Goal: Task Accomplishment & Management: Manage account settings

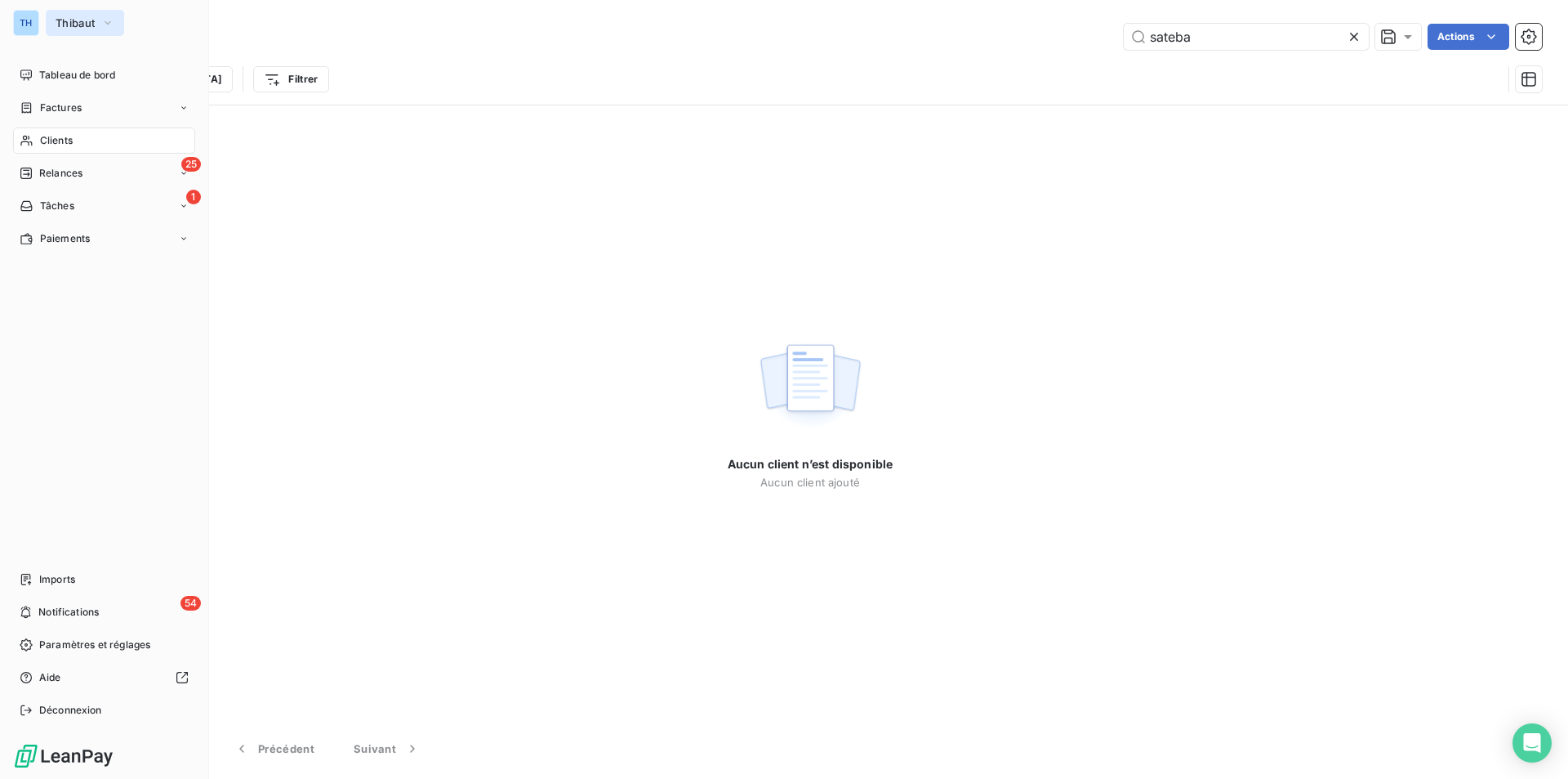
click at [85, 18] on span "Thibaut" at bounding box center [75, 23] width 39 height 13
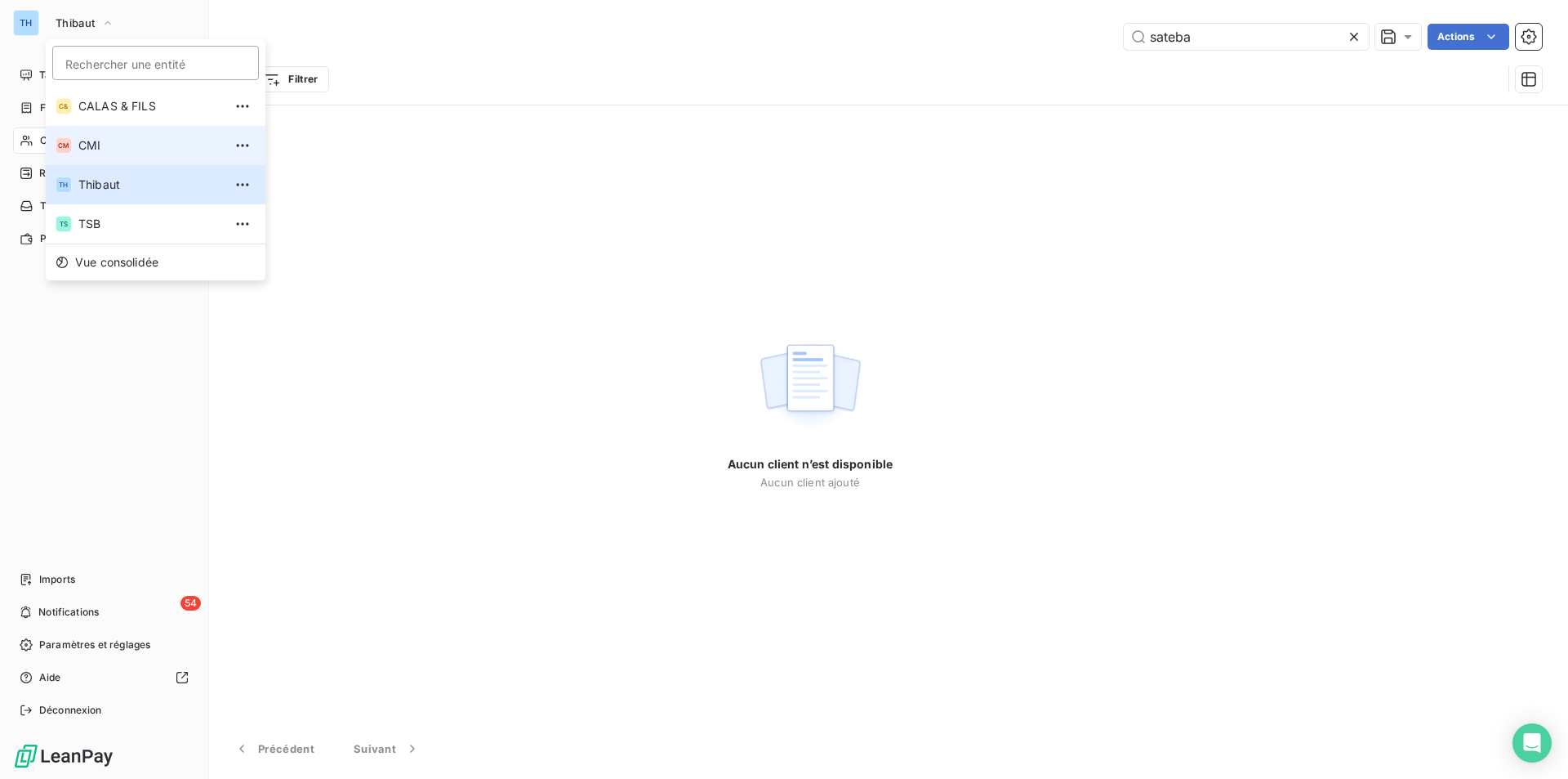
click at [91, 141] on span "CMI" at bounding box center [150, 145] width 145 height 17
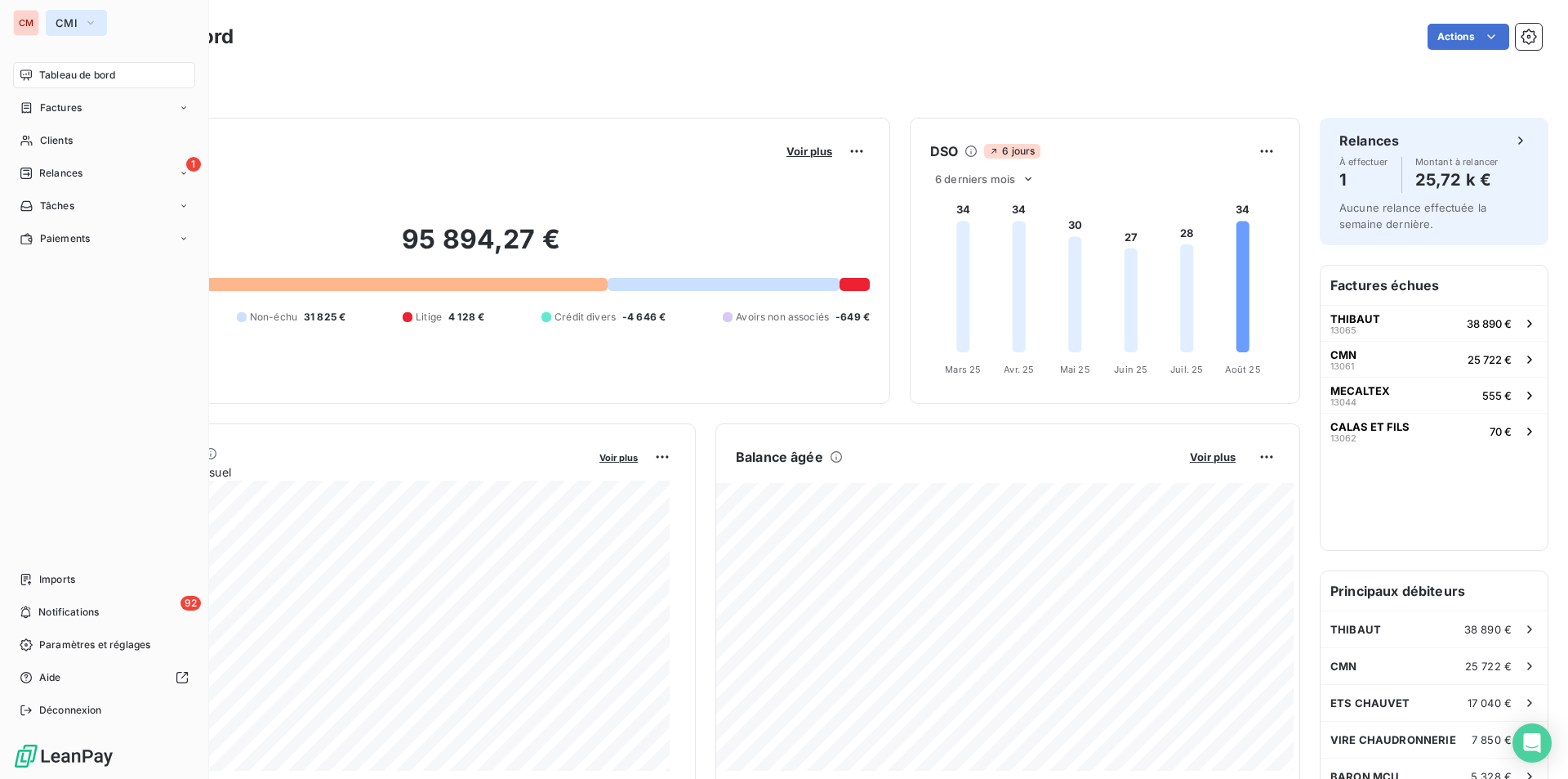
click at [57, 22] on span "CMI" at bounding box center [66, 23] width 22 height 13
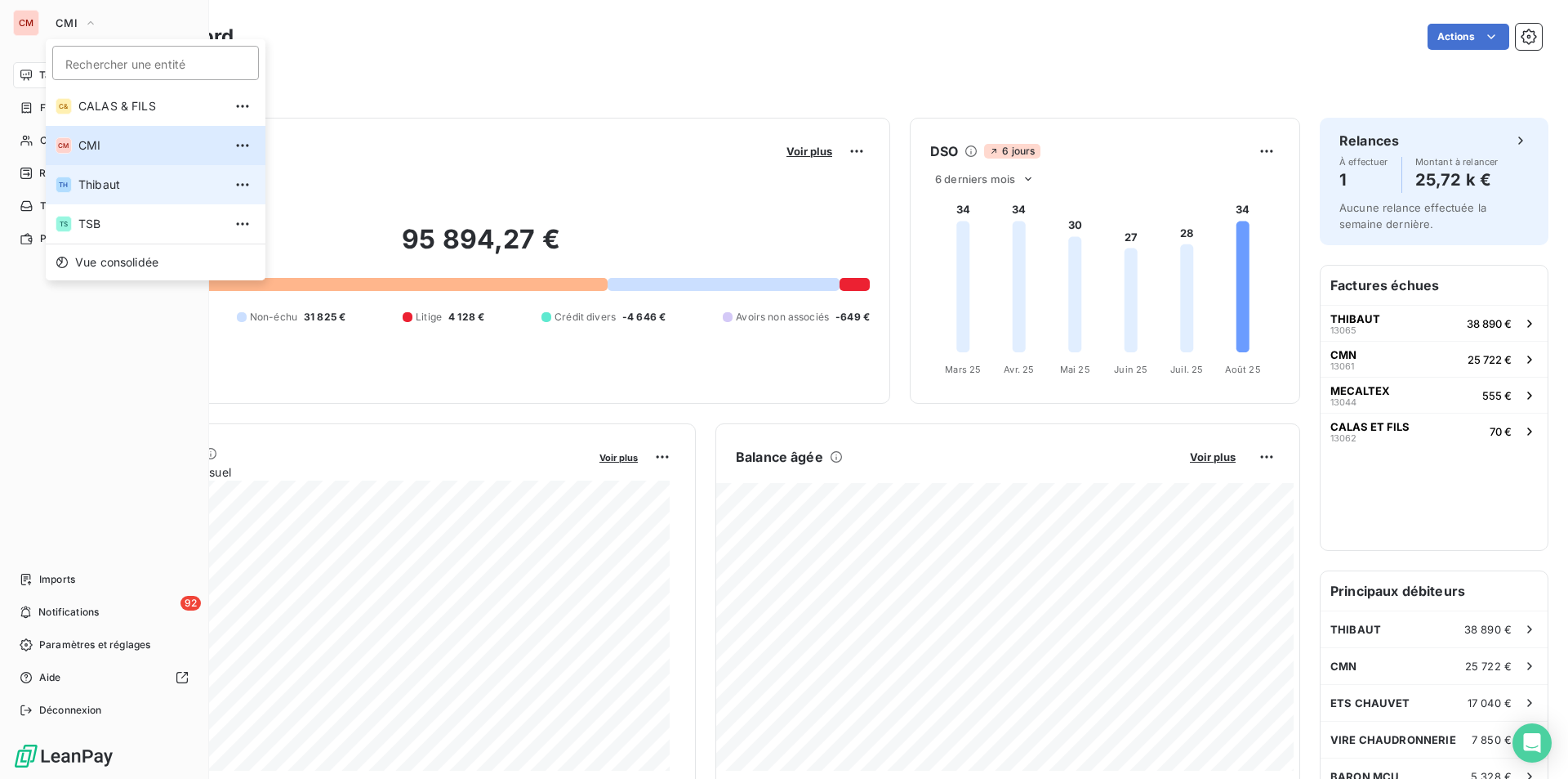
click at [105, 184] on span "Thibaut" at bounding box center [150, 185] width 145 height 17
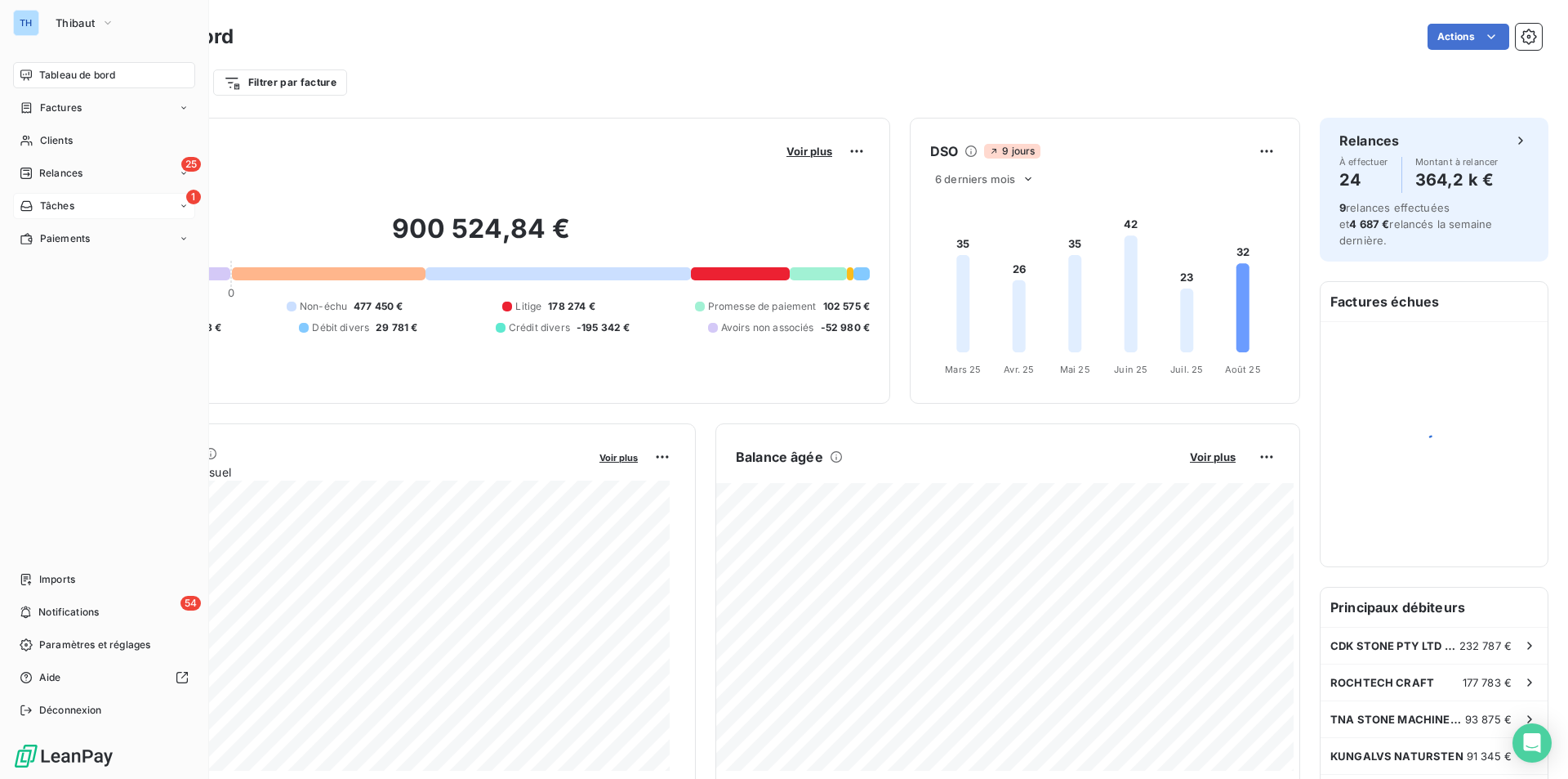
click at [88, 203] on div "1 Tâches" at bounding box center [104, 205] width 182 height 26
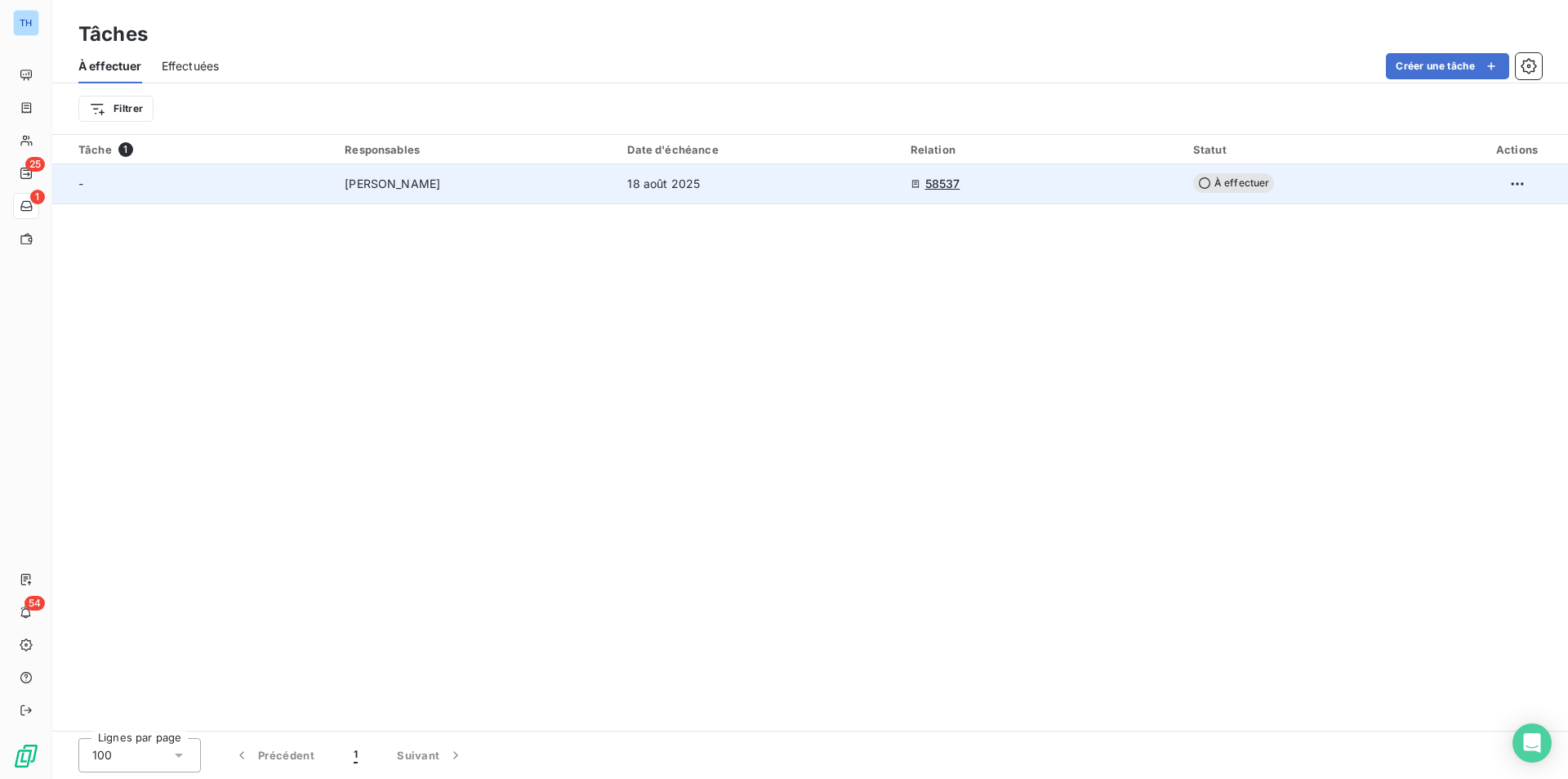
click at [1233, 175] on span "À effectuer" at bounding box center [1234, 183] width 81 height 20
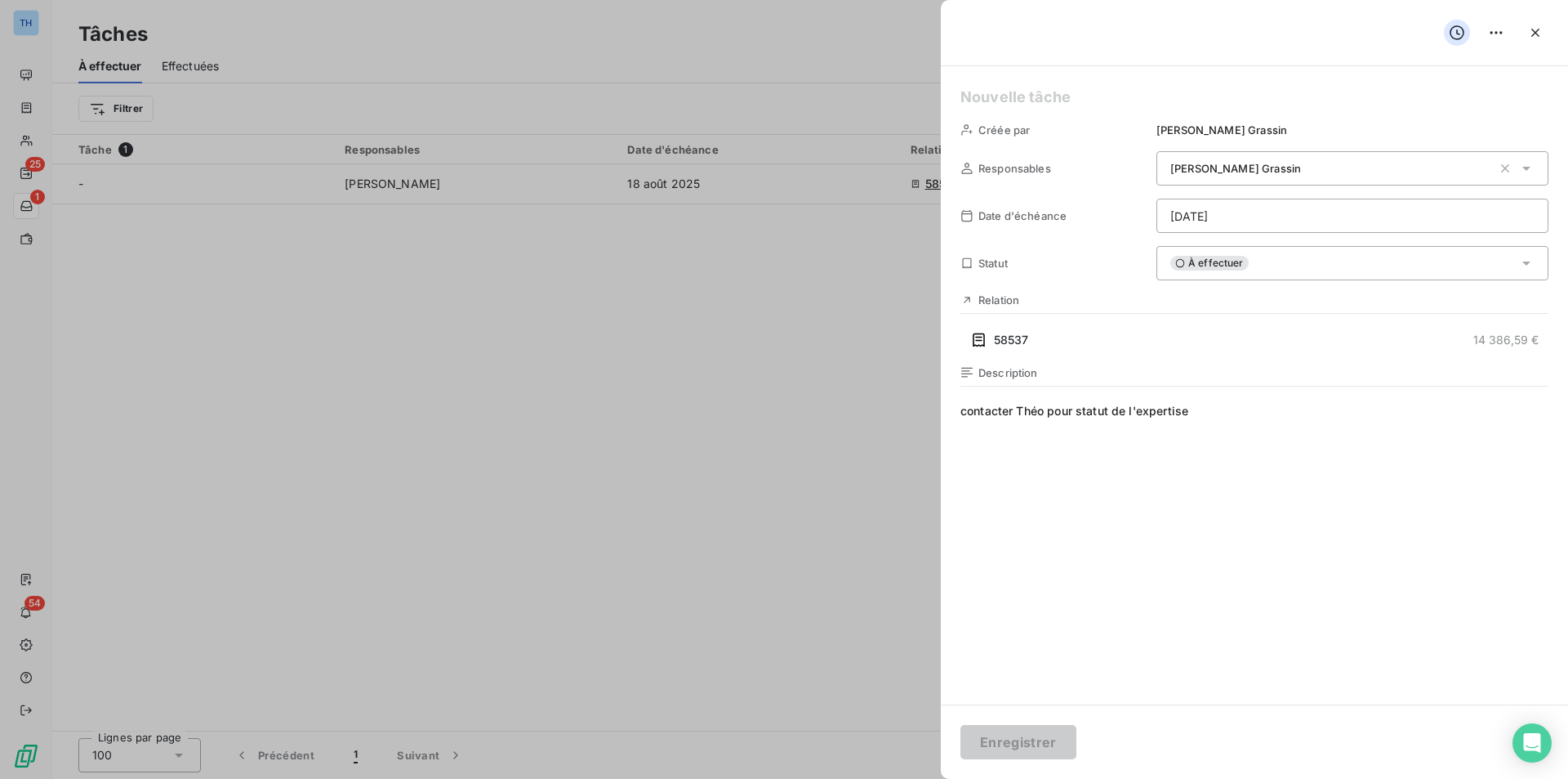
click at [1520, 264] on icon at bounding box center [1527, 264] width 17 height 17
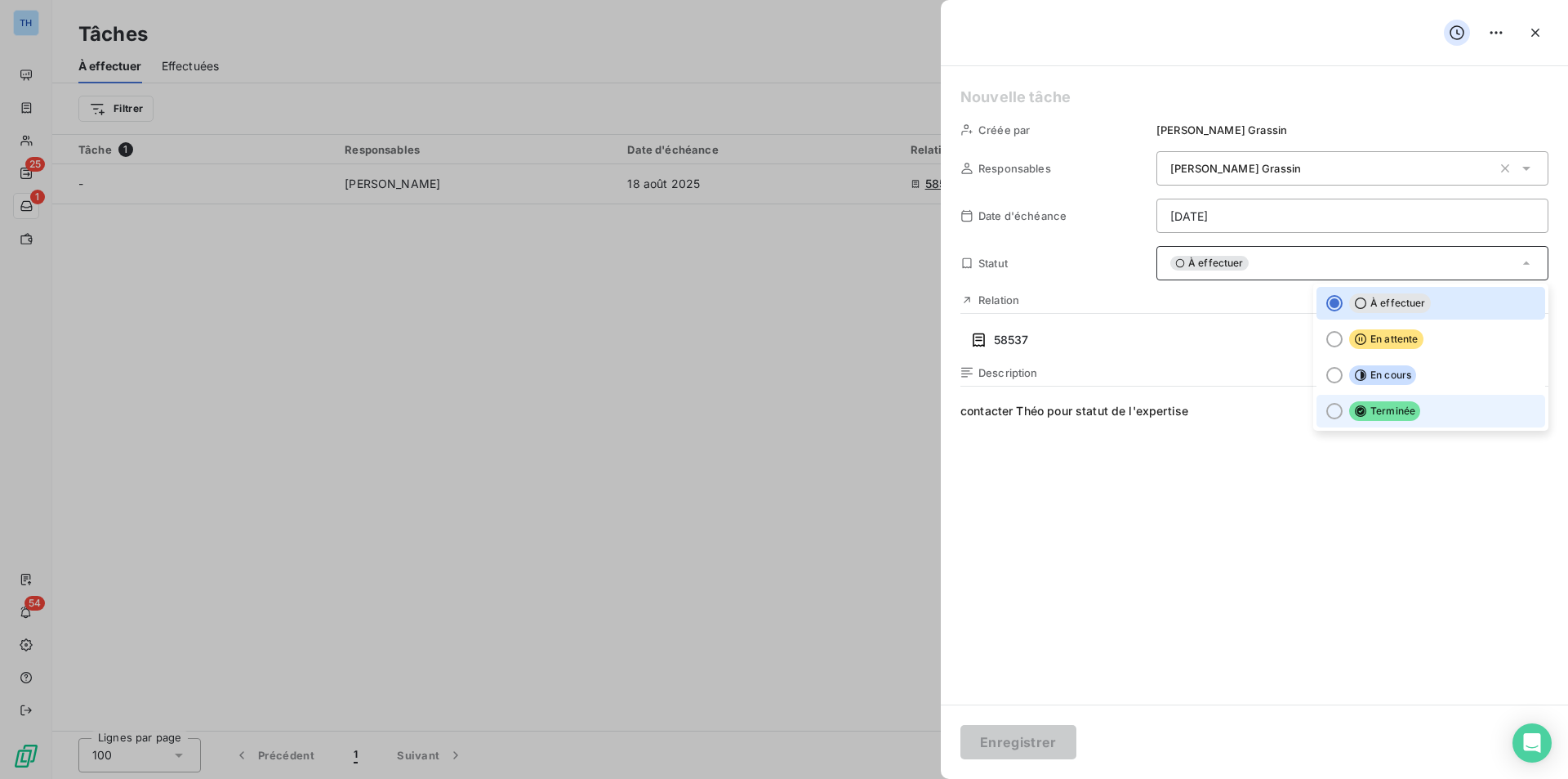
click at [1396, 407] on span "Terminée" at bounding box center [1385, 412] width 71 height 20
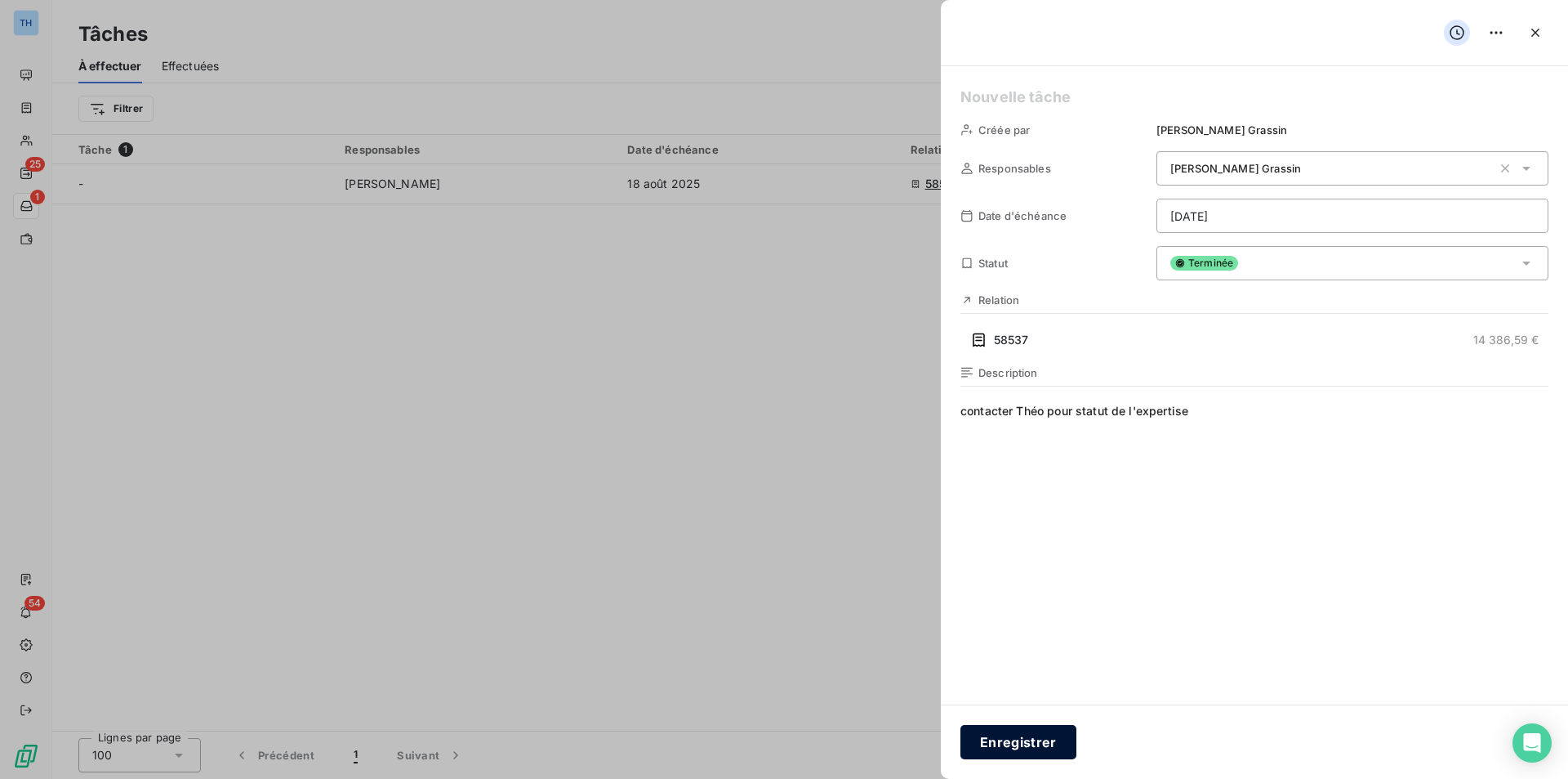
click at [1009, 746] on button "Enregistrer" at bounding box center [1019, 742] width 116 height 34
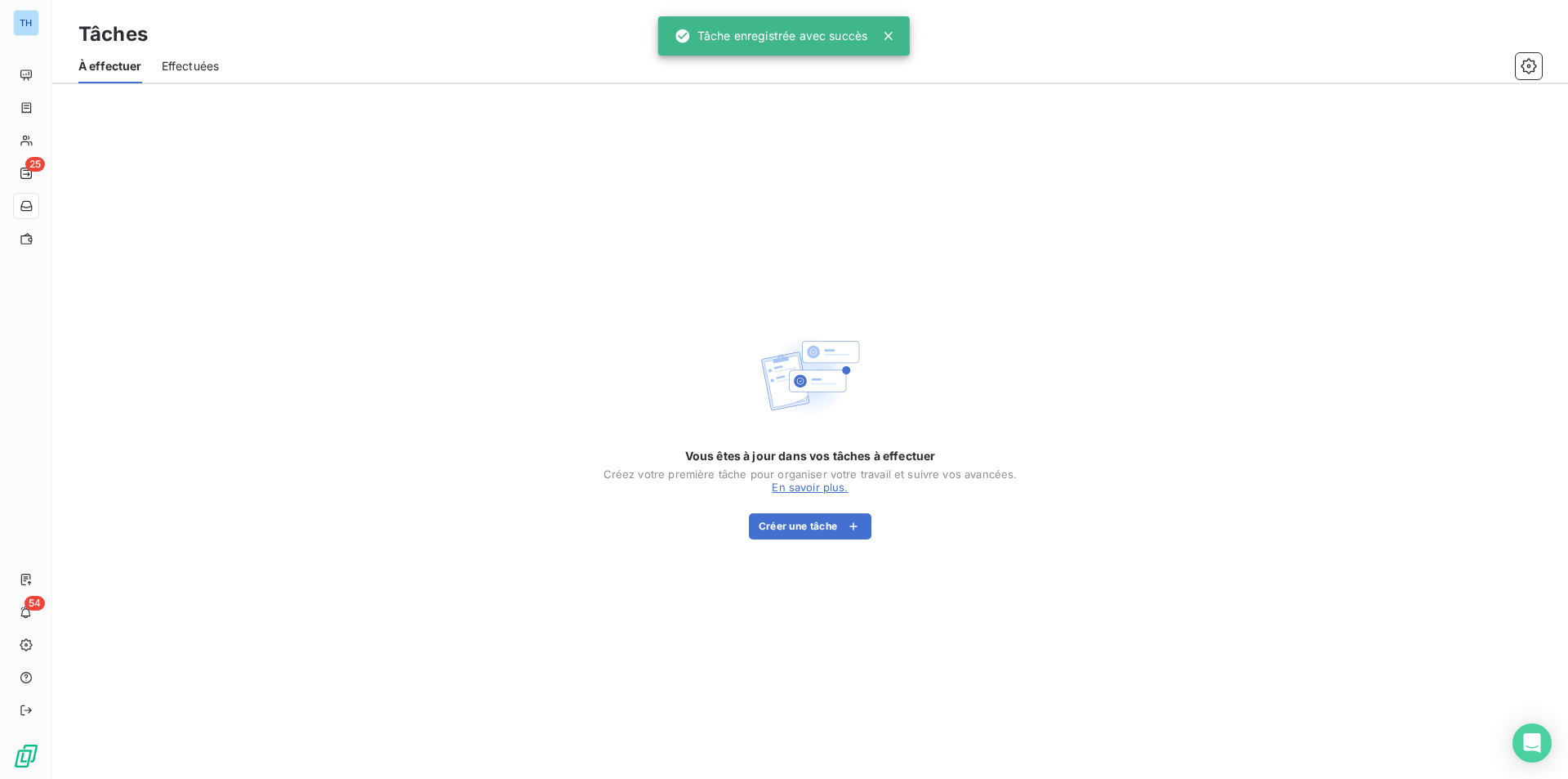
click at [139, 251] on div "Vous êtes à jour dans vos tâches à effectuer Créez votre première tâche pour or…" at bounding box center [810, 431] width 1516 height 695
click at [198, 71] on span "Effectuées" at bounding box center [191, 67] width 58 height 17
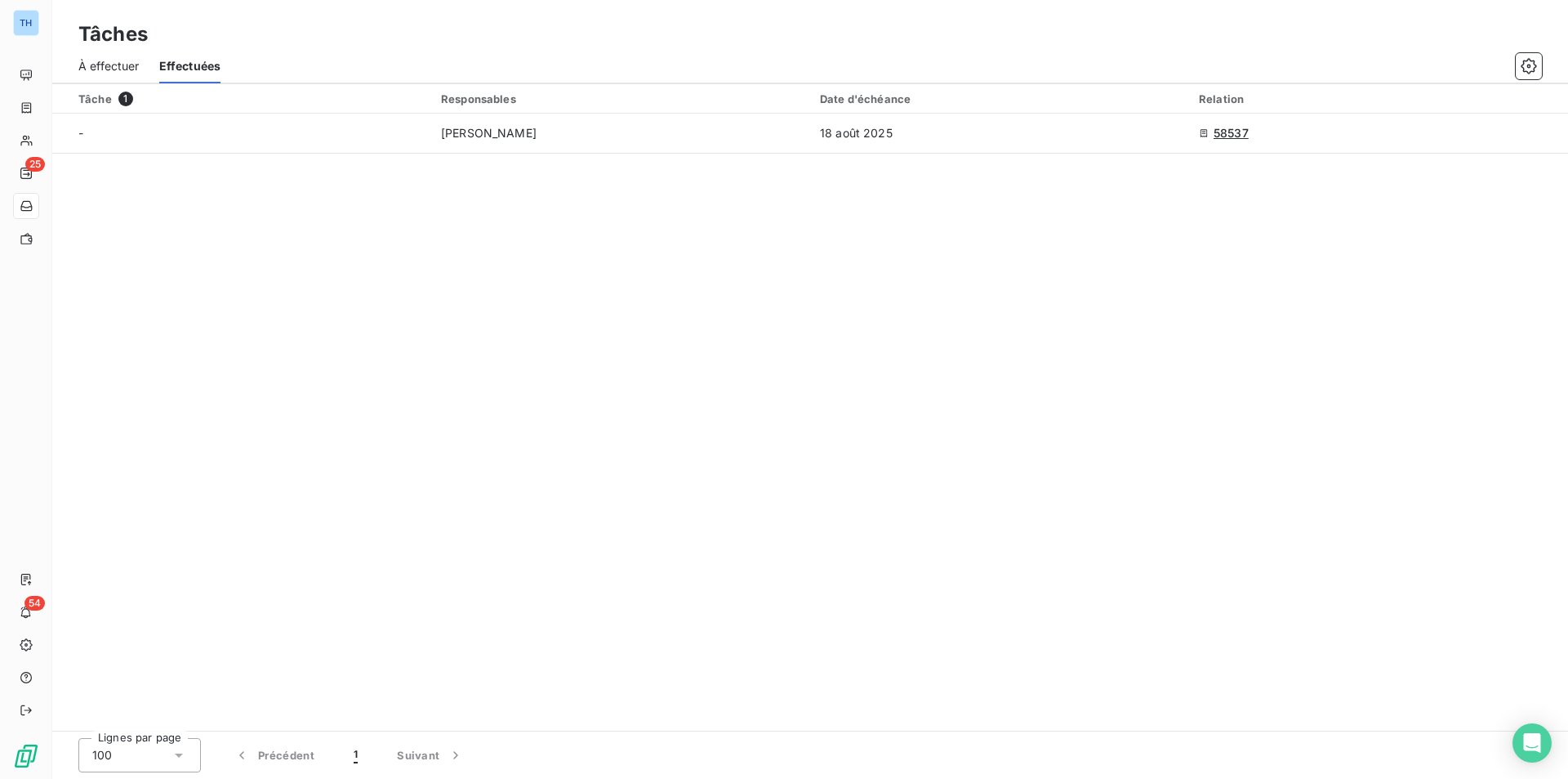
click at [105, 71] on span "À effectuer" at bounding box center [109, 67] width 61 height 17
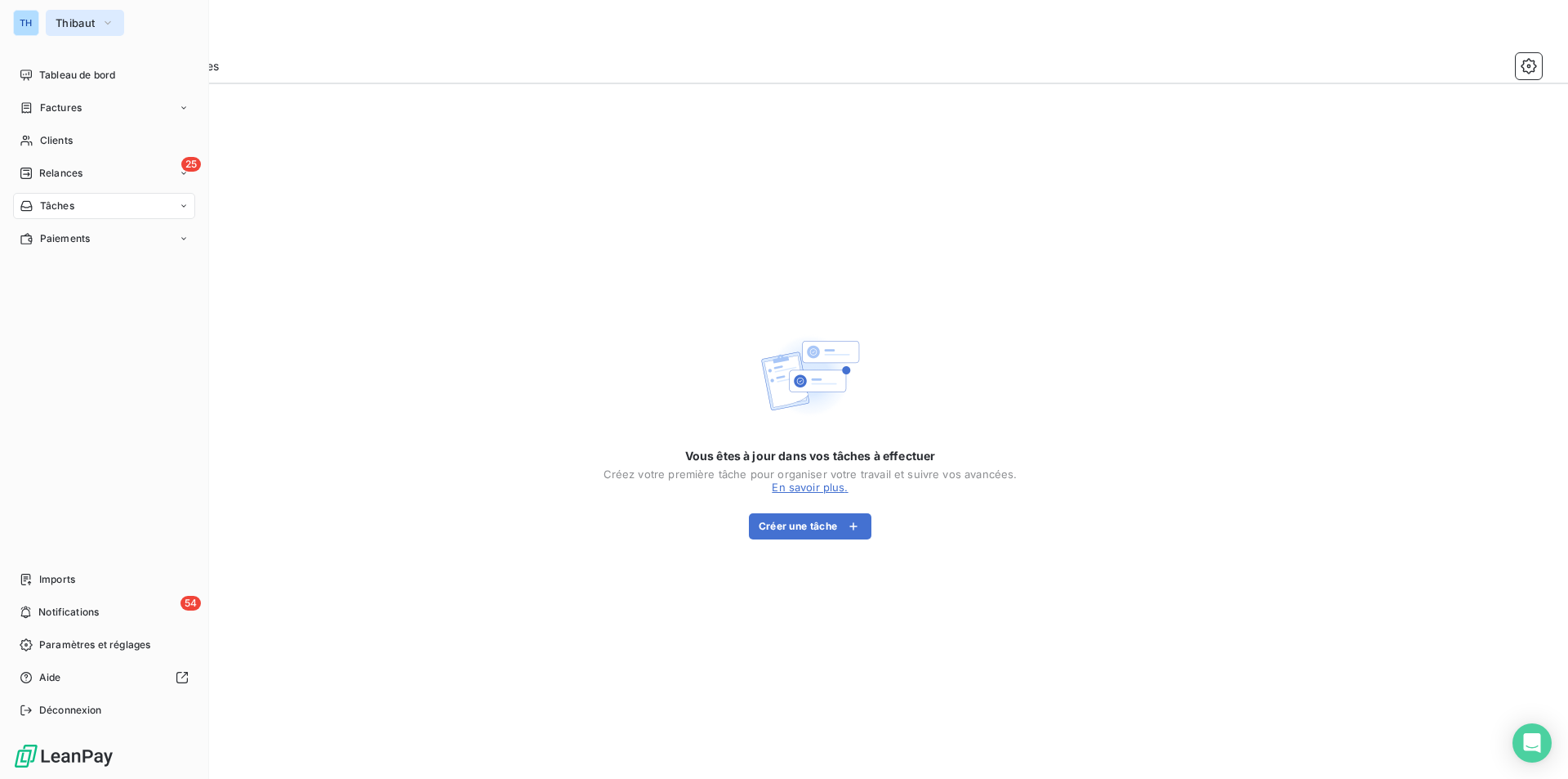
click at [54, 24] on button "Thibaut" at bounding box center [85, 22] width 78 height 26
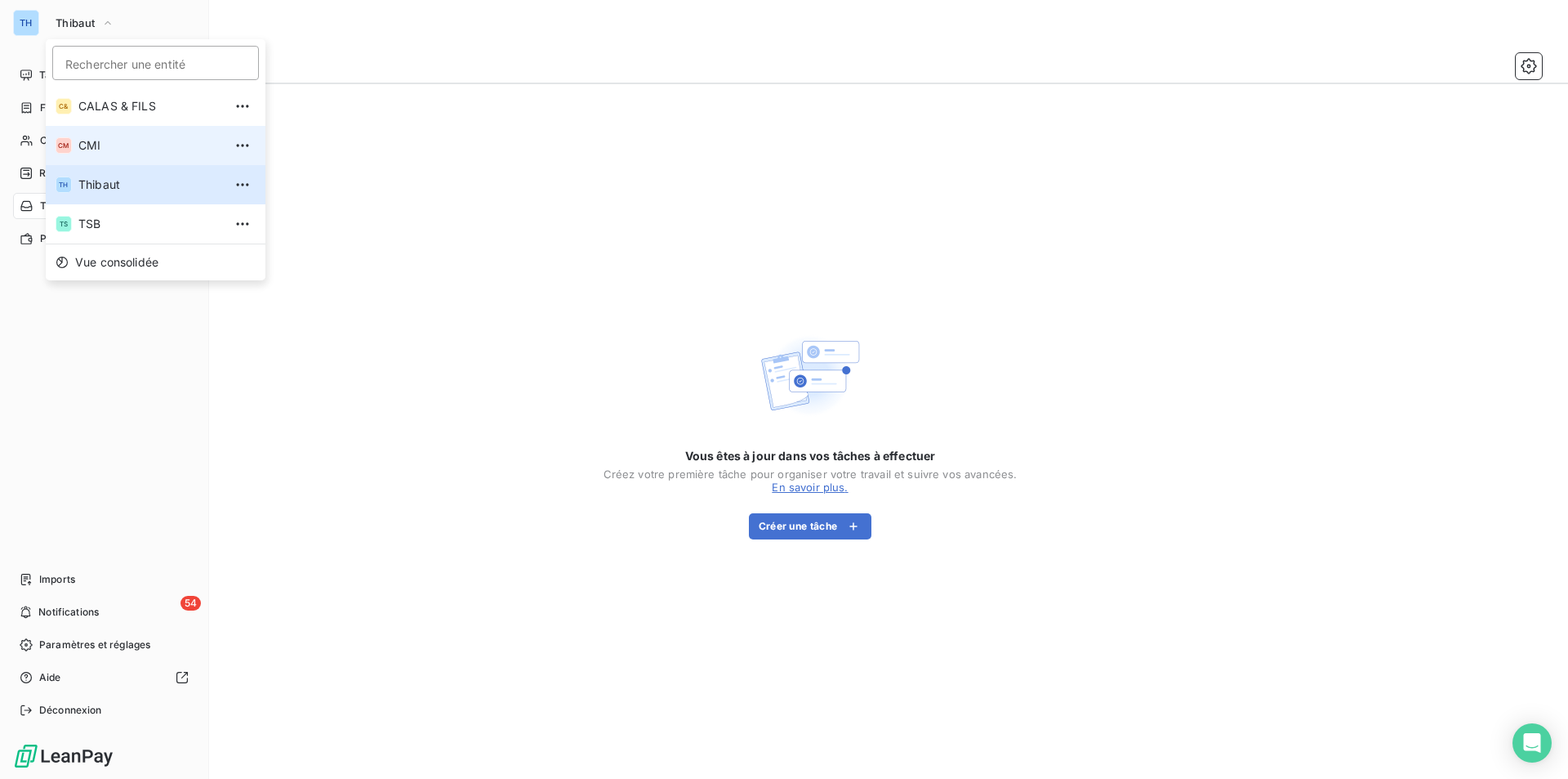
click at [95, 143] on span "CMI" at bounding box center [150, 145] width 145 height 17
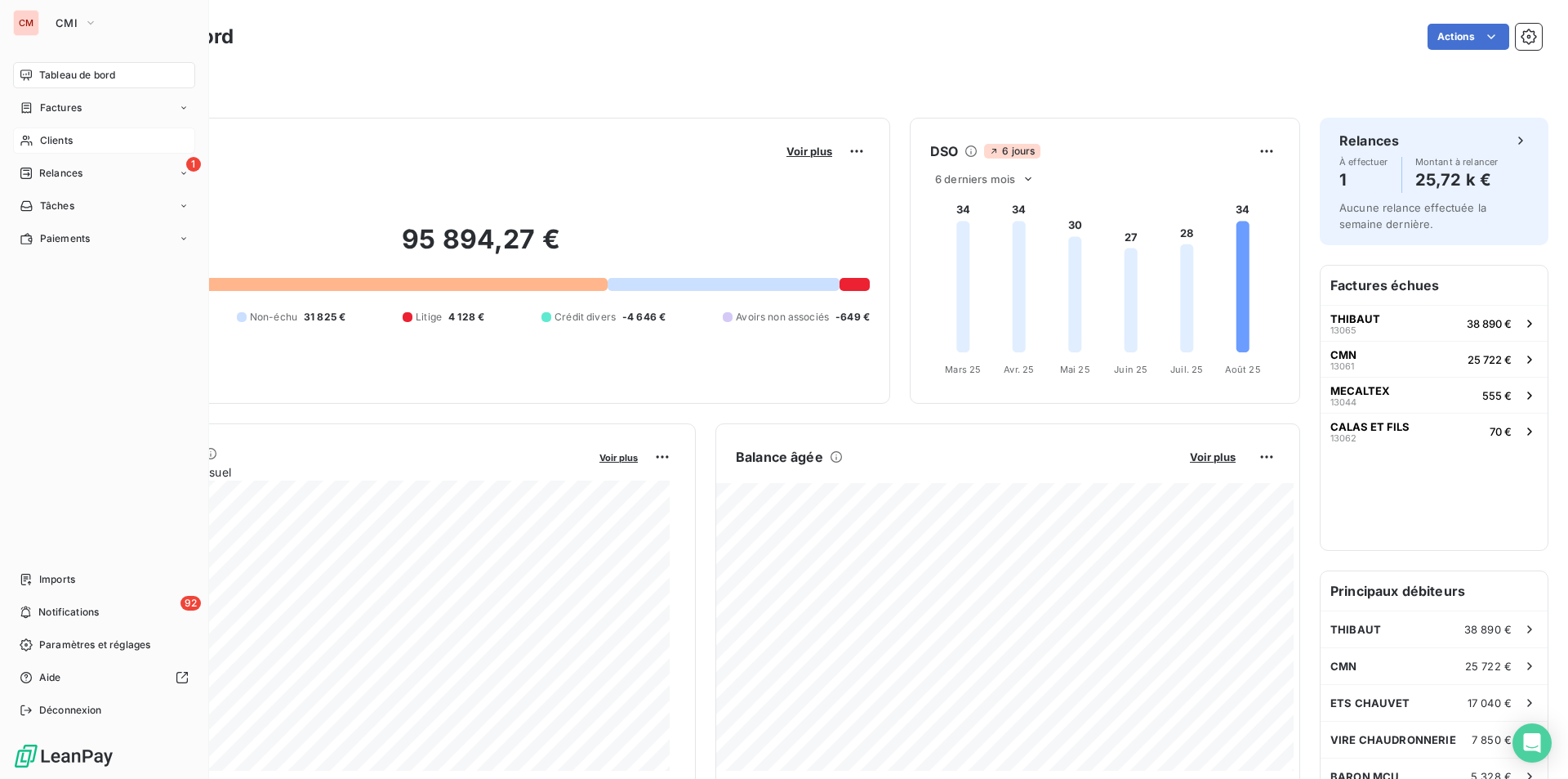
click at [61, 145] on span "Clients" at bounding box center [56, 141] width 32 height 15
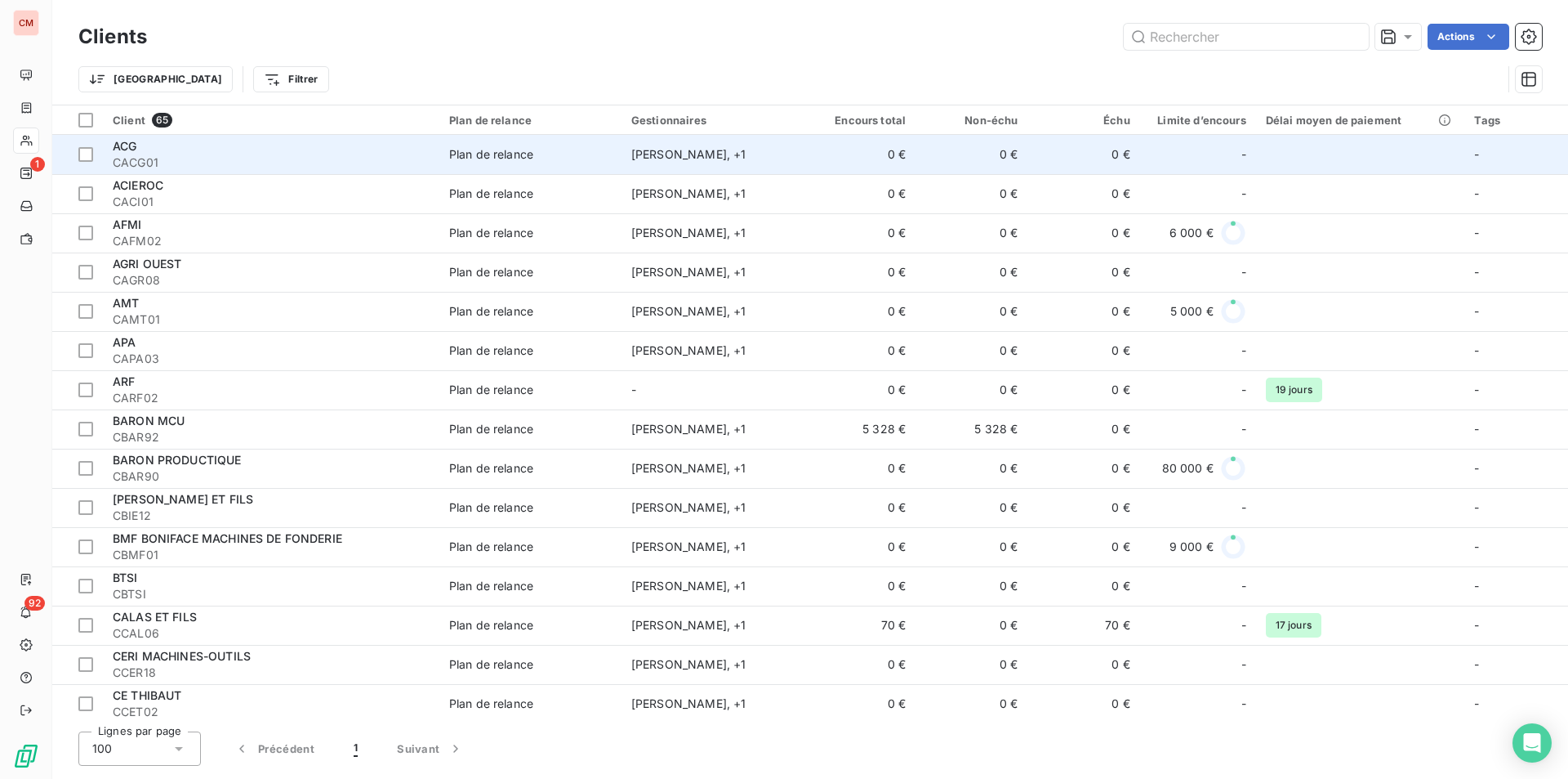
click at [409, 161] on span "CACG01" at bounding box center [271, 163] width 317 height 17
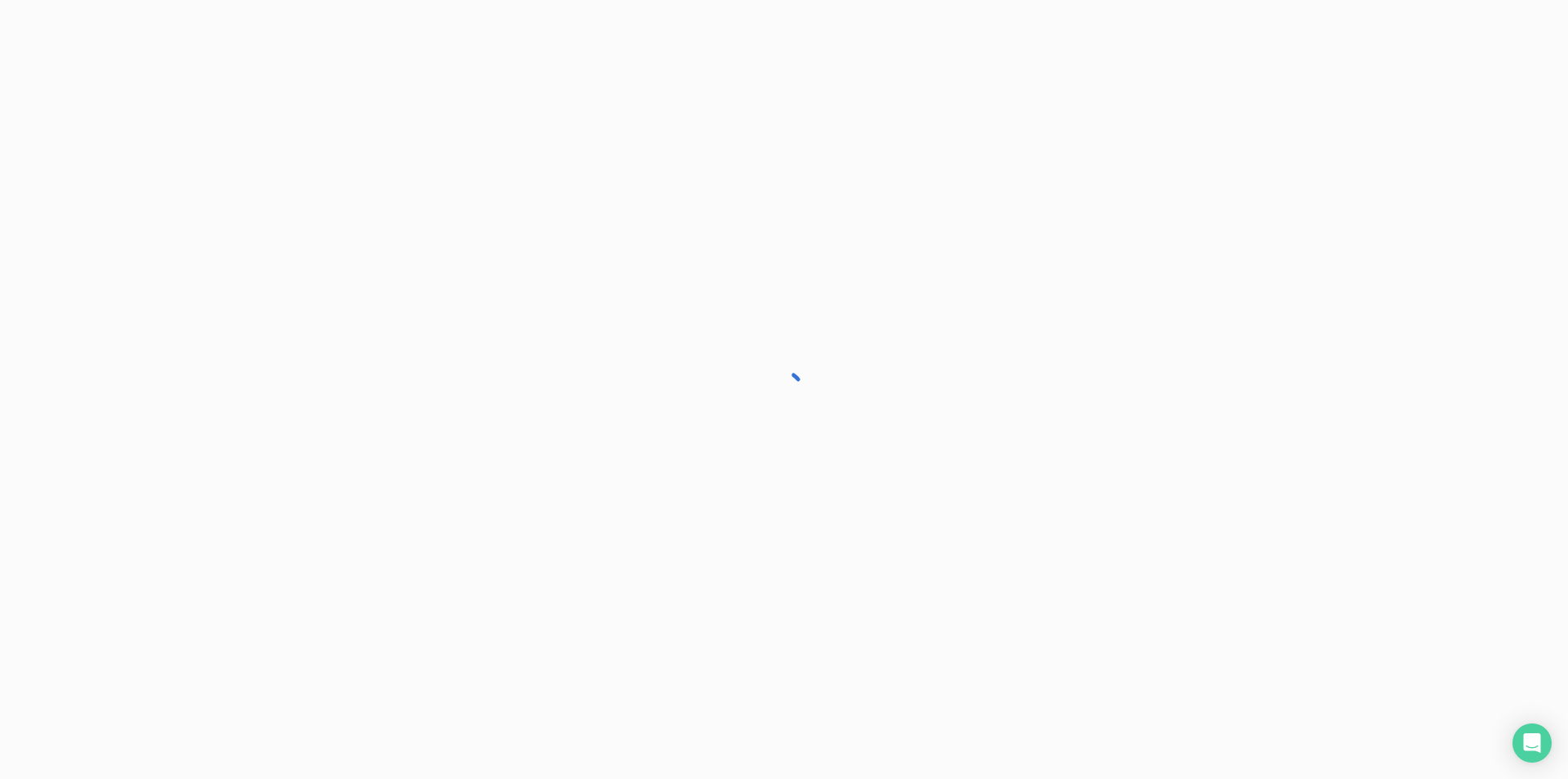
click at [409, 161] on div at bounding box center [784, 389] width 1568 height 779
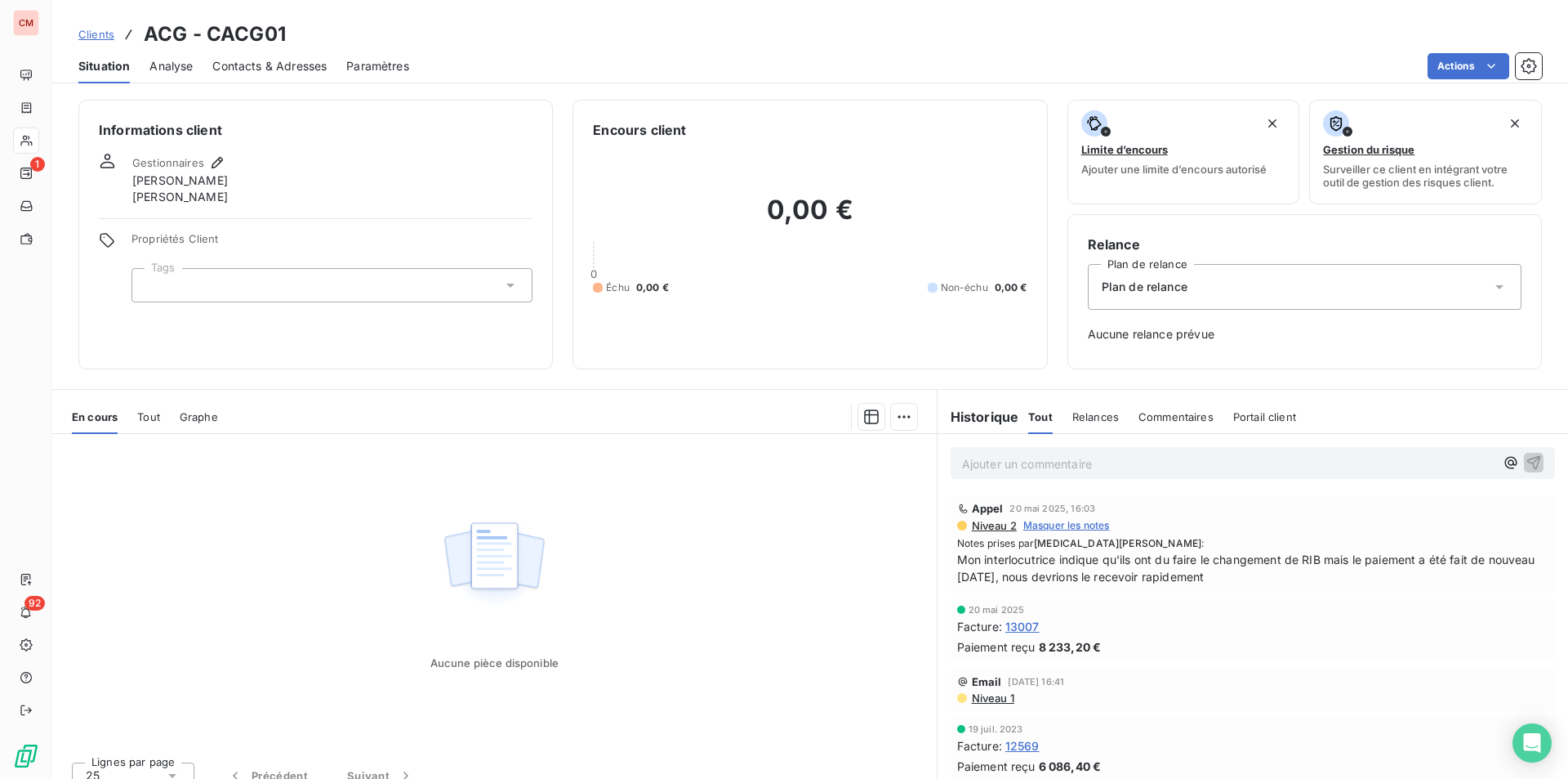
click at [267, 63] on span "Contacts & Adresses" at bounding box center [270, 67] width 115 height 17
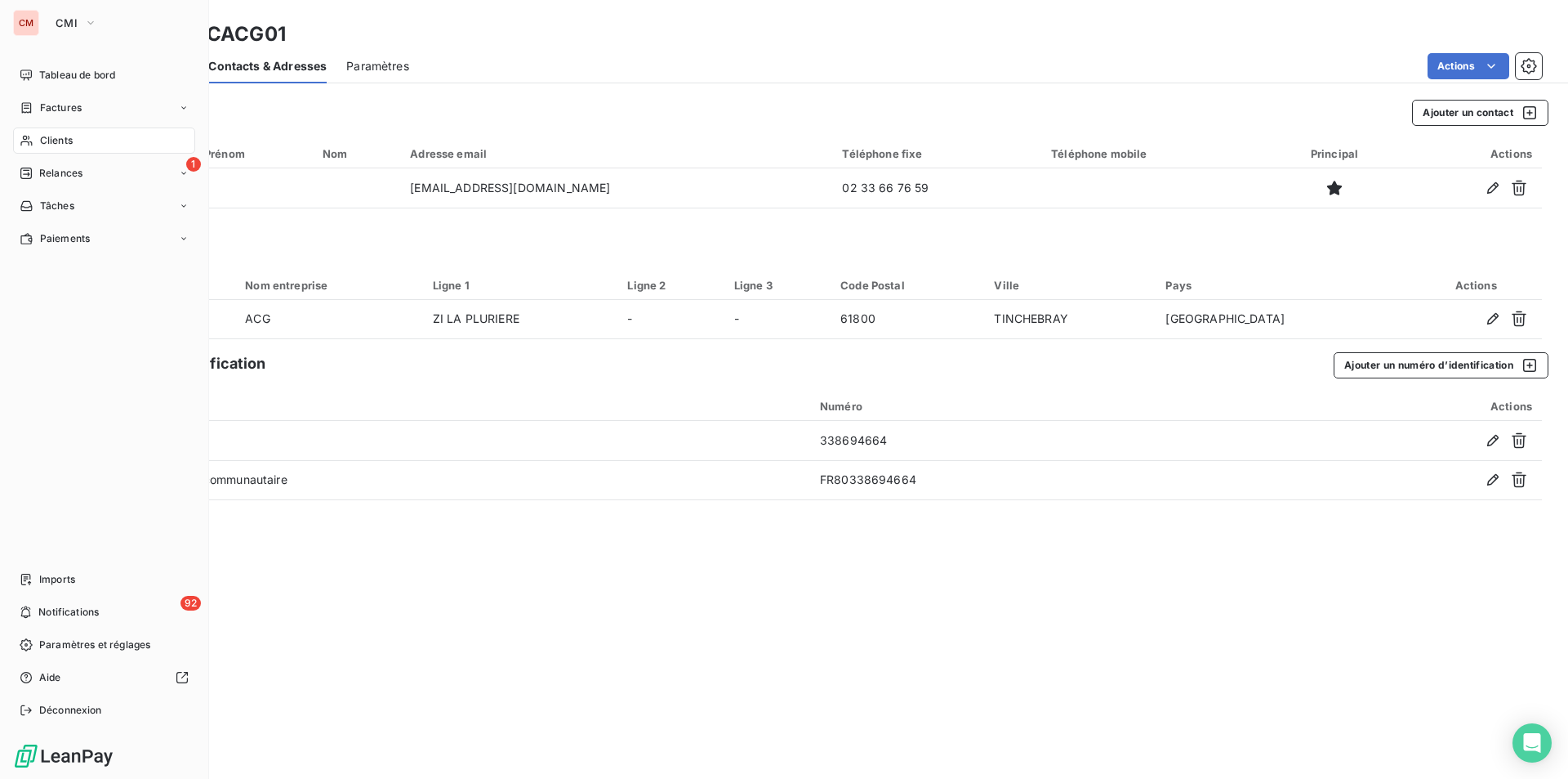
click at [56, 130] on div "Clients" at bounding box center [104, 140] width 182 height 26
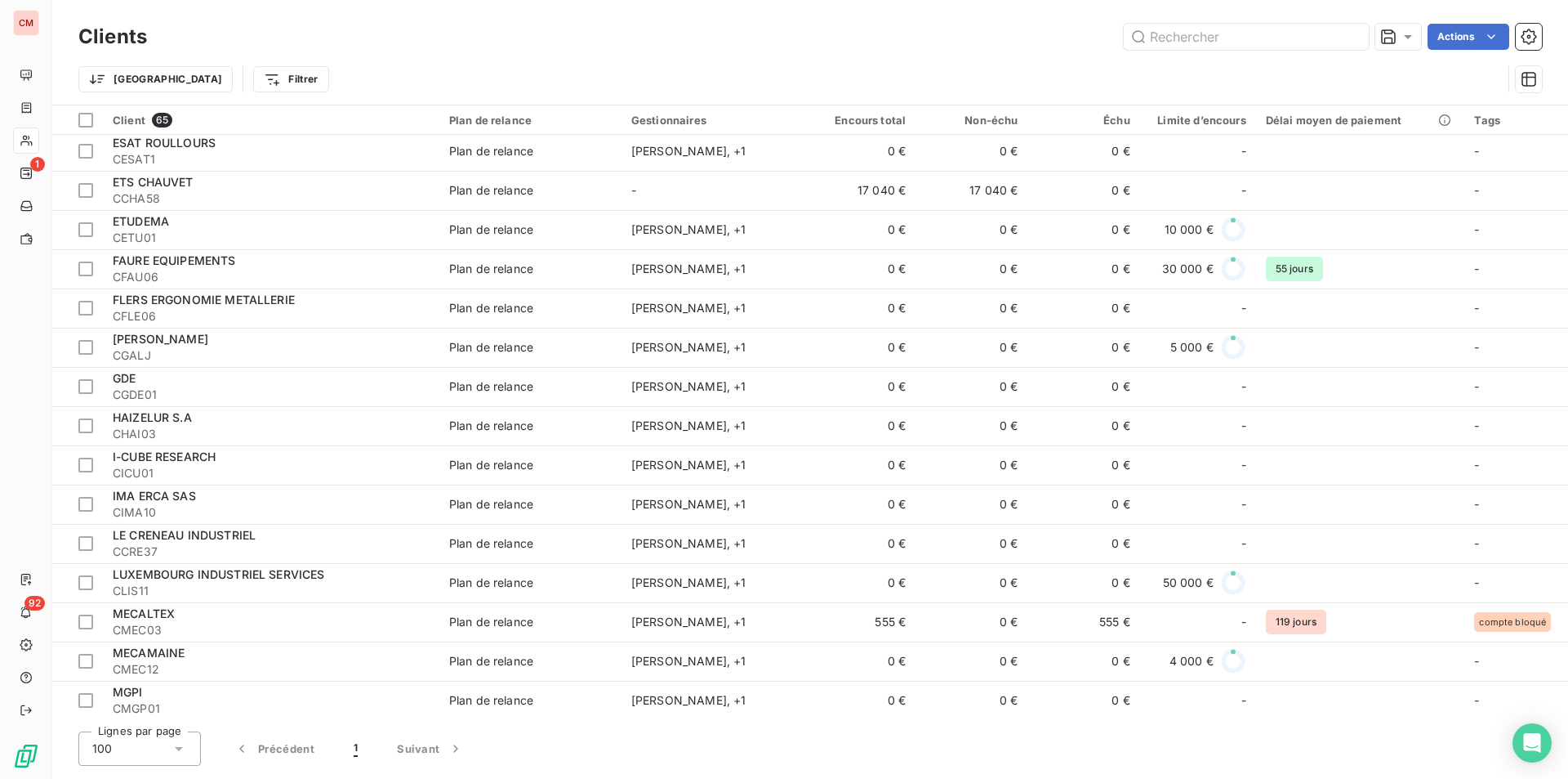
scroll to position [1226, 0]
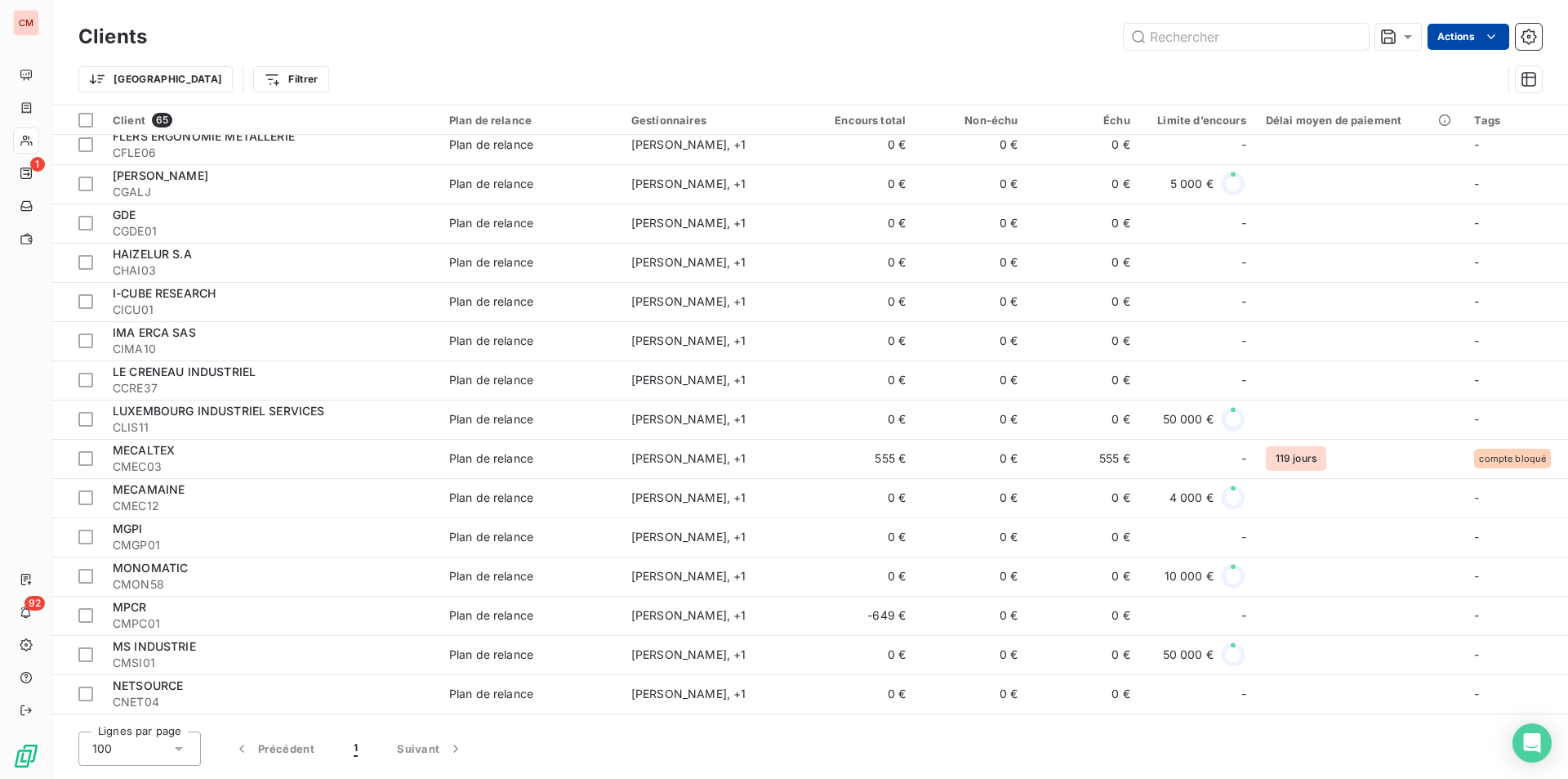
click at [1453, 35] on html "CM 1 92 Clients Actions Trier Filtrer Client 65 Plan de relance Gestionnaires E…" at bounding box center [784, 389] width 1568 height 779
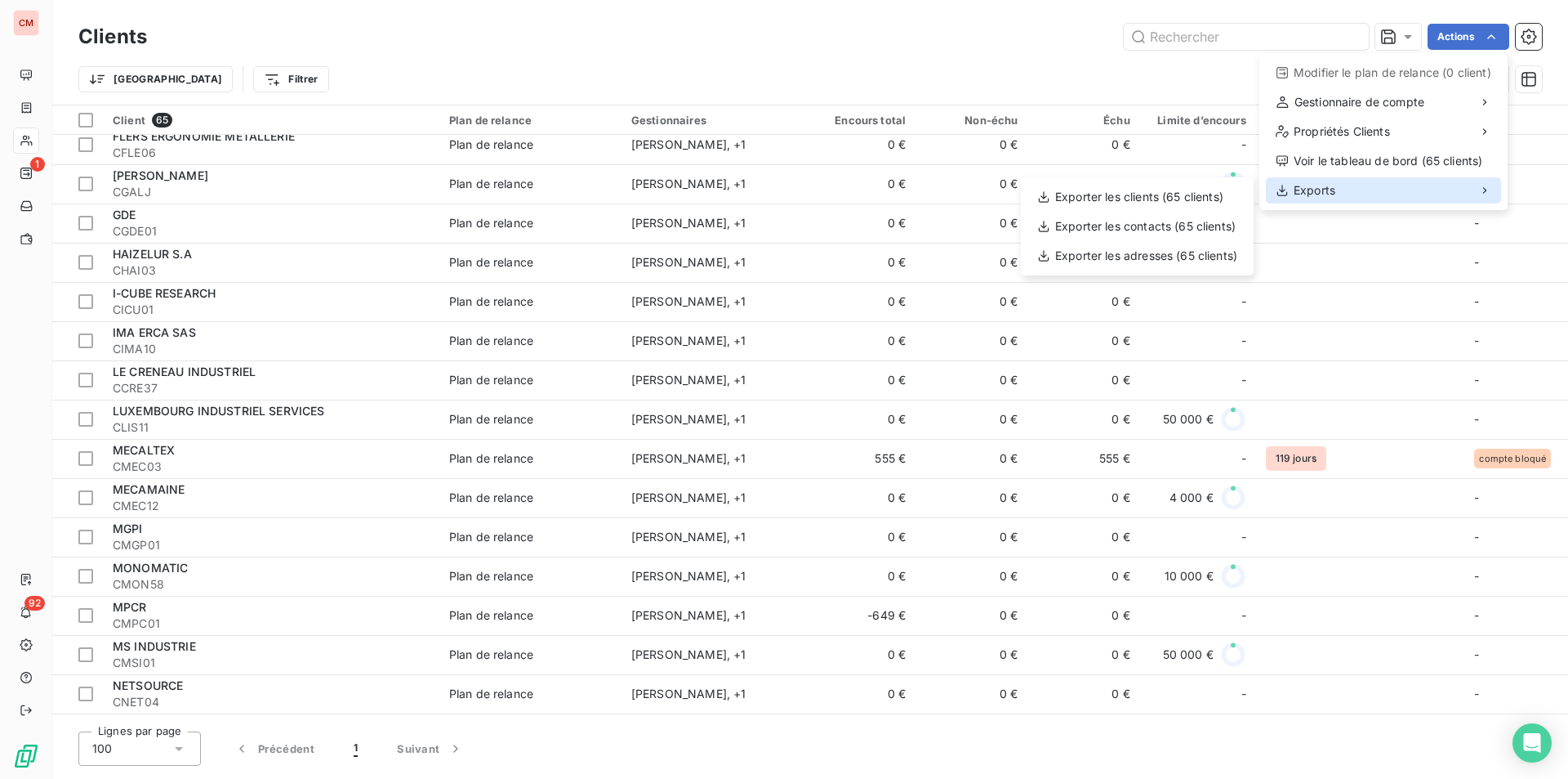
click at [1394, 186] on div "Exports" at bounding box center [1384, 190] width 235 height 26
click at [1204, 195] on div "Exporter les clients (65 clients)" at bounding box center [1138, 196] width 219 height 26
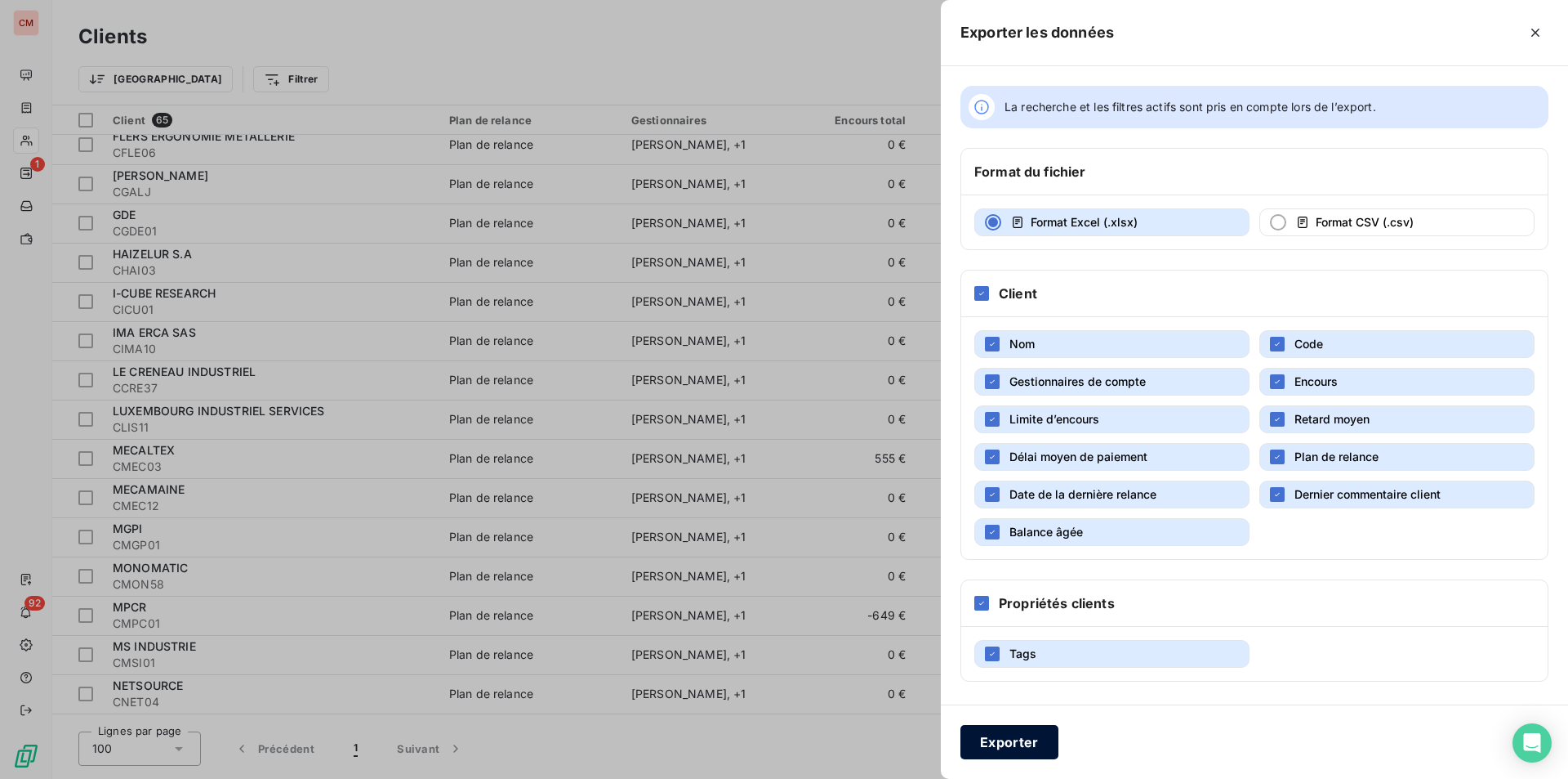
click at [1000, 742] on button "Exporter" at bounding box center [1010, 742] width 98 height 34
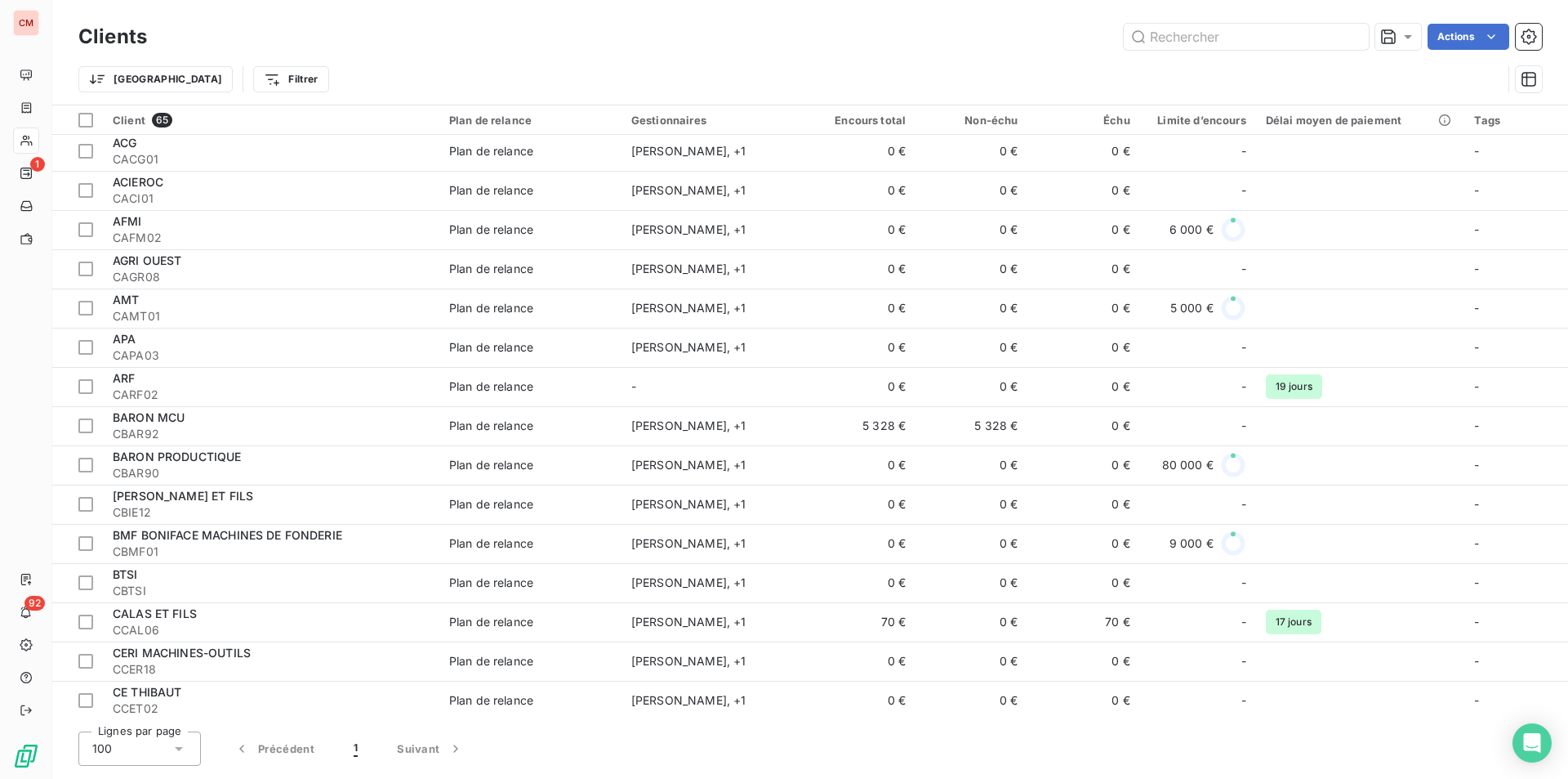
scroll to position [0, 0]
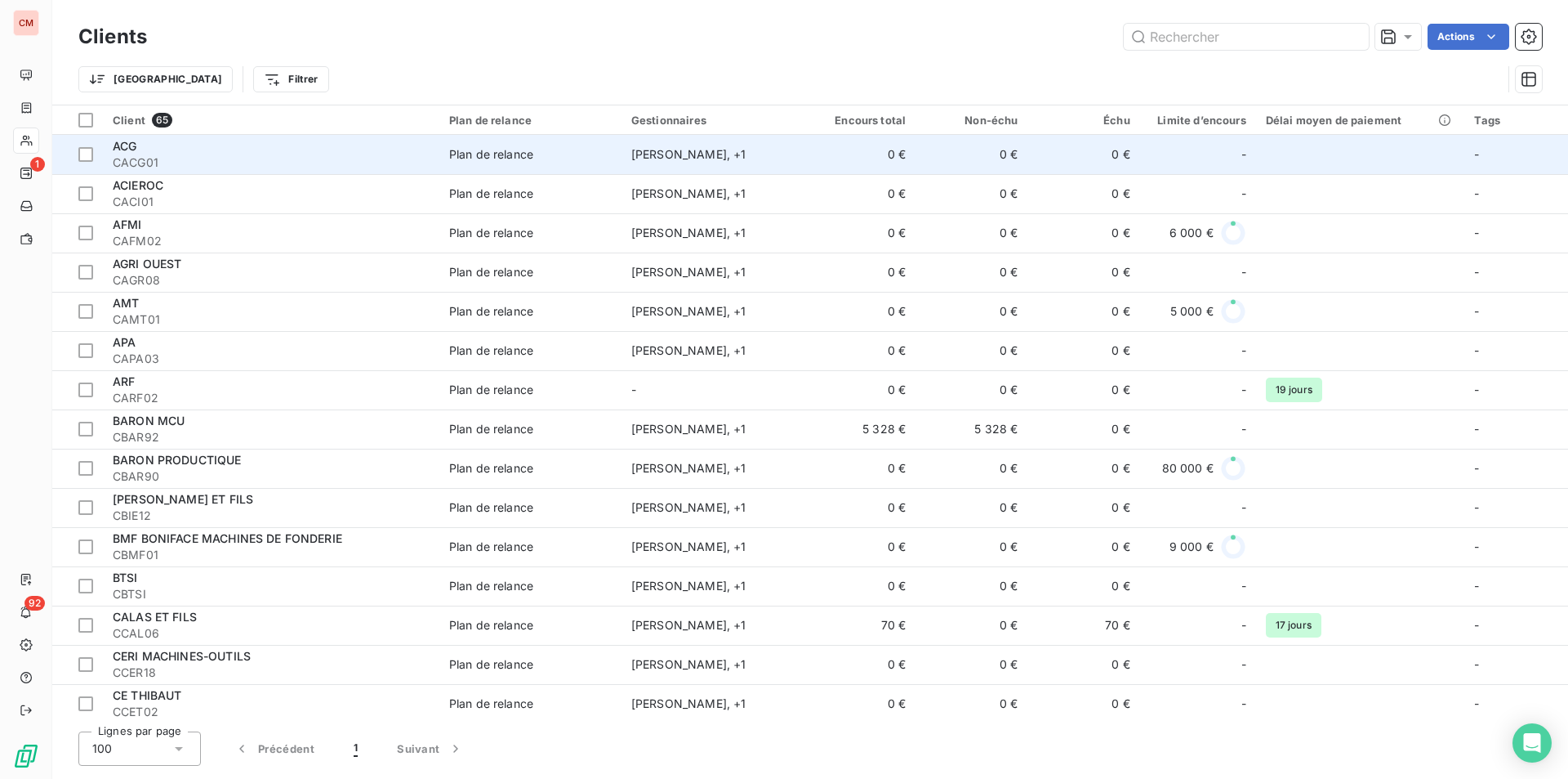
click at [288, 161] on span "CACG01" at bounding box center [271, 163] width 317 height 17
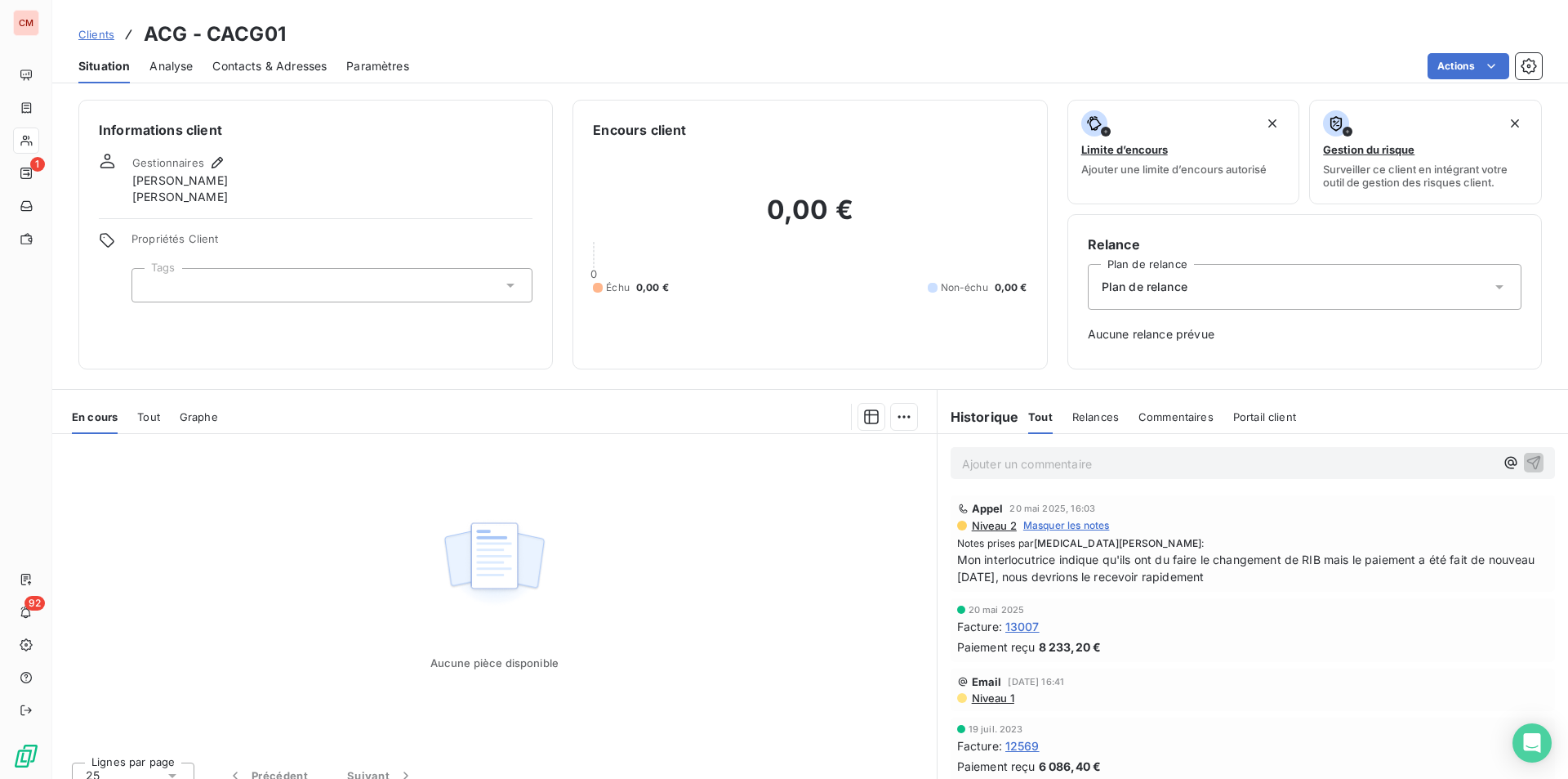
click at [374, 74] on div "Paramètres" at bounding box center [378, 66] width 63 height 34
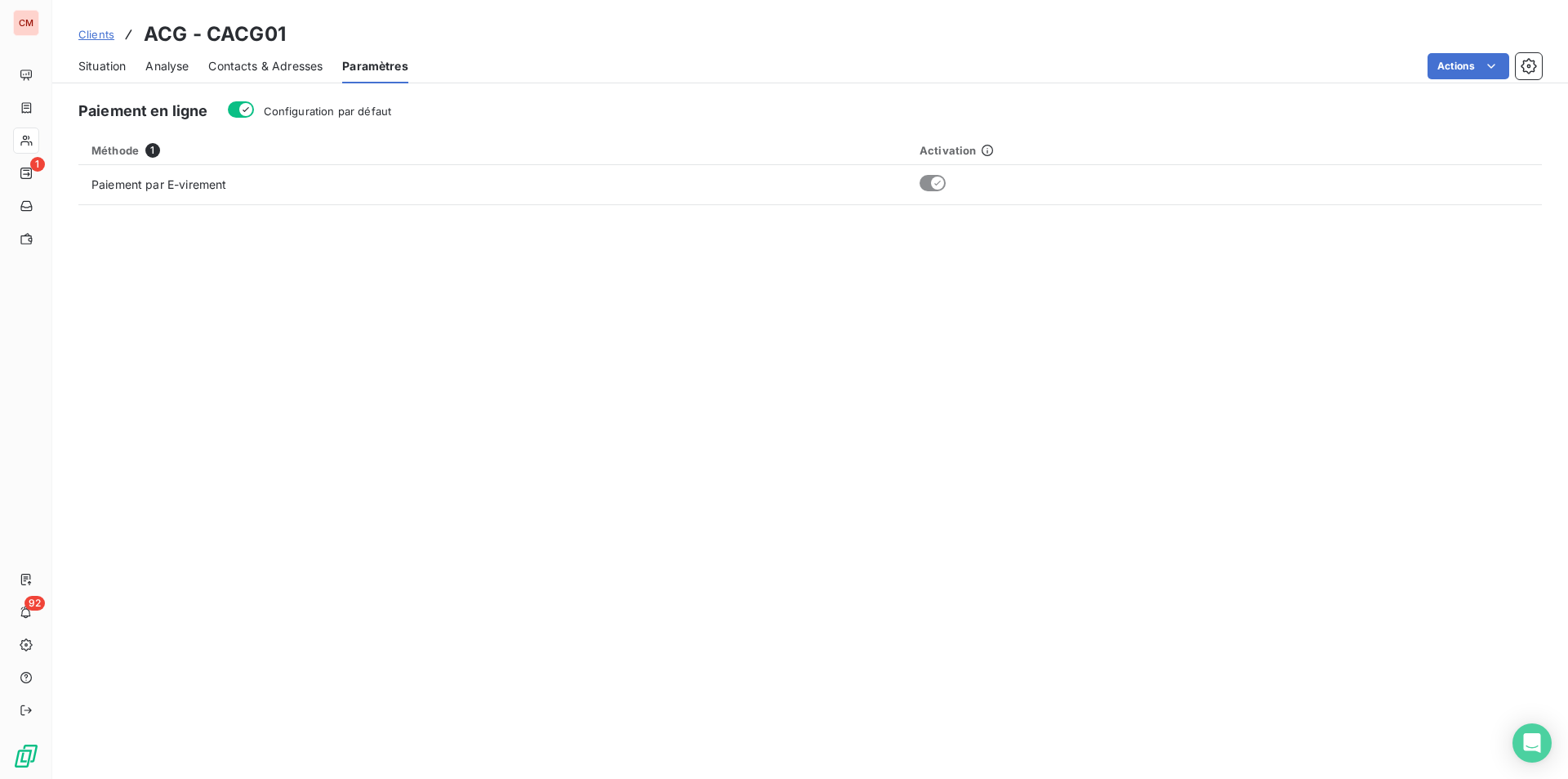
click at [288, 63] on span "Contacts & Adresses" at bounding box center [266, 67] width 115 height 17
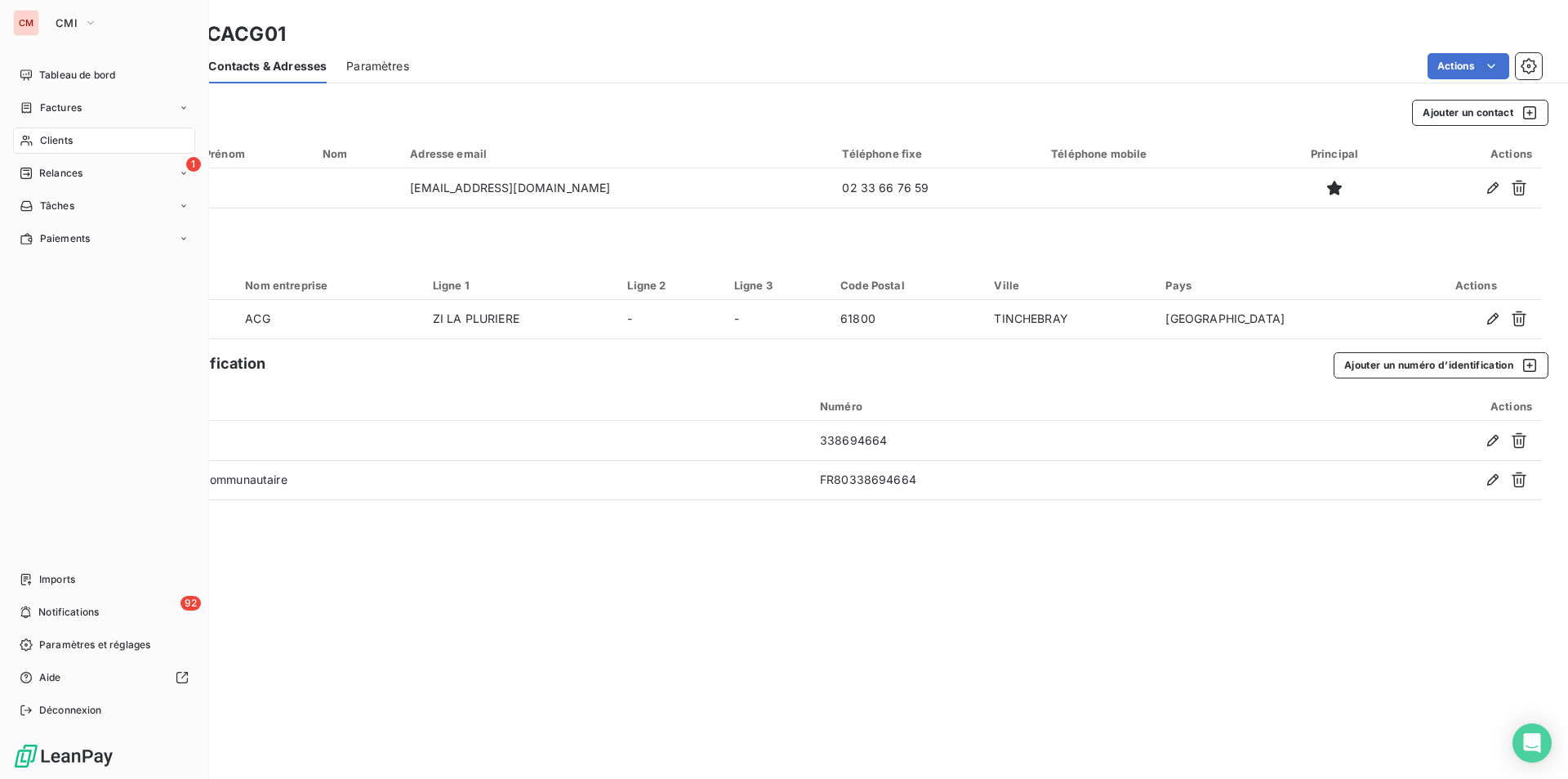
click at [58, 141] on span "Clients" at bounding box center [56, 141] width 32 height 15
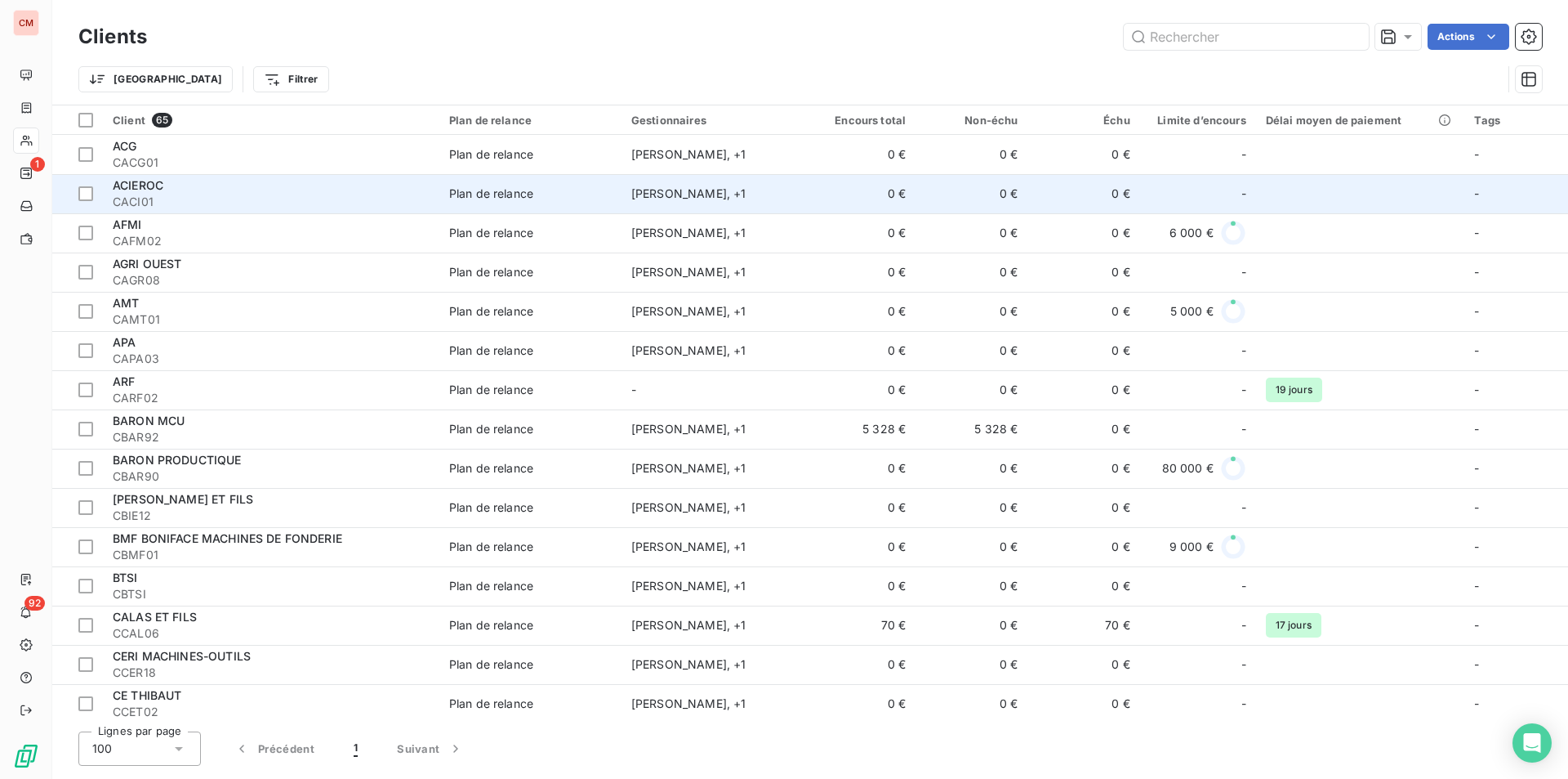
click at [283, 199] on span "CACI01" at bounding box center [271, 202] width 317 height 17
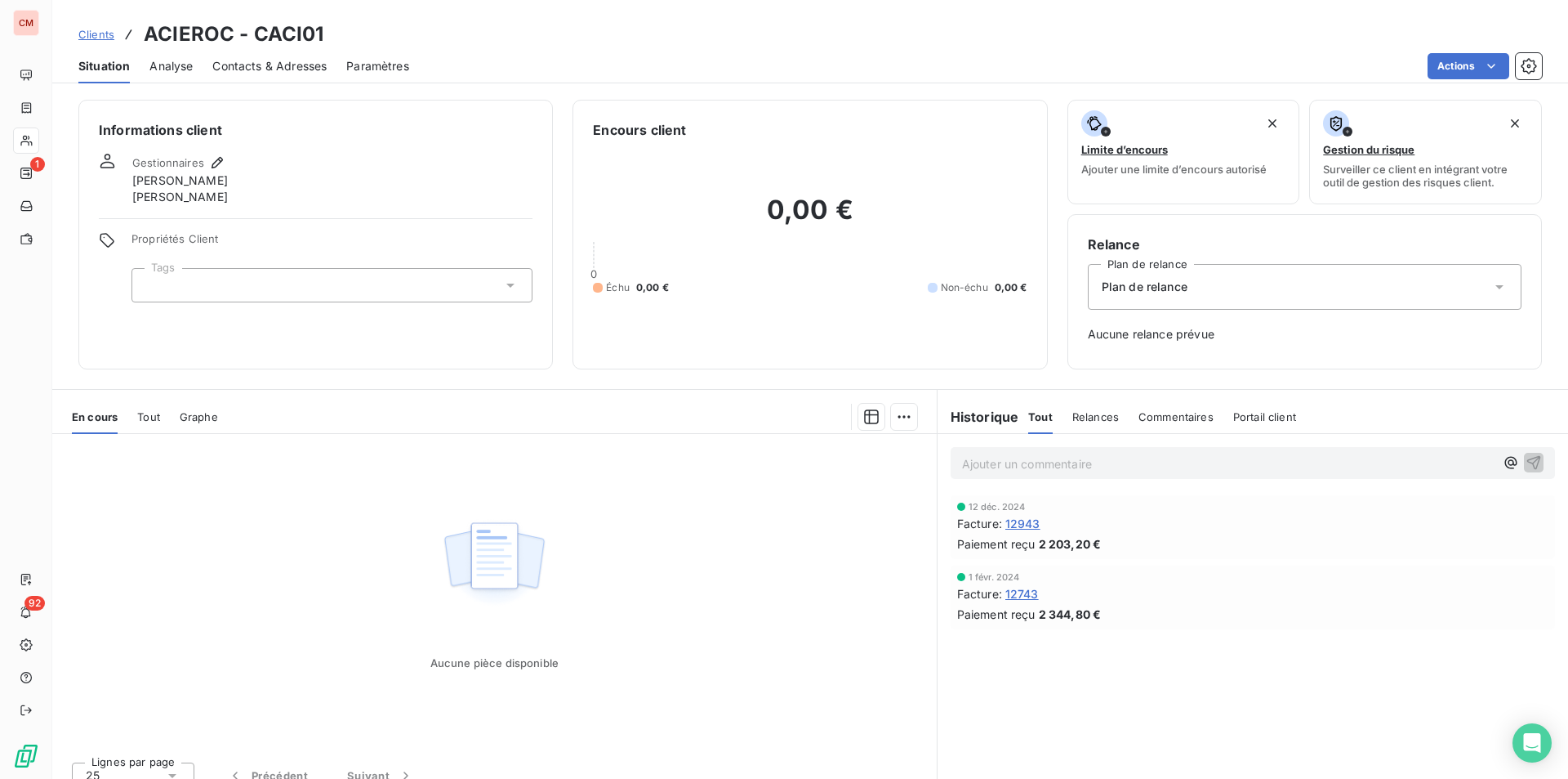
click at [302, 69] on span "Contacts & Adresses" at bounding box center [270, 67] width 115 height 17
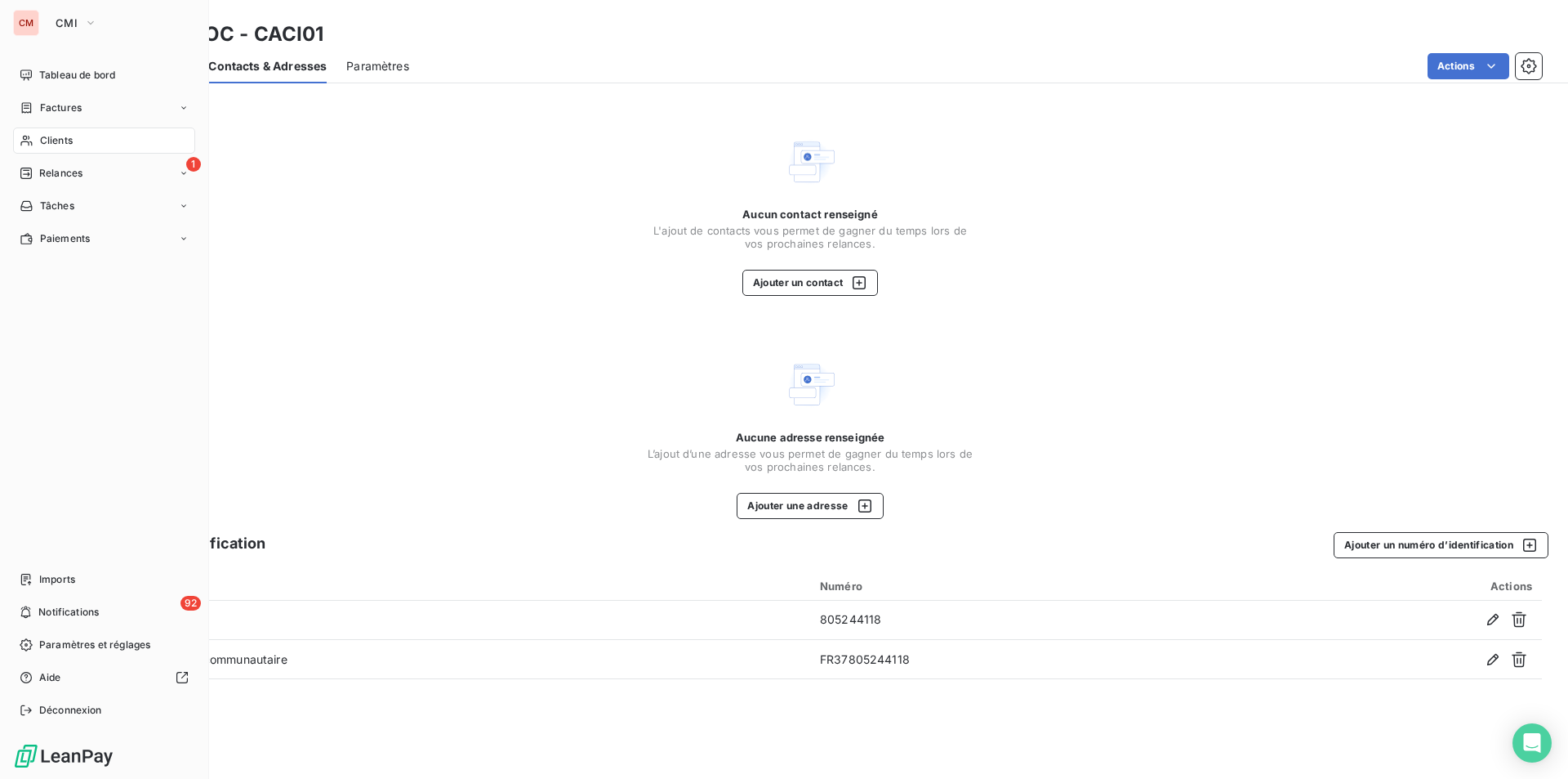
drag, startPoint x: 53, startPoint y: 137, endPoint x: 67, endPoint y: 136, distance: 14.0
click at [53, 137] on span "Clients" at bounding box center [56, 141] width 32 height 15
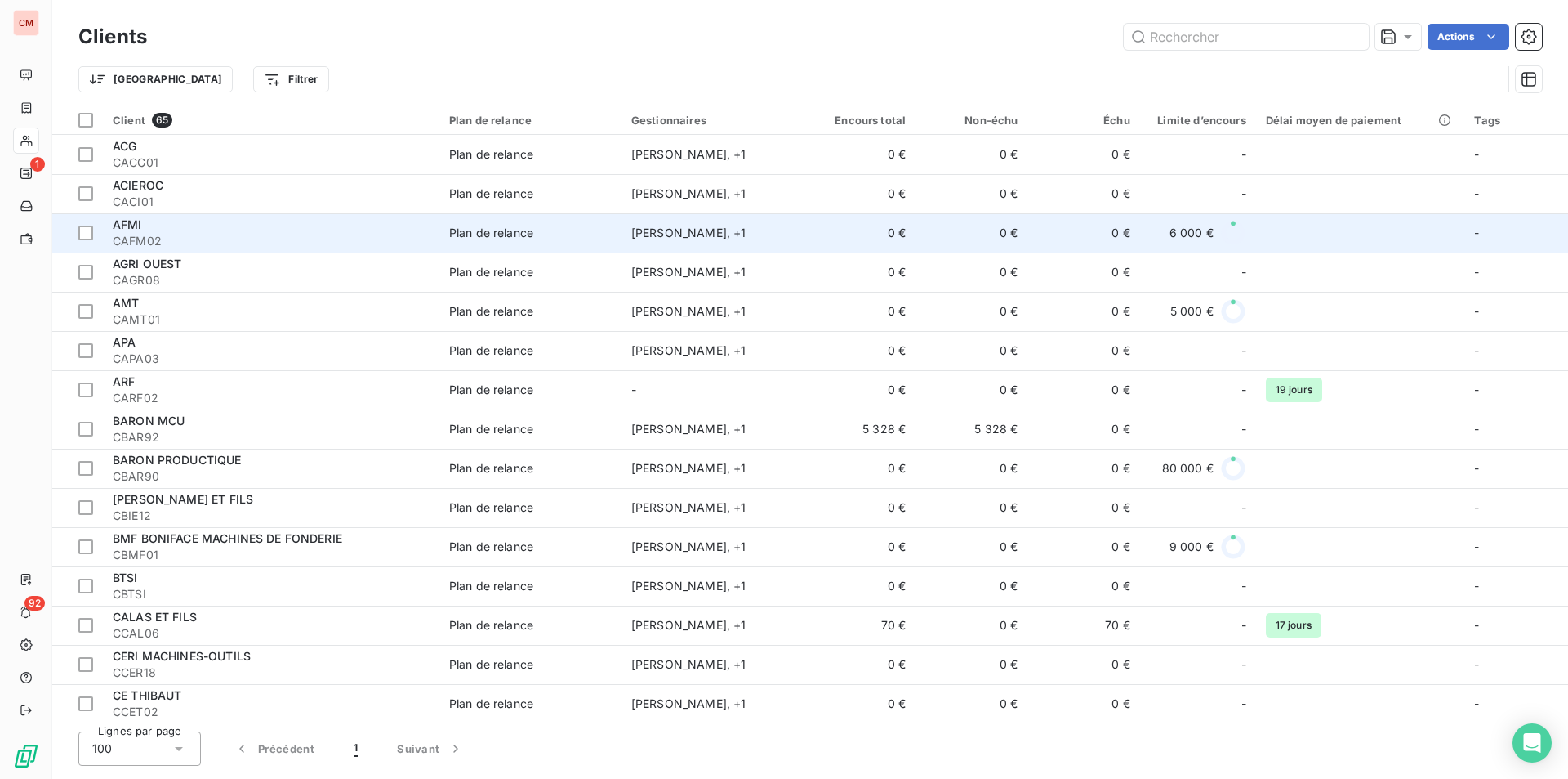
click at [322, 229] on div "AFMI" at bounding box center [271, 225] width 317 height 17
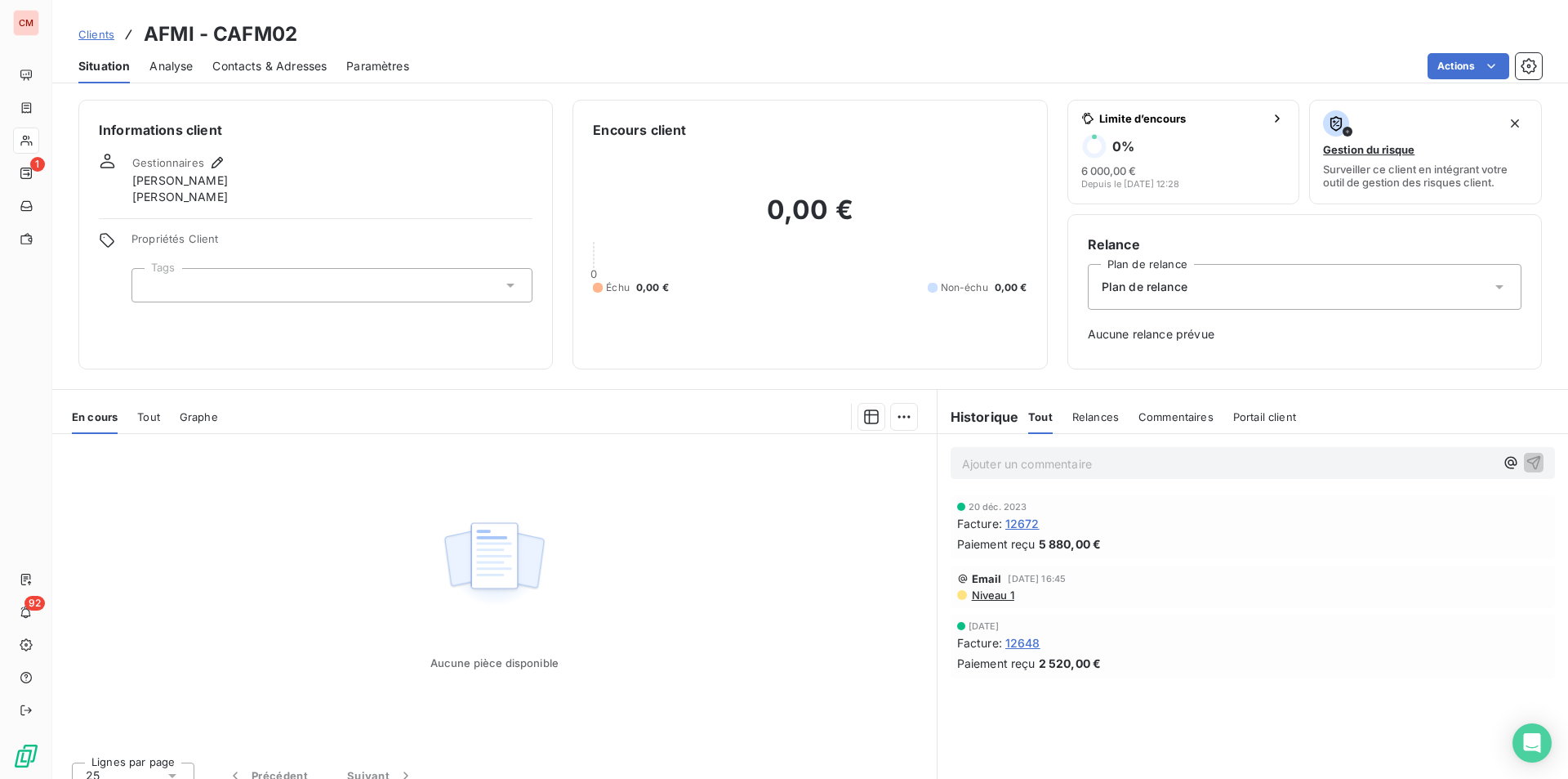
click at [290, 60] on span "Contacts & Adresses" at bounding box center [270, 67] width 115 height 17
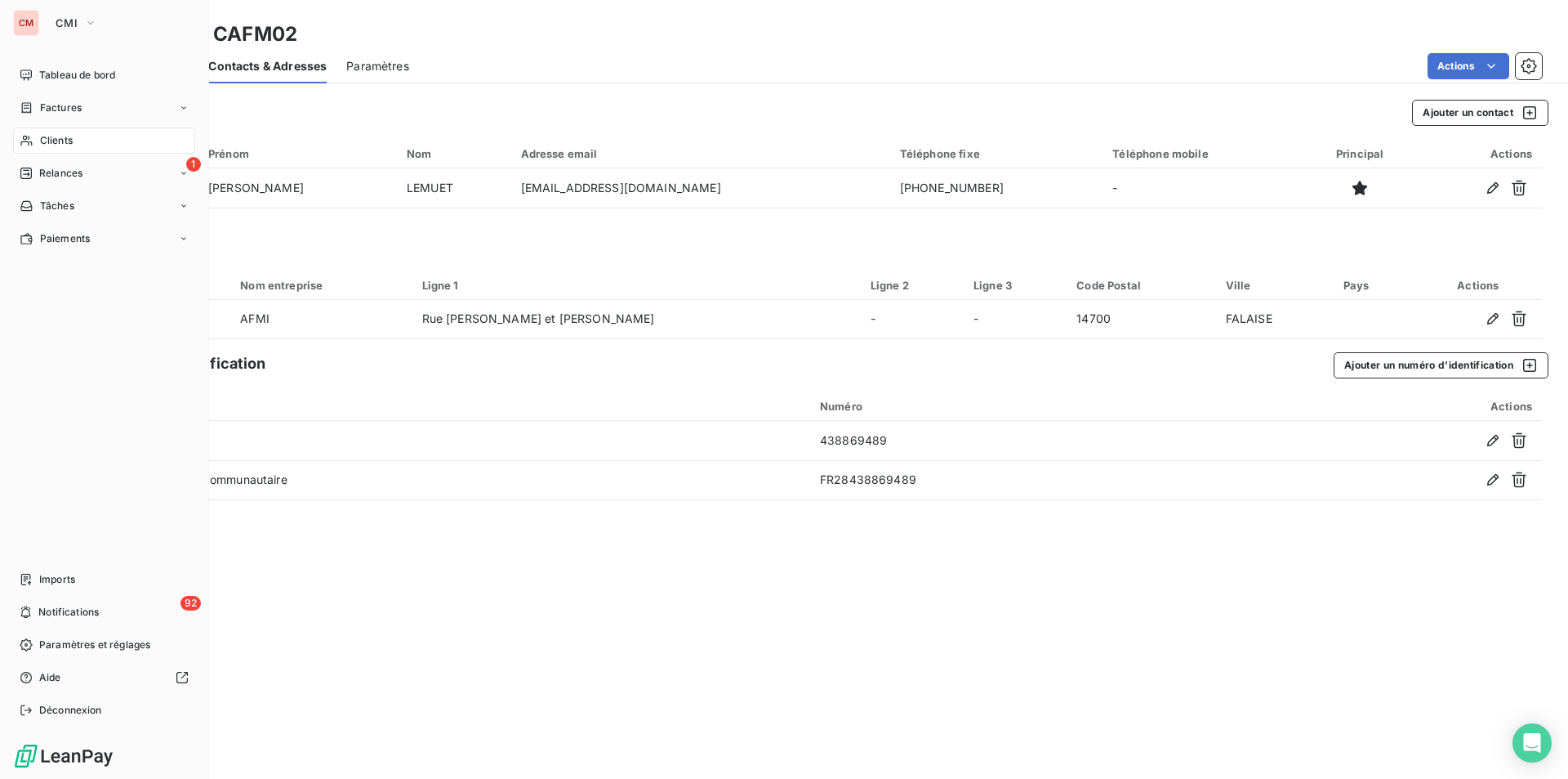
click at [45, 137] on span "Clients" at bounding box center [56, 141] width 32 height 15
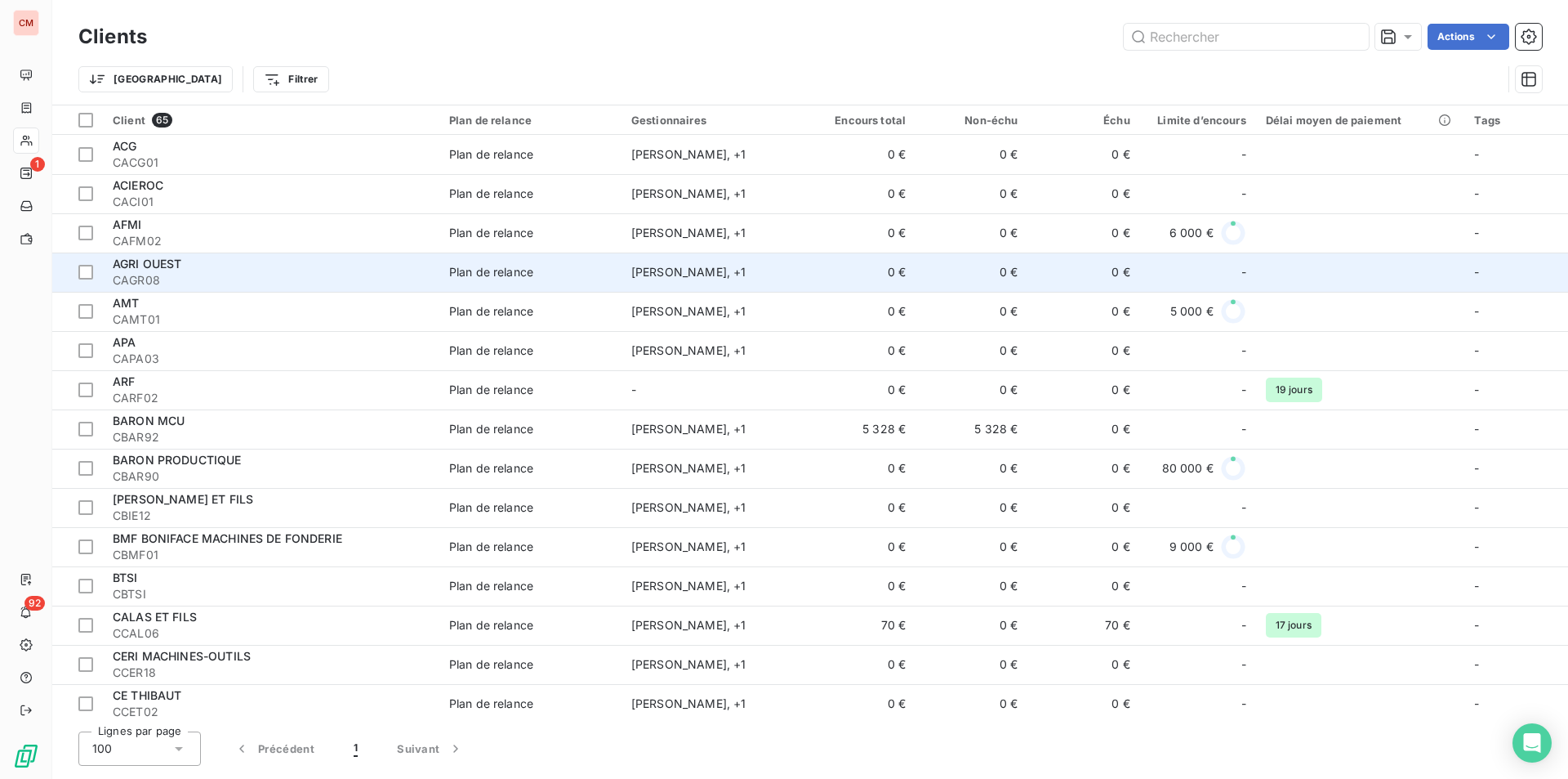
click at [319, 272] on span "CAGR08" at bounding box center [271, 280] width 317 height 17
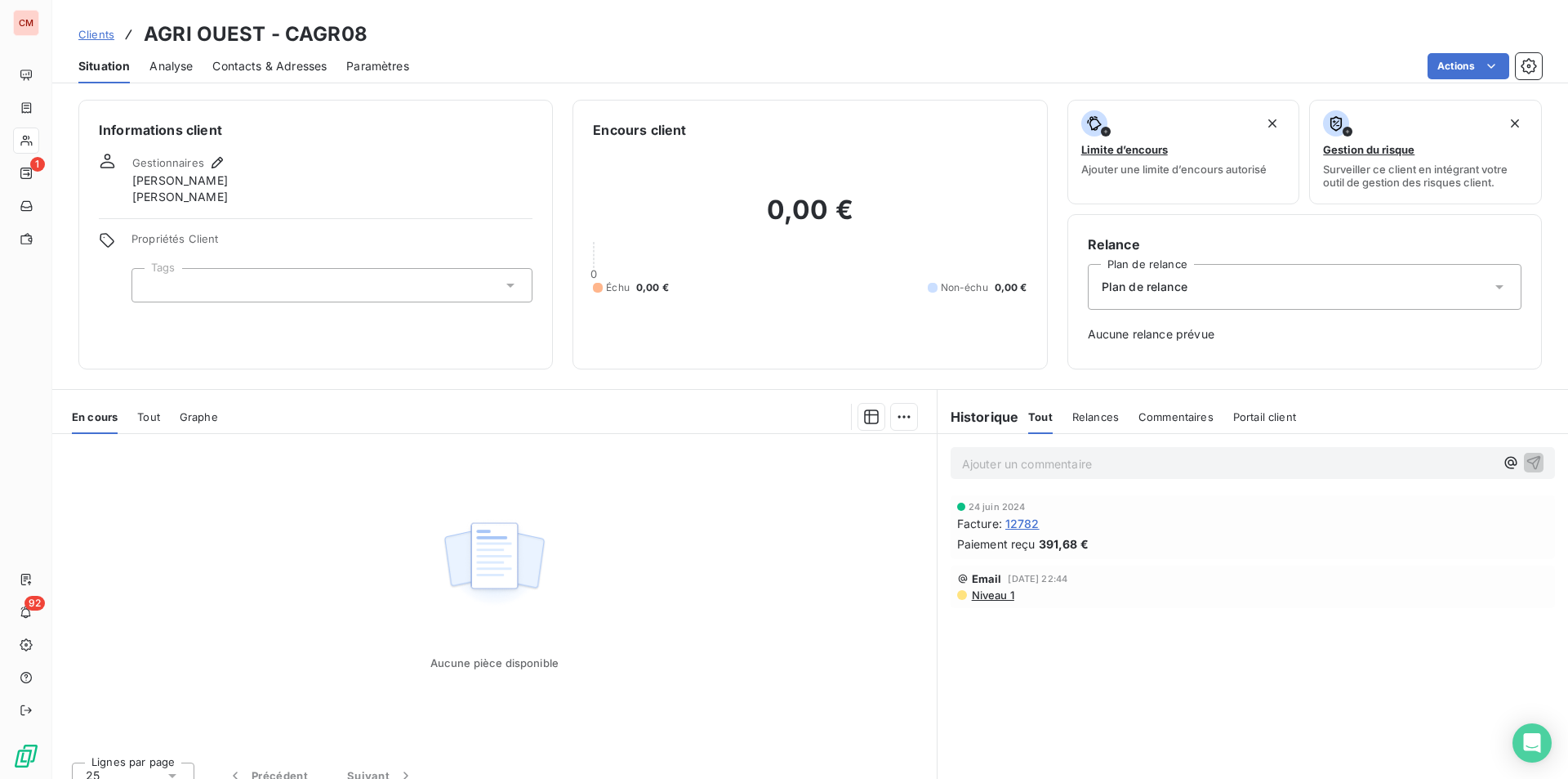
click at [307, 67] on span "Contacts & Adresses" at bounding box center [270, 67] width 115 height 17
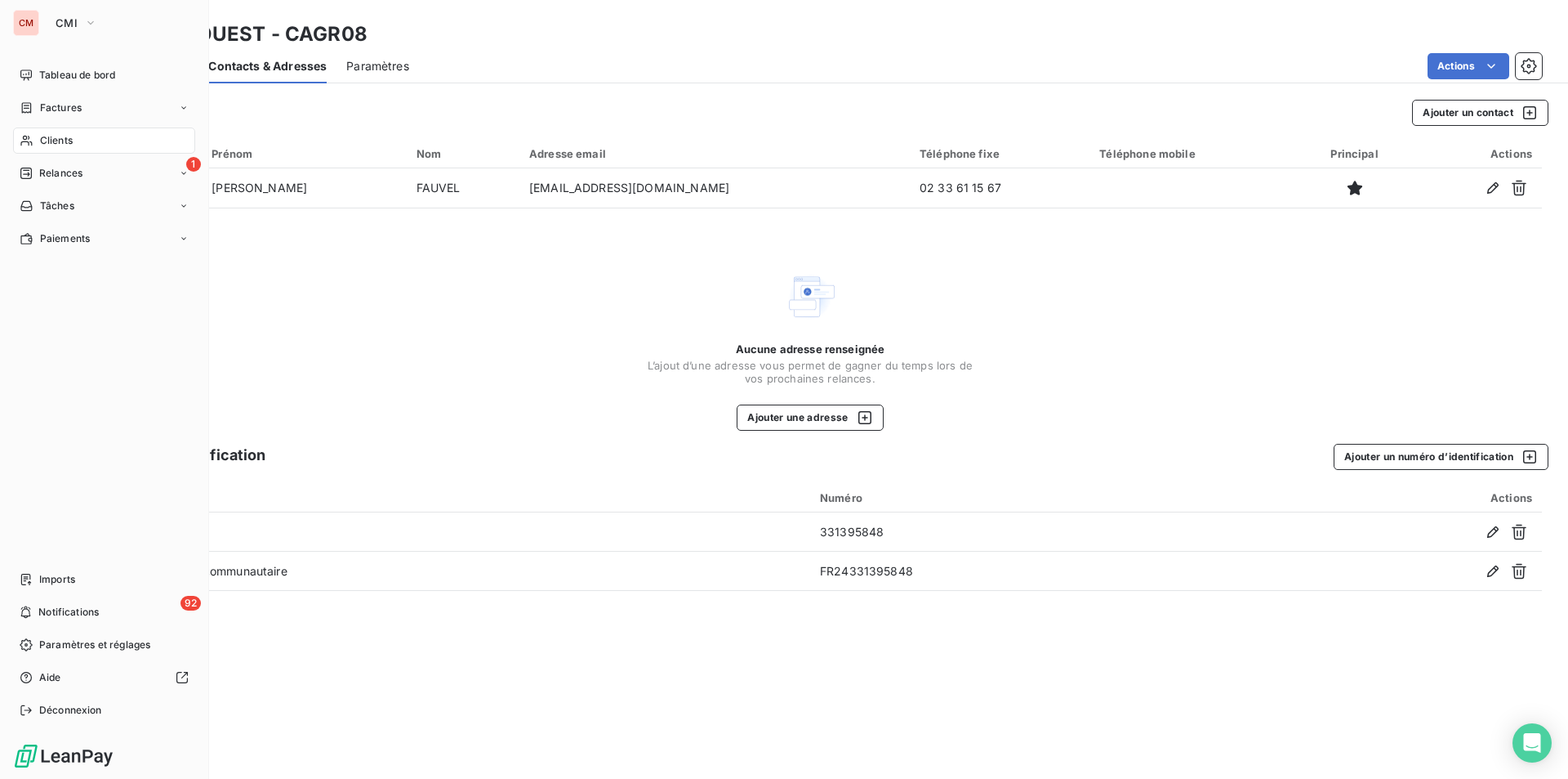
click at [58, 140] on span "Clients" at bounding box center [56, 141] width 32 height 15
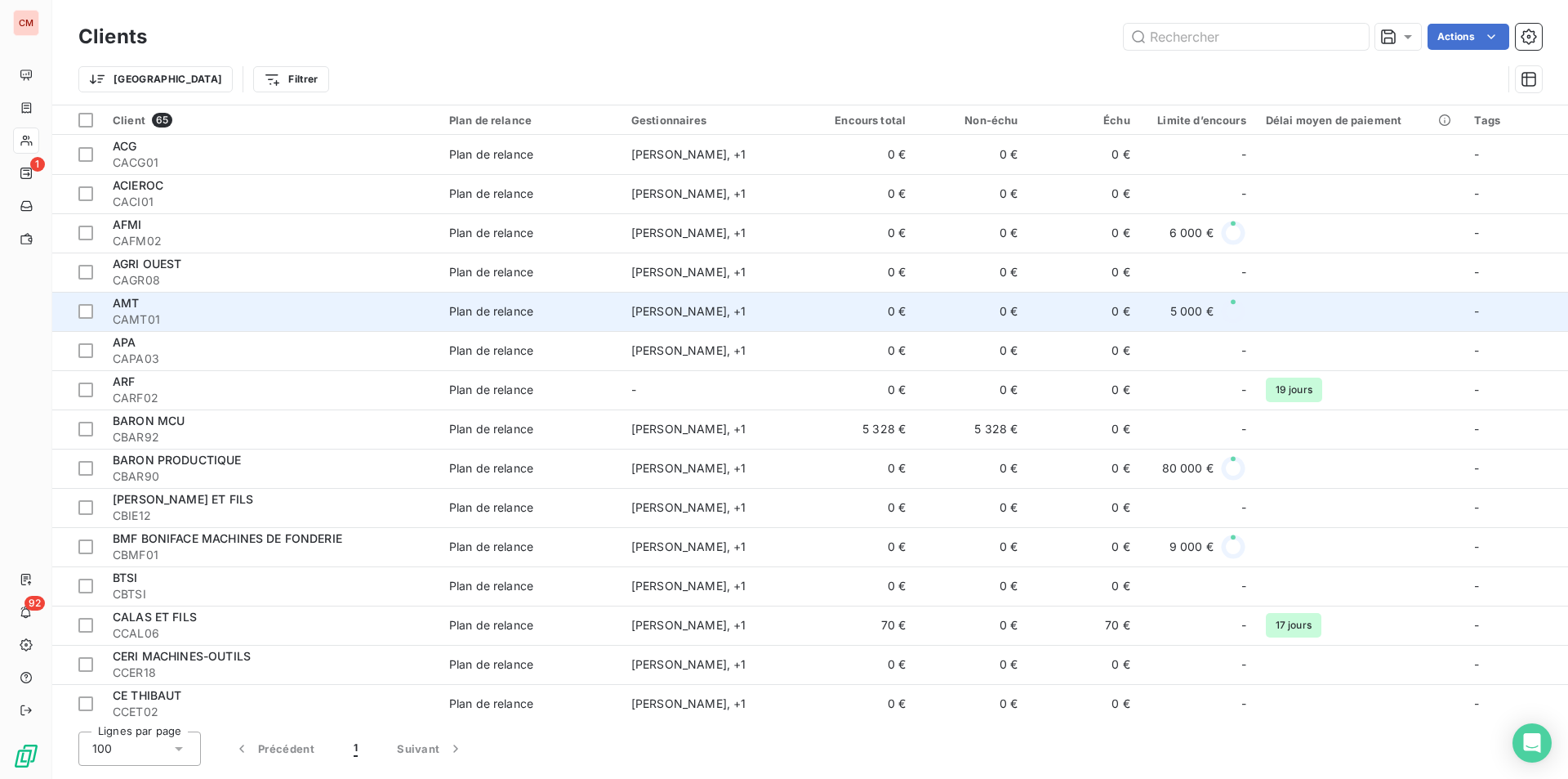
click at [306, 312] on span "CAMT01" at bounding box center [271, 320] width 317 height 17
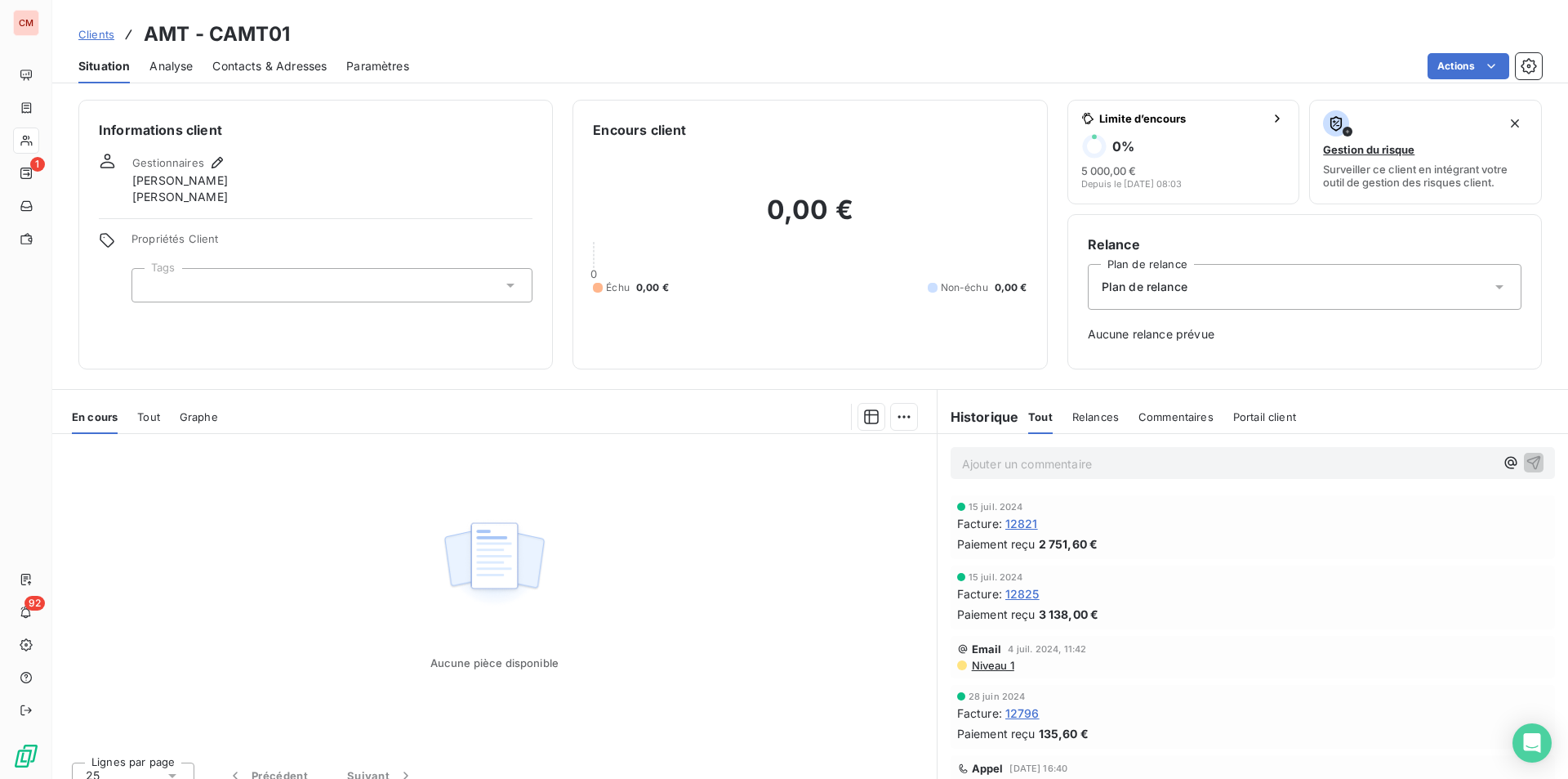
click at [291, 62] on span "Contacts & Adresses" at bounding box center [270, 67] width 115 height 17
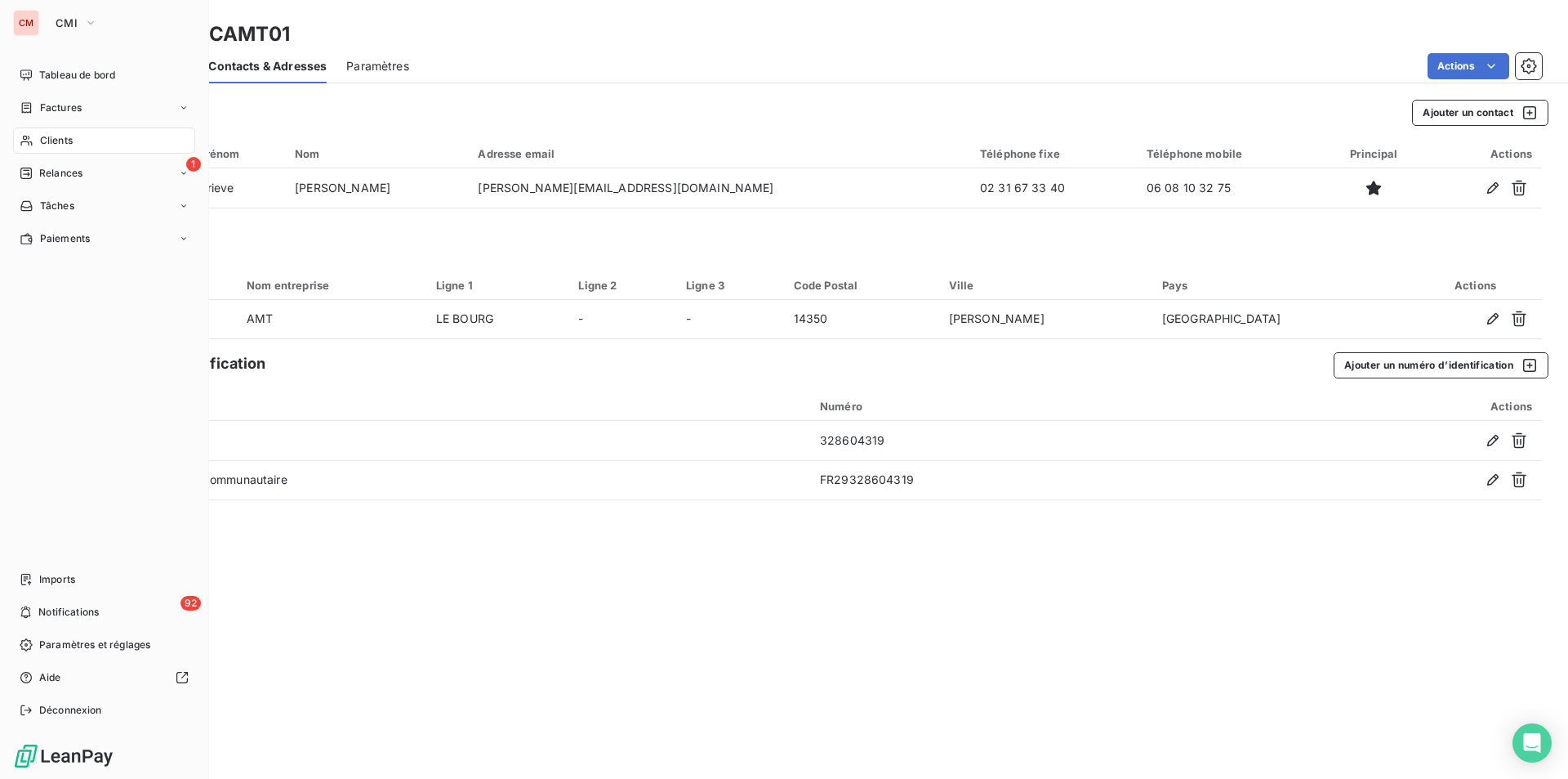
click at [48, 141] on span "Clients" at bounding box center [56, 141] width 32 height 15
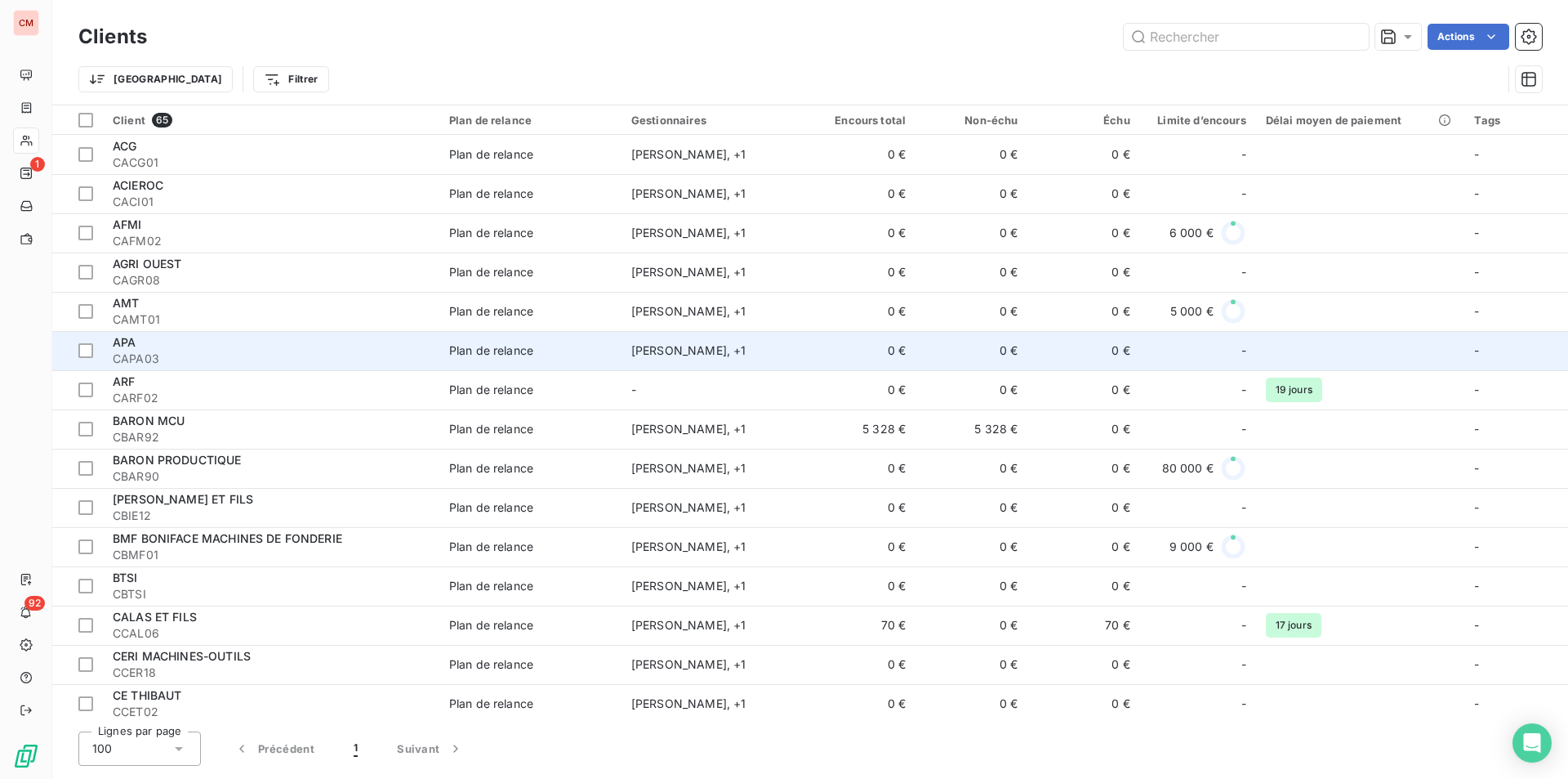
click at [533, 345] on div "Plan de relance" at bounding box center [491, 351] width 84 height 17
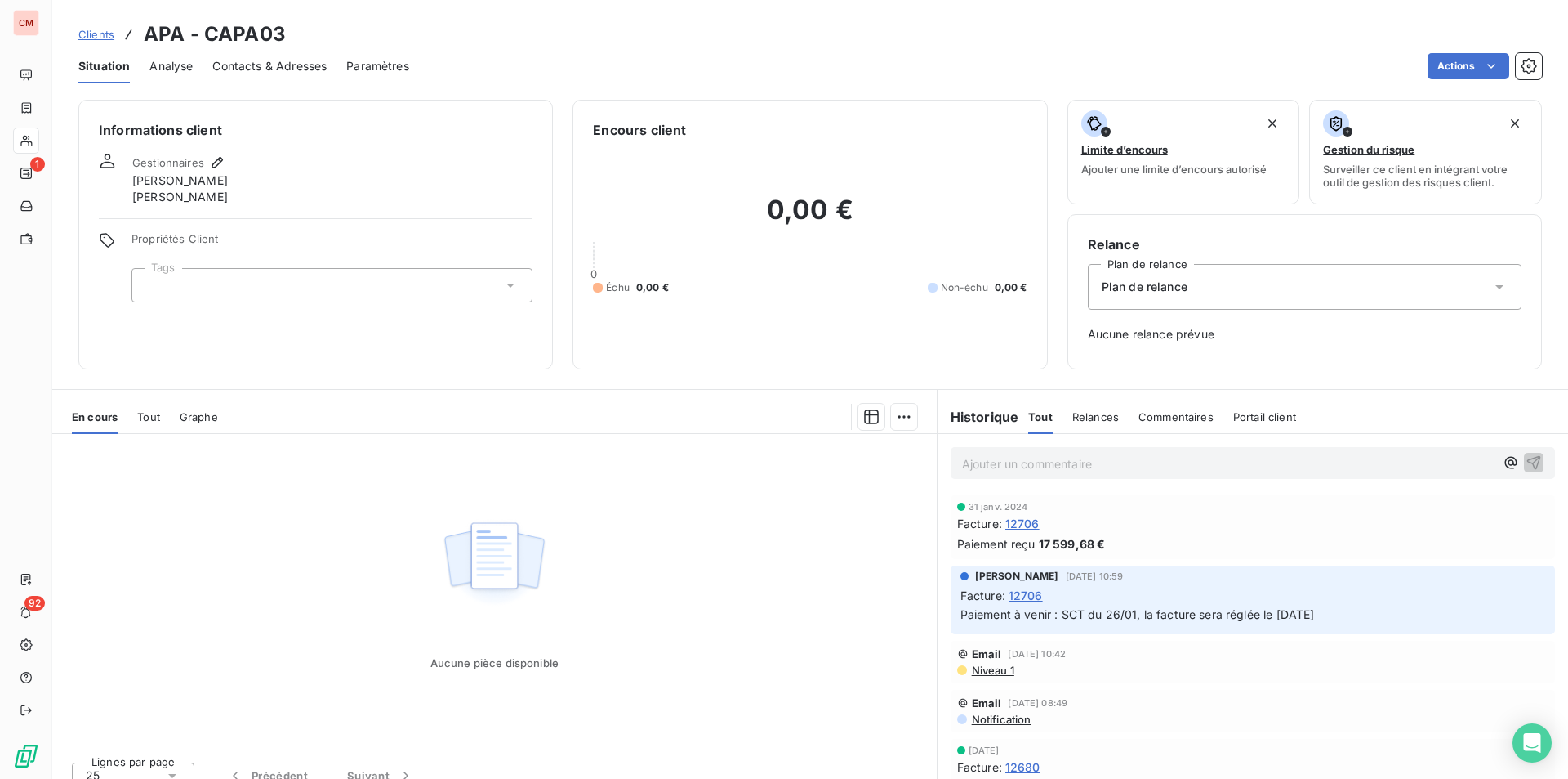
click at [314, 65] on span "Contacts & Adresses" at bounding box center [270, 67] width 115 height 17
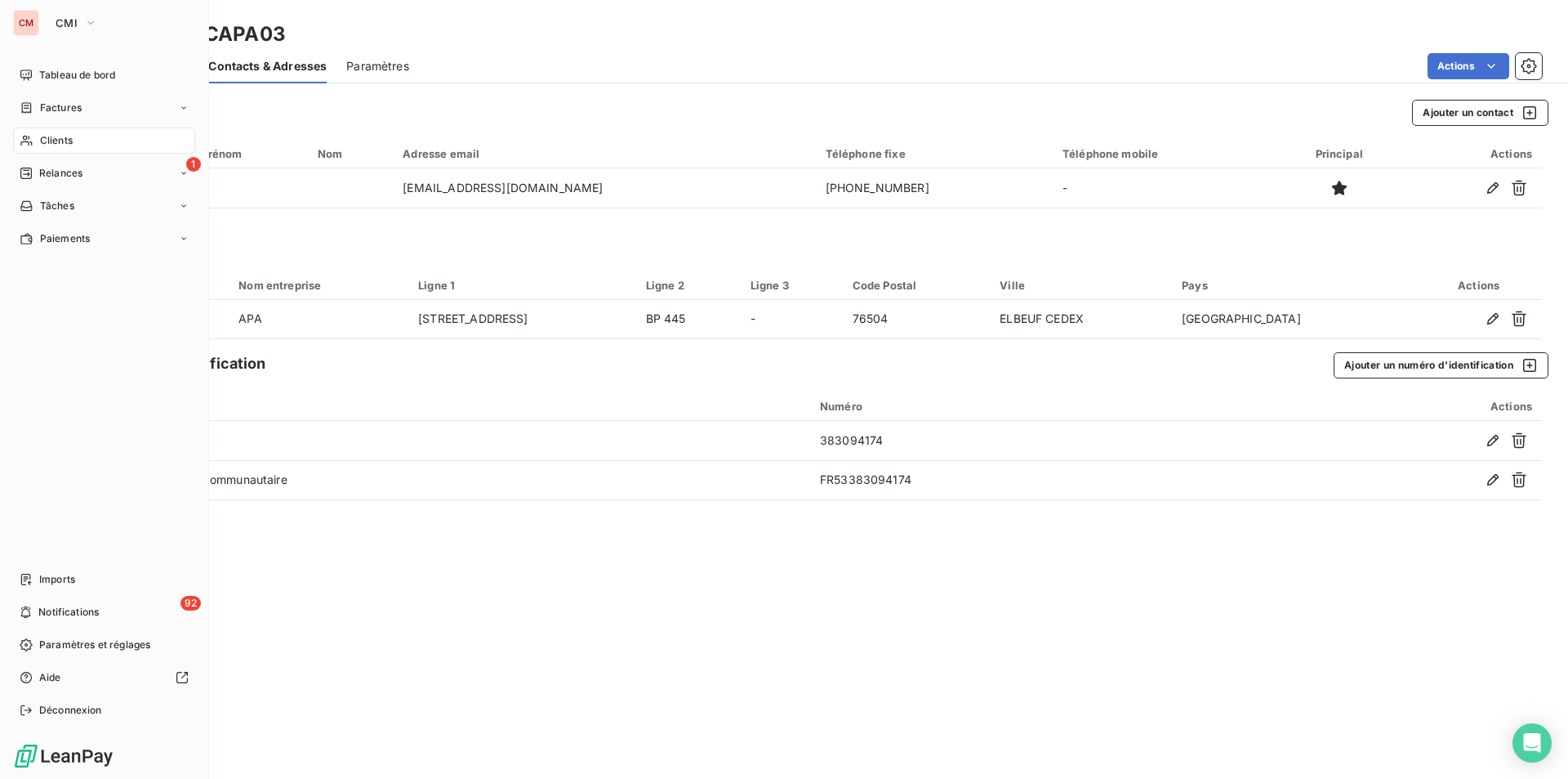
click at [48, 139] on span "Clients" at bounding box center [56, 141] width 32 height 15
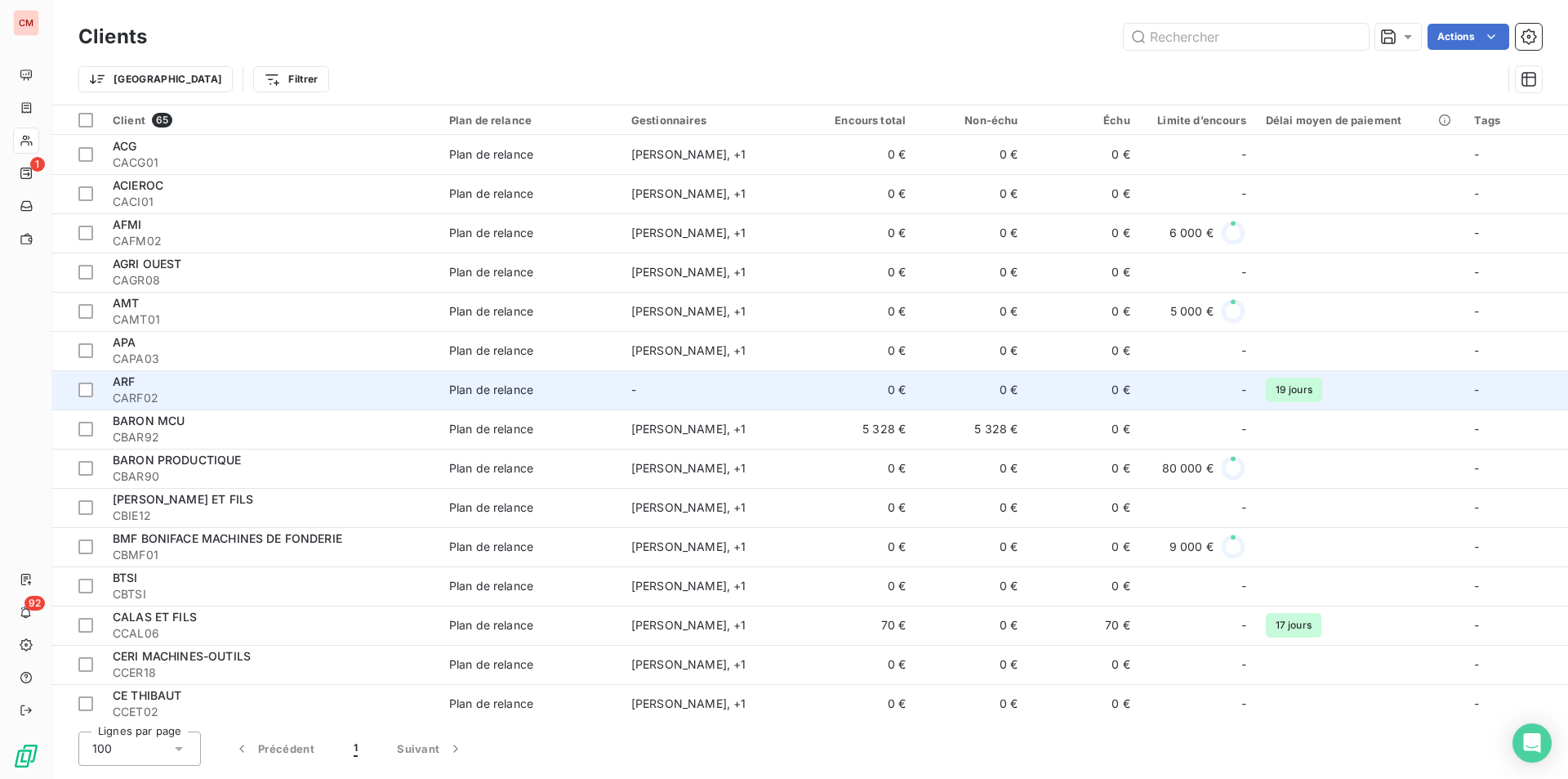
click at [332, 386] on div "ARF" at bounding box center [271, 382] width 317 height 17
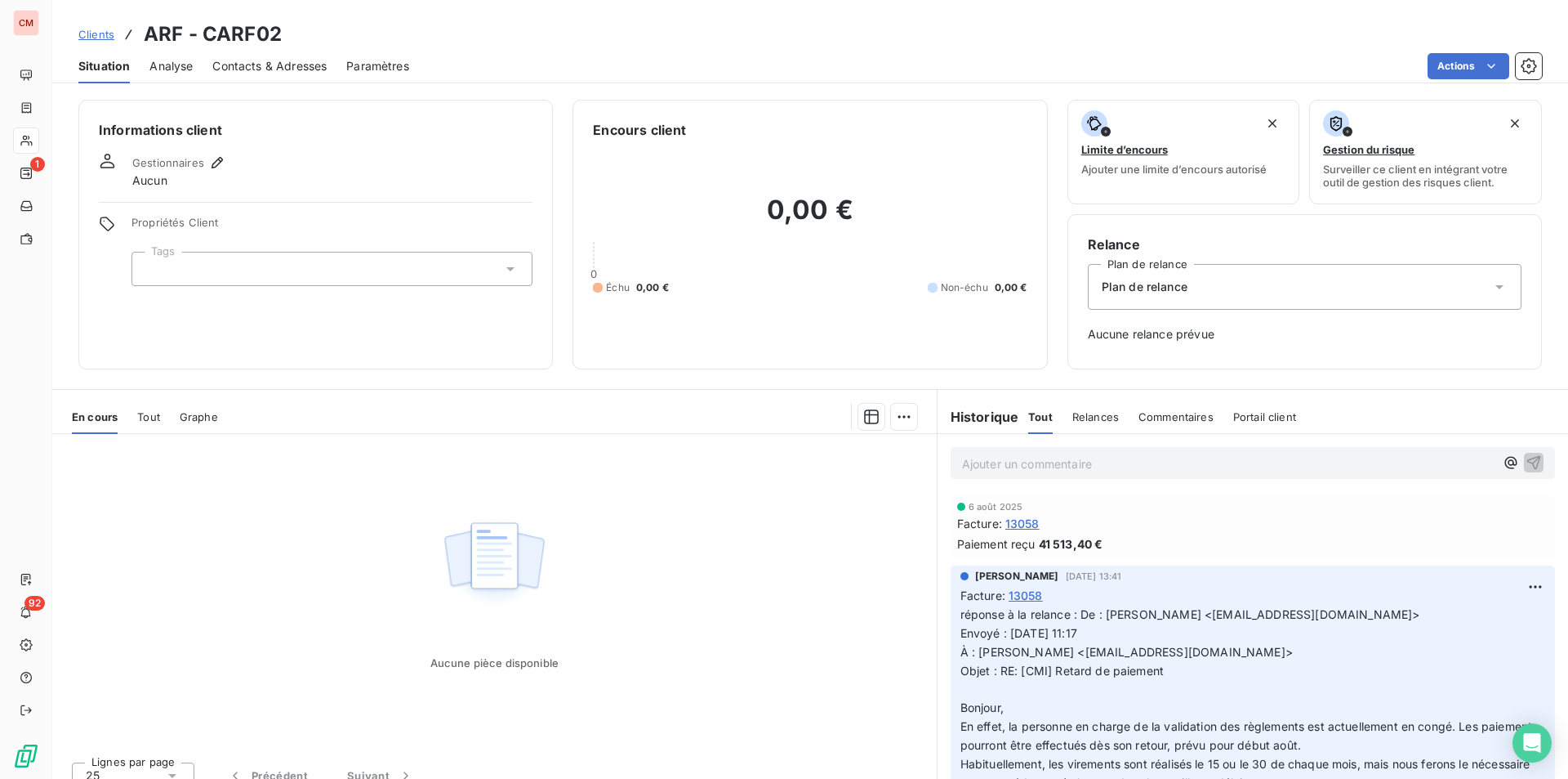
click at [353, 67] on span "Paramètres" at bounding box center [378, 67] width 63 height 17
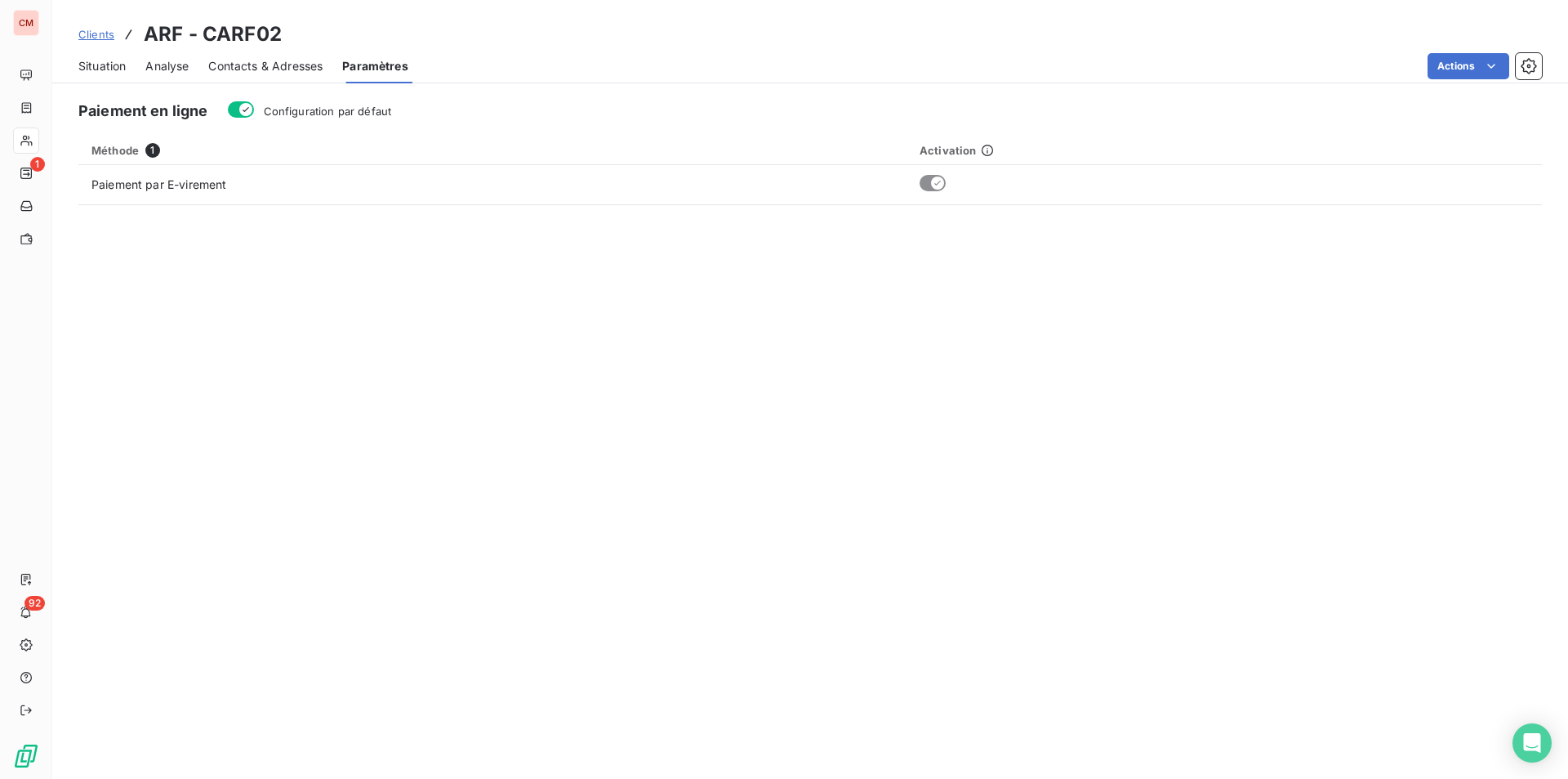
click at [316, 73] on span "Contacts & Adresses" at bounding box center [266, 67] width 115 height 17
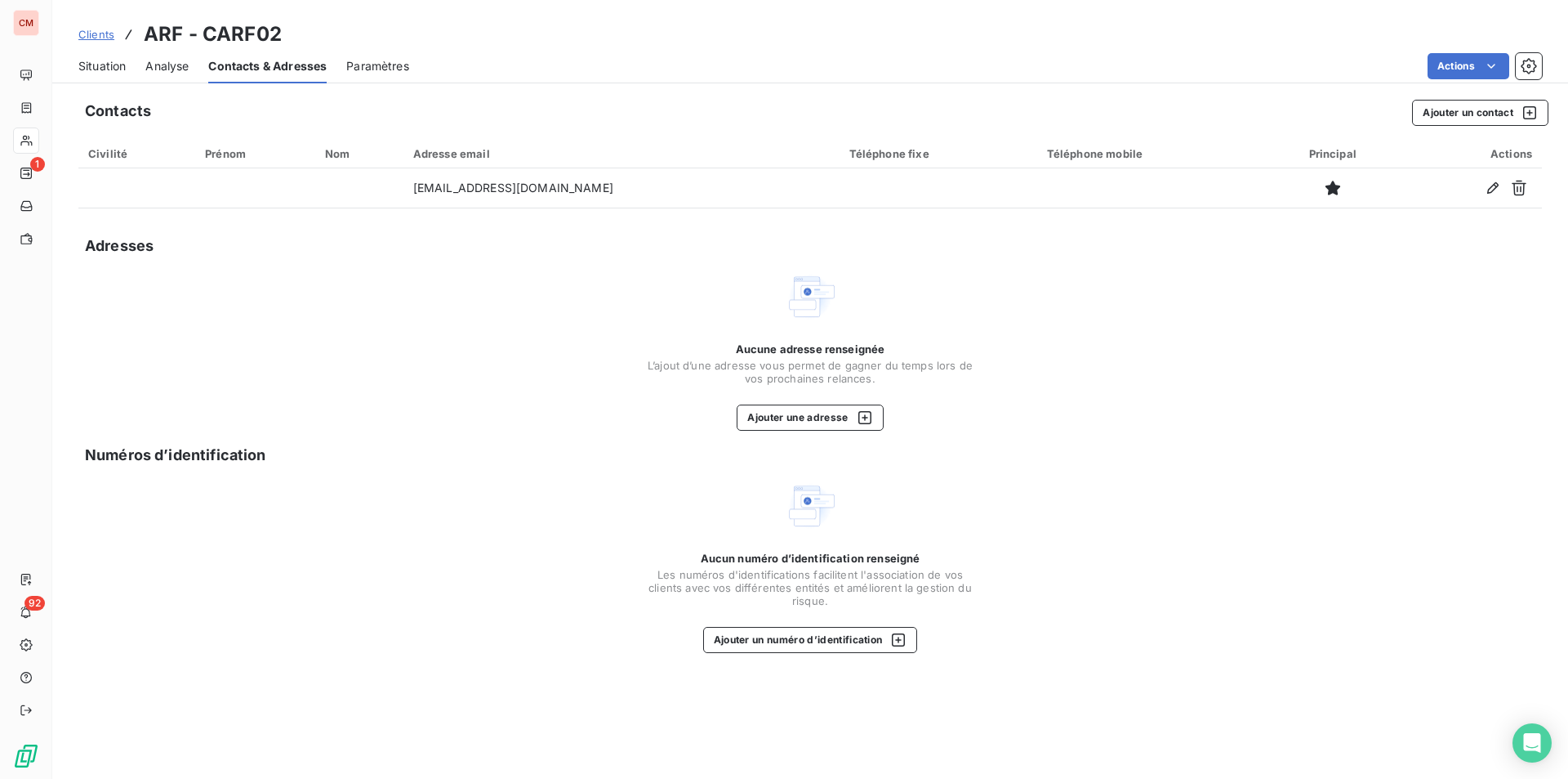
click at [139, 62] on div "Situation Analyse Contacts & Adresses Paramètres Actions" at bounding box center [810, 66] width 1516 height 34
click at [115, 66] on span "Situation" at bounding box center [101, 67] width 47 height 17
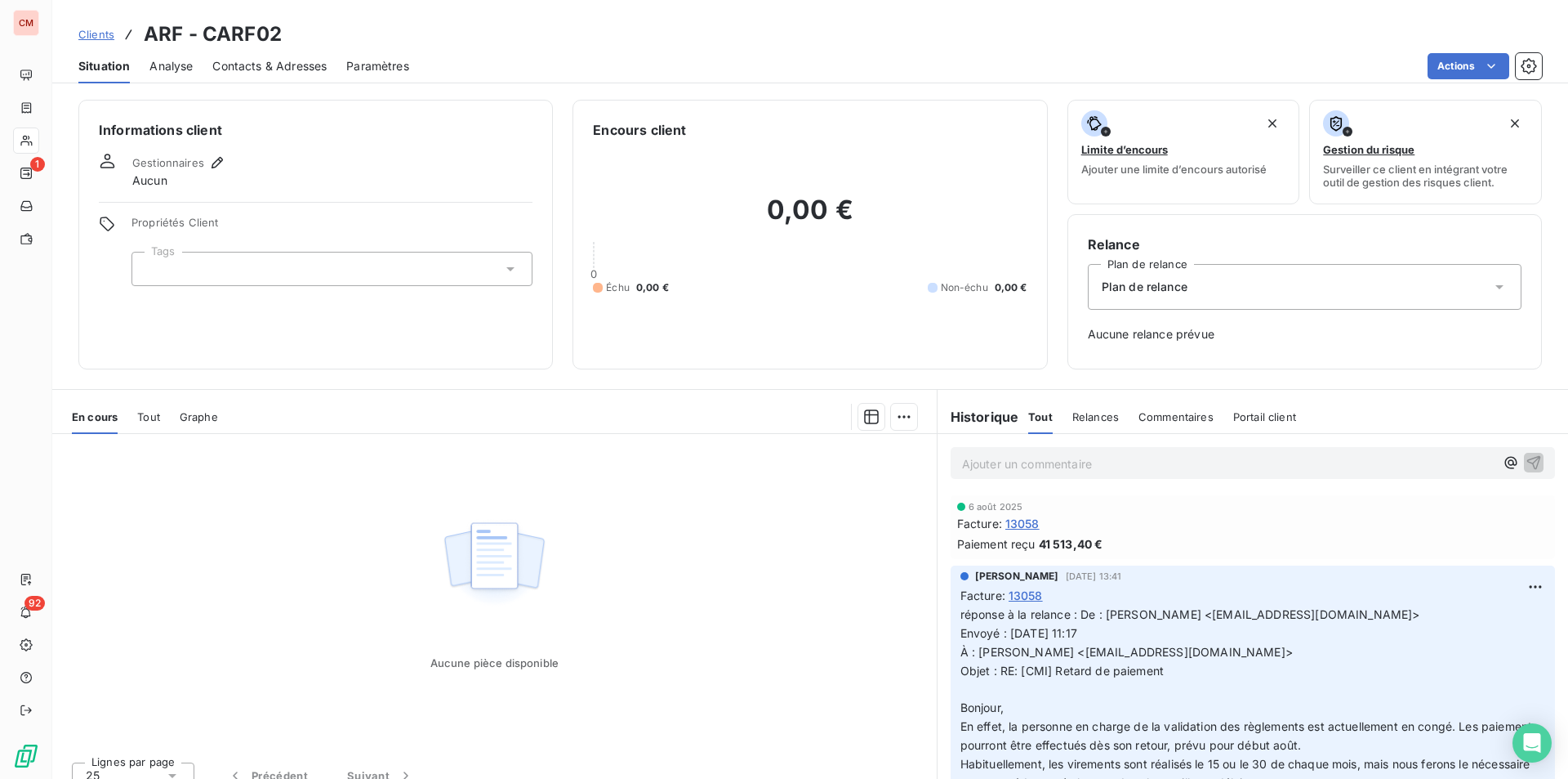
click at [1019, 523] on span "13058" at bounding box center [1022, 523] width 34 height 17
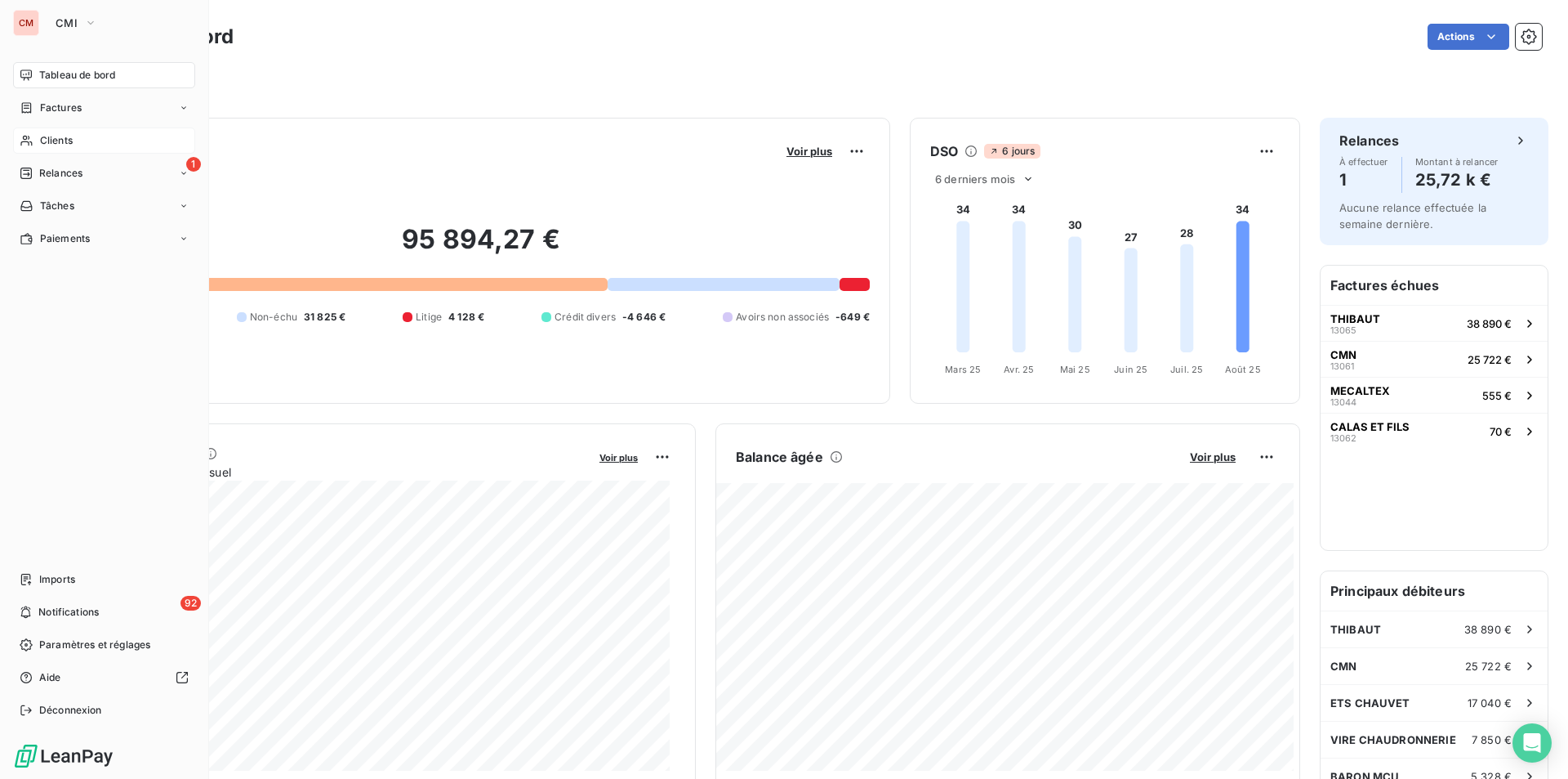
click at [55, 138] on span "Clients" at bounding box center [56, 141] width 32 height 15
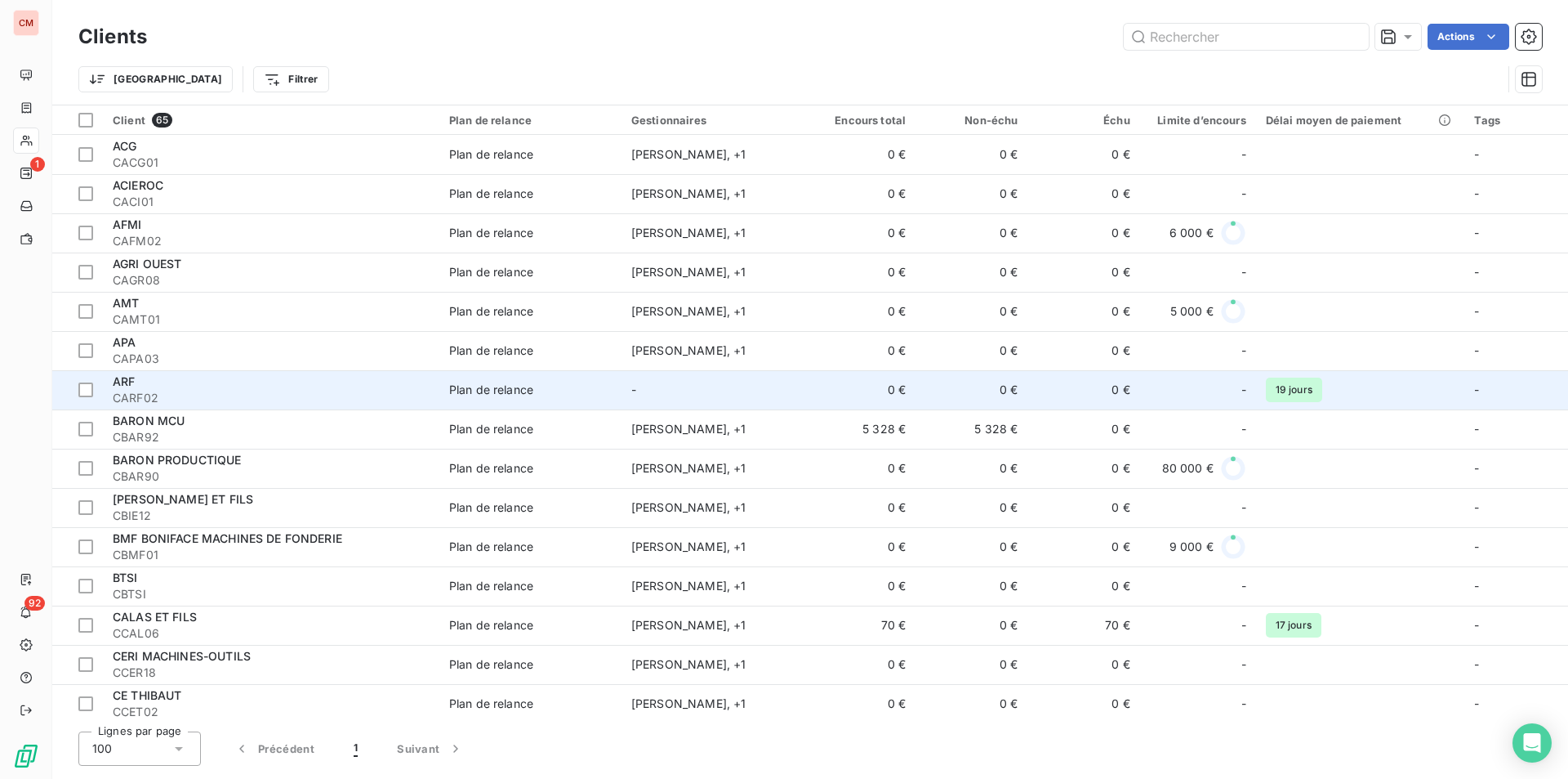
click at [166, 394] on span "CARF02" at bounding box center [271, 398] width 317 height 17
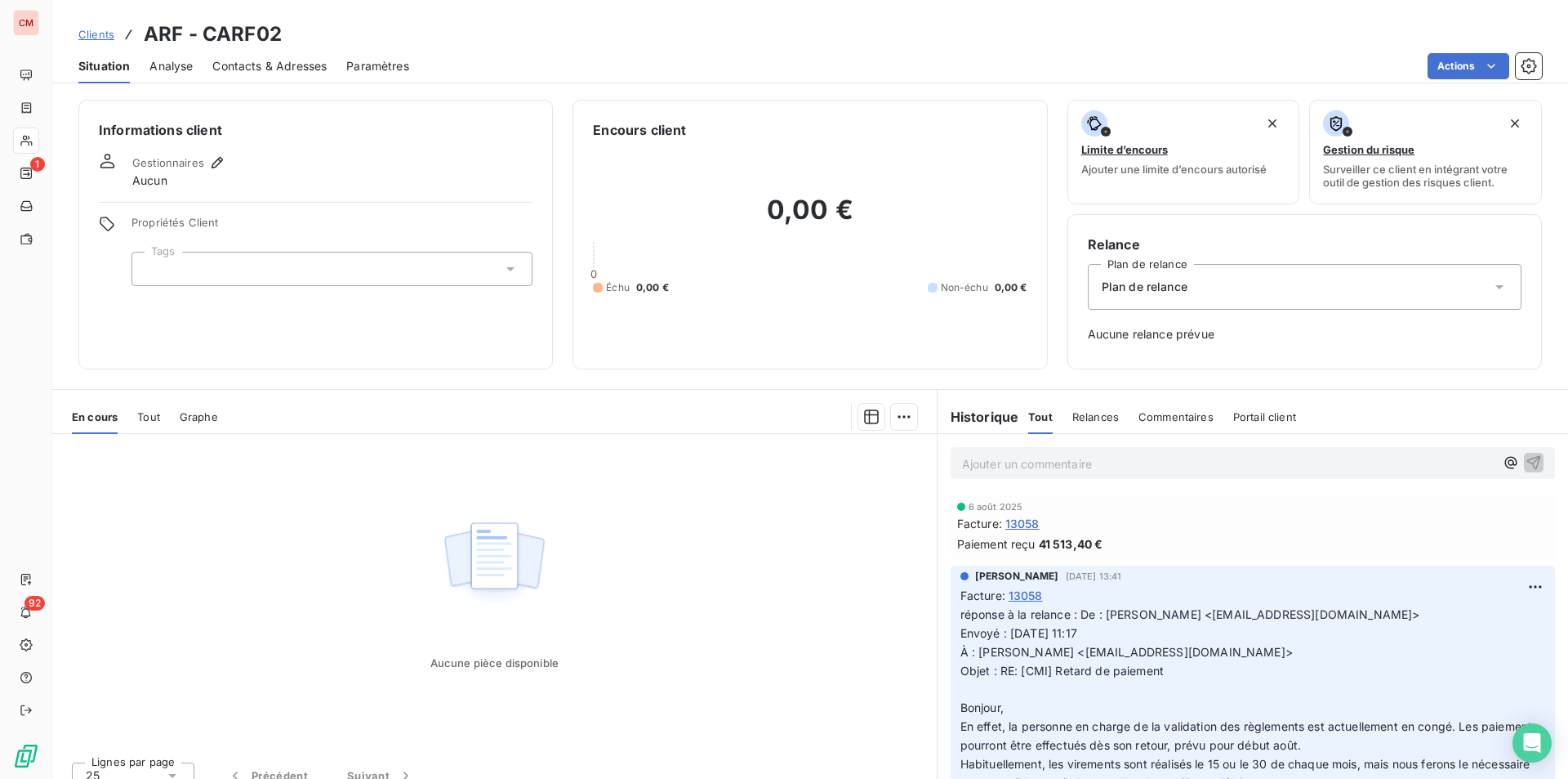
click at [252, 71] on span "Contacts & Adresses" at bounding box center [270, 67] width 115 height 17
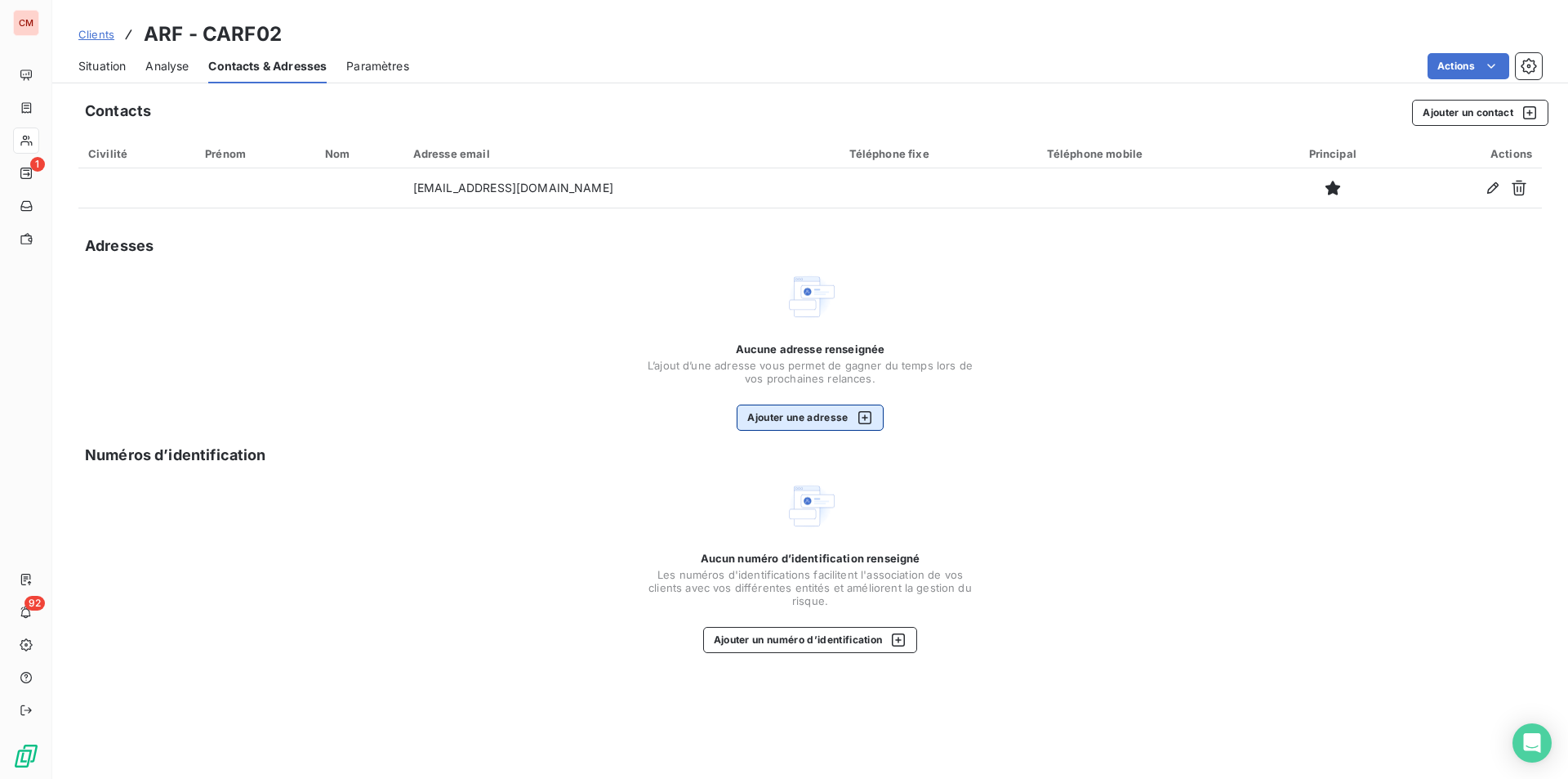
click at [833, 418] on button "Ajouter une adresse" at bounding box center [810, 417] width 146 height 26
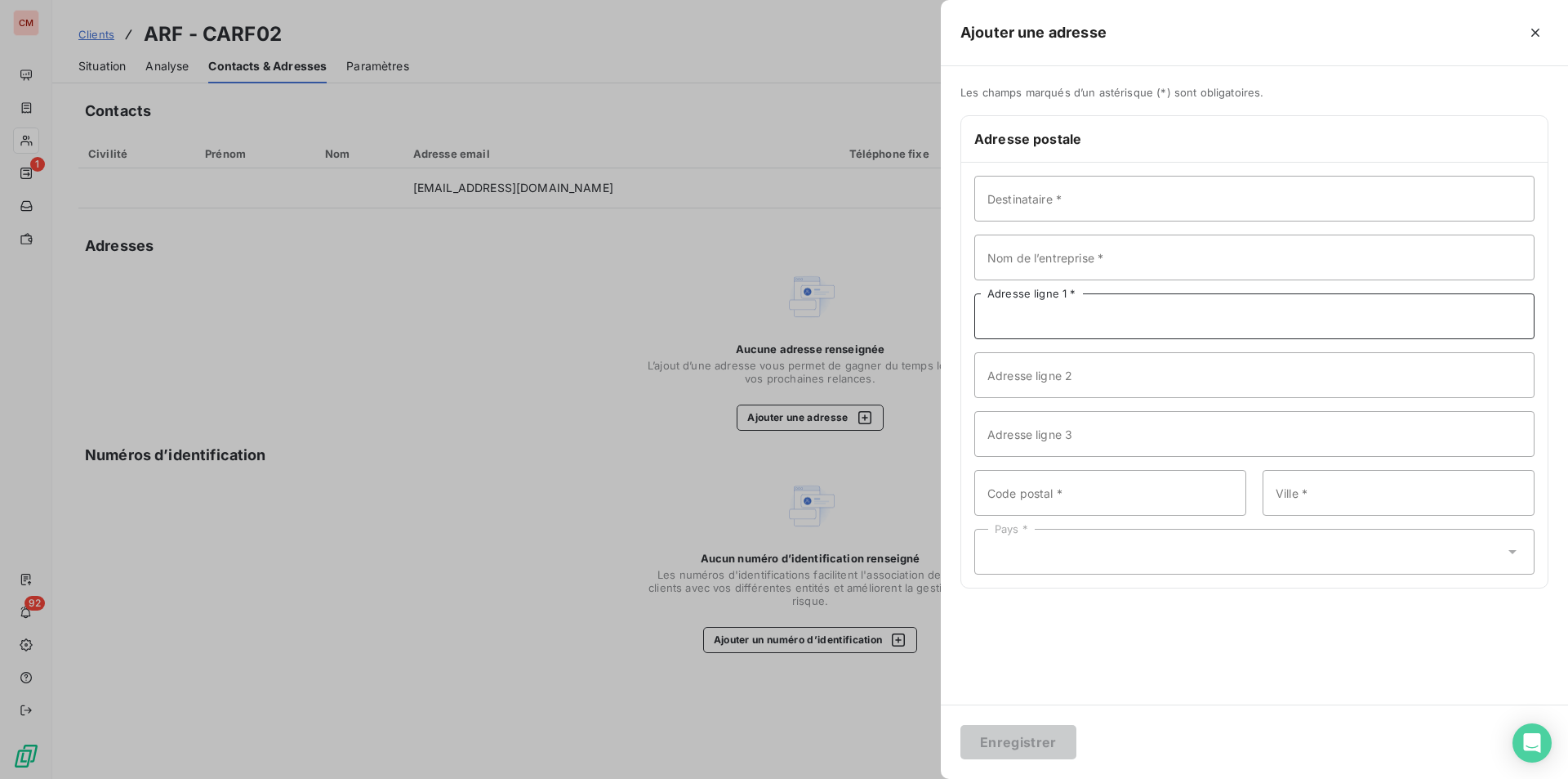
click at [1073, 318] on input "Adresse ligne 1 *" at bounding box center [1255, 316] width 560 height 46
type input "[STREET_ADDRESS][PERSON_NAME]"
type input "59330"
click at [1408, 496] on input "SAINT REMY DU NIRD" at bounding box center [1398, 492] width 272 height 46
type input "SAINT REMY DU NORD"
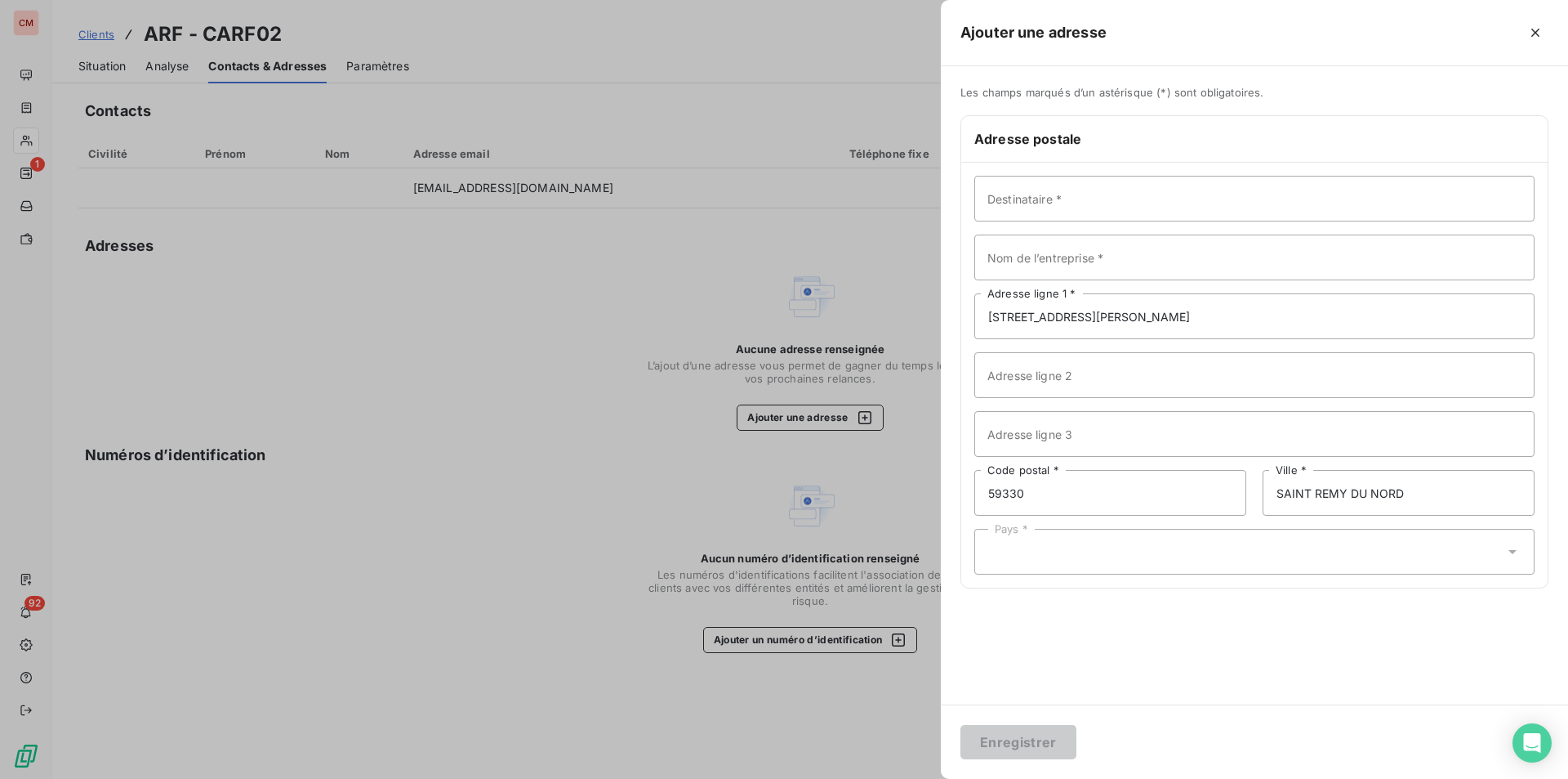
click at [1312, 553] on div "Pays *" at bounding box center [1255, 551] width 560 height 46
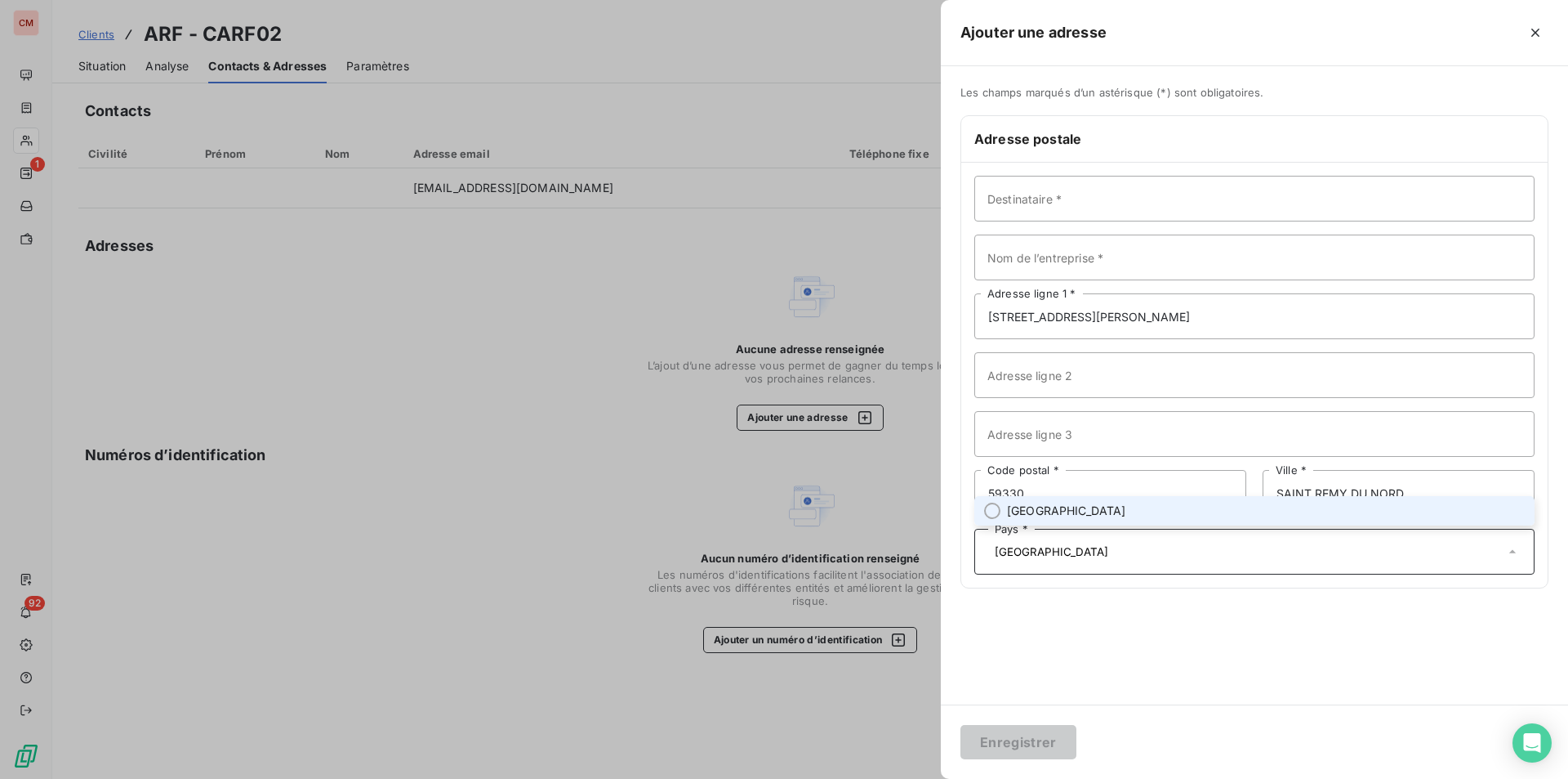
type input "[GEOGRAPHIC_DATA]"
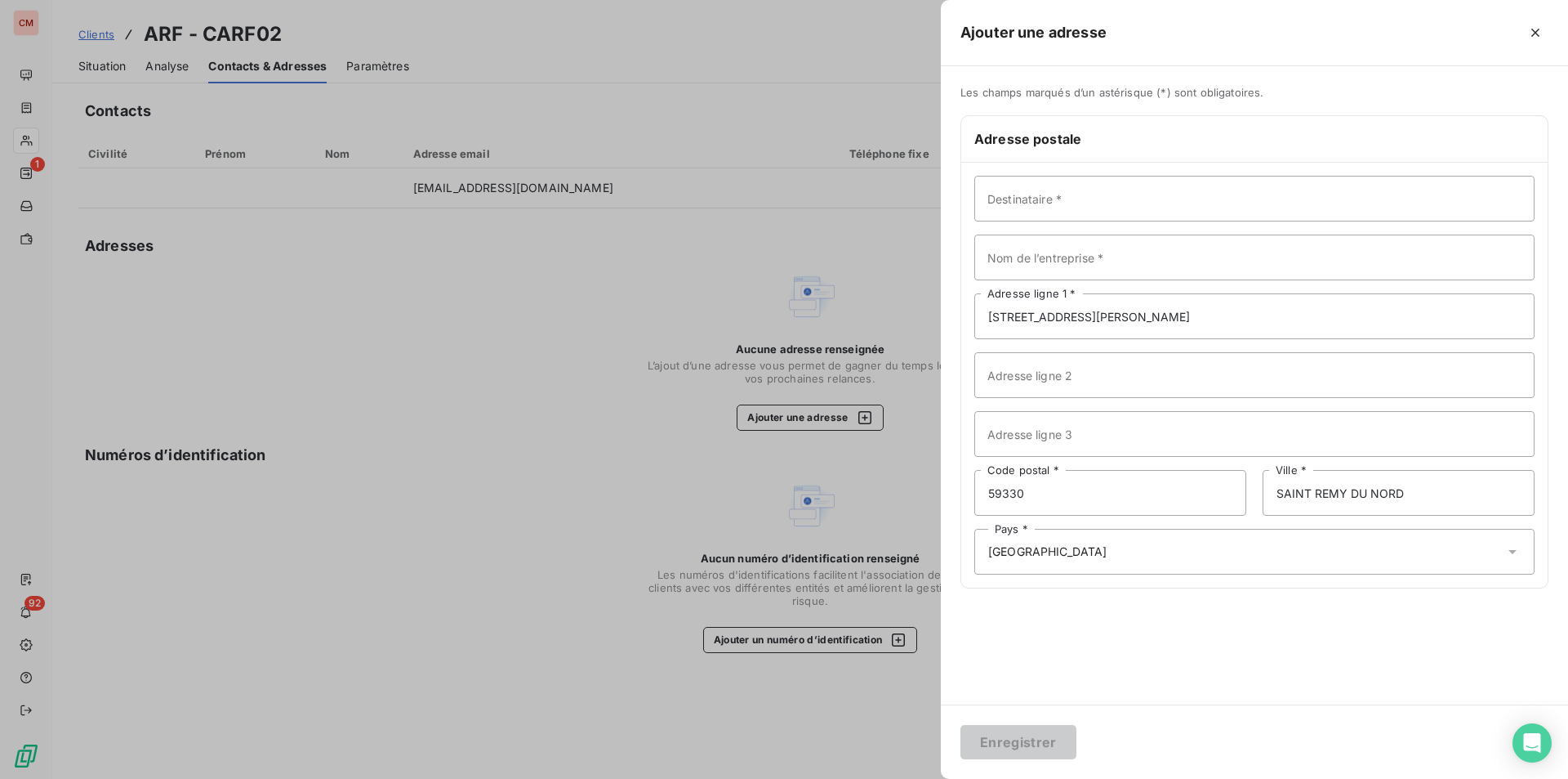
click at [1087, 642] on div "Les champs marqués d’un astérisque (*) sont obligatoires. Adresse postale Desti…" at bounding box center [1254, 386] width 627 height 638
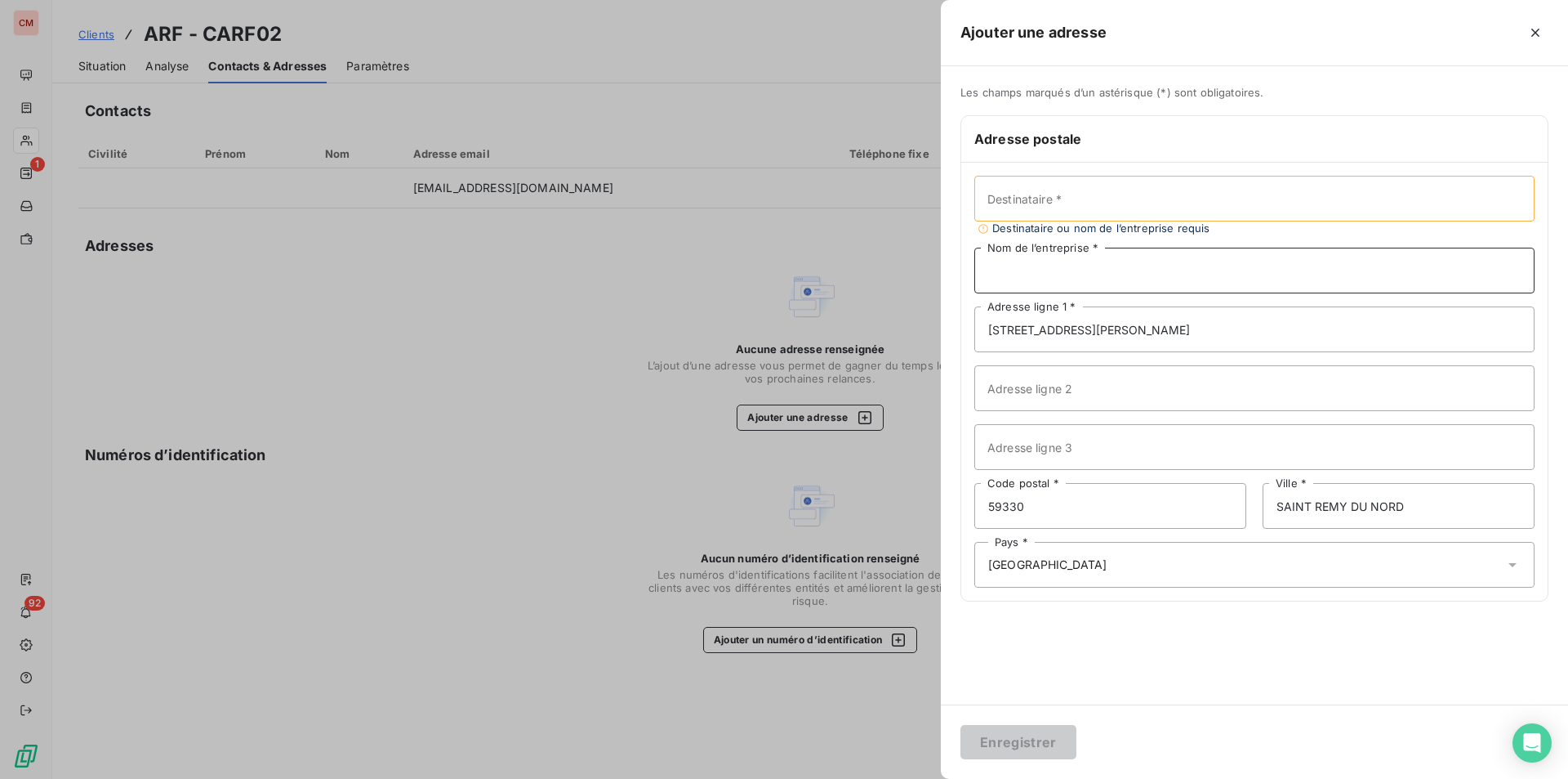
click at [1069, 264] on input "Nom de l’entreprise *" at bounding box center [1255, 270] width 560 height 46
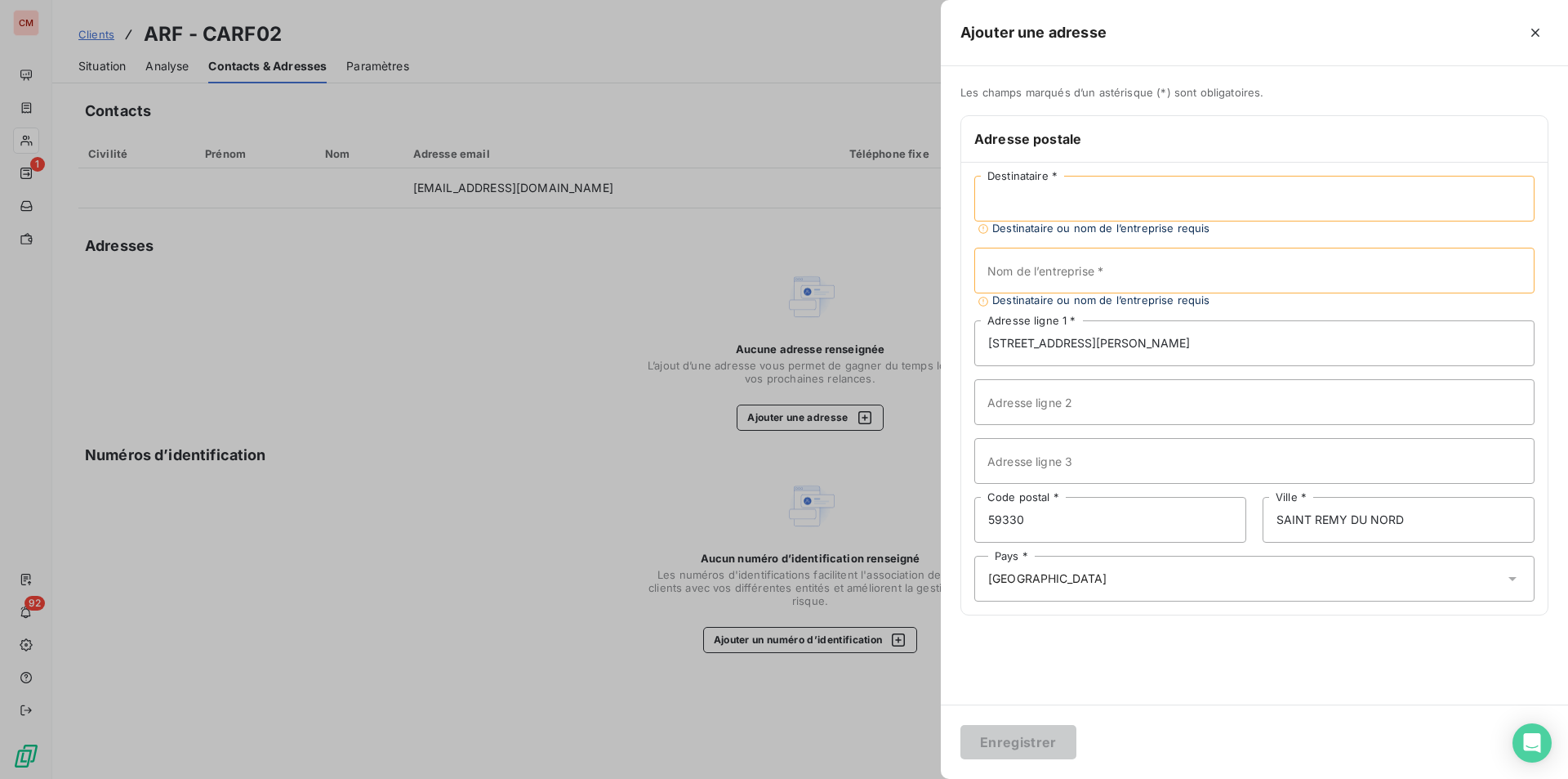
click at [1082, 203] on input "Destinataire *" at bounding box center [1255, 198] width 560 height 46
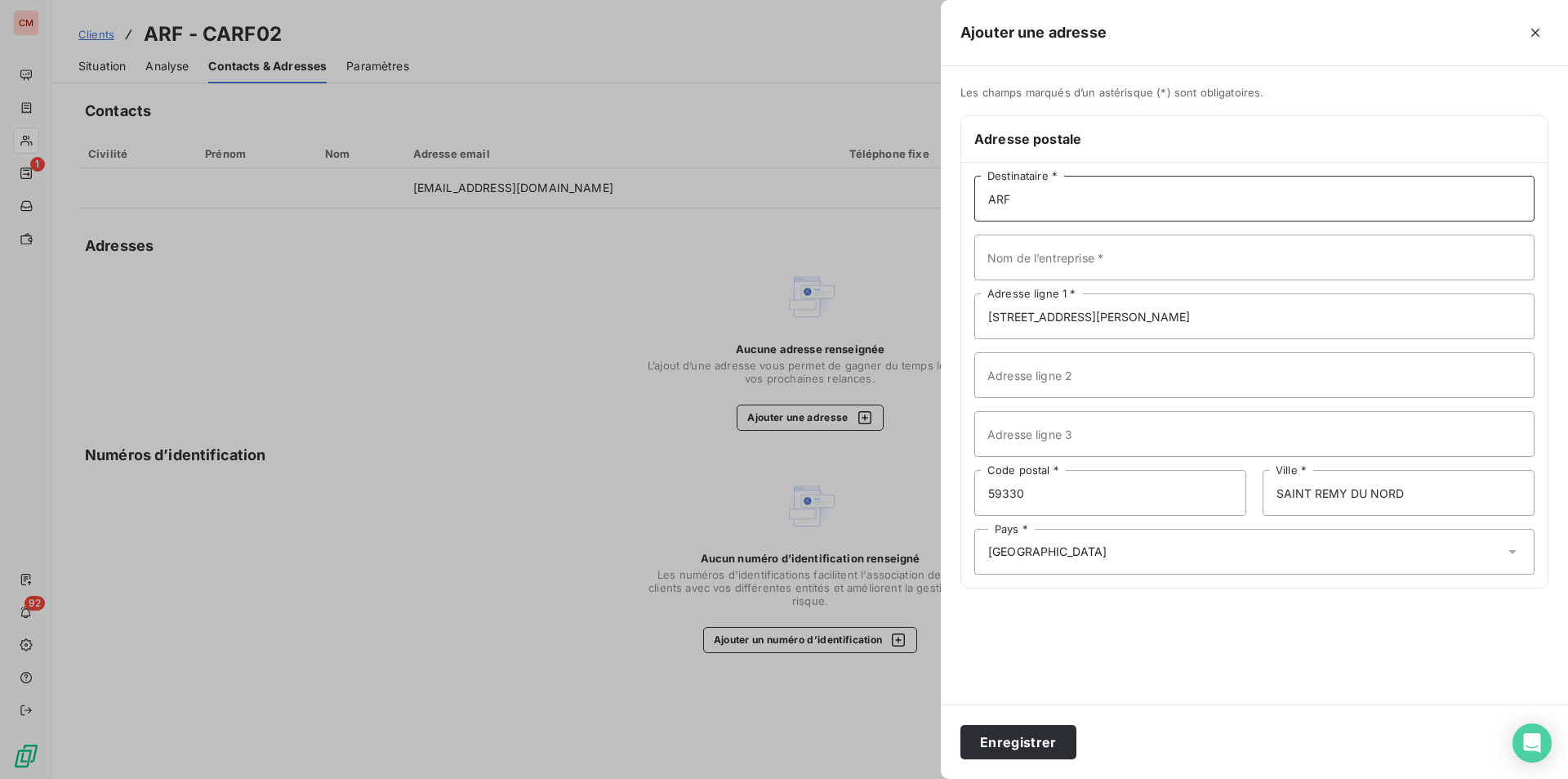
type input "ARF"
click at [1025, 744] on button "Enregistrer" at bounding box center [1019, 742] width 116 height 34
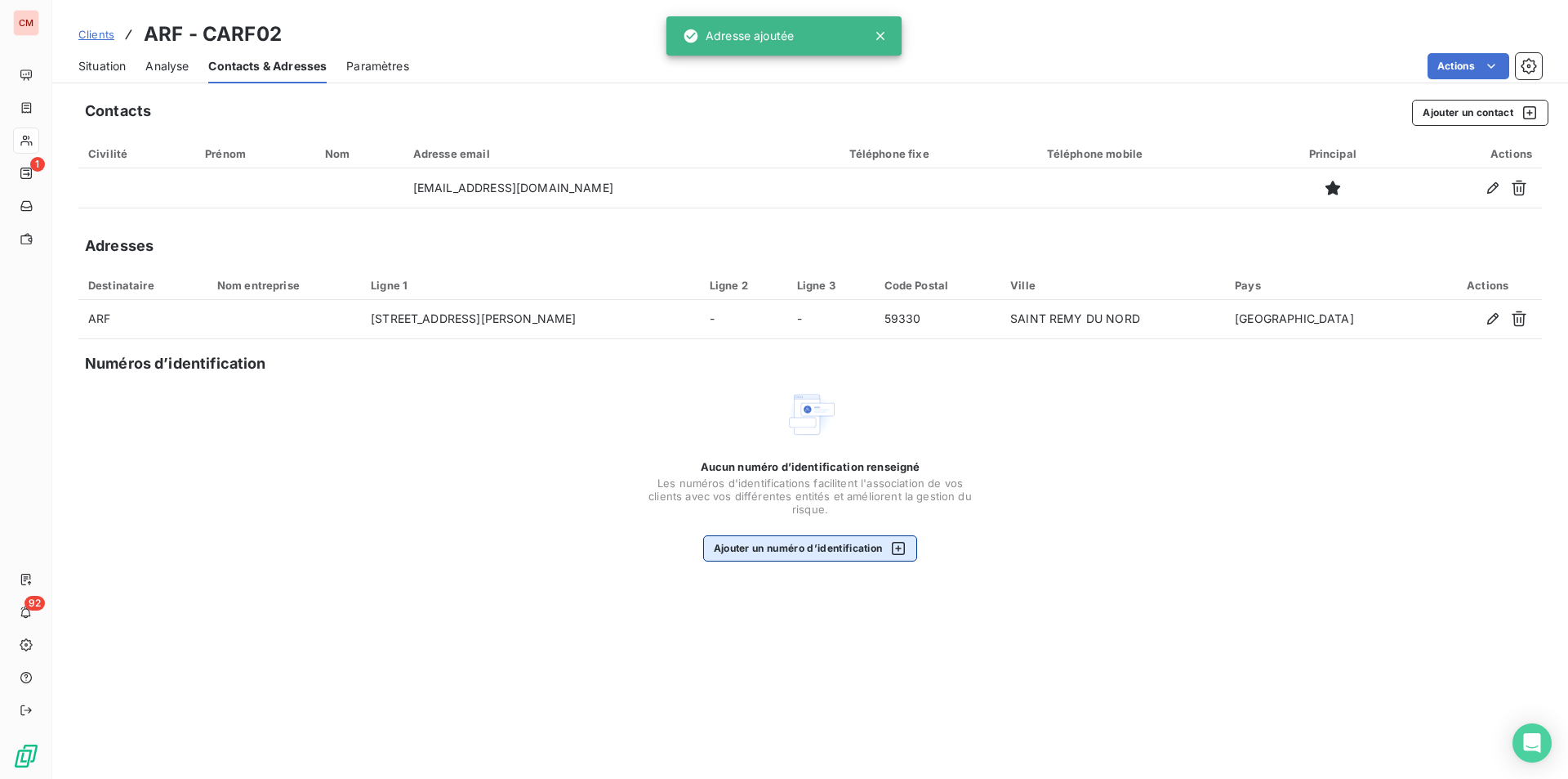
click at [784, 555] on button "Ajouter un numéro d’identification" at bounding box center [810, 548] width 215 height 26
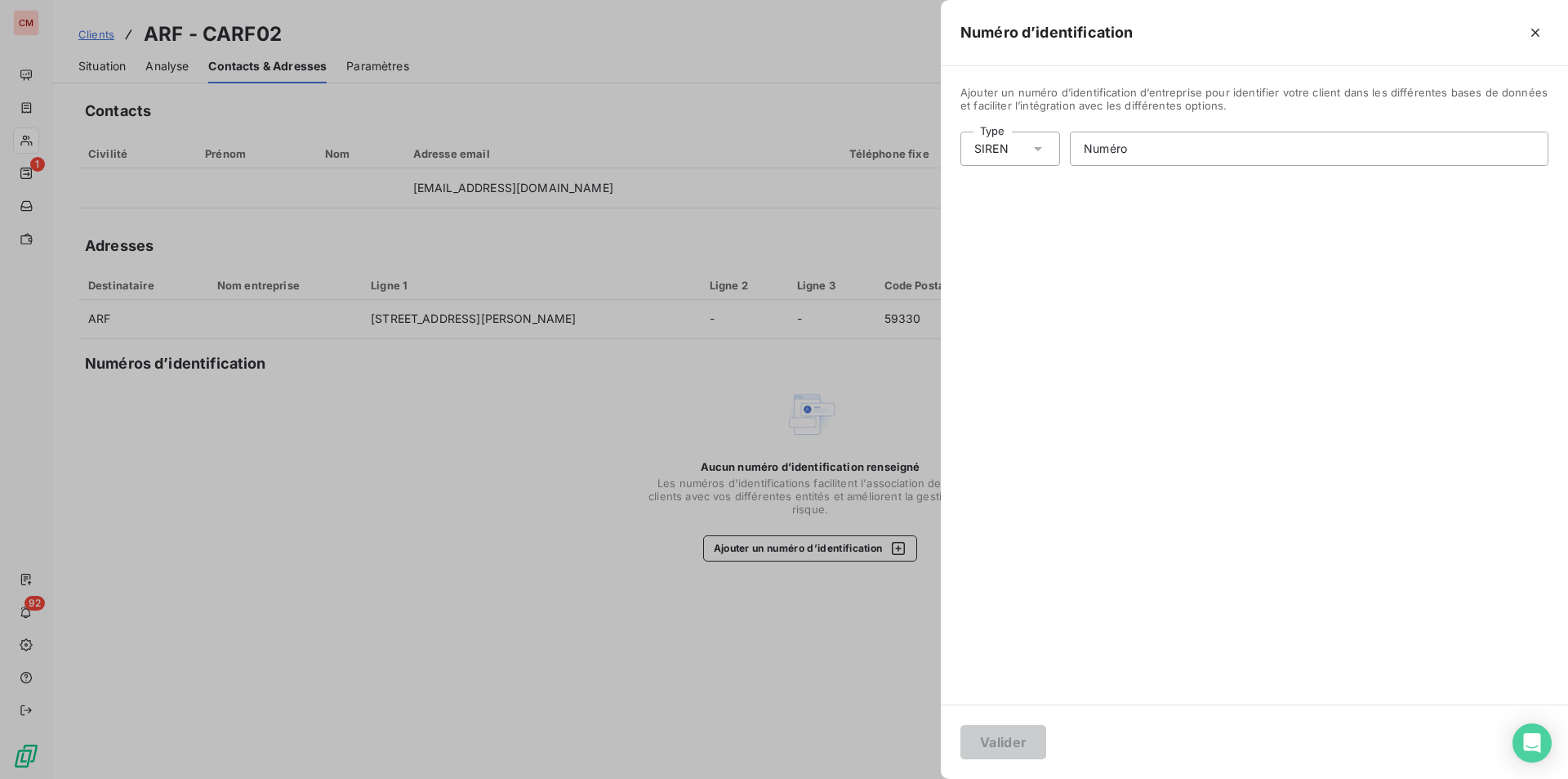
click at [1041, 149] on icon at bounding box center [1039, 149] width 17 height 17
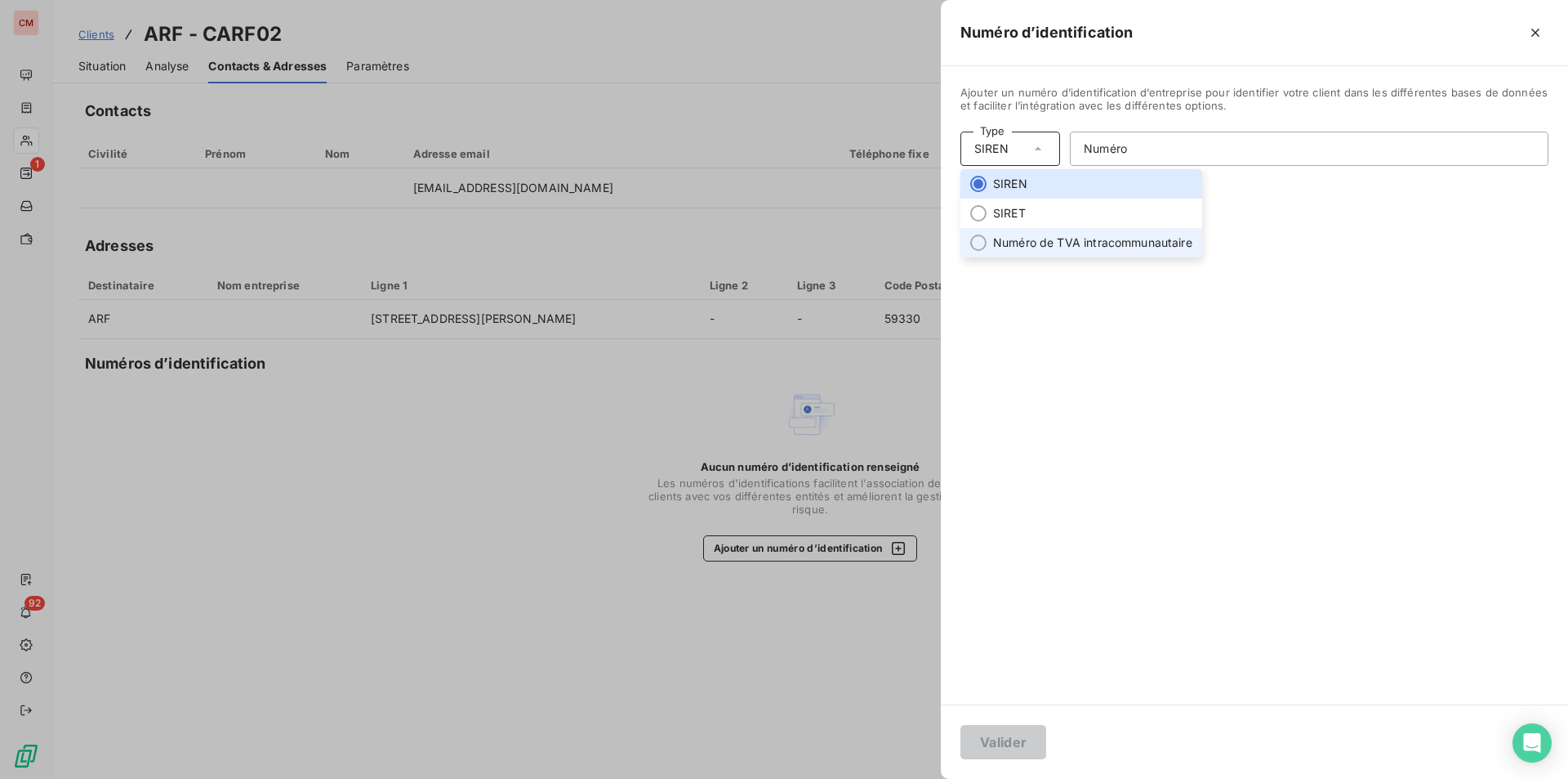
drag, startPoint x: 1007, startPoint y: 244, endPoint x: 1025, endPoint y: 234, distance: 20.6
click at [1007, 244] on li "Numéro de TVA intracommunautaire" at bounding box center [1081, 242] width 242 height 29
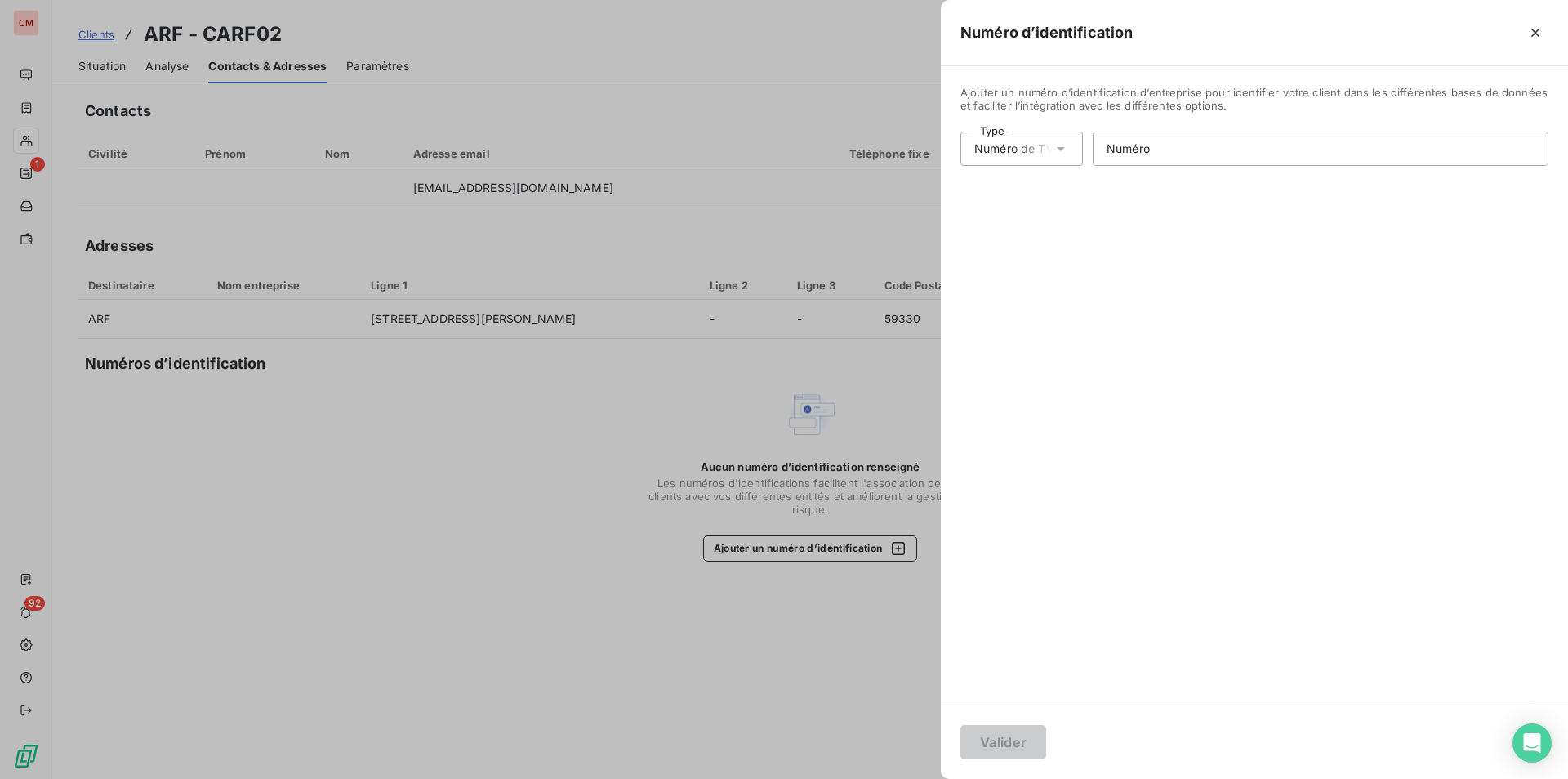
click at [1046, 152] on div "Numéro de TVA intracommunautaire" at bounding box center [1014, 149] width 78 height 17
drag, startPoint x: 997, startPoint y: 176, endPoint x: 1037, endPoint y: 176, distance: 40.0
click at [997, 176] on li "SIREN" at bounding box center [1081, 183] width 242 height 29
click at [1131, 149] on input "Numéro" at bounding box center [1310, 148] width 477 height 32
click at [1035, 151] on icon at bounding box center [1039, 149] width 17 height 17
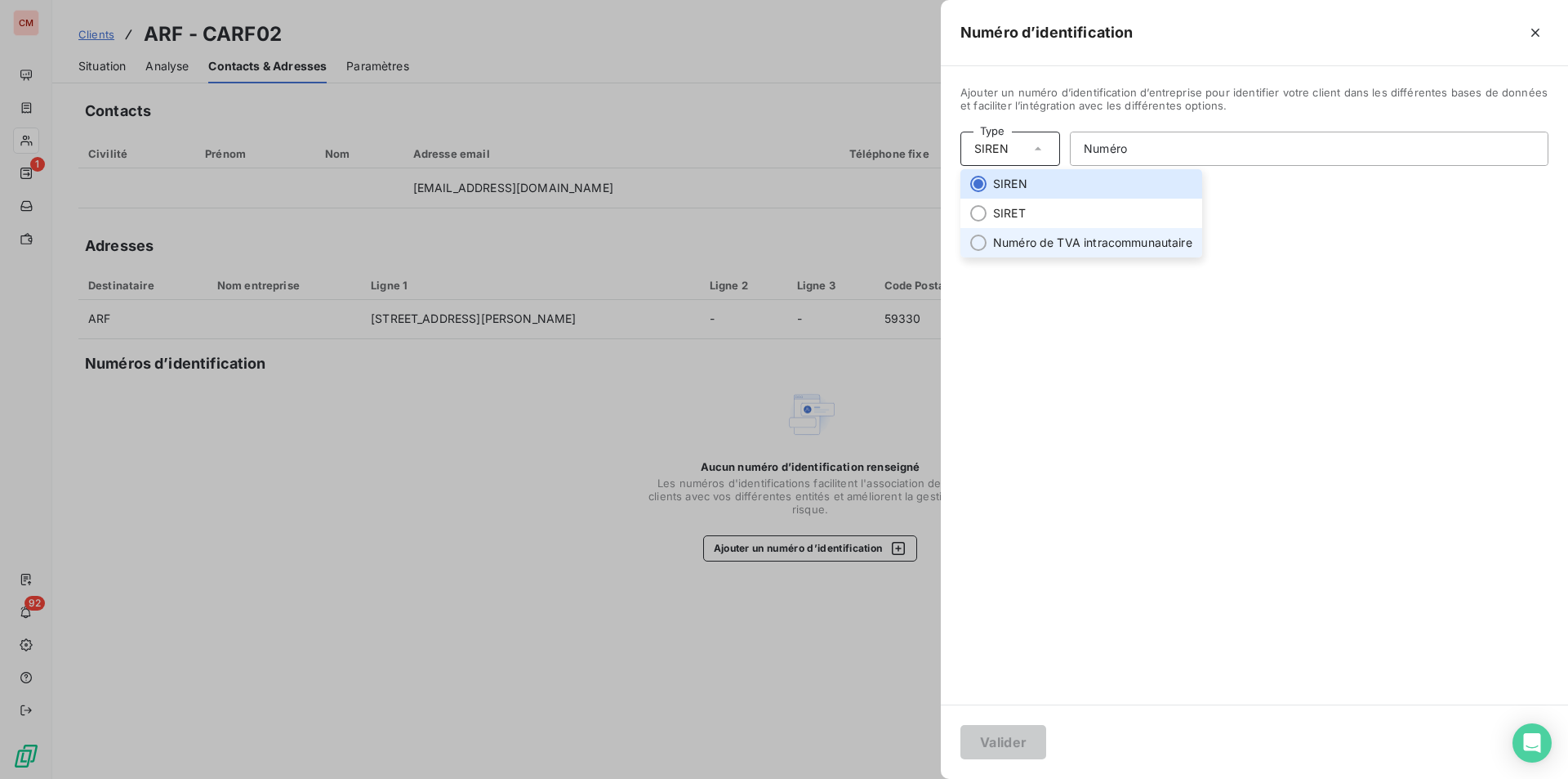
drag, startPoint x: 1002, startPoint y: 234, endPoint x: 1061, endPoint y: 217, distance: 61.4
click at [1002, 234] on li "Numéro de TVA intracommunautaire" at bounding box center [1081, 242] width 242 height 29
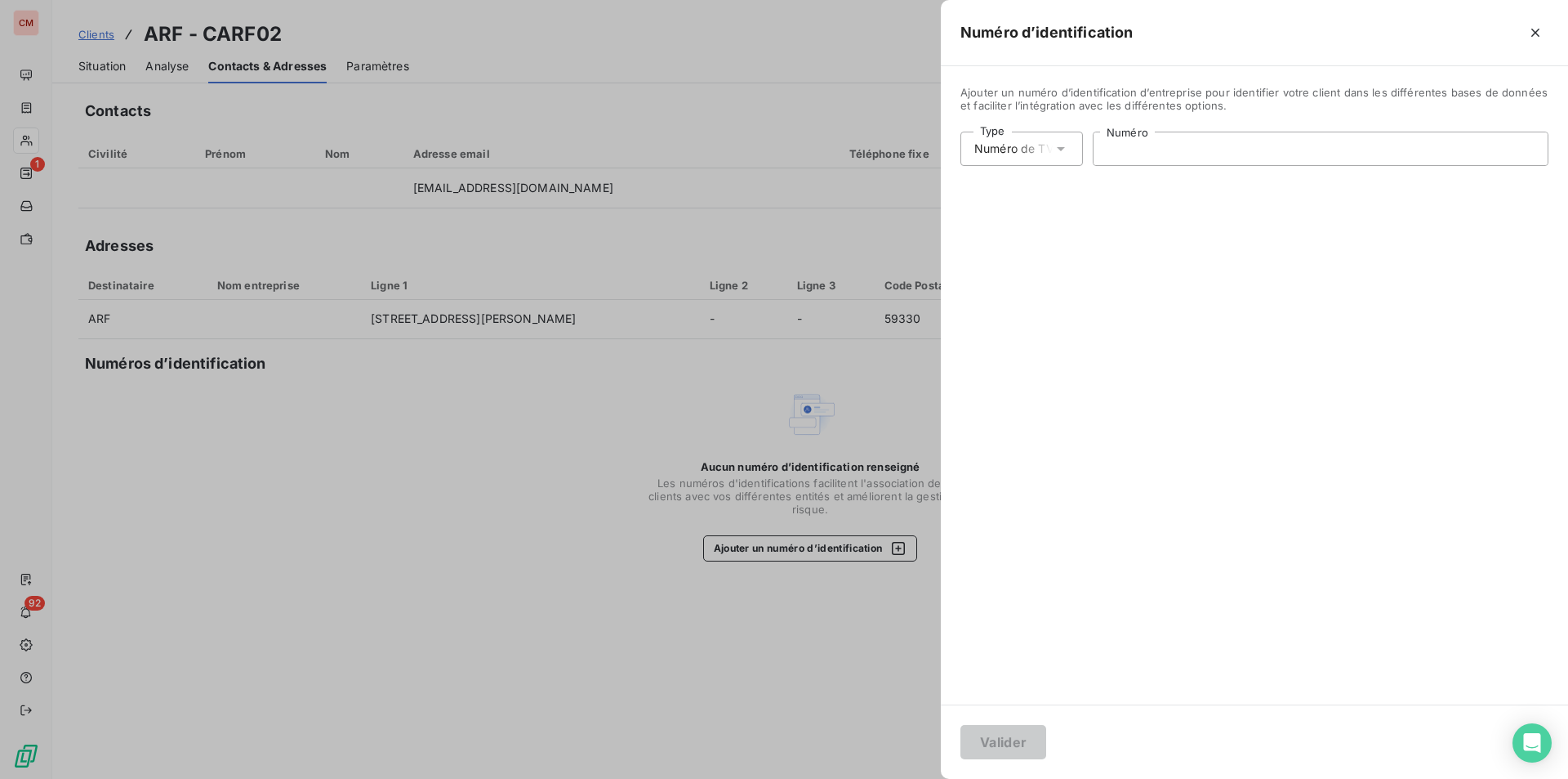
click at [1139, 142] on input "Numéro" at bounding box center [1320, 148] width 455 height 32
click at [1150, 155] on input "FR" at bounding box center [1320, 148] width 455 height 32
type input "FR12328999362"
click at [1008, 742] on button "Valider" at bounding box center [1003, 742] width 86 height 34
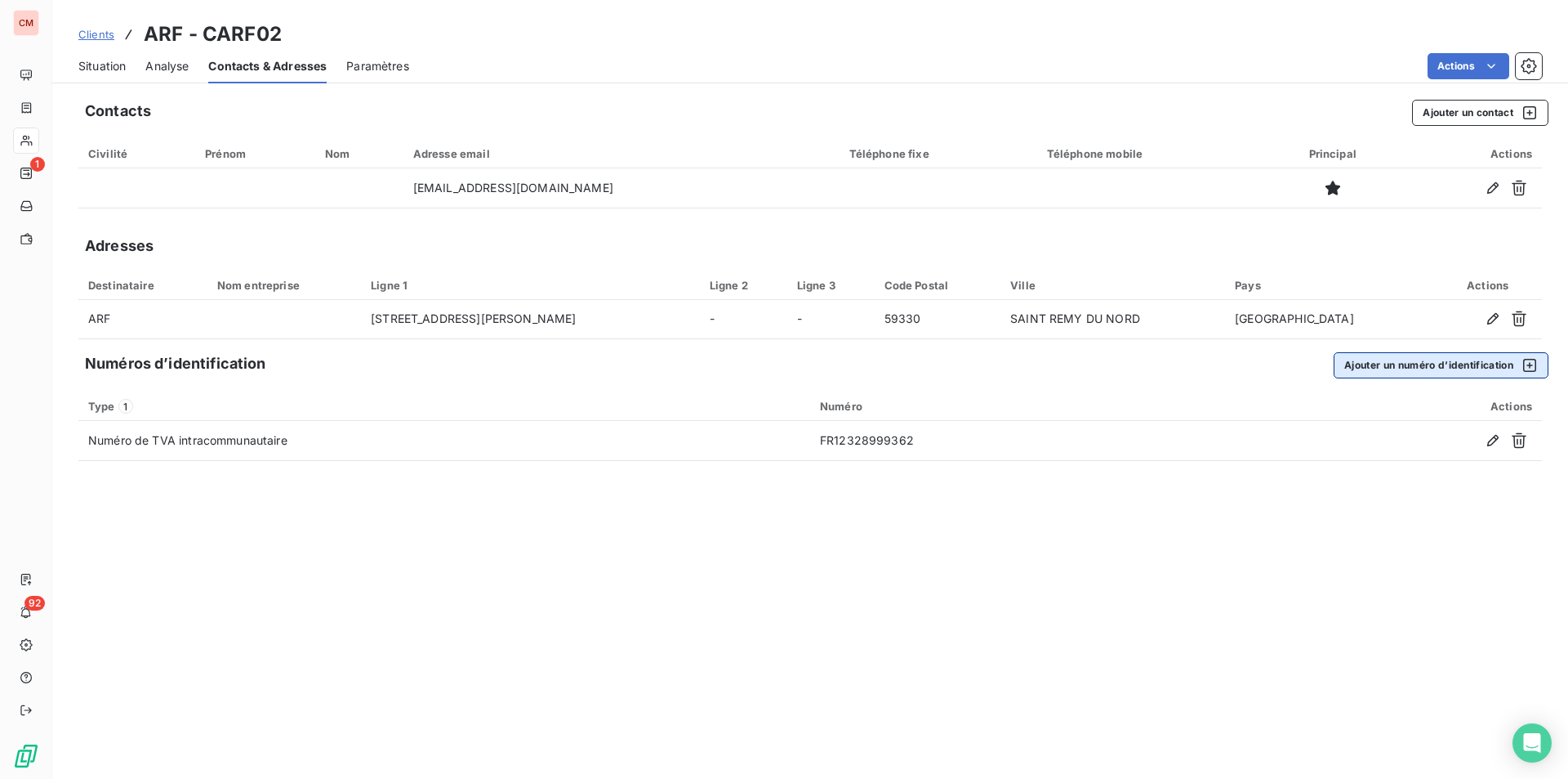
click at [1418, 366] on button "Ajouter un numéro d’identification" at bounding box center [1441, 365] width 215 height 26
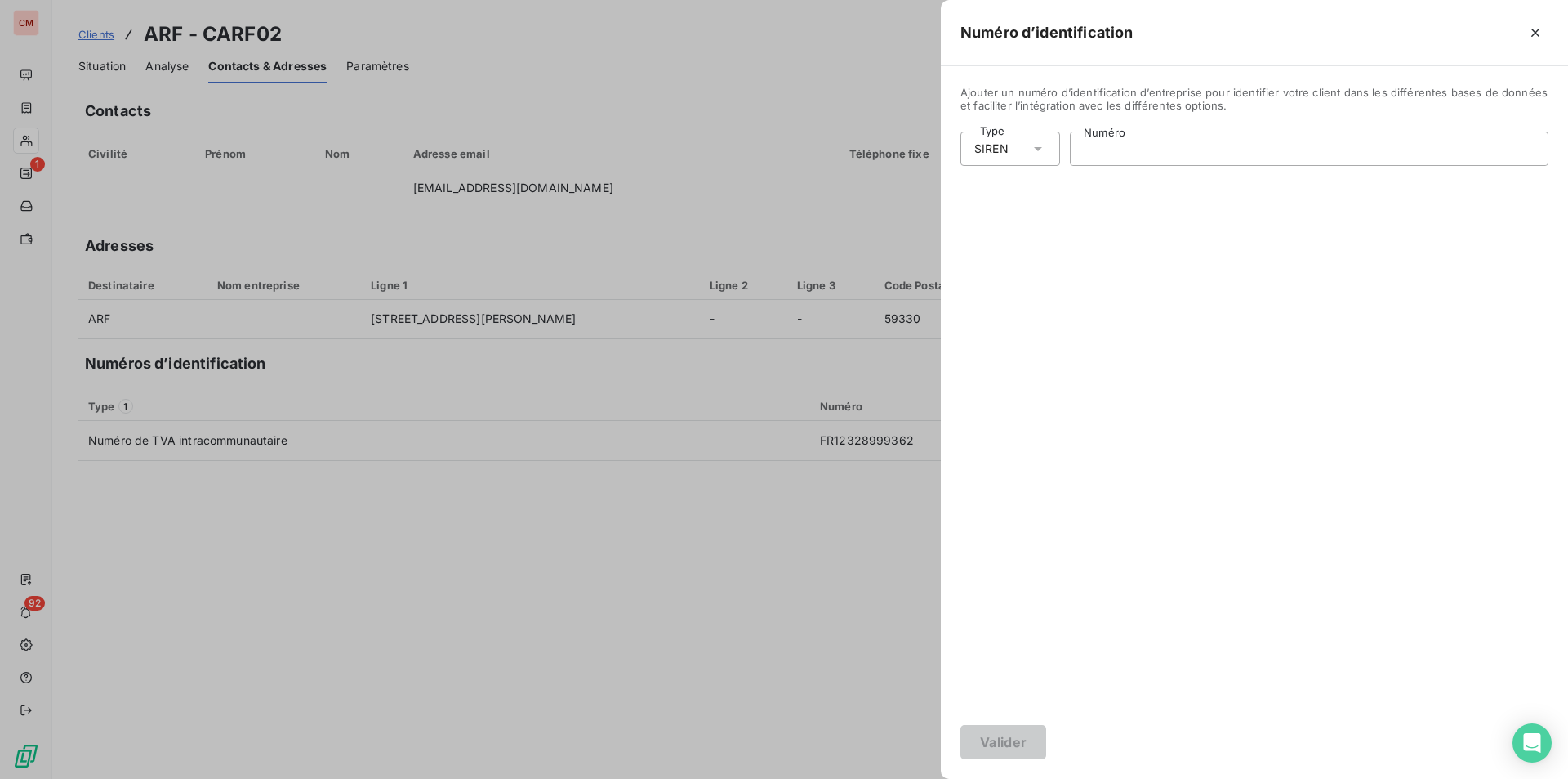
click at [1128, 156] on input "Numéro" at bounding box center [1310, 148] width 477 height 32
type input "328 999 362"
click at [986, 735] on button "Valider" at bounding box center [1003, 742] width 86 height 34
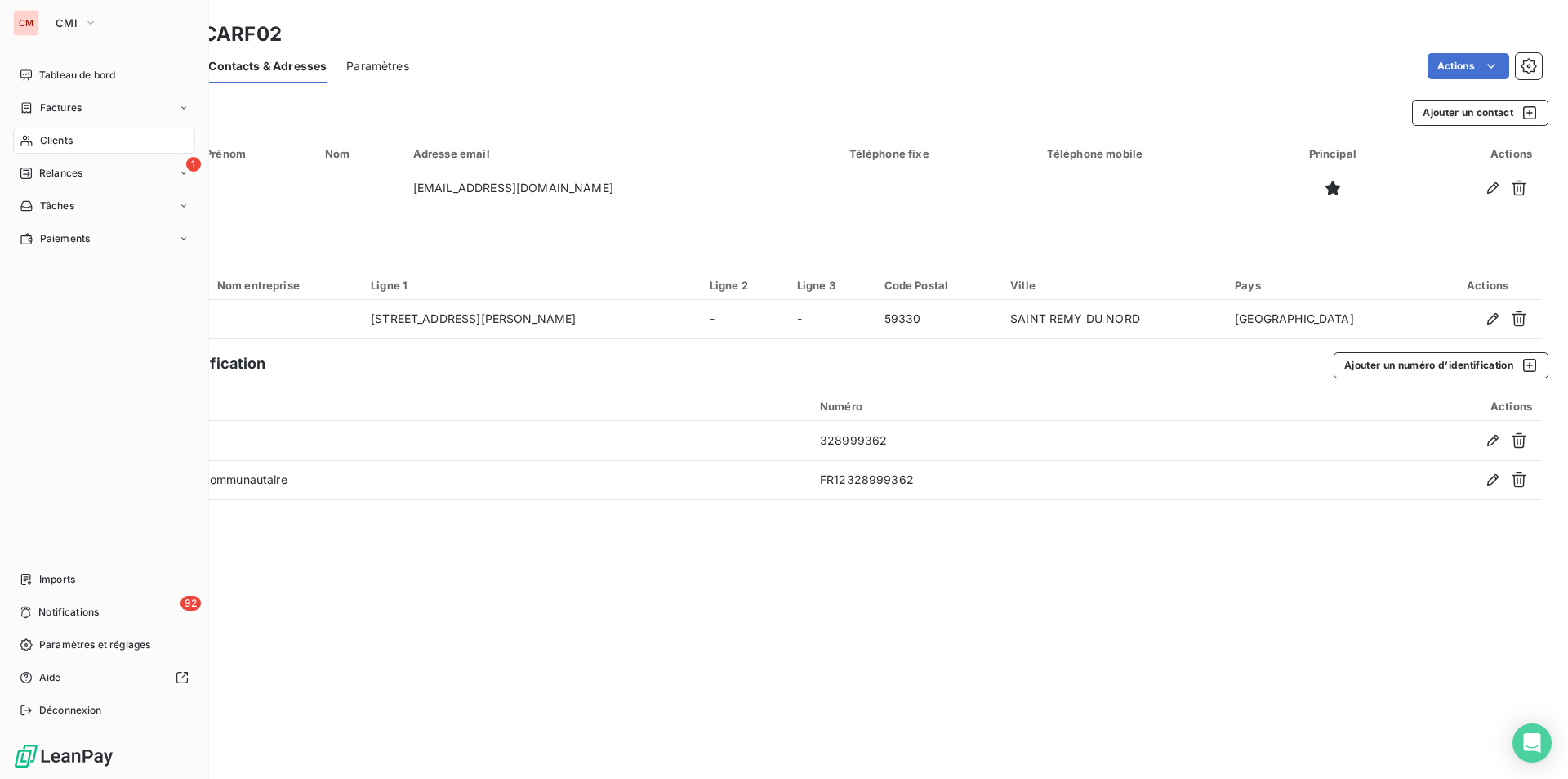
click at [53, 138] on span "Clients" at bounding box center [56, 141] width 32 height 15
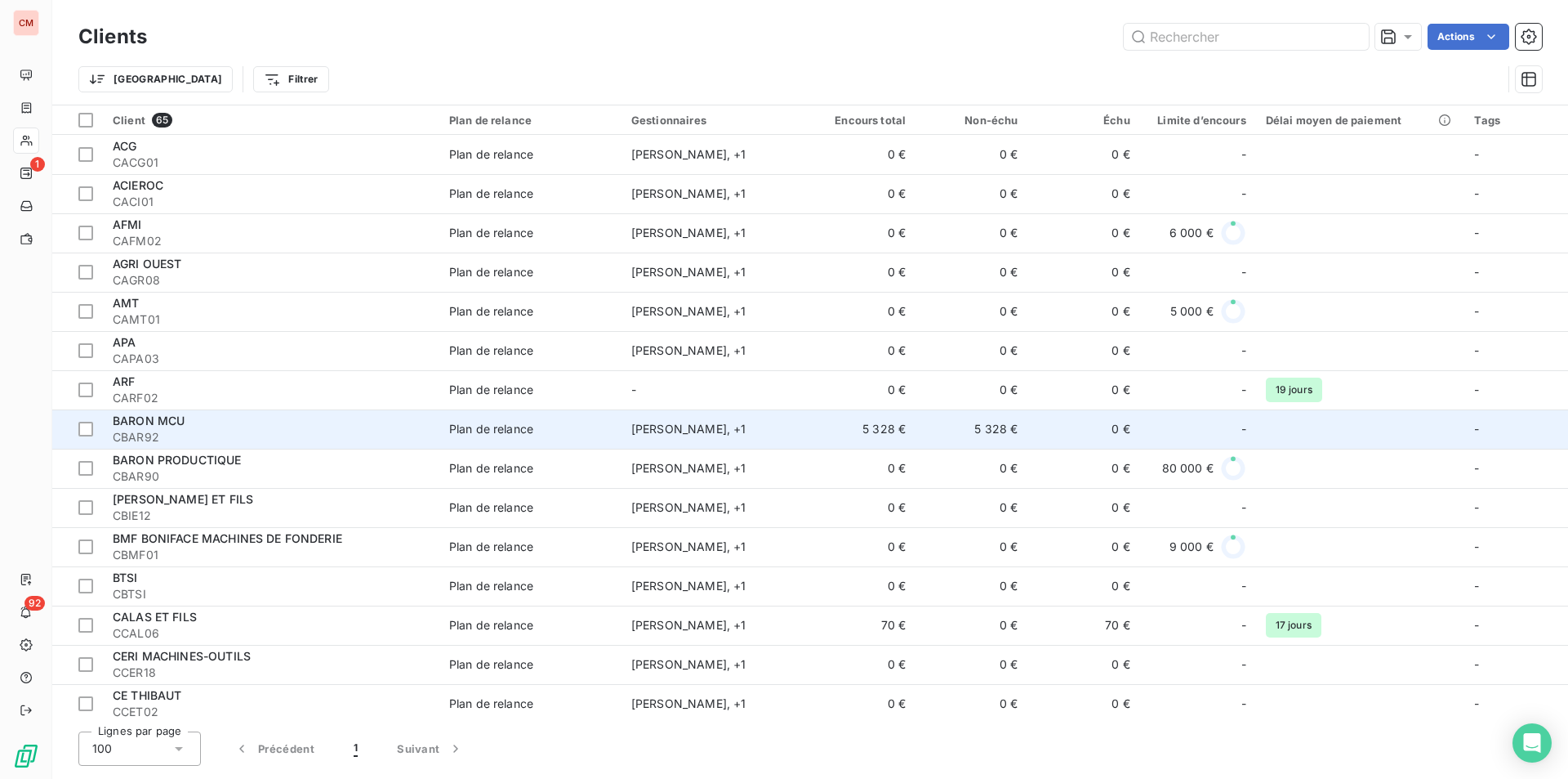
click at [189, 426] on div "BARON MCU" at bounding box center [271, 421] width 317 height 17
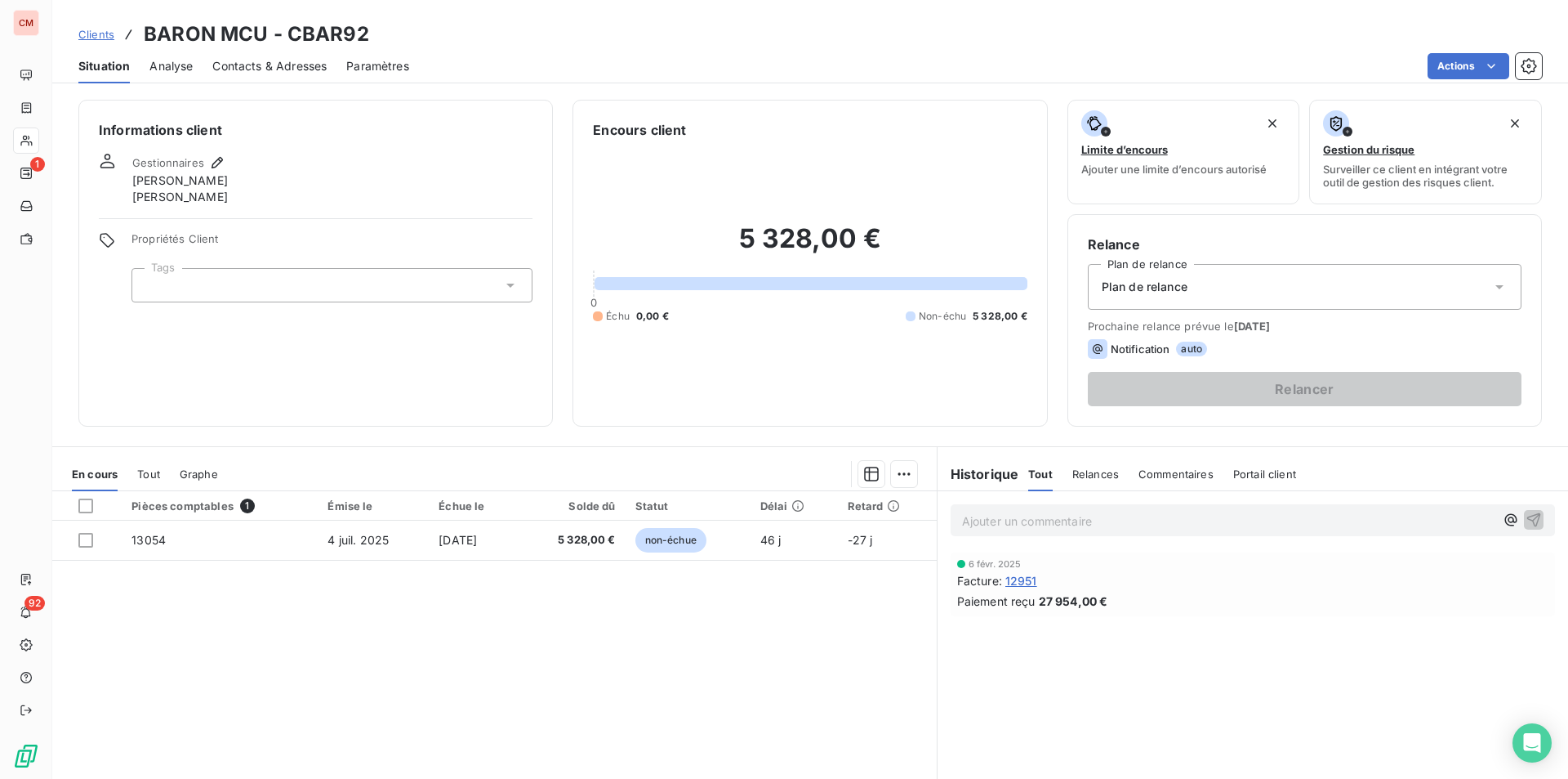
click at [297, 76] on div "Contacts & Adresses" at bounding box center [270, 66] width 115 height 34
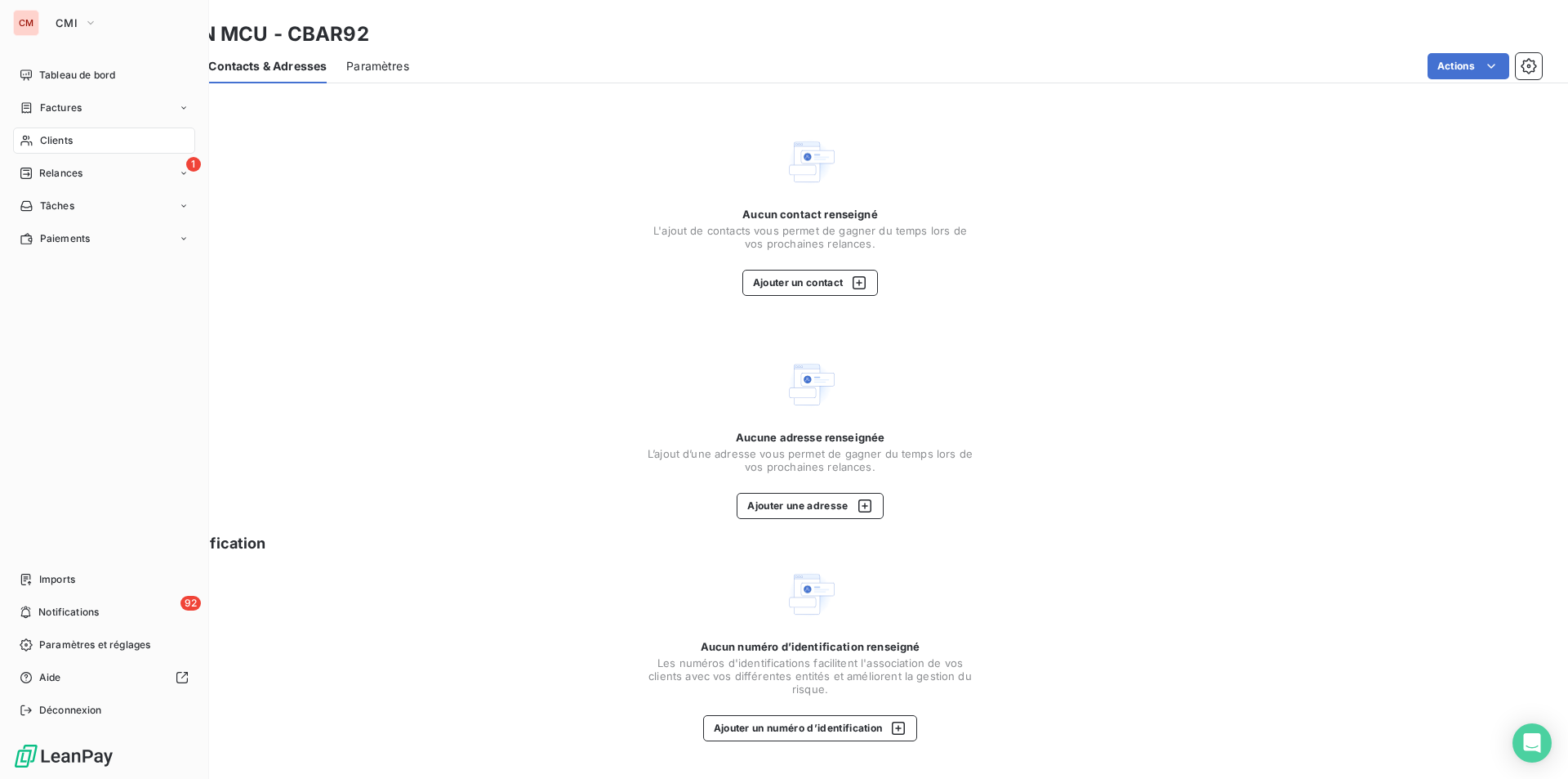
click at [62, 143] on span "Clients" at bounding box center [56, 141] width 32 height 15
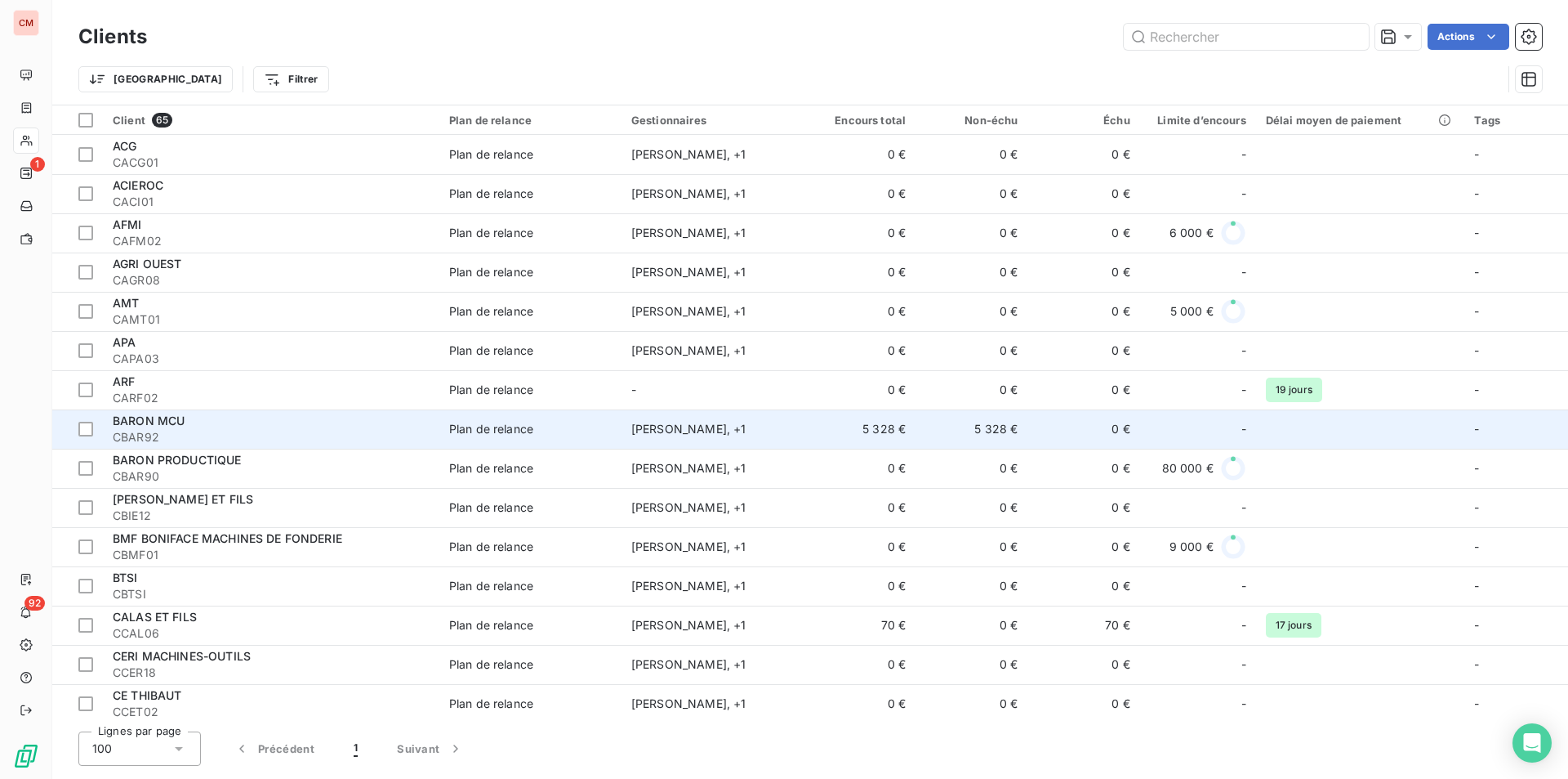
click at [240, 438] on span "CBAR92" at bounding box center [271, 437] width 317 height 17
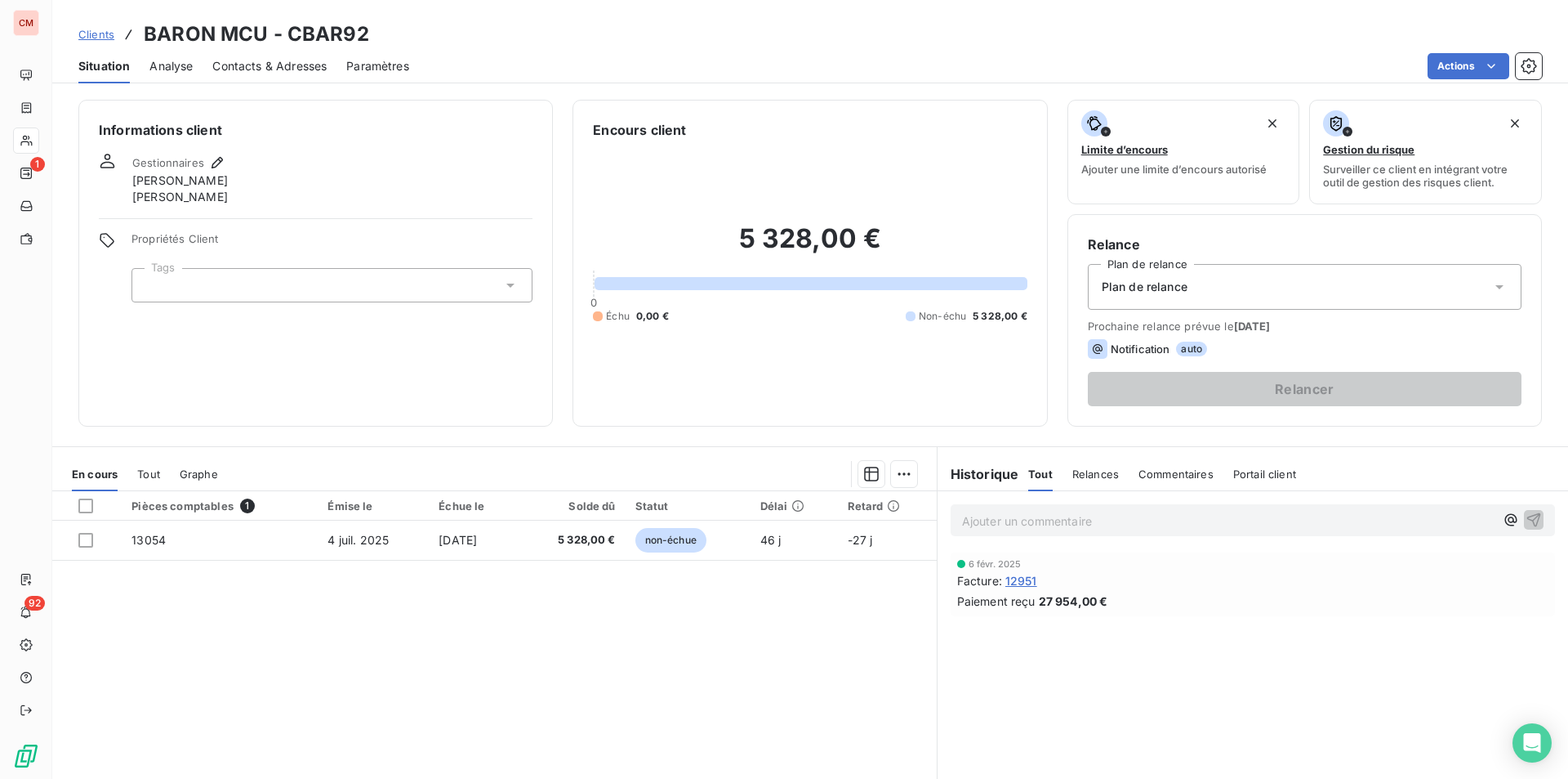
click at [319, 62] on span "Contacts & Adresses" at bounding box center [270, 67] width 115 height 17
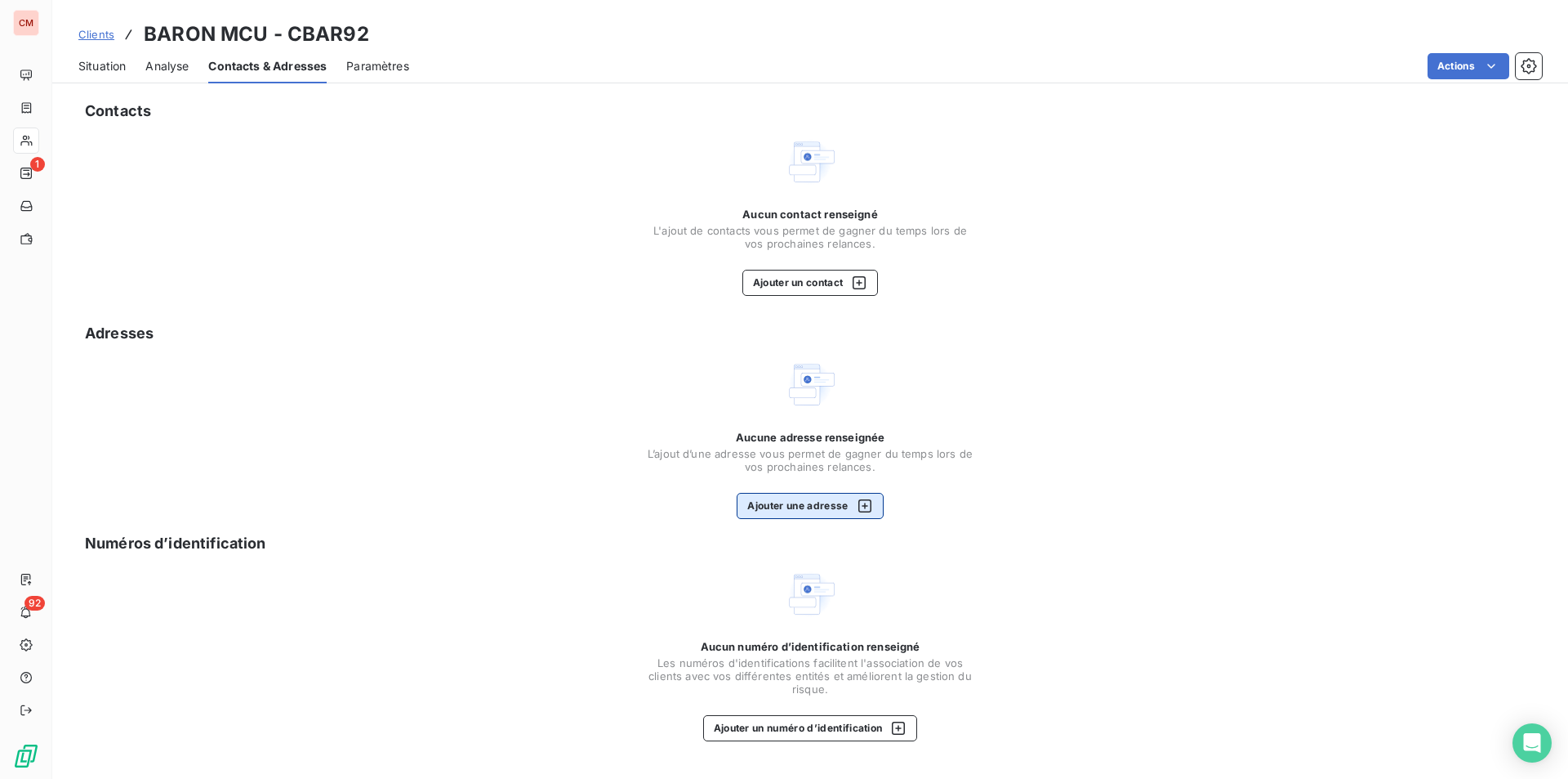
click at [777, 507] on button "Ajouter une adresse" at bounding box center [810, 505] width 146 height 26
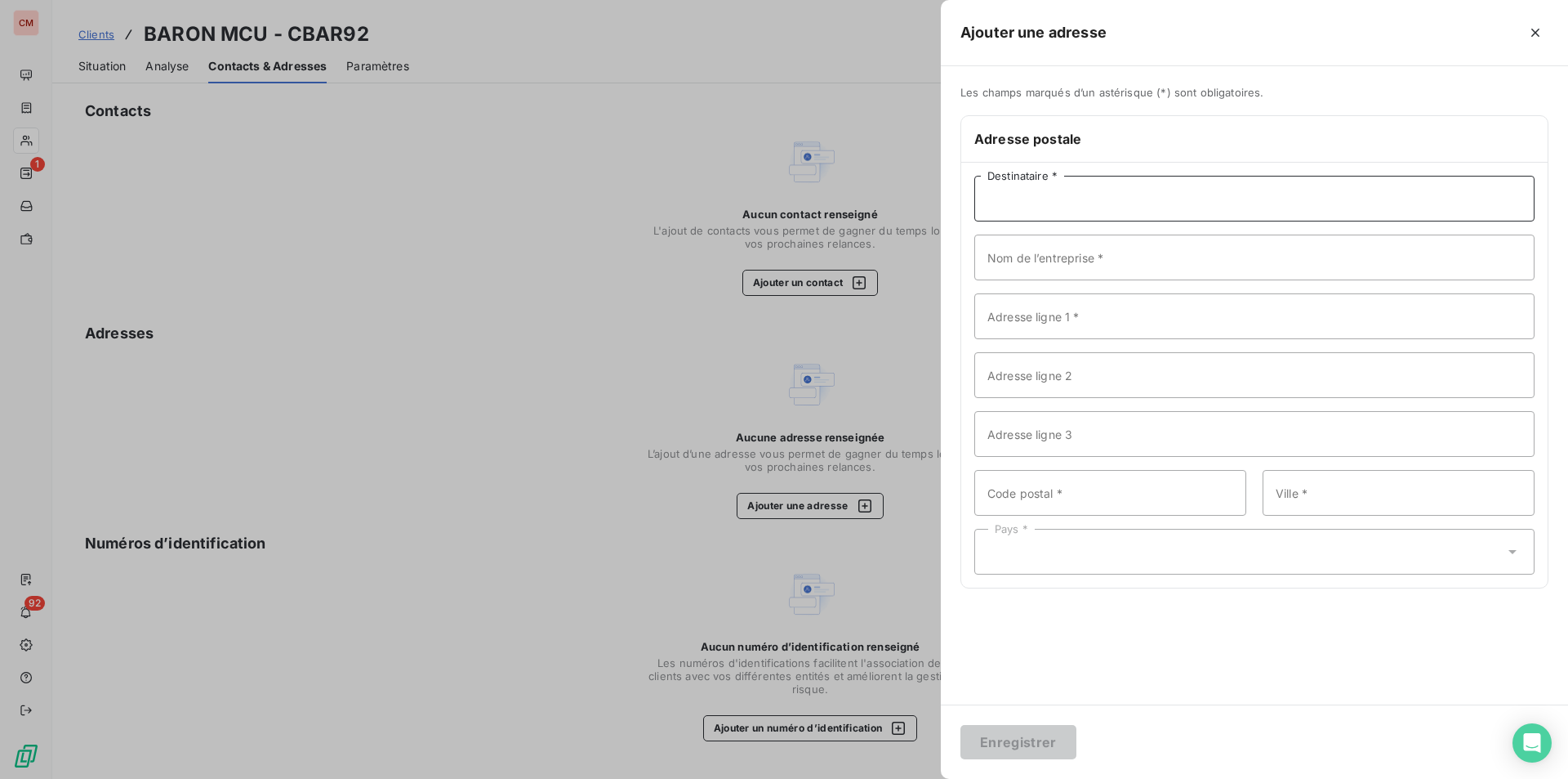
click at [1045, 202] on input "Destinataire *" at bounding box center [1255, 198] width 560 height 46
type input "BARON"
click at [1089, 322] on input "Adresse ligne 1 *" at bounding box center [1255, 316] width 560 height 46
type input "ZA DE LA MAIE"
type input "[GEOGRAPHIC_DATA]"
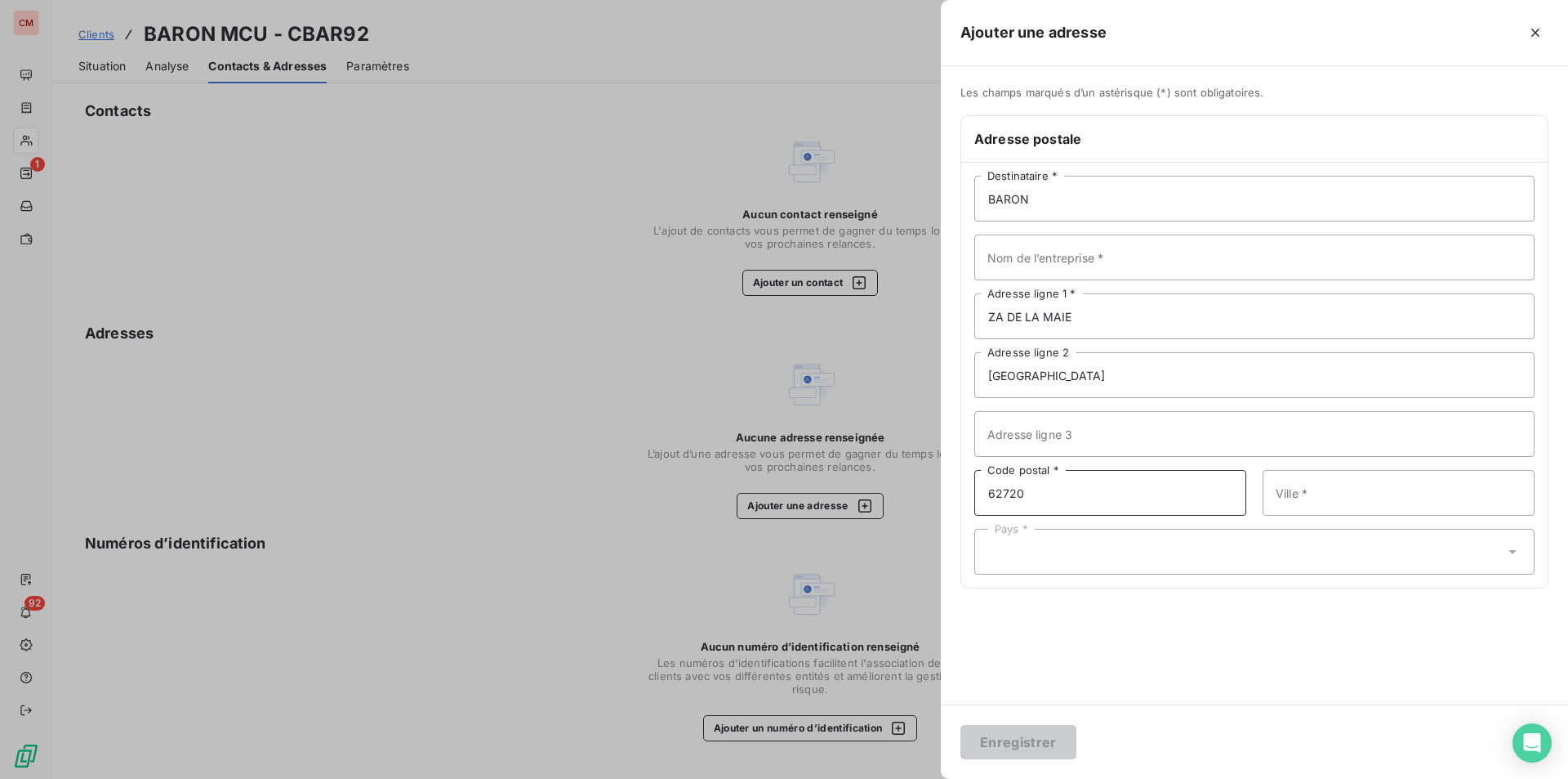
type input "62720"
type input "RINXENT"
click at [1072, 557] on div "Pays *" at bounding box center [1255, 551] width 560 height 46
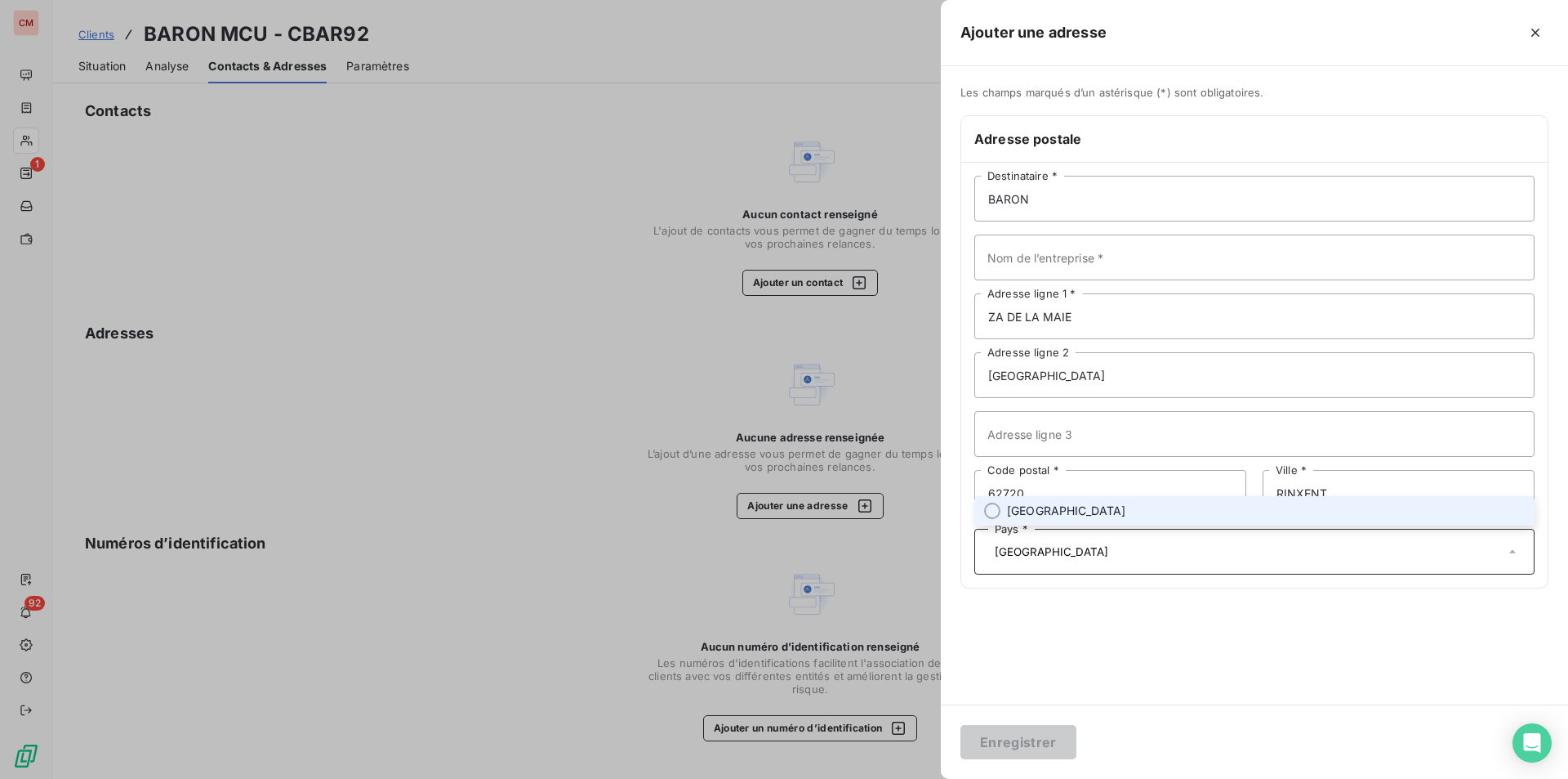
type input "[GEOGRAPHIC_DATA]"
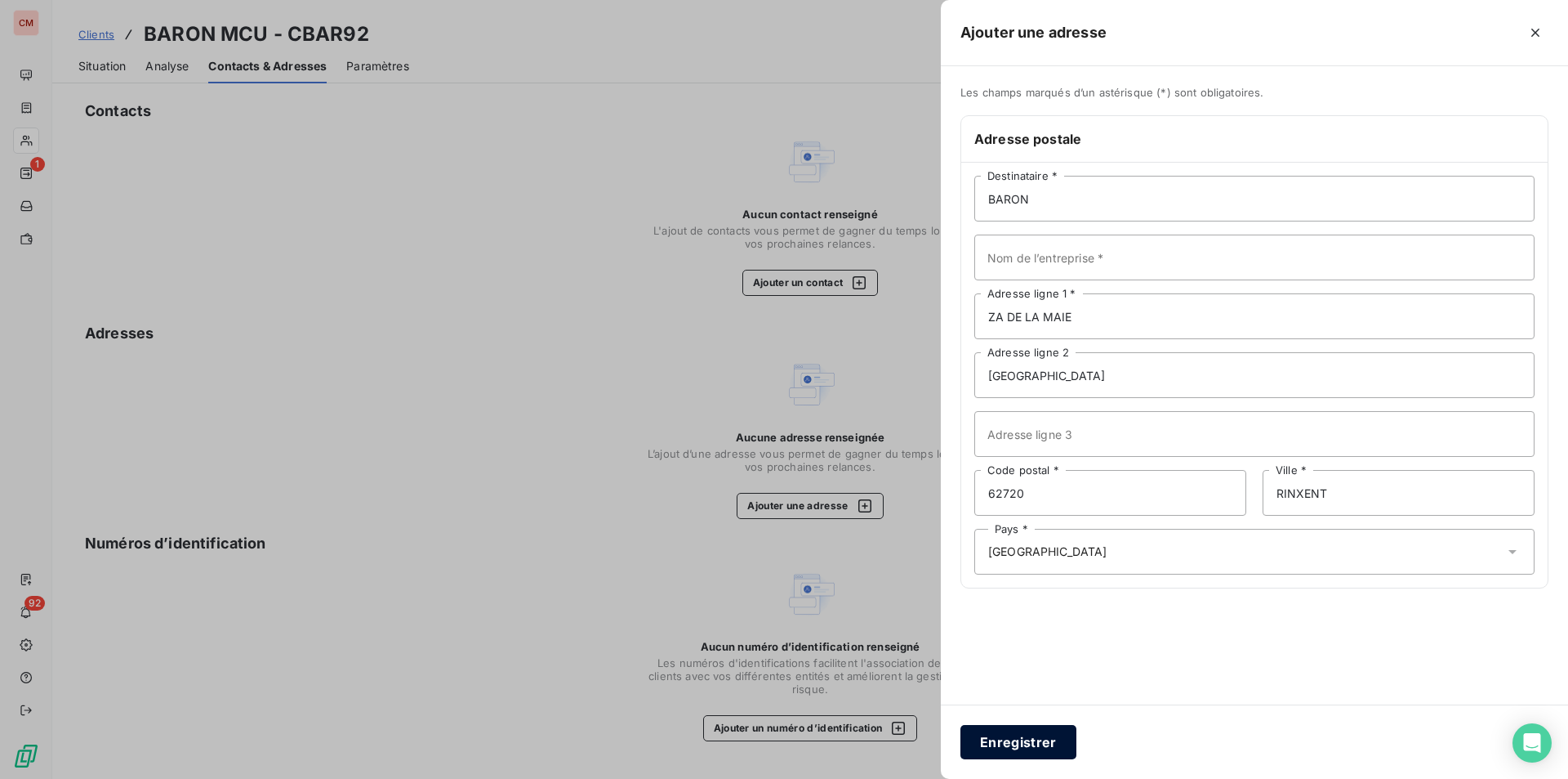
click at [1030, 740] on button "Enregistrer" at bounding box center [1019, 742] width 116 height 34
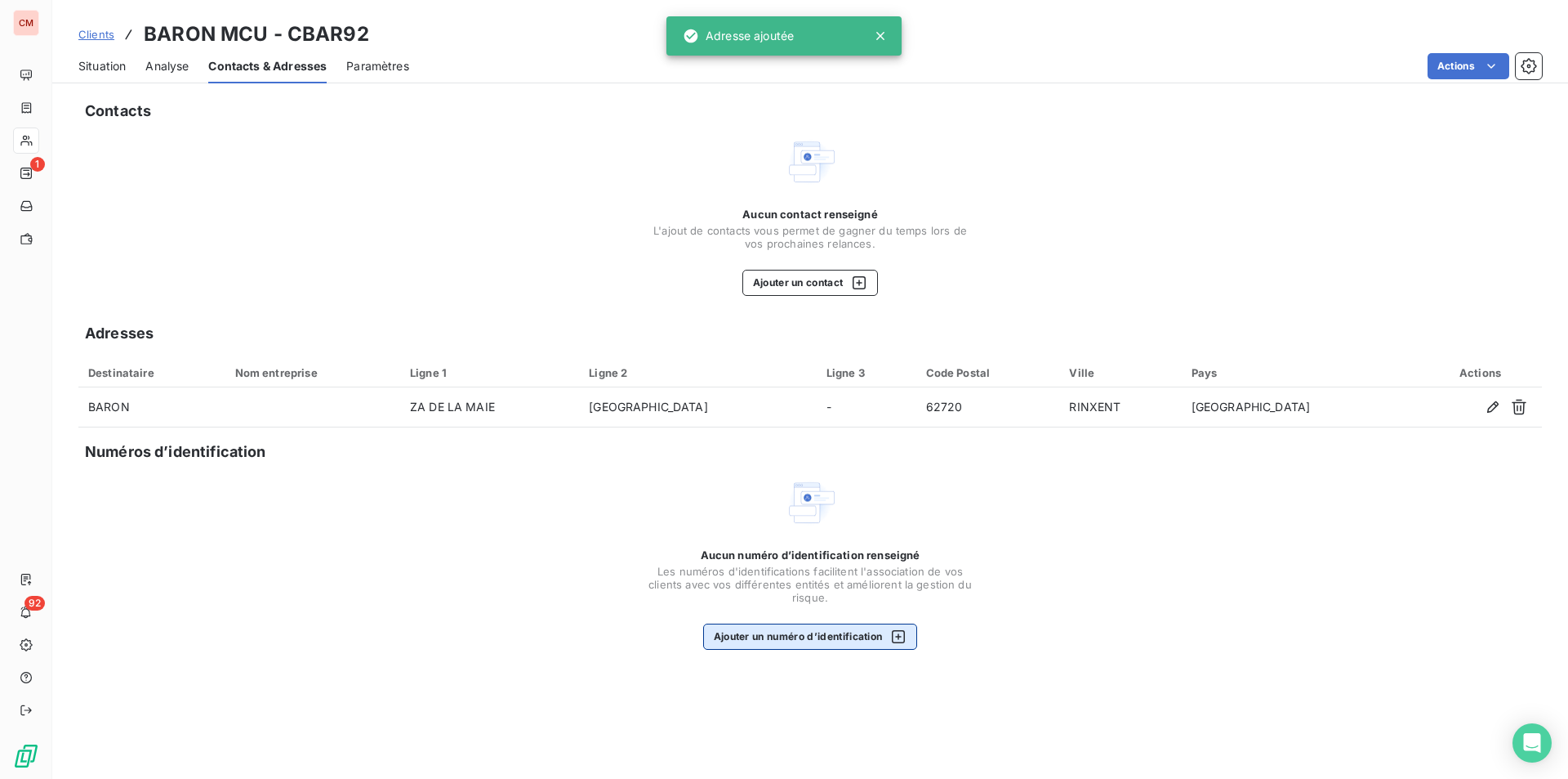
click at [786, 642] on button "Ajouter un numéro d’identification" at bounding box center [810, 636] width 215 height 26
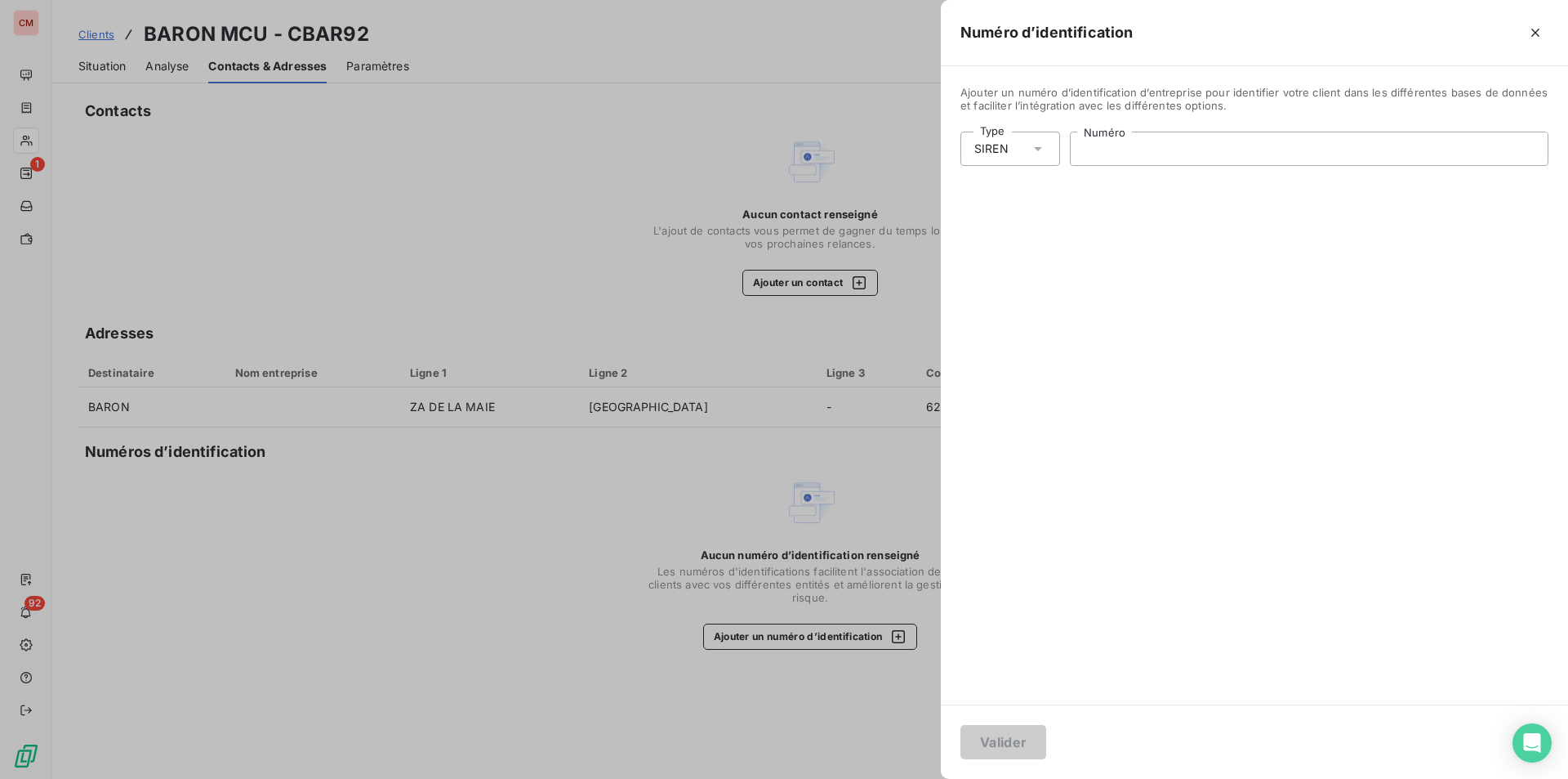
click at [1136, 152] on input "Numéro" at bounding box center [1310, 148] width 477 height 32
type input "834 073 827"
click at [1015, 738] on button "Valider" at bounding box center [1003, 742] width 86 height 34
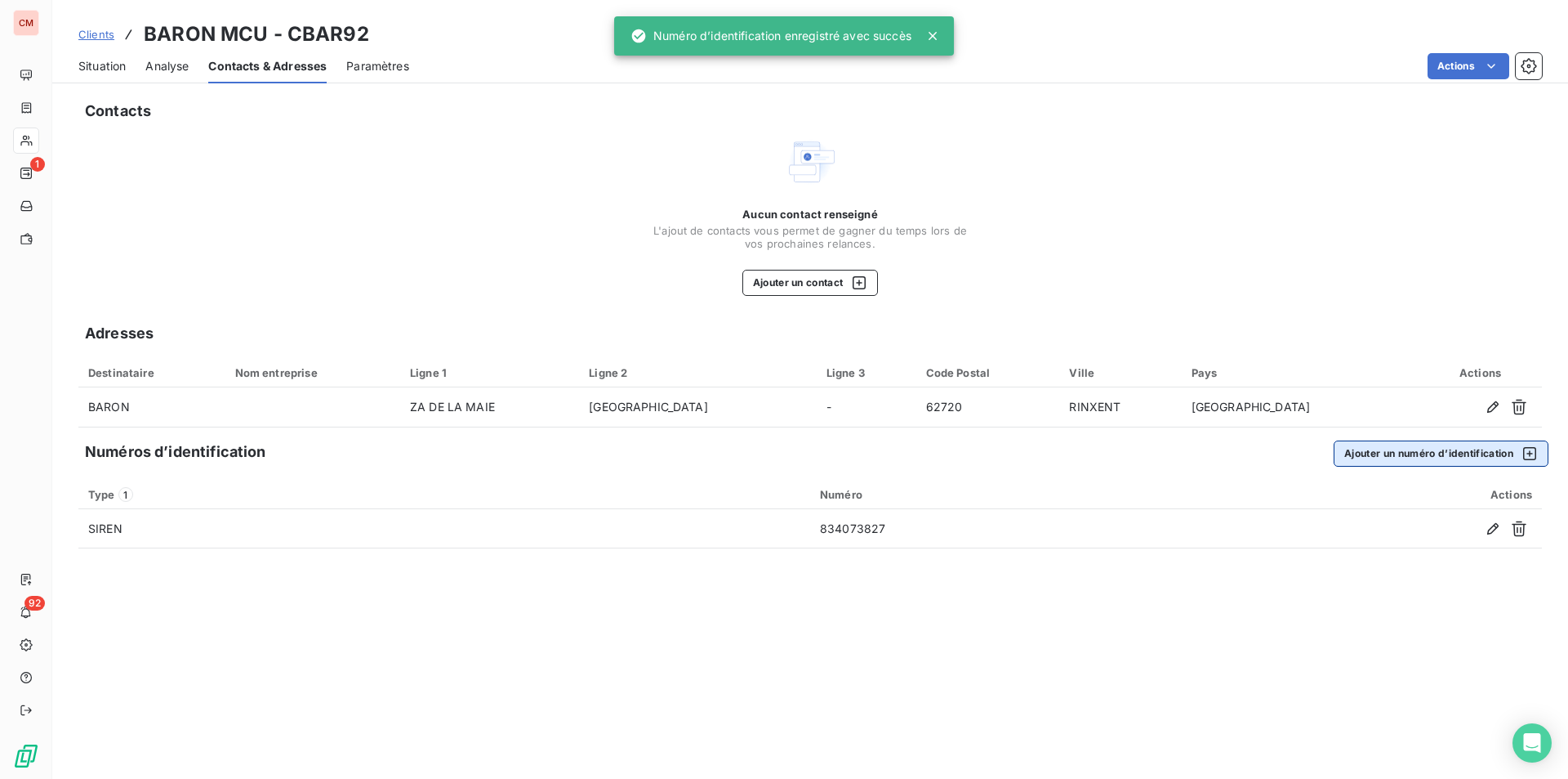
click at [1539, 446] on button "Ajouter un numéro d’identification" at bounding box center [1441, 453] width 215 height 26
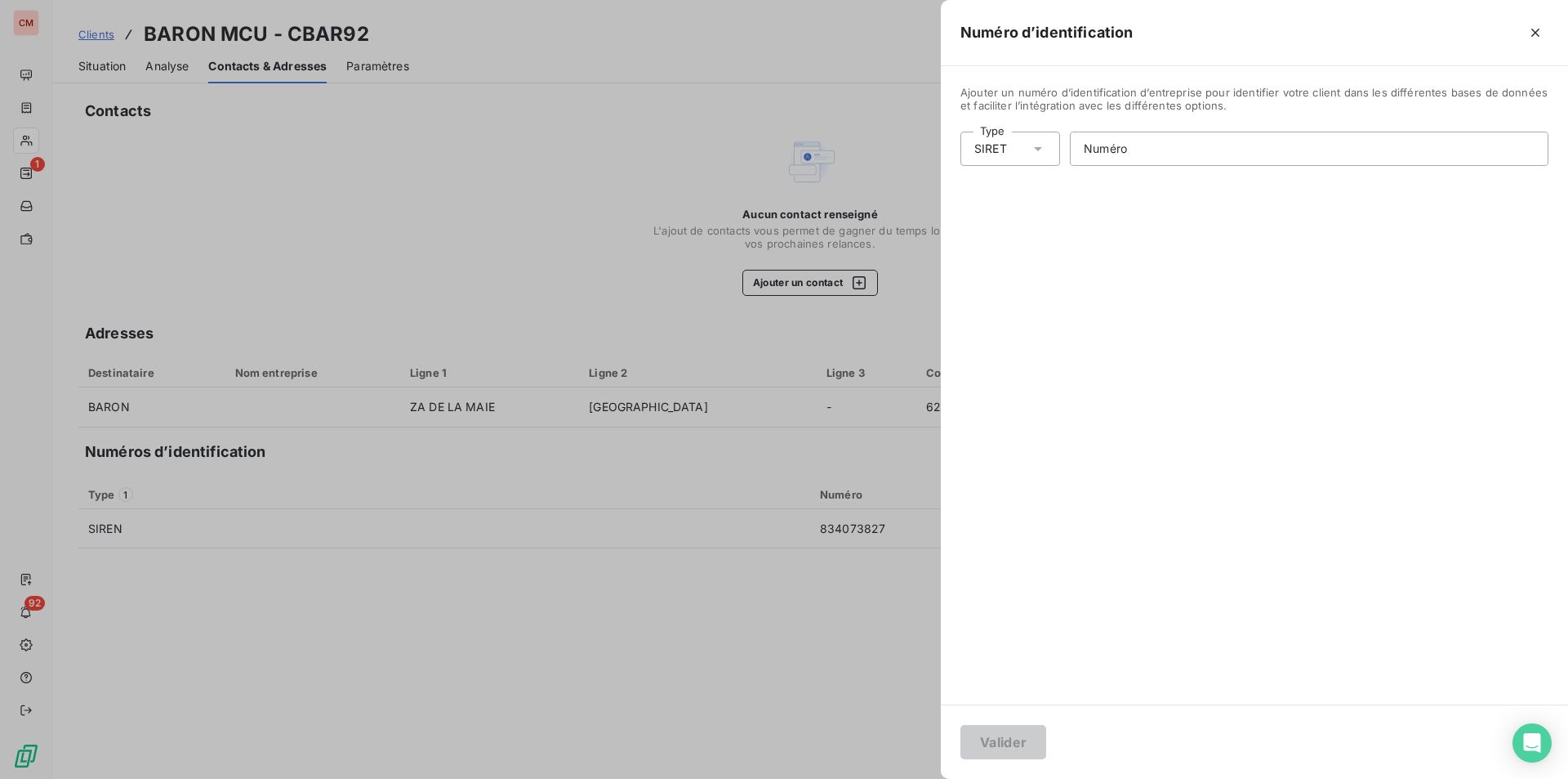
click at [1043, 150] on icon at bounding box center [1039, 149] width 17 height 17
click at [1025, 254] on li "Numéro de TVA intracommunautaire" at bounding box center [1081, 242] width 242 height 29
click at [1143, 154] on input "Numéro" at bounding box center [1320, 148] width 455 height 32
type input "FR84837073827"
click at [990, 735] on button "Valider" at bounding box center [1003, 742] width 86 height 34
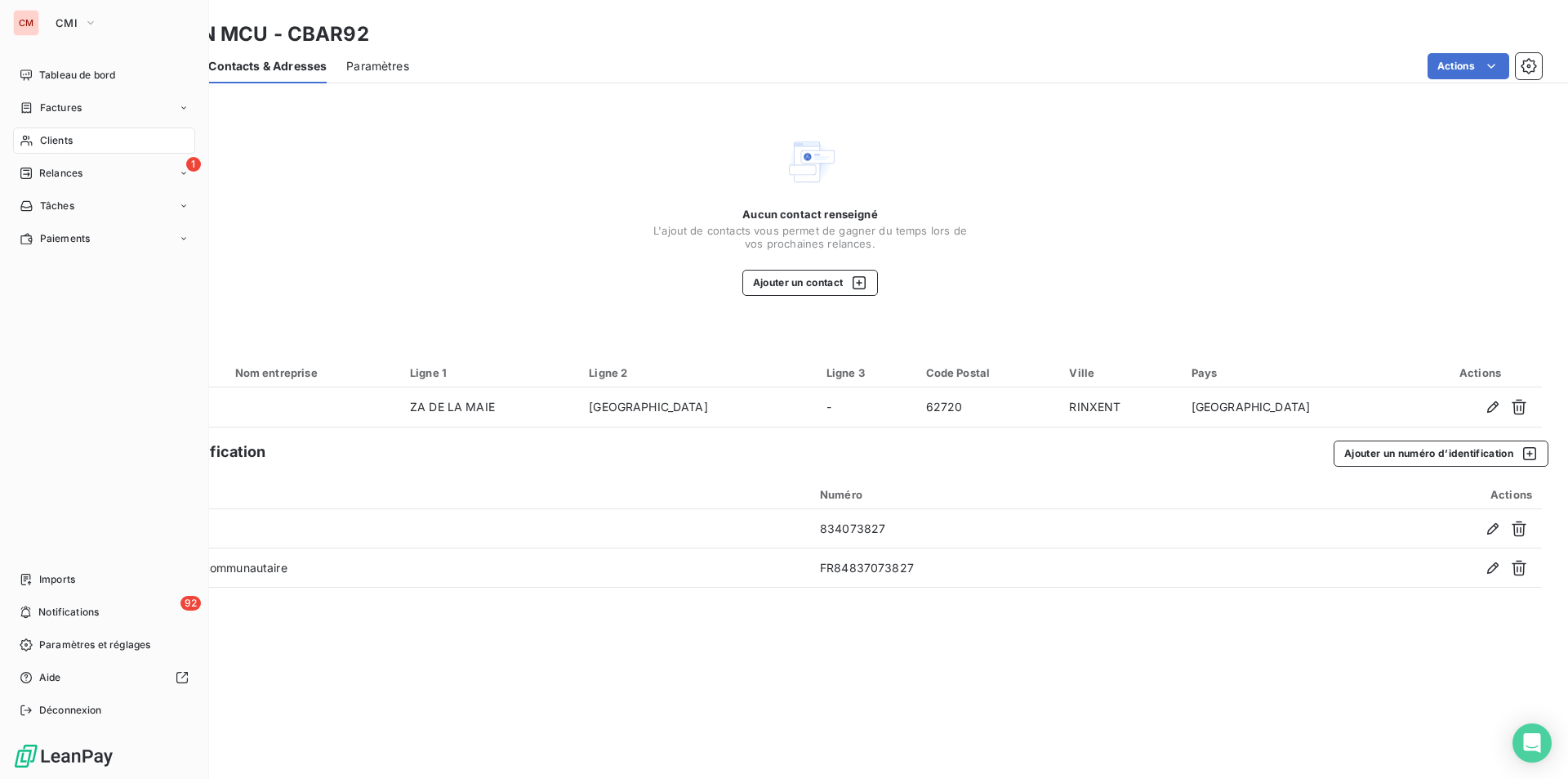
click at [70, 140] on span "Clients" at bounding box center [56, 141] width 32 height 15
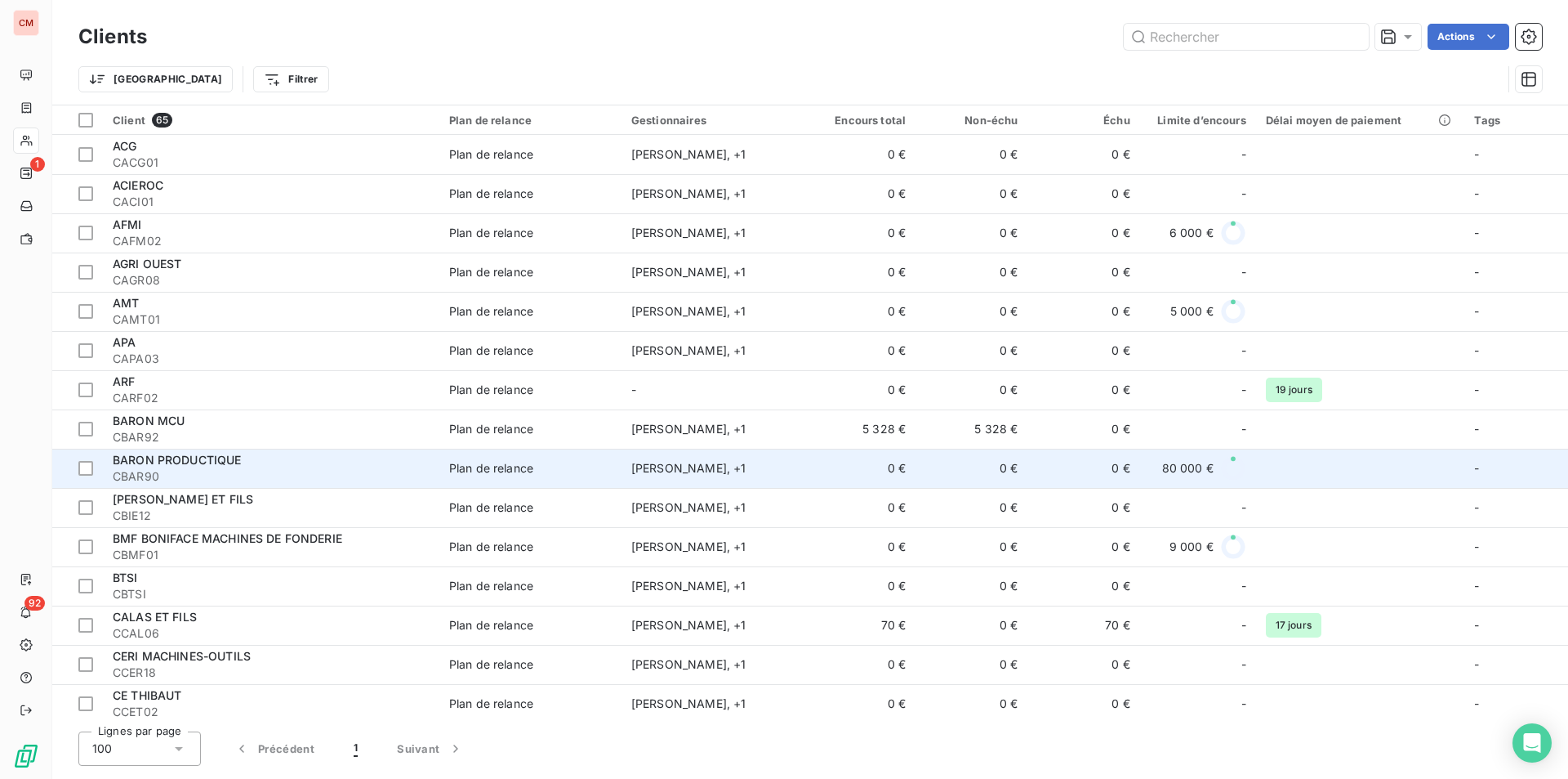
click at [243, 473] on span "CBAR90" at bounding box center [271, 476] width 317 height 17
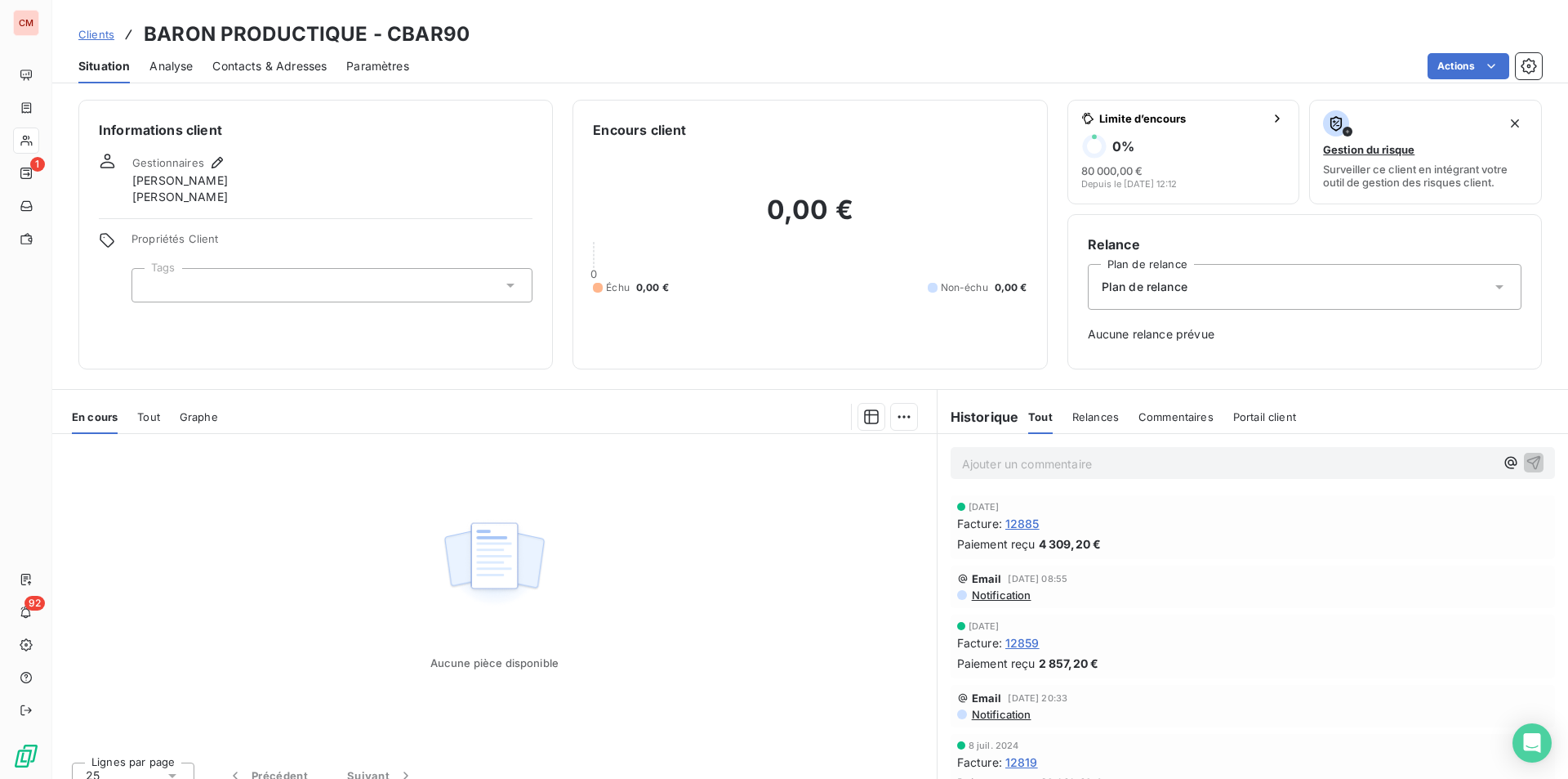
click at [268, 62] on span "Contacts & Adresses" at bounding box center [270, 67] width 115 height 17
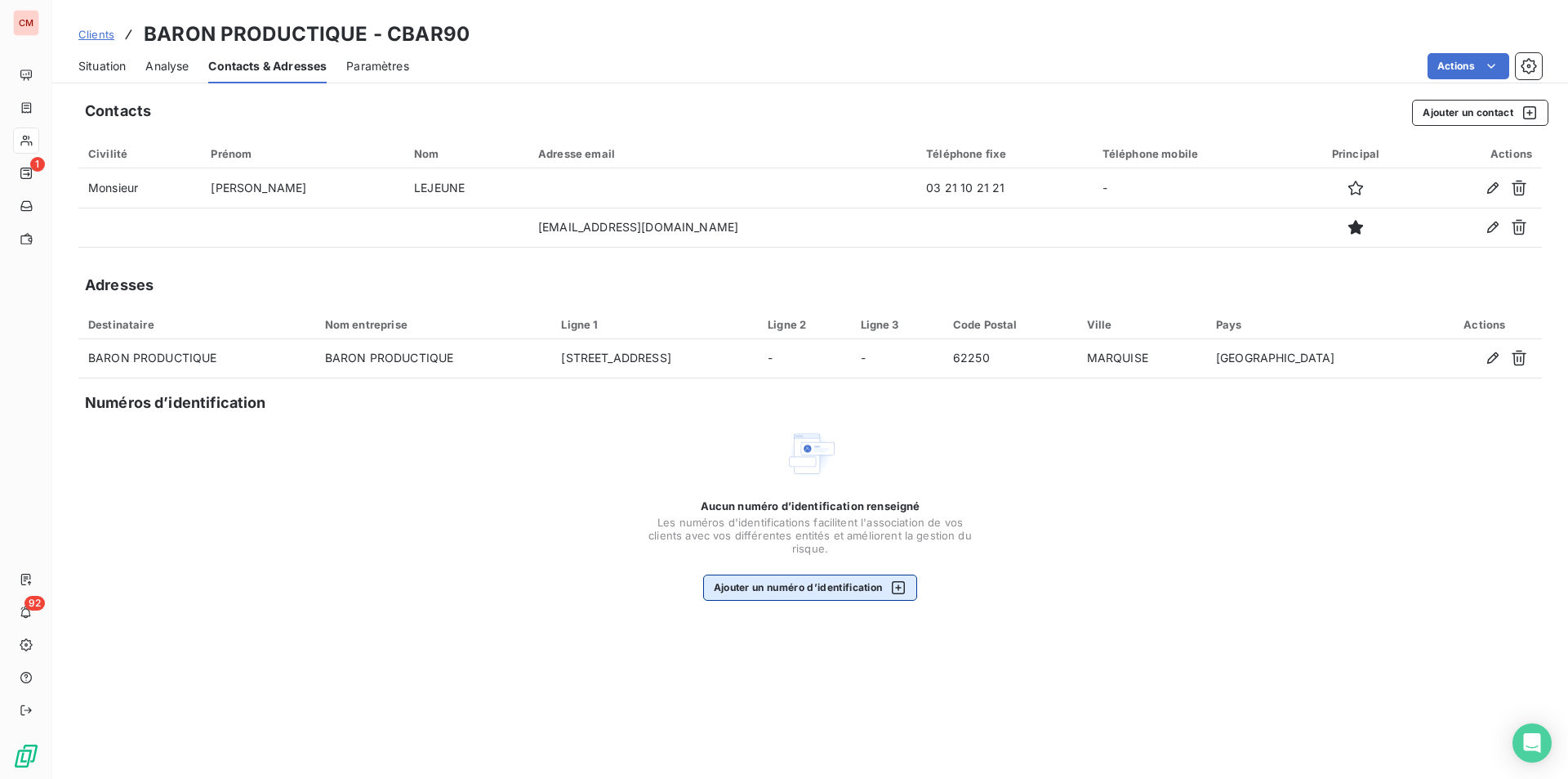
click at [864, 581] on button "Ajouter un numéro d’identification" at bounding box center [810, 587] width 215 height 26
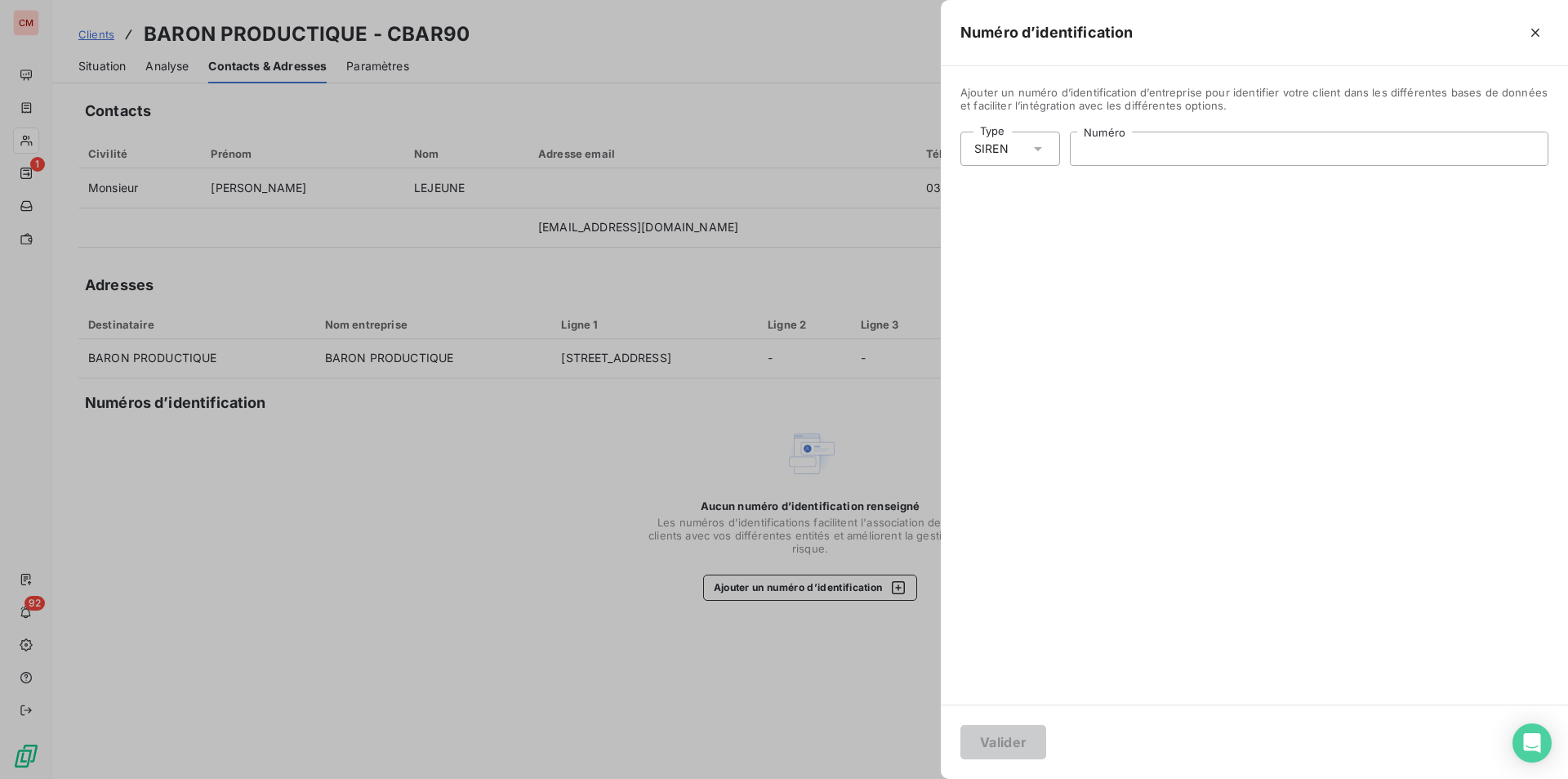
click at [1127, 150] on input "Numéro" at bounding box center [1310, 148] width 477 height 32
type input "445 147 168"
click at [1013, 739] on button "Valider" at bounding box center [1003, 742] width 86 height 34
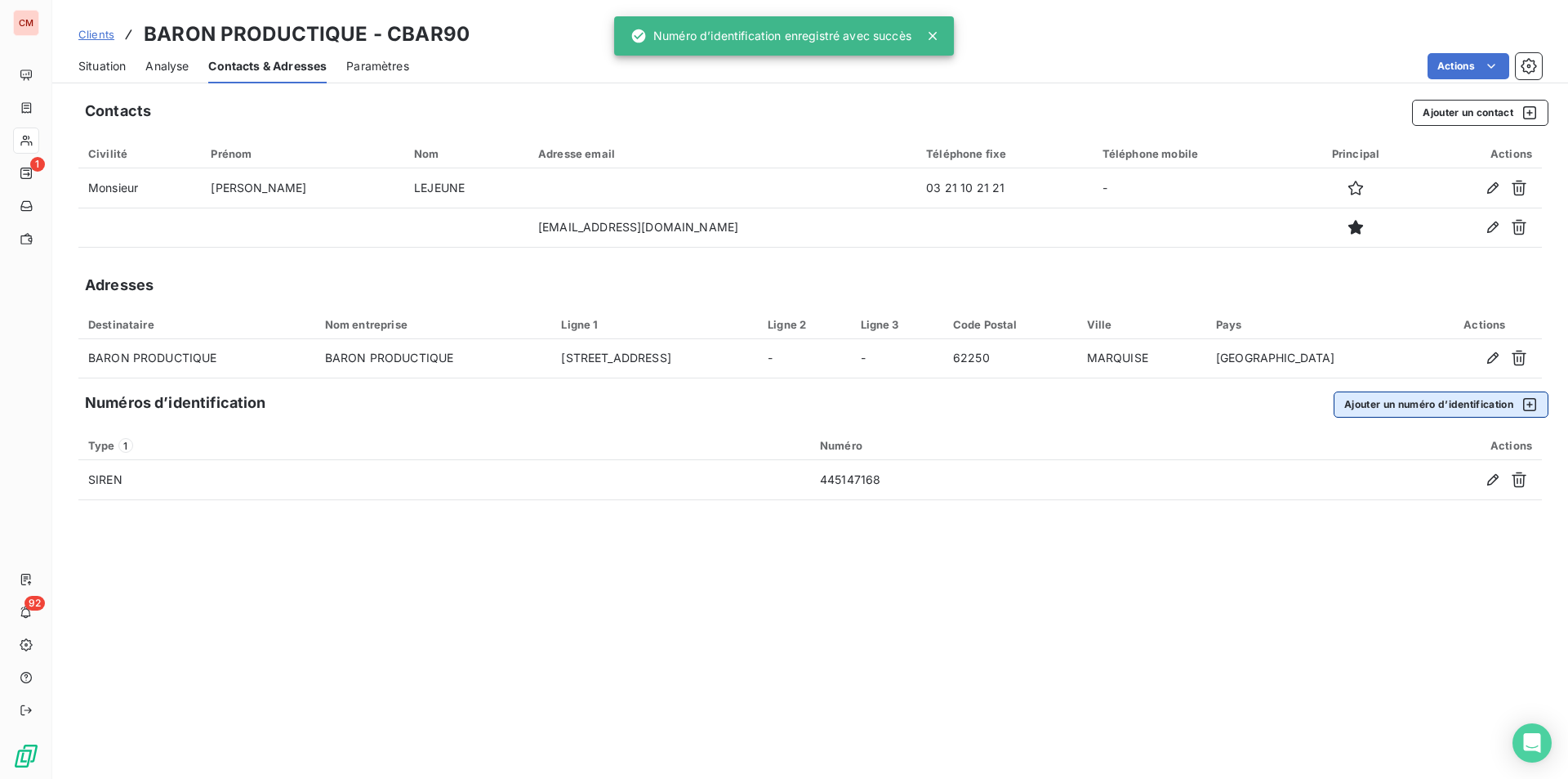
click at [1391, 409] on button "Ajouter un numéro d’identification" at bounding box center [1441, 404] width 215 height 26
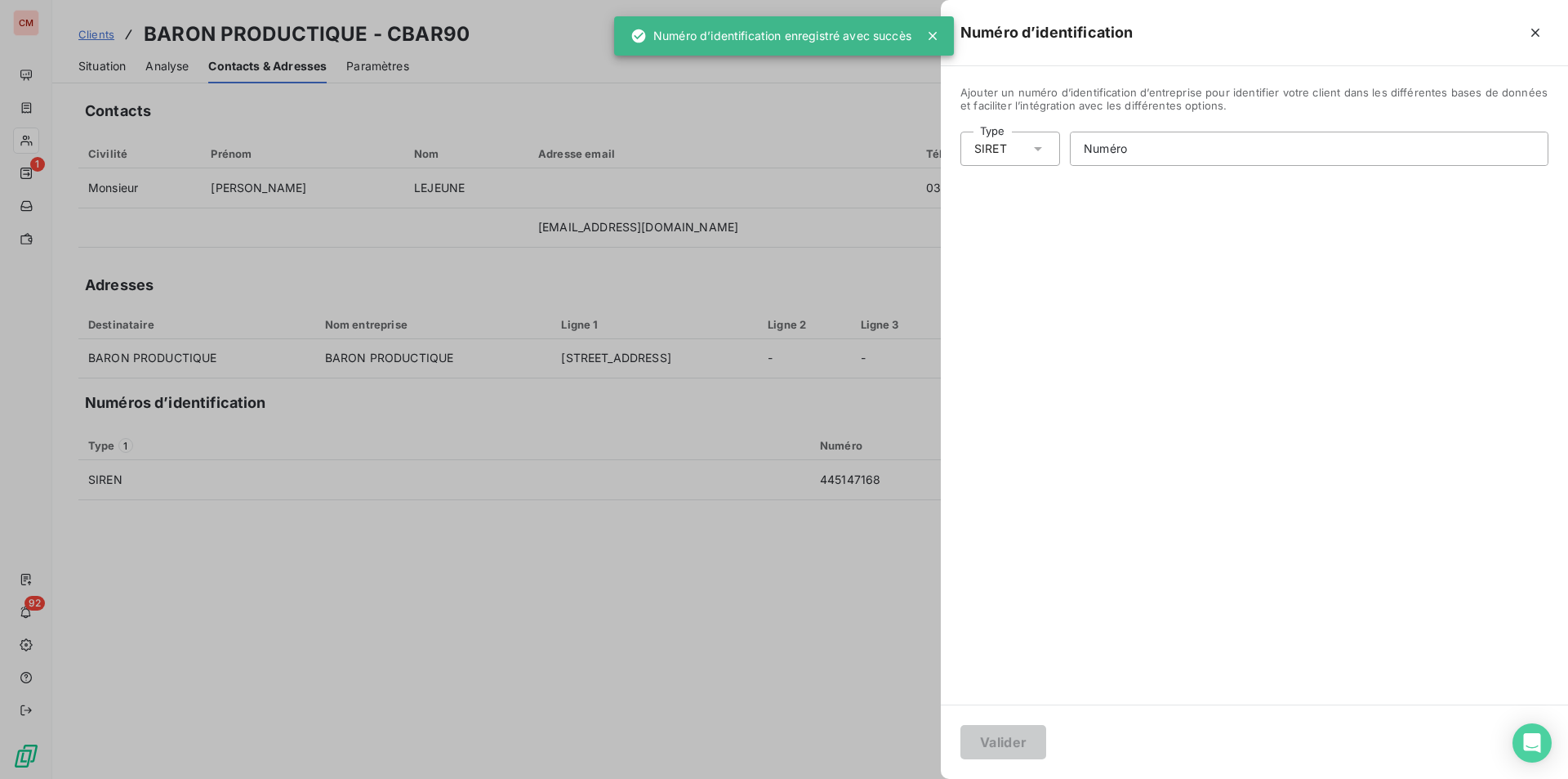
click at [1045, 150] on icon at bounding box center [1039, 149] width 17 height 17
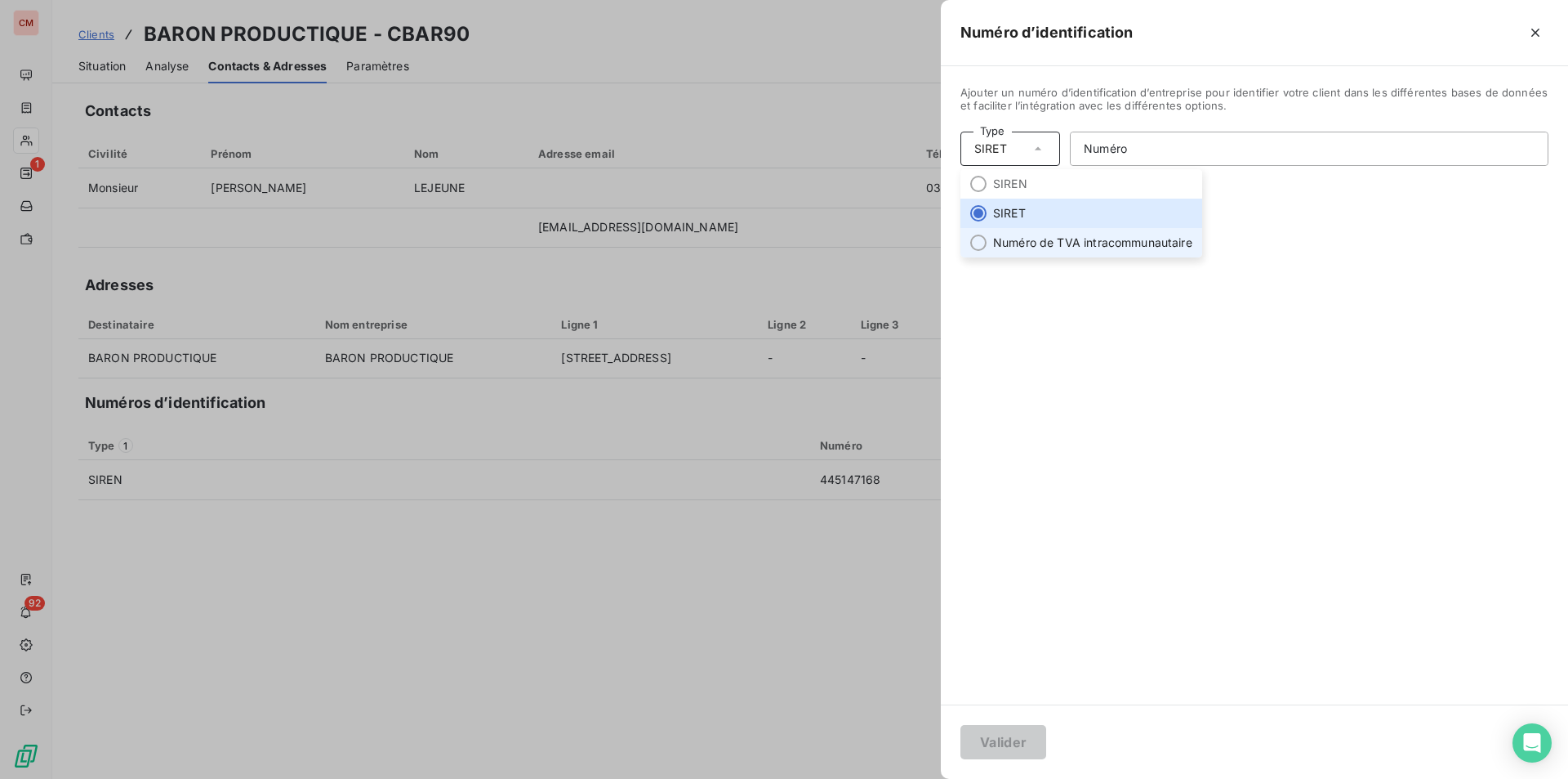
click at [1031, 241] on li "Numéro de TVA intracommunautaire" at bounding box center [1081, 242] width 242 height 29
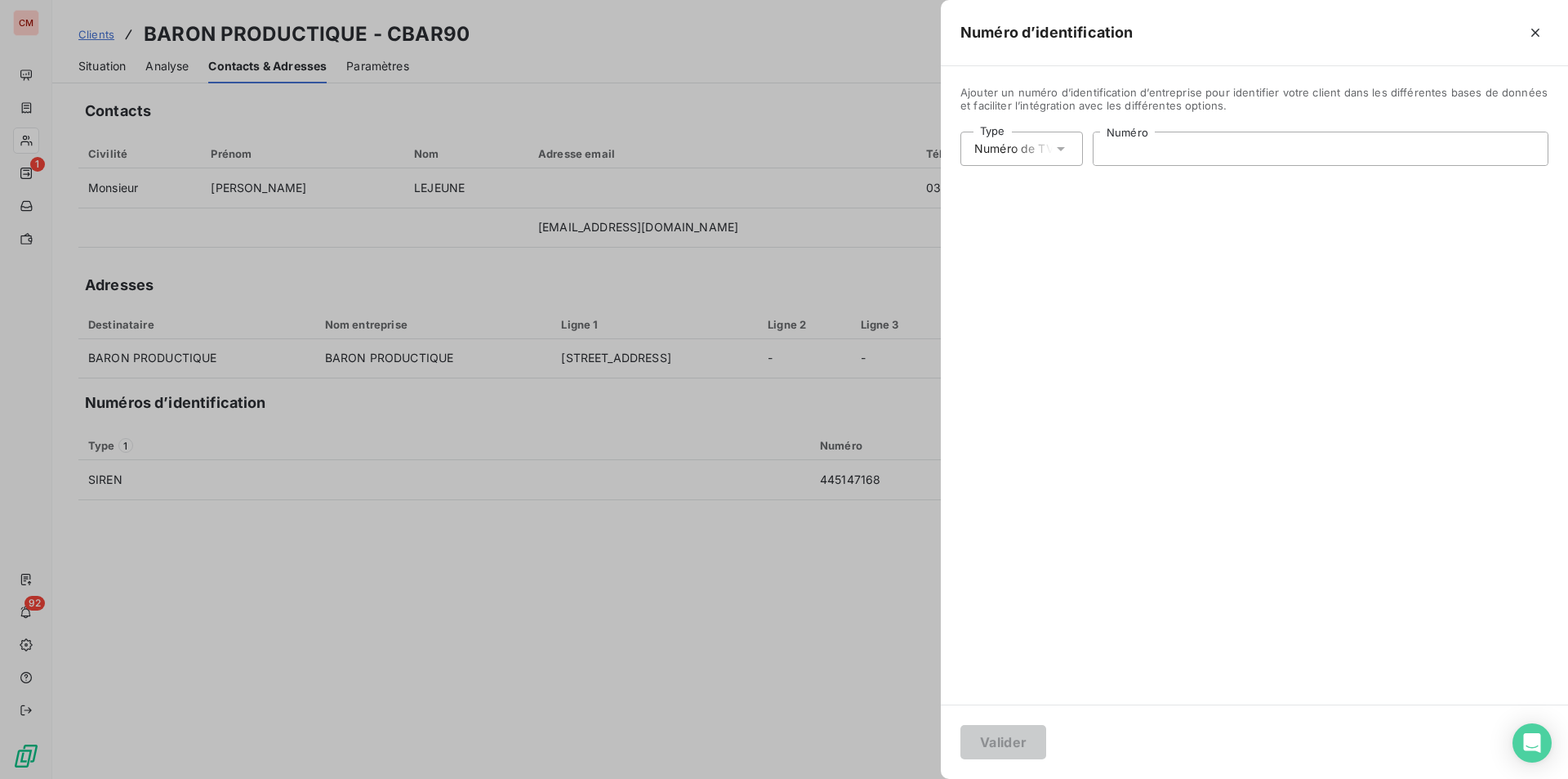
click at [1181, 146] on input "Numéro" at bounding box center [1320, 148] width 455 height 32
type input "FR30445147168"
click at [1019, 739] on button "Valider" at bounding box center [1003, 742] width 86 height 34
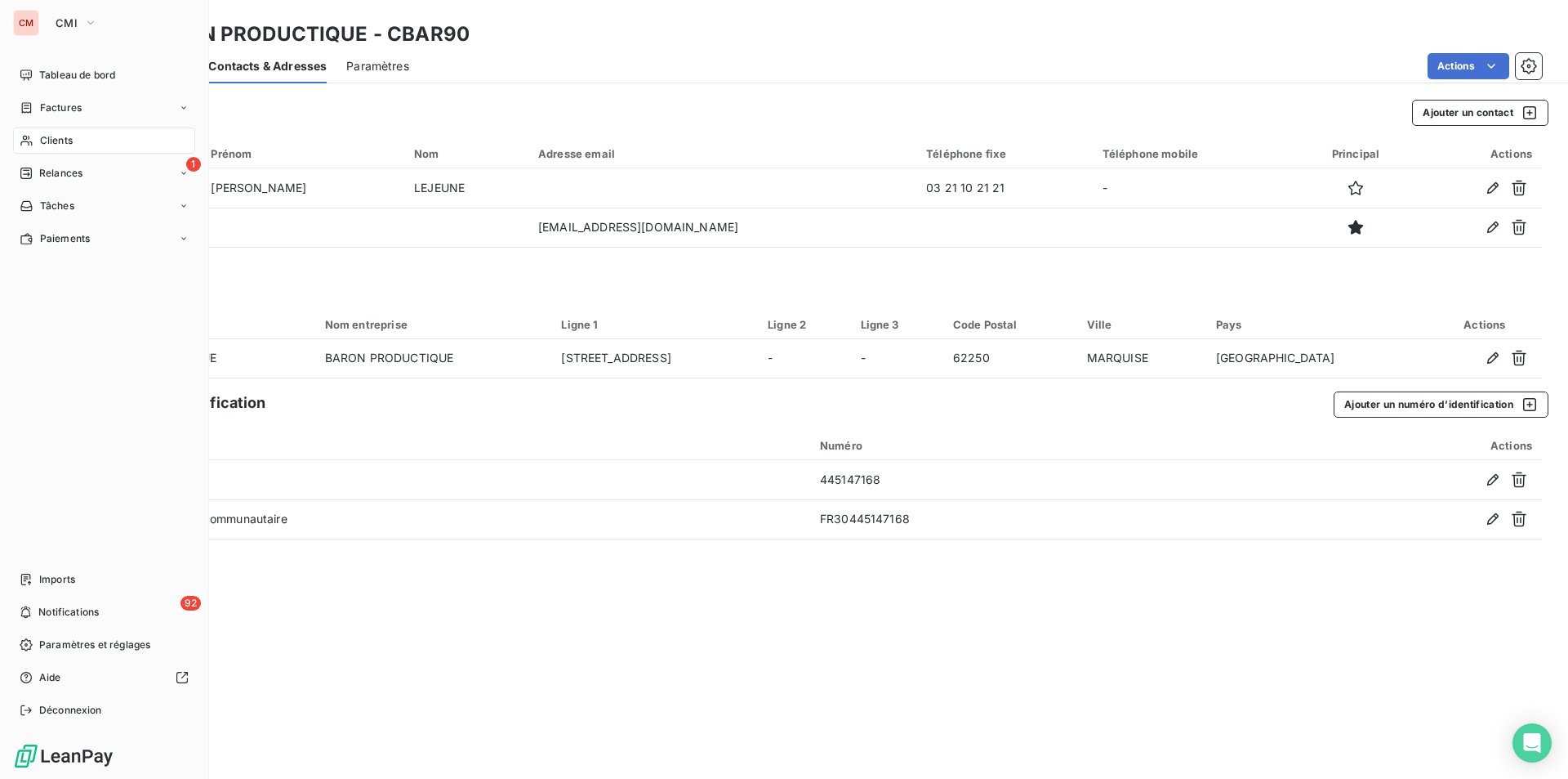
click at [43, 144] on span "Clients" at bounding box center [56, 141] width 32 height 15
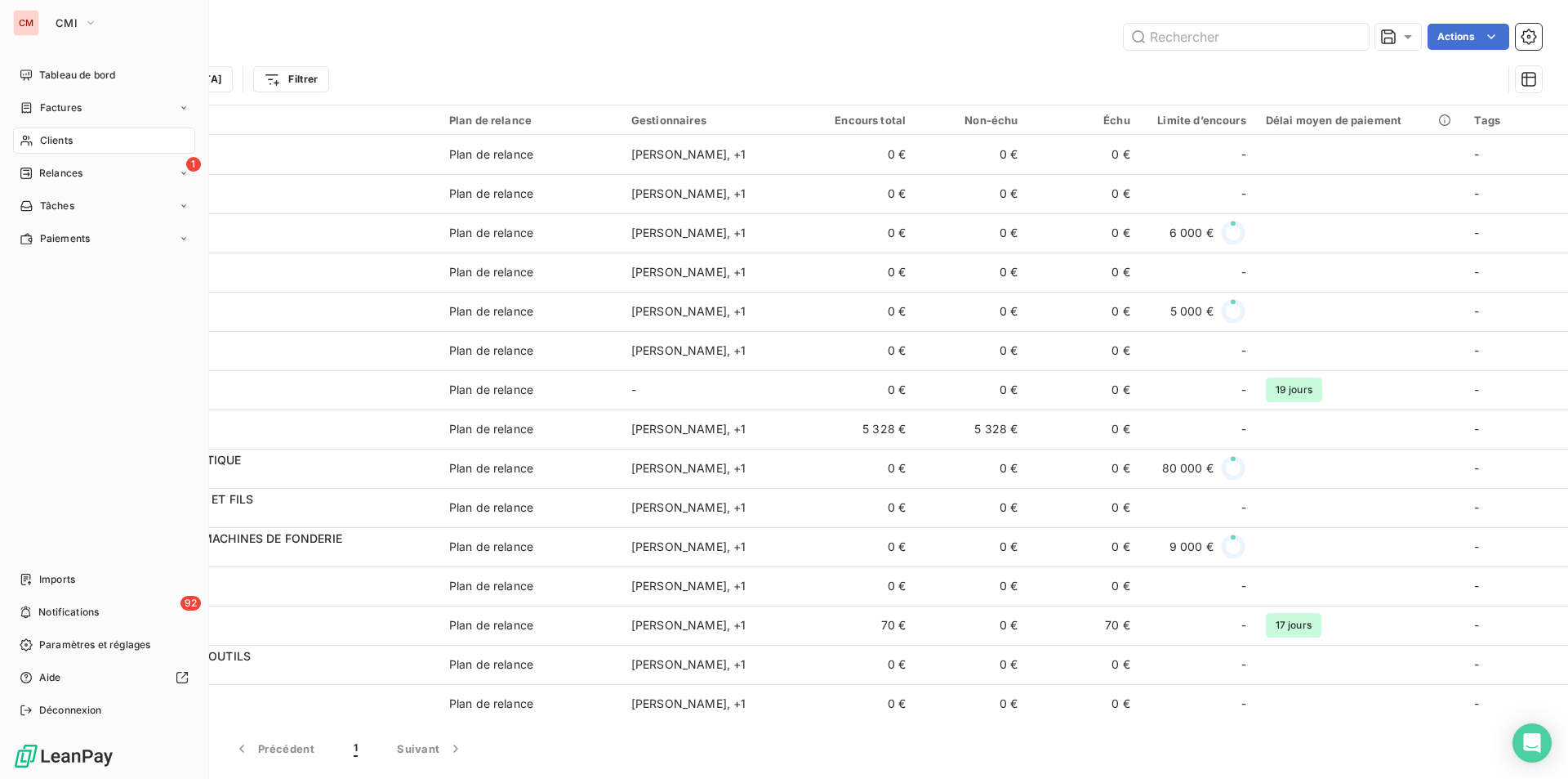
click at [72, 148] on div "Clients" at bounding box center [104, 140] width 182 height 26
click at [72, 139] on span "Clients" at bounding box center [56, 141] width 32 height 15
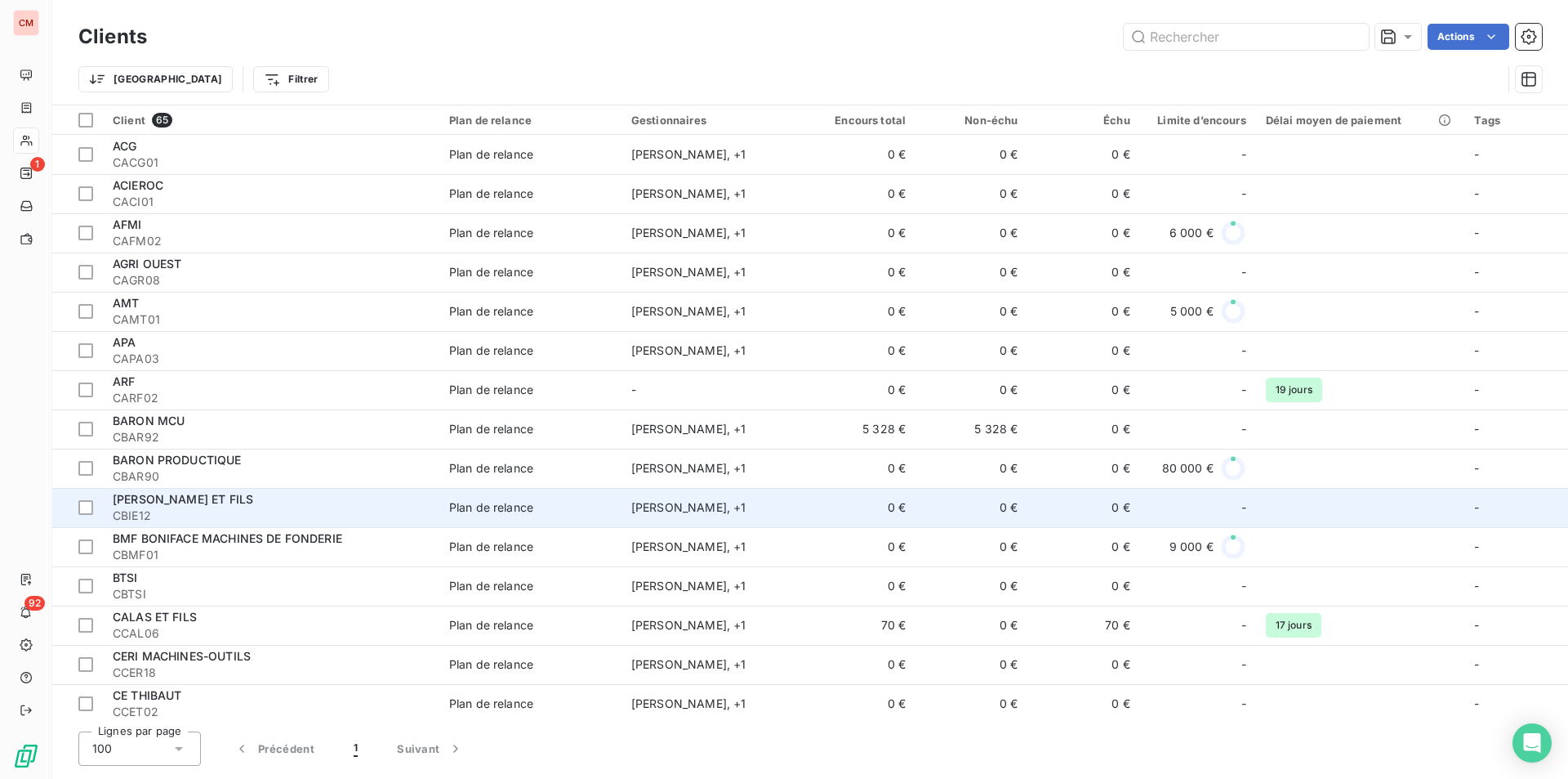
click at [361, 505] on div "[PERSON_NAME] ET FILS" at bounding box center [271, 500] width 317 height 17
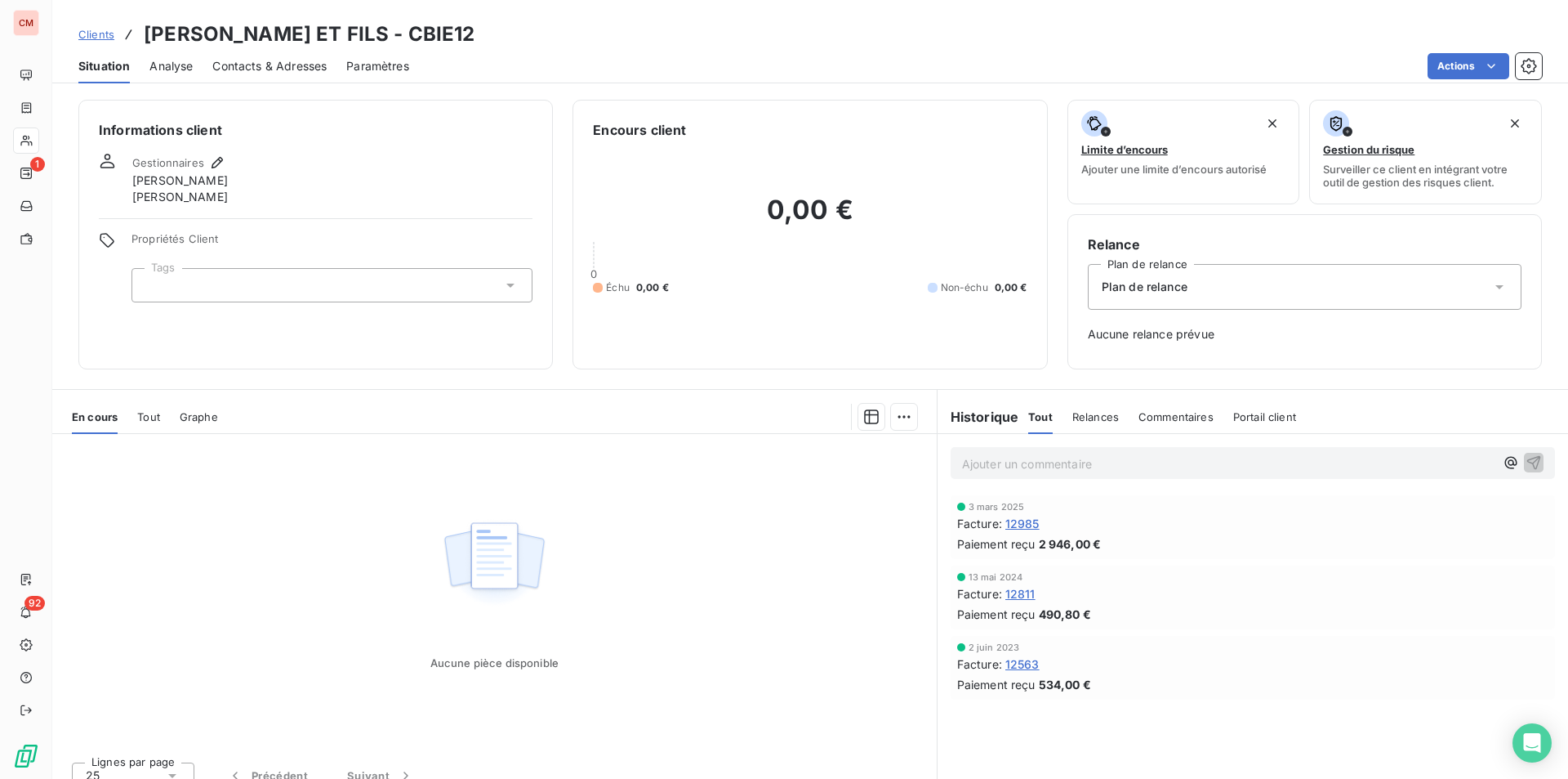
click at [278, 68] on span "Contacts & Adresses" at bounding box center [270, 67] width 115 height 17
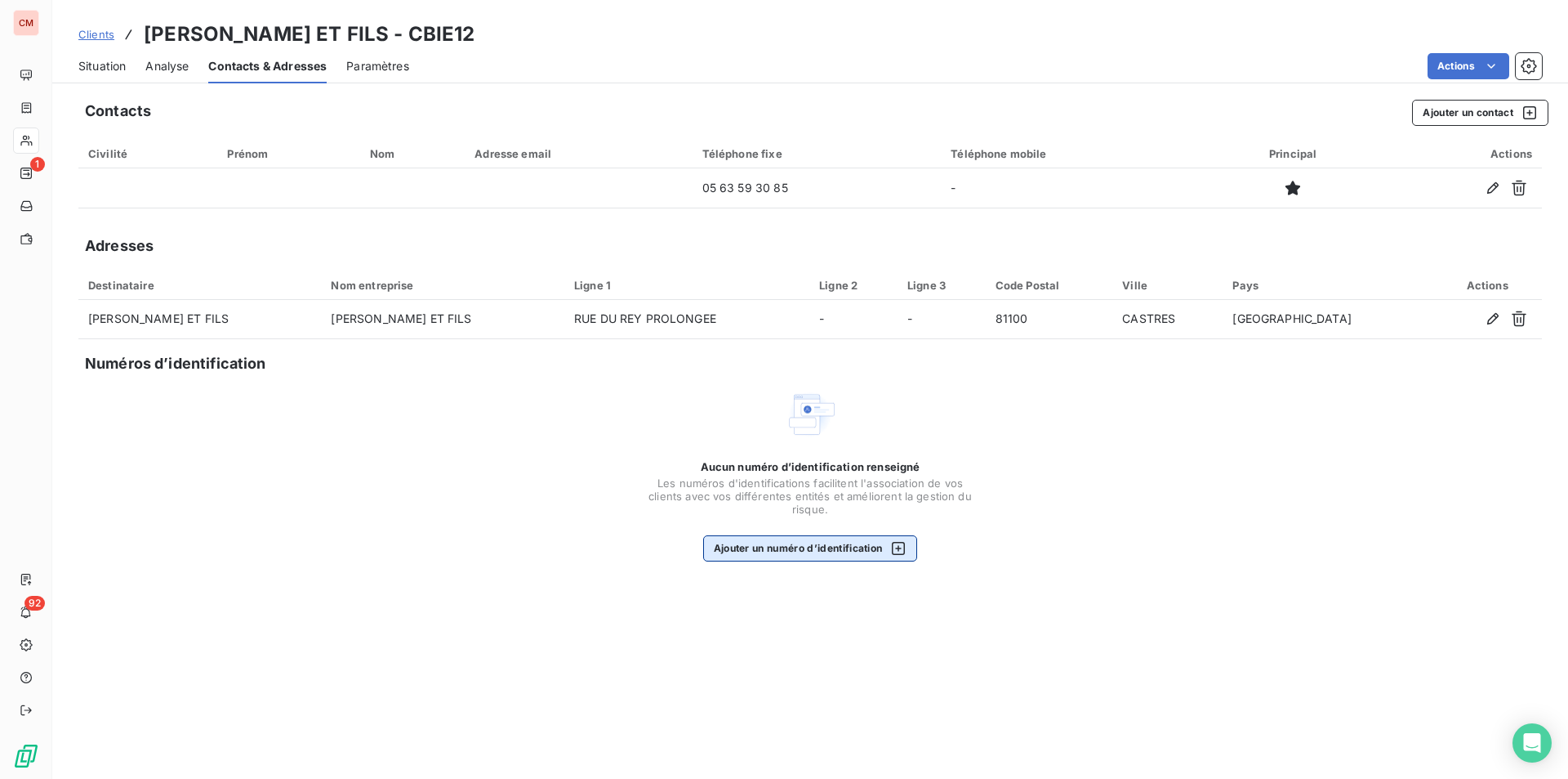
click at [833, 551] on button "Ajouter un numéro d’identification" at bounding box center [810, 548] width 215 height 26
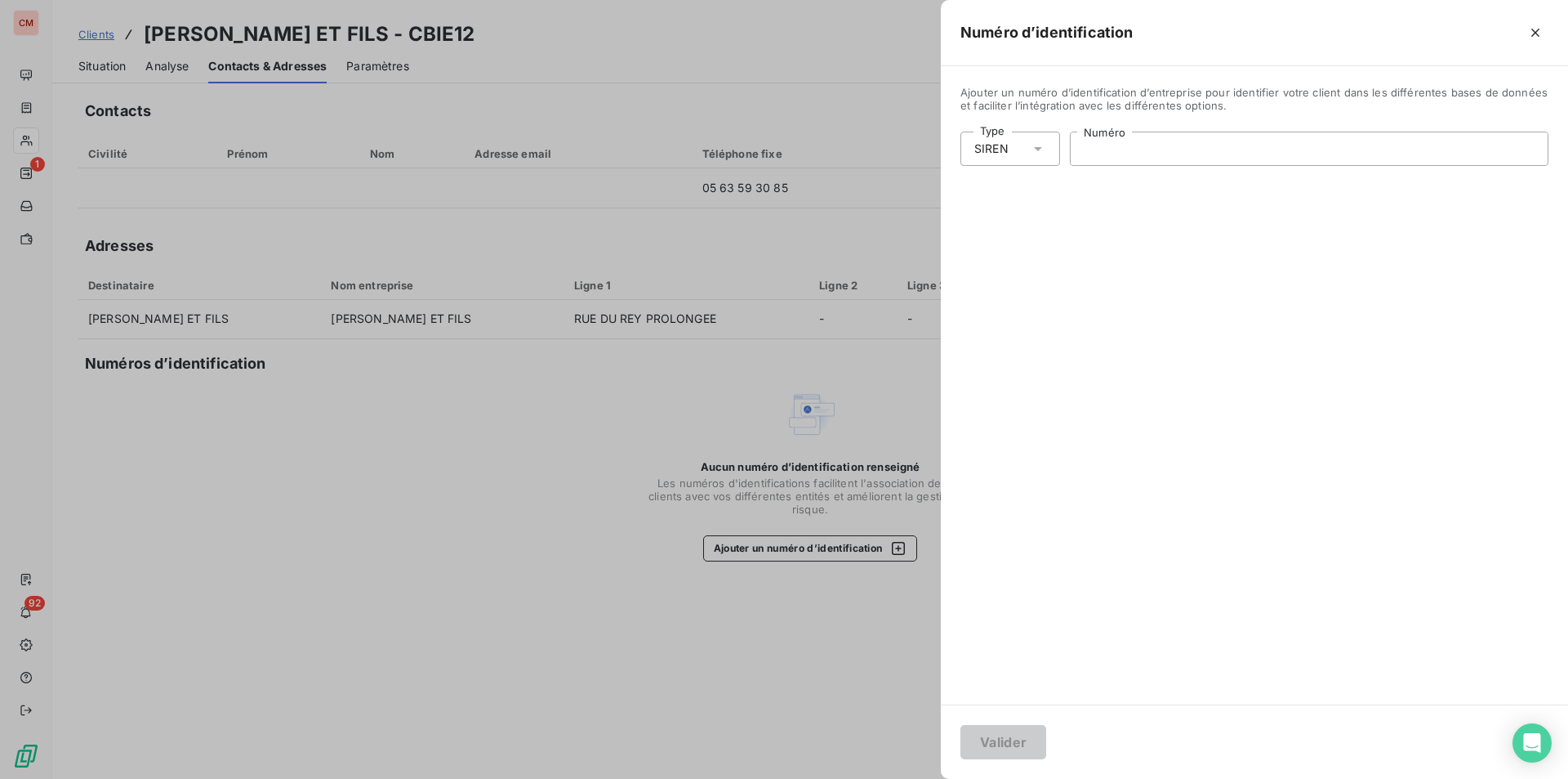
click at [1135, 137] on input "Numéro" at bounding box center [1310, 148] width 477 height 32
type input "316 068 428"
drag, startPoint x: 1000, startPoint y: 737, endPoint x: 1108, endPoint y: 680, distance: 122.1
click at [1000, 737] on button "Valider" at bounding box center [1003, 742] width 86 height 34
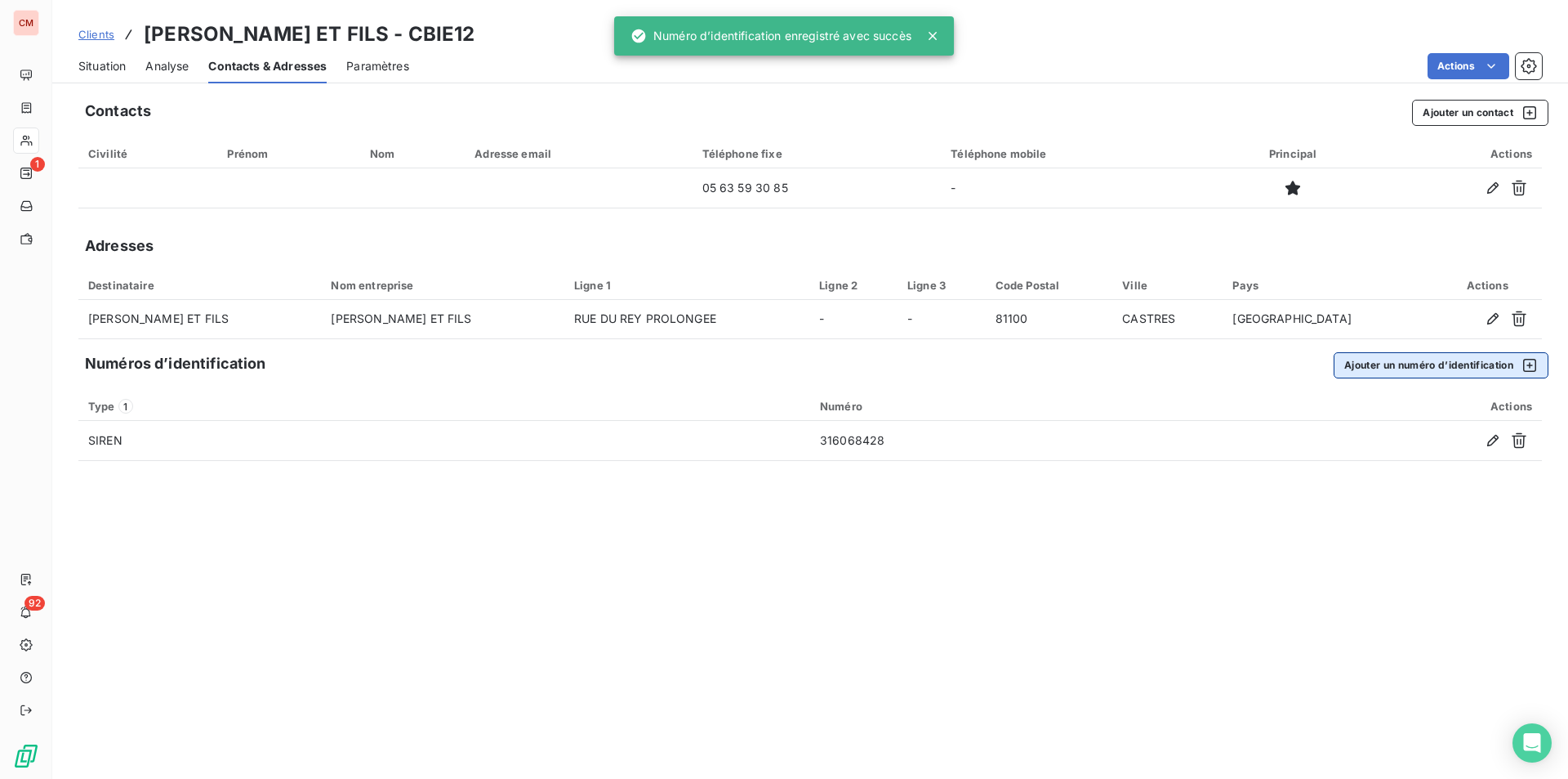
click at [1360, 367] on button "Ajouter un numéro d’identification" at bounding box center [1441, 365] width 215 height 26
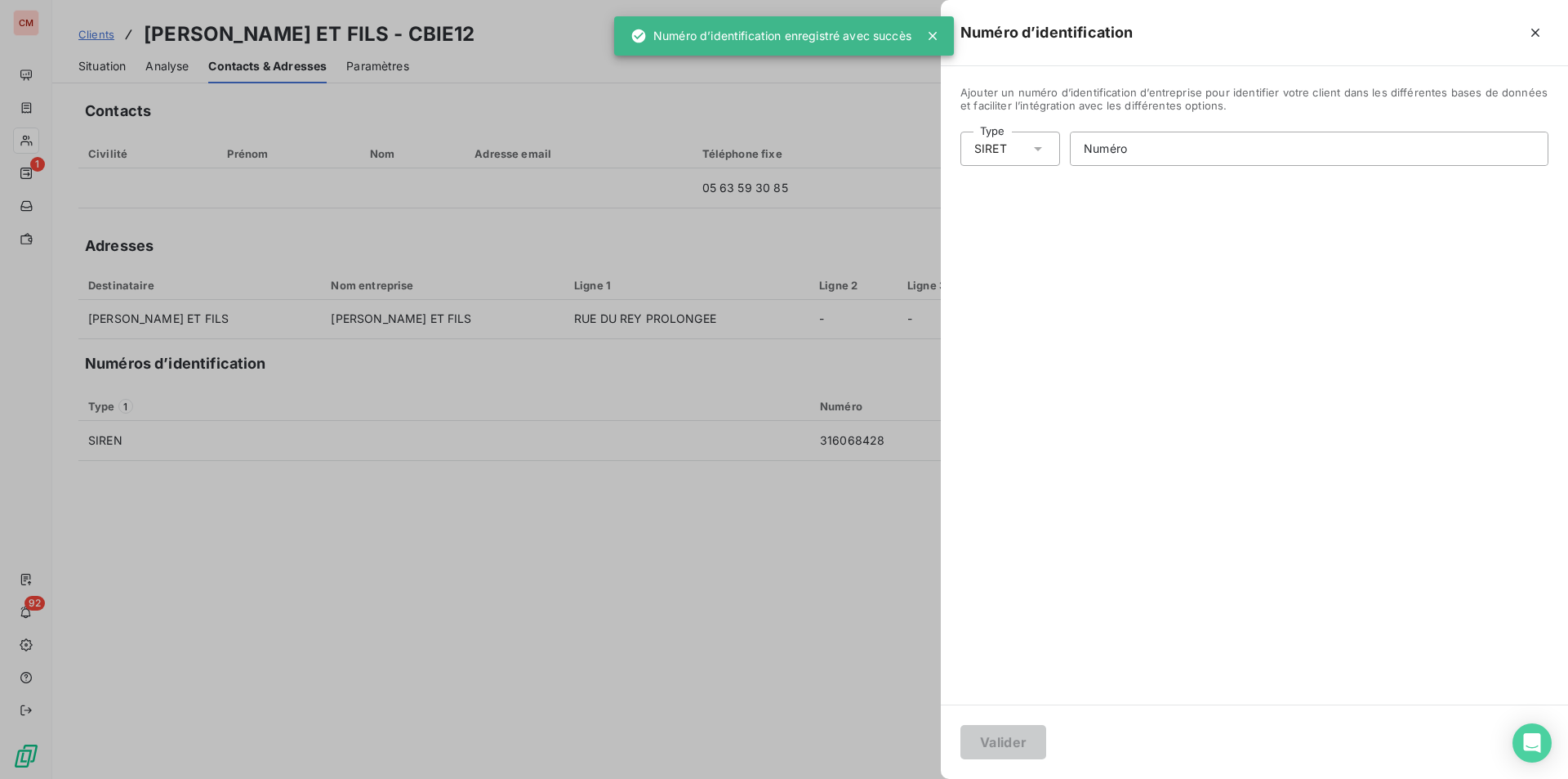
click at [1035, 151] on icon at bounding box center [1039, 149] width 17 height 17
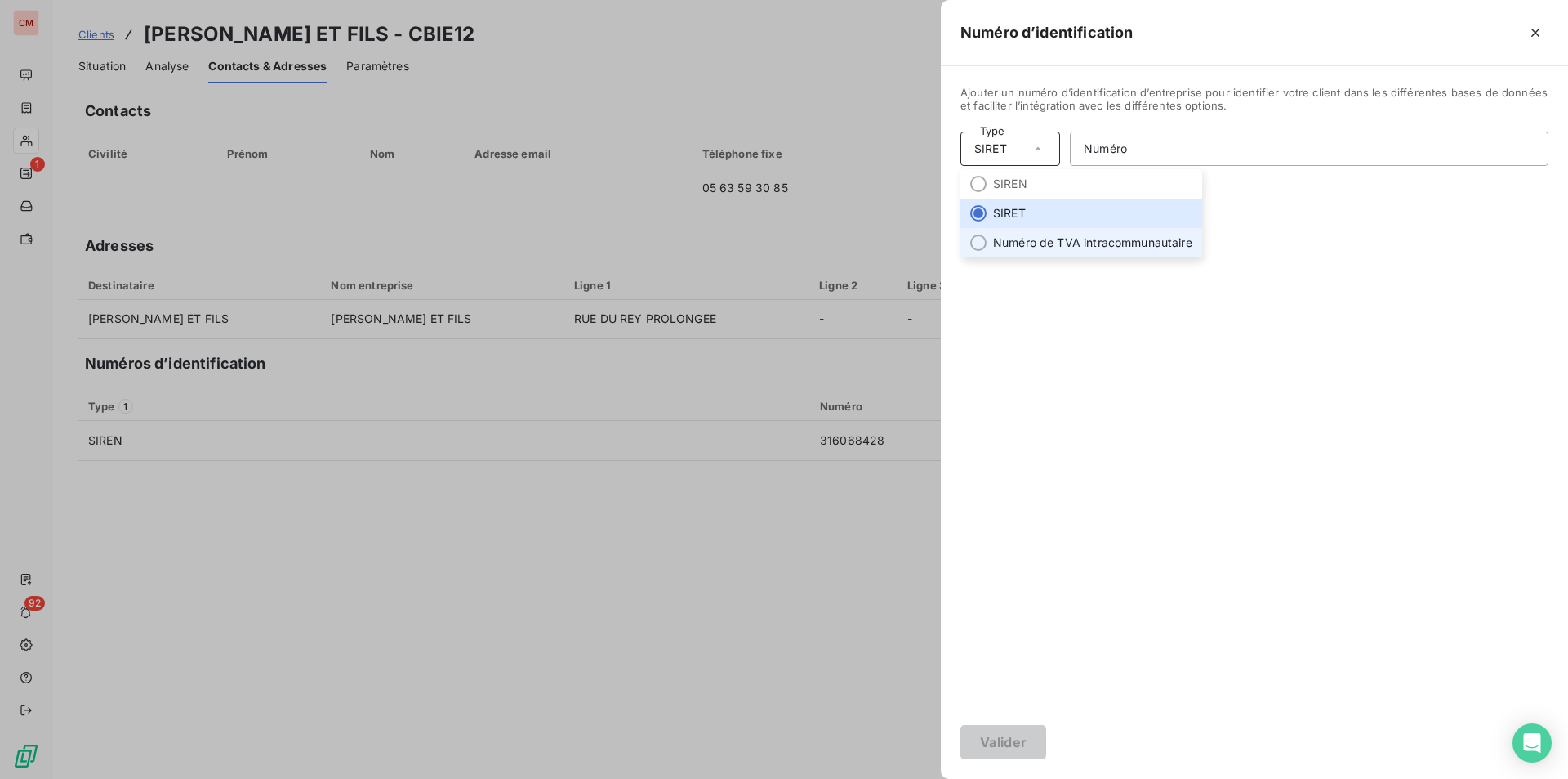
click at [1027, 248] on li "Numéro de TVA intracommunautaire" at bounding box center [1081, 242] width 242 height 29
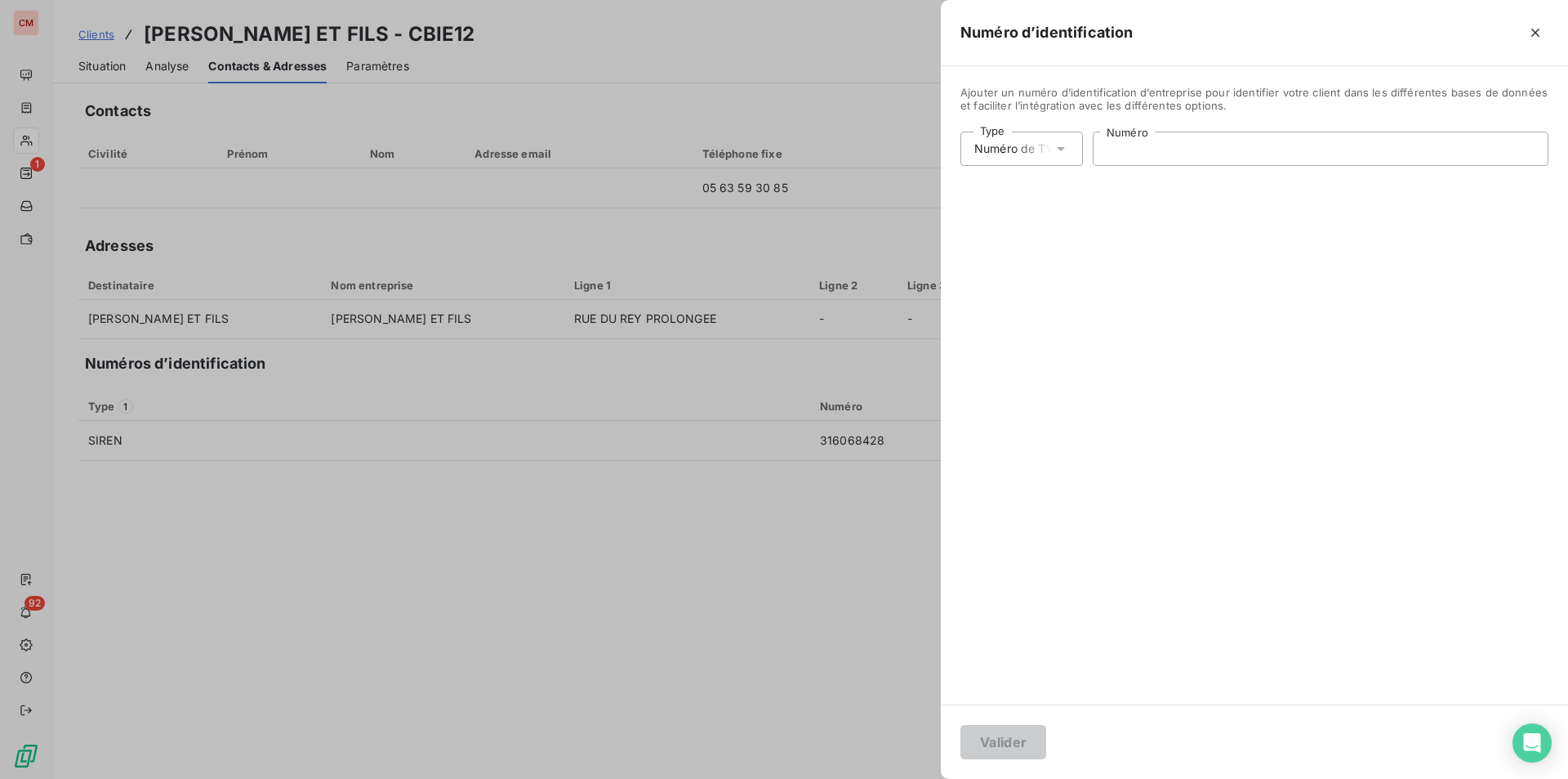
click at [1150, 140] on input "Numéro" at bounding box center [1320, 148] width 455 height 32
type input "FR32316068428"
click at [1013, 742] on button "Valider" at bounding box center [1003, 742] width 86 height 34
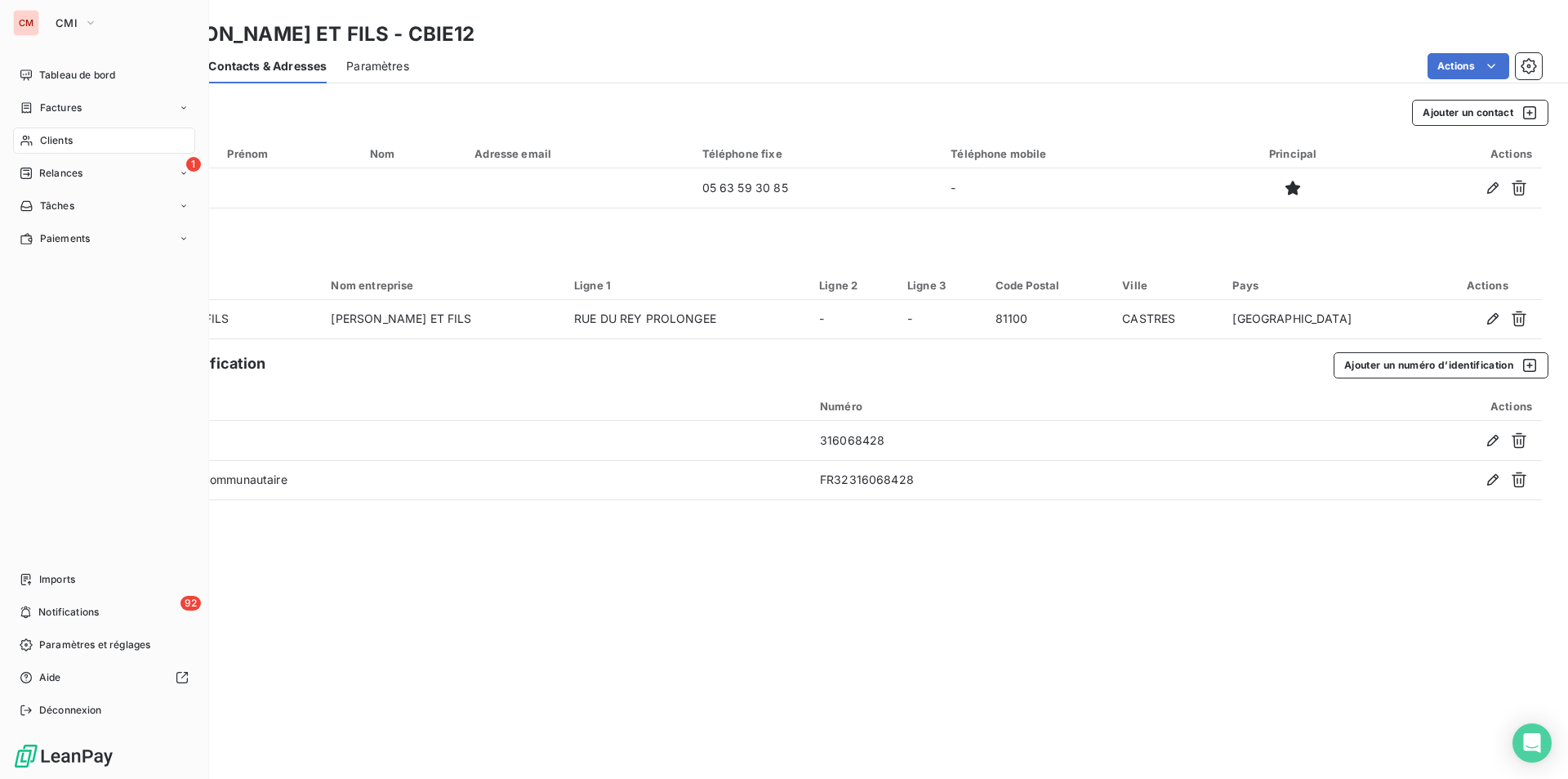
click at [52, 135] on span "Clients" at bounding box center [56, 141] width 32 height 15
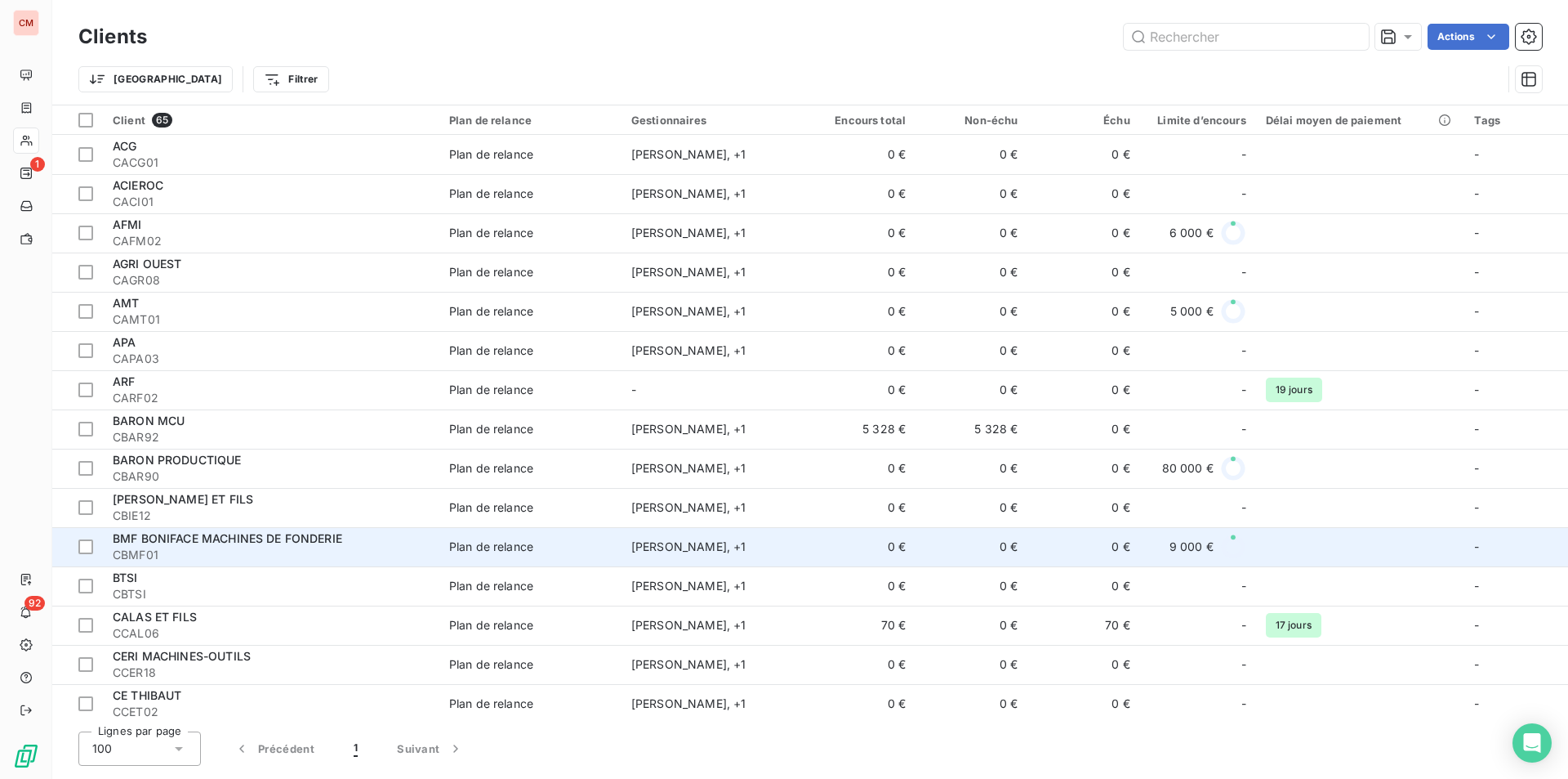
click at [157, 535] on span "BMF BONIFACE MACHINES DE FONDERIE" at bounding box center [228, 538] width 229 height 14
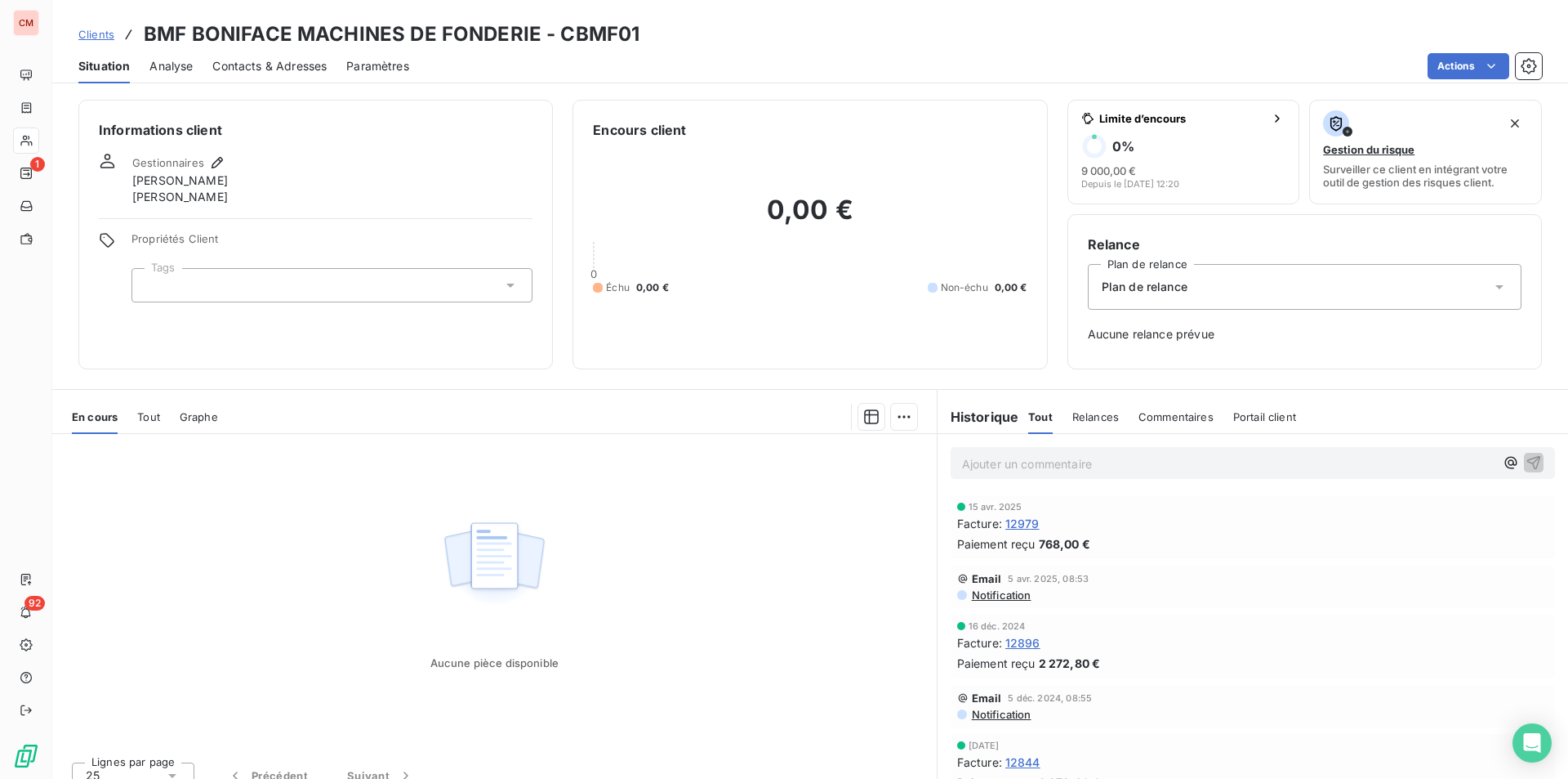
click at [313, 71] on span "Contacts & Adresses" at bounding box center [270, 67] width 115 height 17
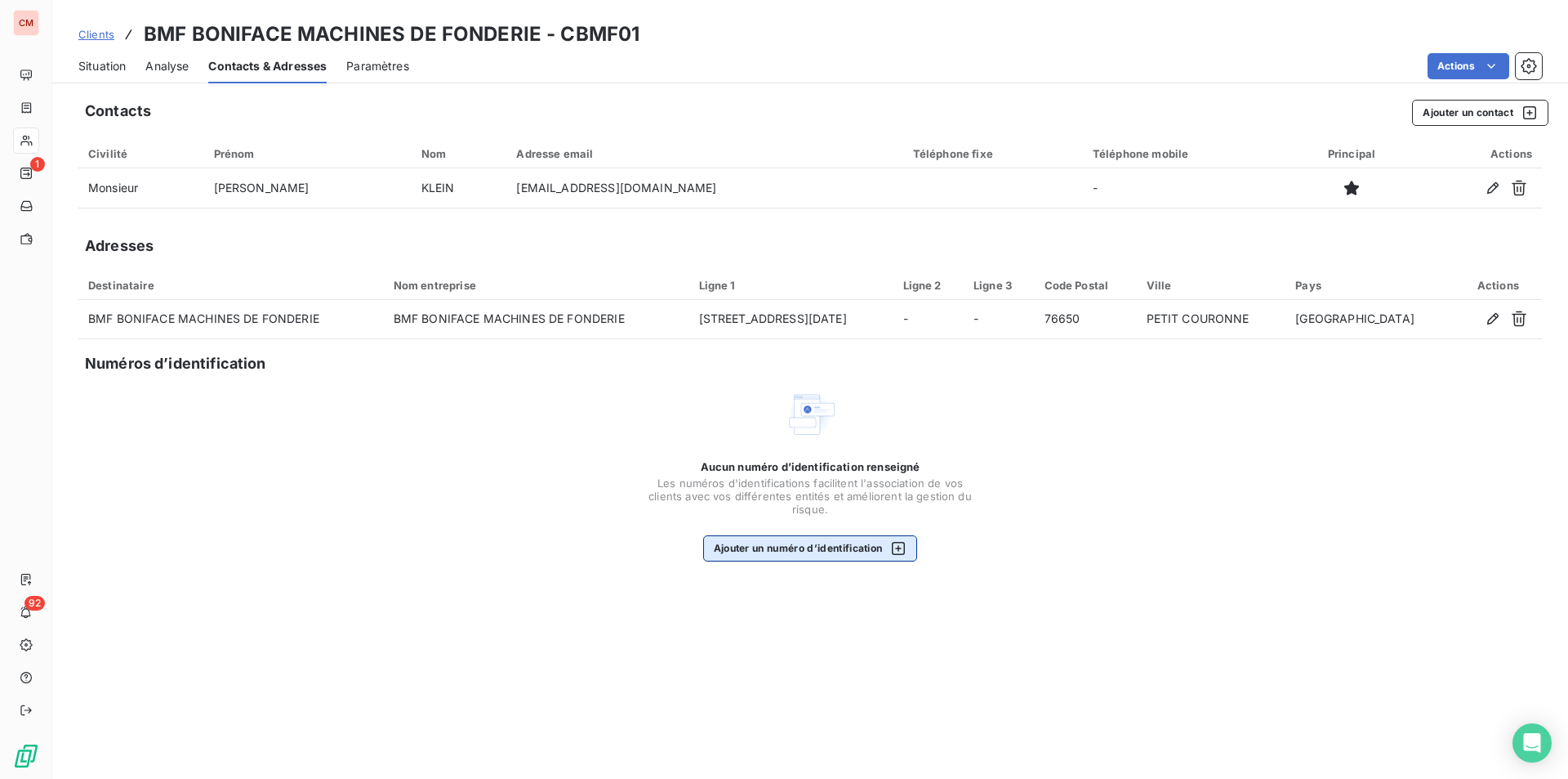
click at [809, 547] on button "Ajouter un numéro d’identification" at bounding box center [810, 548] width 215 height 26
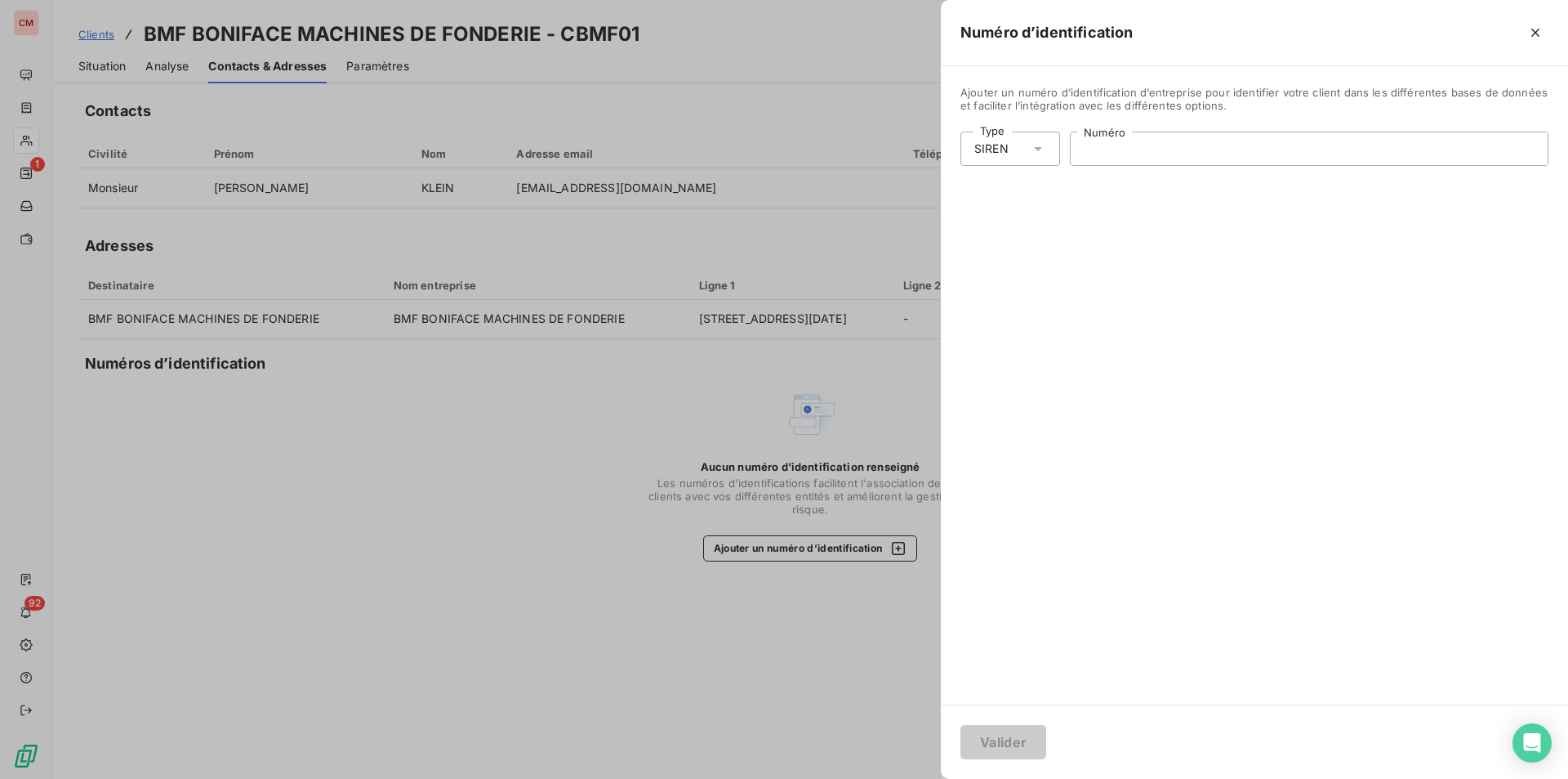
click at [1140, 152] on input "Numéro" at bounding box center [1310, 148] width 477 height 32
type input "430 006 742"
drag, startPoint x: 1014, startPoint y: 735, endPoint x: 1119, endPoint y: 359, distance: 390.4
click at [1014, 735] on button "Valider" at bounding box center [1003, 742] width 86 height 34
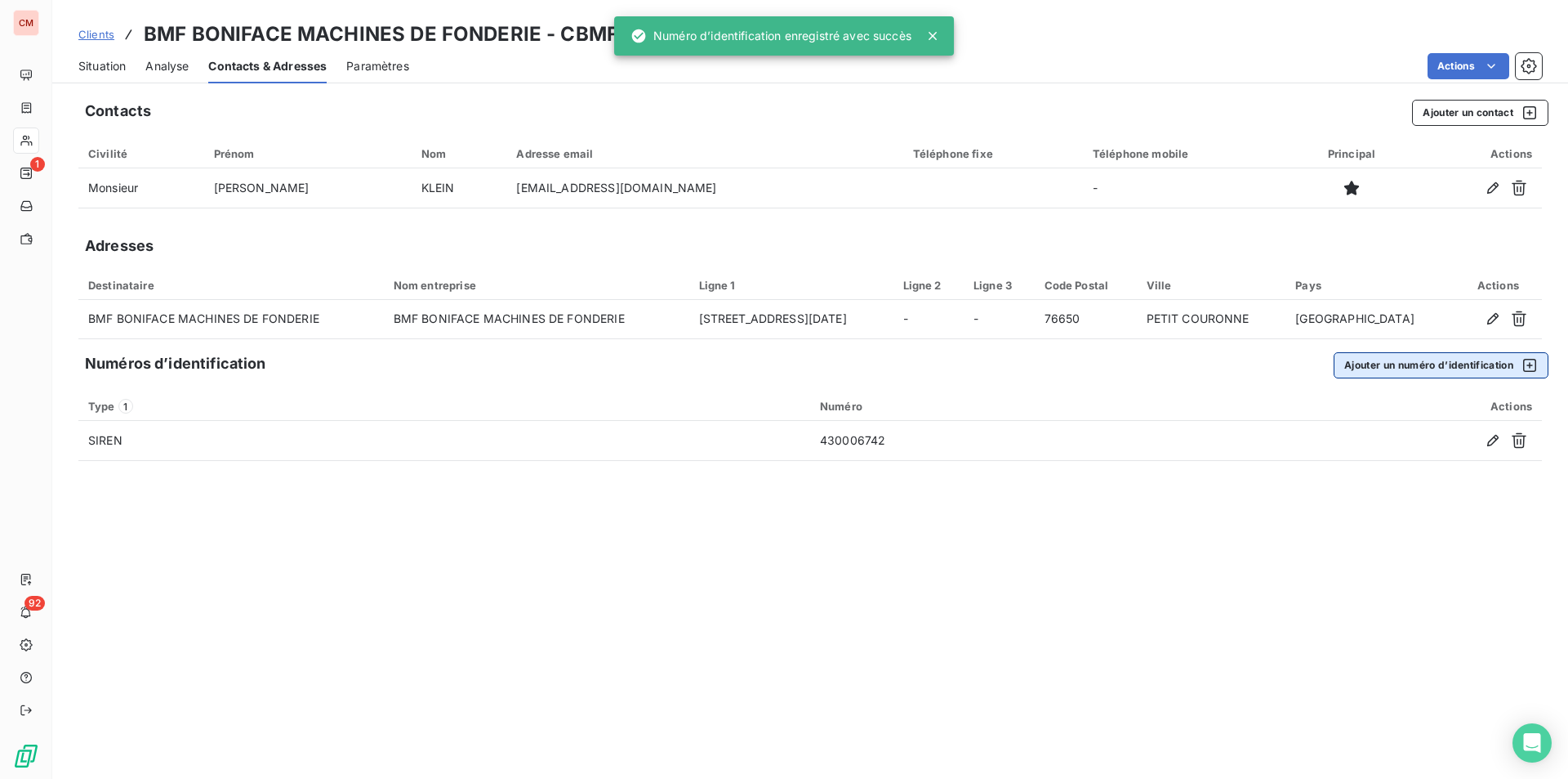
click at [1446, 359] on button "Ajouter un numéro d’identification" at bounding box center [1441, 365] width 215 height 26
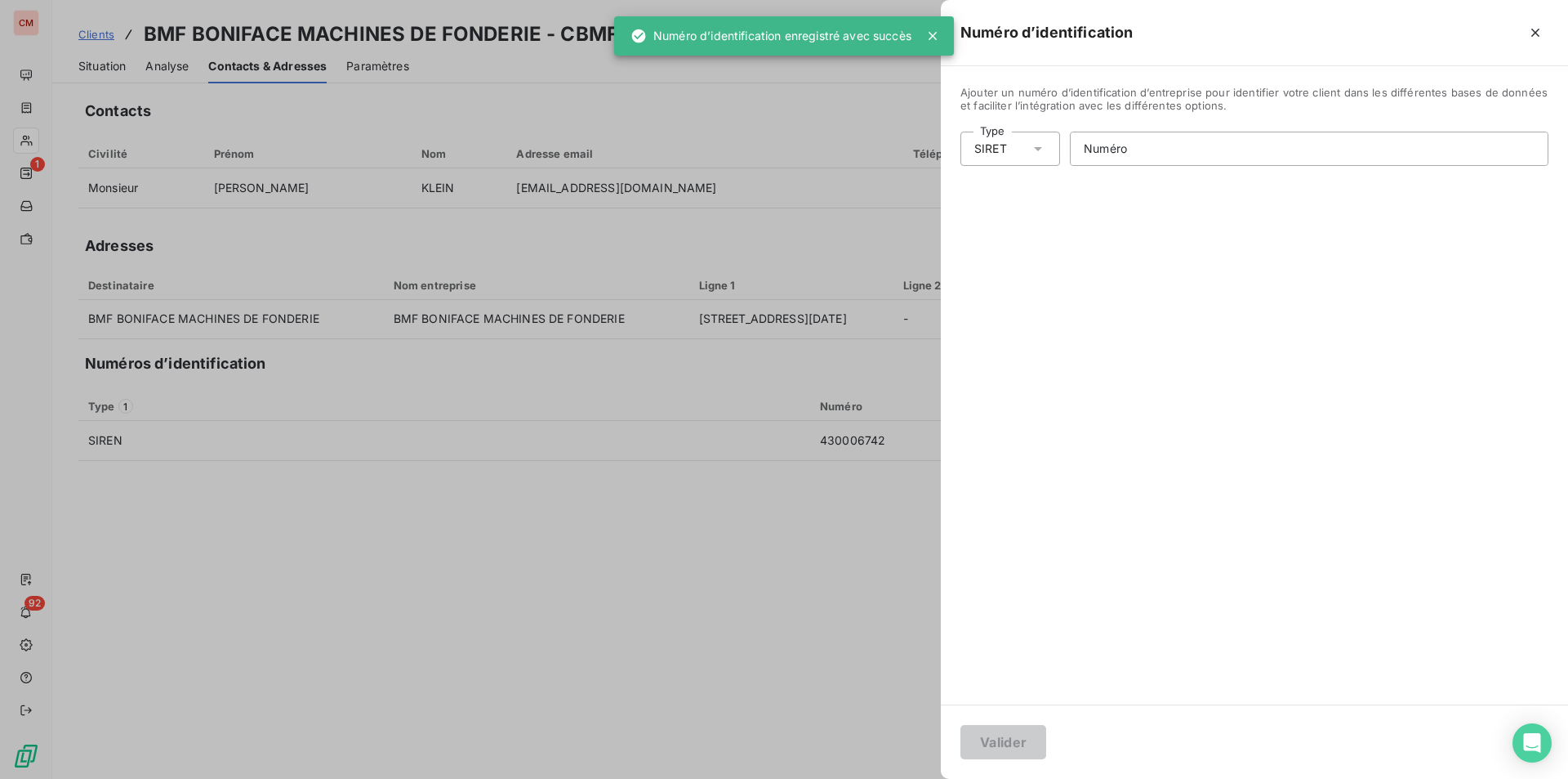
click at [1048, 141] on div "SIRET" at bounding box center [1010, 148] width 100 height 34
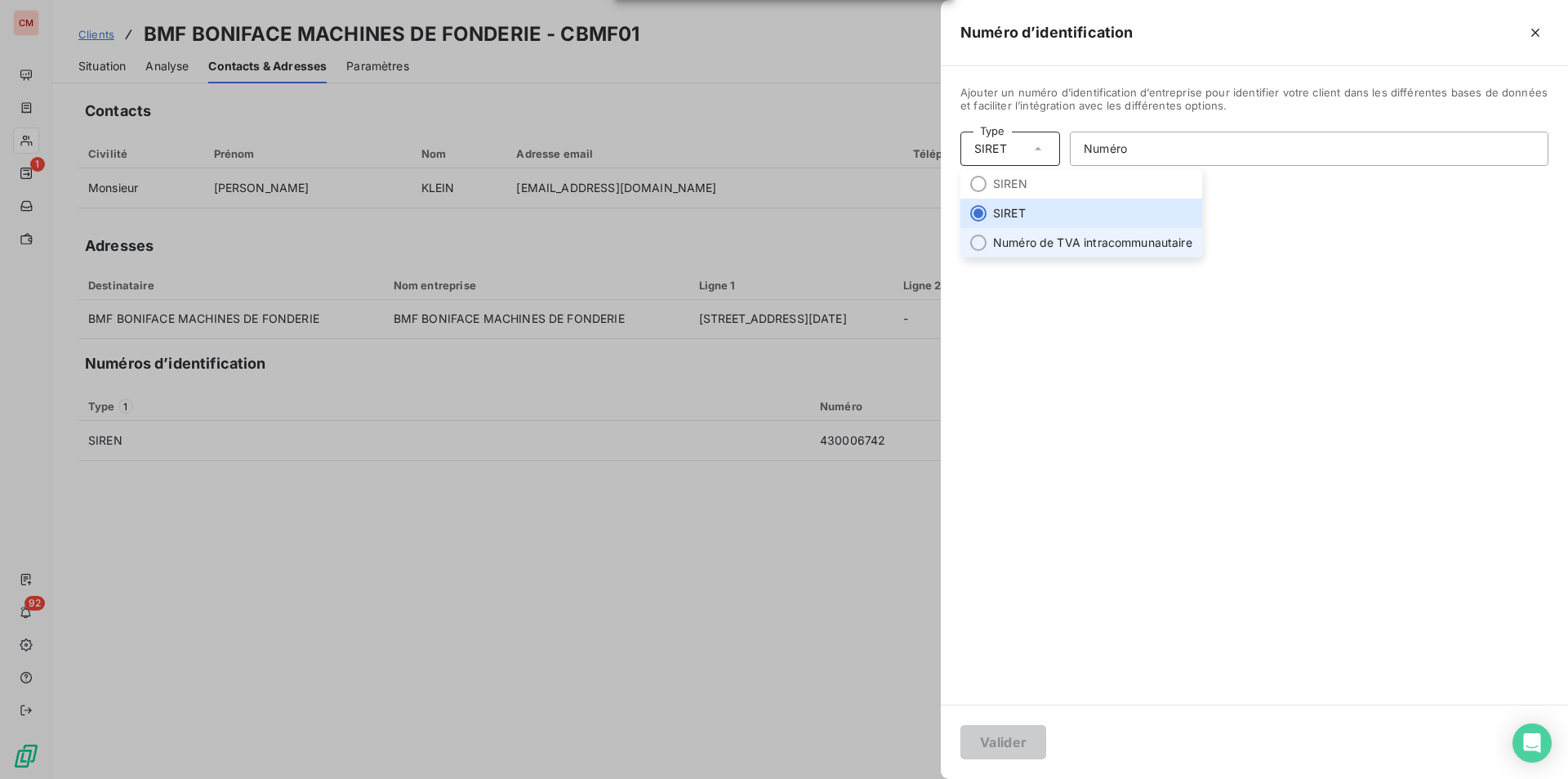
click at [1025, 244] on li "Numéro de TVA intracommunautaire" at bounding box center [1081, 242] width 242 height 29
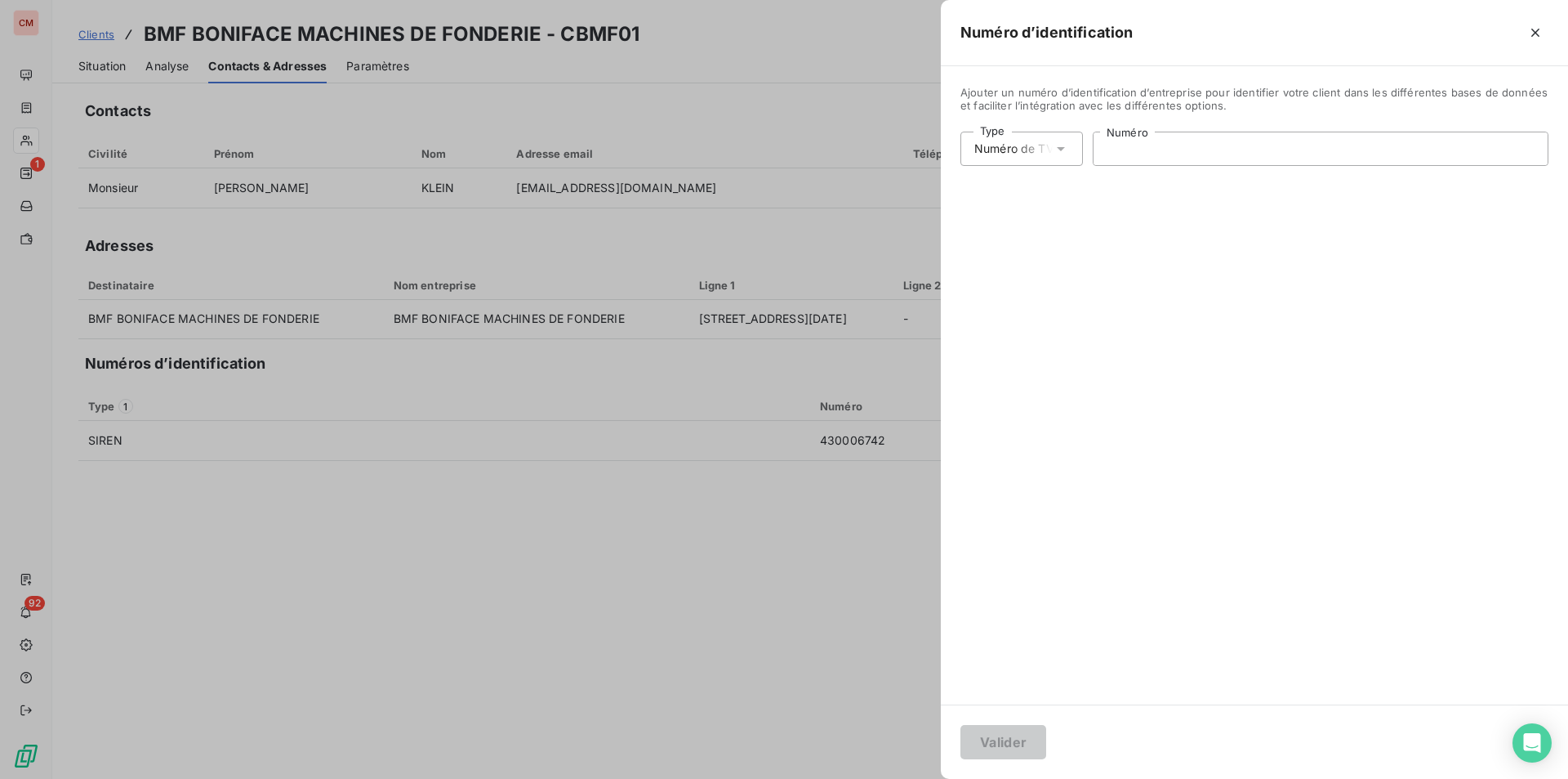
click at [1172, 154] on input "Numéro" at bounding box center [1320, 148] width 455 height 32
type input "FR69430006742"
click at [998, 730] on button "Valider" at bounding box center [1003, 742] width 86 height 34
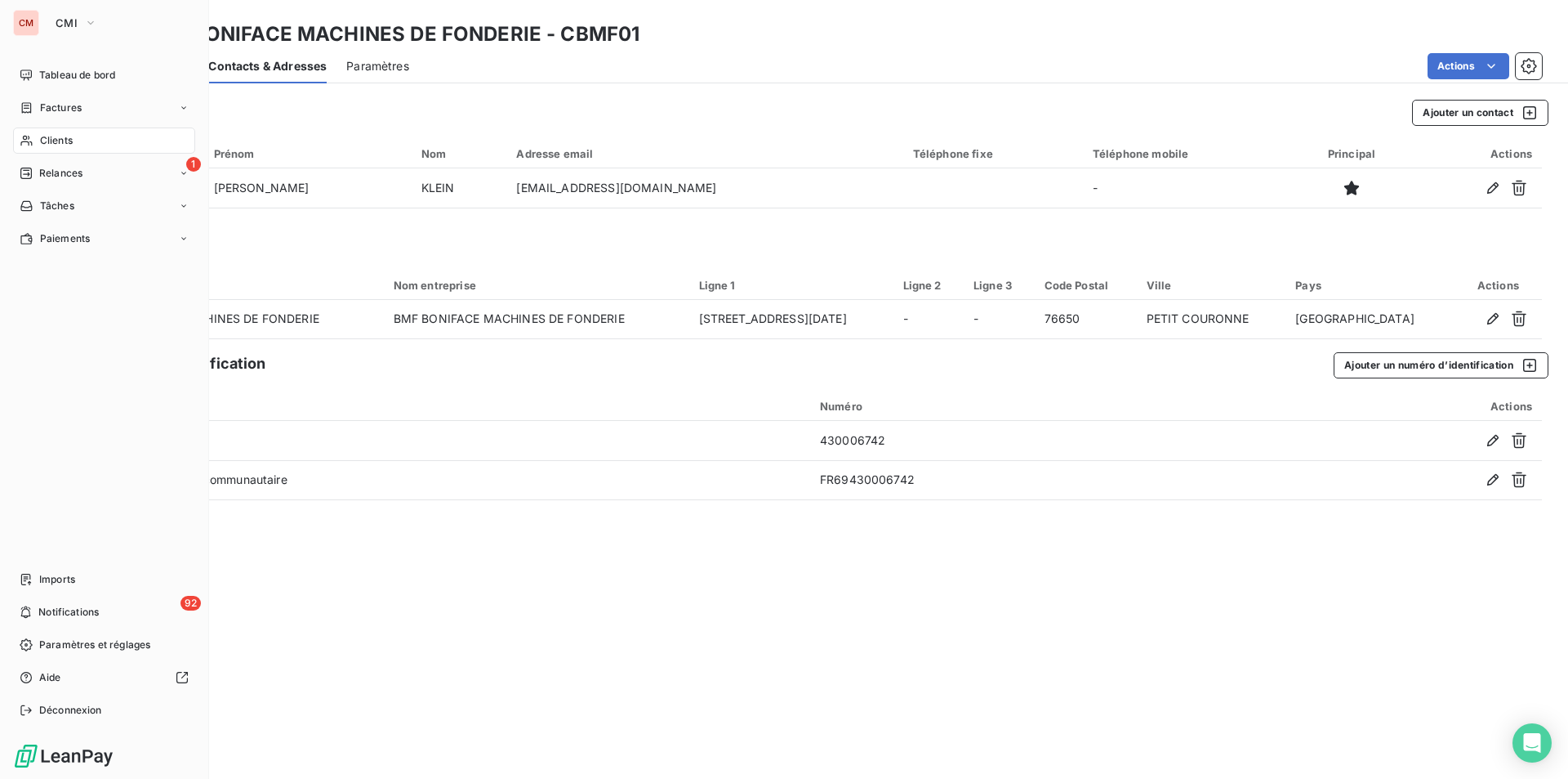
click at [62, 134] on span "Clients" at bounding box center [56, 141] width 32 height 15
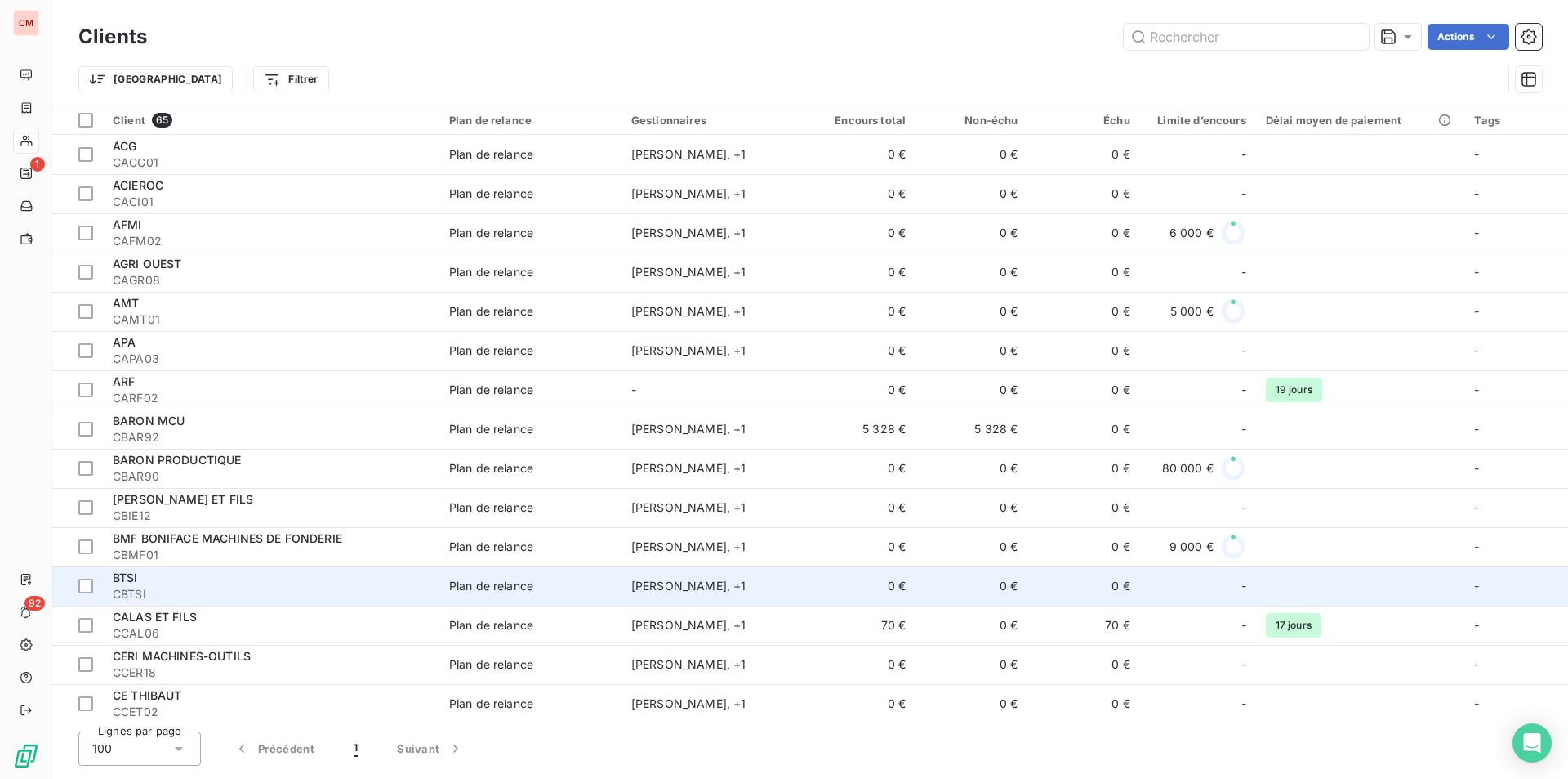
click at [223, 586] on span "CBTSI" at bounding box center [271, 594] width 317 height 17
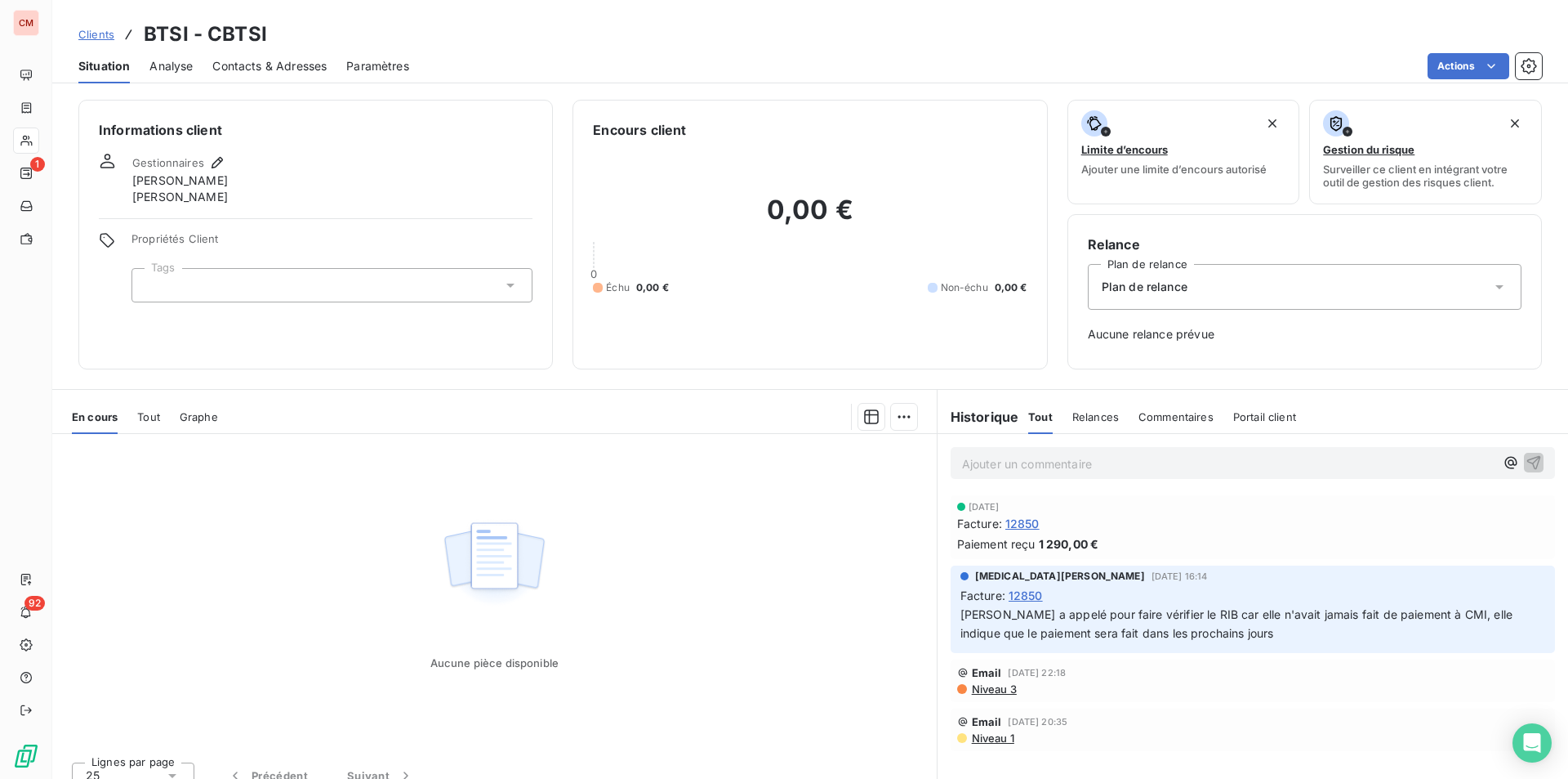
click at [292, 67] on span "Contacts & Adresses" at bounding box center [270, 67] width 115 height 17
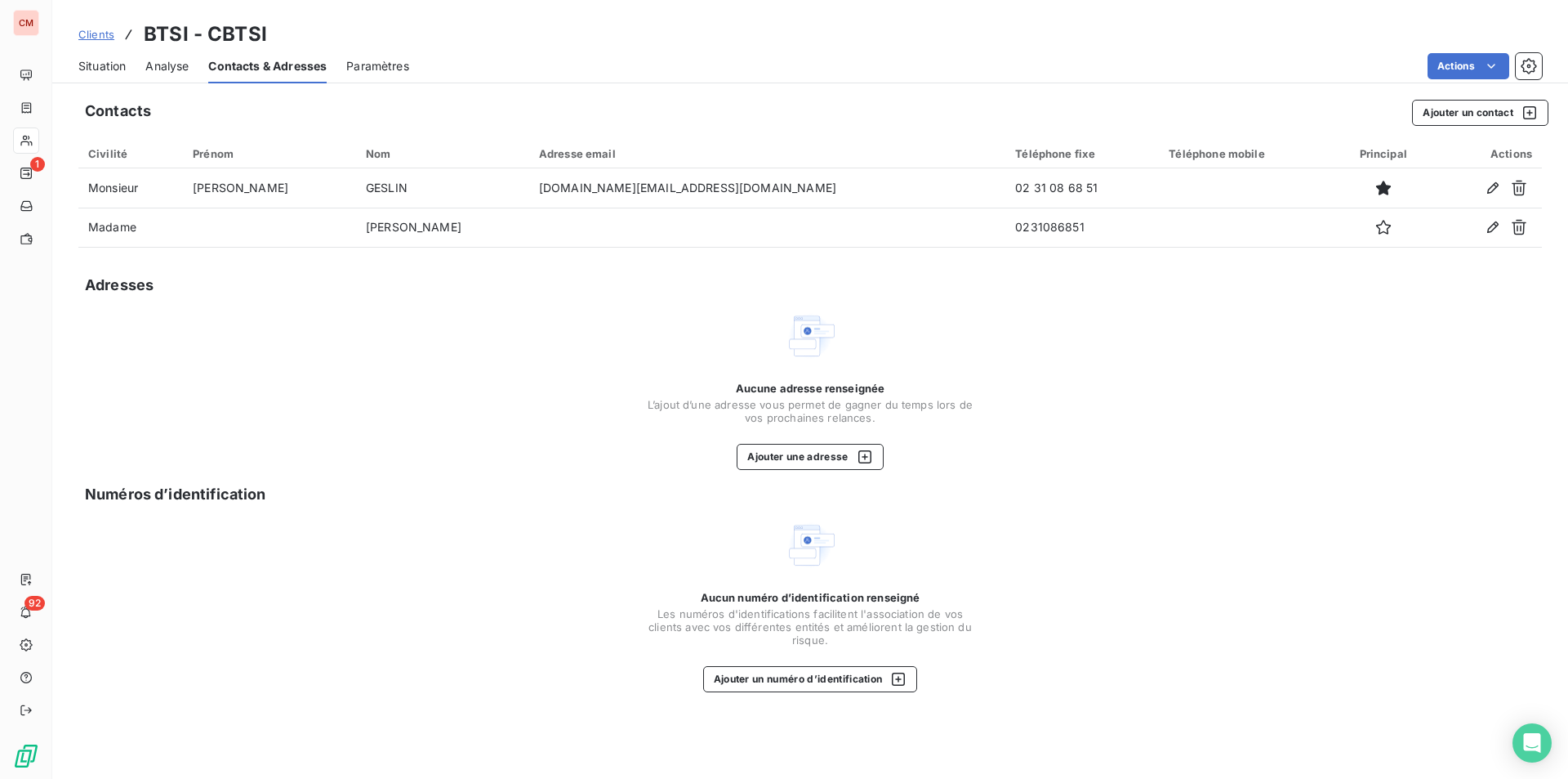
click at [793, 438] on div "Aucune adresse renseignée L’ajout d’une adresse vous permet de gagner du temps …" at bounding box center [810, 426] width 327 height 88
click at [799, 454] on button "Ajouter une adresse" at bounding box center [810, 456] width 146 height 26
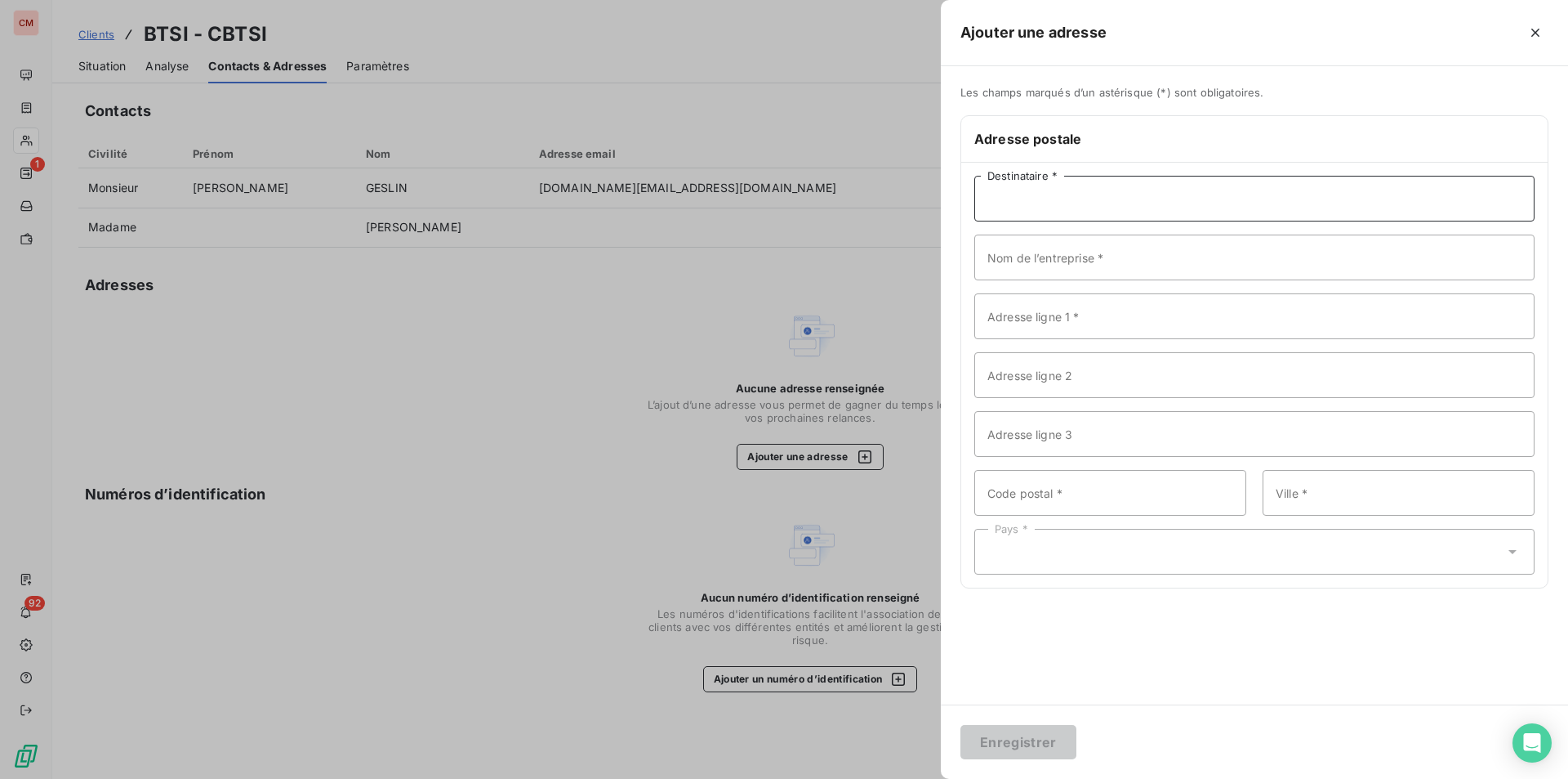
click at [1013, 214] on input "Destinataire *" at bounding box center [1255, 198] width 560 height 46
type input "BTSI"
type input "[STREET_ADDRESS][PERSON_NAME]"
type input "14540"
type input "SOLIERS"
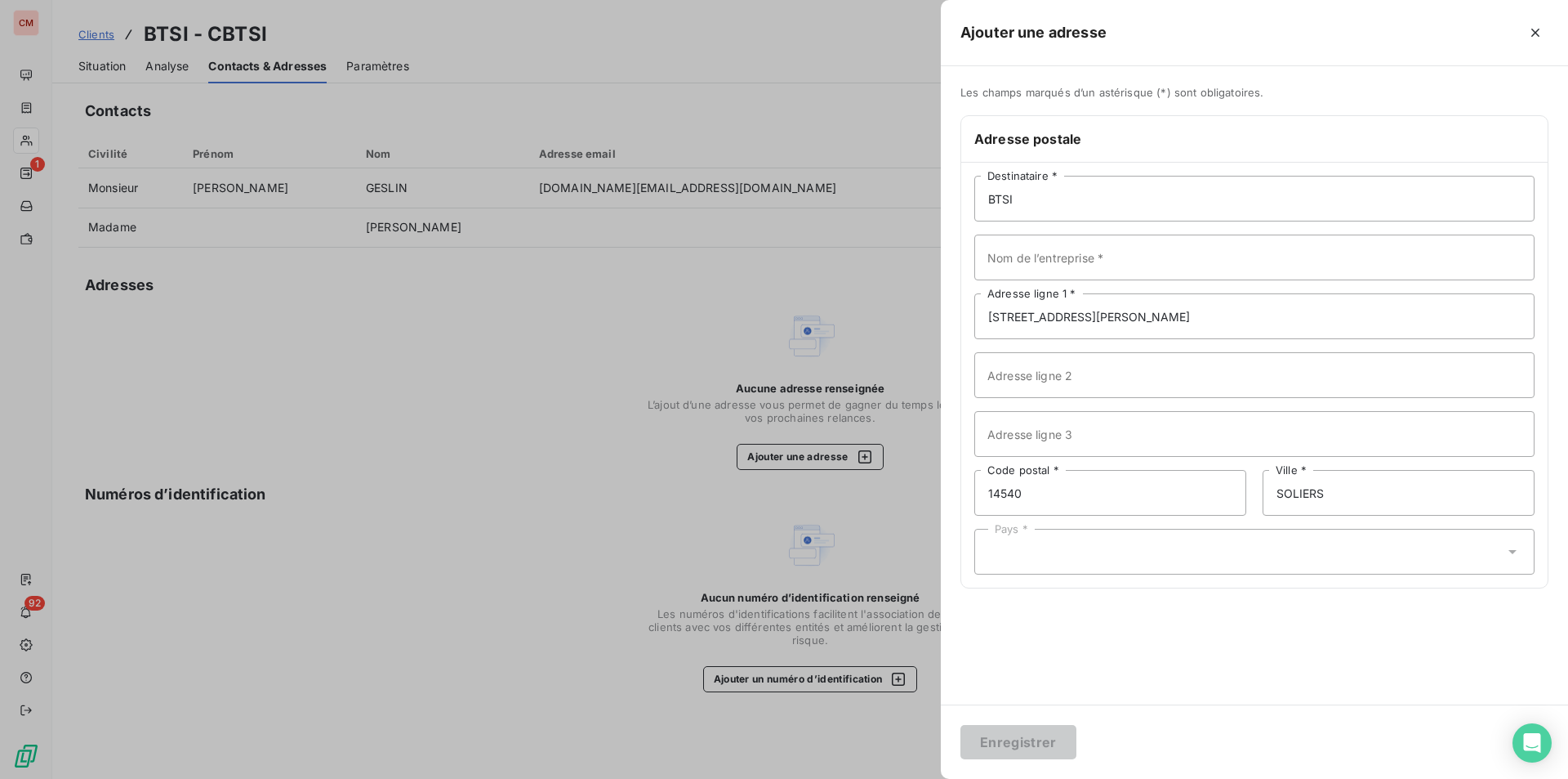
click at [1153, 560] on div "Pays *" at bounding box center [1255, 551] width 560 height 46
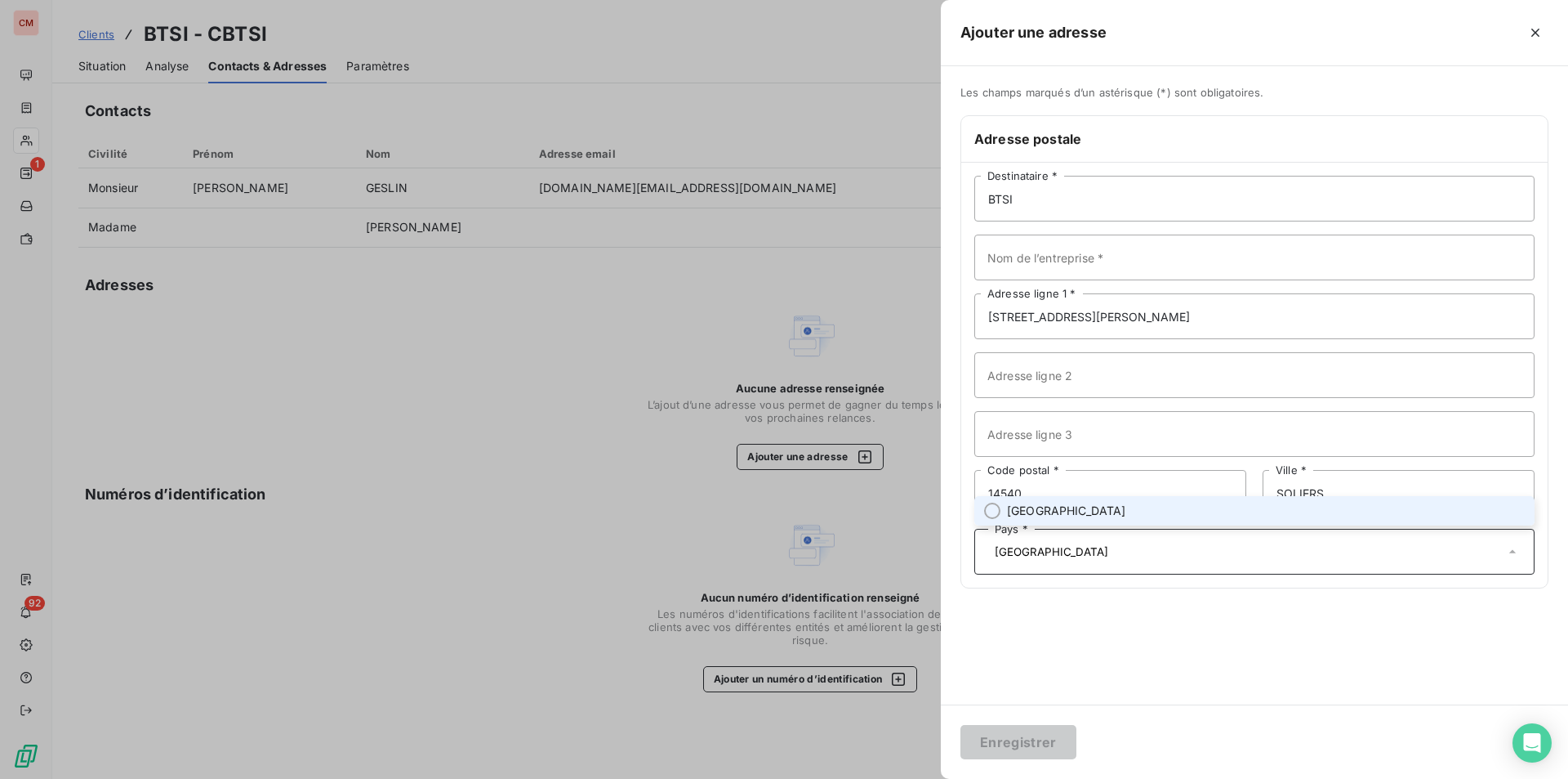
type input "[GEOGRAPHIC_DATA]"
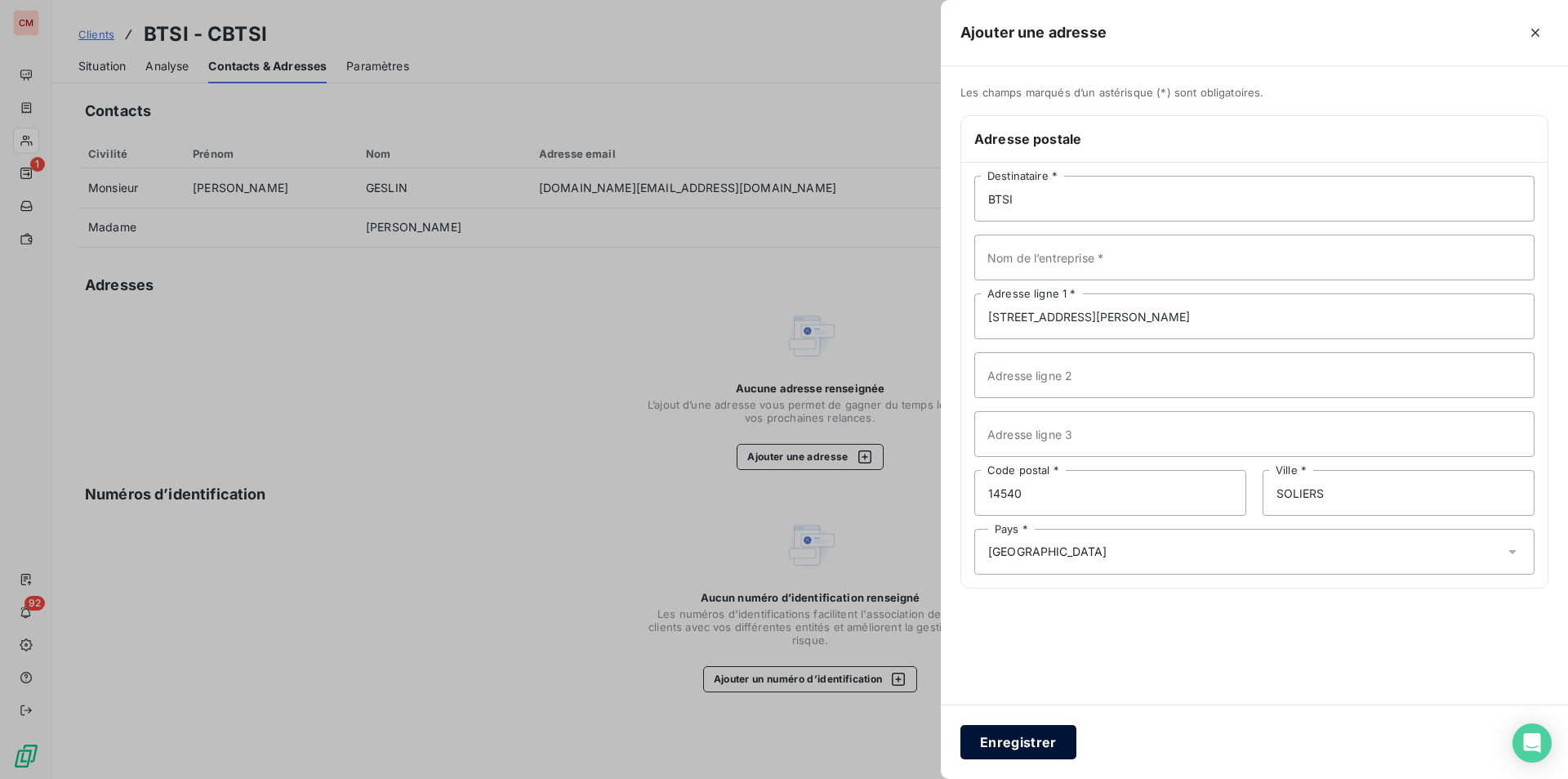
click at [1020, 731] on button "Enregistrer" at bounding box center [1019, 742] width 116 height 34
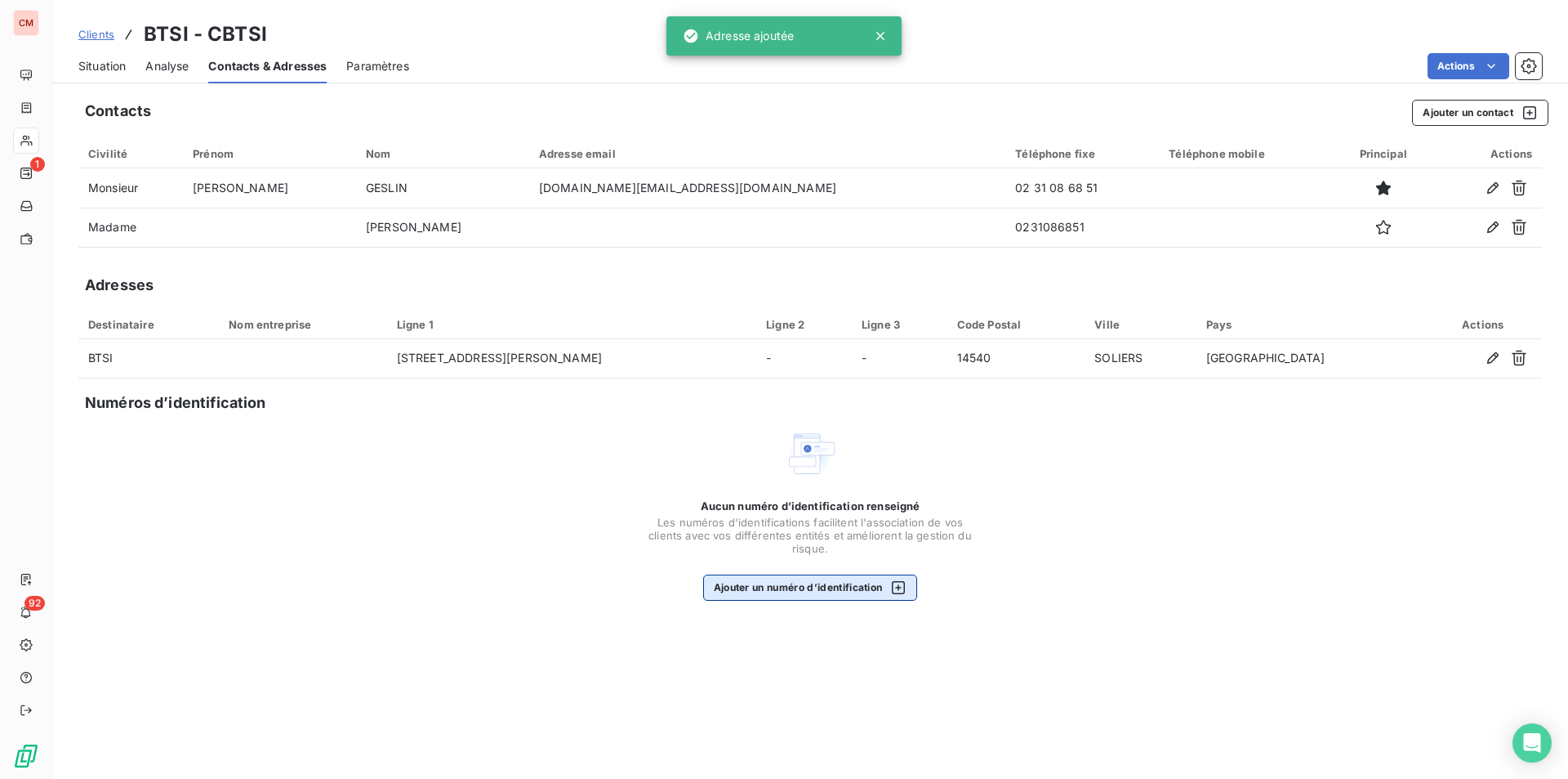
click at [827, 580] on button "Ajouter un numéro d’identification" at bounding box center [810, 587] width 215 height 26
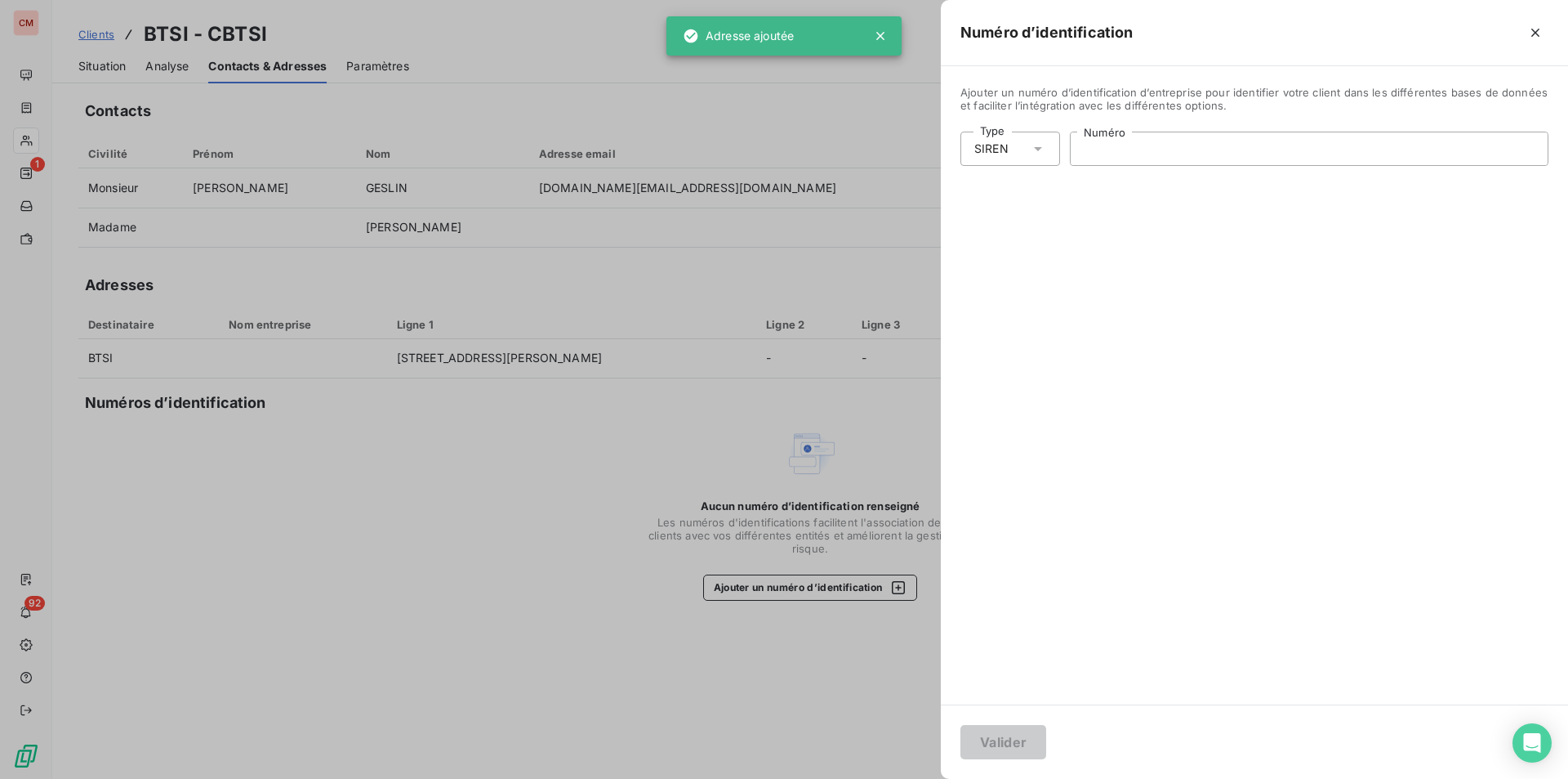
click at [1172, 147] on input "Numéro" at bounding box center [1310, 148] width 477 height 32
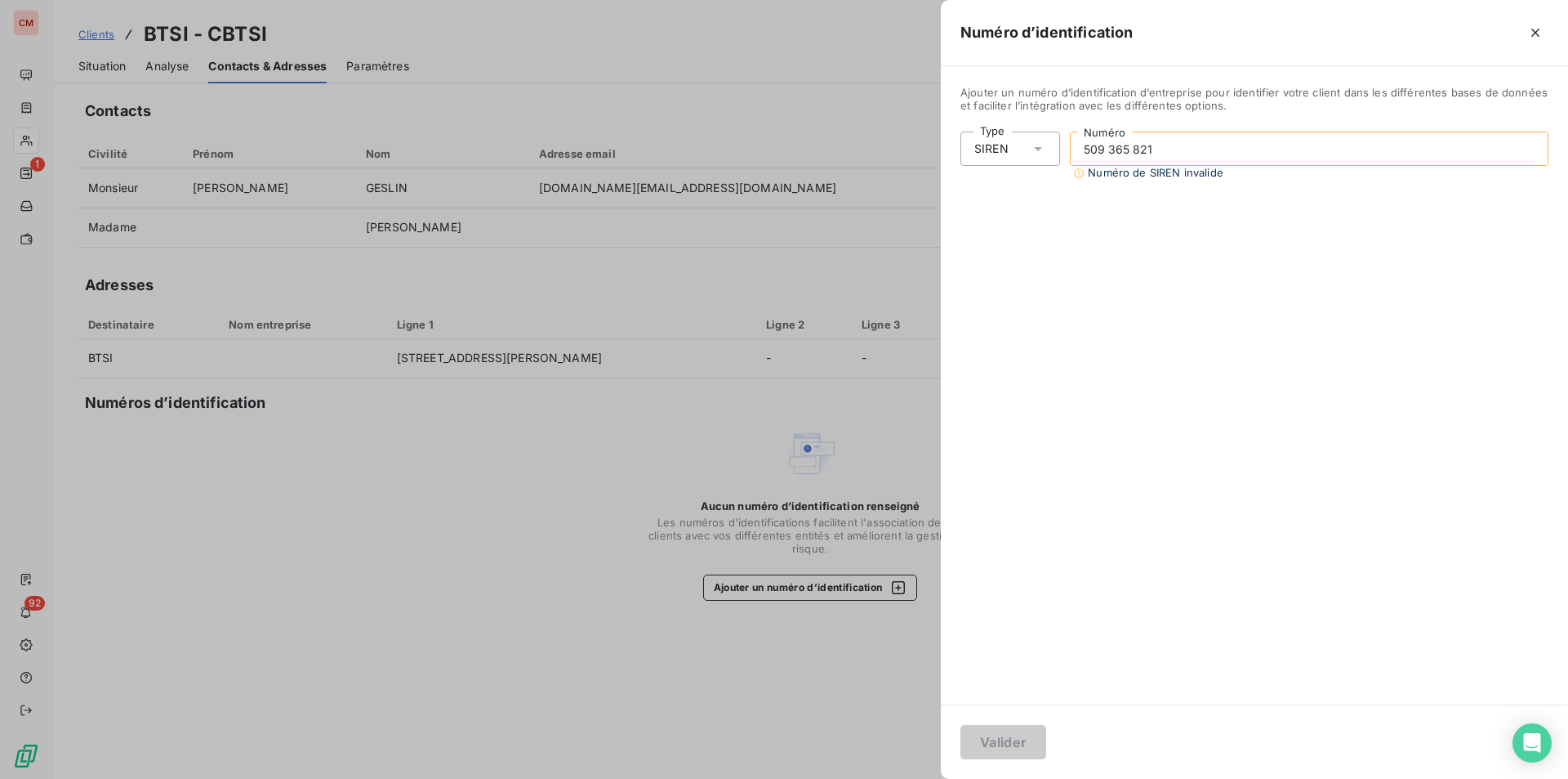
type input "509 365 821"
click at [1009, 743] on button "Valider" at bounding box center [1003, 742] width 86 height 34
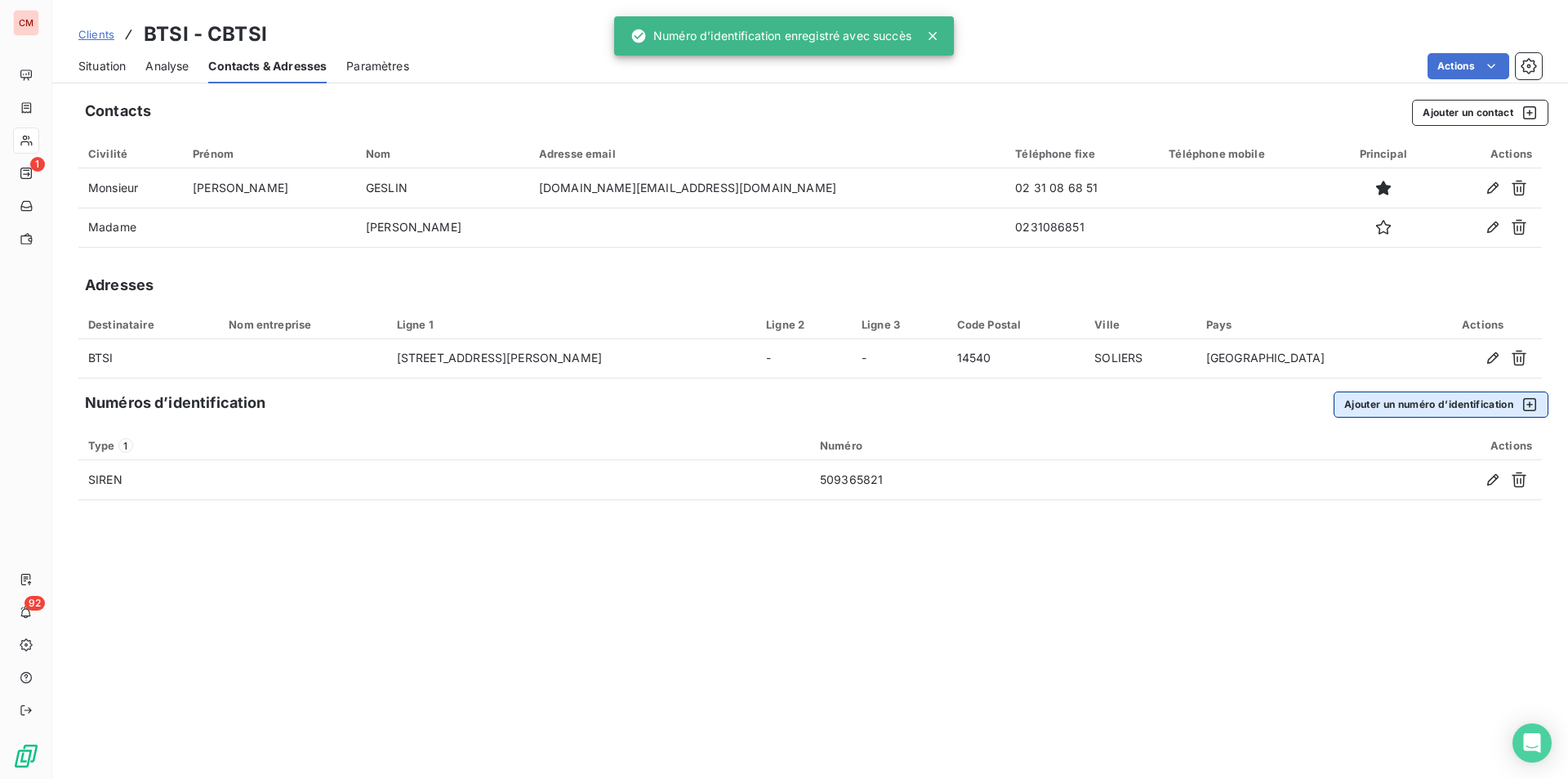
click at [1442, 398] on button "Ajouter un numéro d’identification" at bounding box center [1441, 404] width 215 height 26
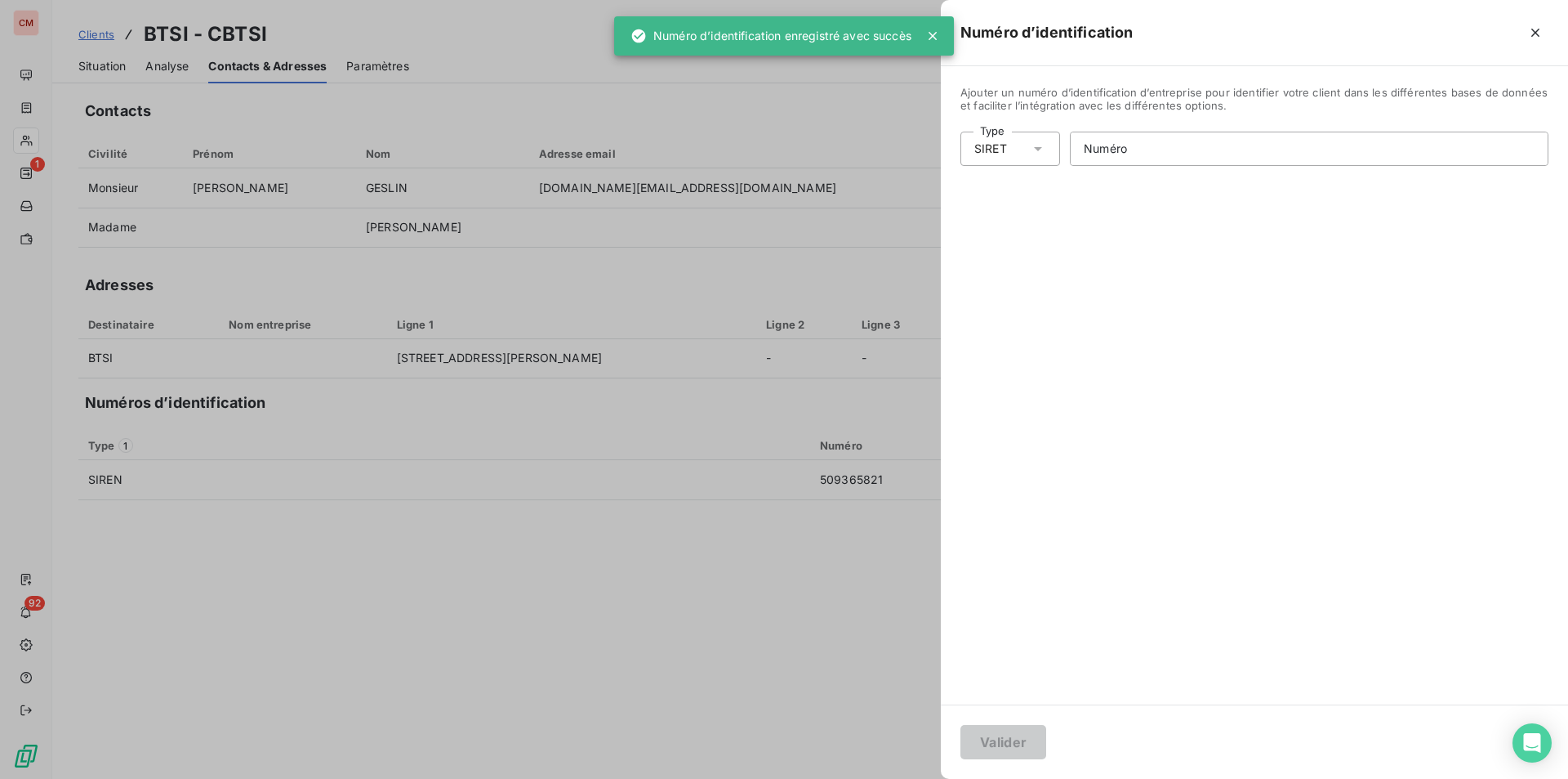
click at [1044, 147] on icon at bounding box center [1039, 149] width 17 height 17
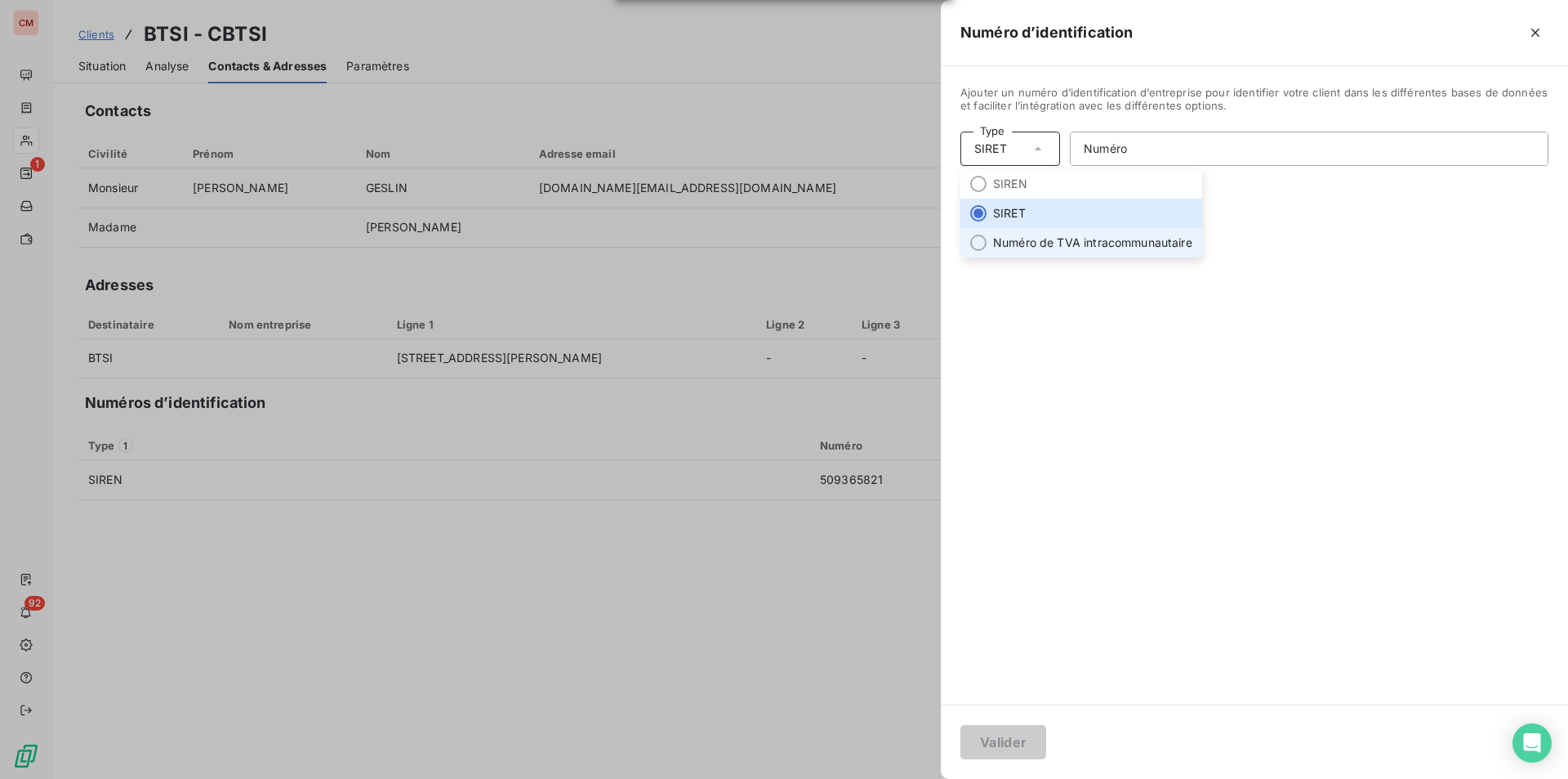
click at [1028, 240] on li "Numéro de TVA intracommunautaire" at bounding box center [1081, 242] width 242 height 29
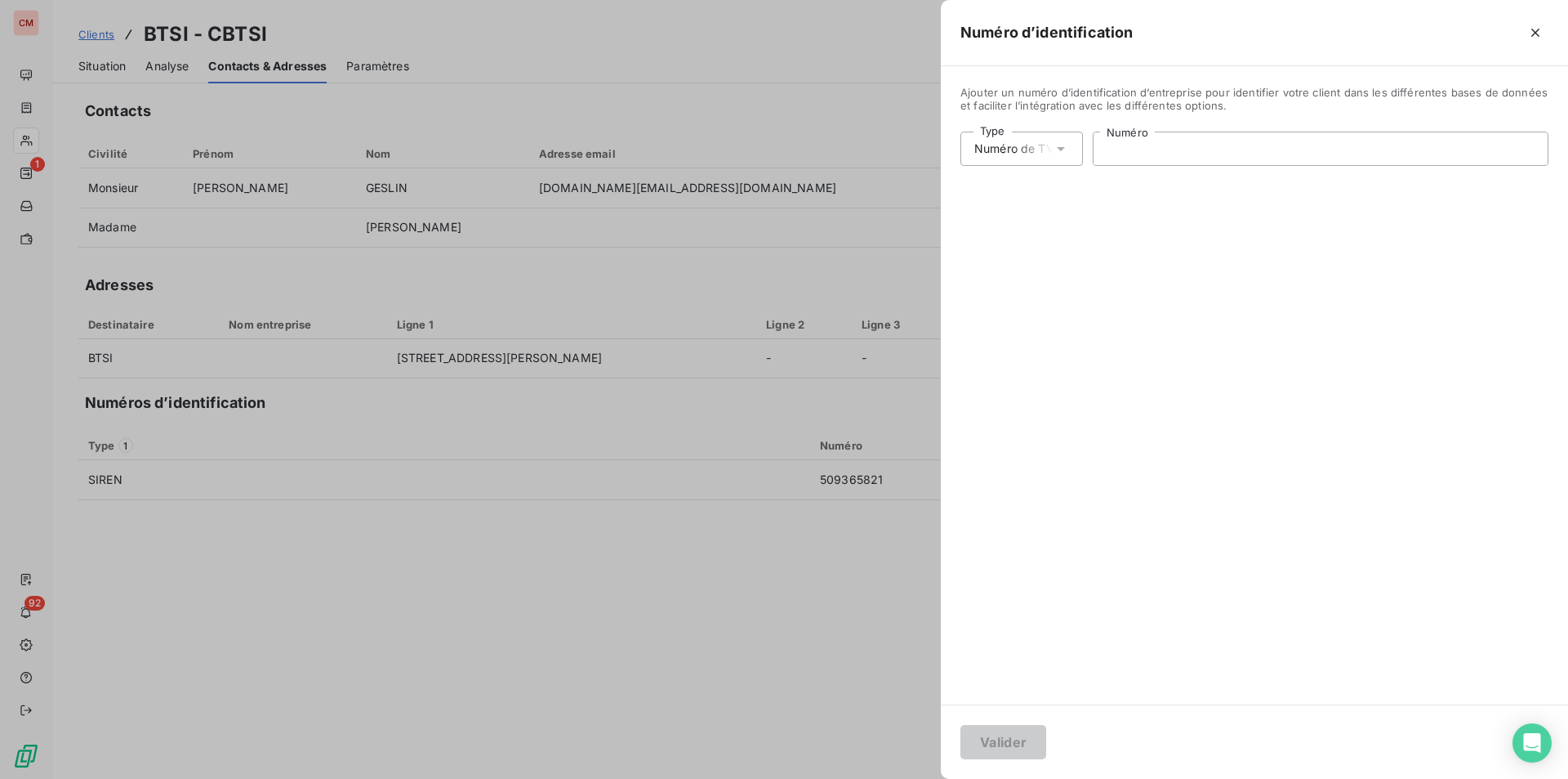
click at [1130, 151] on input "Numéro" at bounding box center [1320, 148] width 455 height 32
type input "FR21509365821"
click at [999, 737] on button "Valider" at bounding box center [1003, 742] width 86 height 34
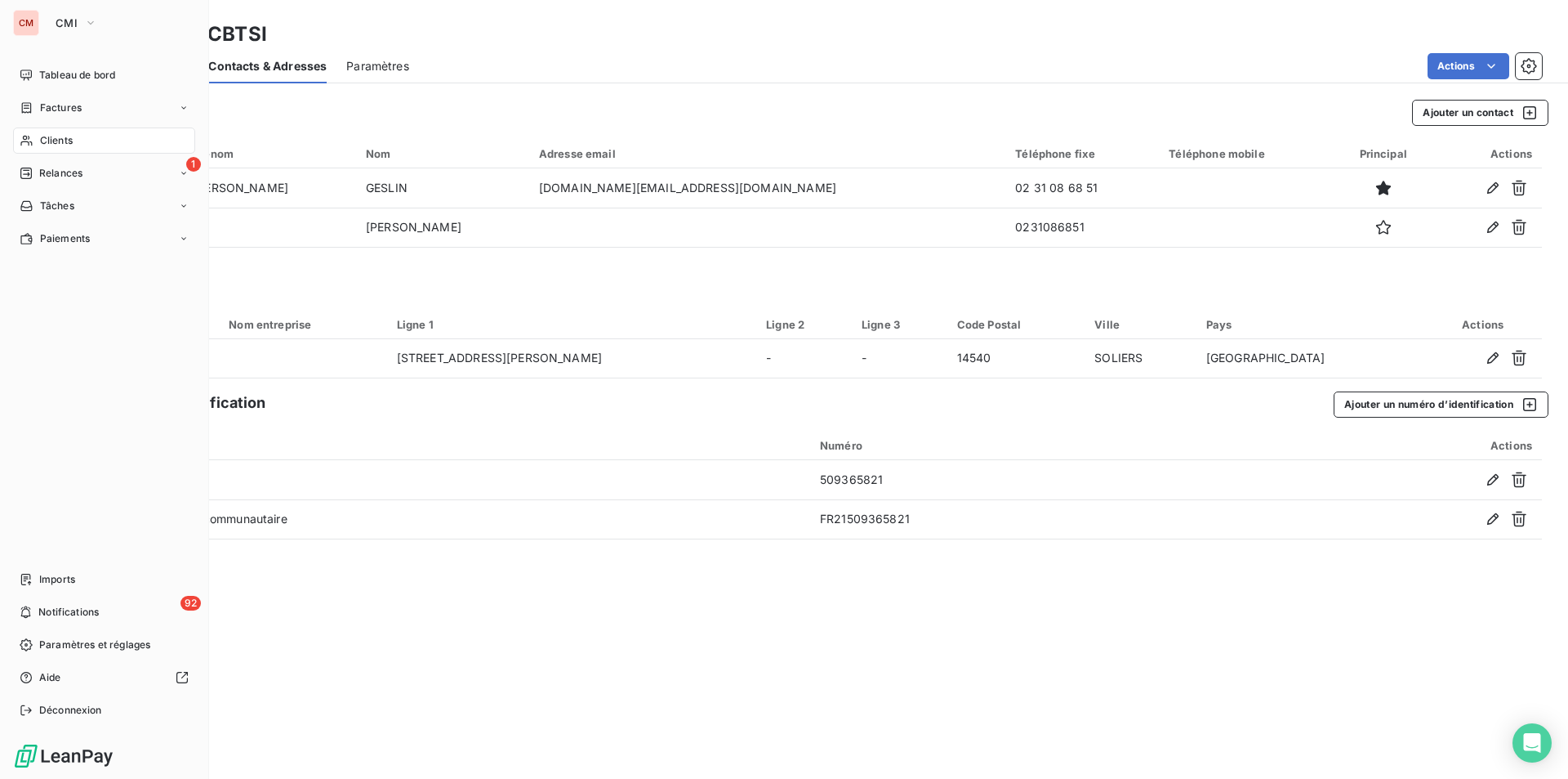
click at [57, 143] on span "Clients" at bounding box center [56, 141] width 32 height 15
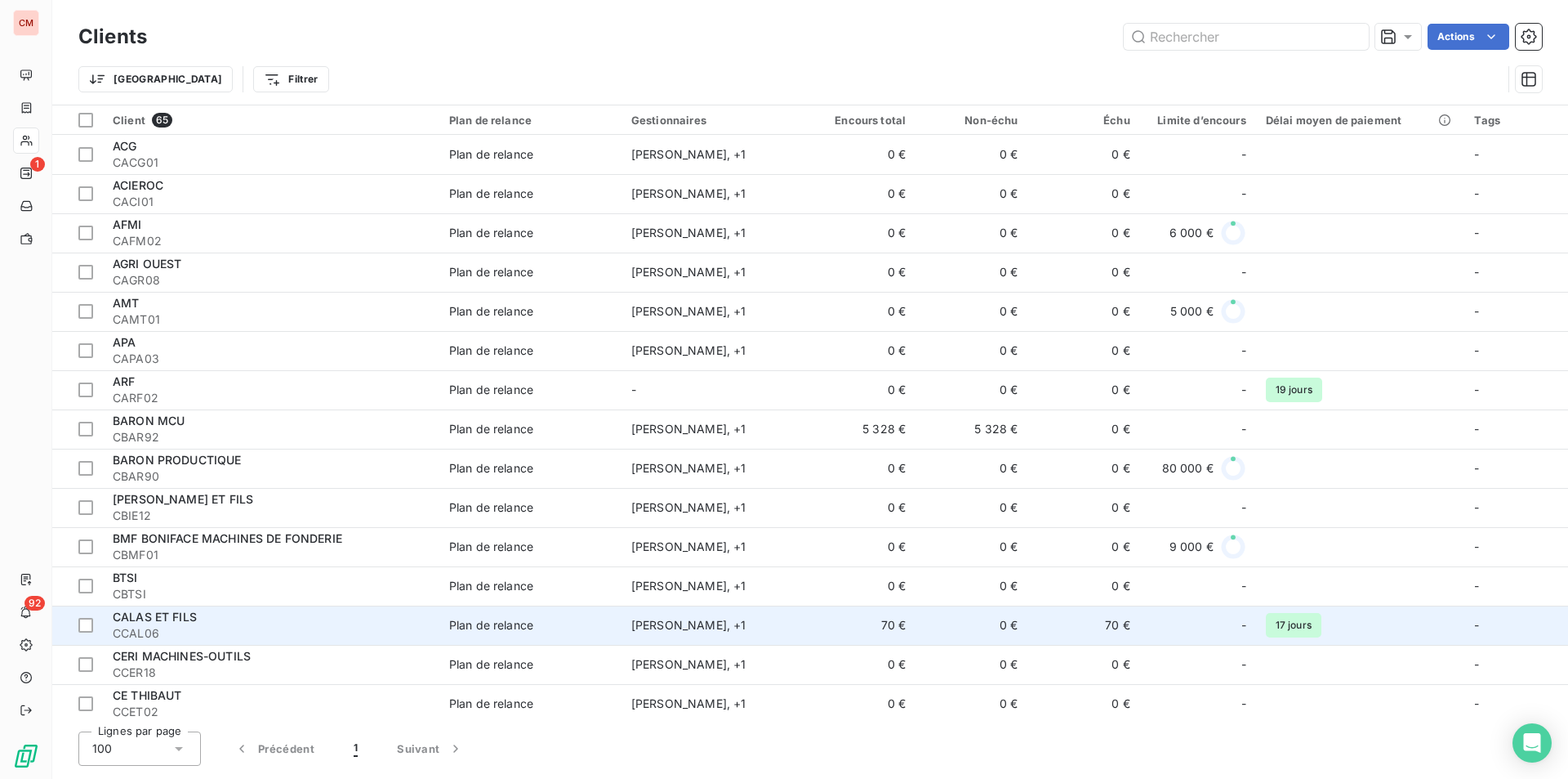
click at [315, 620] on div "CALAS ET FILS" at bounding box center [271, 617] width 317 height 17
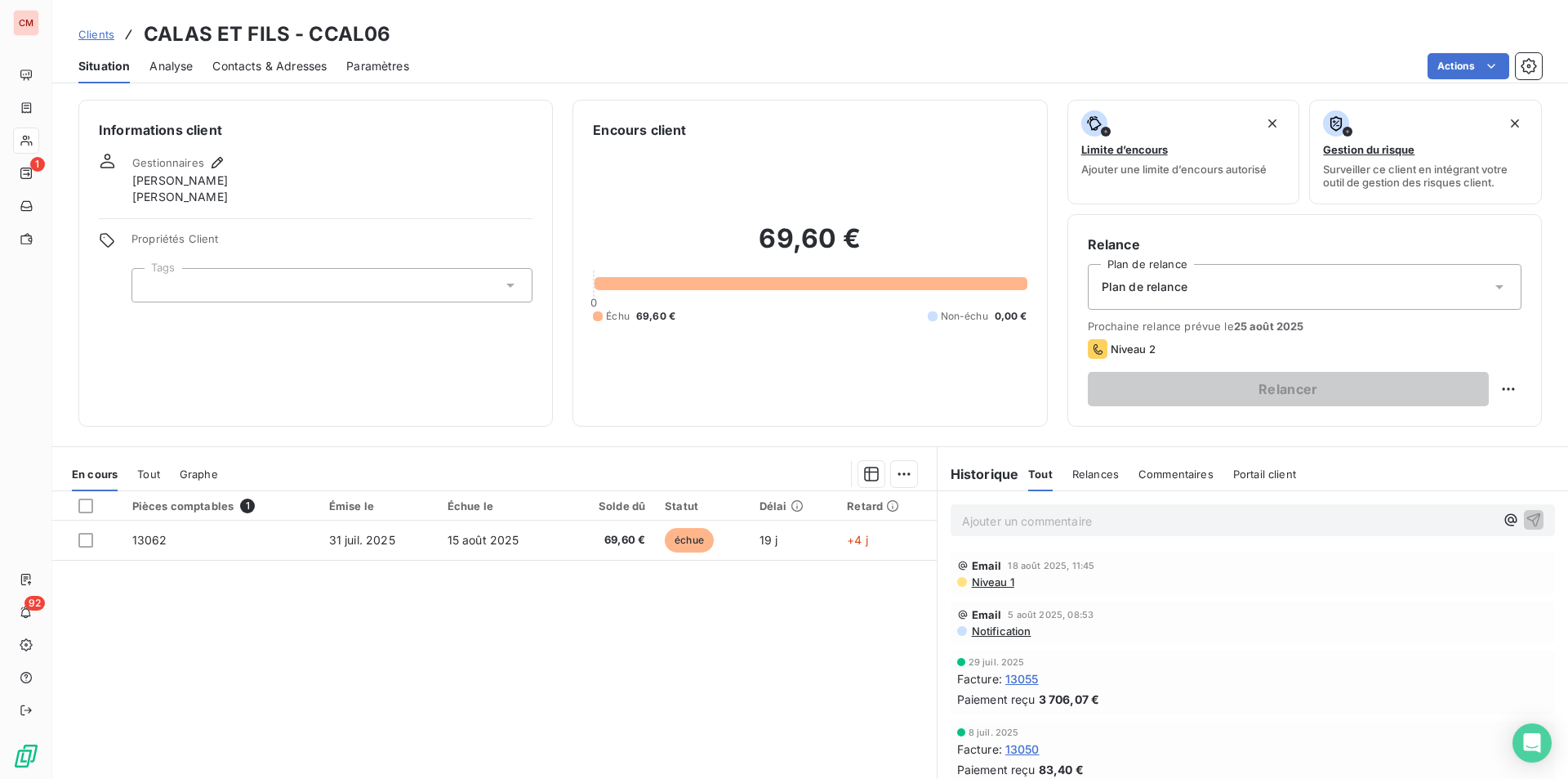
click at [312, 65] on span "Contacts & Adresses" at bounding box center [270, 67] width 115 height 17
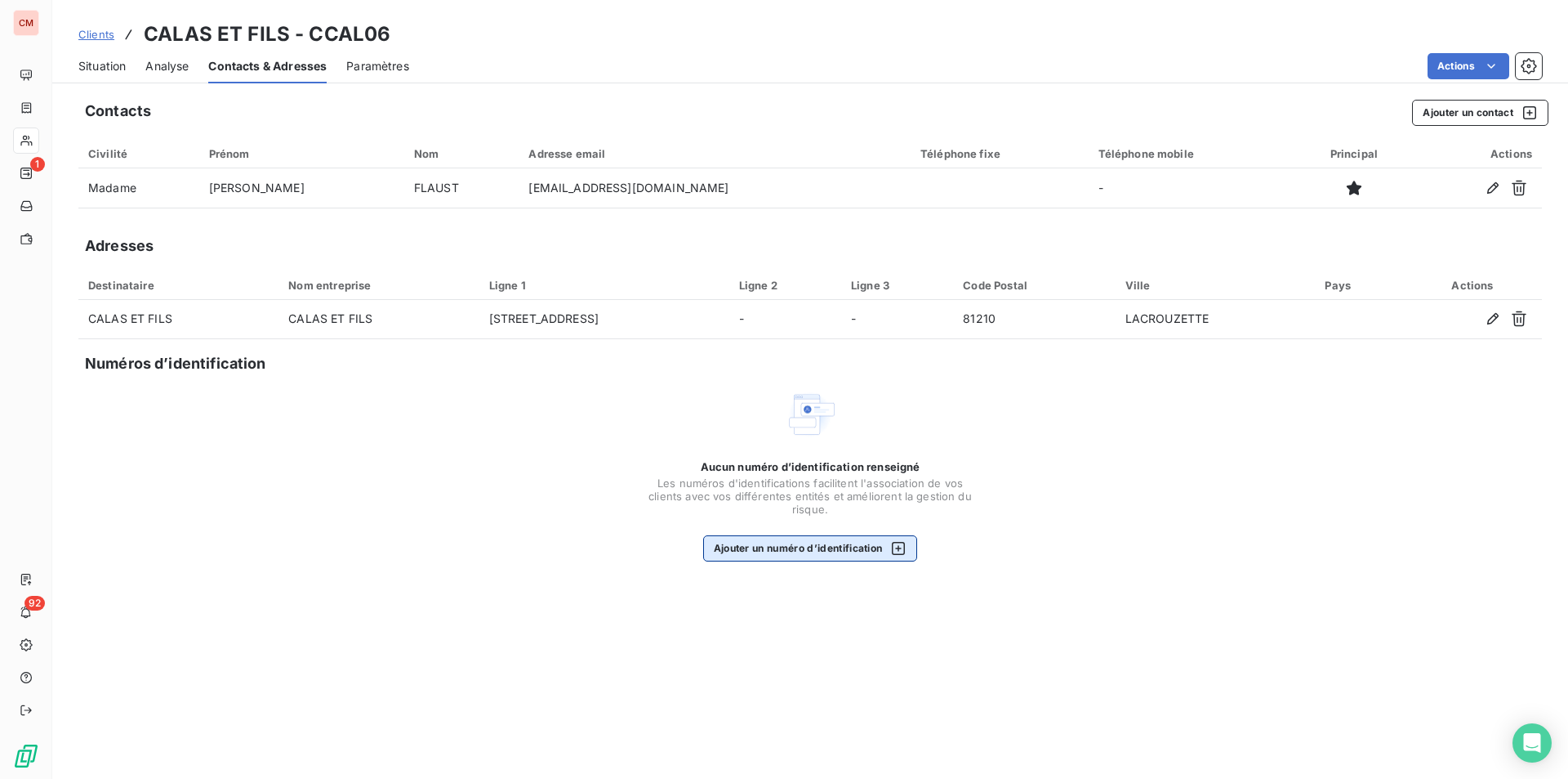
click at [849, 543] on button "Ajouter un numéro d’identification" at bounding box center [810, 548] width 215 height 26
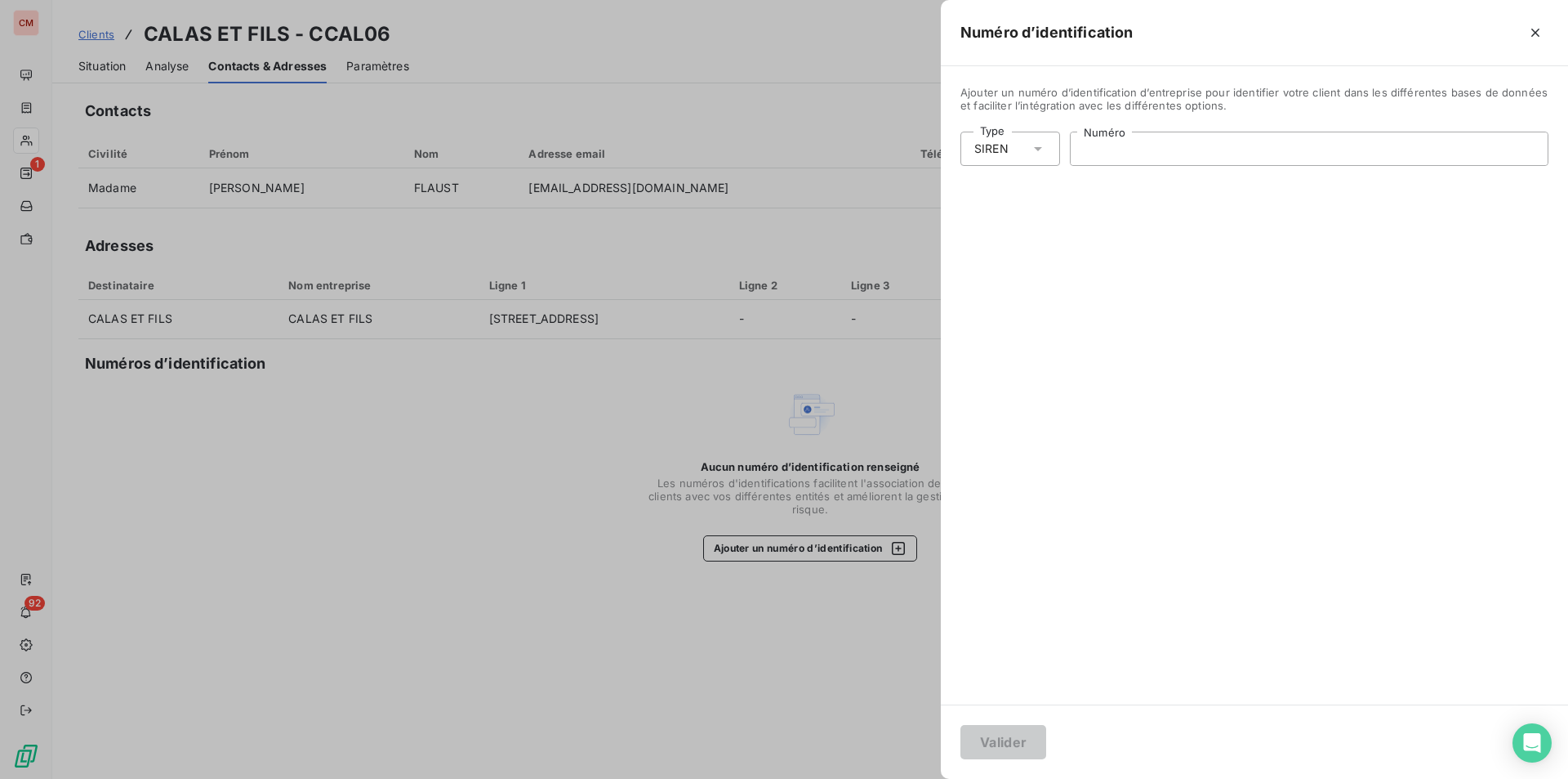
click at [1117, 150] on input "Numéro" at bounding box center [1310, 148] width 477 height 32
type input "334 173 978"
click at [1020, 736] on button "Valider" at bounding box center [1003, 742] width 86 height 34
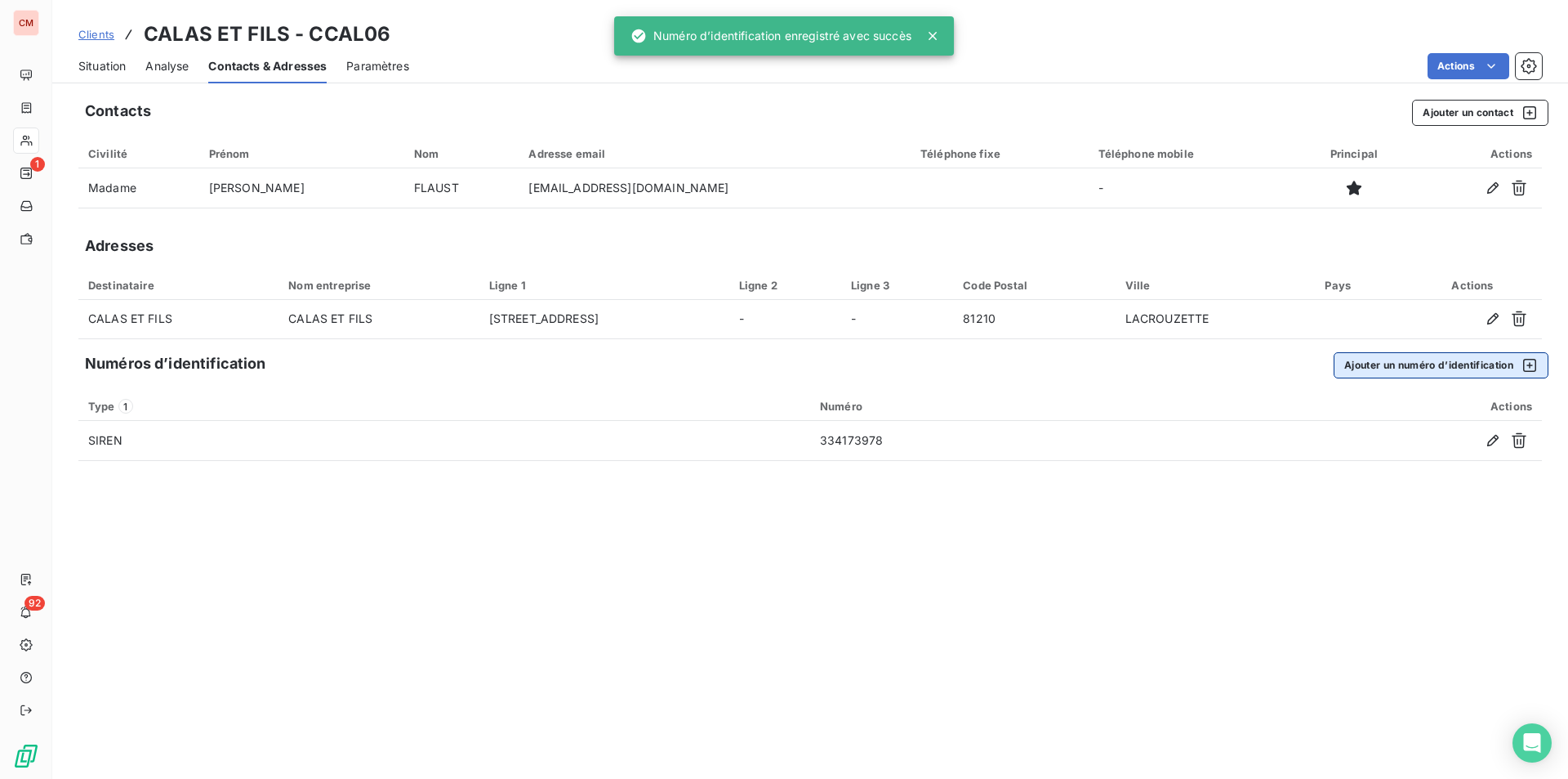
click at [1384, 361] on button "Ajouter un numéro d’identification" at bounding box center [1441, 365] width 215 height 26
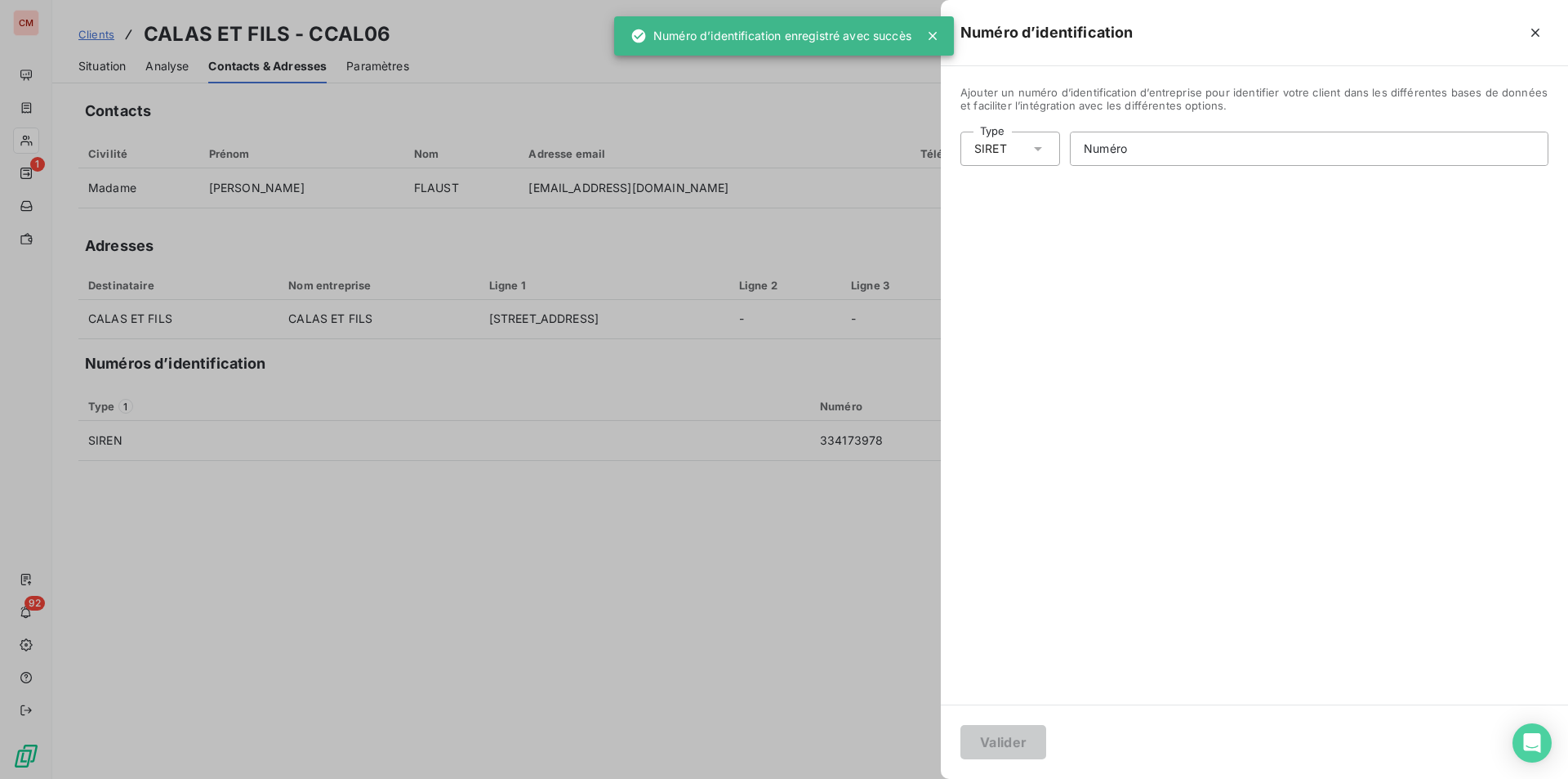
click at [1033, 160] on div "SIRET" at bounding box center [1010, 148] width 100 height 34
click at [1017, 245] on li "Numéro de TVA intracommunautaire" at bounding box center [1081, 242] width 242 height 29
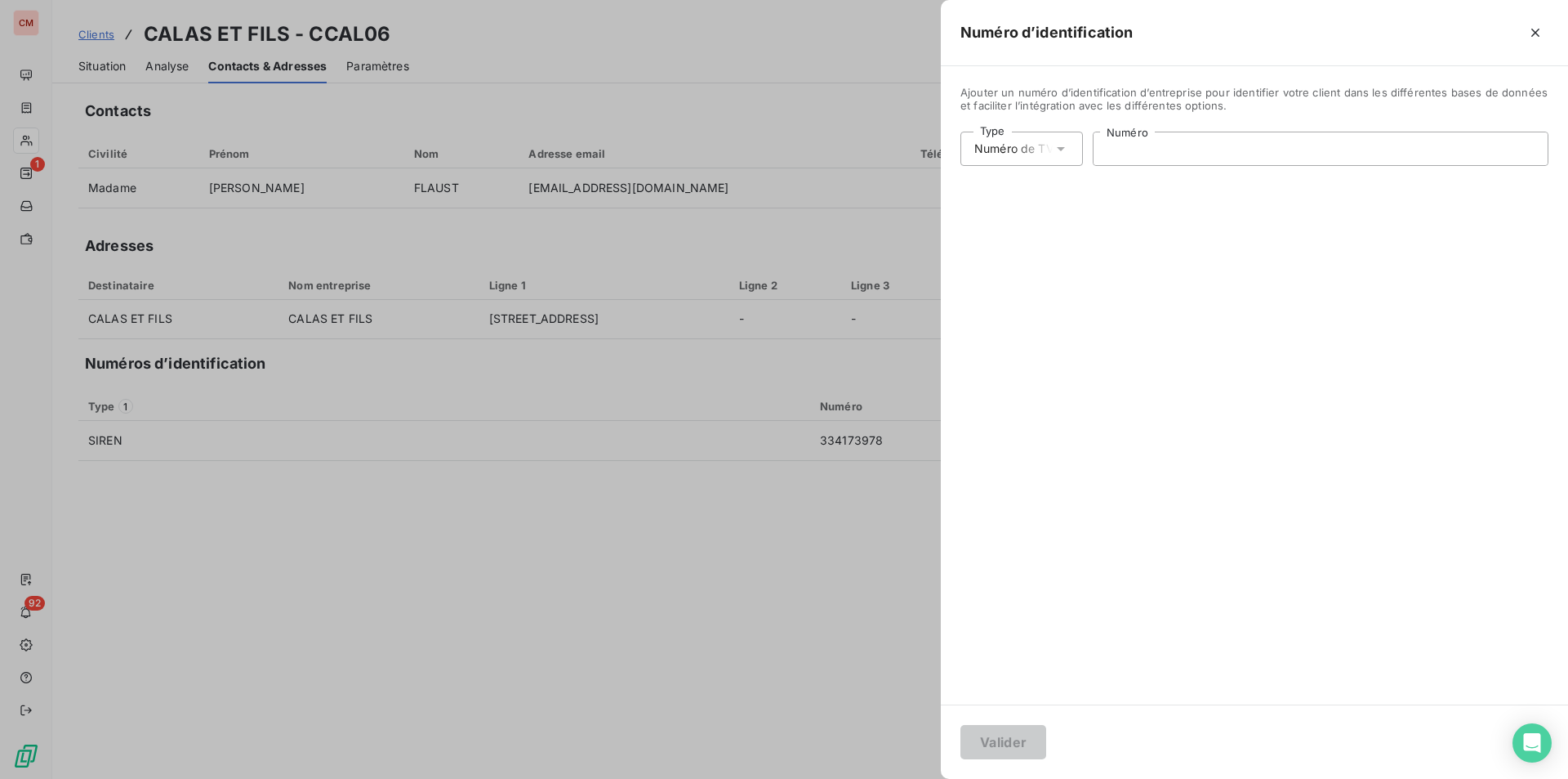
click at [1133, 151] on input "Numéro" at bounding box center [1320, 148] width 455 height 32
type input "FR77334173978"
click at [1032, 746] on button "Valider" at bounding box center [1003, 742] width 86 height 34
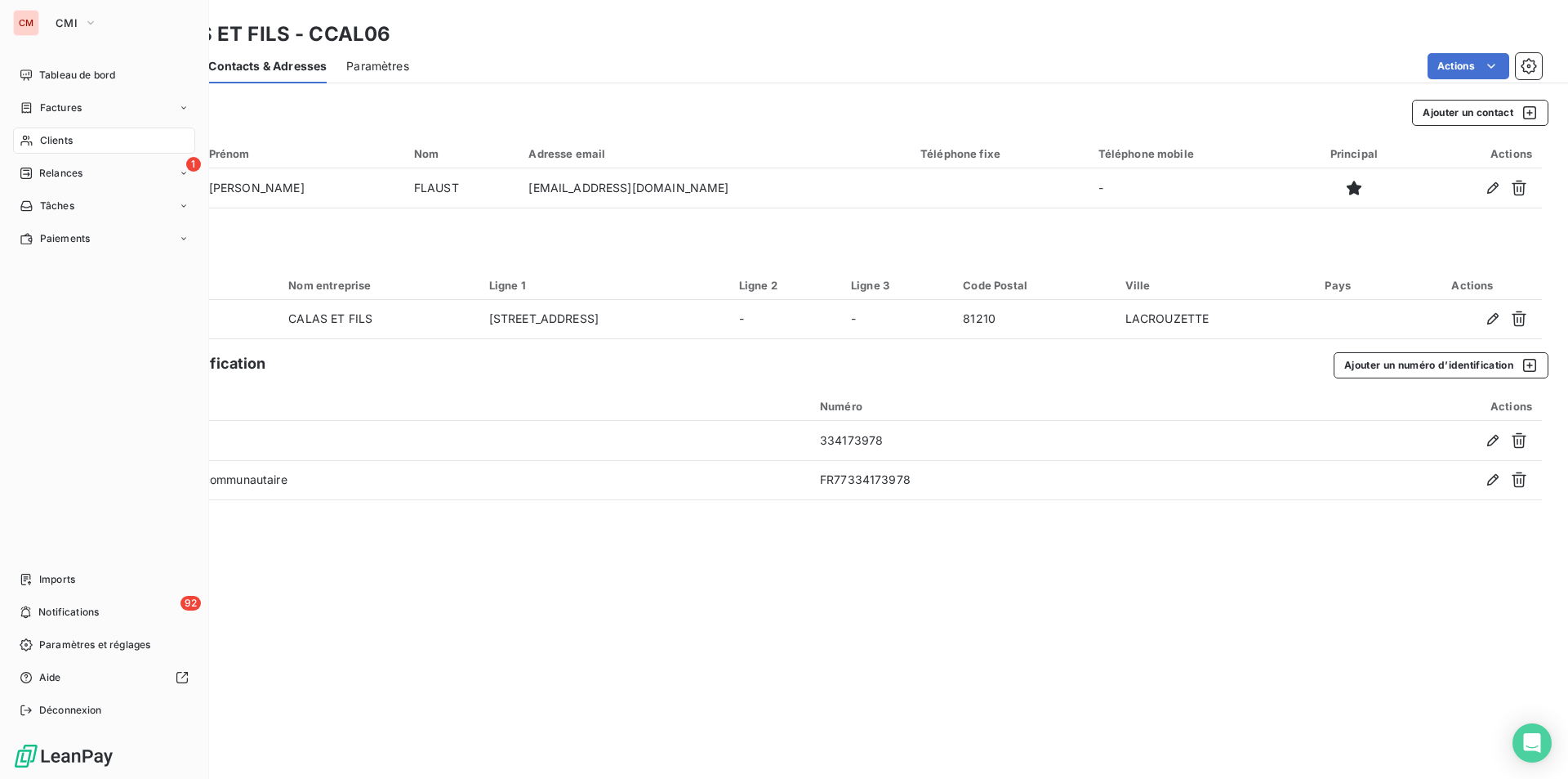
click at [66, 134] on span "Clients" at bounding box center [56, 141] width 32 height 15
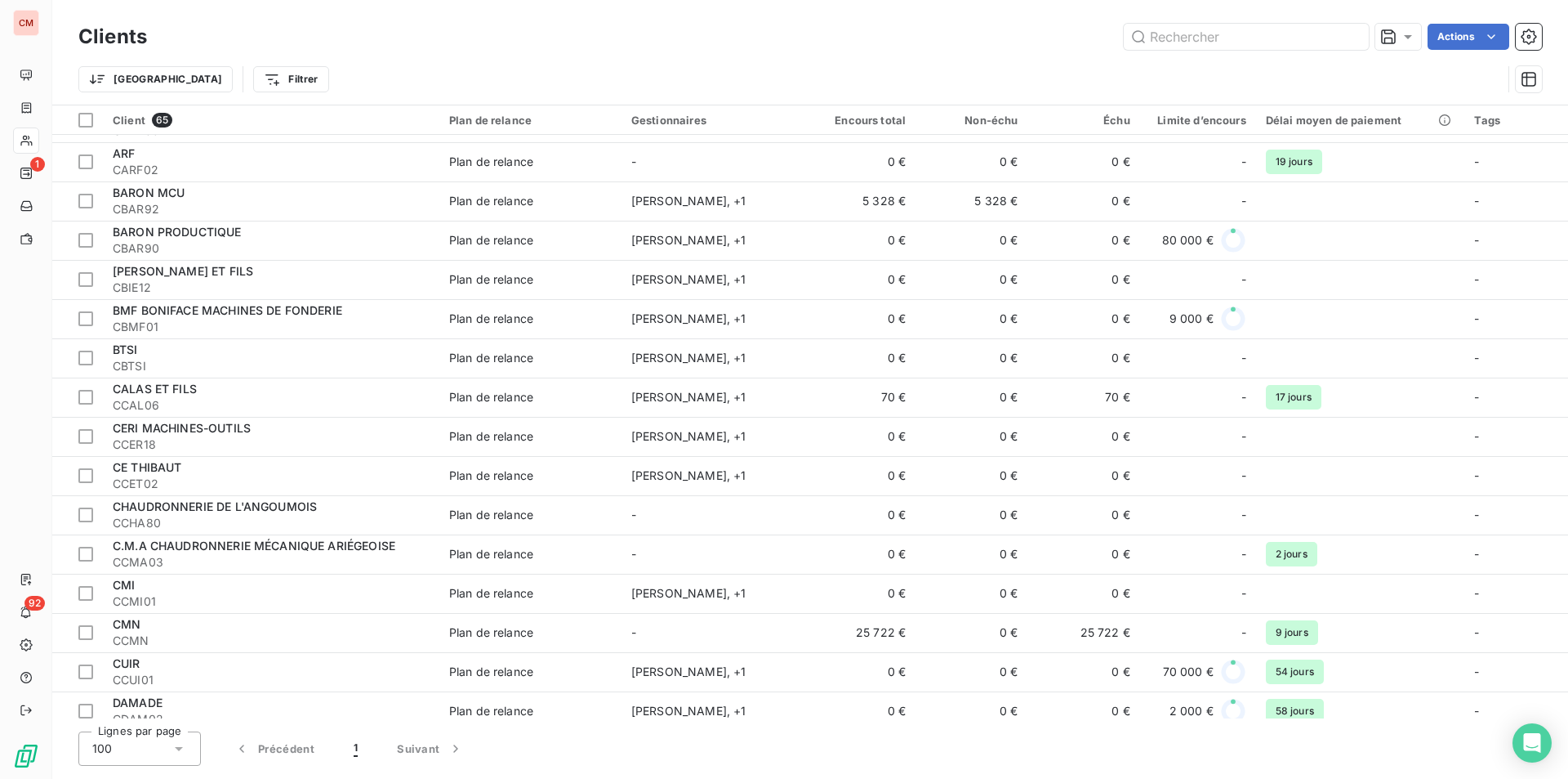
scroll to position [327, 0]
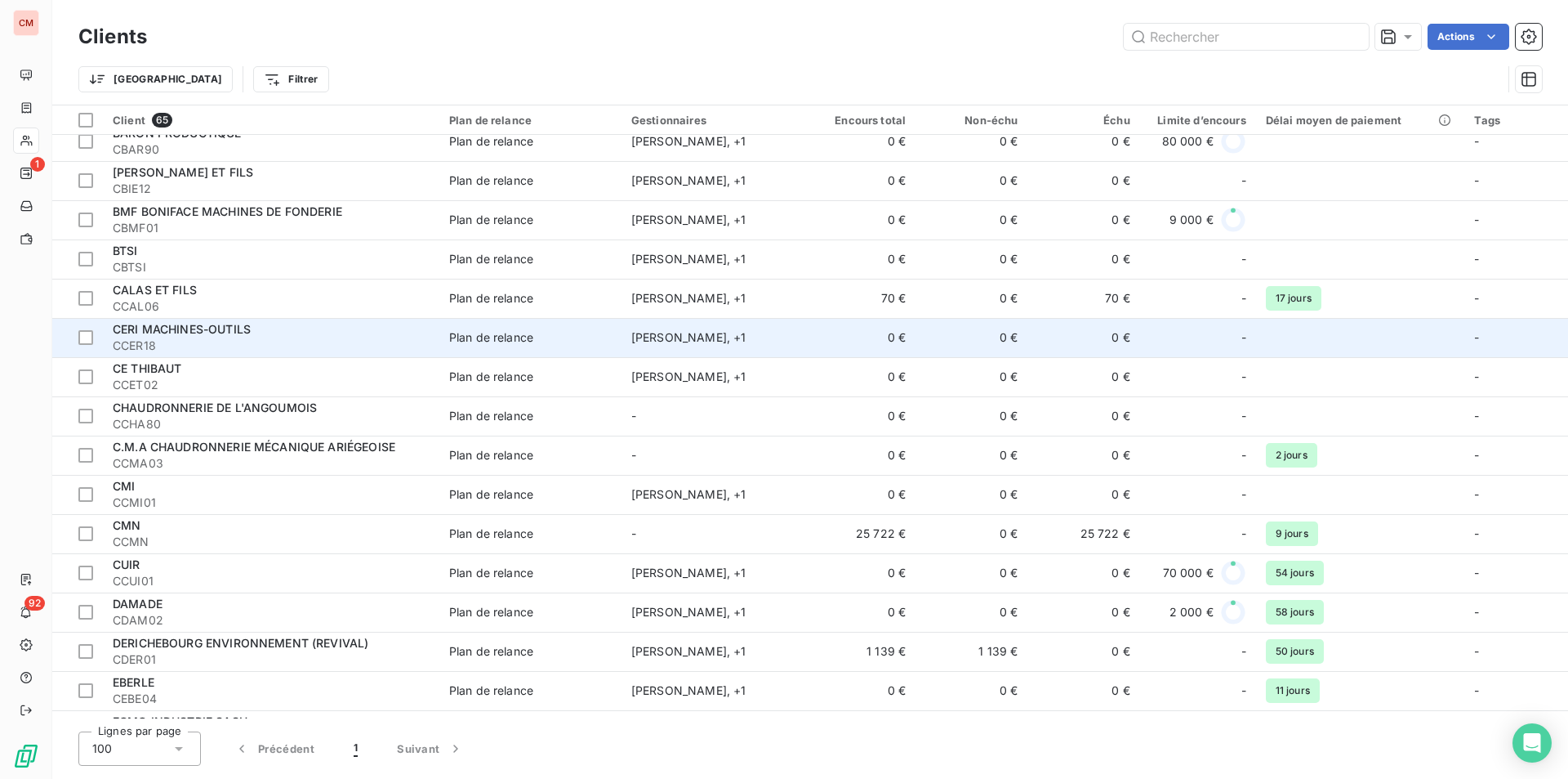
click at [165, 338] on span "CCER18" at bounding box center [271, 346] width 317 height 17
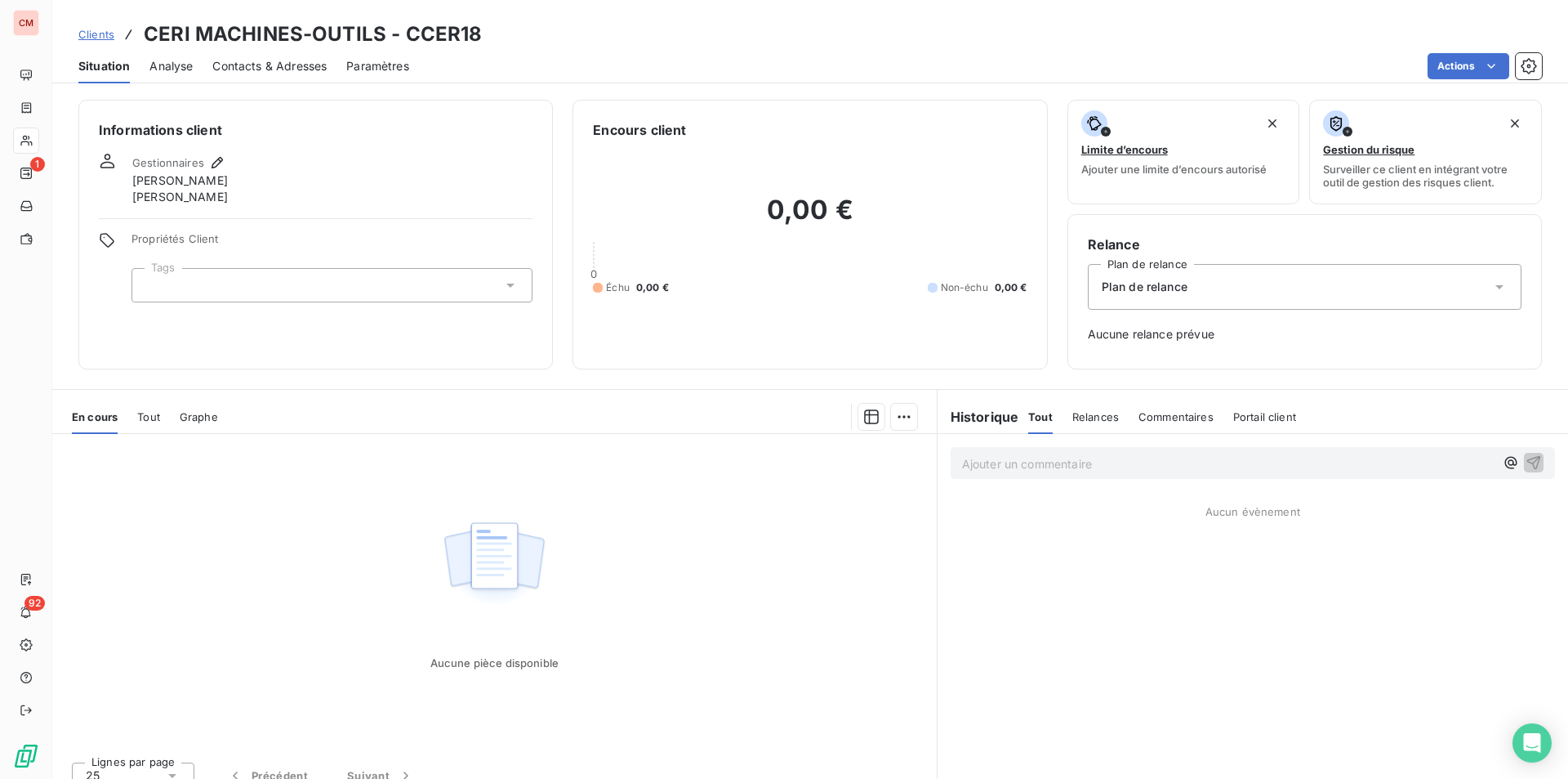
click at [290, 68] on span "Contacts & Adresses" at bounding box center [270, 67] width 115 height 17
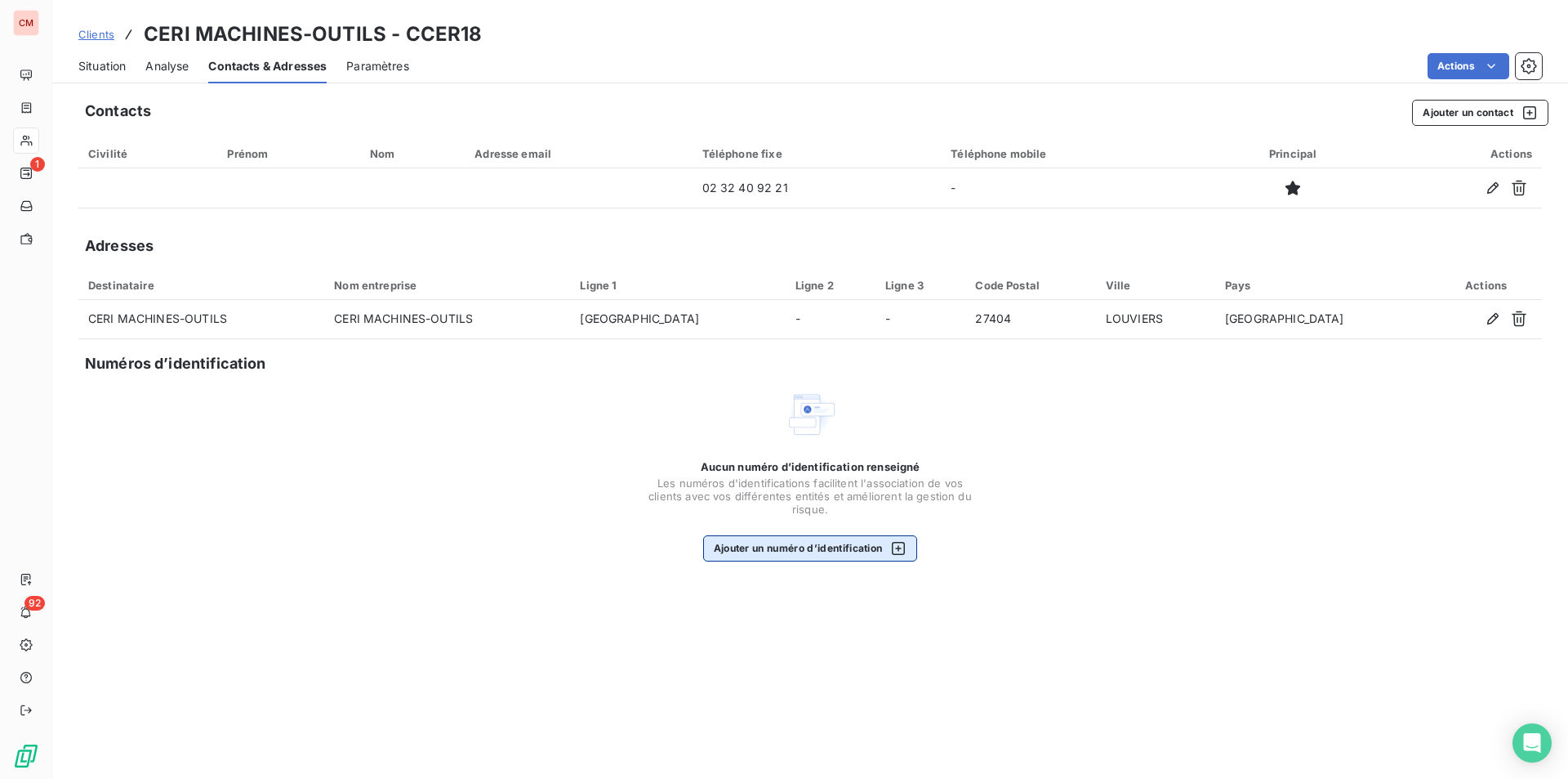
click at [811, 545] on button "Ajouter un numéro d’identification" at bounding box center [810, 548] width 215 height 26
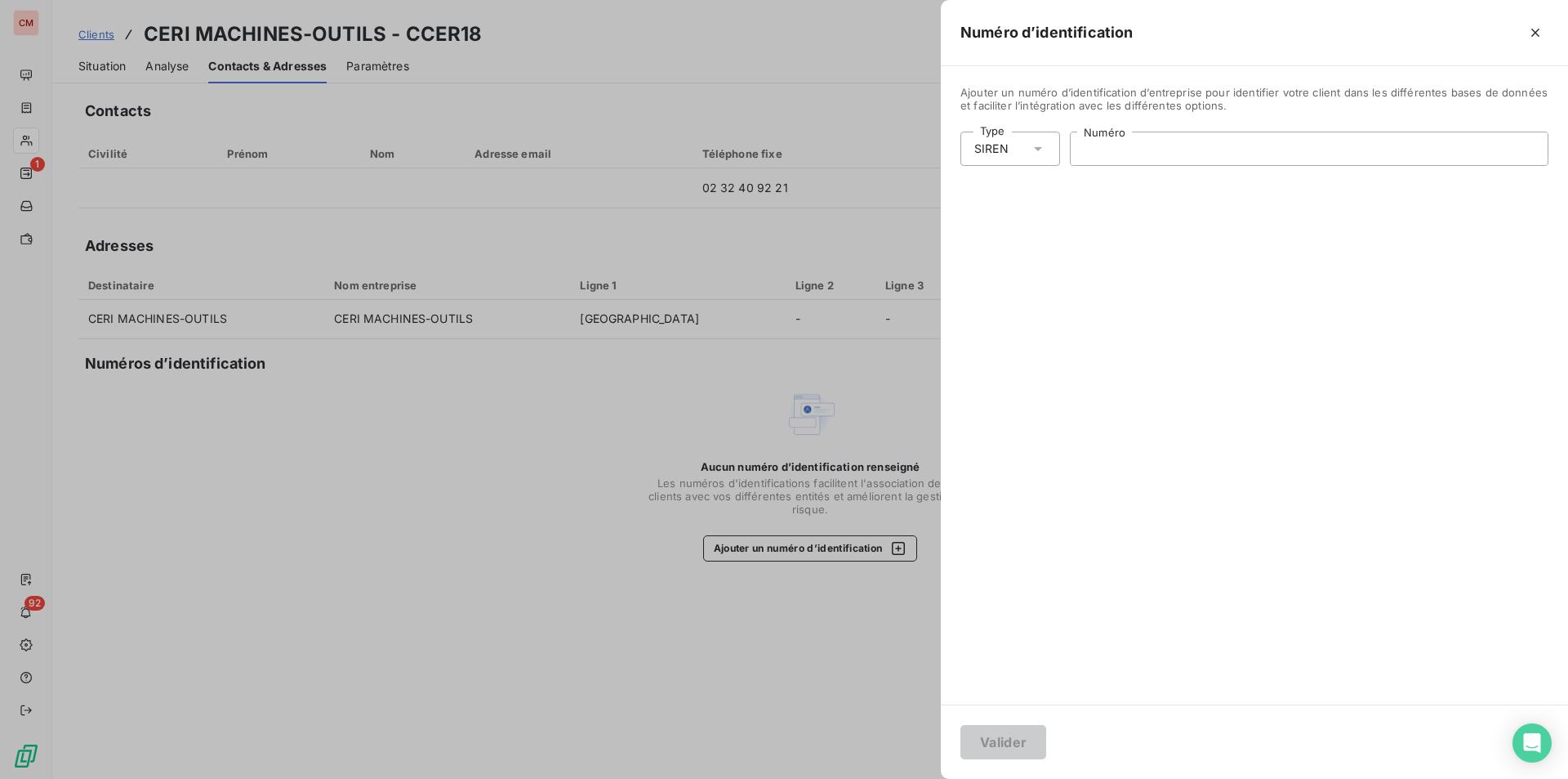
click at [1113, 163] on input "Numéro" at bounding box center [1310, 148] width 477 height 32
type input "306 354 671"
click at [1035, 734] on button "Valider" at bounding box center [1003, 742] width 86 height 34
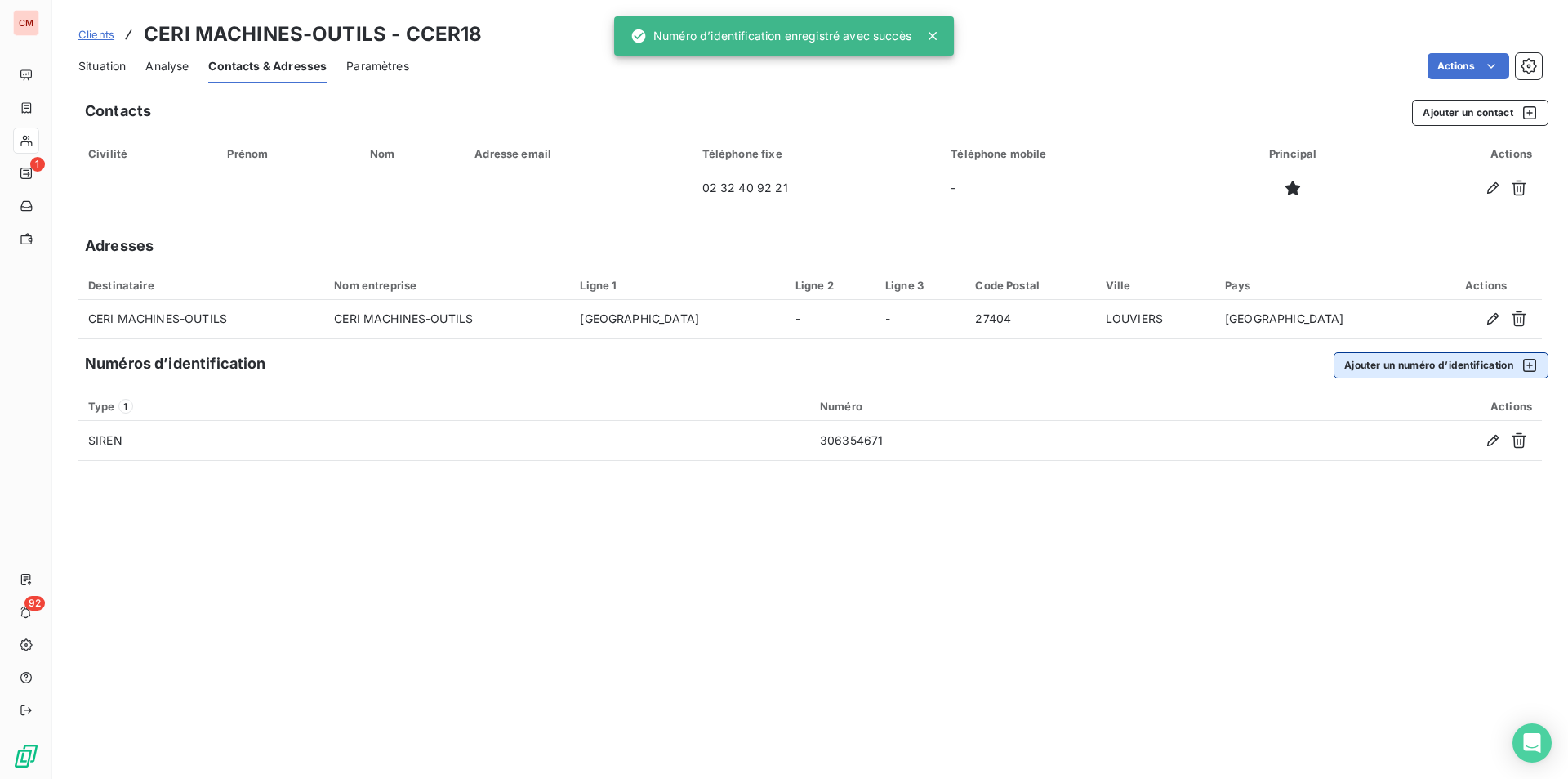
click at [1374, 364] on button "Ajouter un numéro d’identification" at bounding box center [1441, 365] width 215 height 26
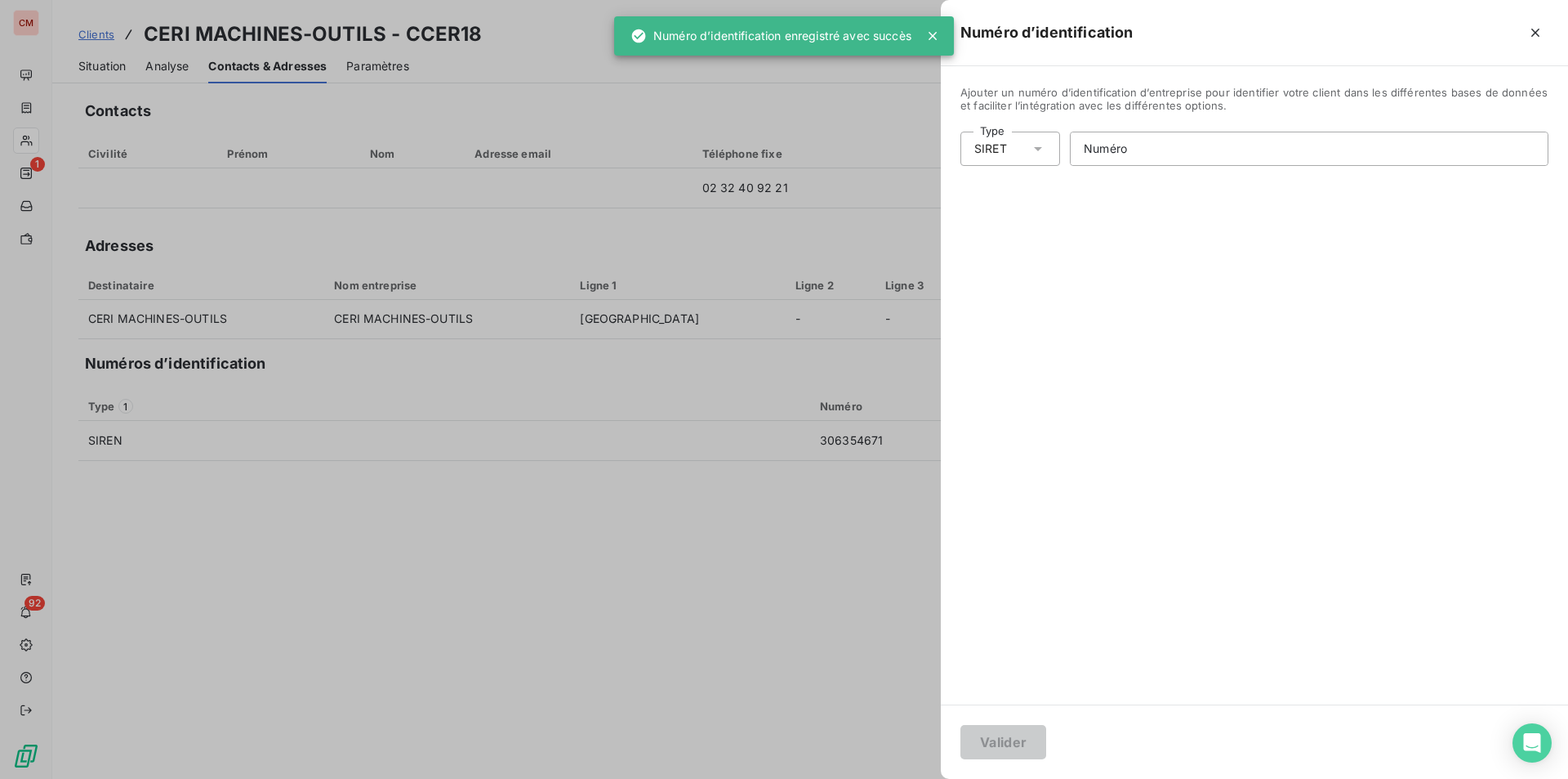
click at [1046, 146] on icon at bounding box center [1039, 149] width 17 height 17
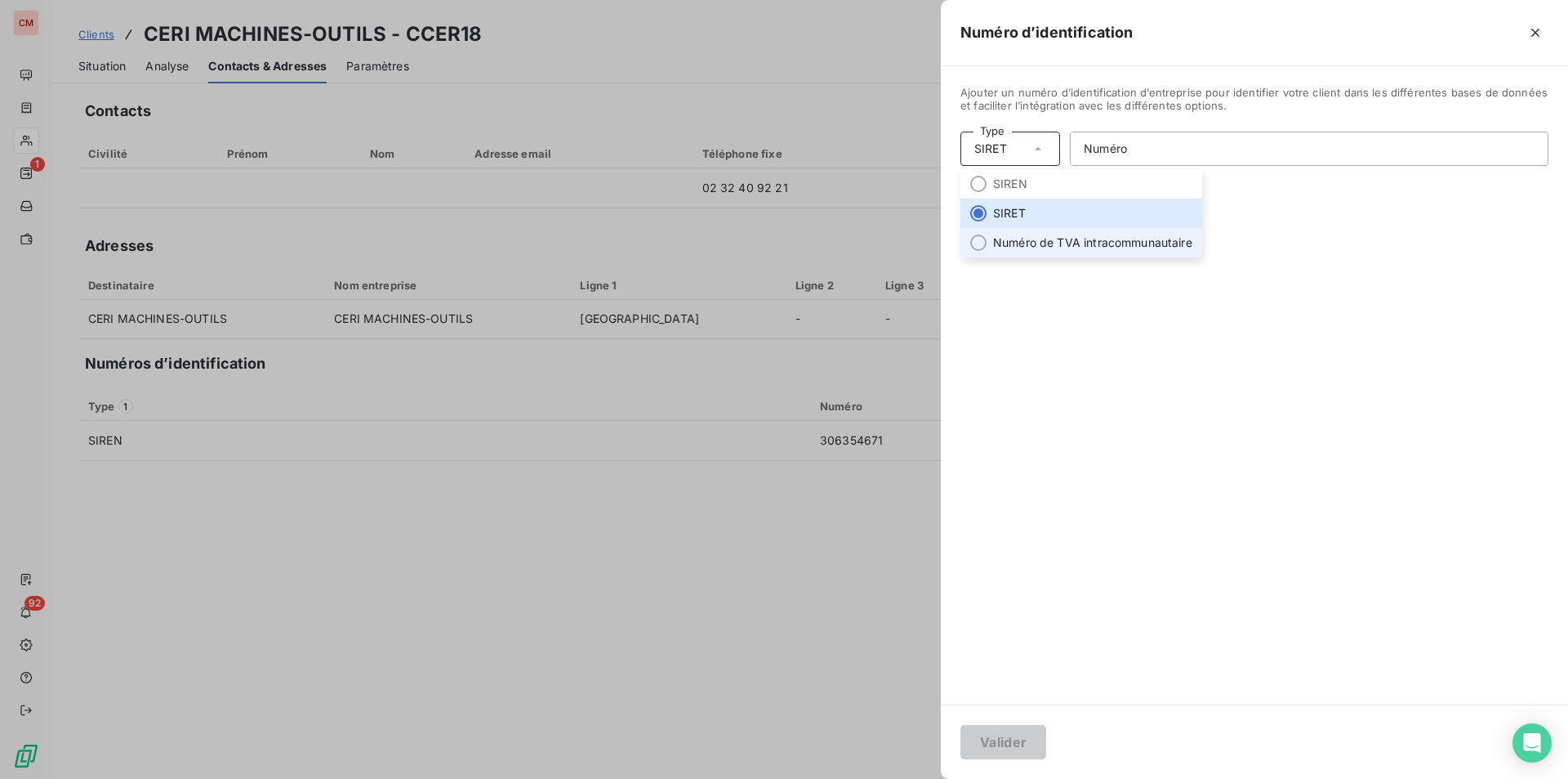
drag, startPoint x: 1018, startPoint y: 245, endPoint x: 1054, endPoint y: 212, distance: 48.8
click at [1018, 245] on li "Numéro de TVA intracommunautaire" at bounding box center [1081, 242] width 242 height 29
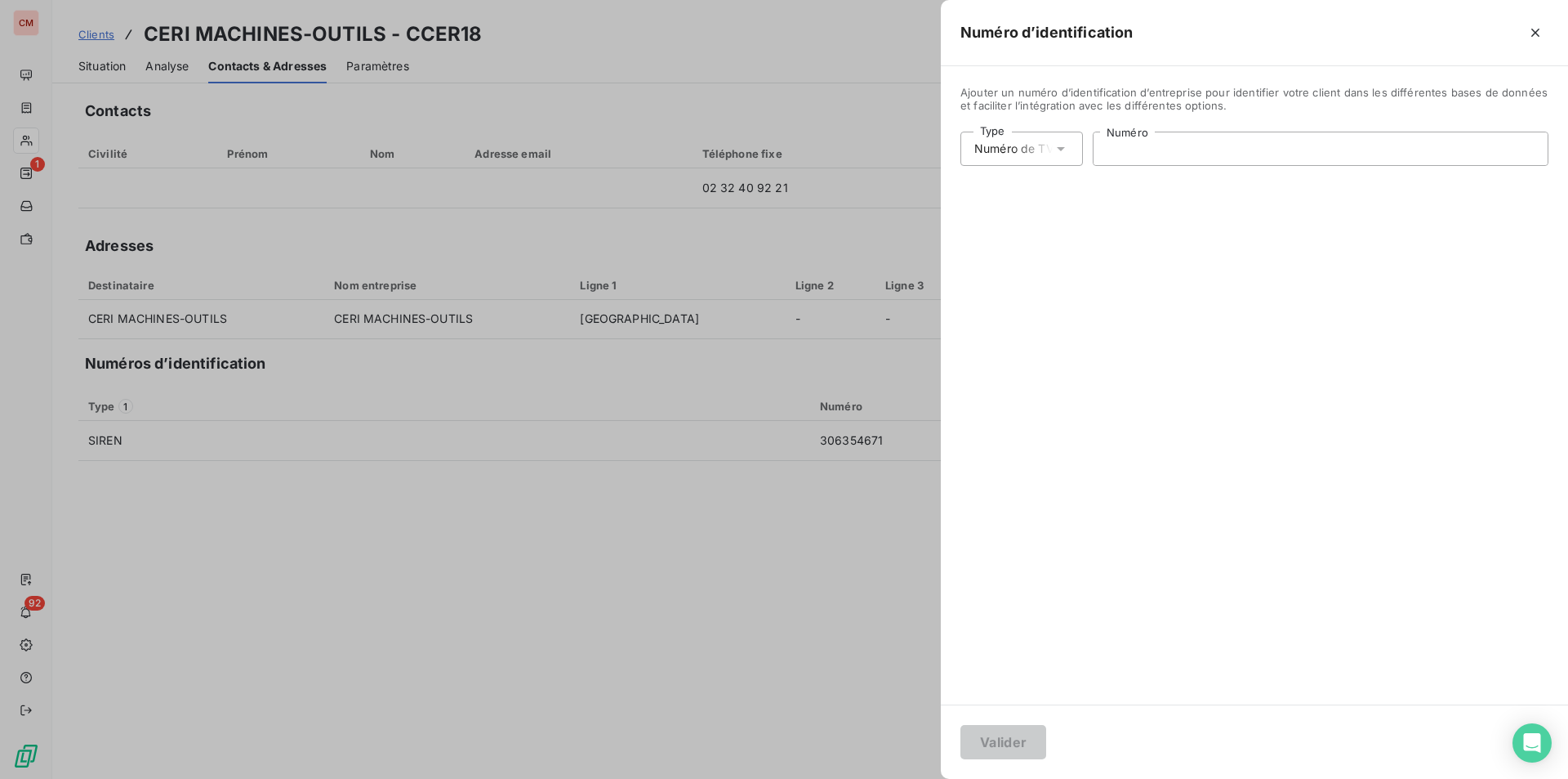
click at [1111, 155] on input "Numéro" at bounding box center [1320, 148] width 455 height 32
type input "FR83306354671"
click at [981, 740] on button "Valider" at bounding box center [1003, 742] width 86 height 34
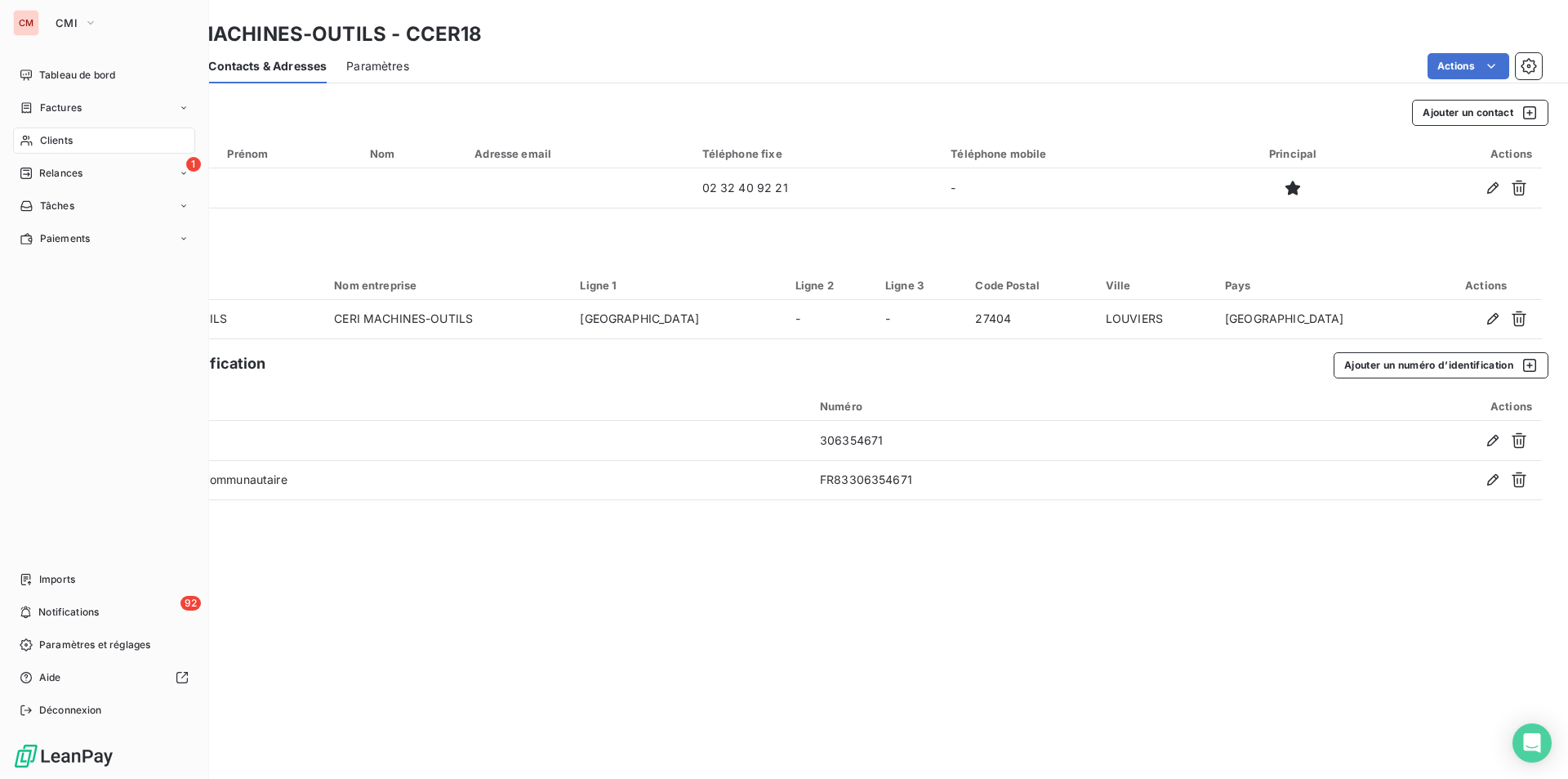
click at [53, 139] on span "Clients" at bounding box center [56, 141] width 32 height 15
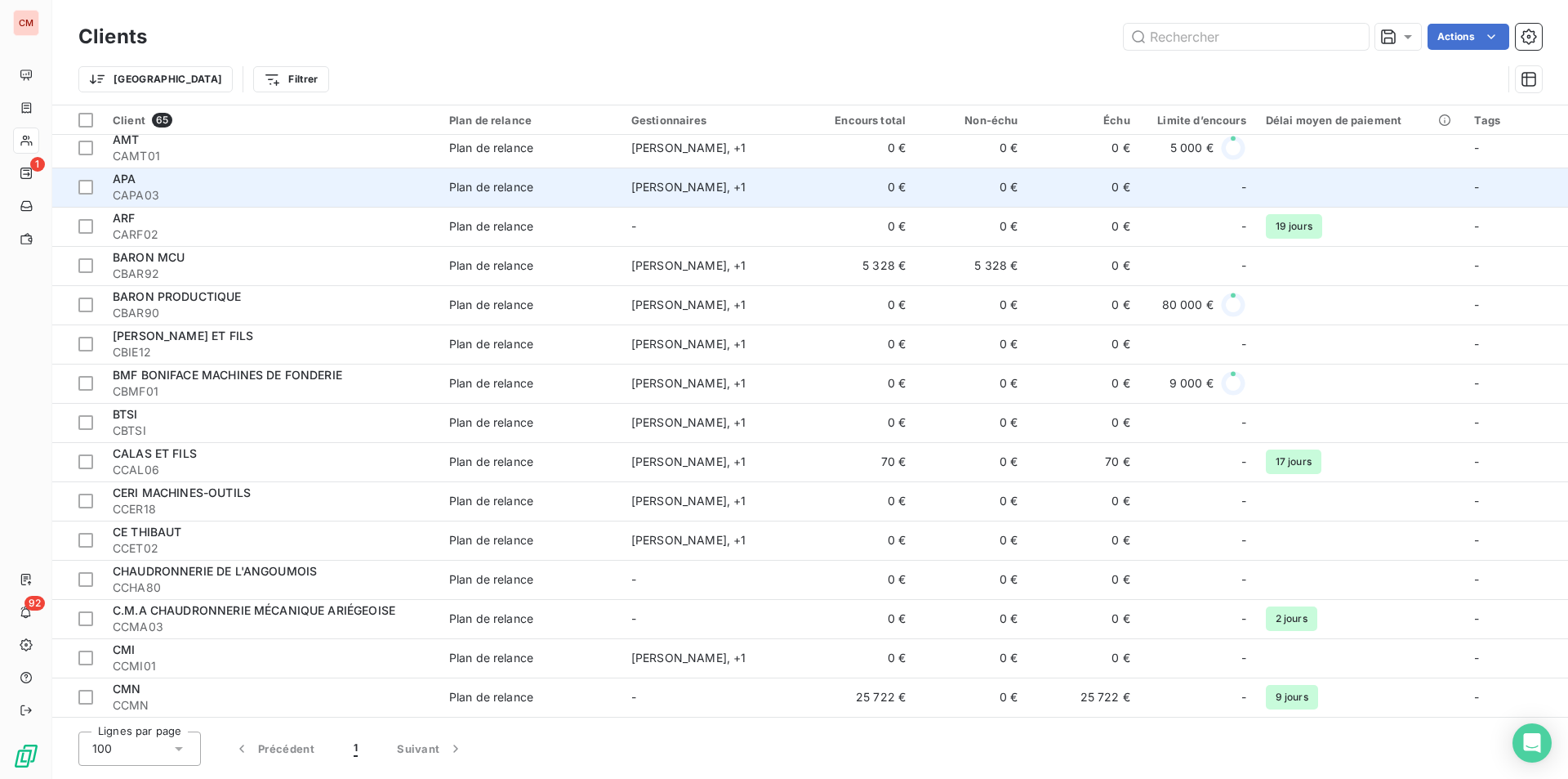
scroll to position [245, 0]
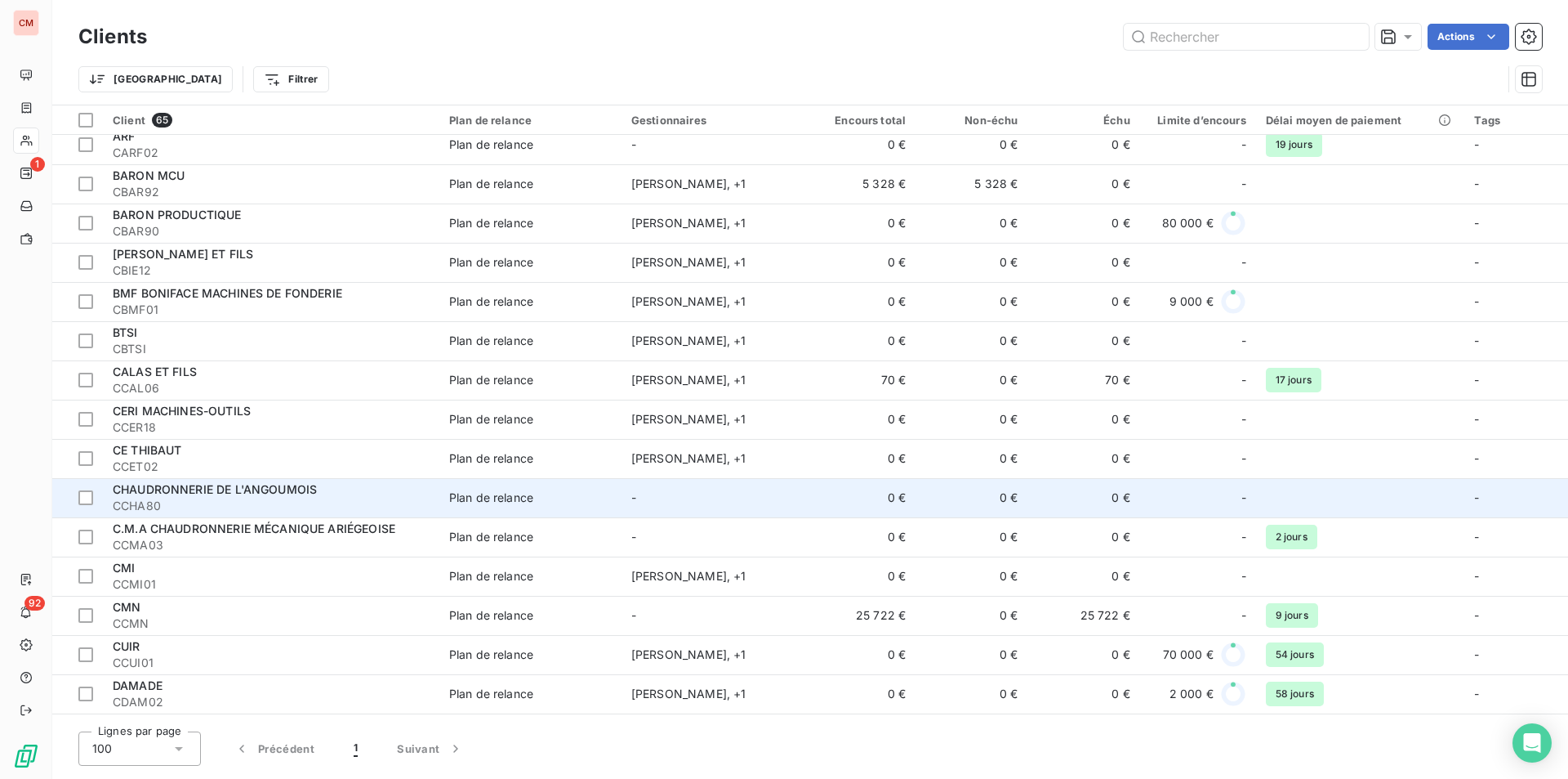
click at [246, 499] on span "CCHA80" at bounding box center [271, 506] width 317 height 17
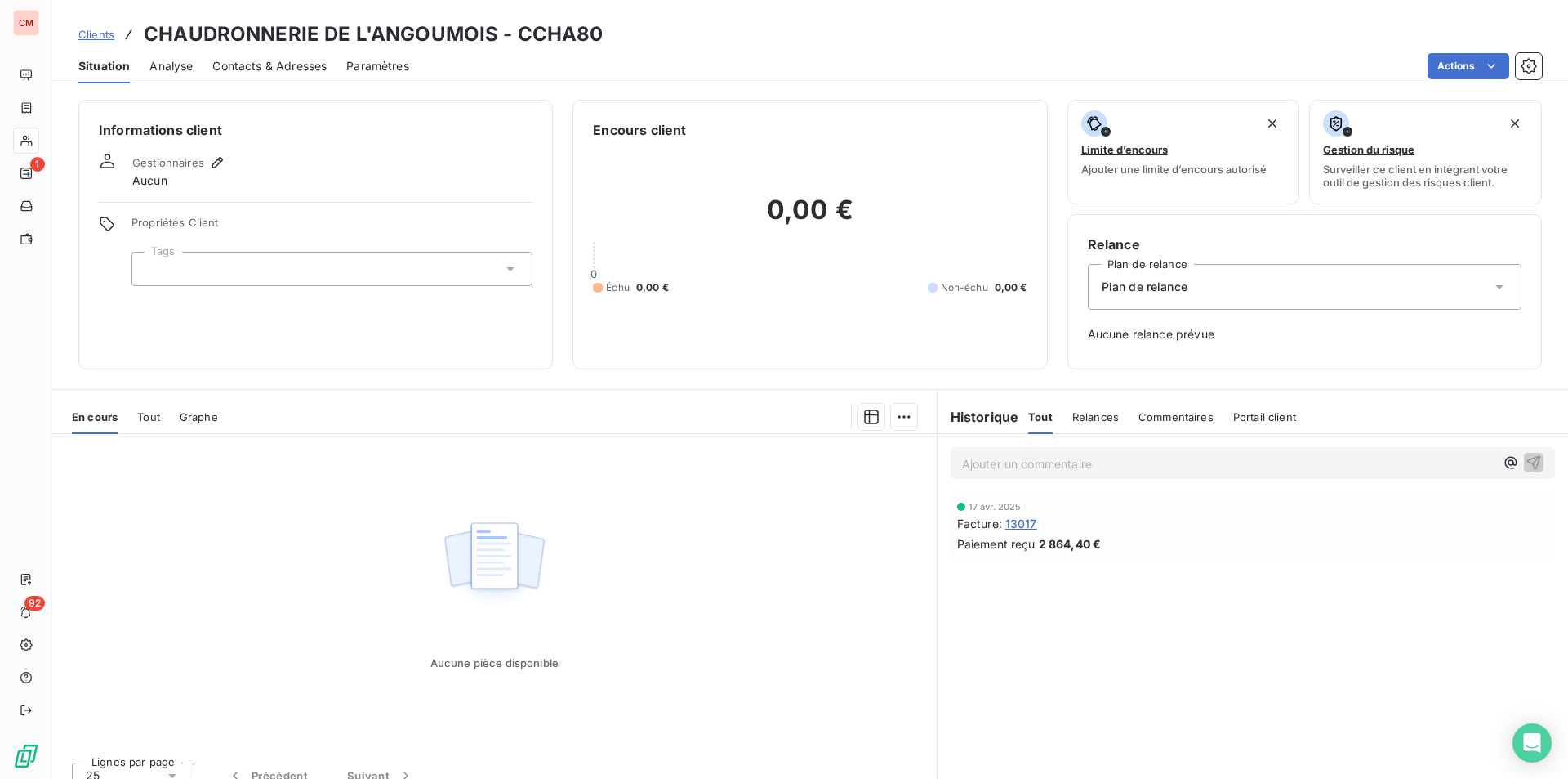
click at [295, 62] on span "Contacts & Adresses" at bounding box center [270, 67] width 115 height 17
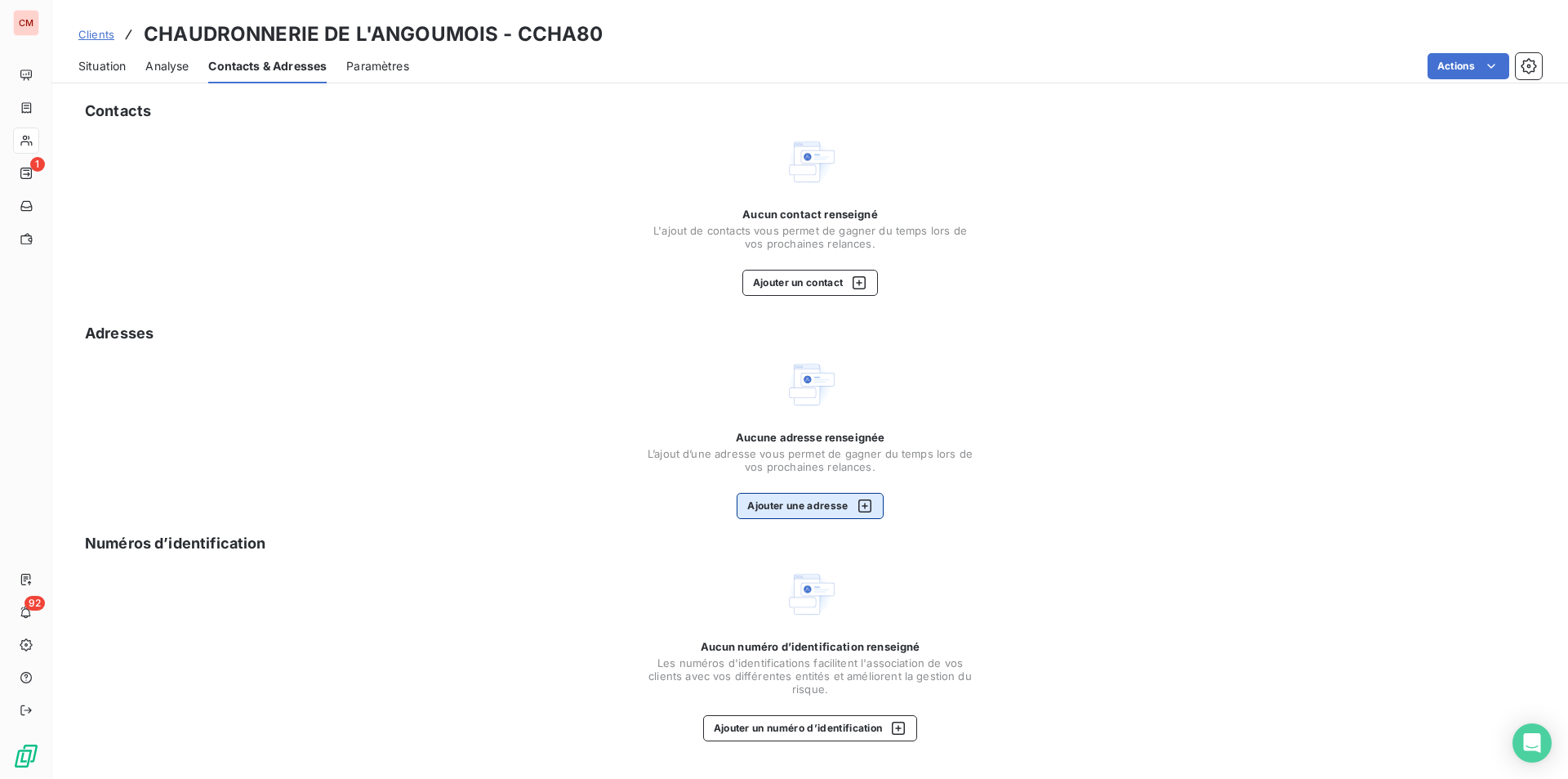
click at [787, 510] on button "Ajouter une adresse" at bounding box center [810, 505] width 146 height 26
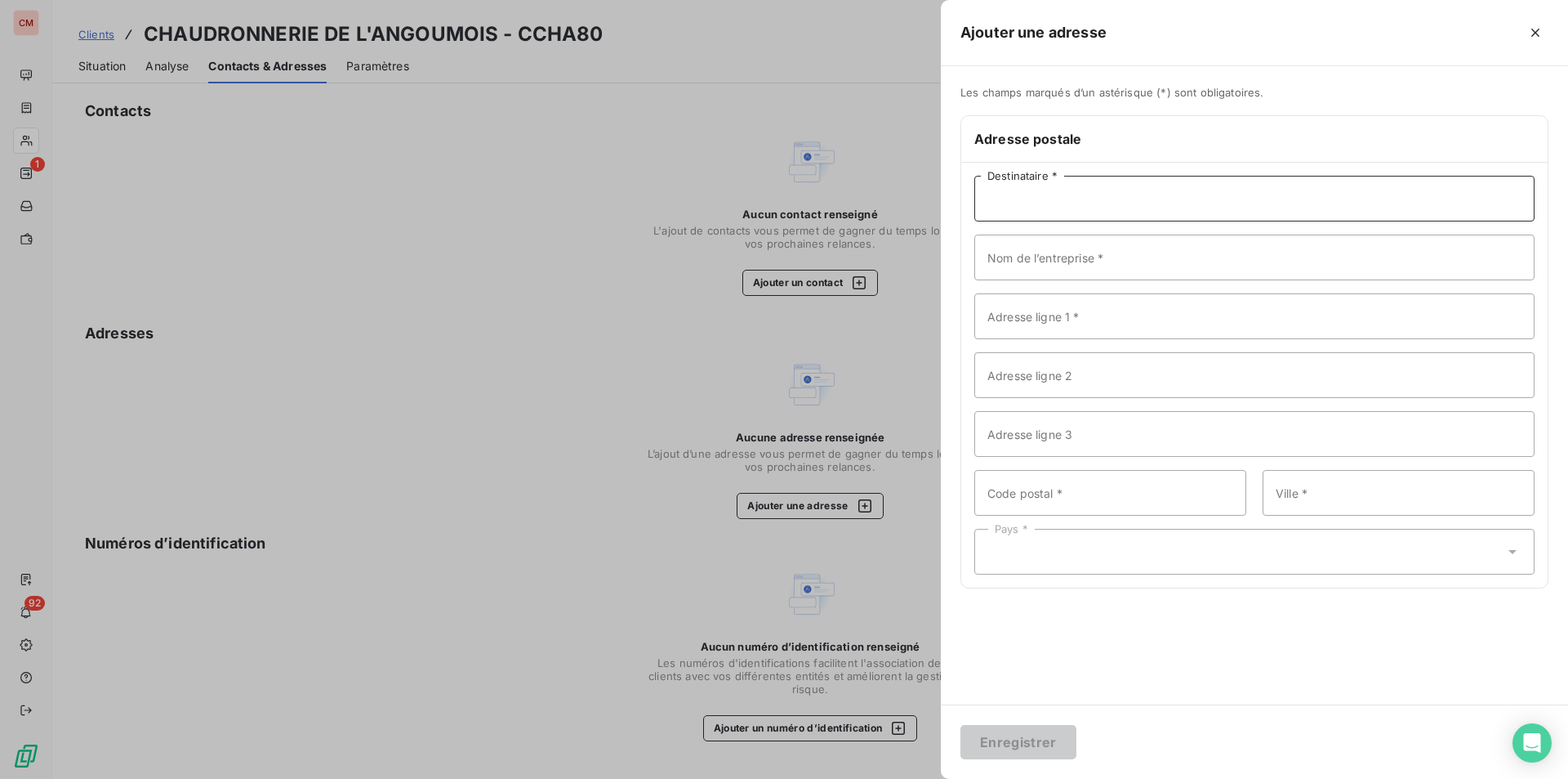
click at [1018, 195] on input "Destinataire *" at bounding box center [1255, 198] width 560 height 46
type input "CHAUDRONNERIE DE L'ANGOUMOIS"
type input "LES AGRIERS"
type input "IMPASSE LEROY"
type input "16000"
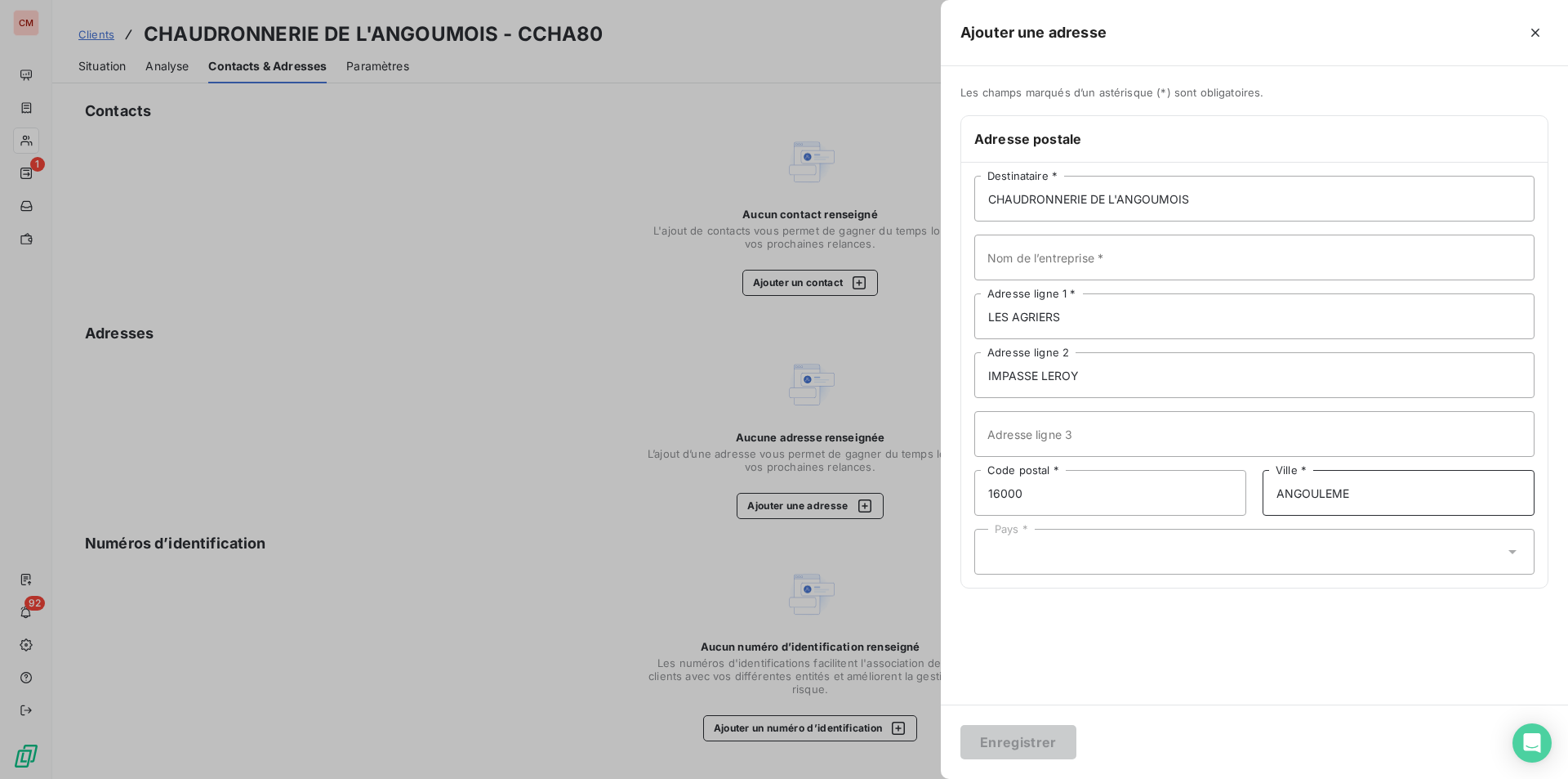
type input "ANGOULEME"
click at [1055, 549] on div "Pays *" at bounding box center [1255, 551] width 560 height 46
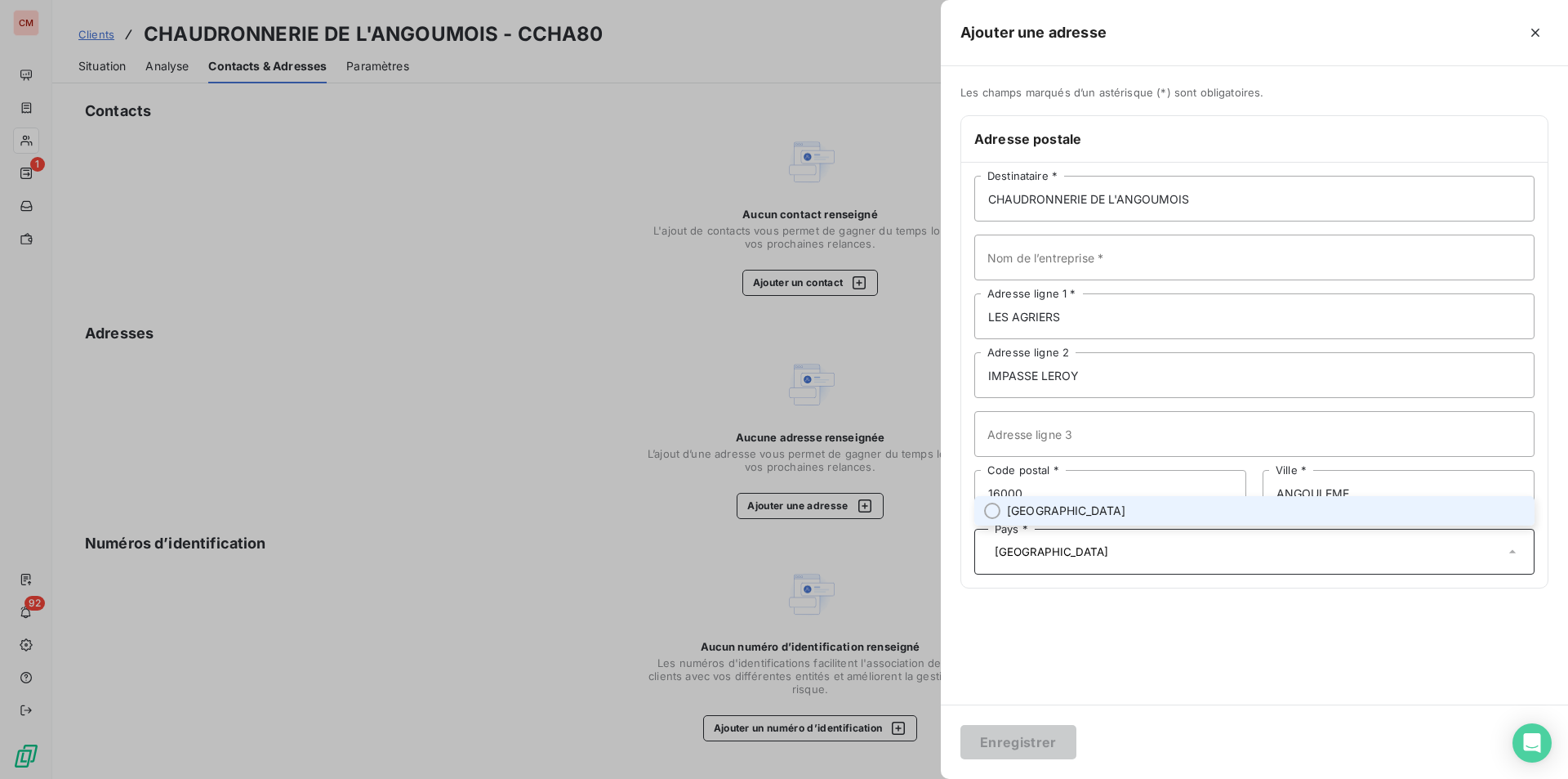
type input "[GEOGRAPHIC_DATA]"
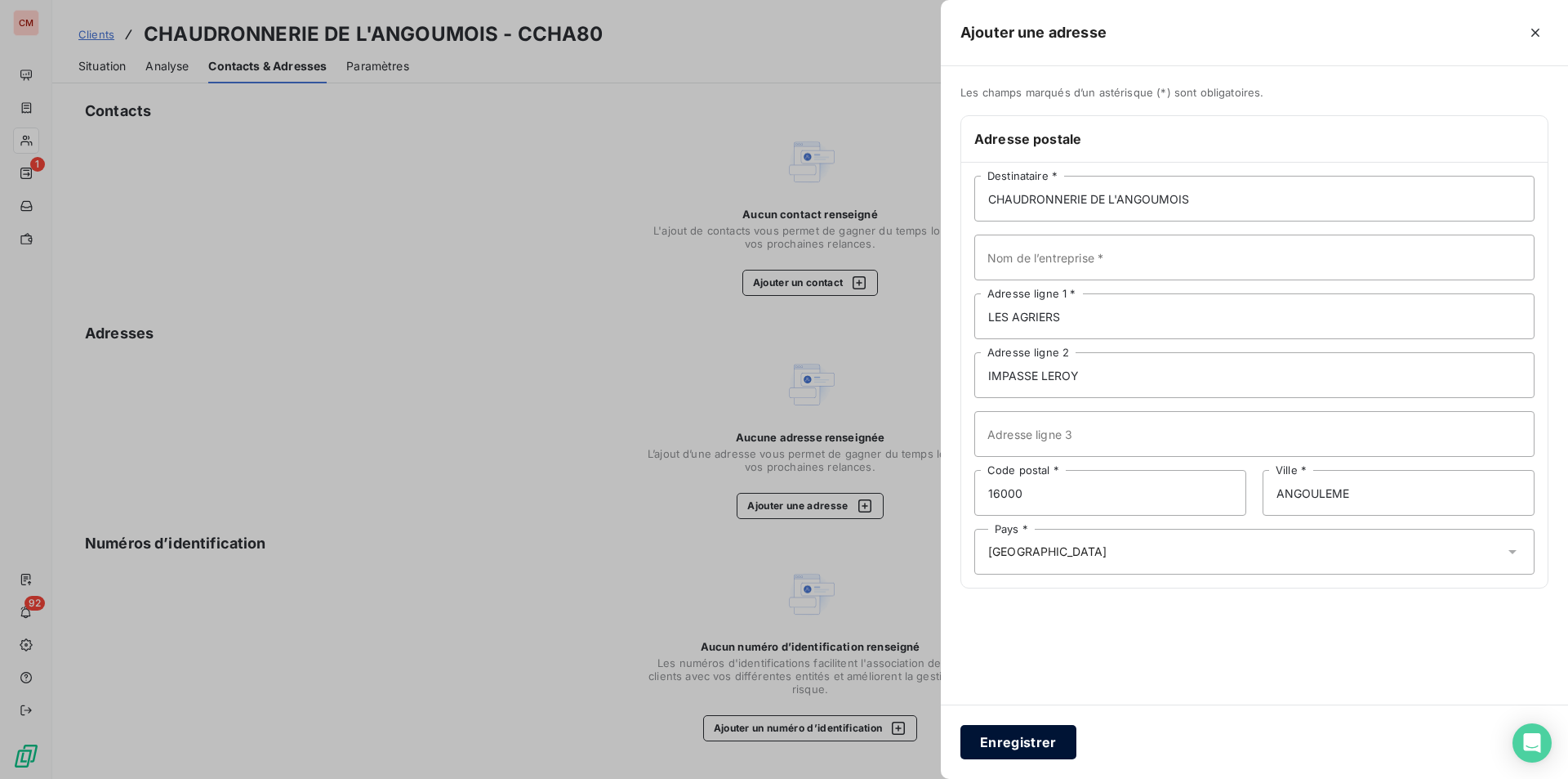
click at [1021, 744] on button "Enregistrer" at bounding box center [1019, 742] width 116 height 34
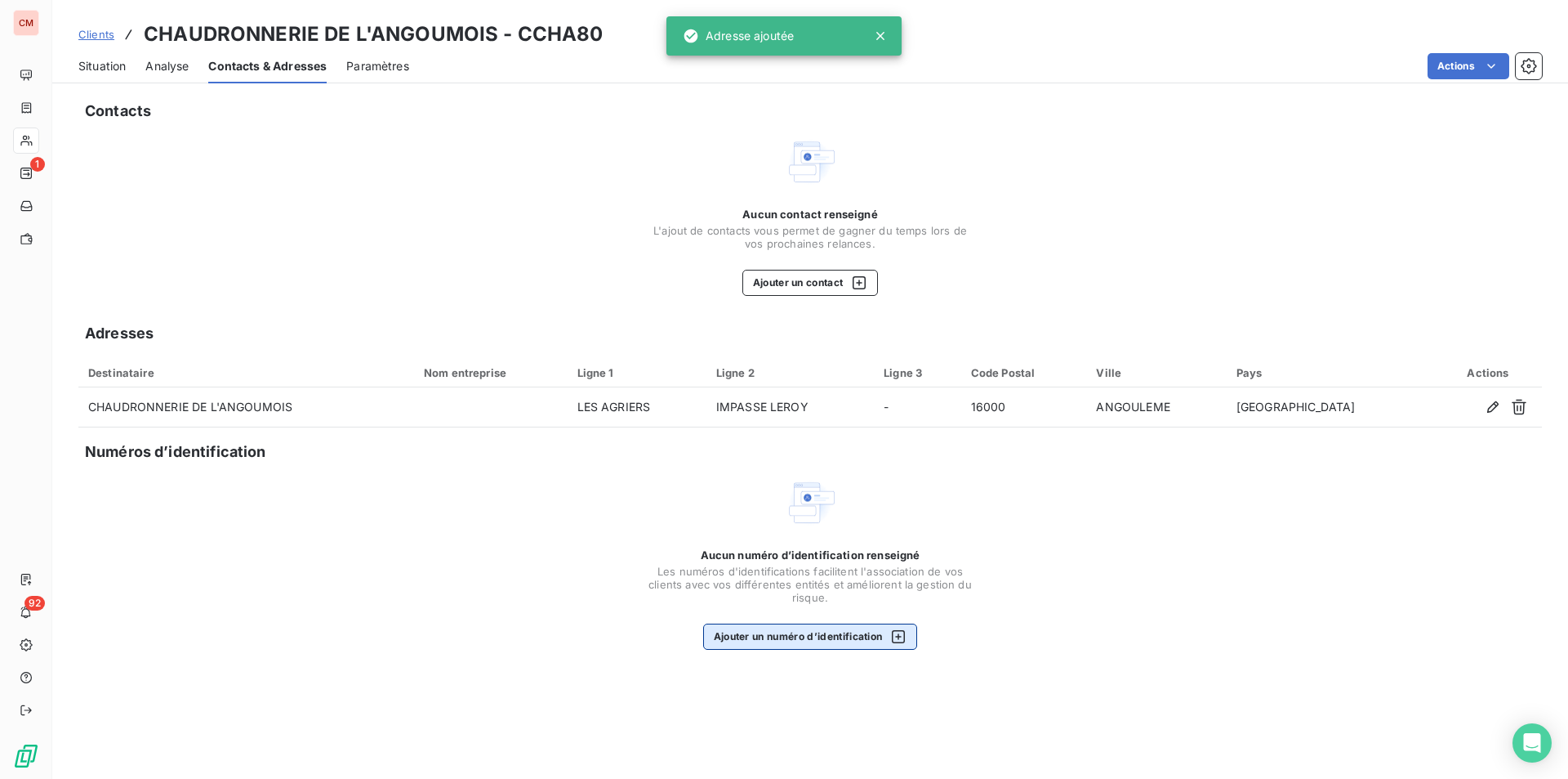
click at [836, 638] on button "Ajouter un numéro d’identification" at bounding box center [810, 636] width 215 height 26
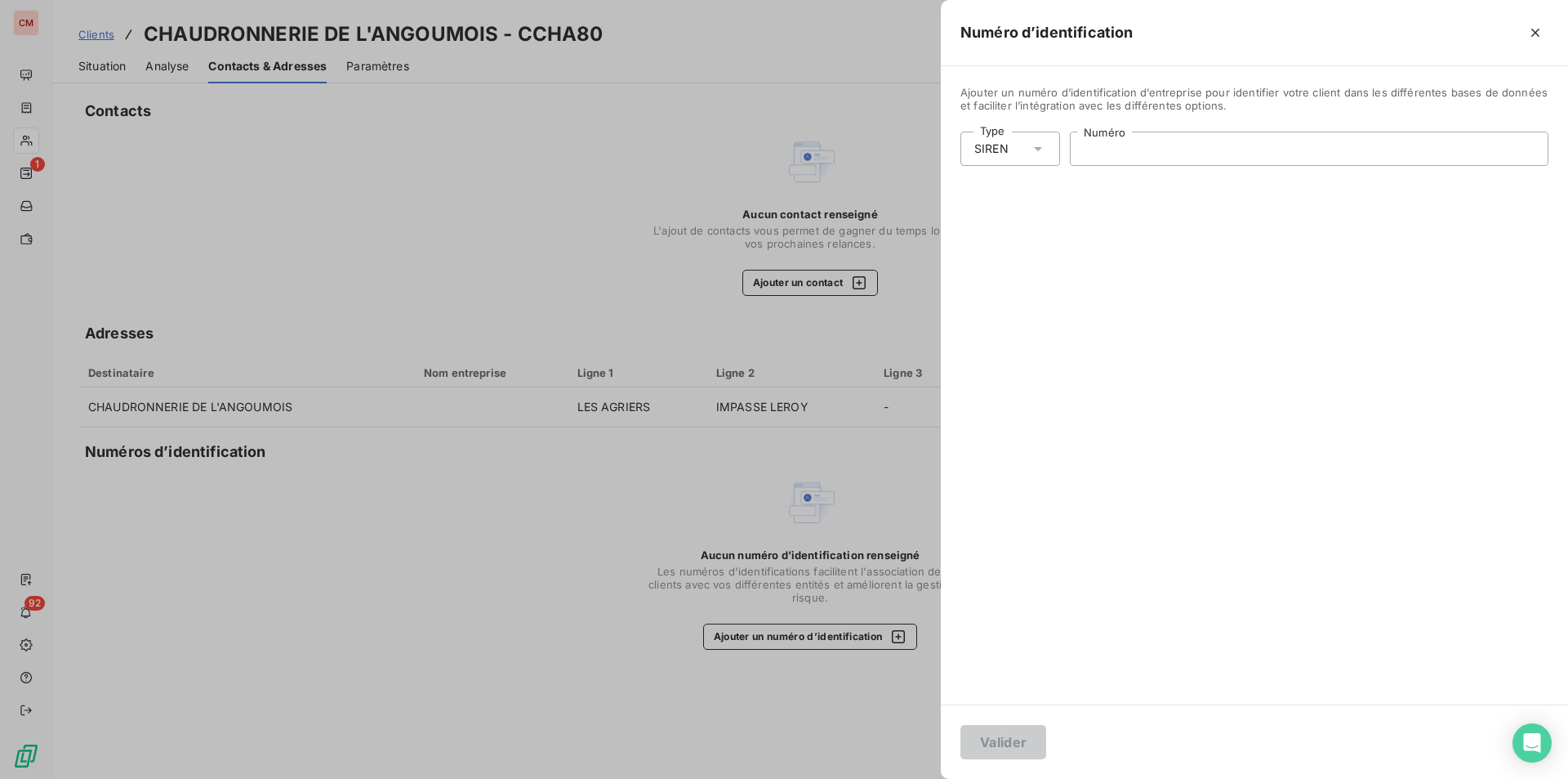
click at [1118, 147] on input "Numéro" at bounding box center [1310, 148] width 477 height 32
type input "838 947 612"
click at [1010, 749] on button "Valider" at bounding box center [1003, 742] width 86 height 34
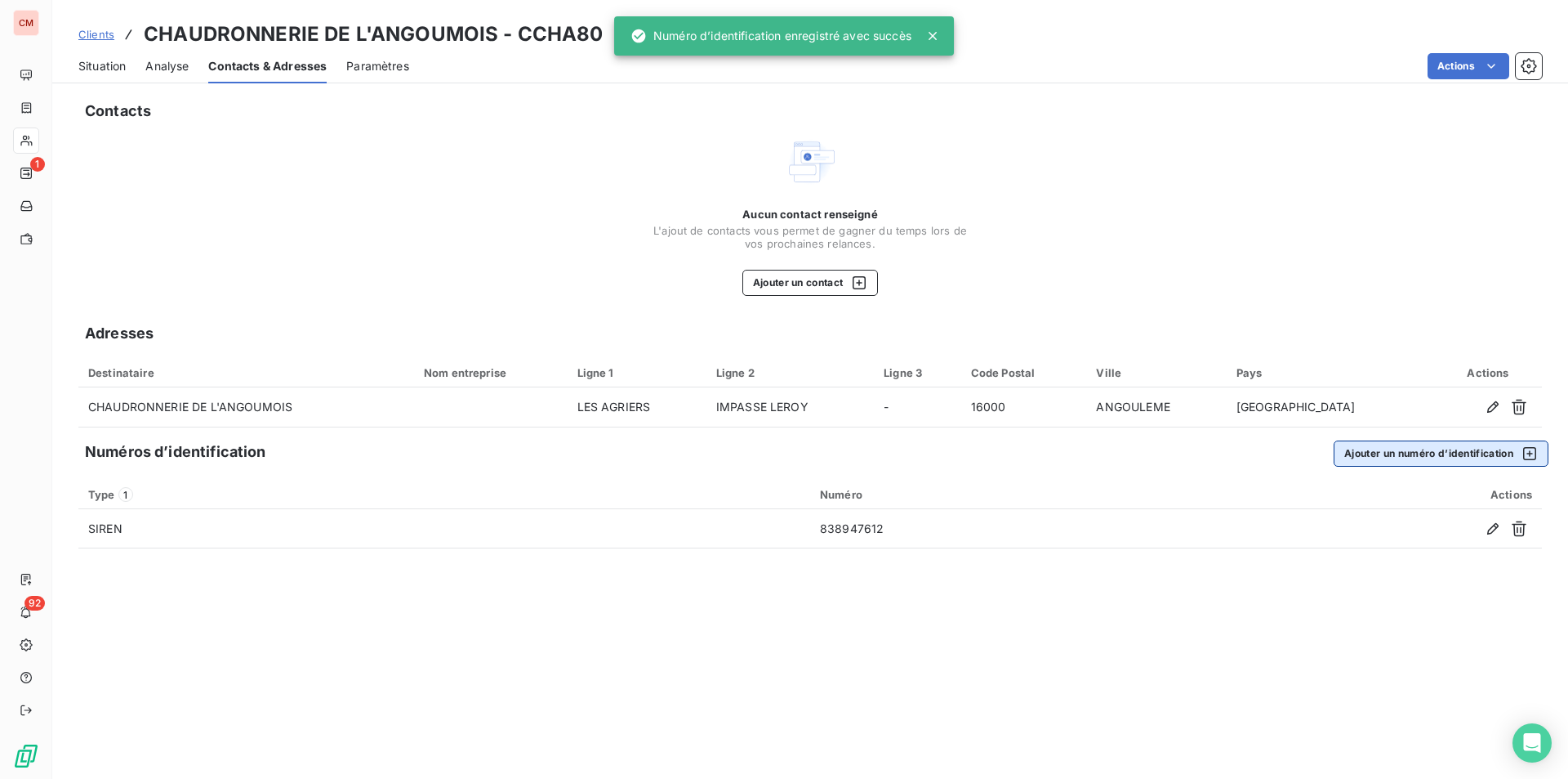
click at [1394, 444] on button "Ajouter un numéro d’identification" at bounding box center [1441, 453] width 215 height 26
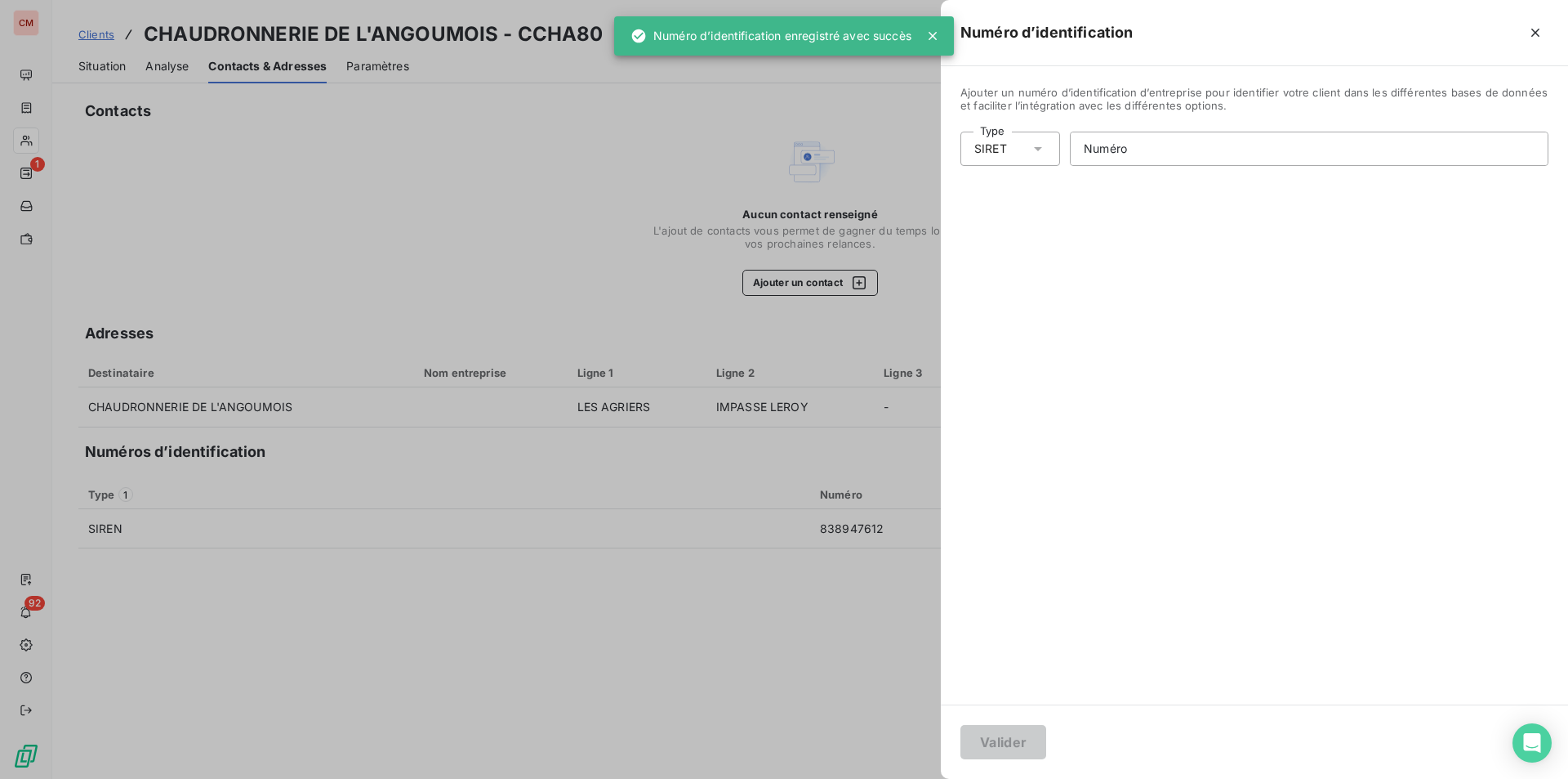
click at [1000, 145] on div "SIRET" at bounding box center [990, 149] width 32 height 17
click at [1012, 237] on li "Numéro de TVA intracommunautaire" at bounding box center [1081, 242] width 242 height 29
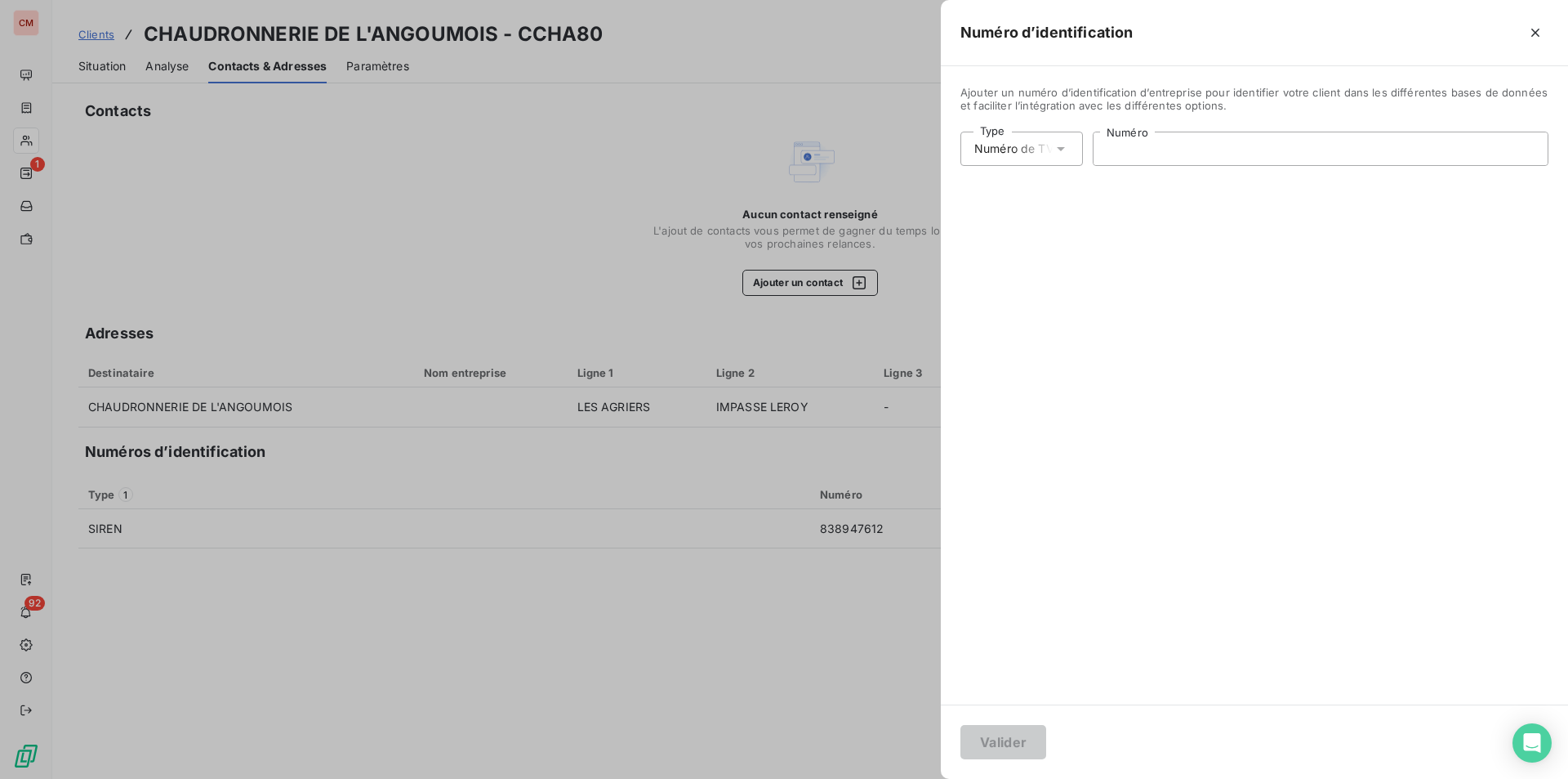
click at [1136, 152] on input "Numéro" at bounding box center [1320, 148] width 455 height 32
type input "FR47838947612"
click at [1010, 734] on button "Valider" at bounding box center [1003, 742] width 86 height 34
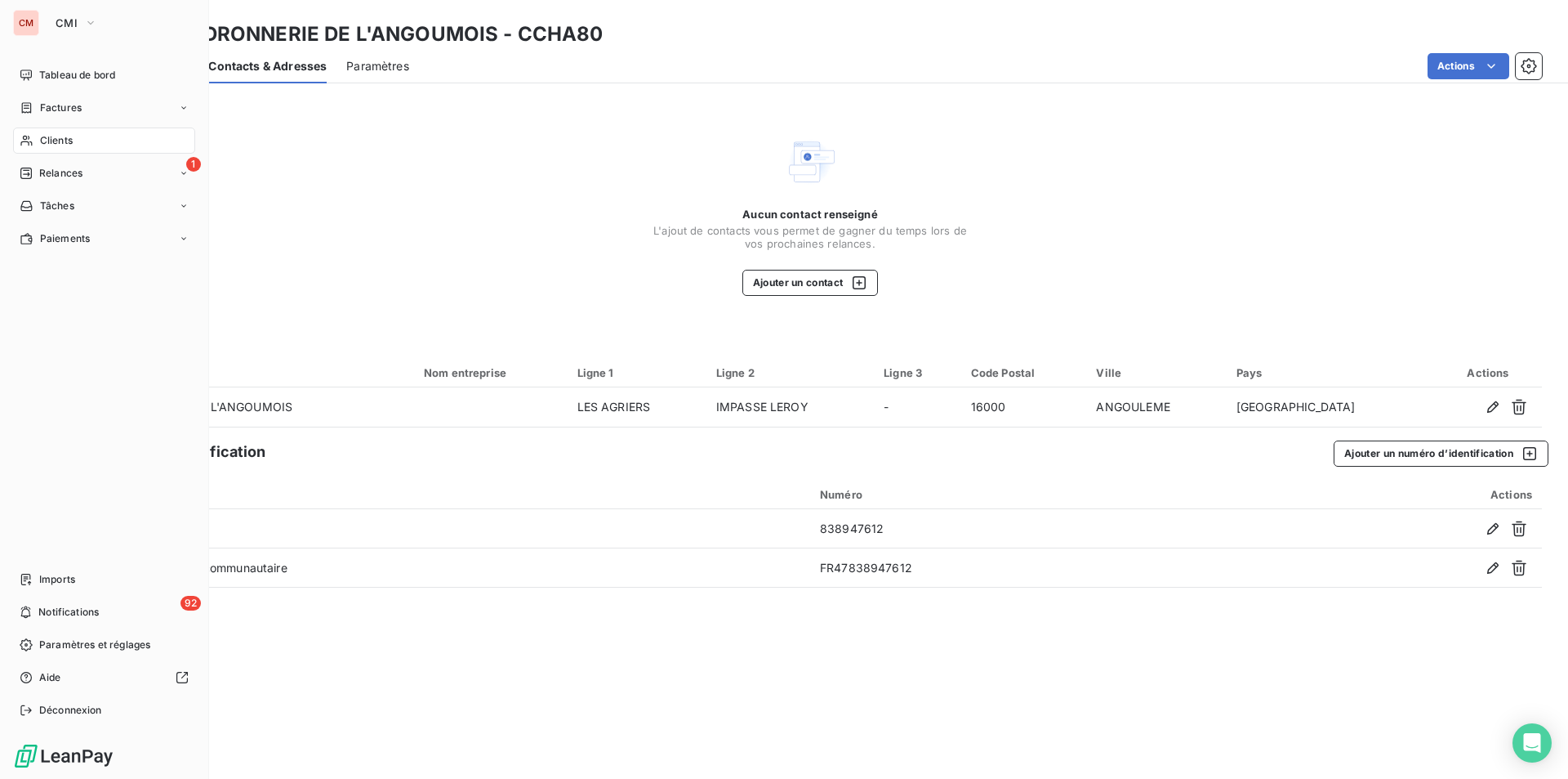
click at [60, 143] on span "Clients" at bounding box center [56, 141] width 32 height 15
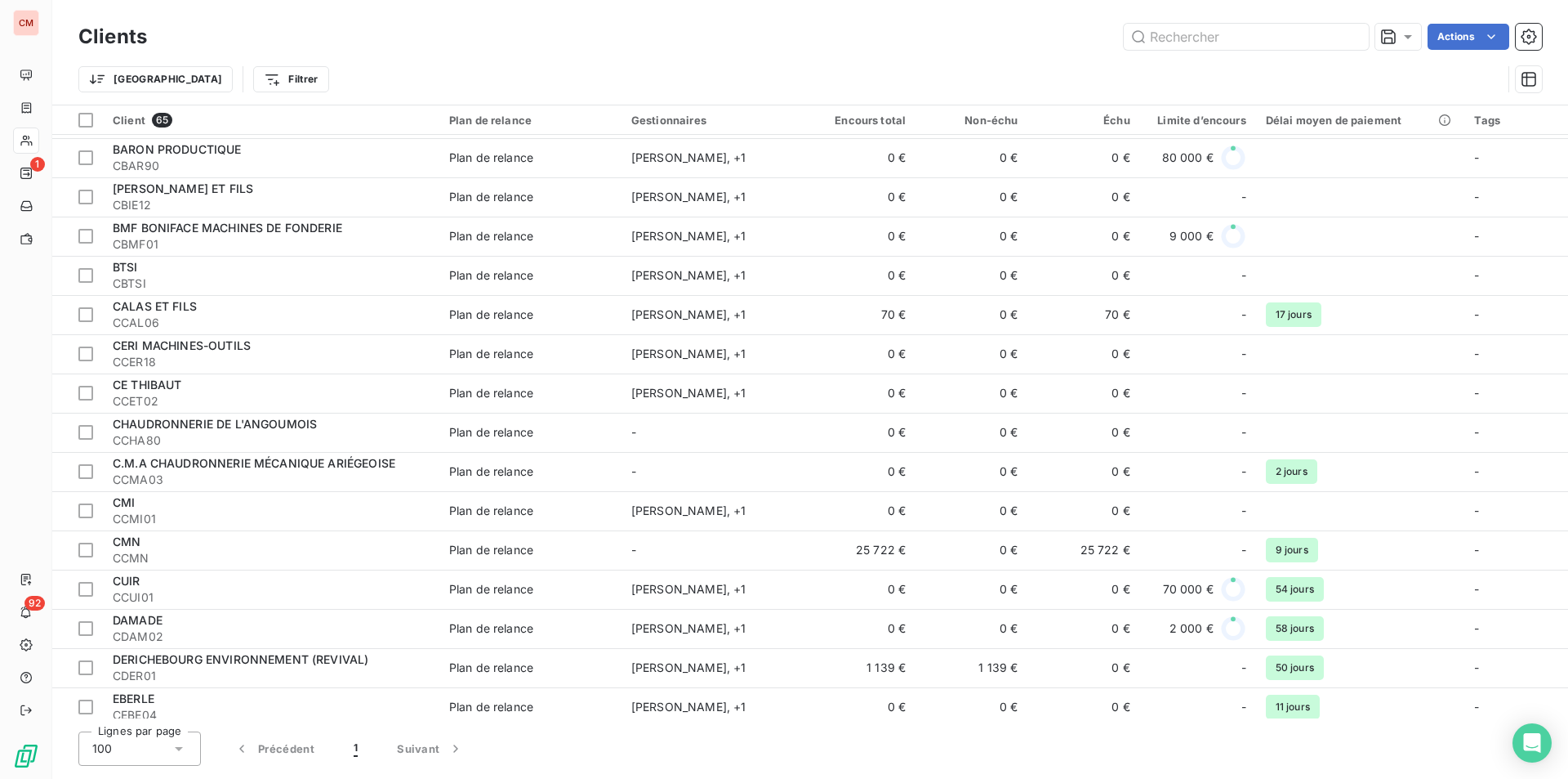
scroll to position [409, 0]
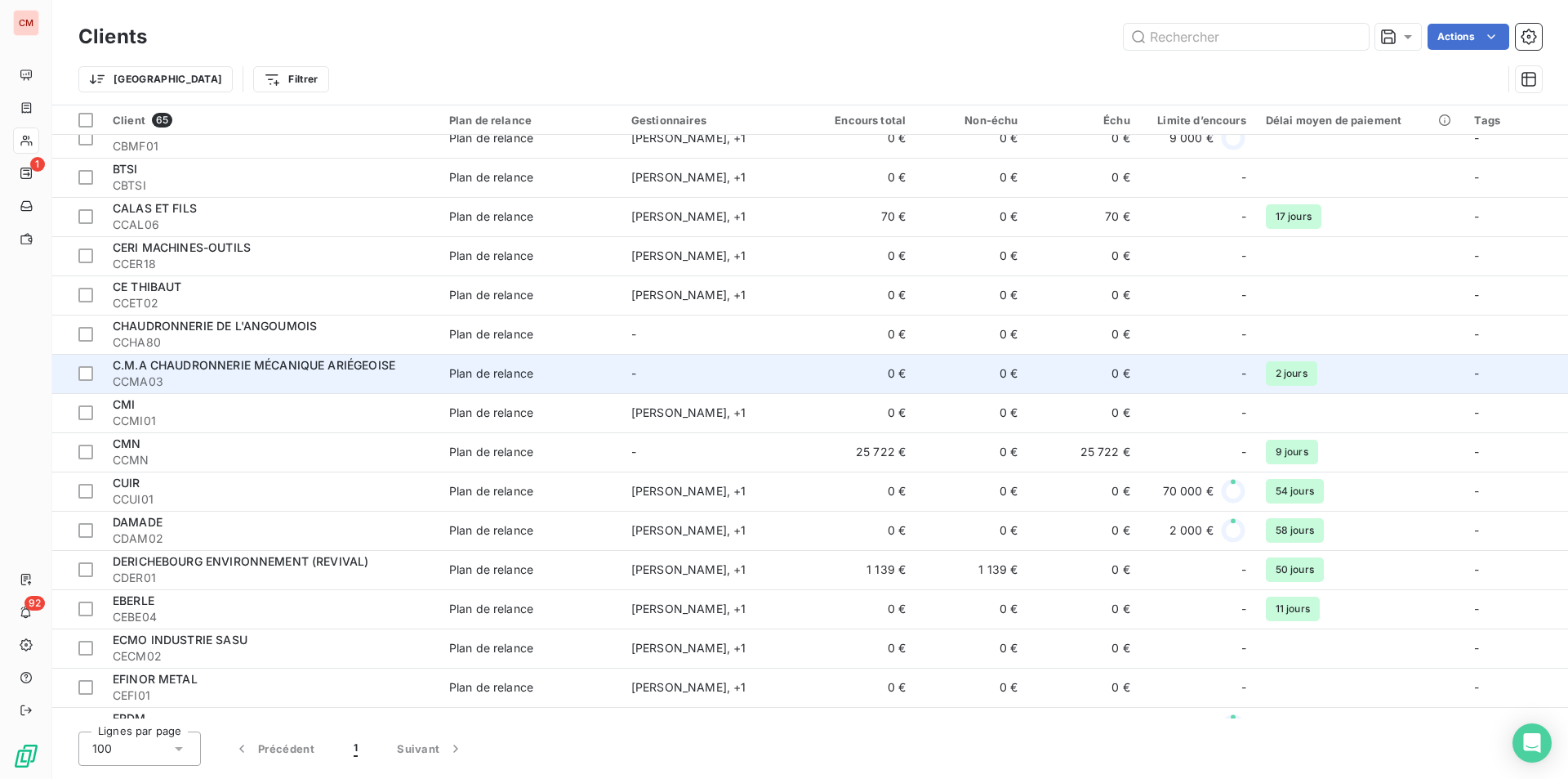
click at [312, 372] on div "C.M.A CHAUDRONNERIE MÉCANIQUE ARIÉGEOISE" at bounding box center [271, 366] width 317 height 17
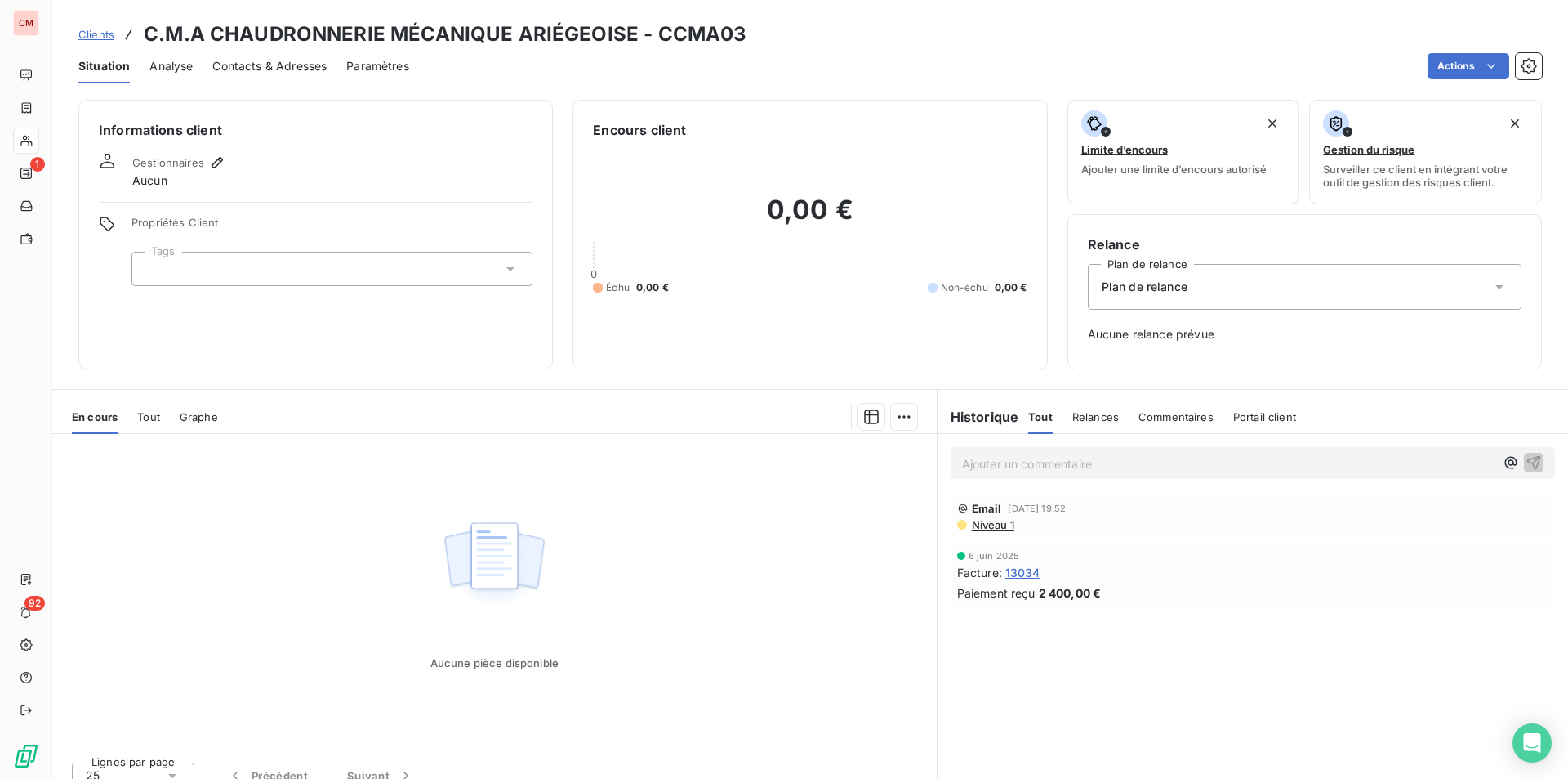
click at [286, 65] on span "Contacts & Adresses" at bounding box center [270, 67] width 115 height 17
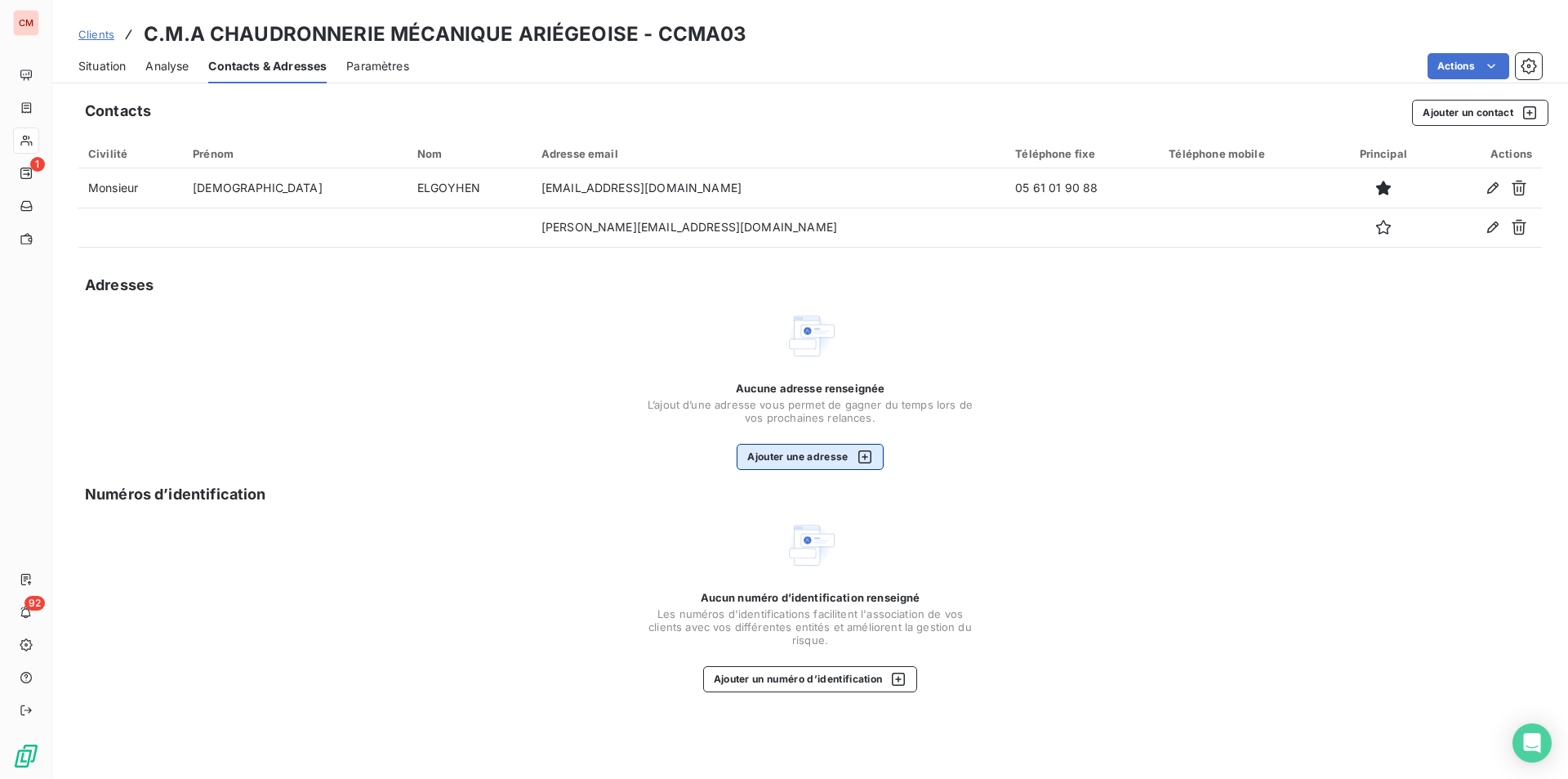
click at [800, 452] on button "Ajouter une adresse" at bounding box center [810, 456] width 146 height 26
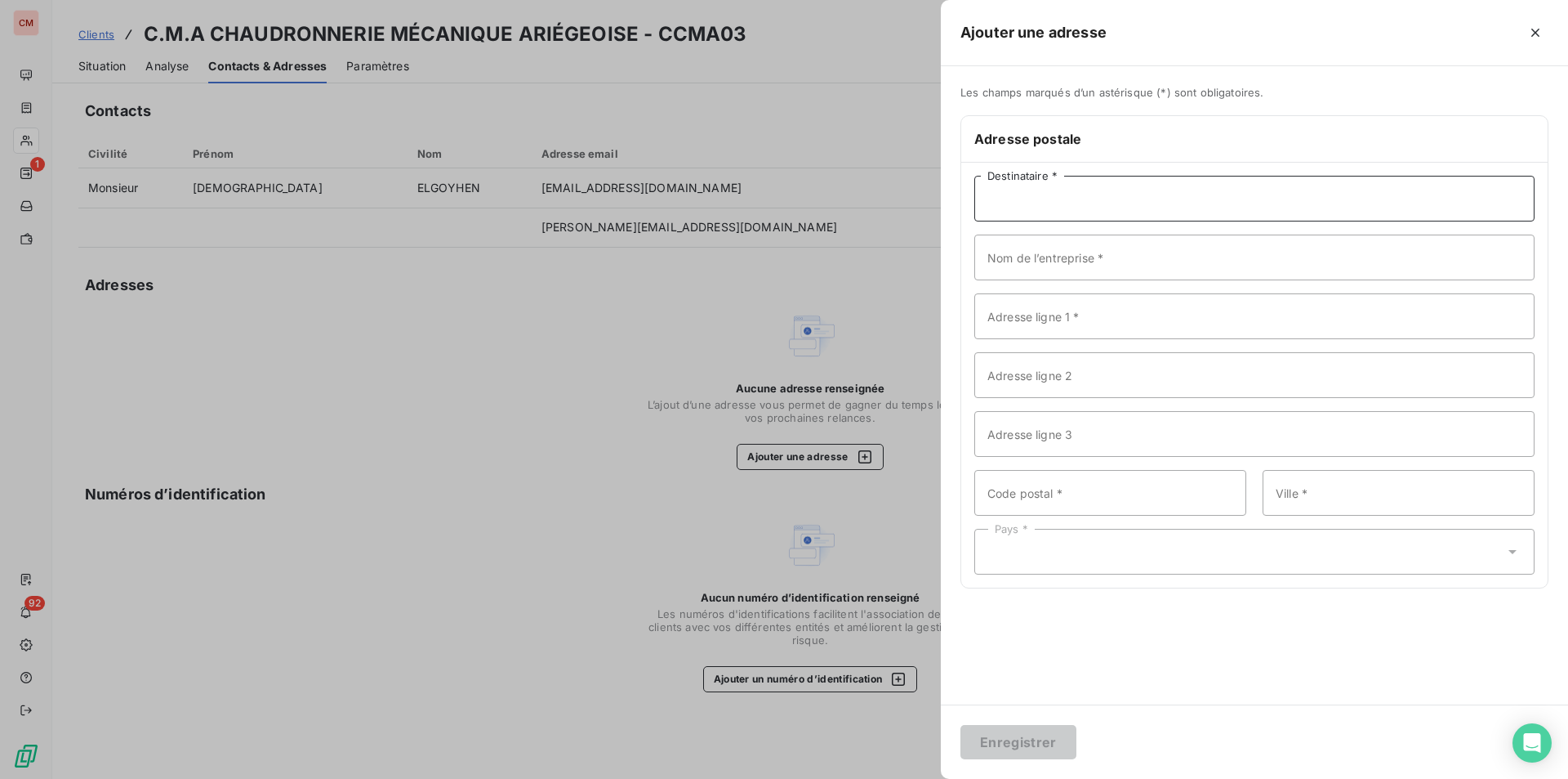
click at [1056, 200] on input "Destinataire *" at bounding box center [1255, 198] width 560 height 46
type input "CMA CHAUDRONNERIE MECANIQUE ARIEGEOISE"
type input "[STREET_ADDRESS][PERSON_NAME]"
type input "0"
type input "09300"
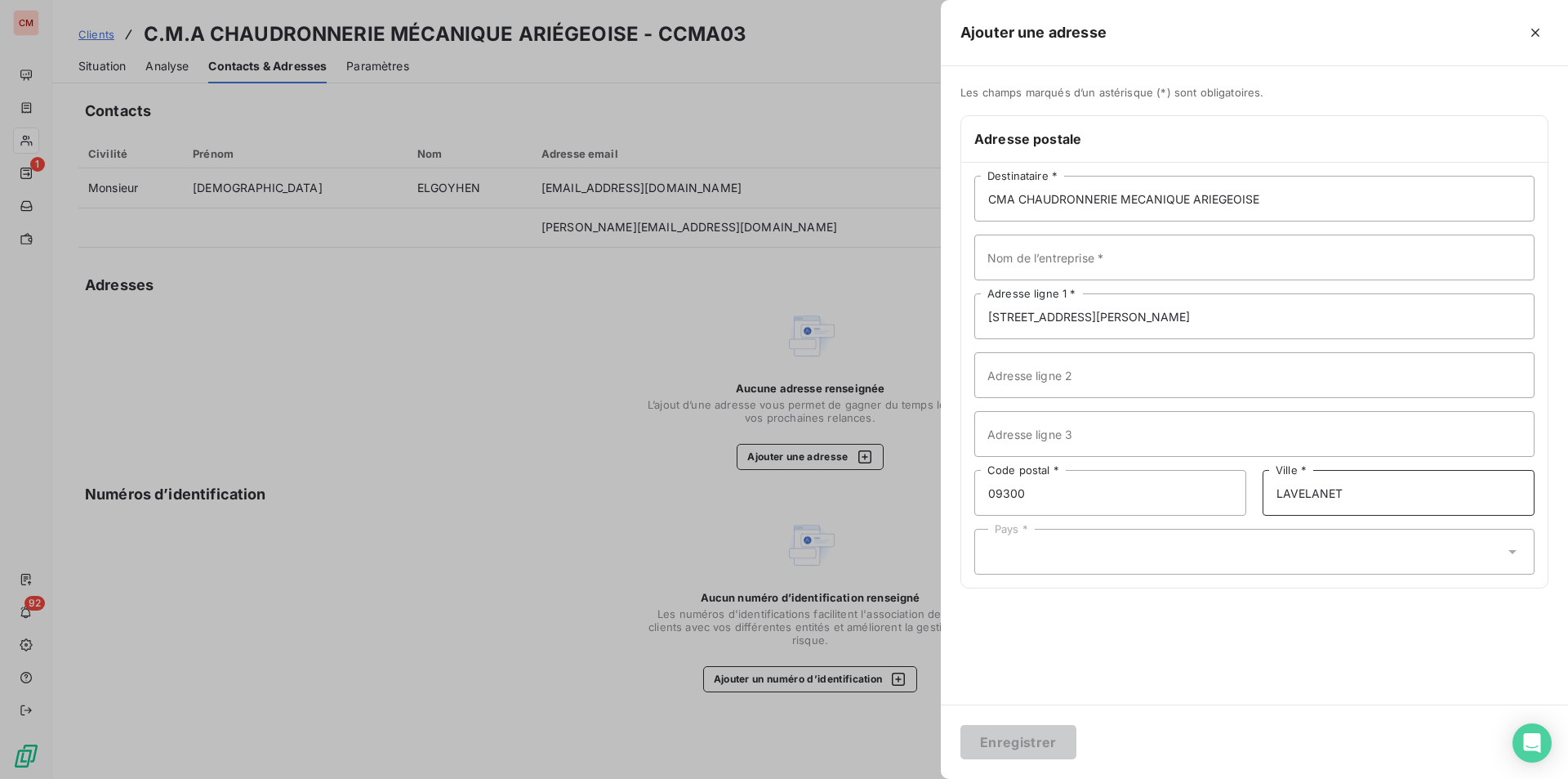
type input "LAVELANET"
click at [1103, 541] on div "Pays *" at bounding box center [1255, 551] width 560 height 46
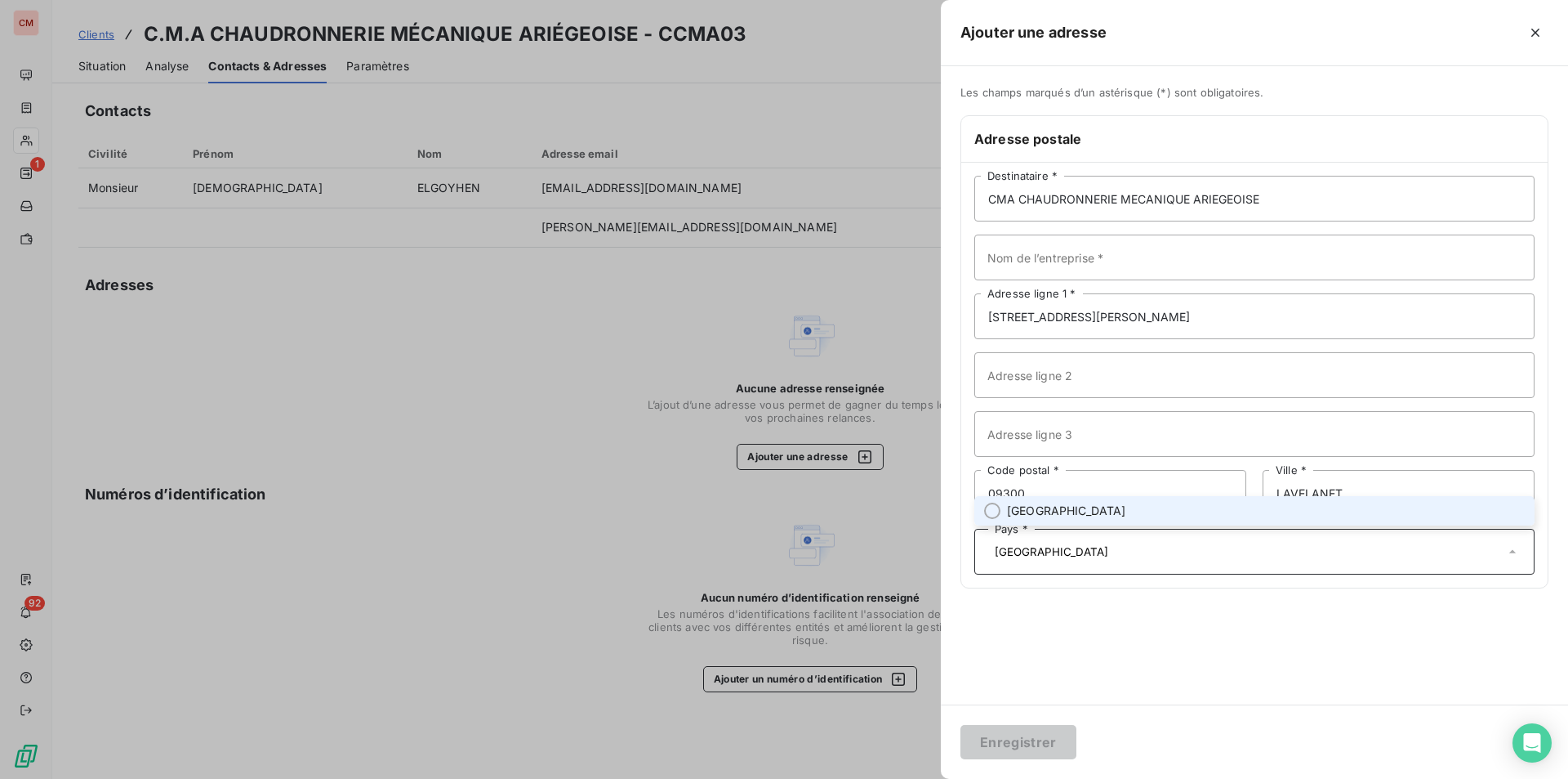
type input "[GEOGRAPHIC_DATA]"
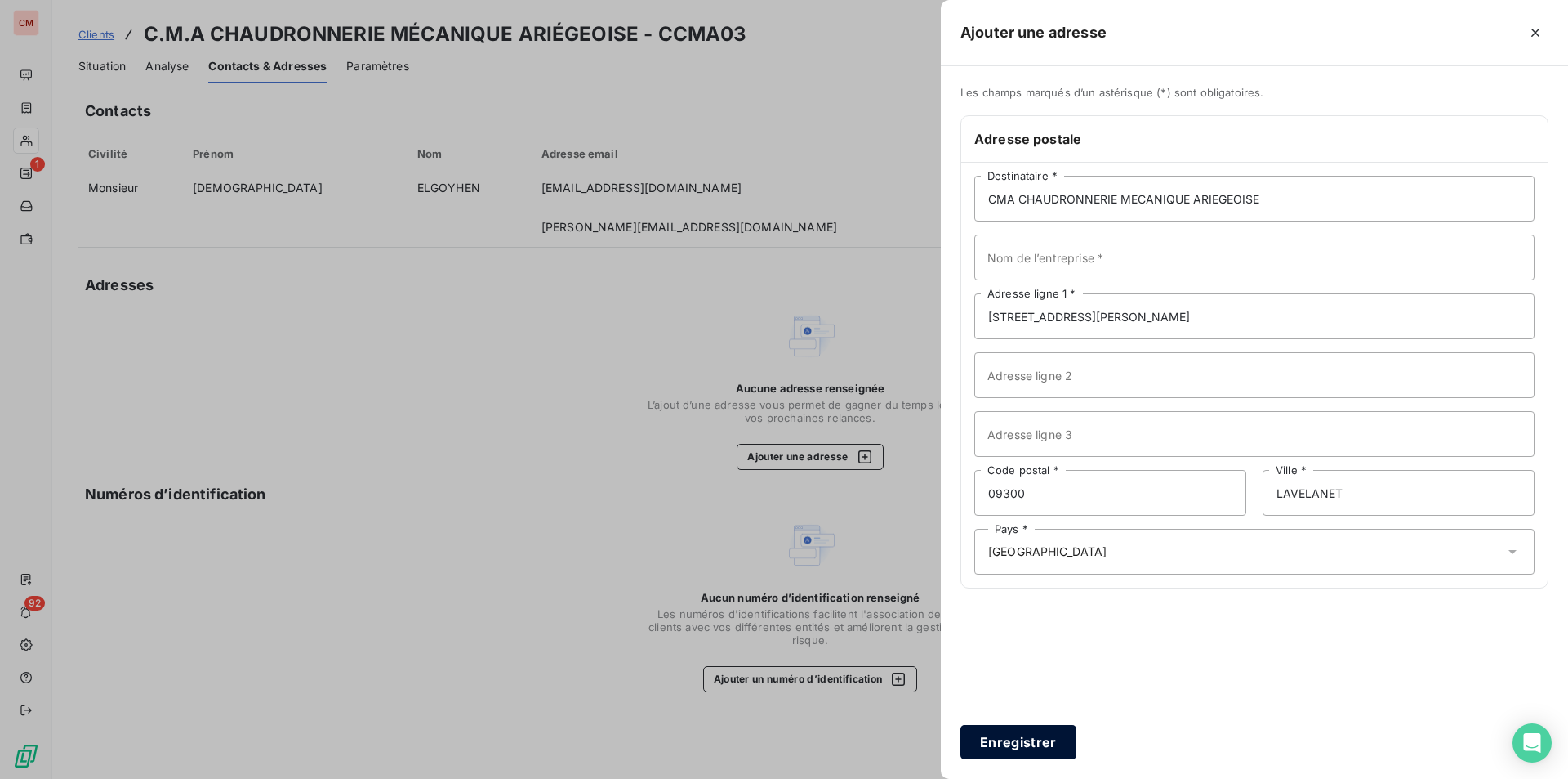
click at [1022, 740] on button "Enregistrer" at bounding box center [1019, 742] width 116 height 34
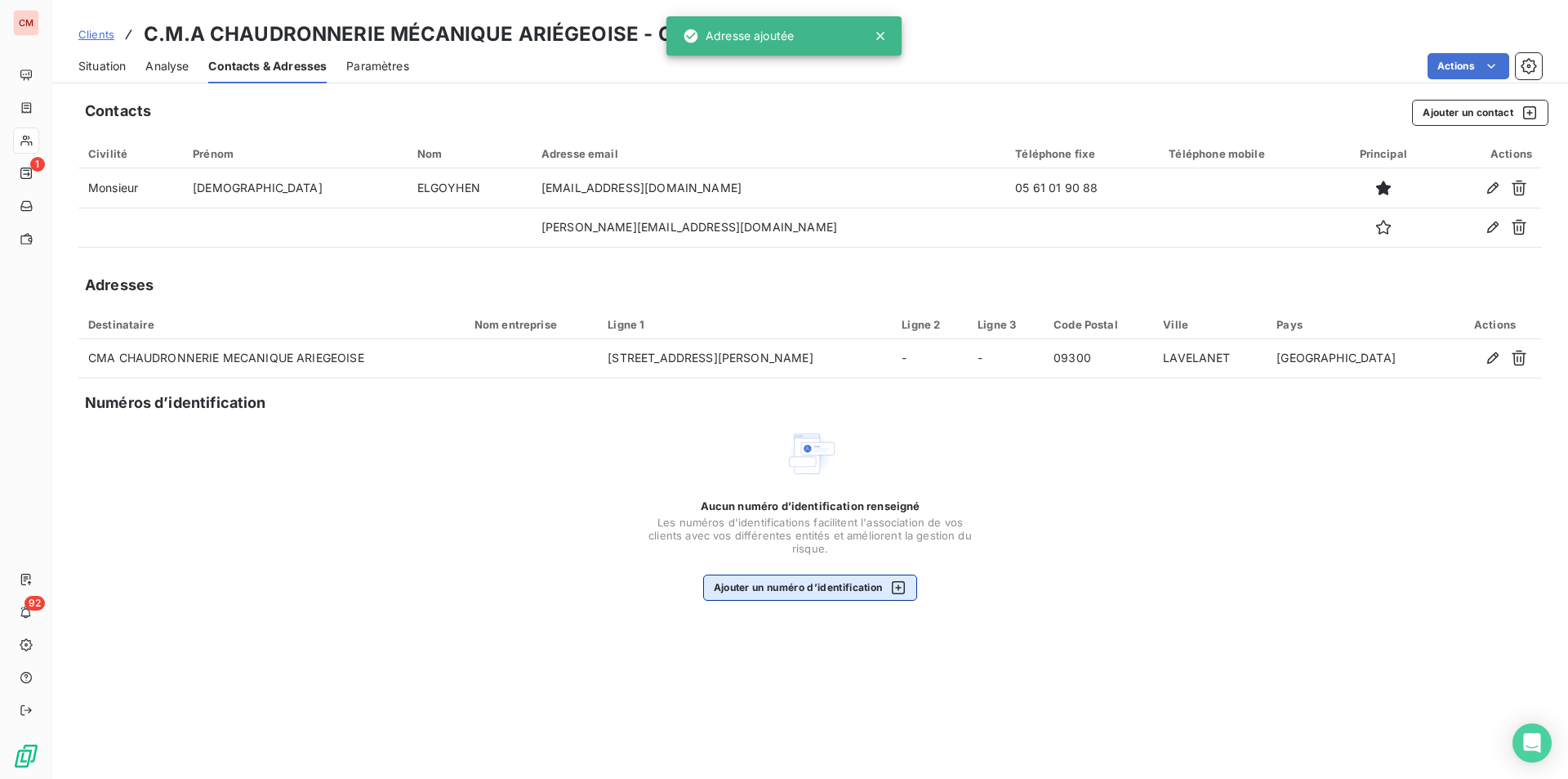
click at [845, 588] on button "Ajouter un numéro d’identification" at bounding box center [810, 587] width 215 height 26
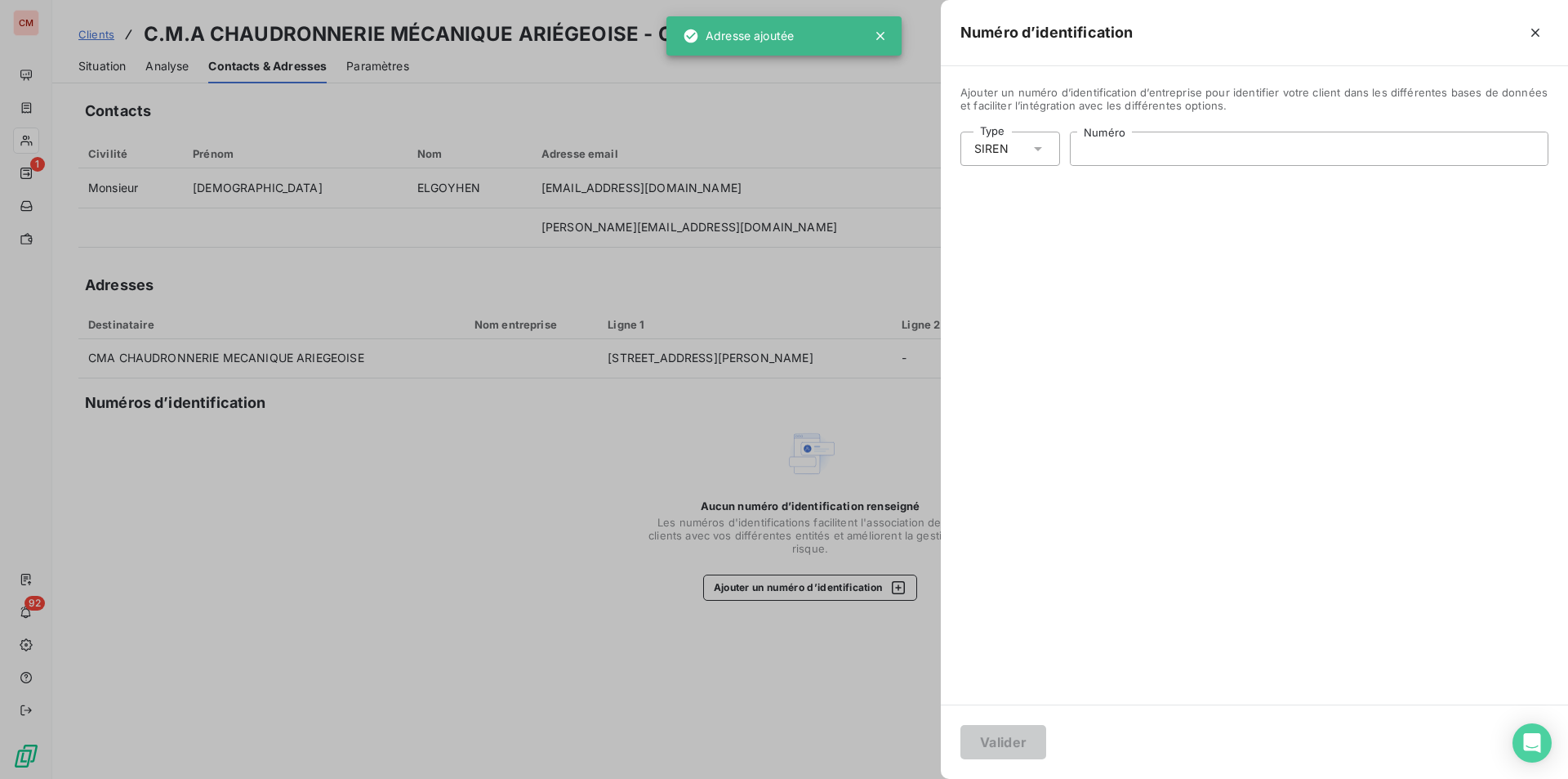
click at [1121, 150] on input "Numéro" at bounding box center [1310, 148] width 477 height 32
click at [1119, 145] on input "Numéro" at bounding box center [1310, 148] width 477 height 32
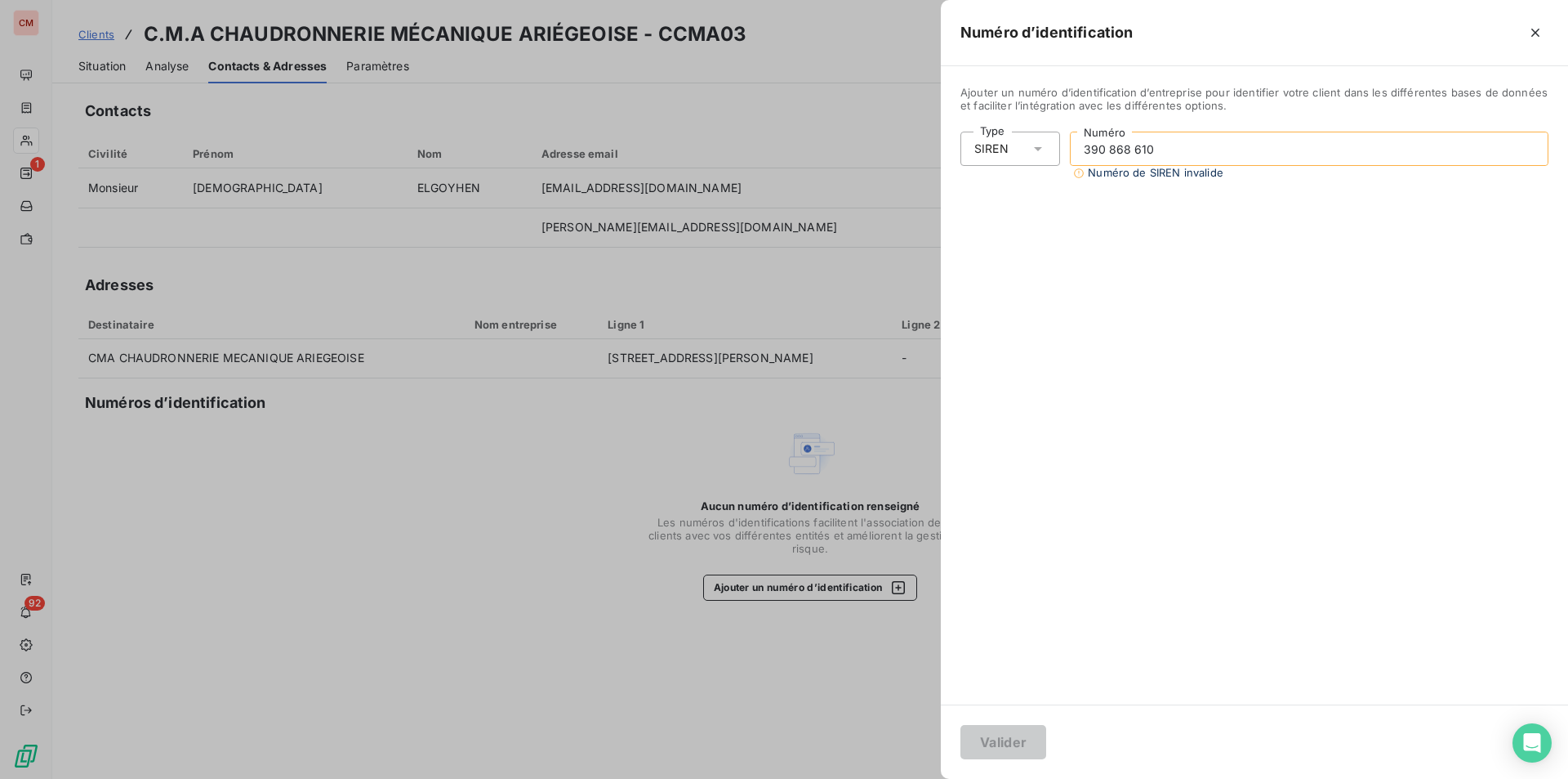
type input "390 868 610"
click at [1019, 741] on button "Valider" at bounding box center [1003, 742] width 86 height 34
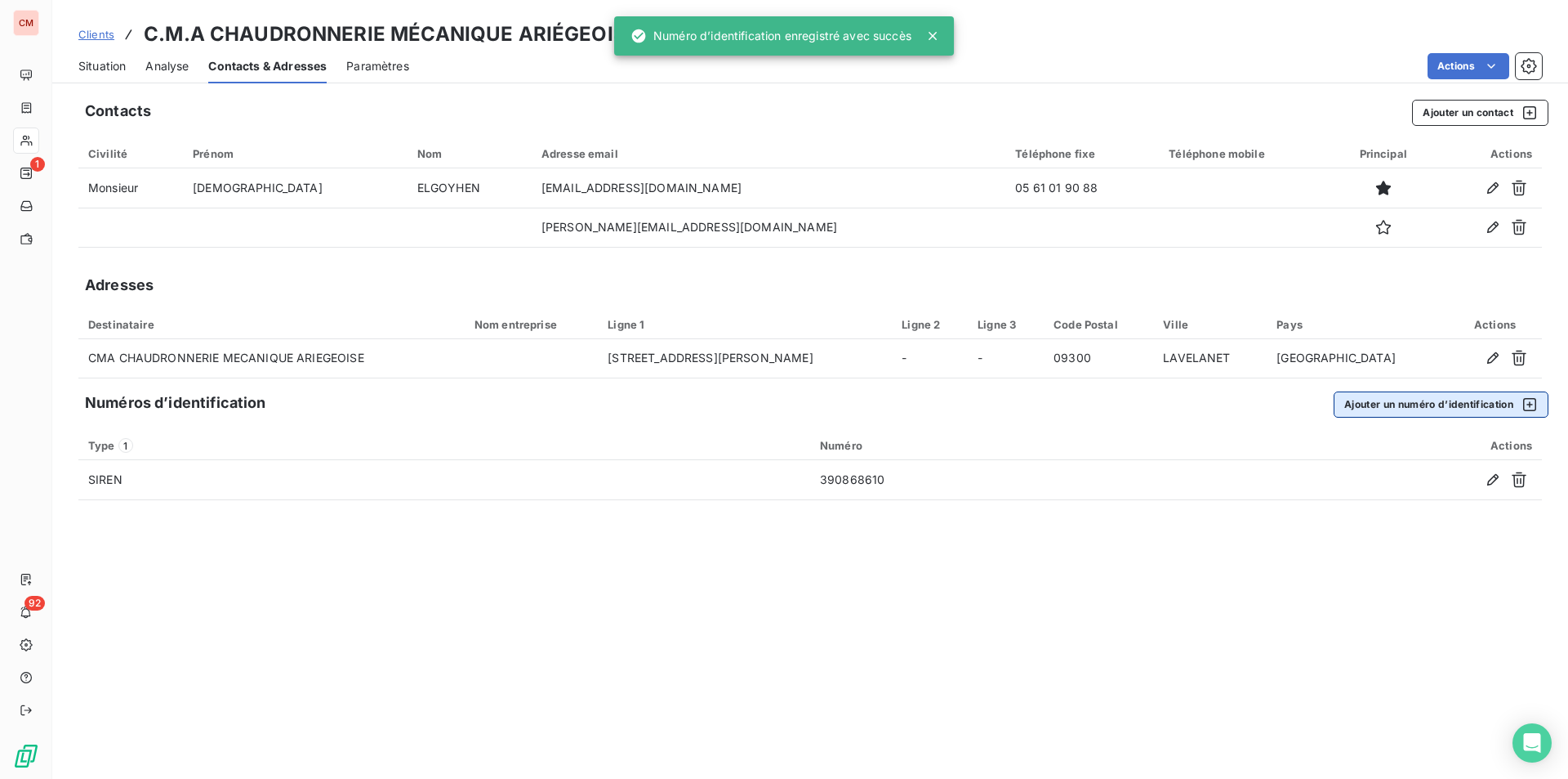
click at [1414, 399] on button "Ajouter un numéro d’identification" at bounding box center [1441, 404] width 215 height 26
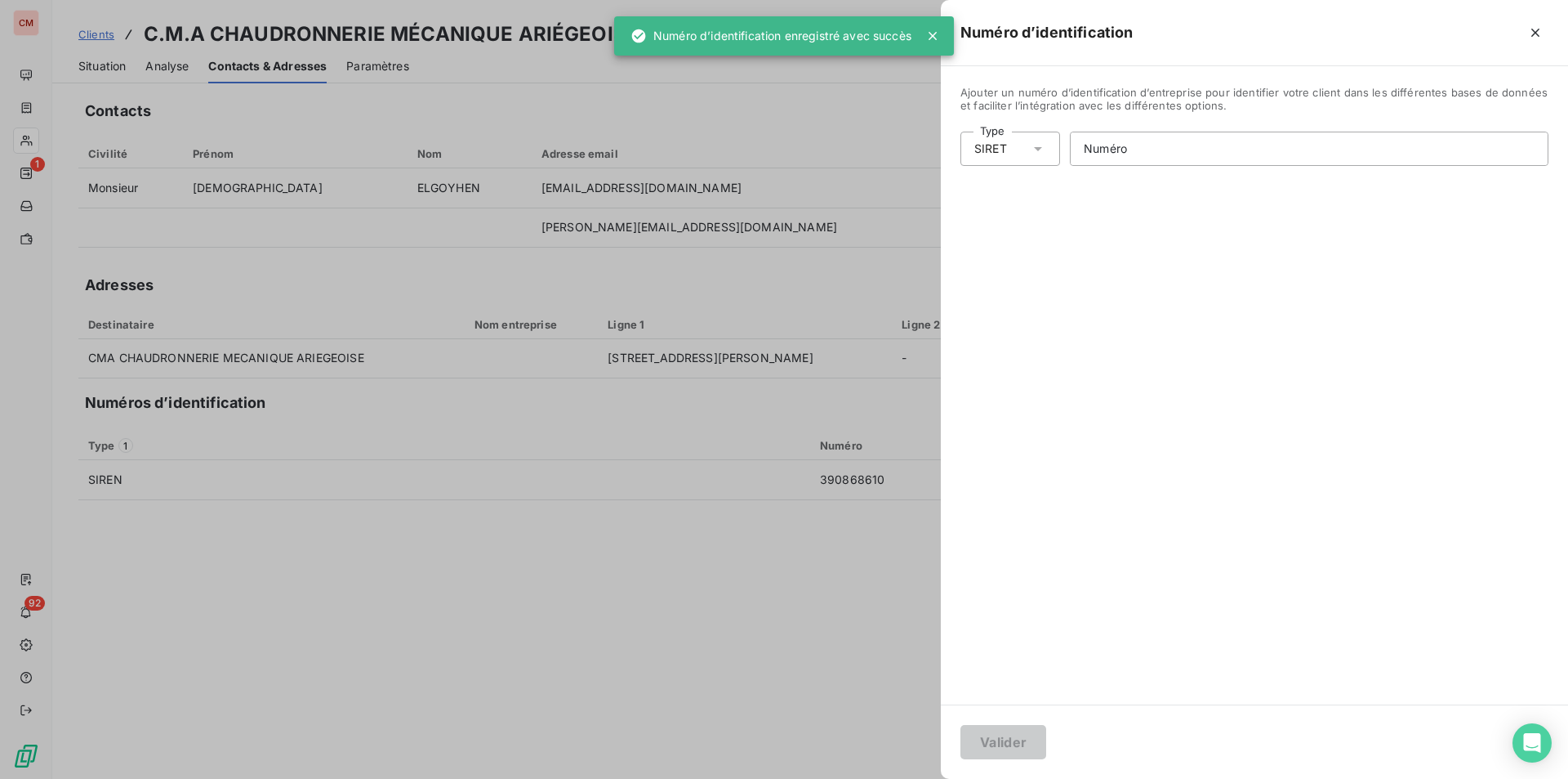
click at [991, 143] on div "SIRET" at bounding box center [990, 149] width 32 height 17
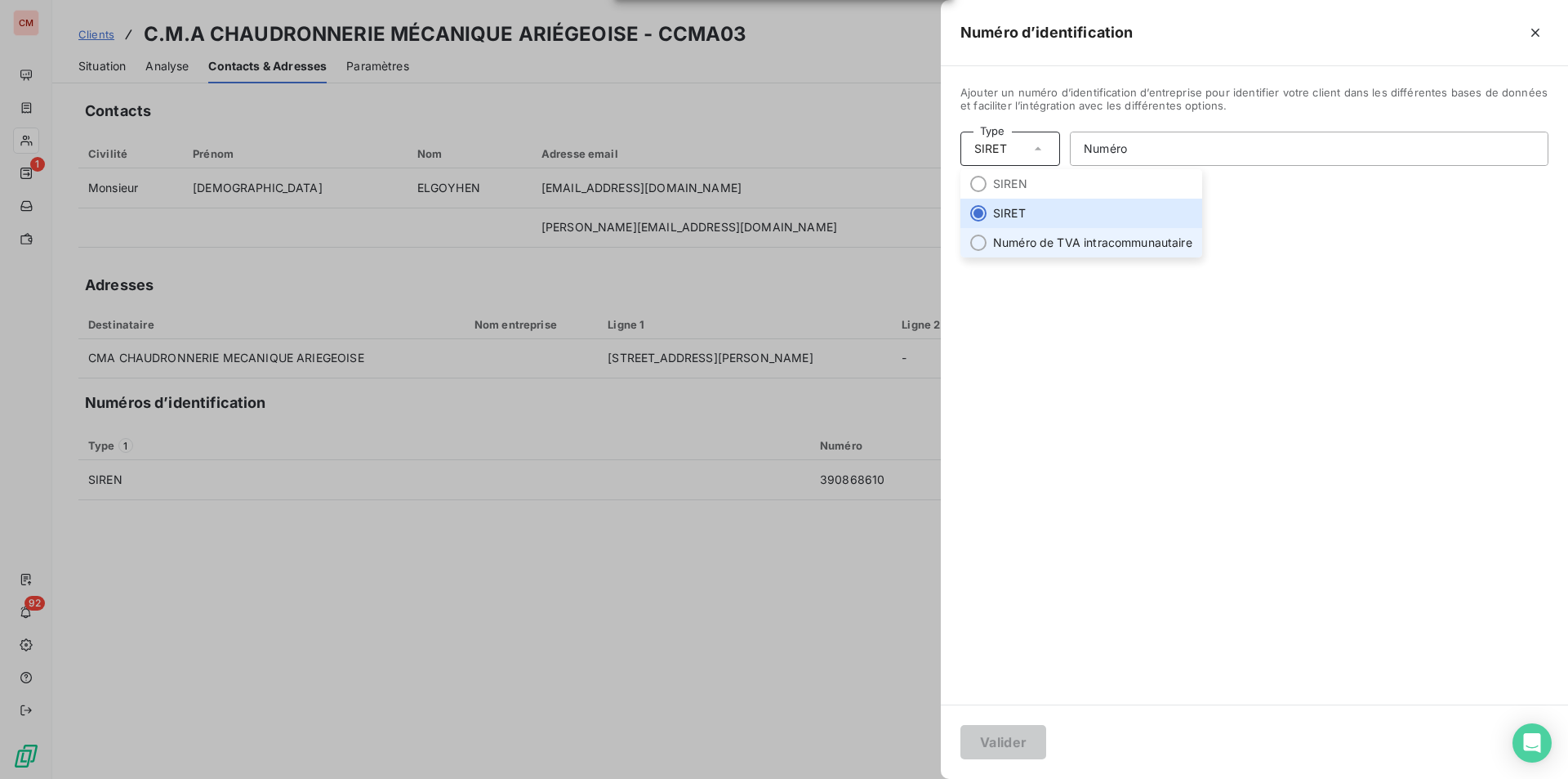
drag, startPoint x: 1024, startPoint y: 248, endPoint x: 1066, endPoint y: 217, distance: 52.2
click at [1024, 248] on li "Numéro de TVA intracommunautaire" at bounding box center [1081, 242] width 242 height 29
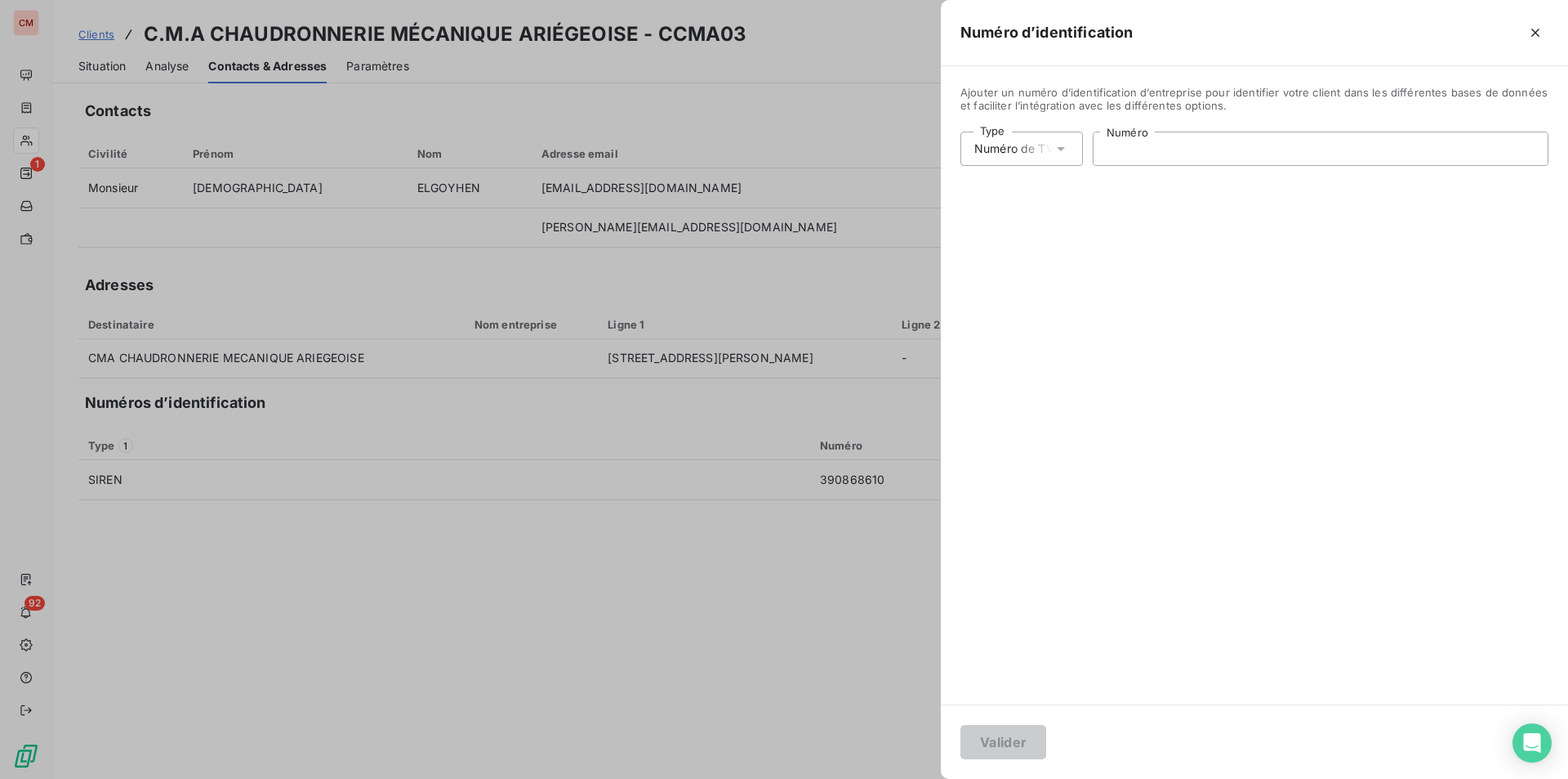
click at [1141, 153] on input "Numéro" at bounding box center [1320, 148] width 455 height 32
type input "FR02390868610"
click at [978, 746] on button "Valider" at bounding box center [1003, 742] width 86 height 34
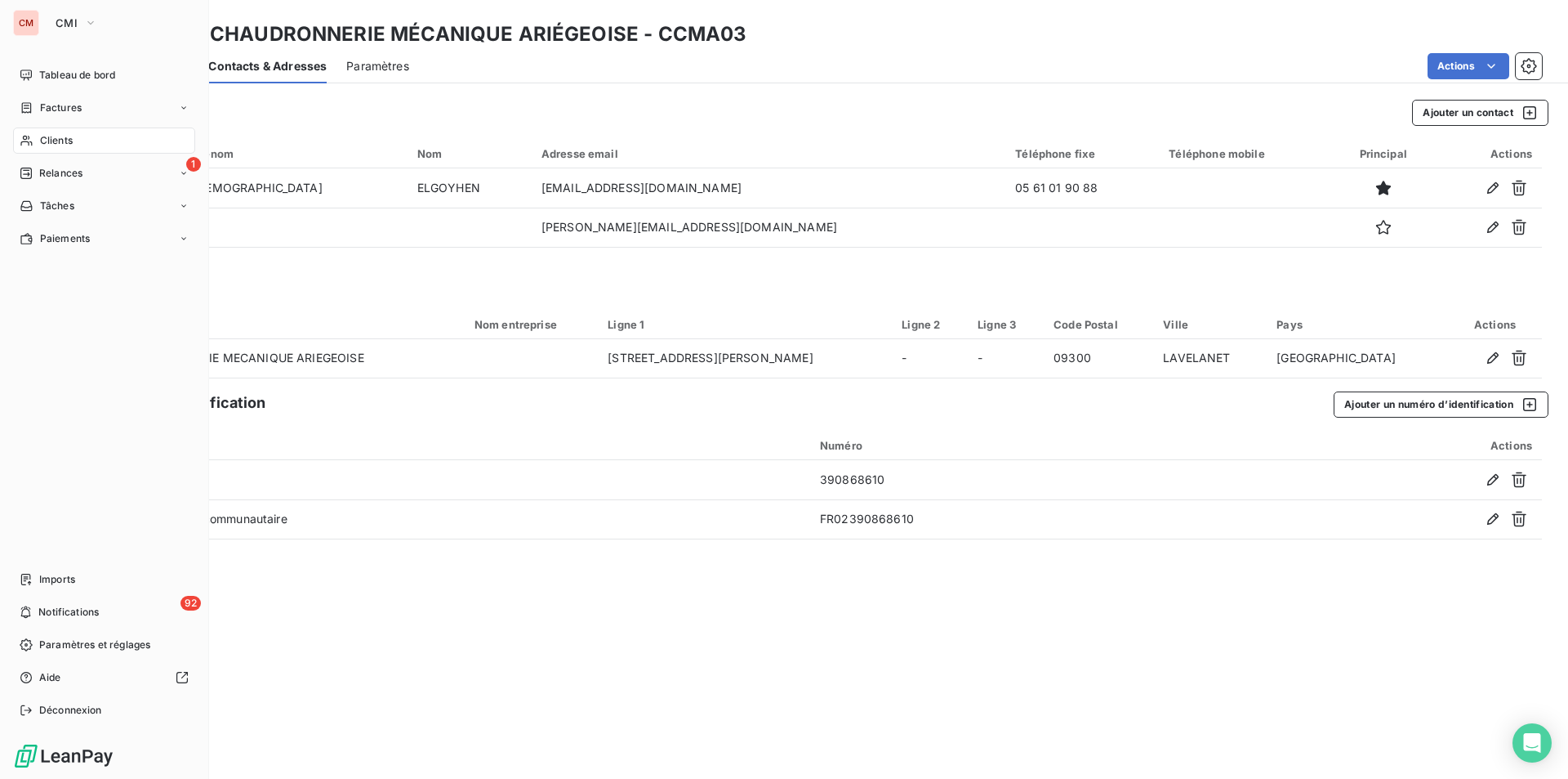
click at [58, 141] on span "Clients" at bounding box center [56, 141] width 32 height 15
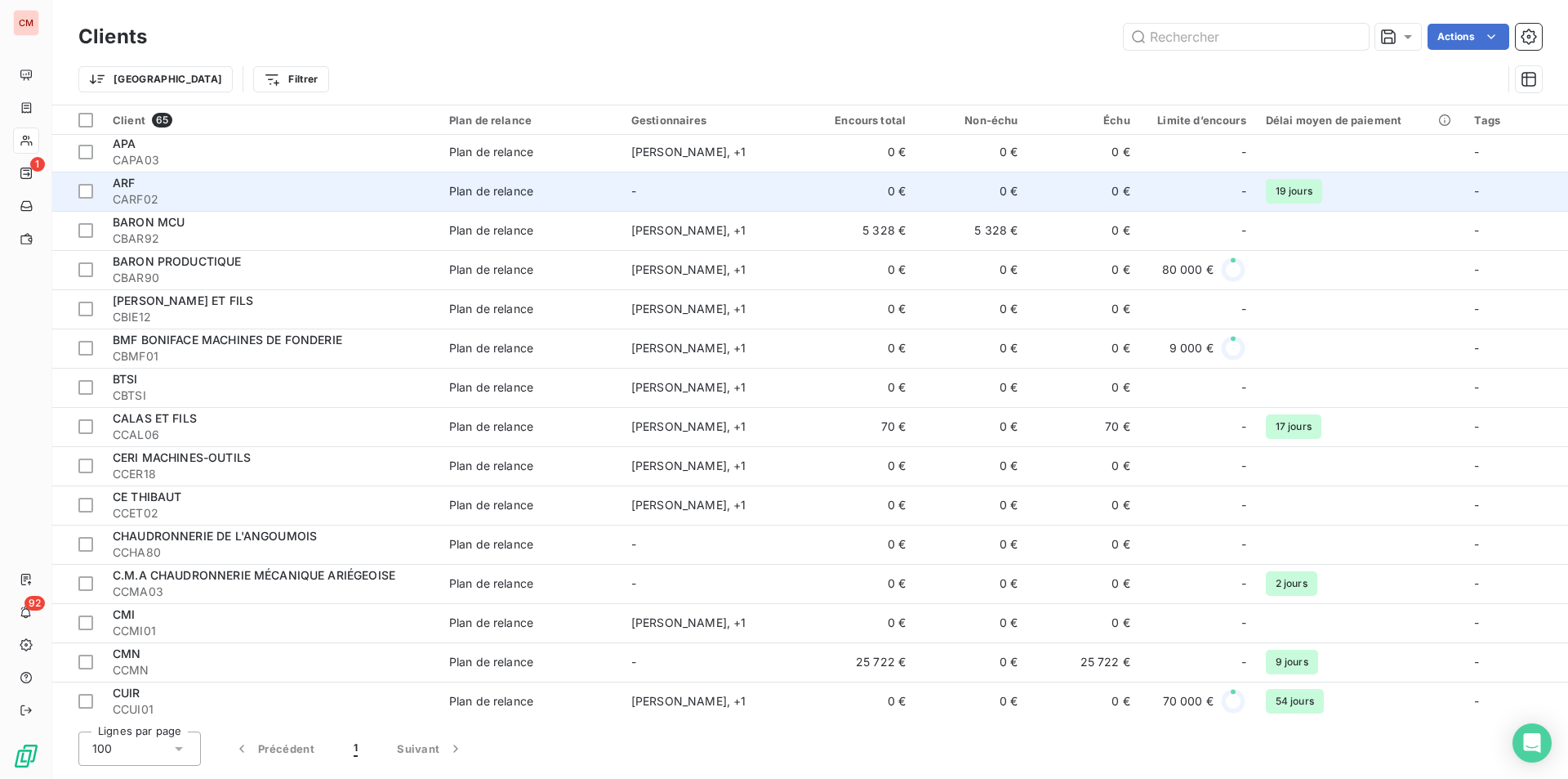
scroll to position [409, 0]
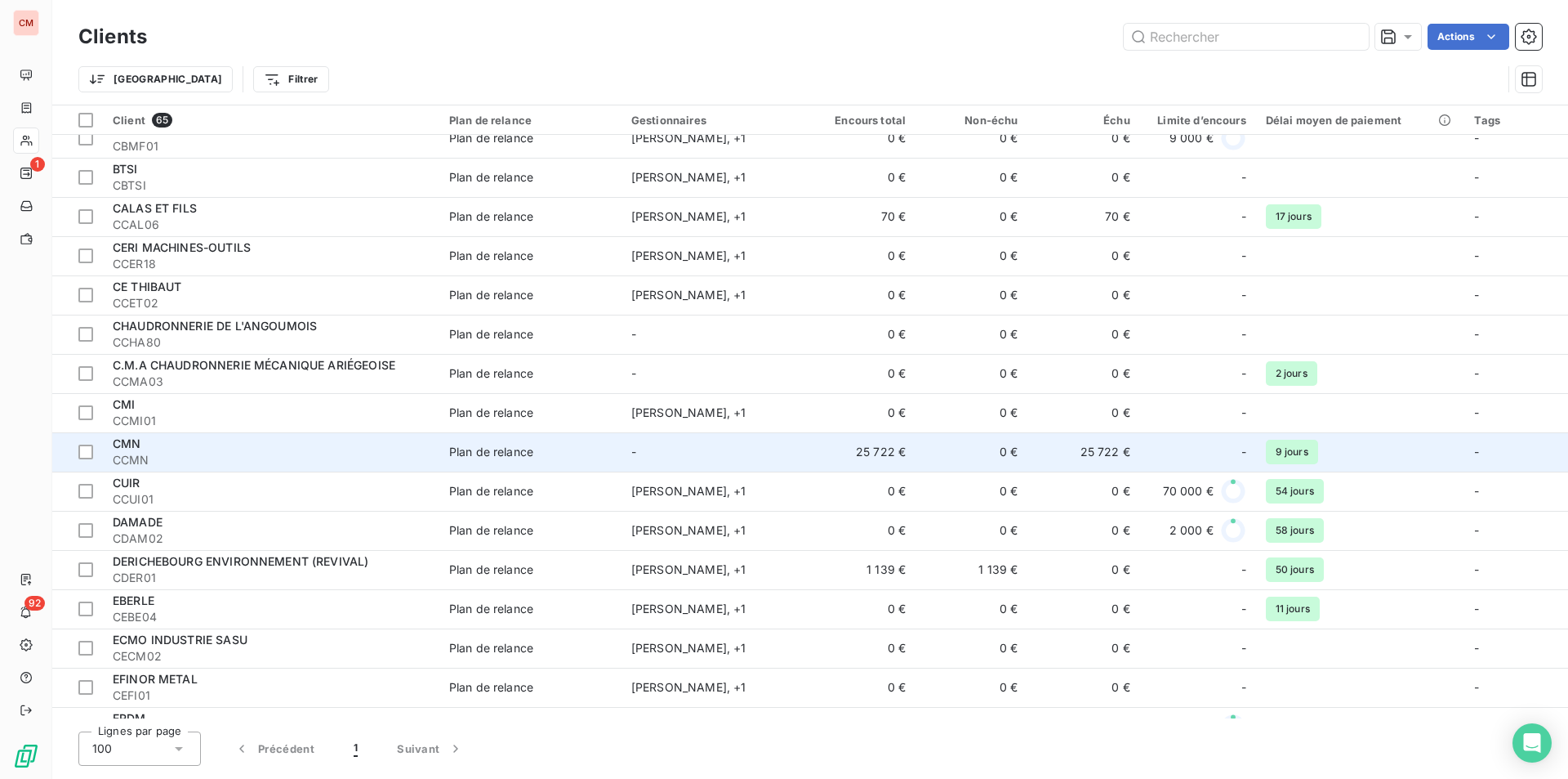
click at [330, 456] on span "CCMN" at bounding box center [271, 461] width 317 height 17
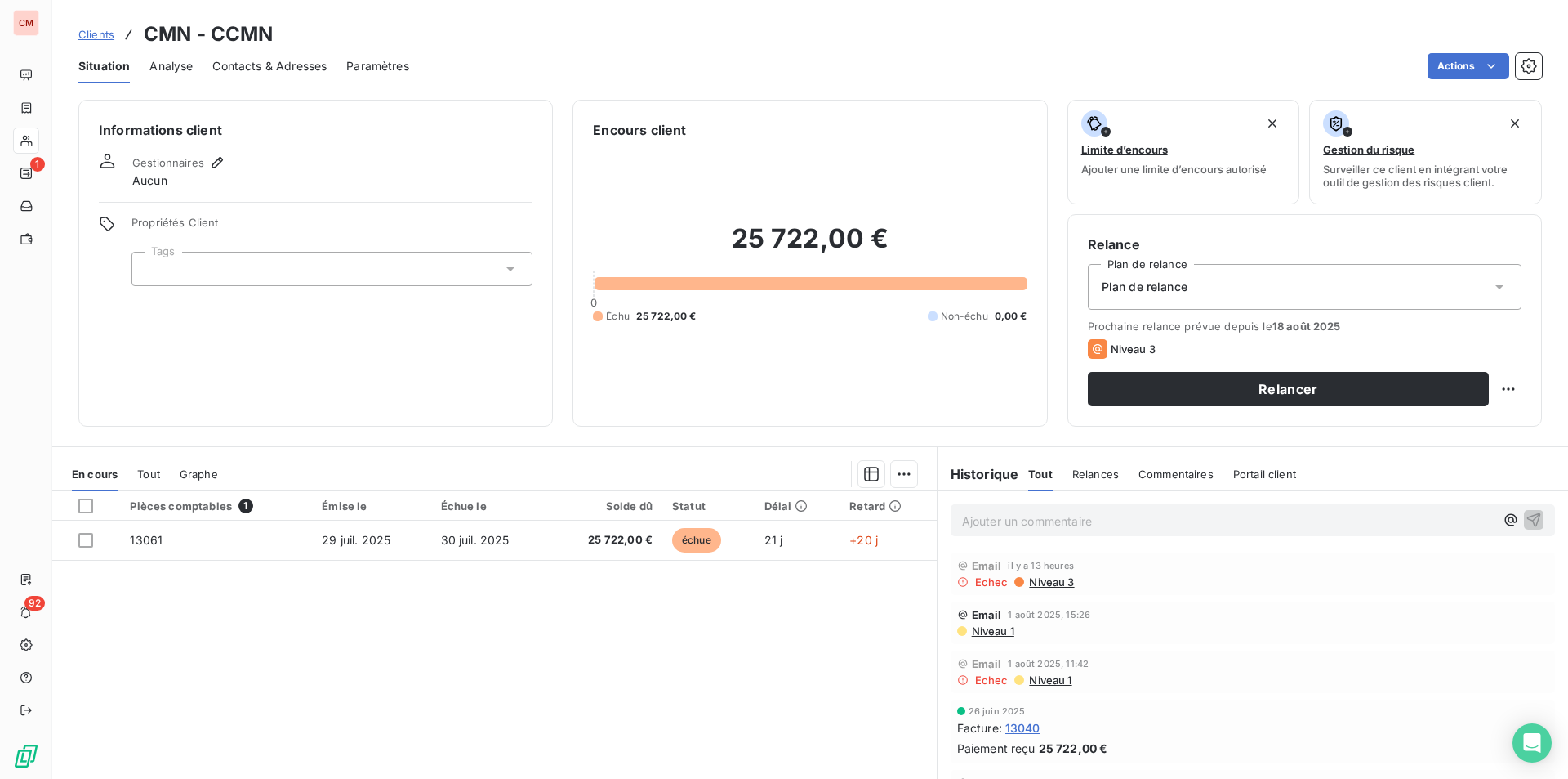
click at [282, 64] on span "Contacts & Adresses" at bounding box center [270, 67] width 115 height 17
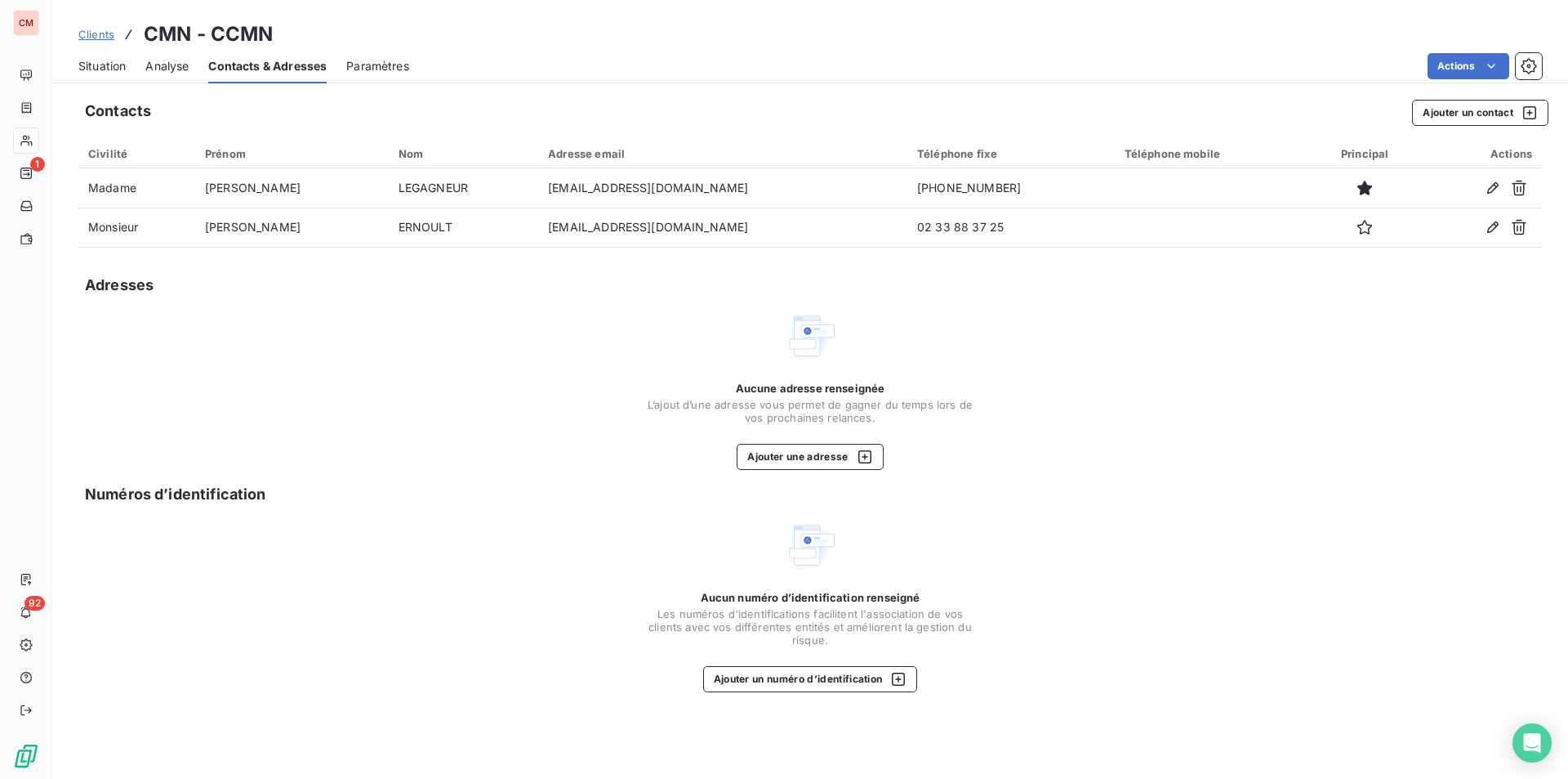
click at [96, 32] on span "Clients" at bounding box center [96, 34] width 36 height 13
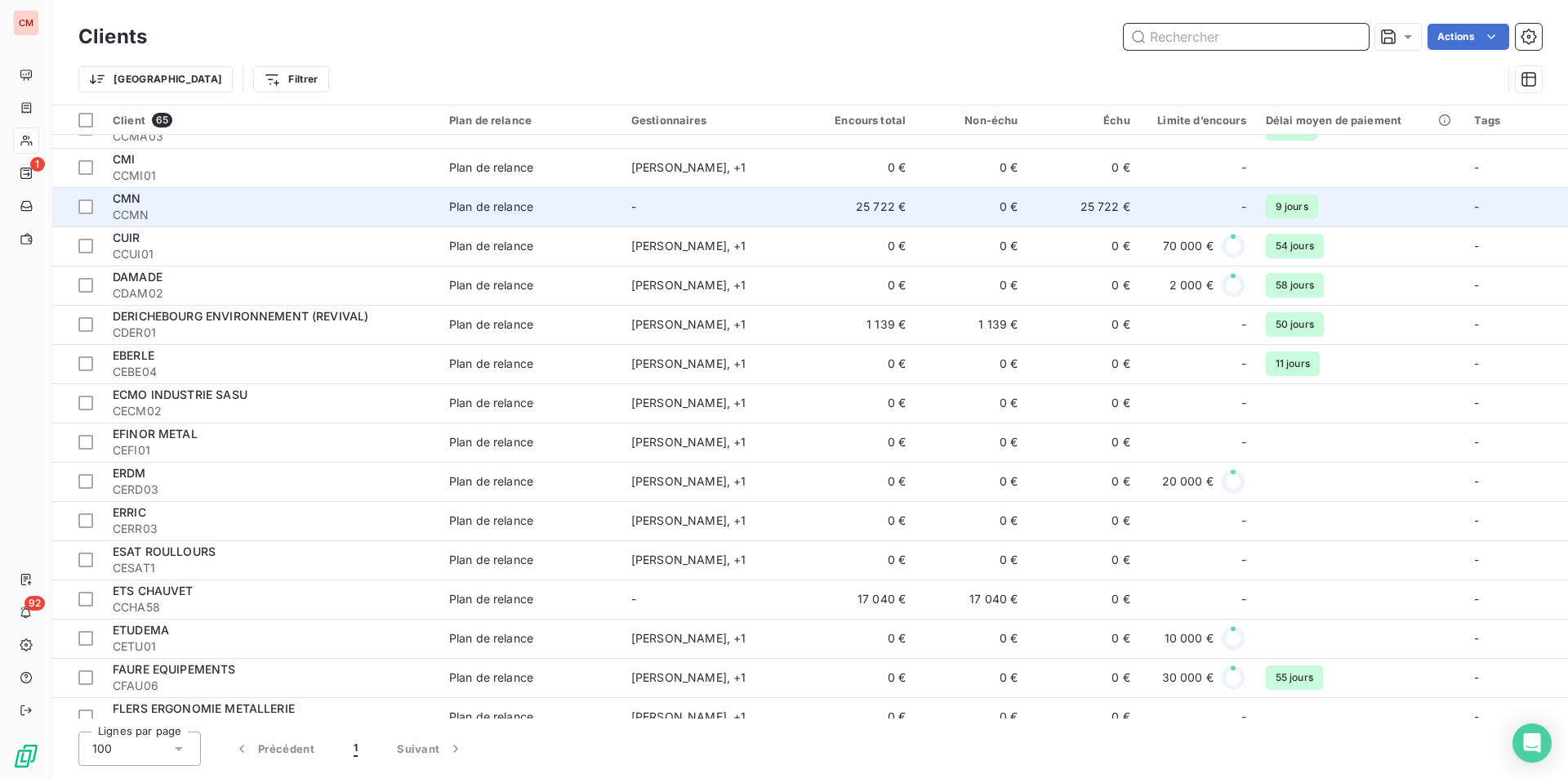
scroll to position [245, 0]
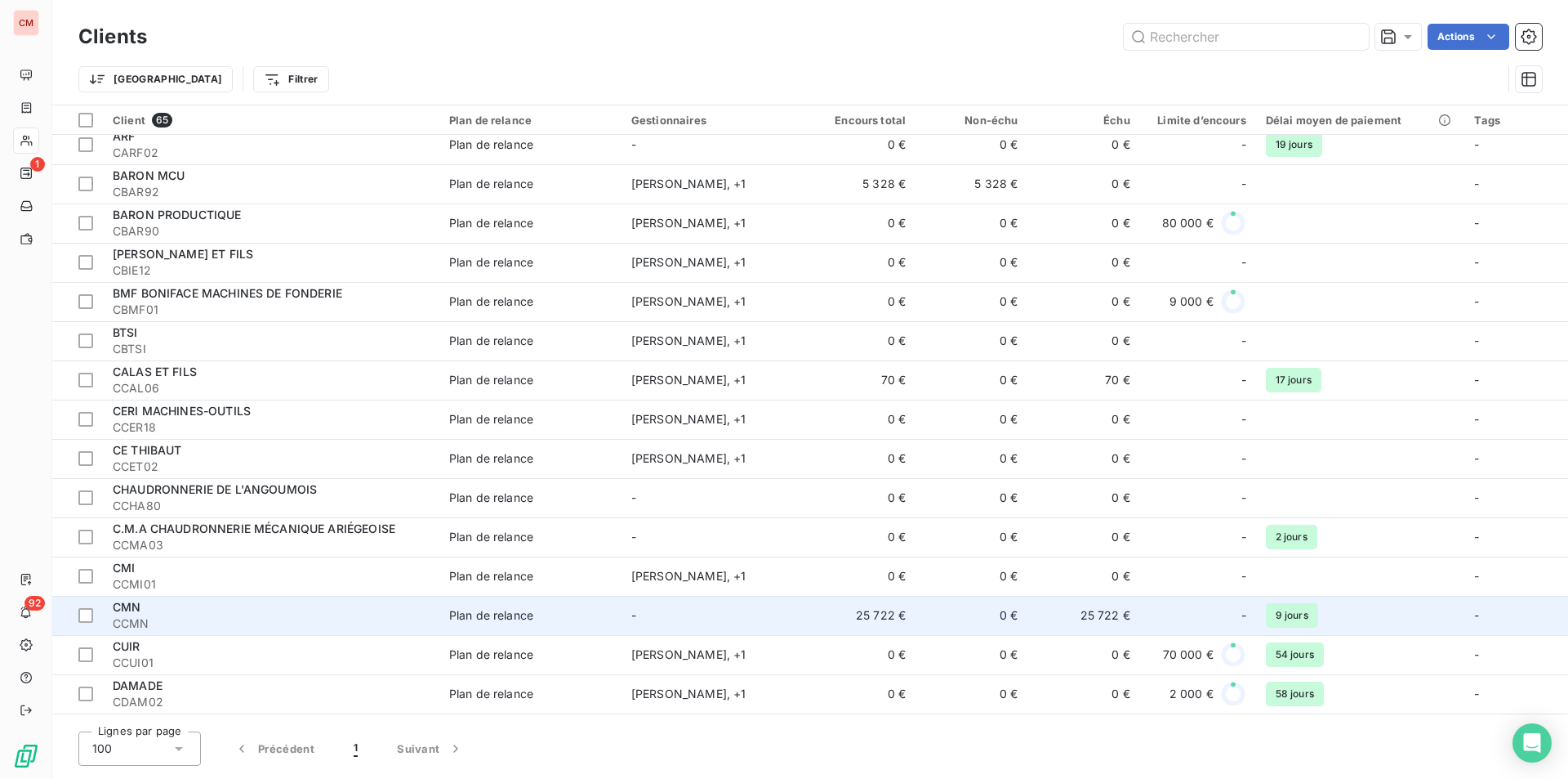
click at [195, 618] on span "CCMN" at bounding box center [271, 624] width 317 height 17
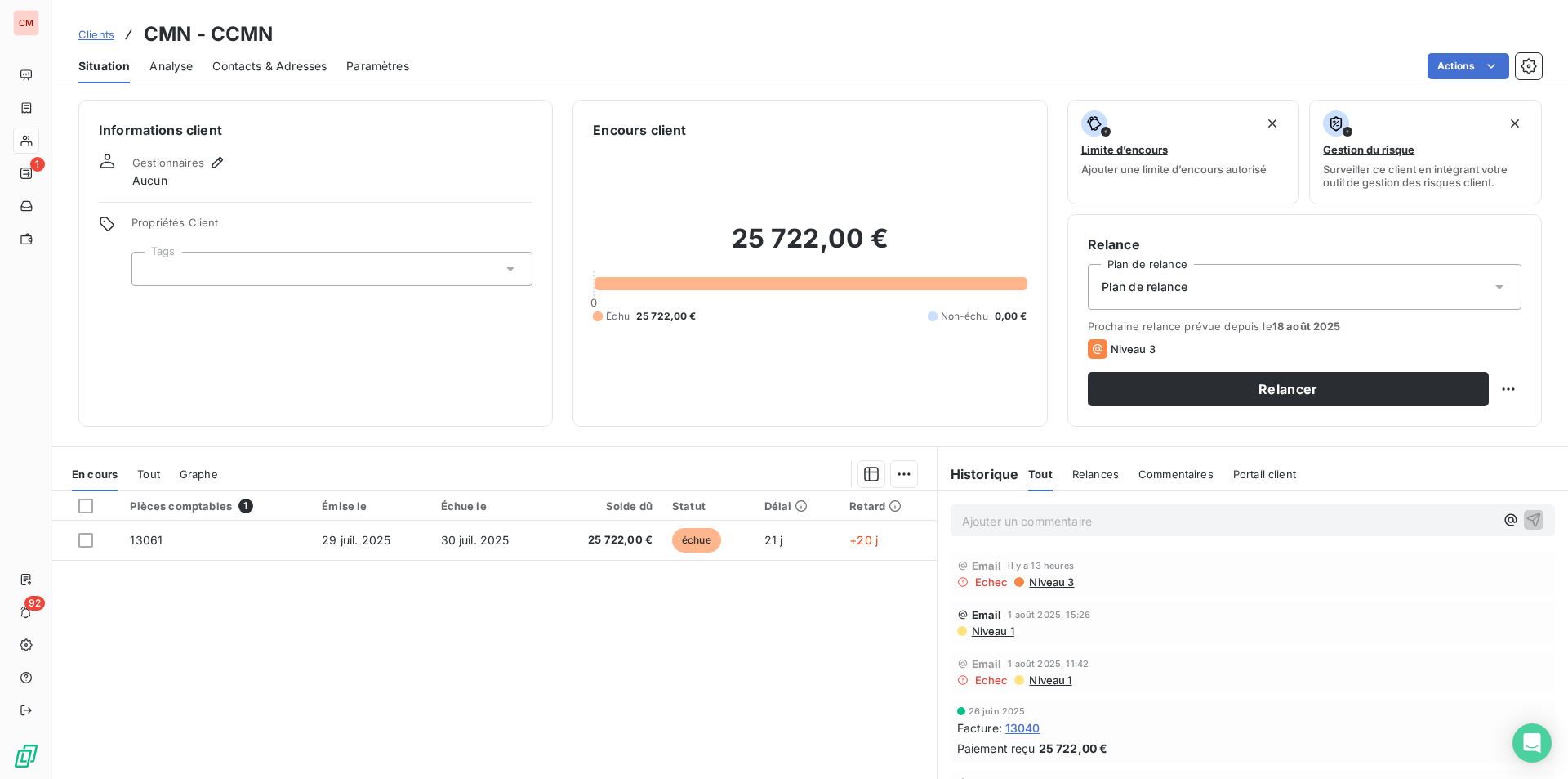
click at [1014, 722] on span "13040" at bounding box center [1023, 727] width 35 height 17
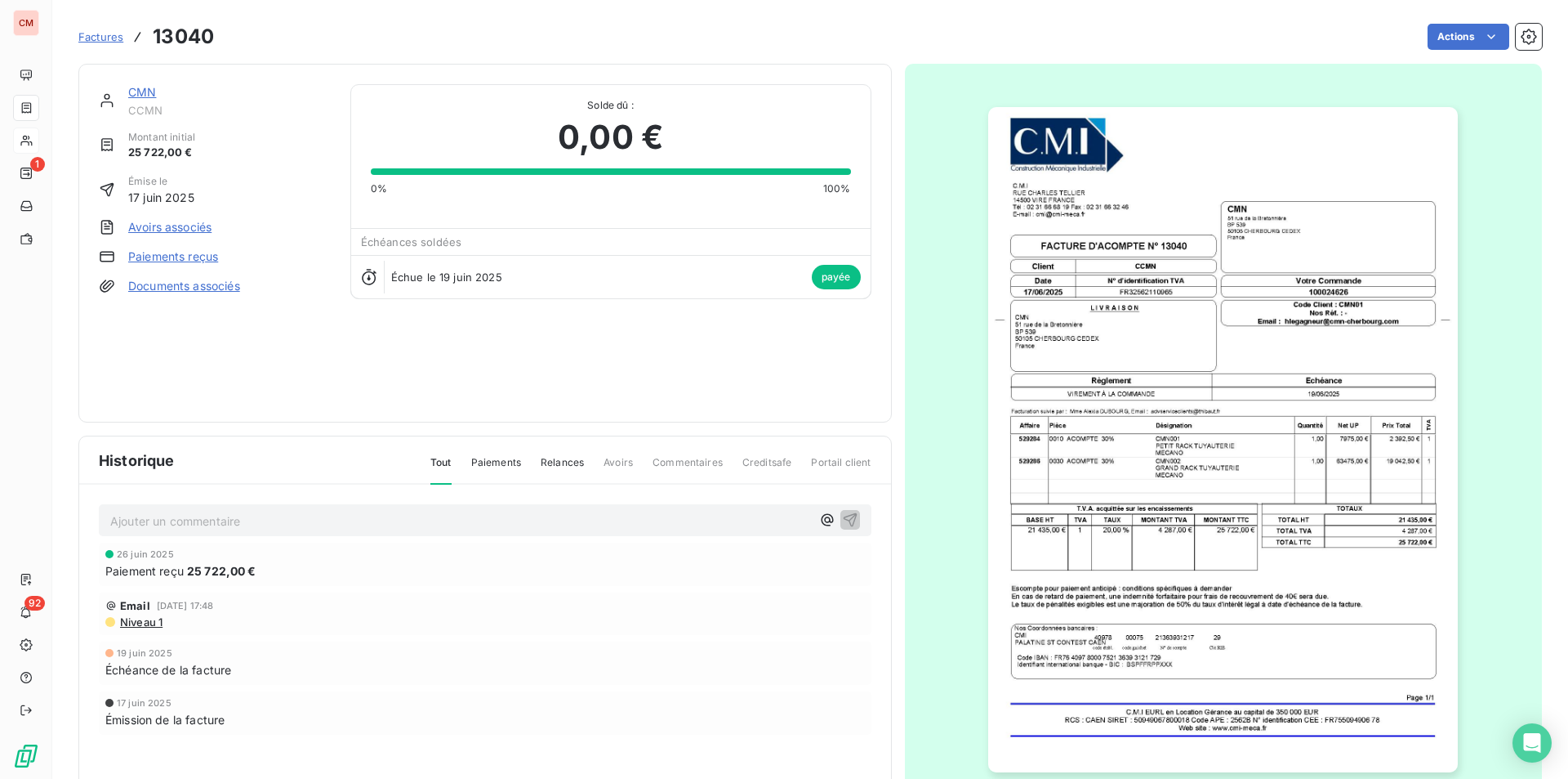
click at [141, 96] on link "CMN" at bounding box center [141, 91] width 27 height 14
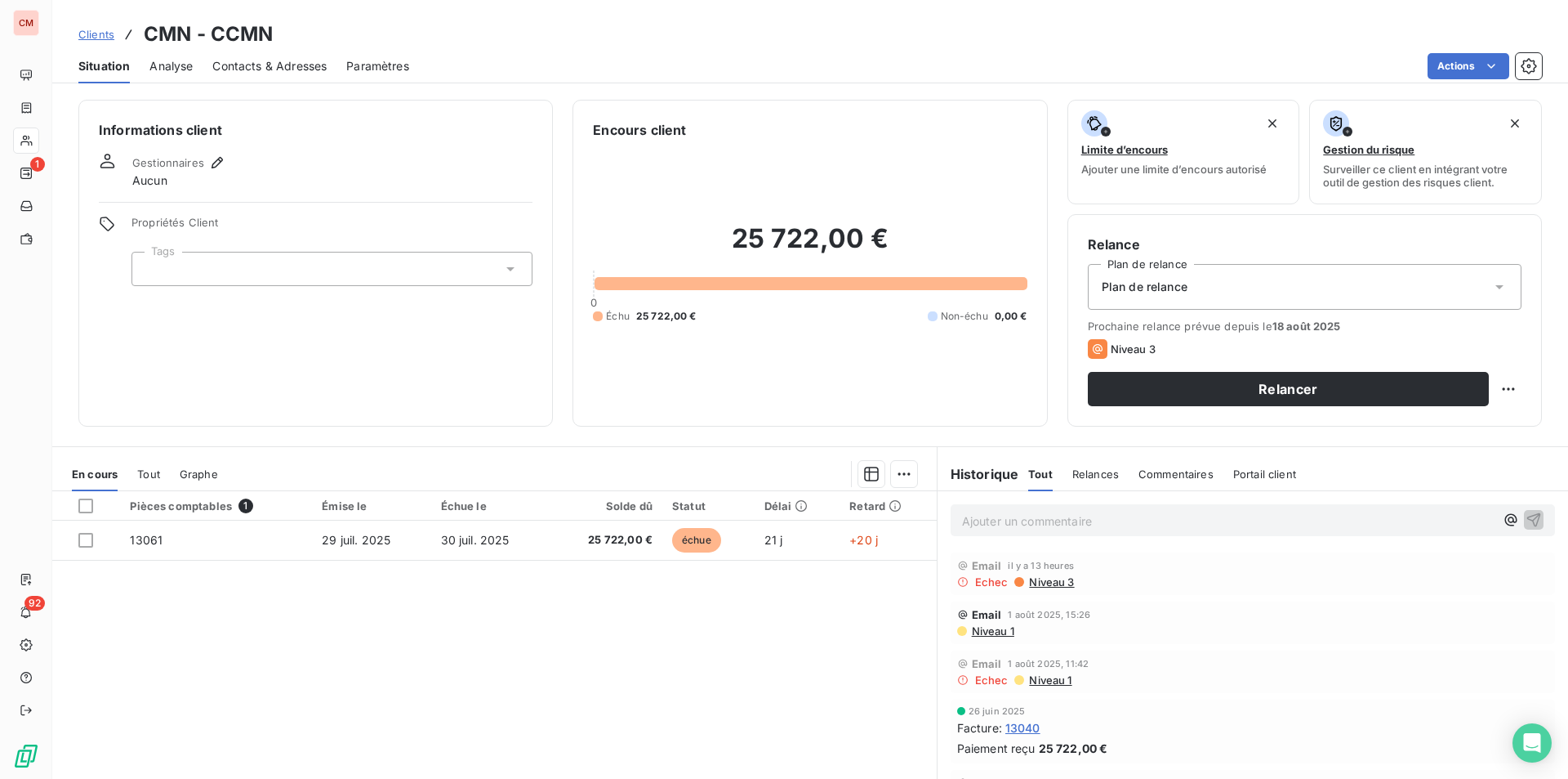
click at [283, 71] on span "Contacts & Adresses" at bounding box center [270, 67] width 115 height 17
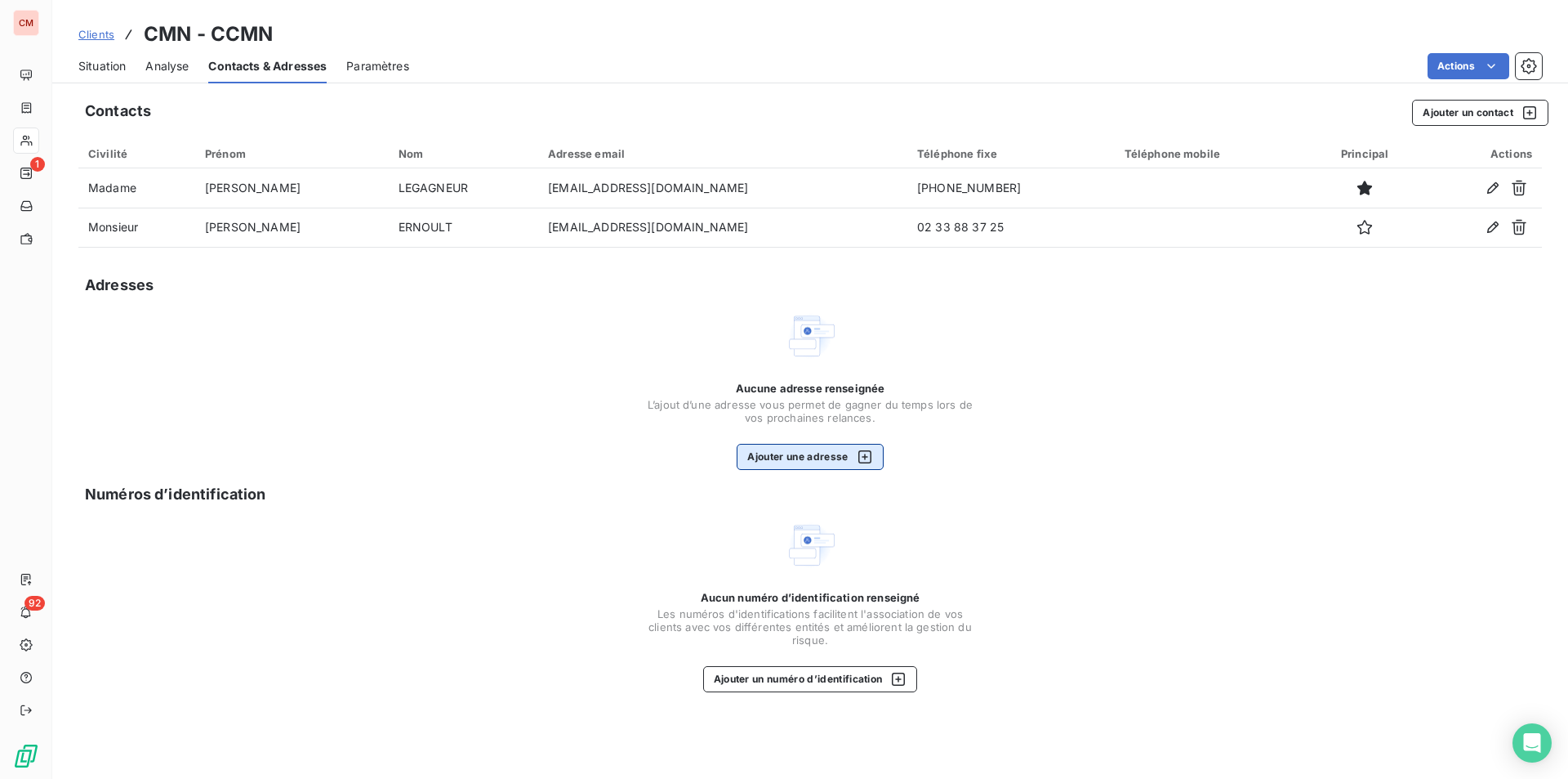
click at [794, 454] on button "Ajouter une adresse" at bounding box center [810, 456] width 146 height 26
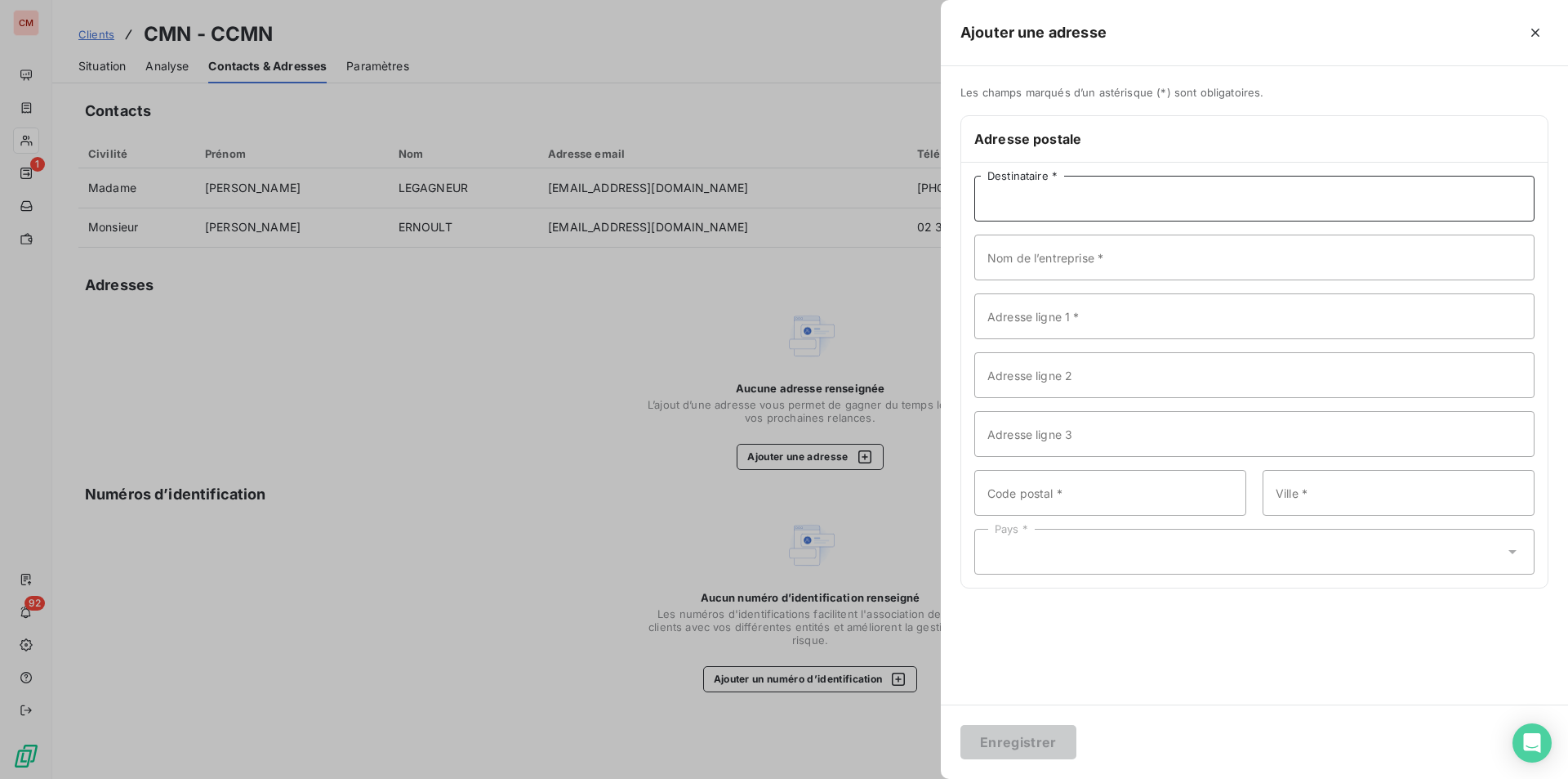
click at [1018, 201] on input "Destinataire *" at bounding box center [1255, 198] width 560 height 46
type input "CMN"
click at [1028, 314] on input "Adresse ligne 1 *" at bounding box center [1255, 316] width 560 height 46
type input "[STREET_ADDRESS]"
click at [1049, 379] on input "Adresse ligne 2" at bounding box center [1255, 375] width 560 height 46
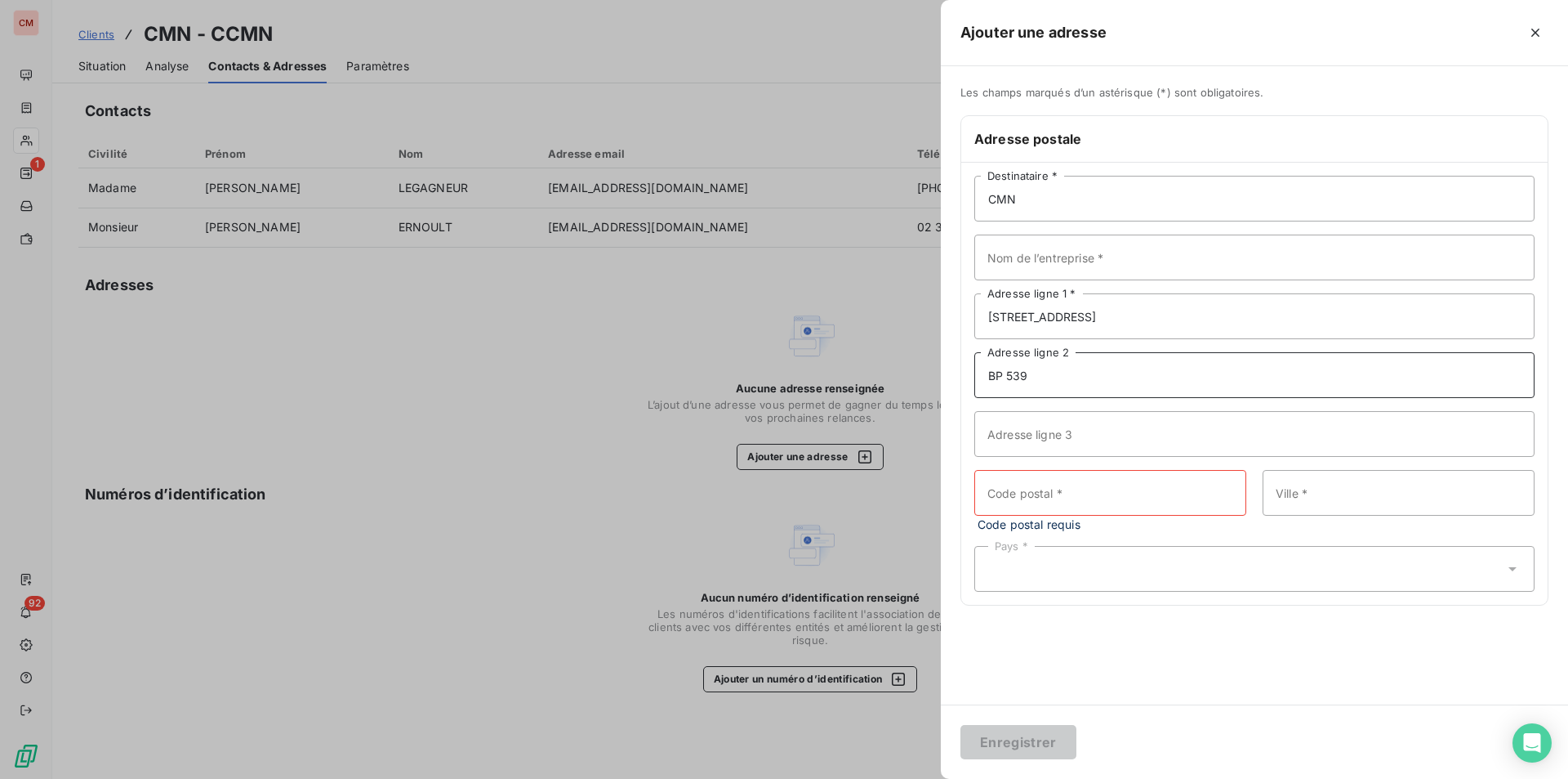
type input "BP 539"
type input "50105"
type input "CHERBOURG CEDEX"
click at [1049, 550] on div "Pays *" at bounding box center [1255, 551] width 560 height 46
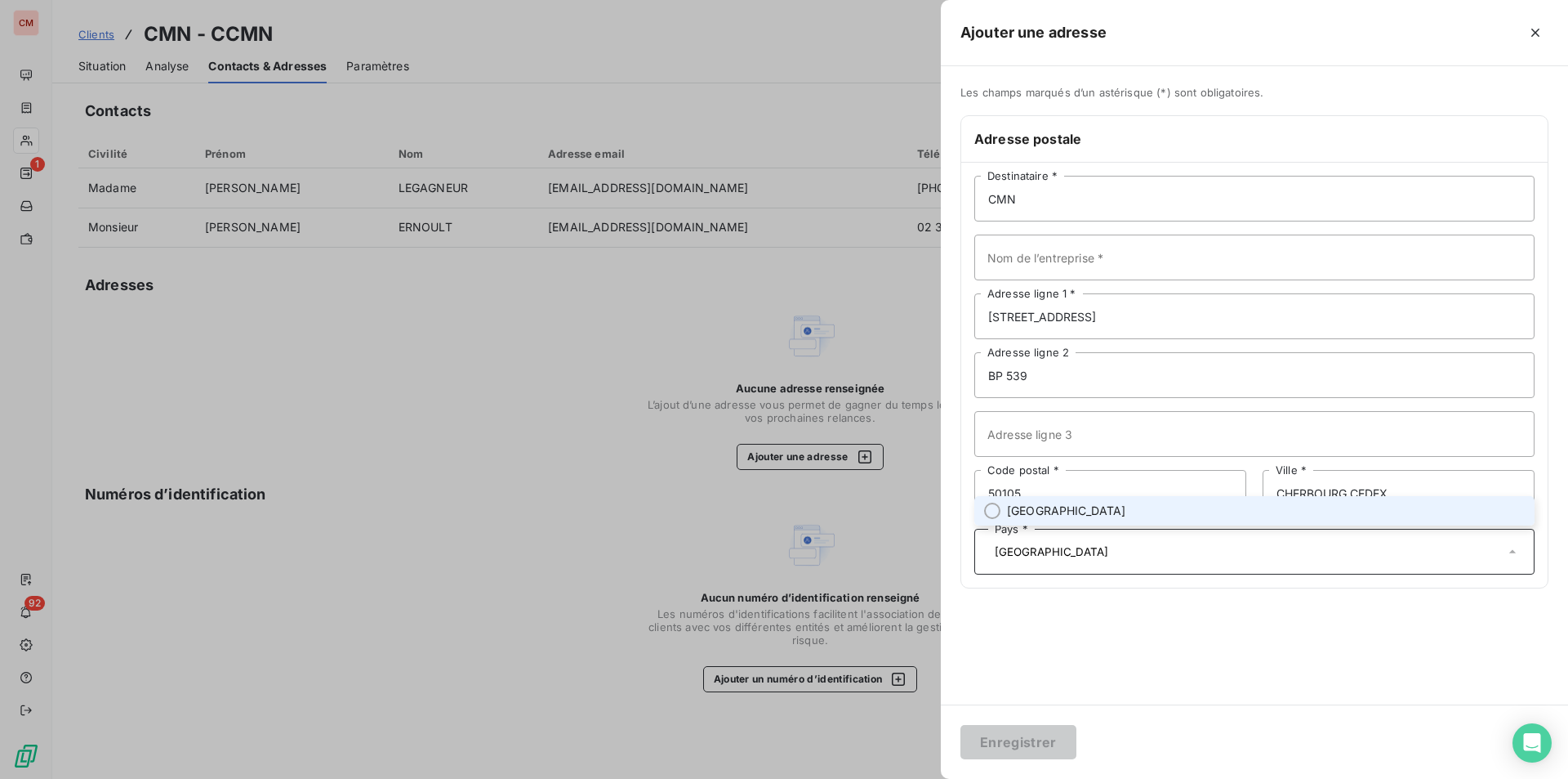
type input "[GEOGRAPHIC_DATA]"
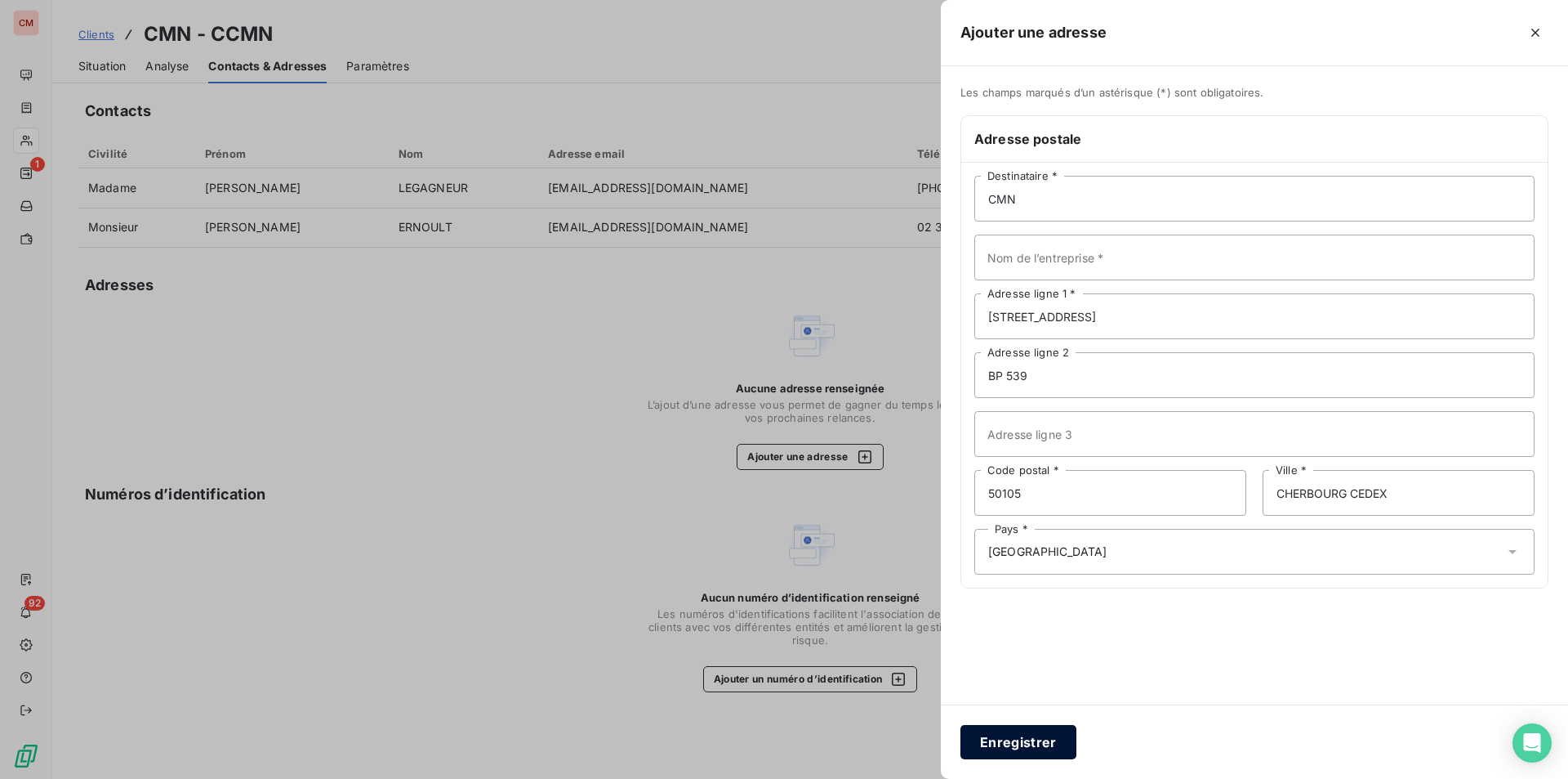
click at [1035, 747] on button "Enregistrer" at bounding box center [1019, 742] width 116 height 34
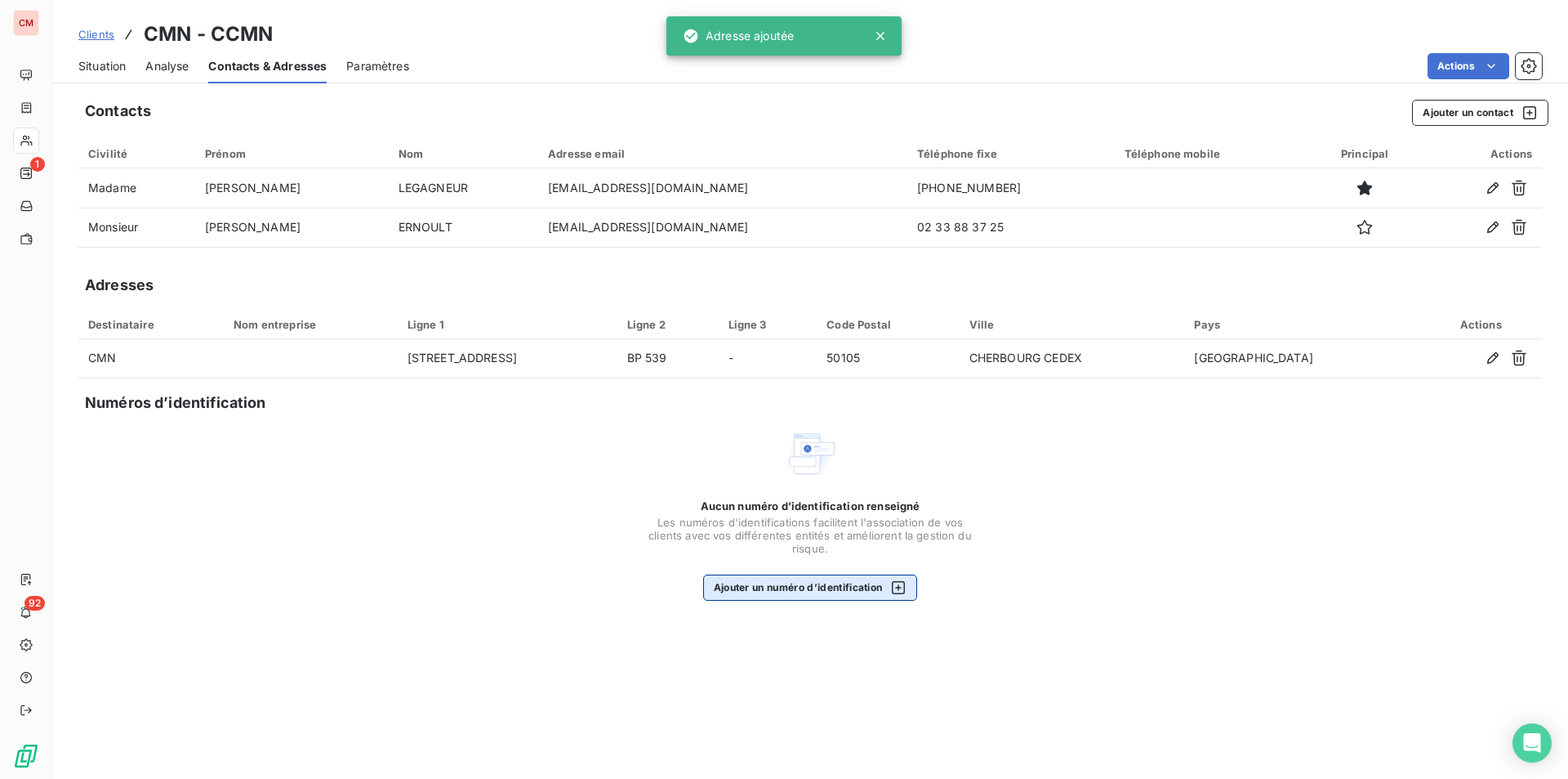
click at [796, 590] on button "Ajouter un numéro d’identification" at bounding box center [810, 587] width 215 height 26
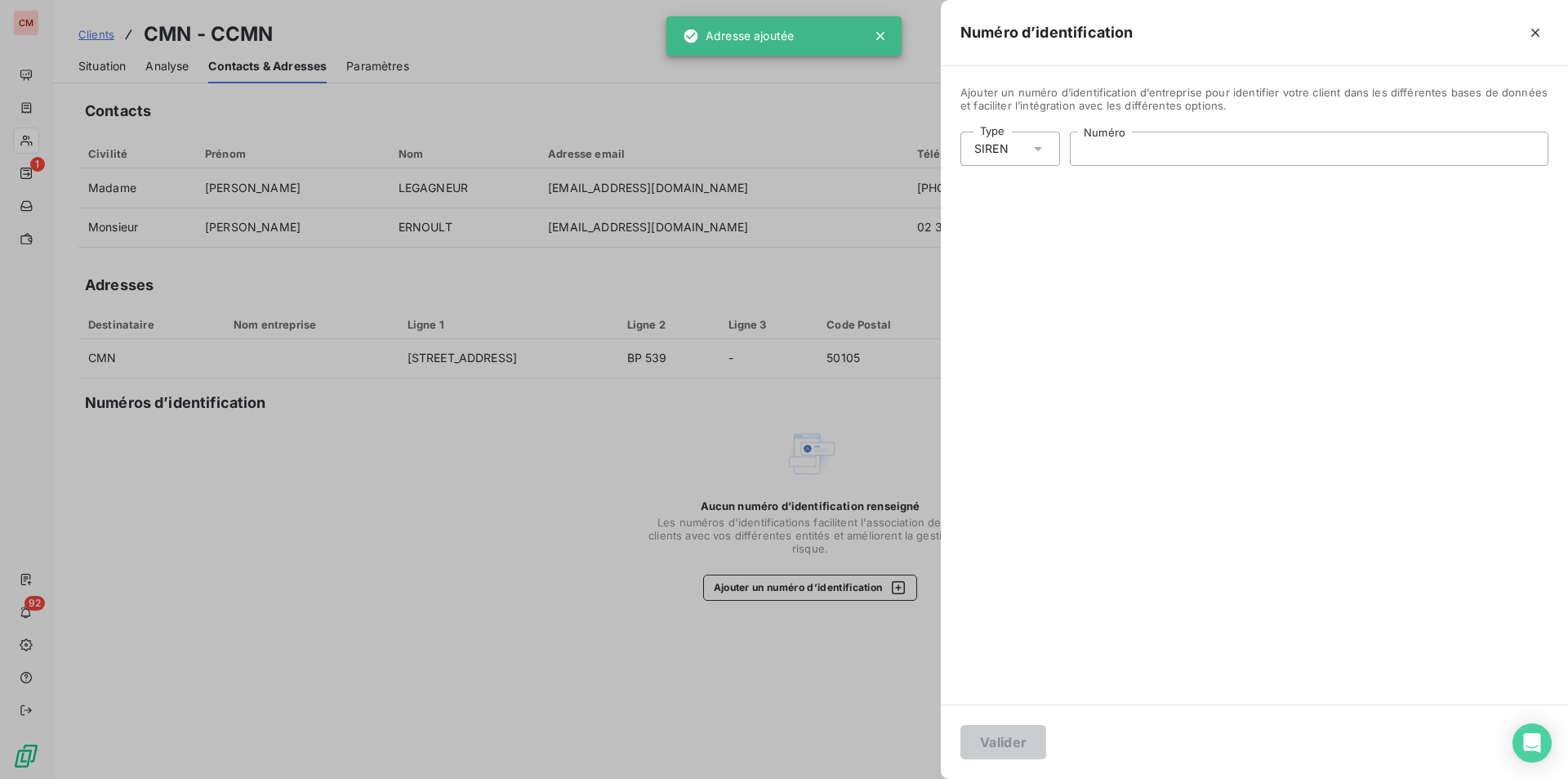
click at [1138, 147] on input "Numéro" at bounding box center [1310, 148] width 477 height 32
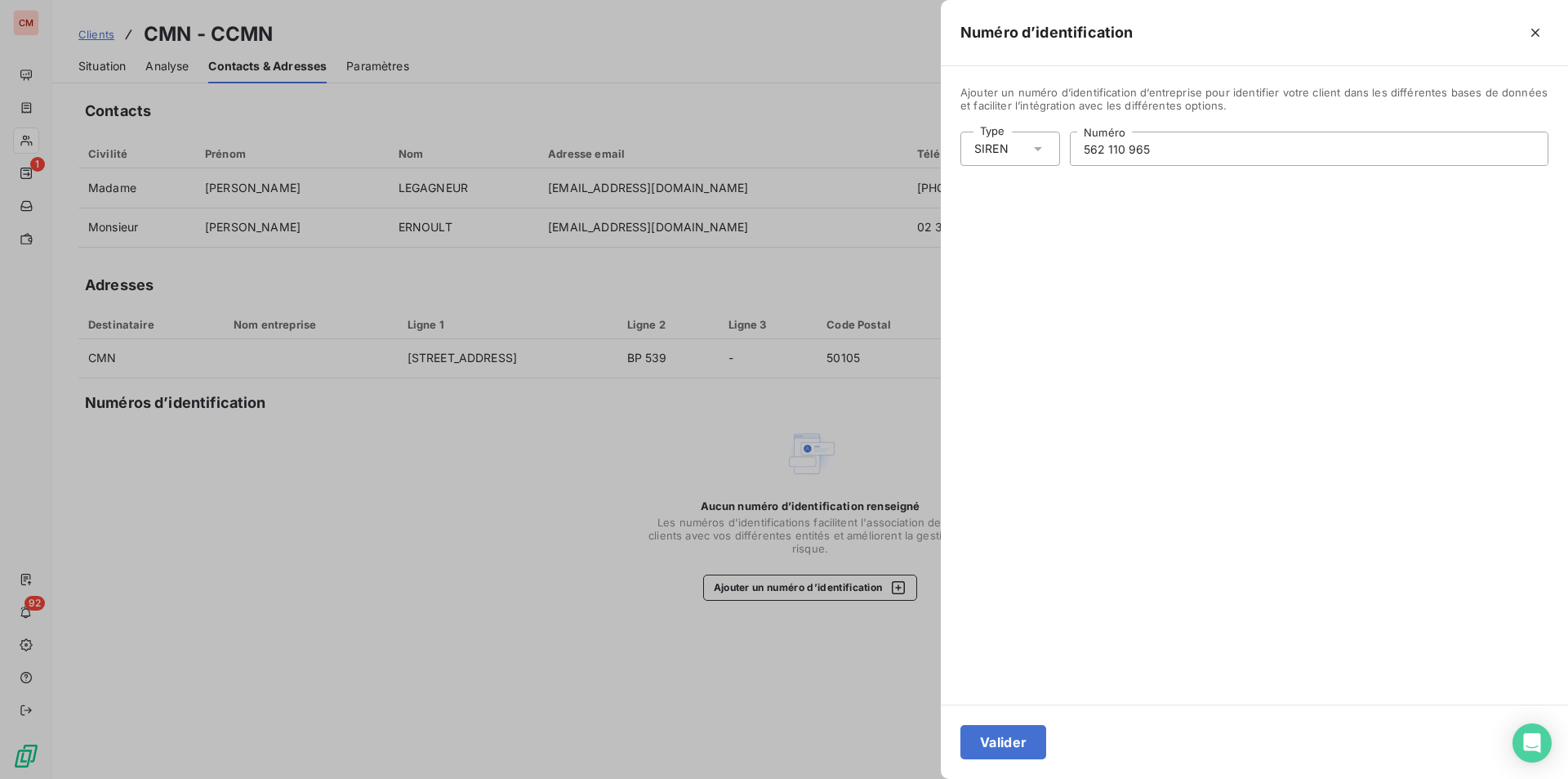
type input "562 110 965"
click at [1008, 744] on button "Valider" at bounding box center [1003, 742] width 86 height 34
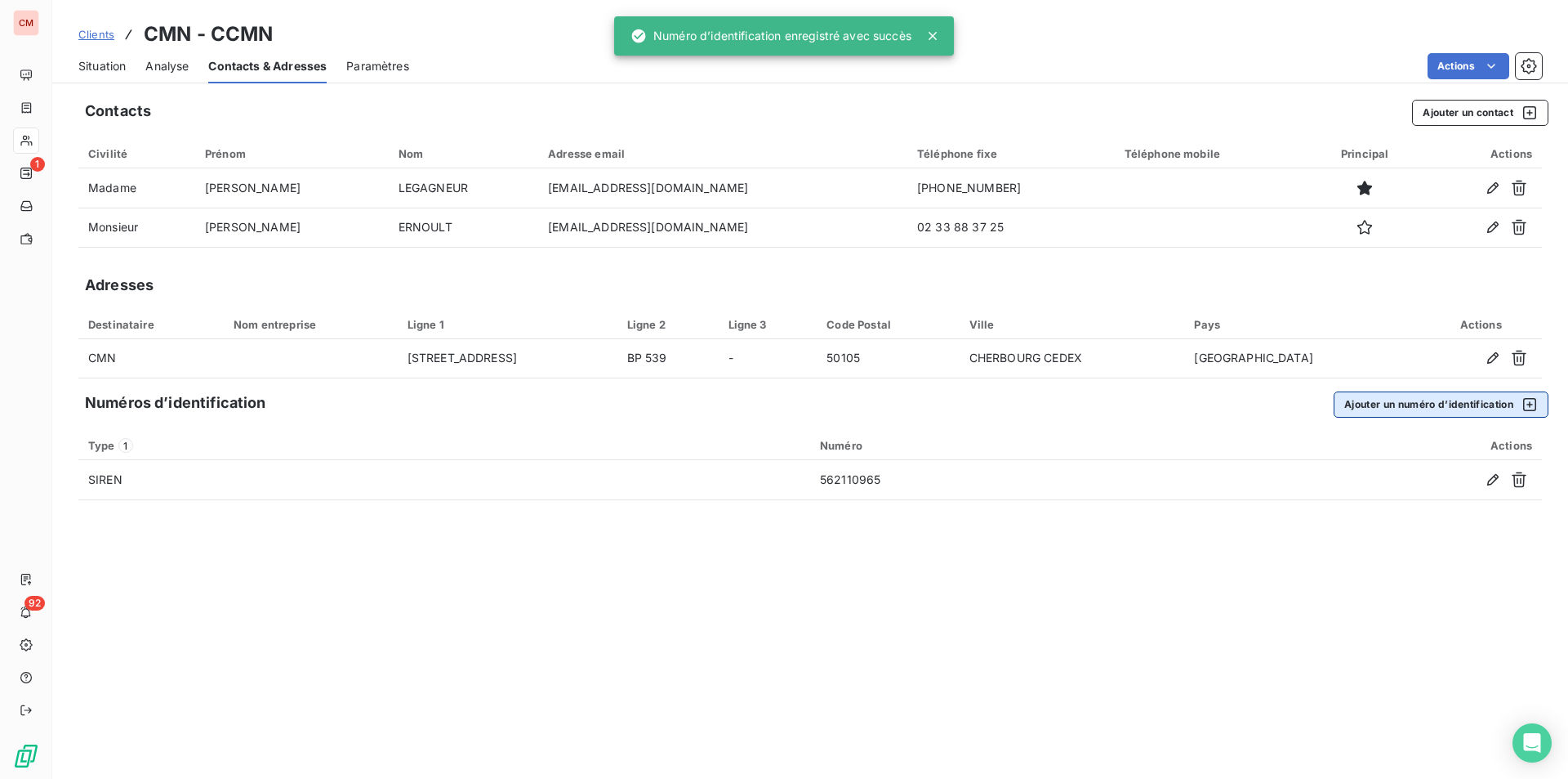
click at [1472, 403] on button "Ajouter un numéro d’identification" at bounding box center [1441, 404] width 215 height 26
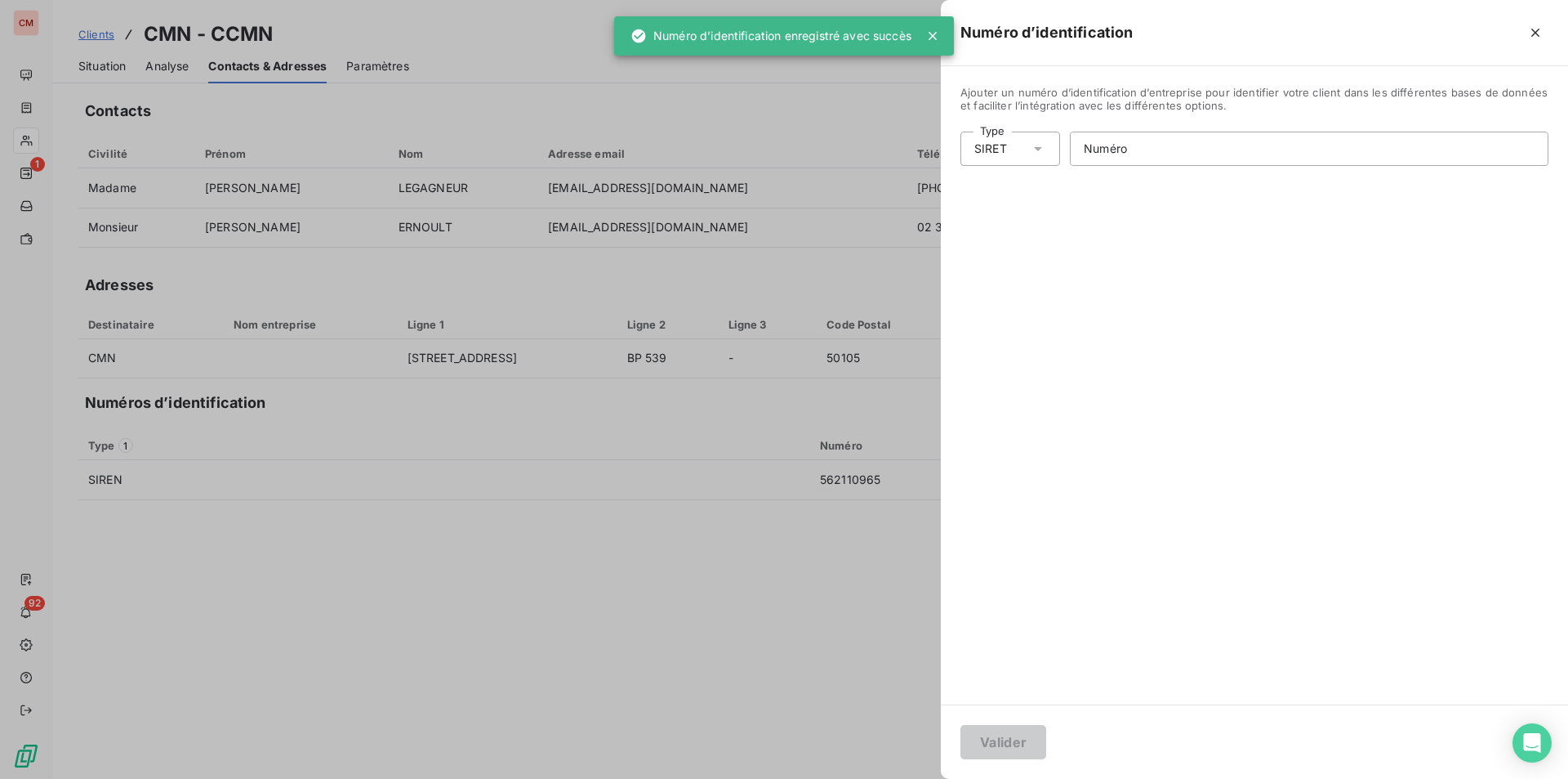
click at [1038, 150] on icon at bounding box center [1039, 149] width 17 height 17
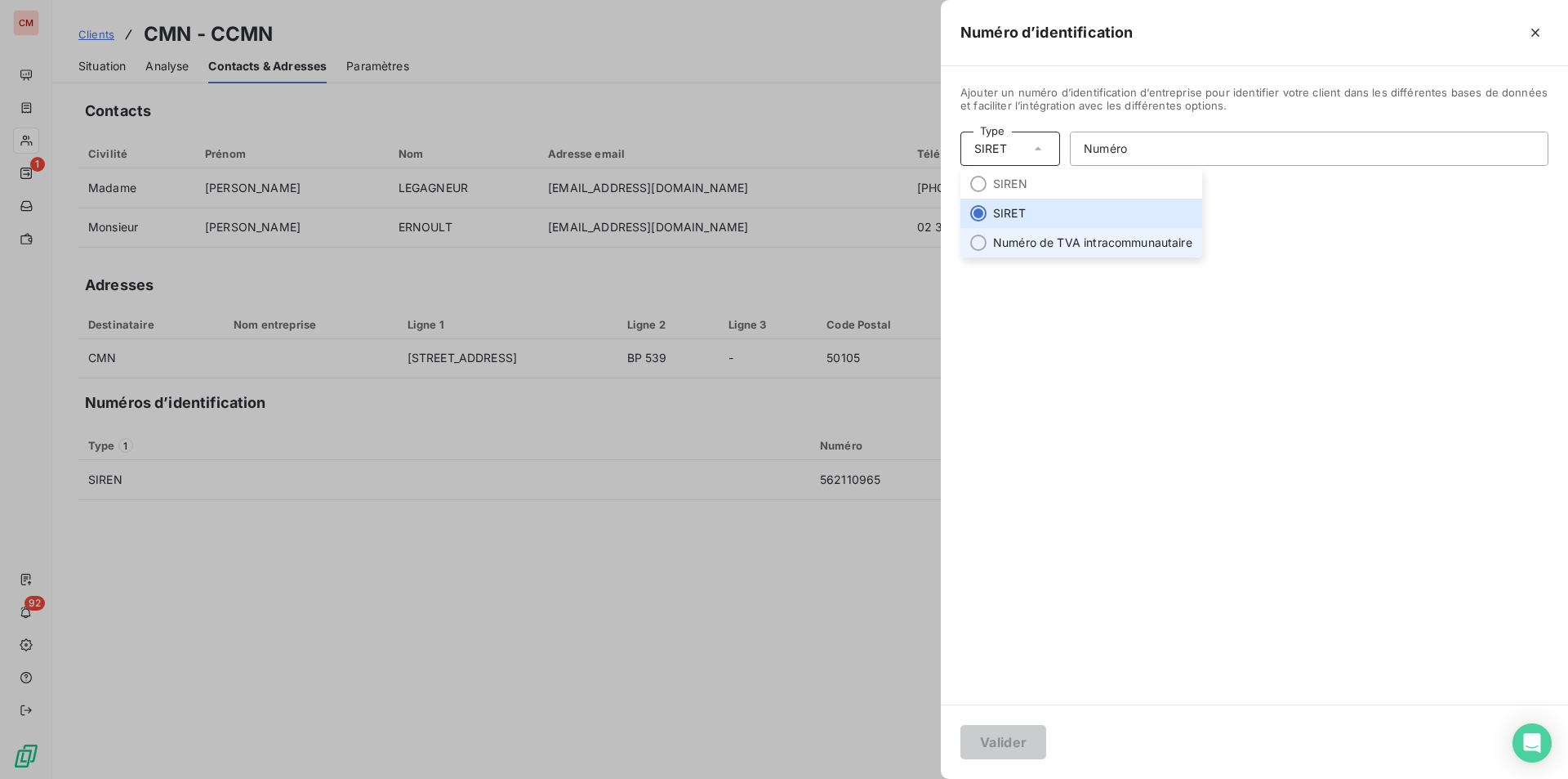
drag, startPoint x: 1021, startPoint y: 248, endPoint x: 1086, endPoint y: 210, distance: 75.3
click at [1021, 248] on li "Numéro de TVA intracommunautaire" at bounding box center [1081, 242] width 242 height 29
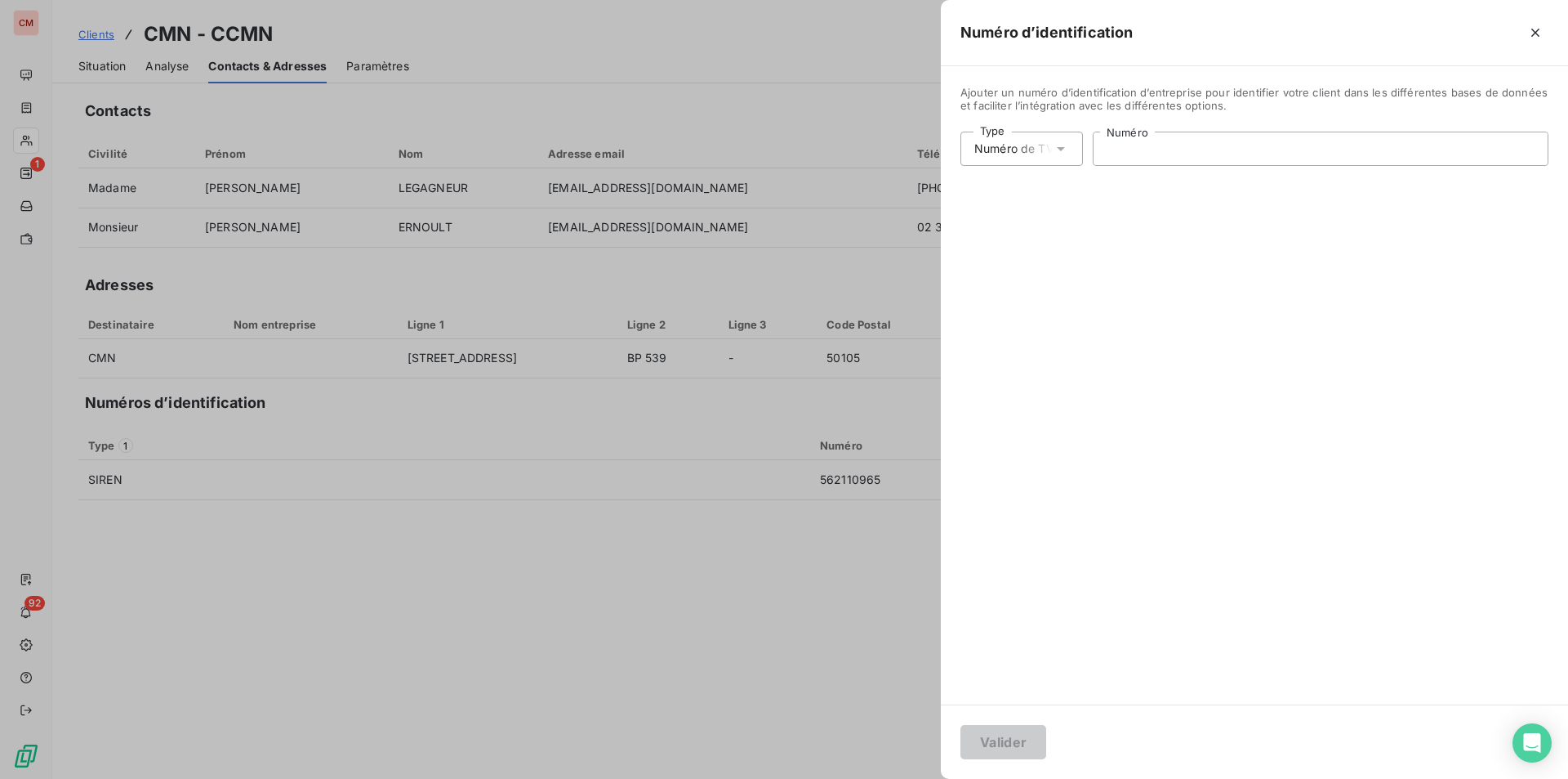
click at [1123, 147] on input "Numéro" at bounding box center [1320, 148] width 455 height 32
type input "FR32562110965"
click at [1010, 735] on button "Valider" at bounding box center [1003, 742] width 86 height 34
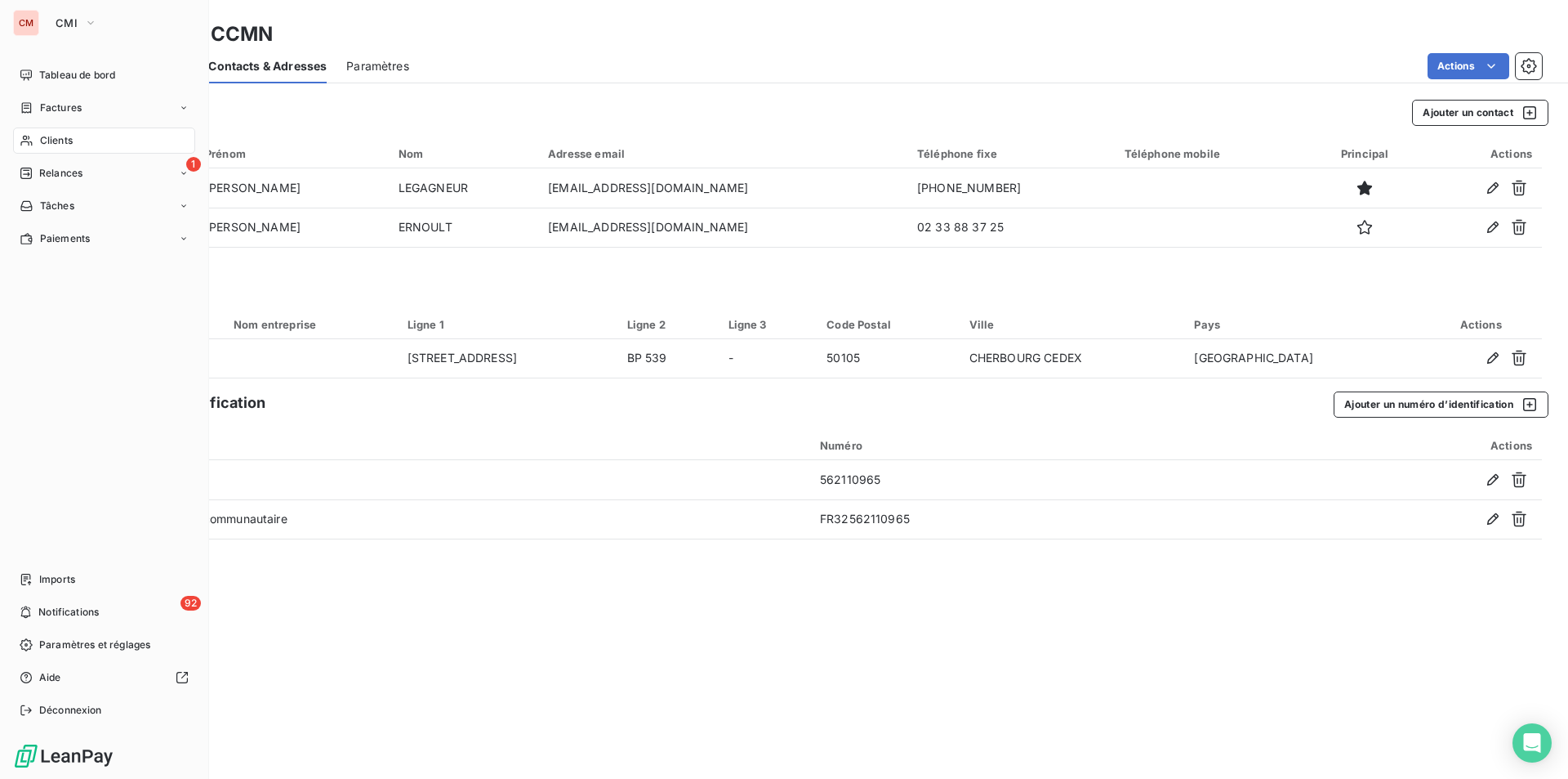
click at [56, 142] on span "Clients" at bounding box center [56, 141] width 32 height 15
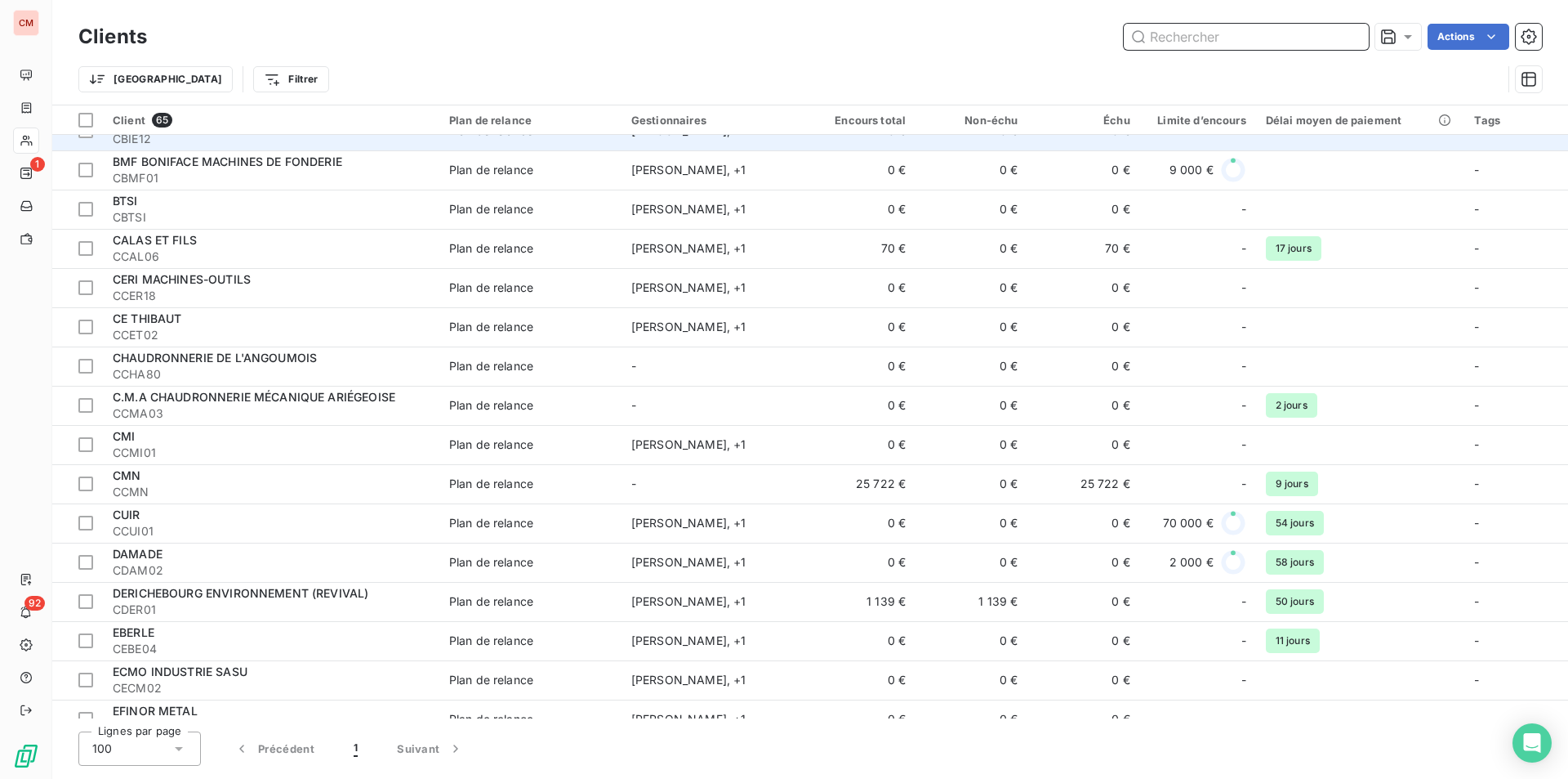
scroll to position [409, 0]
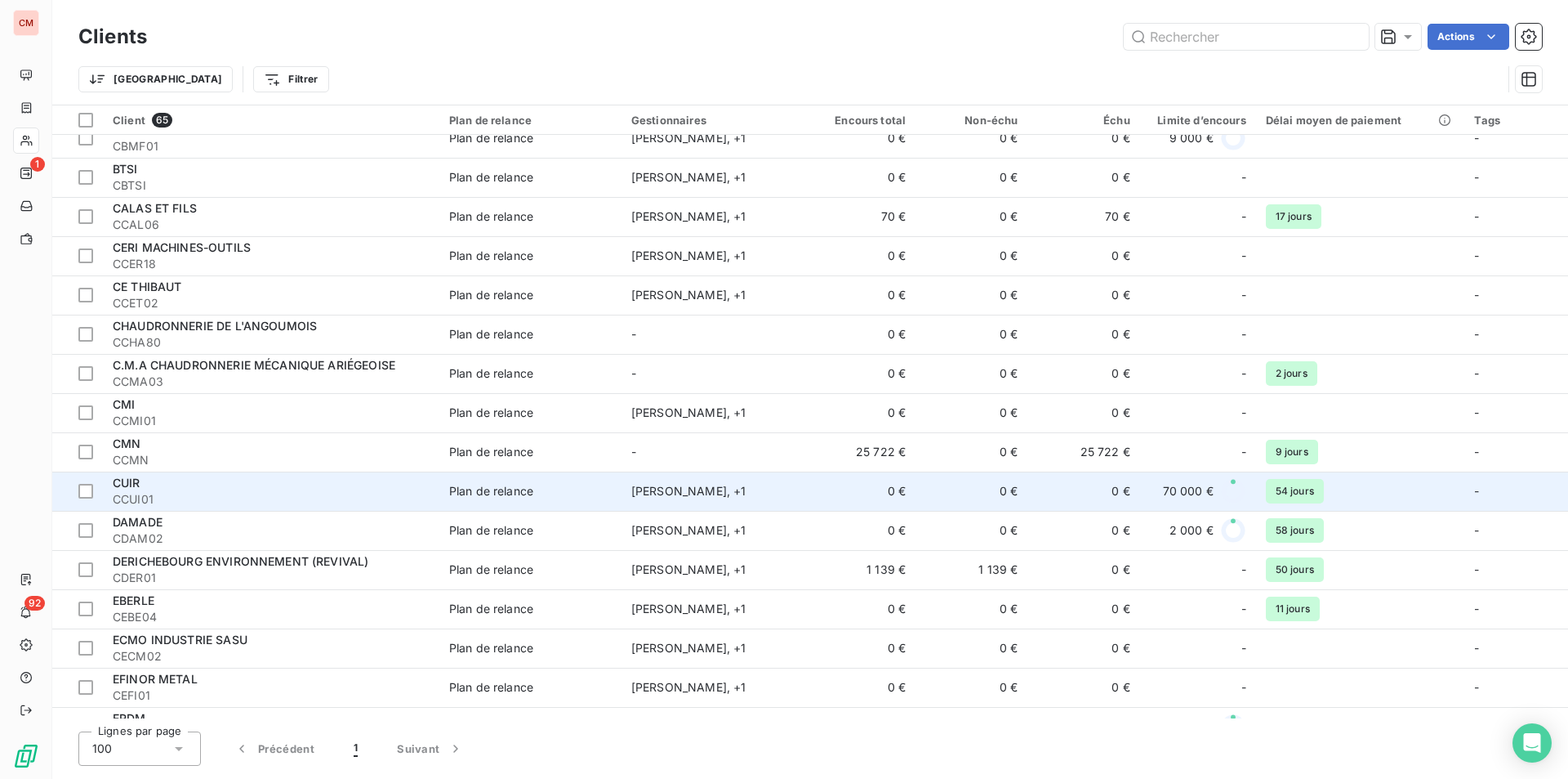
click at [252, 491] on div "CUIR" at bounding box center [271, 483] width 317 height 17
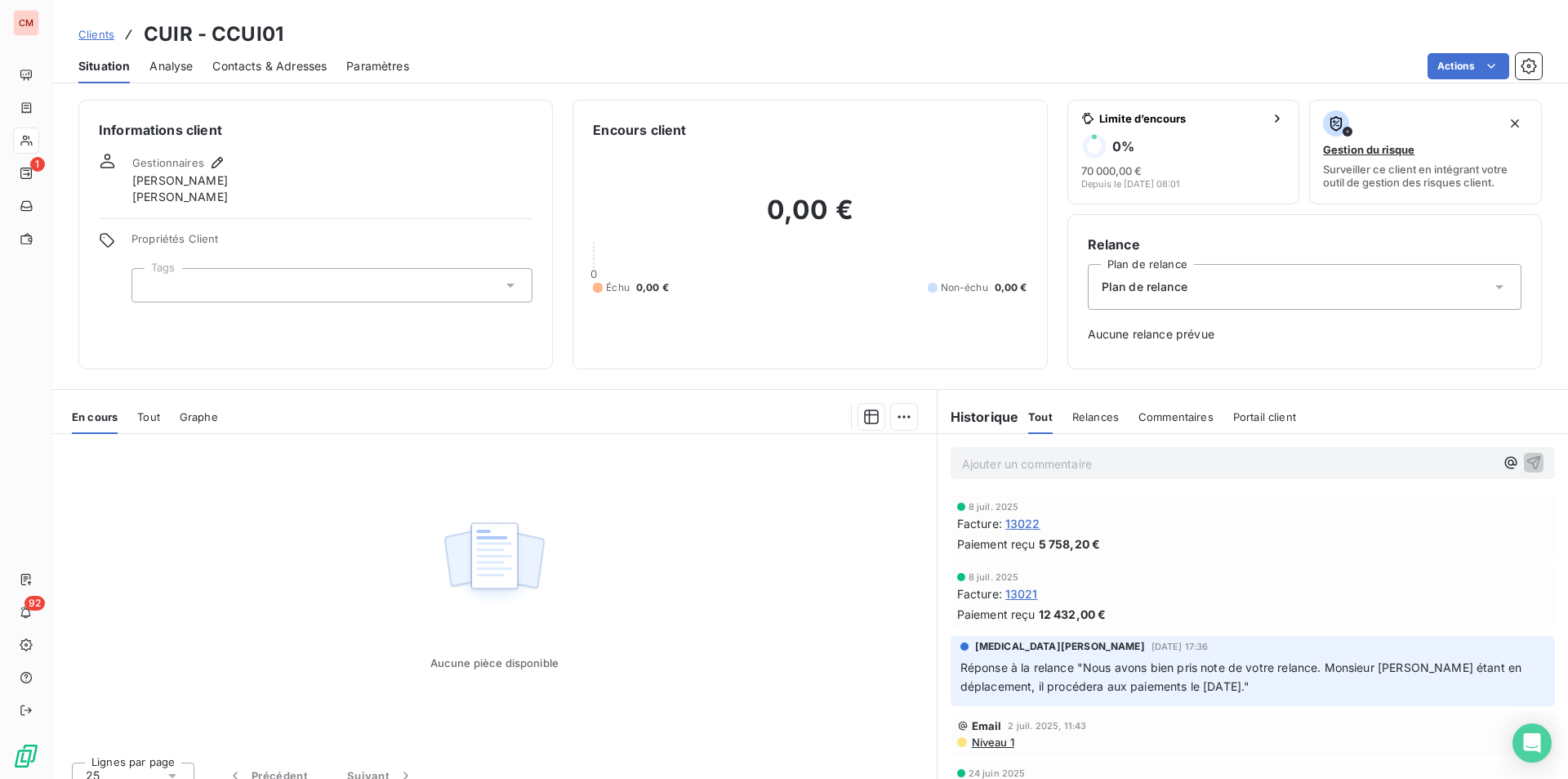
click at [285, 65] on span "Contacts & Adresses" at bounding box center [270, 67] width 115 height 17
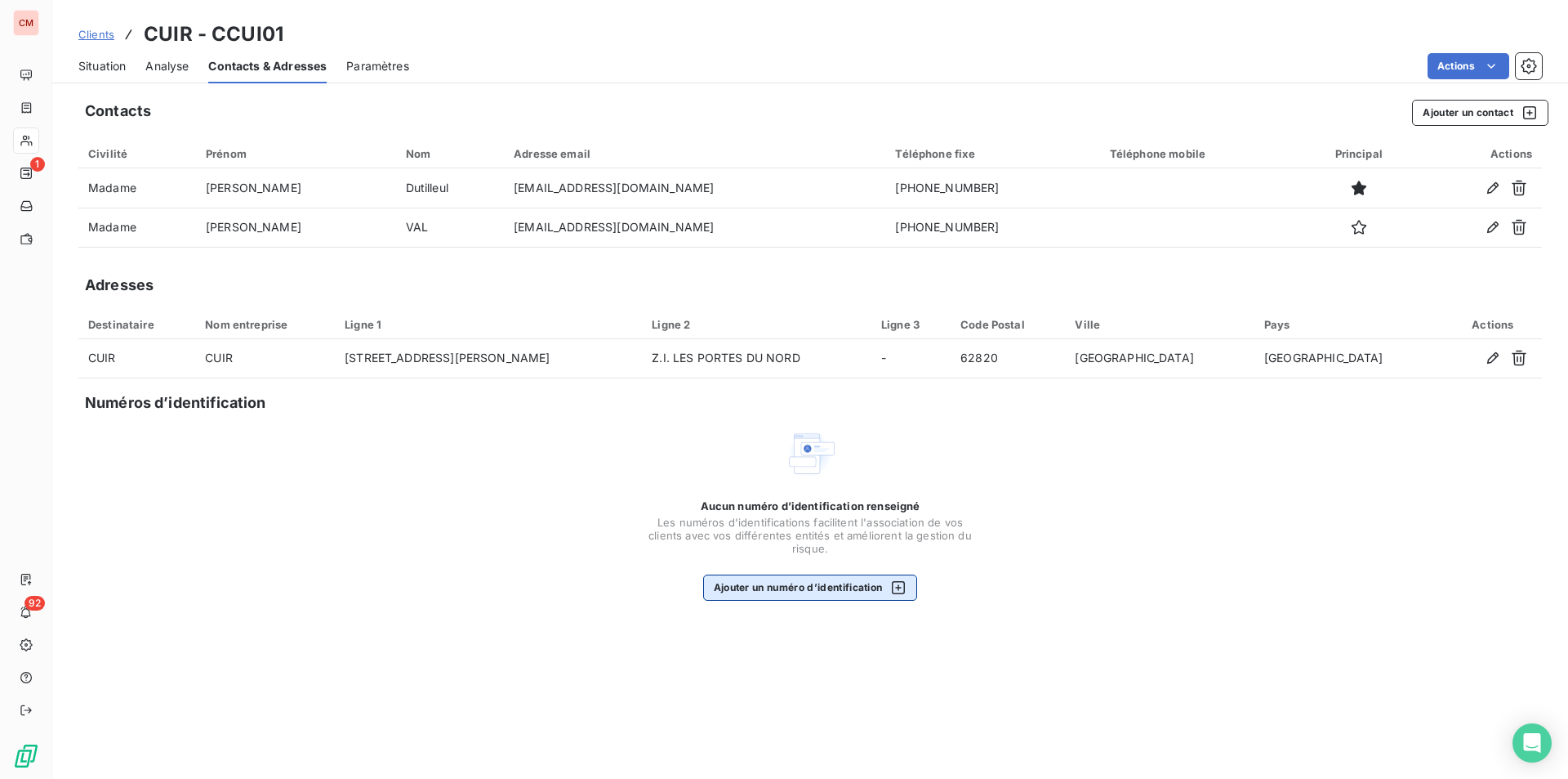
click at [869, 590] on button "Ajouter un numéro d’identification" at bounding box center [810, 587] width 215 height 26
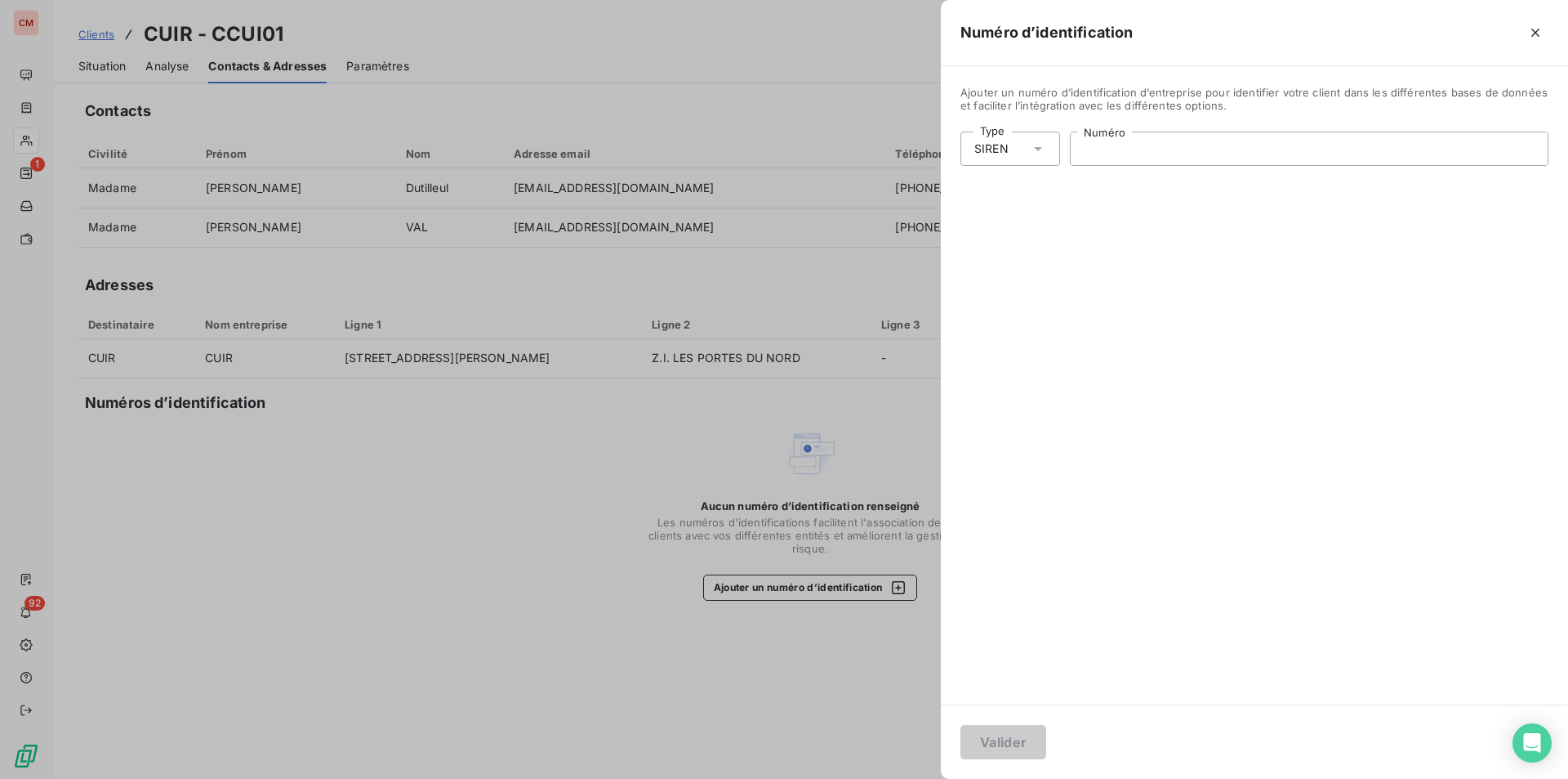
click at [1122, 148] on input "Numéro" at bounding box center [1310, 148] width 477 height 32
type input "390 407 195"
click at [1026, 735] on button "Valider" at bounding box center [1003, 742] width 86 height 34
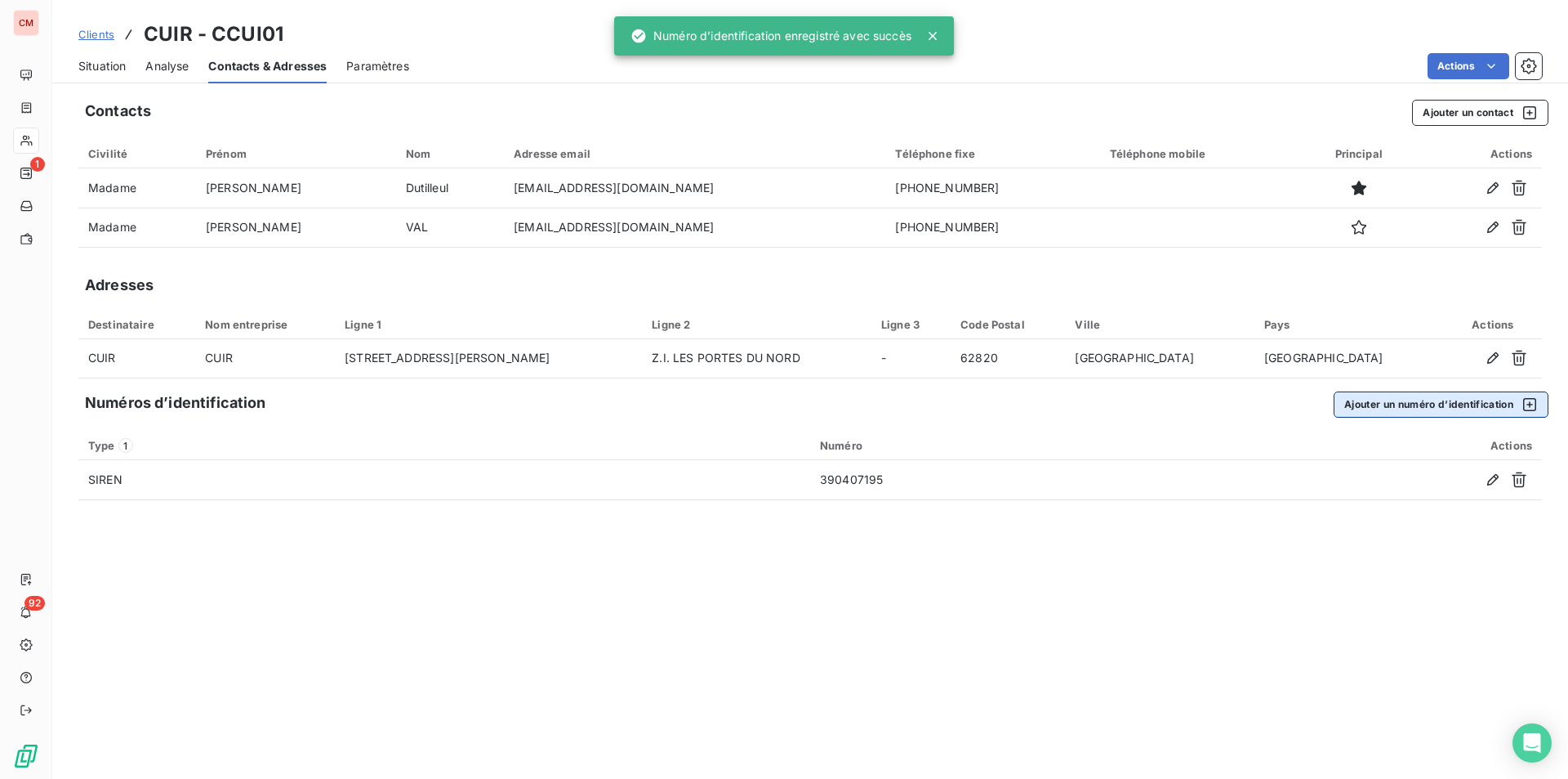
click at [1411, 407] on button "Ajouter un numéro d’identification" at bounding box center [1441, 404] width 215 height 26
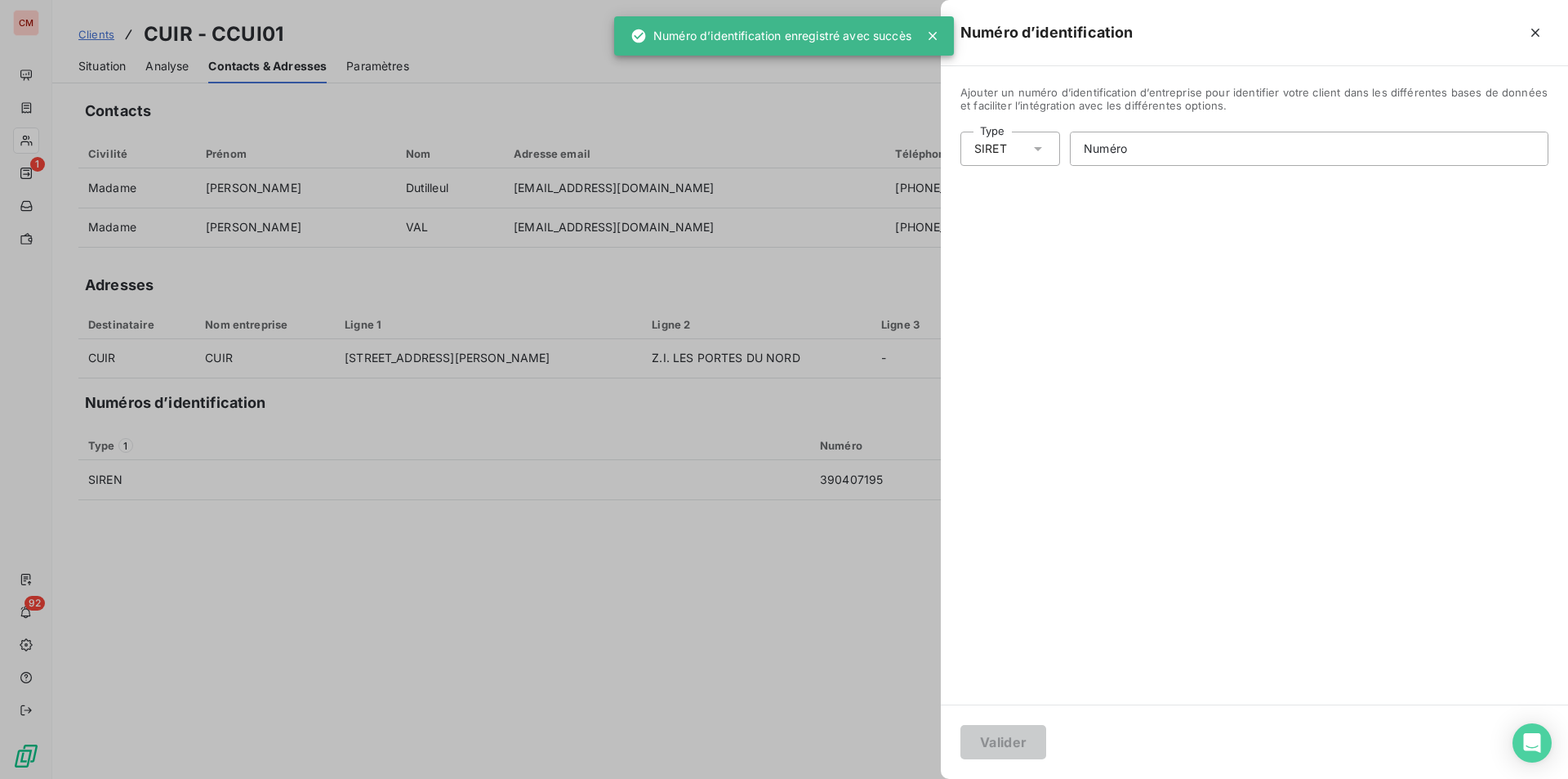
click at [1038, 152] on icon at bounding box center [1039, 149] width 17 height 17
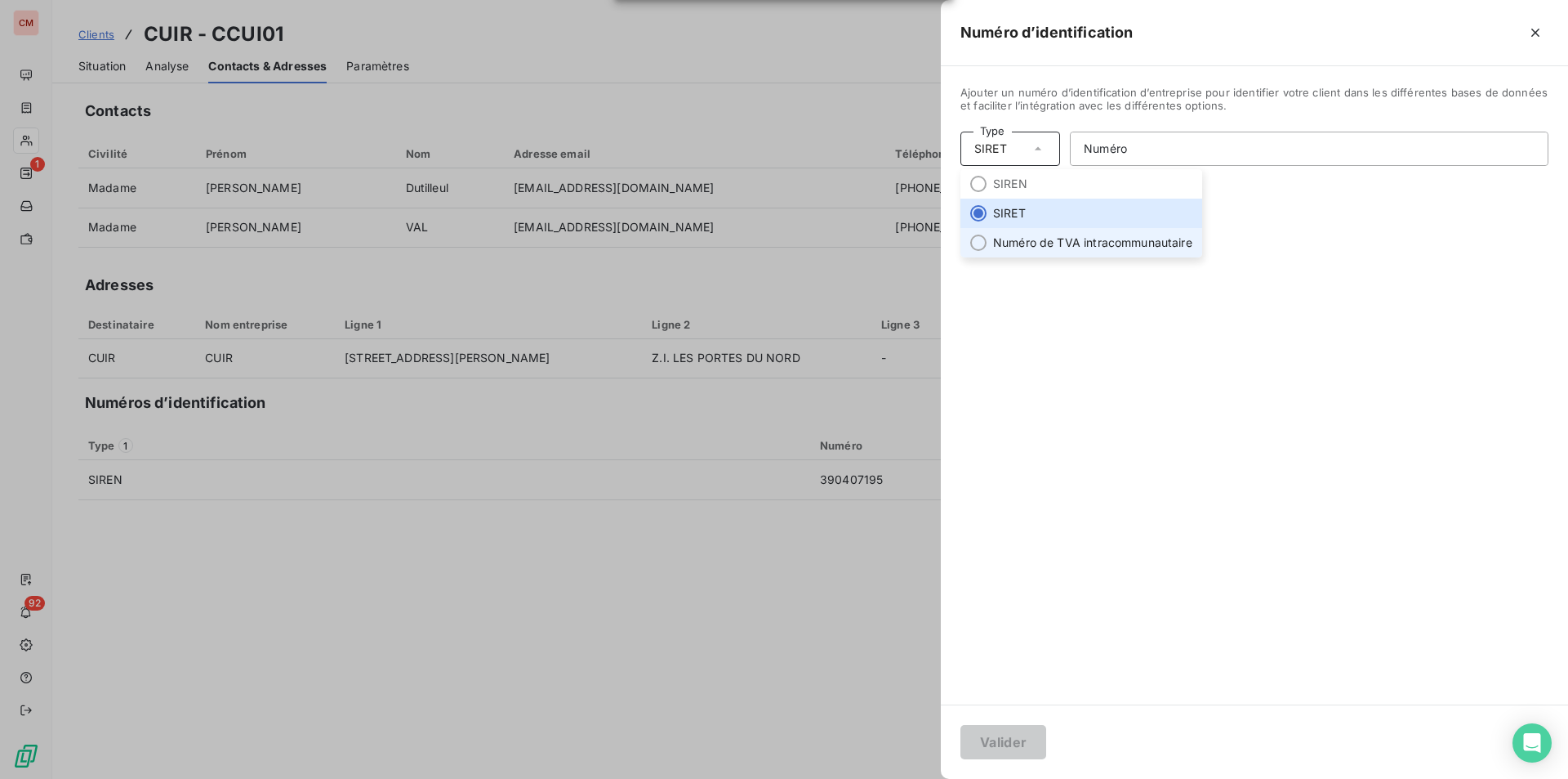
drag, startPoint x: 1015, startPoint y: 237, endPoint x: 1040, endPoint y: 227, distance: 26.9
click at [1015, 237] on li "Numéro de TVA intracommunautaire" at bounding box center [1081, 242] width 242 height 29
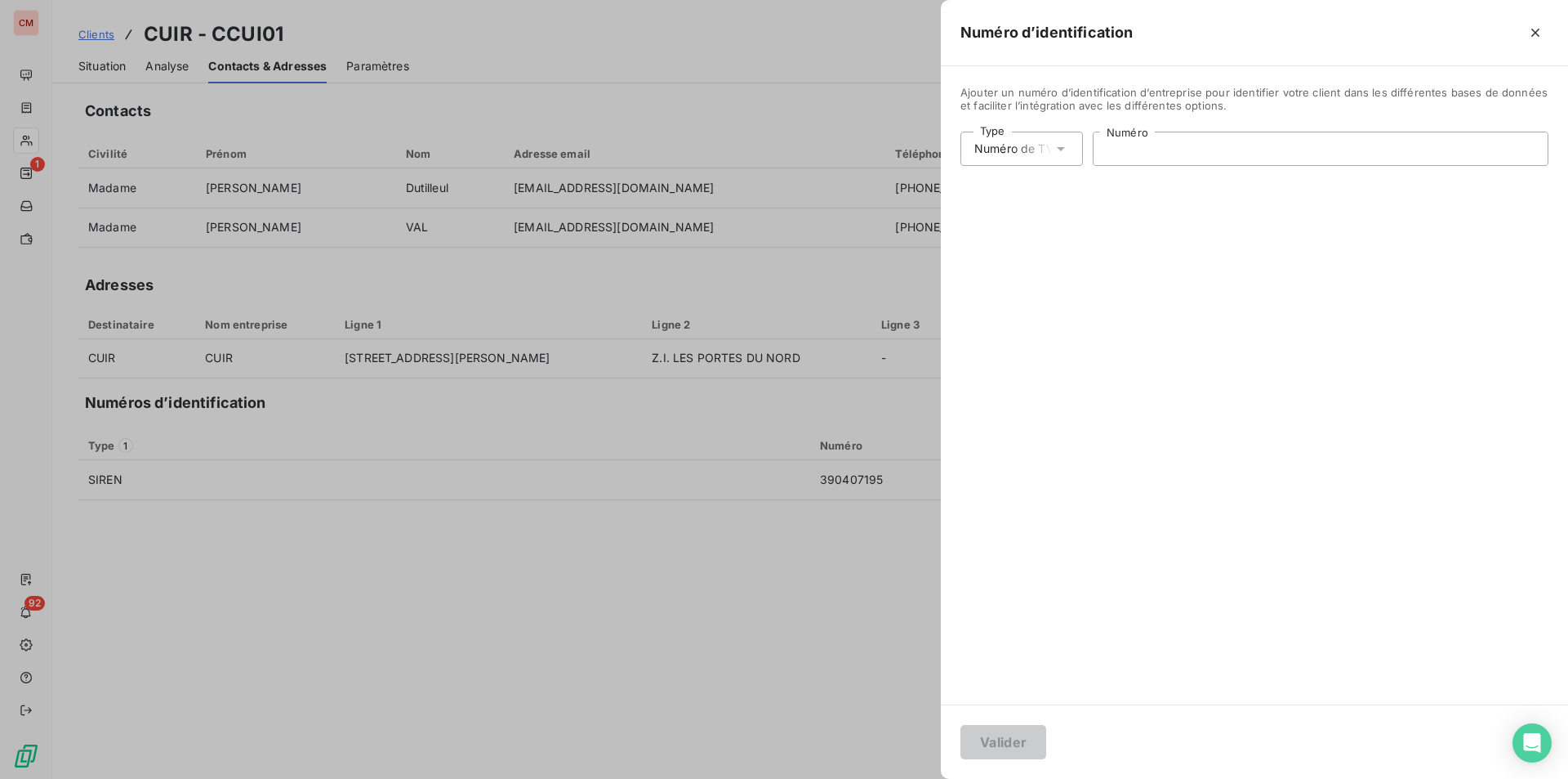
click at [1129, 155] on input "Numéro" at bounding box center [1320, 148] width 455 height 32
type input "FR44390407195"
click at [1005, 746] on button "Valider" at bounding box center [1003, 742] width 86 height 34
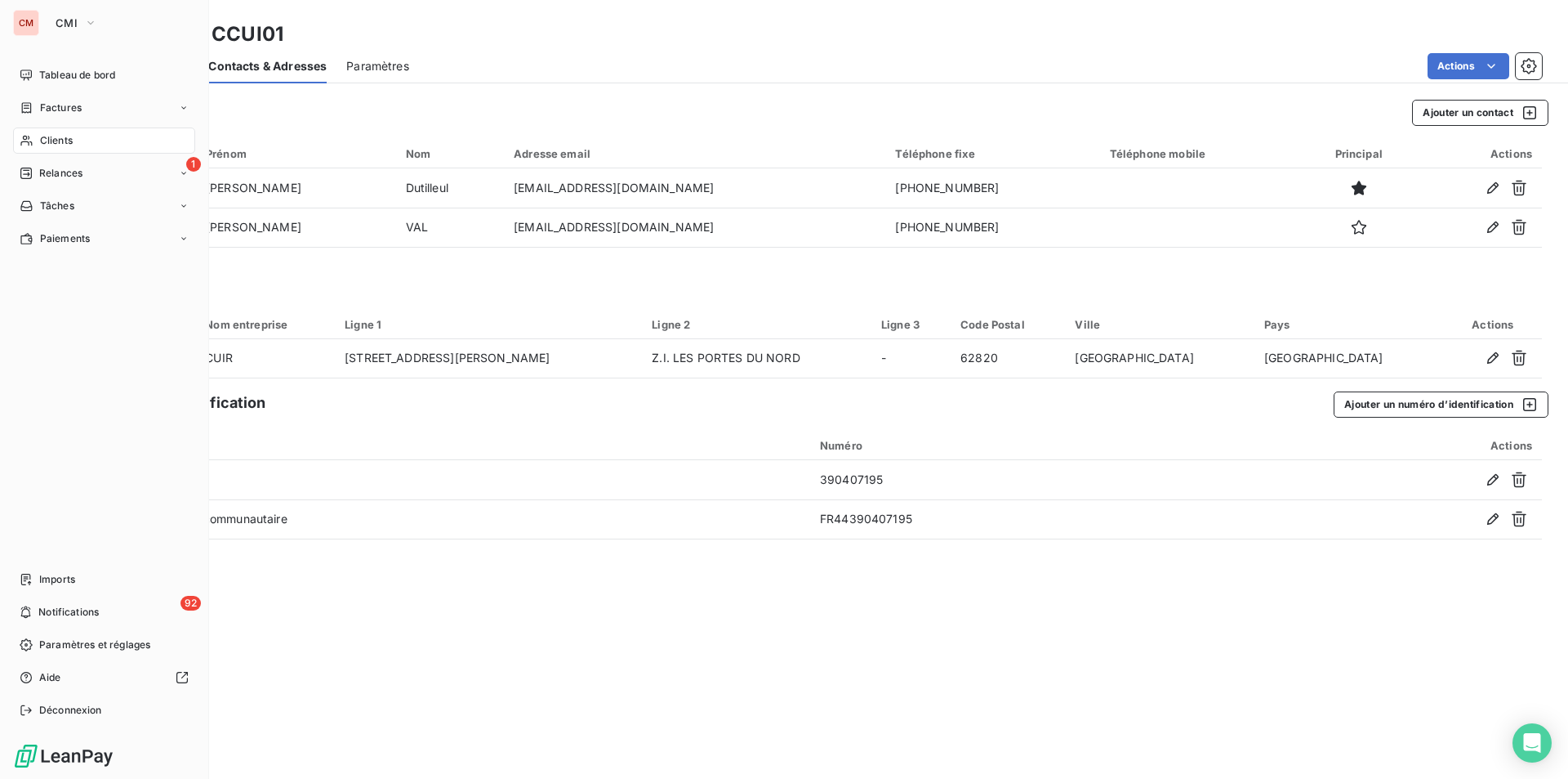
click at [46, 141] on span "Clients" at bounding box center [56, 141] width 32 height 15
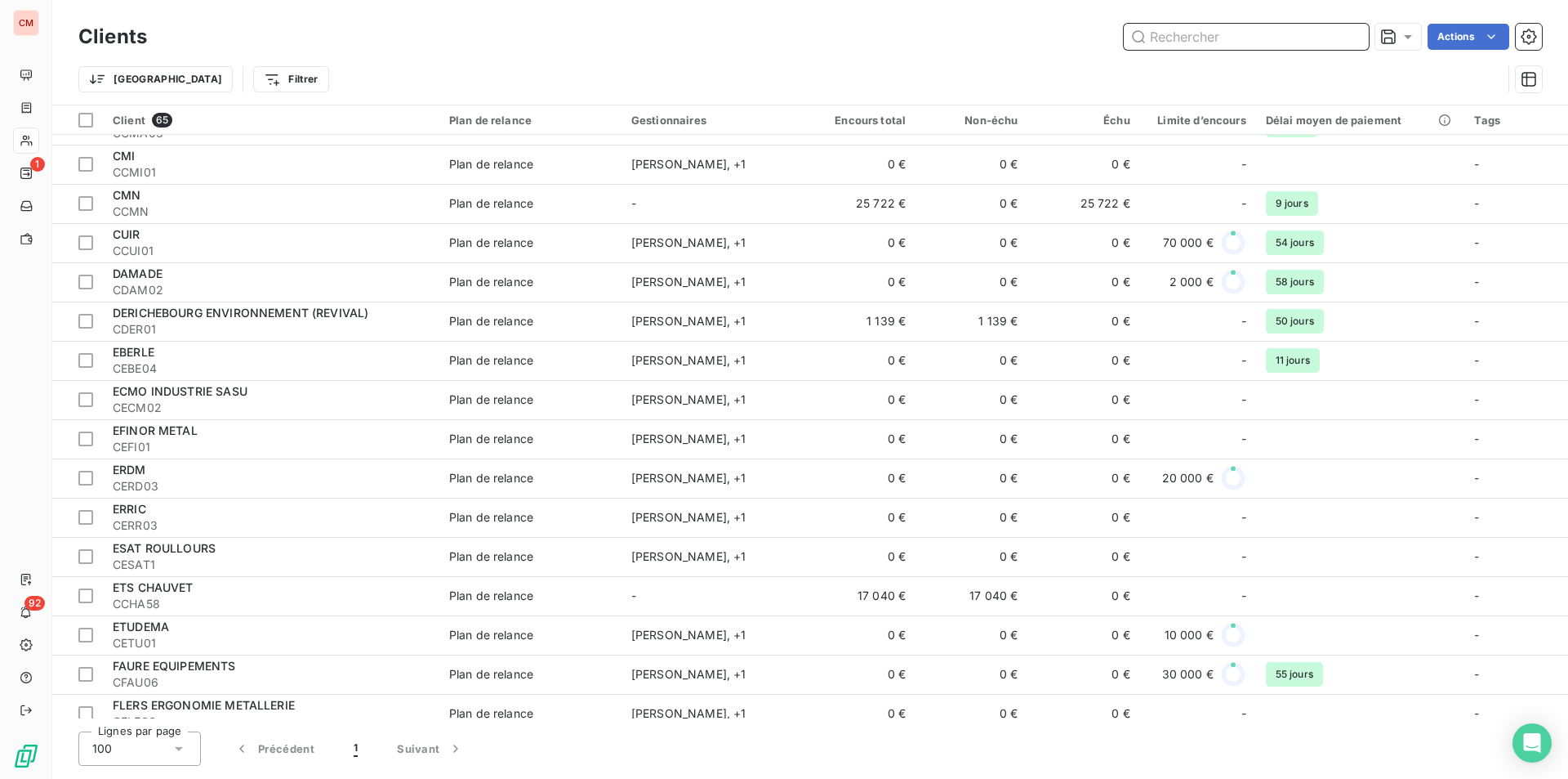
scroll to position [653, 0]
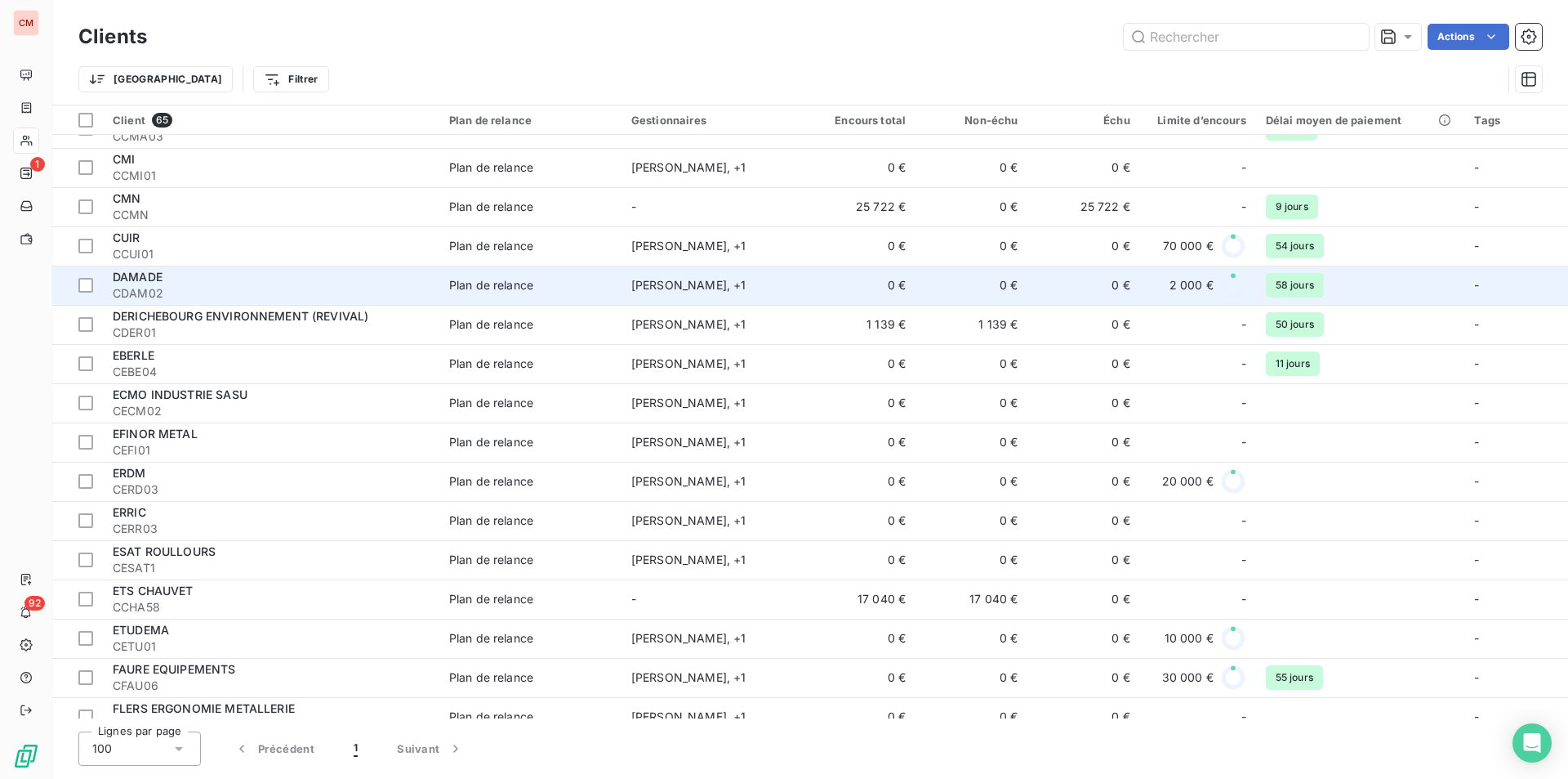
click at [282, 283] on div "DAMADE" at bounding box center [271, 277] width 317 height 17
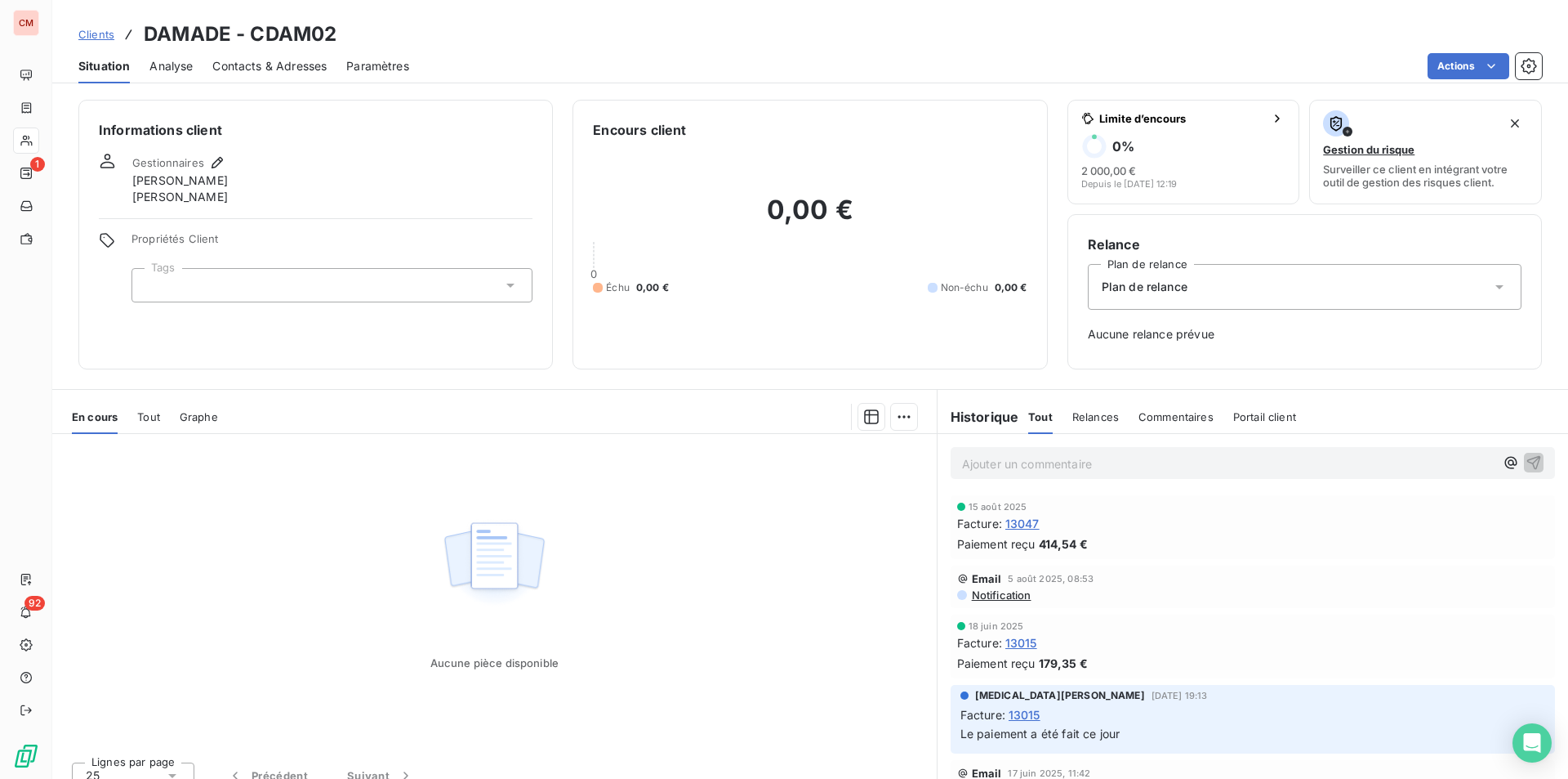
click at [286, 55] on div "Contacts & Adresses" at bounding box center [270, 66] width 115 height 34
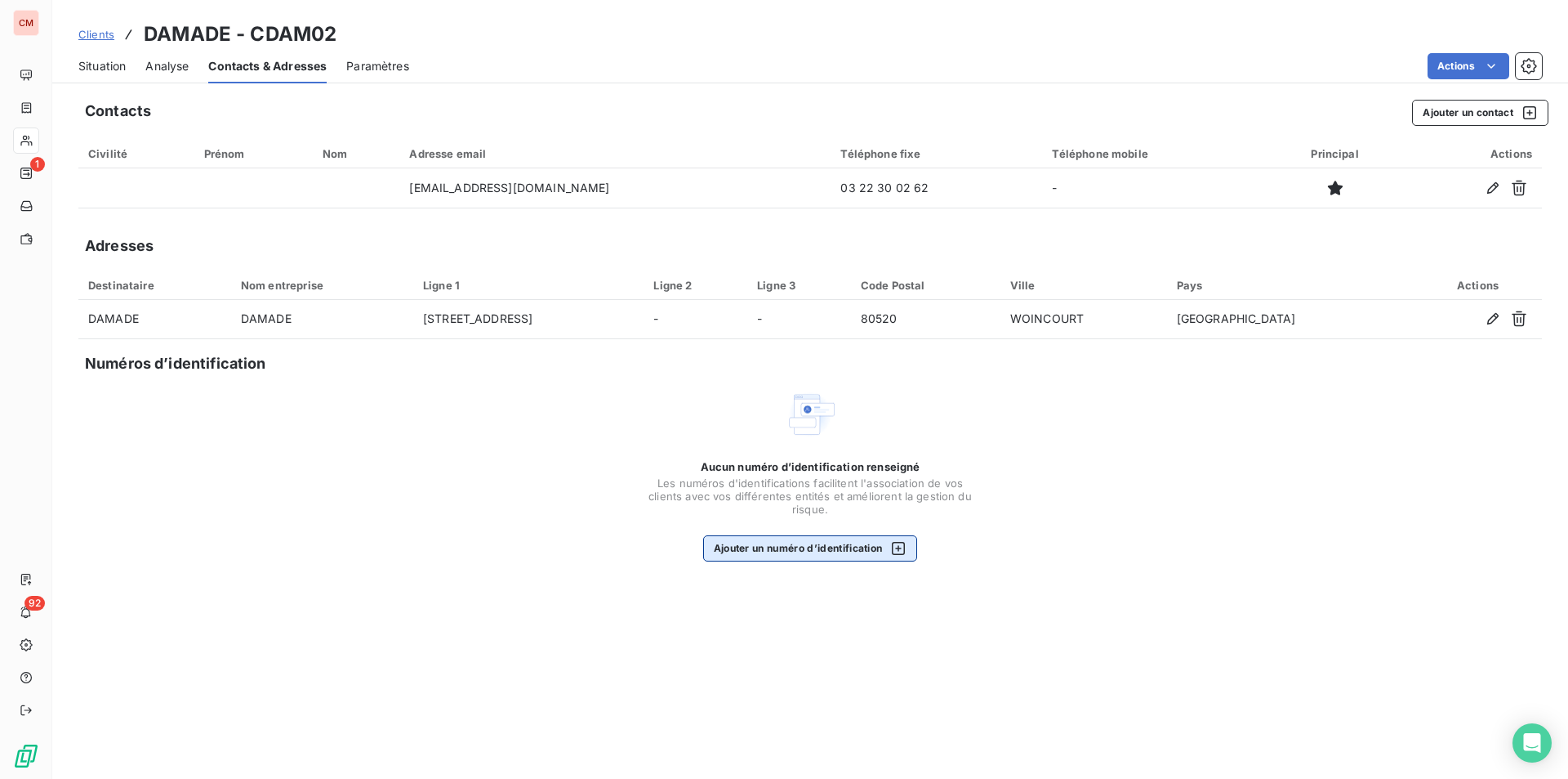
click at [854, 553] on button "Ajouter un numéro d’identification" at bounding box center [810, 548] width 215 height 26
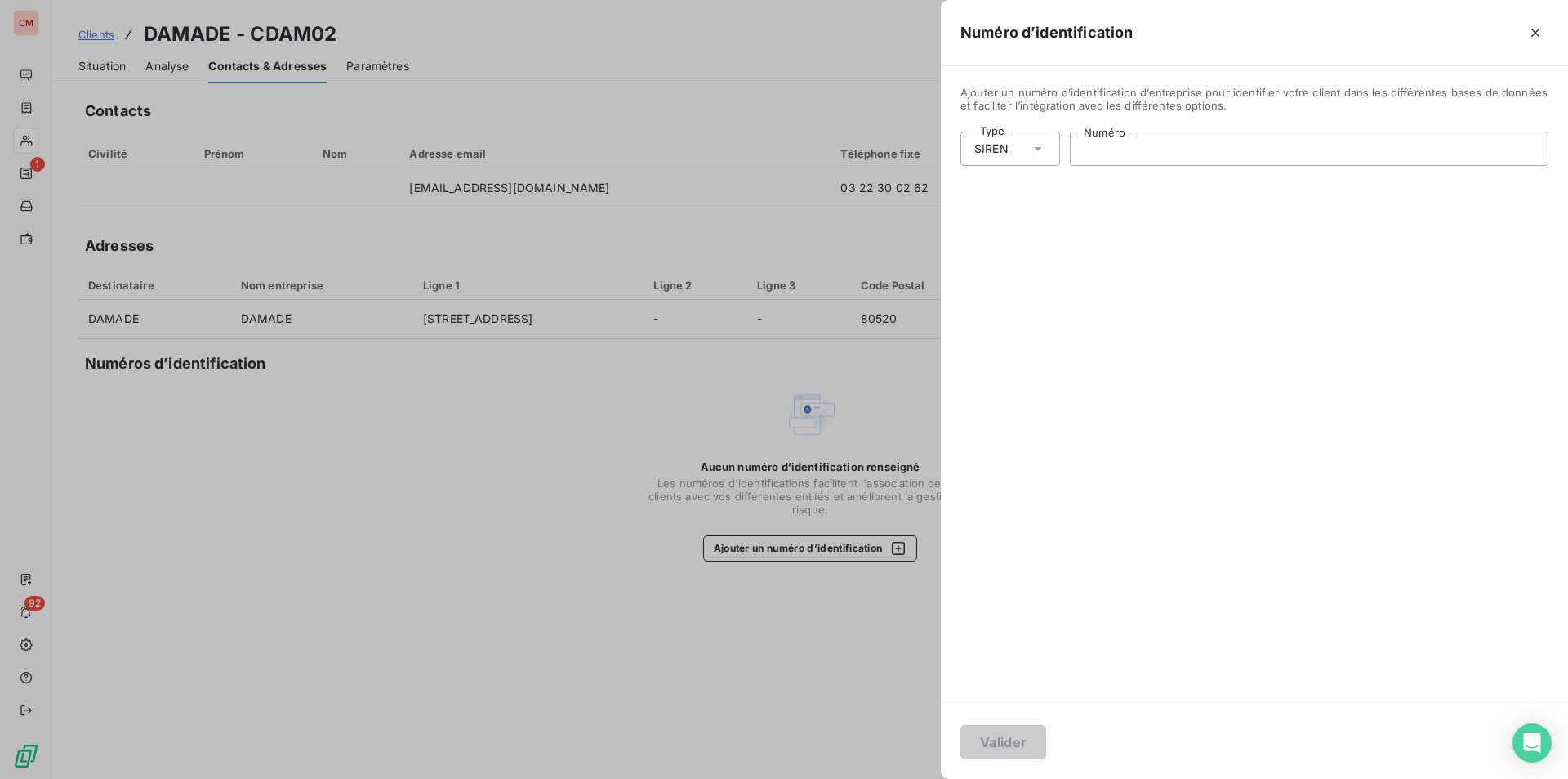
click at [1144, 139] on input "Numéro" at bounding box center [1310, 148] width 477 height 32
type input "303 914 964"
click at [1006, 741] on button "Valider" at bounding box center [1003, 742] width 86 height 34
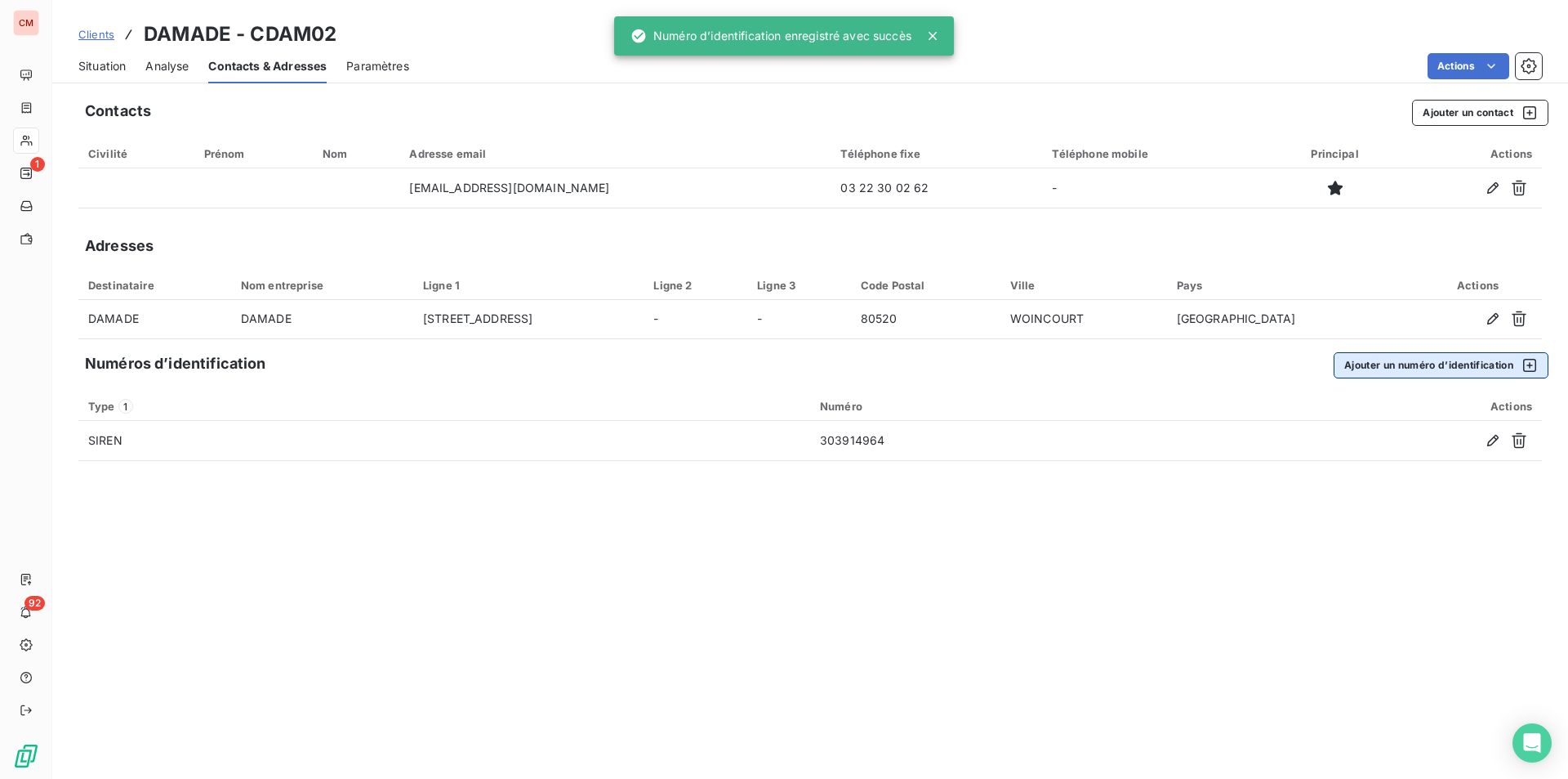
click at [1445, 363] on button "Ajouter un numéro d’identification" at bounding box center [1441, 365] width 215 height 26
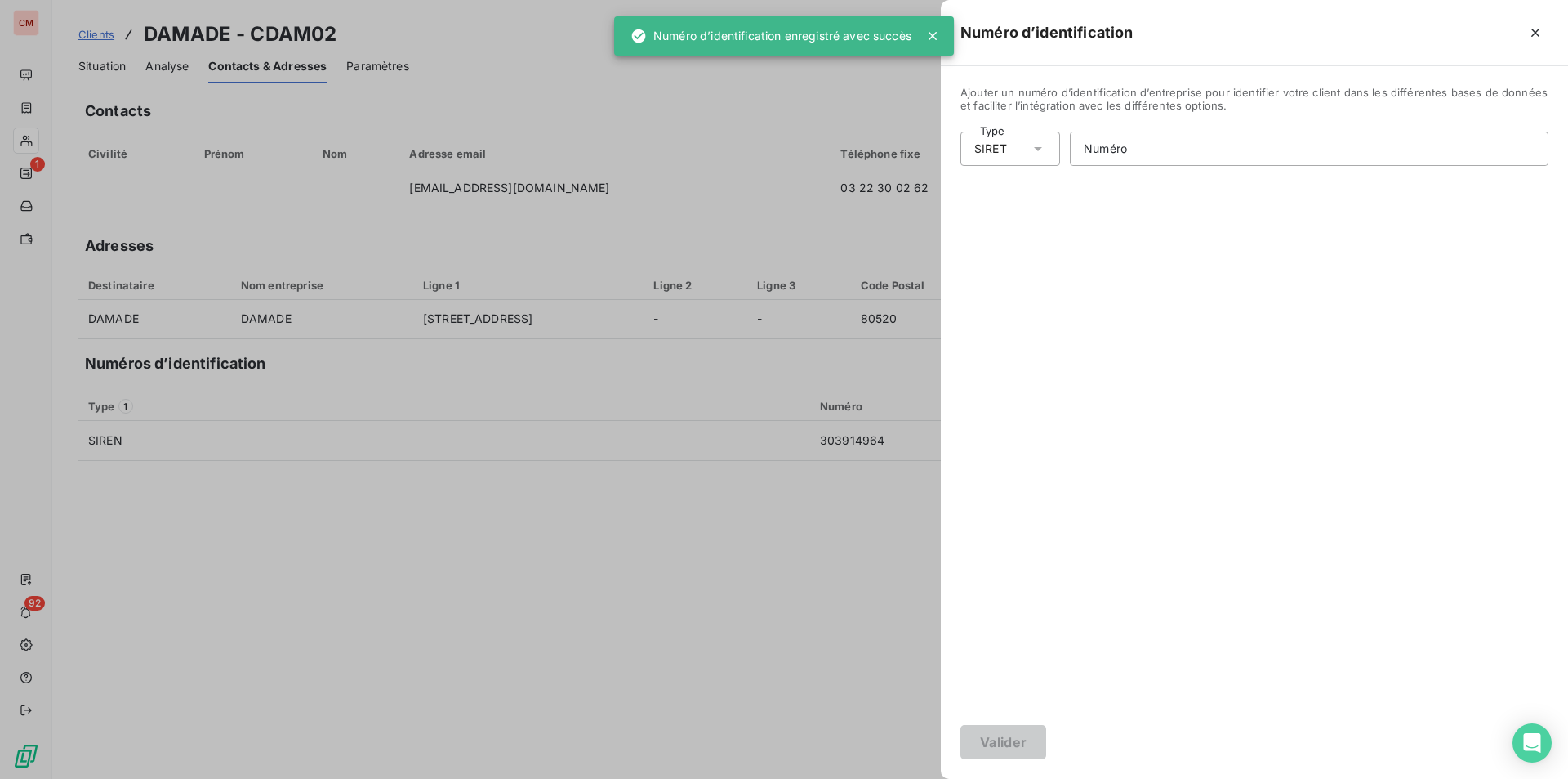
click at [1035, 145] on icon at bounding box center [1039, 149] width 17 height 17
click at [1030, 247] on li "Numéro de TVA intracommunautaire" at bounding box center [1081, 242] width 242 height 29
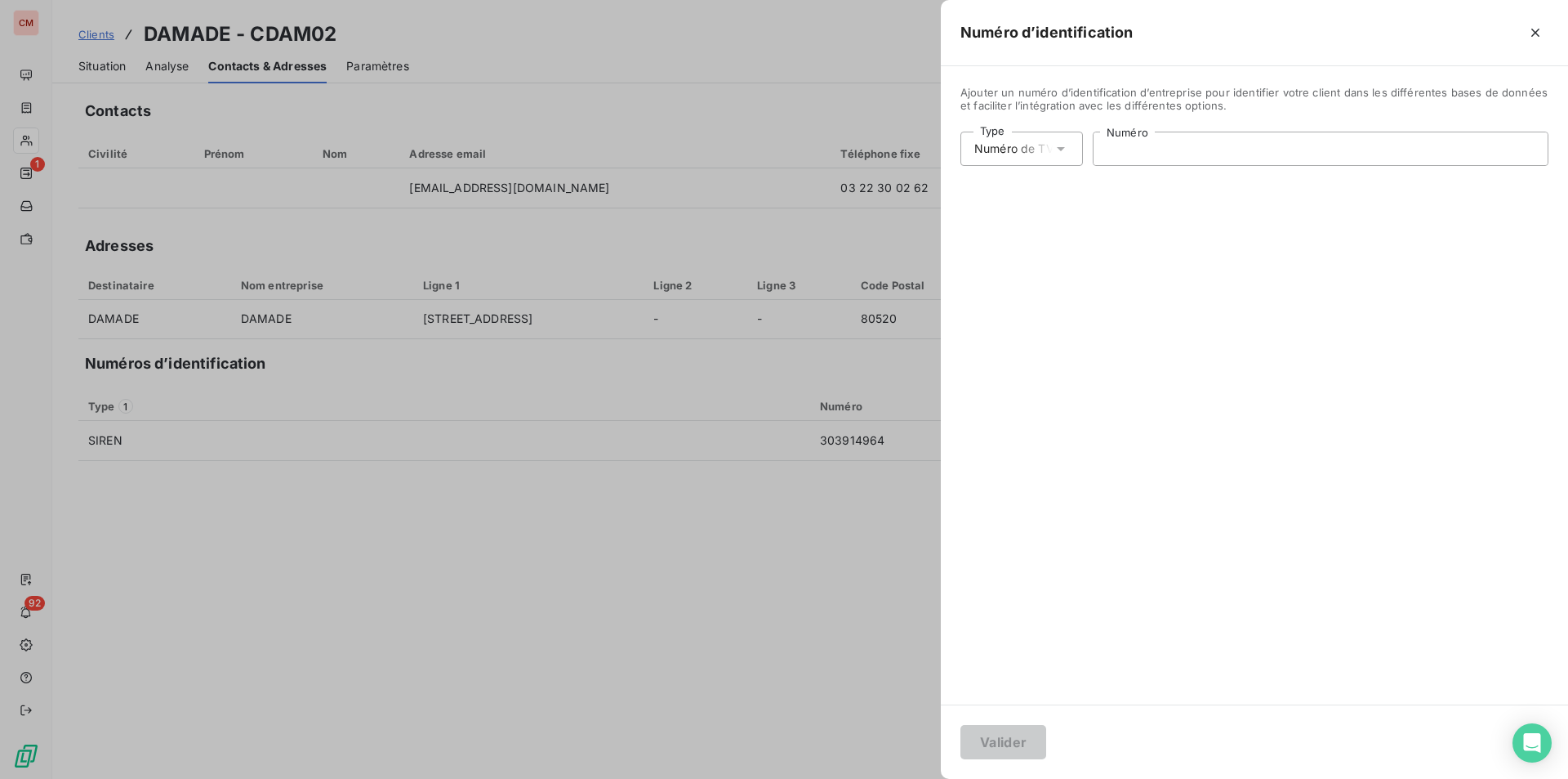
click at [1165, 158] on input "Numéro" at bounding box center [1320, 148] width 455 height 32
type input "FR00303914964"
click at [1016, 732] on button "Valider" at bounding box center [1003, 742] width 86 height 34
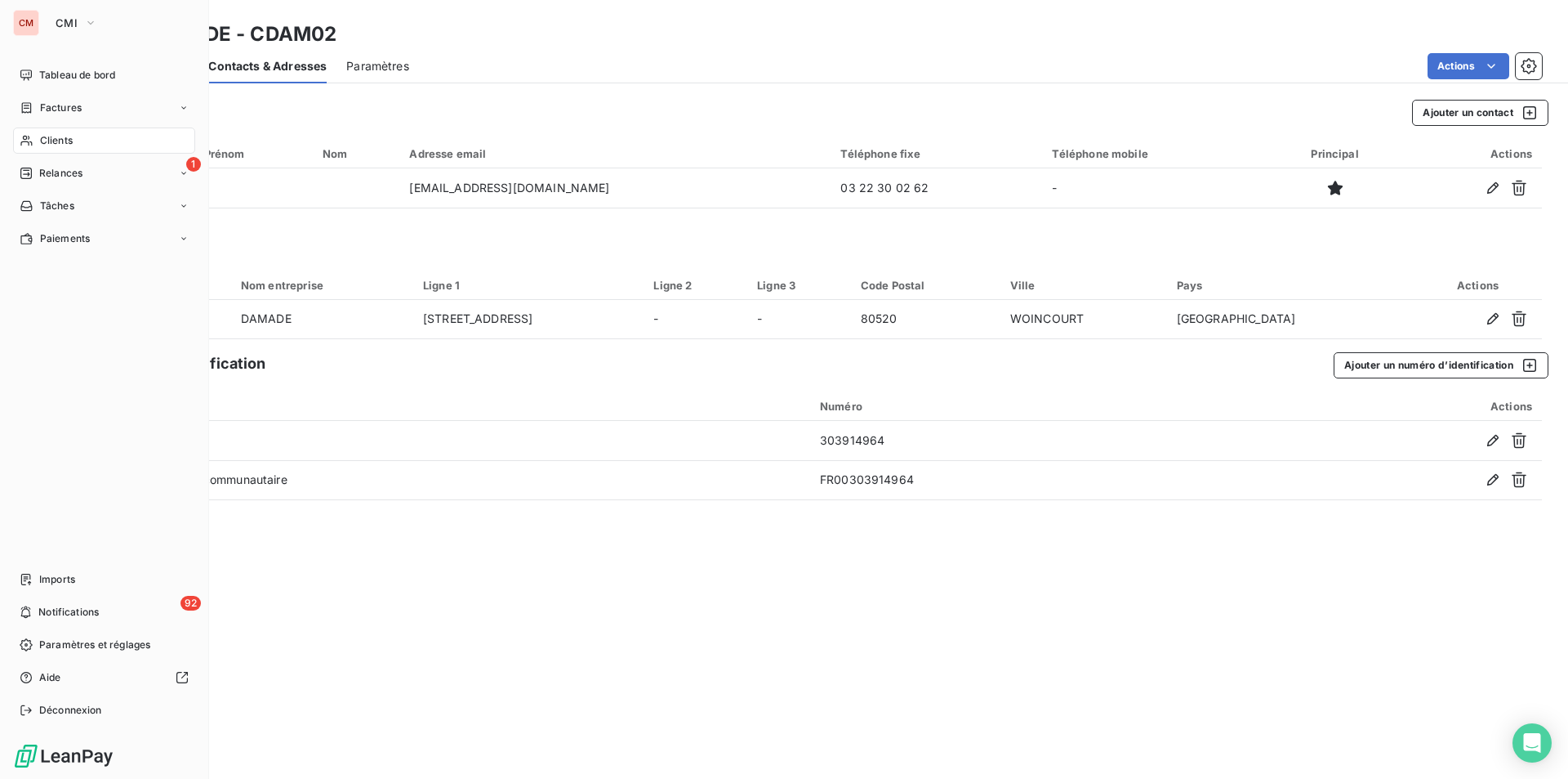
click at [70, 136] on span "Clients" at bounding box center [56, 141] width 32 height 15
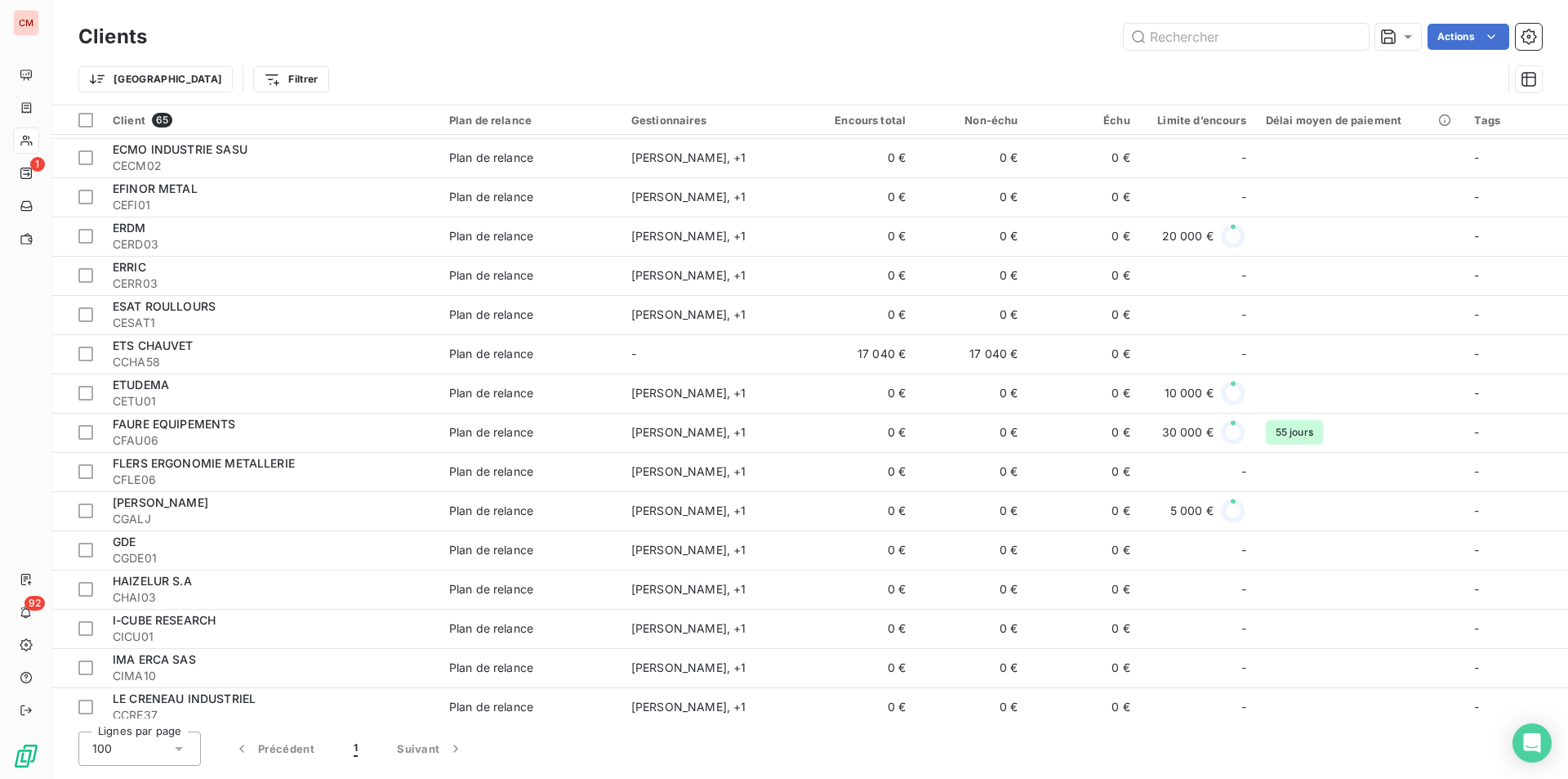
scroll to position [736, 0]
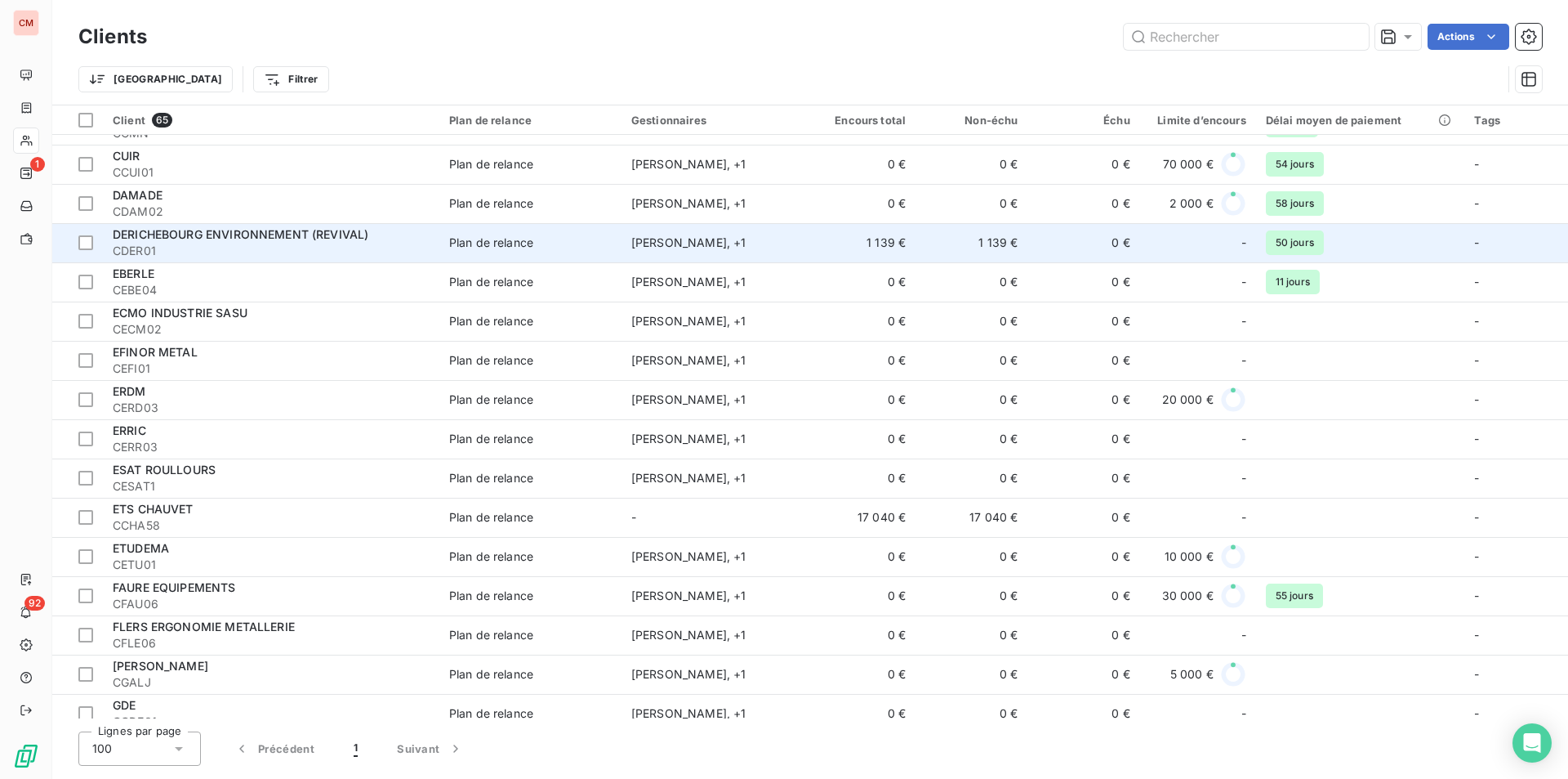
click at [209, 234] on span "DERICHEBOURG ENVIRONNEMENT (REVIVAL)" at bounding box center [241, 234] width 256 height 14
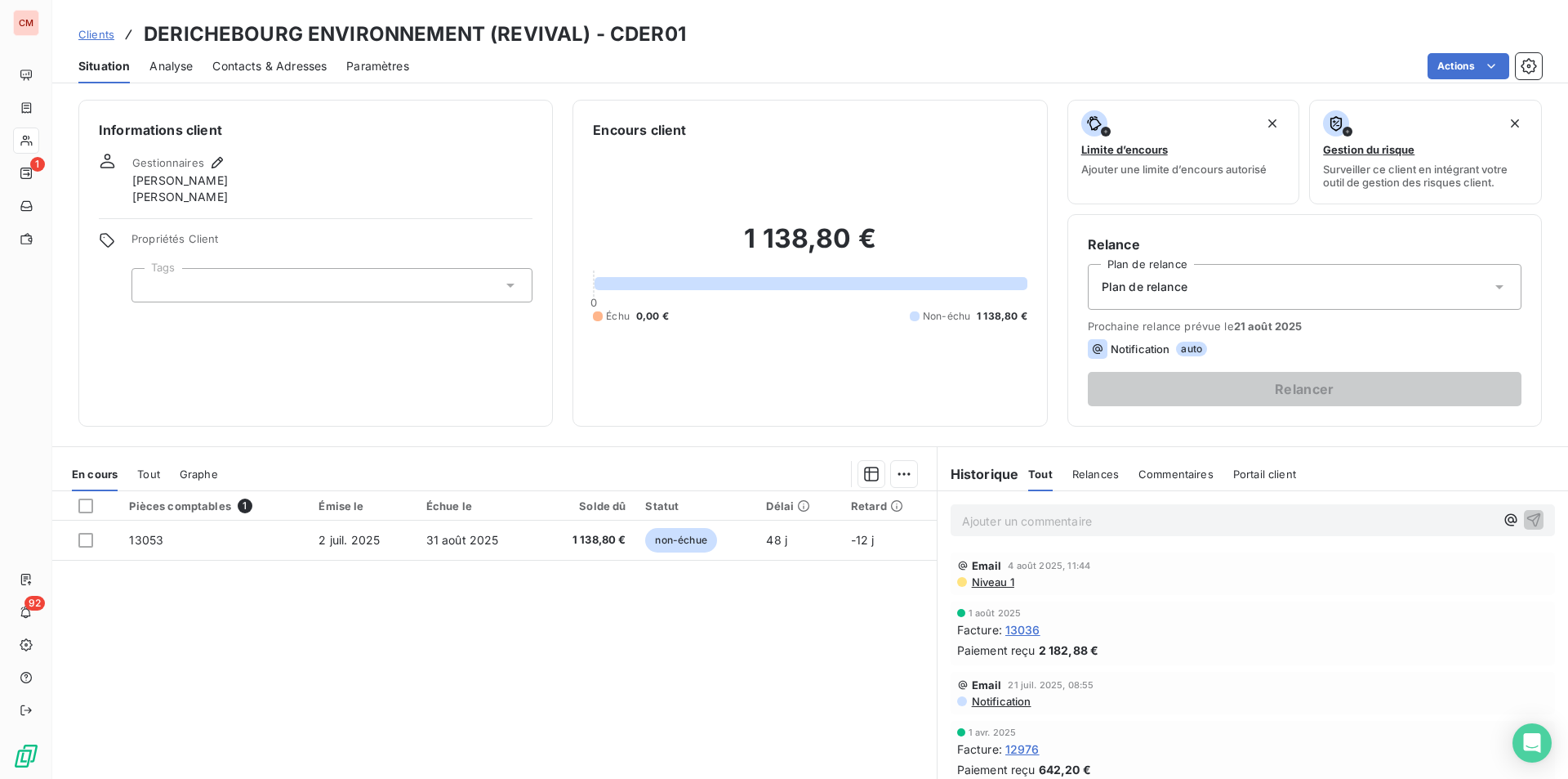
click at [270, 64] on span "Contacts & Adresses" at bounding box center [270, 67] width 115 height 17
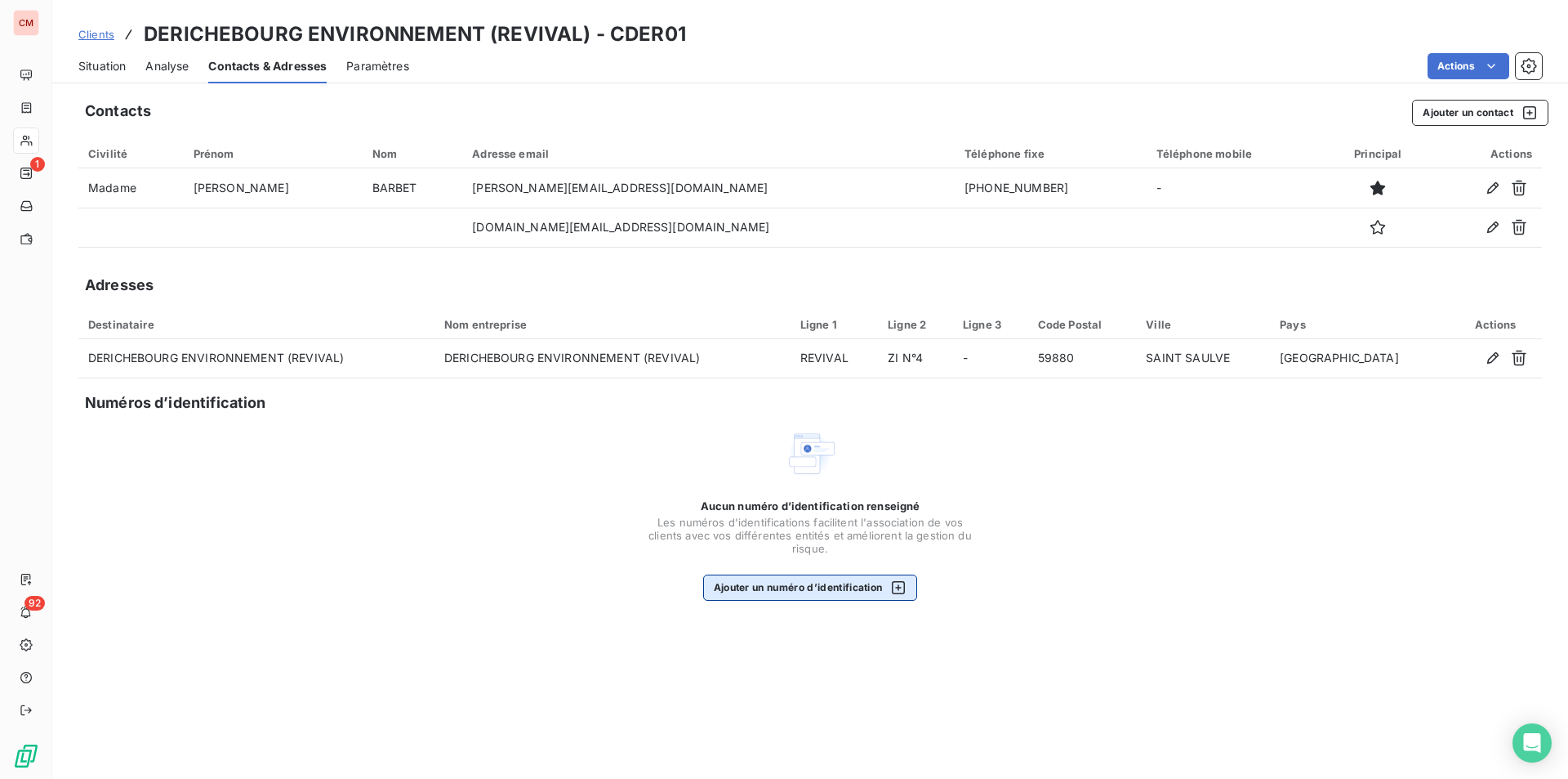
click at [826, 590] on button "Ajouter un numéro d’identification" at bounding box center [810, 587] width 215 height 26
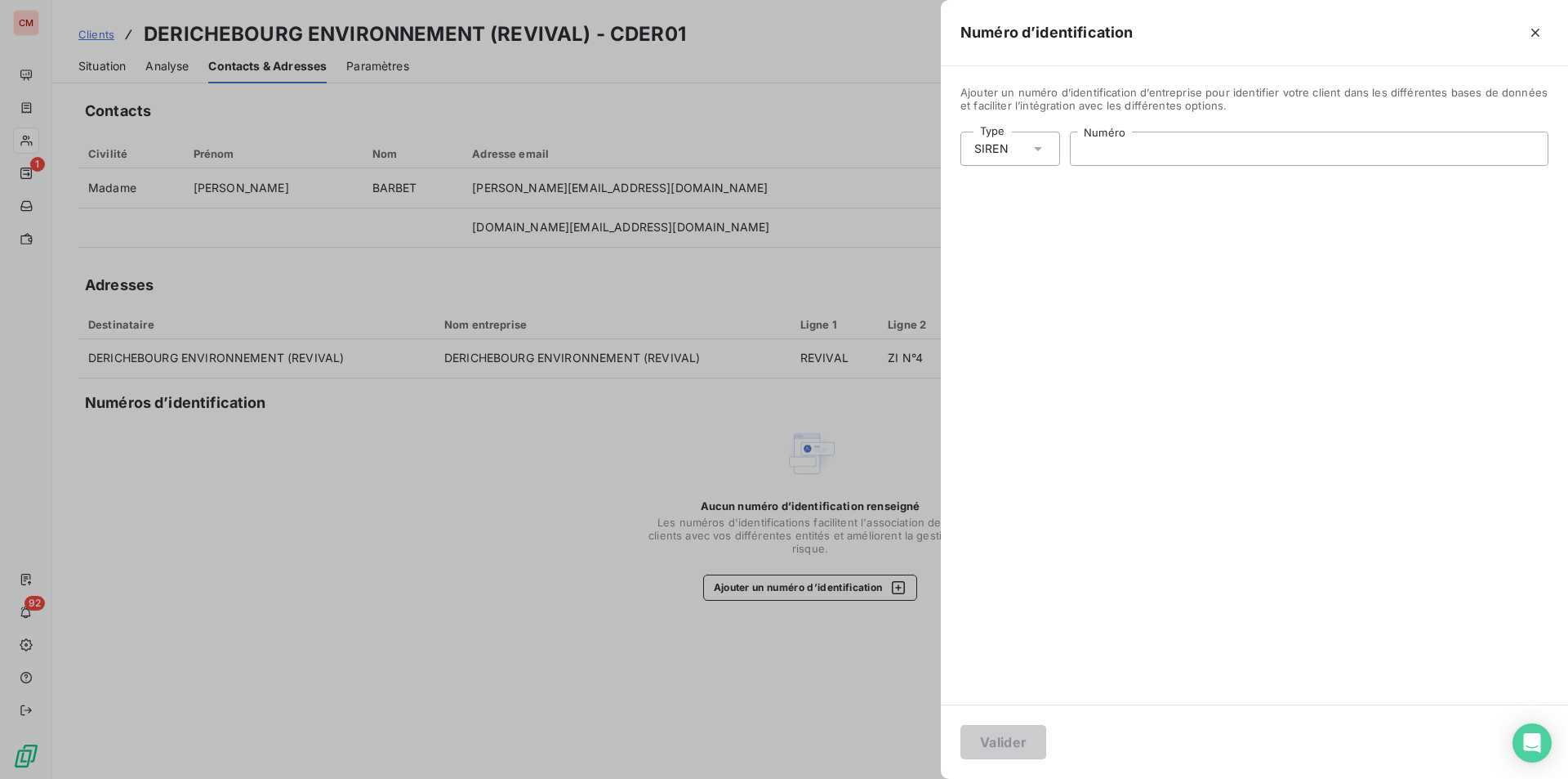
click at [1140, 141] on input "Numéro" at bounding box center [1310, 148] width 477 height 32
type input "616 620 092"
click at [1033, 735] on button "Valider" at bounding box center [1003, 742] width 86 height 34
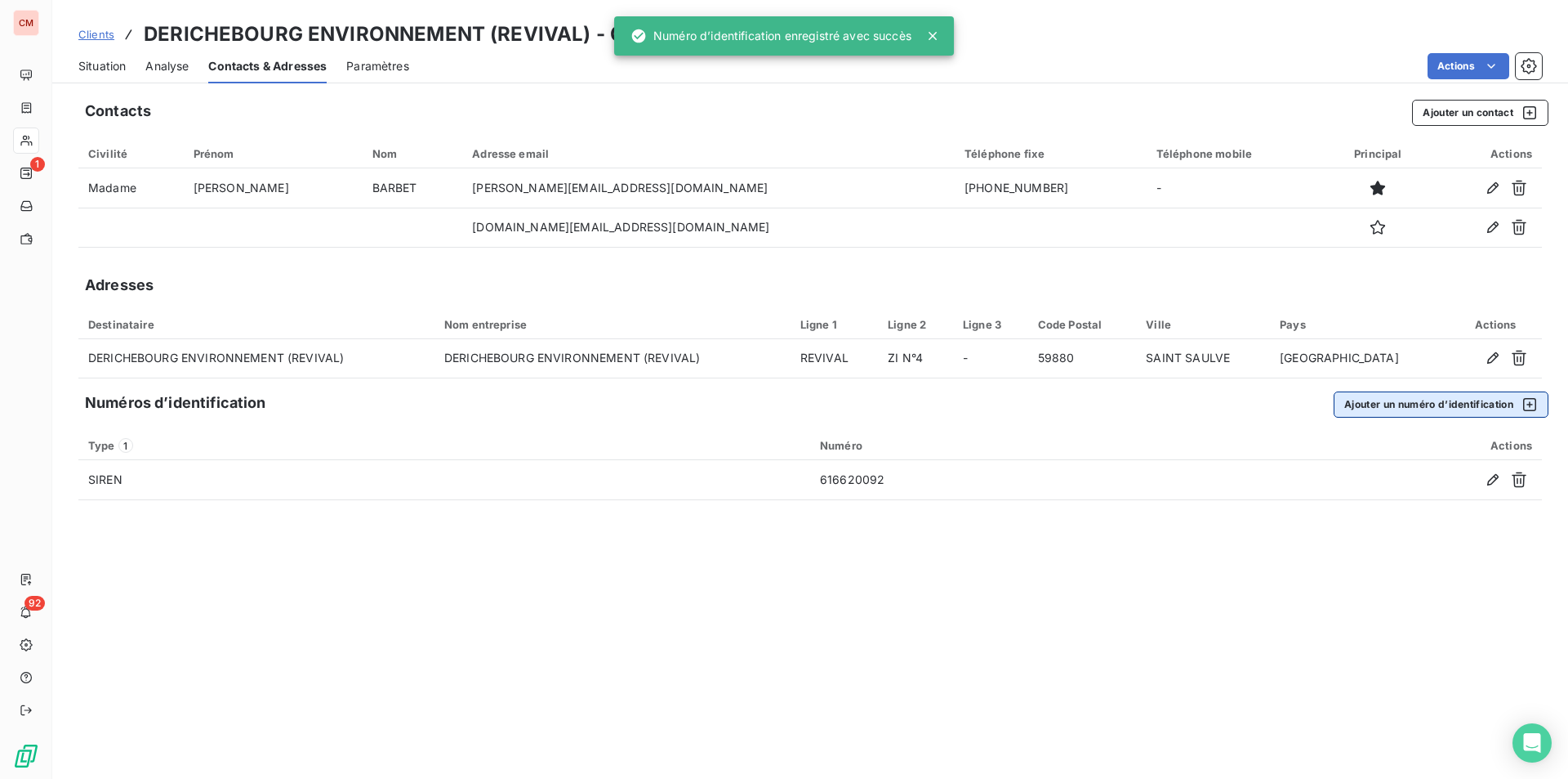
click at [1483, 403] on button "Ajouter un numéro d’identification" at bounding box center [1441, 404] width 215 height 26
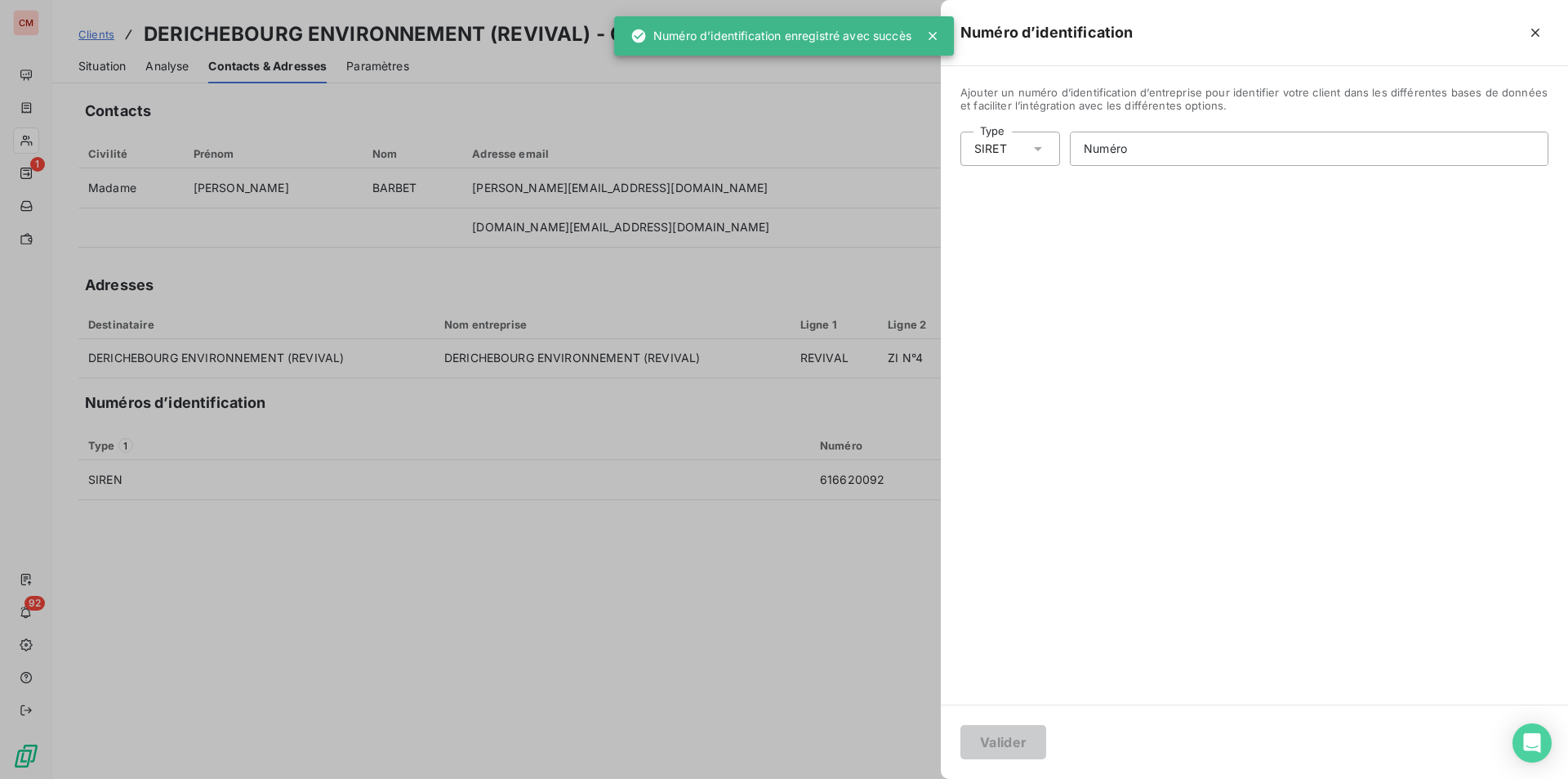
click at [1046, 156] on icon at bounding box center [1039, 149] width 17 height 17
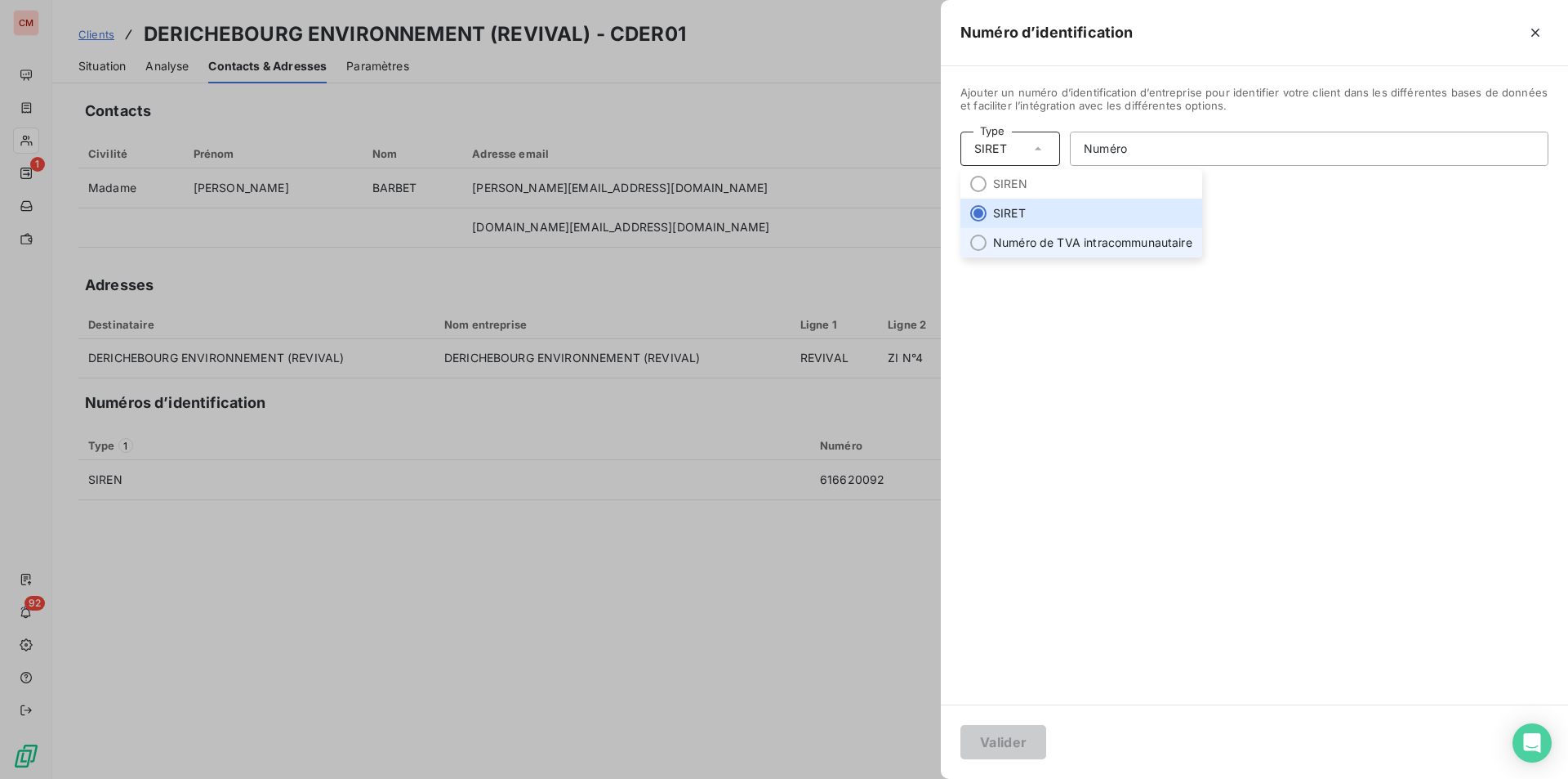
drag, startPoint x: 1051, startPoint y: 236, endPoint x: 1060, endPoint y: 232, distance: 9.8
click at [1051, 236] on li "Numéro de TVA intracommunautaire" at bounding box center [1081, 242] width 242 height 29
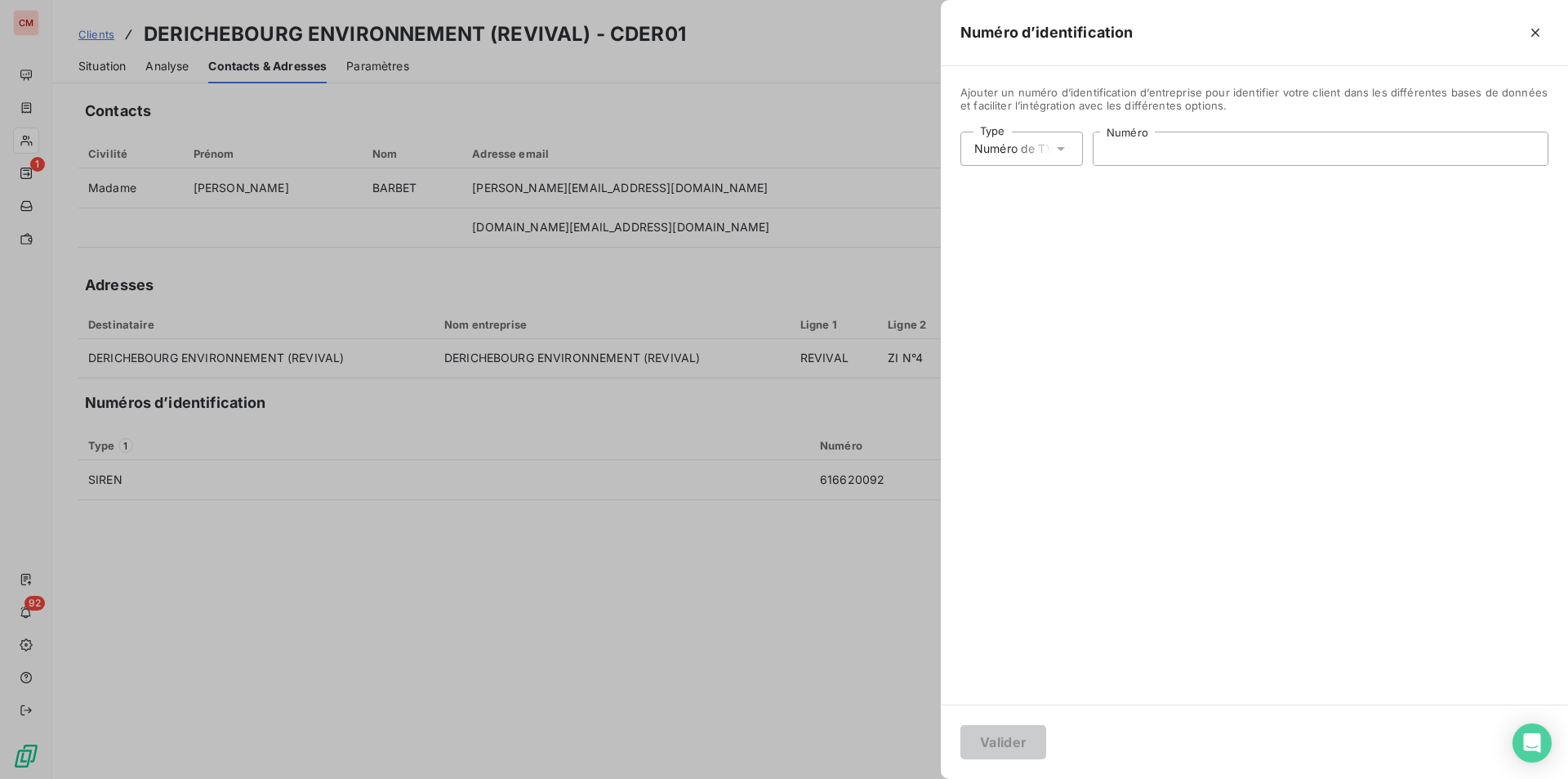
click at [1124, 152] on input "Numéro" at bounding box center [1320, 148] width 455 height 32
type input "FR60616620092"
click at [1015, 746] on button "Valider" at bounding box center [1003, 742] width 86 height 34
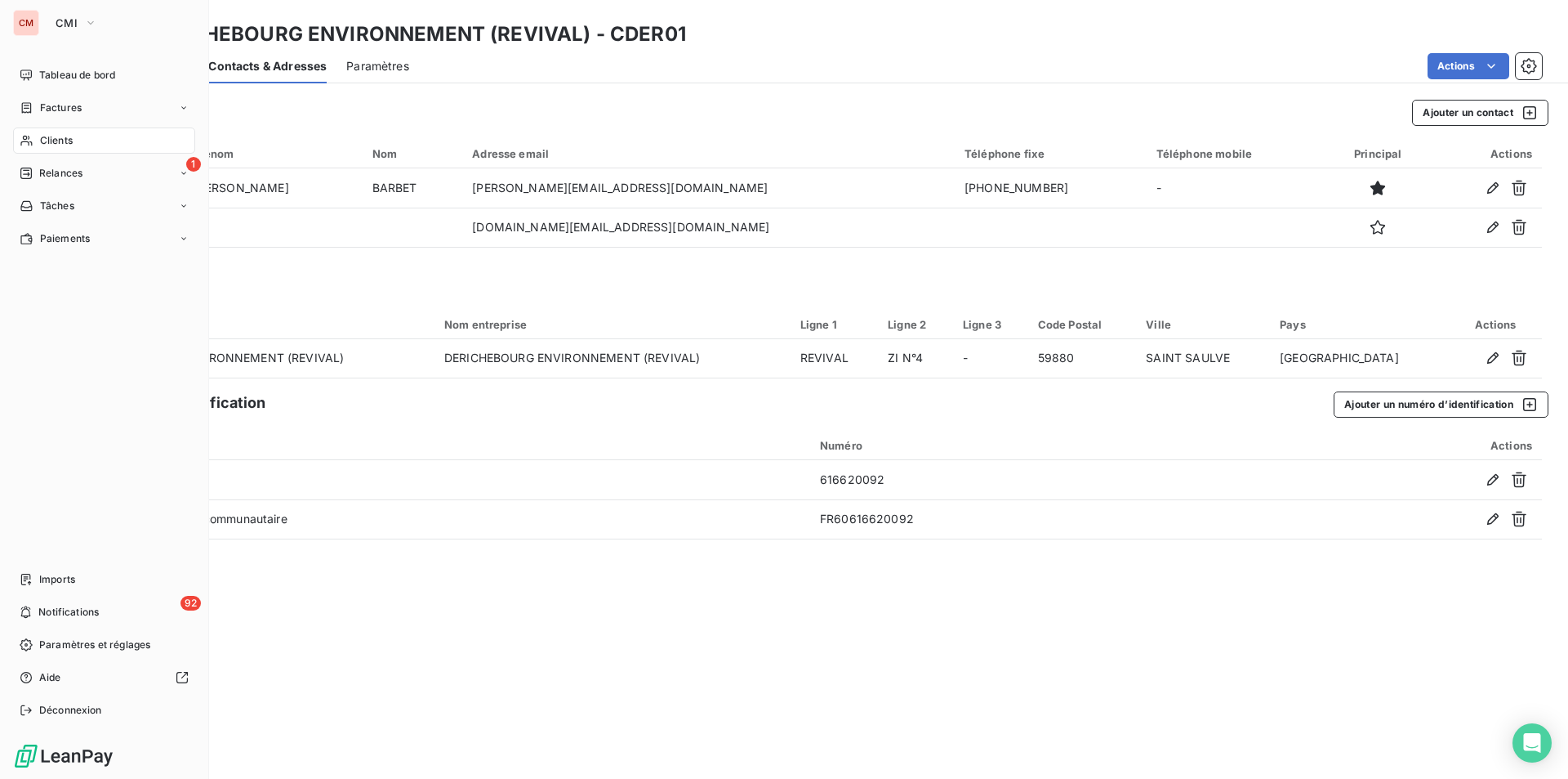
click at [62, 144] on span "Clients" at bounding box center [56, 141] width 32 height 15
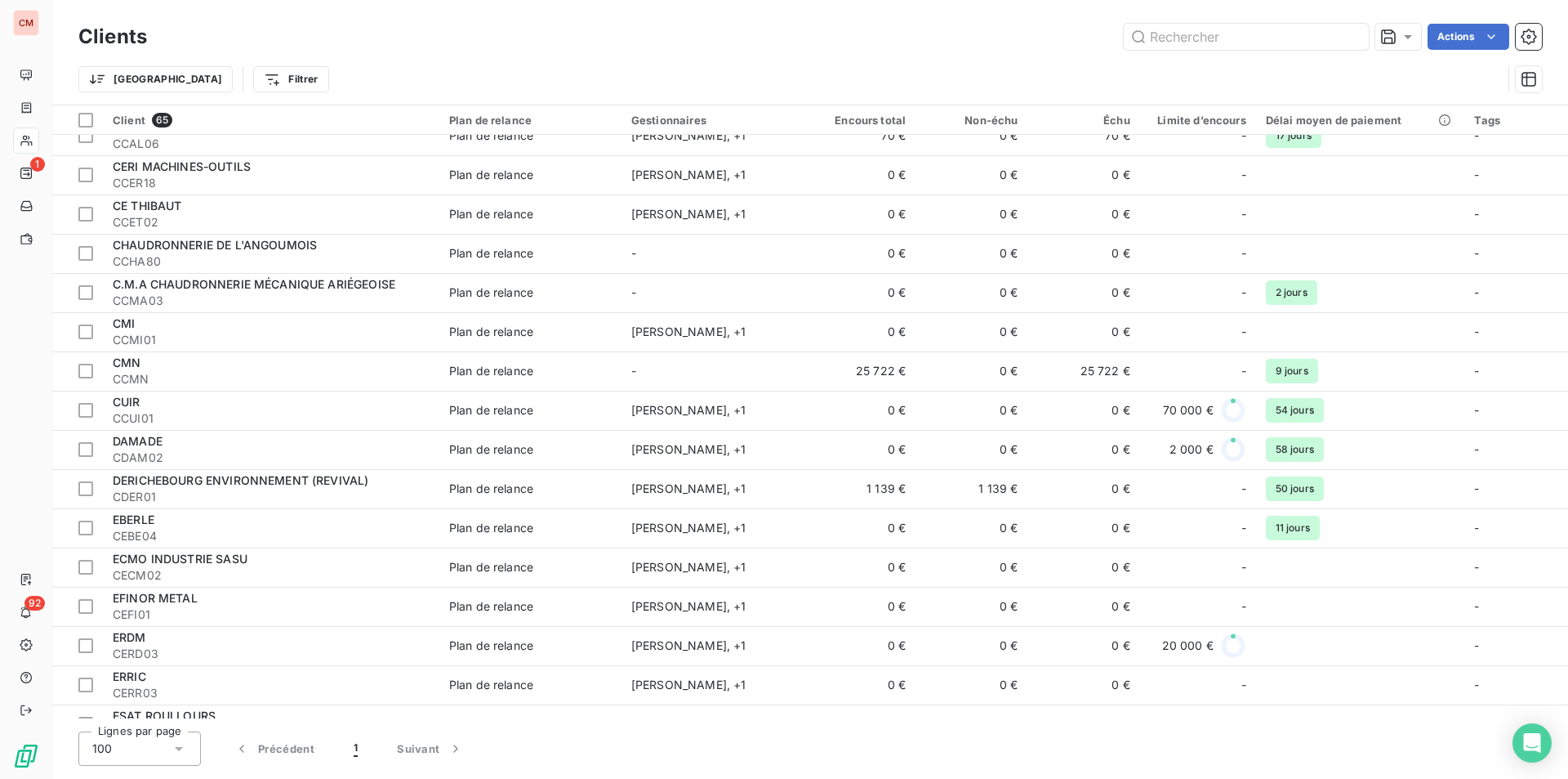
scroll to position [491, 0]
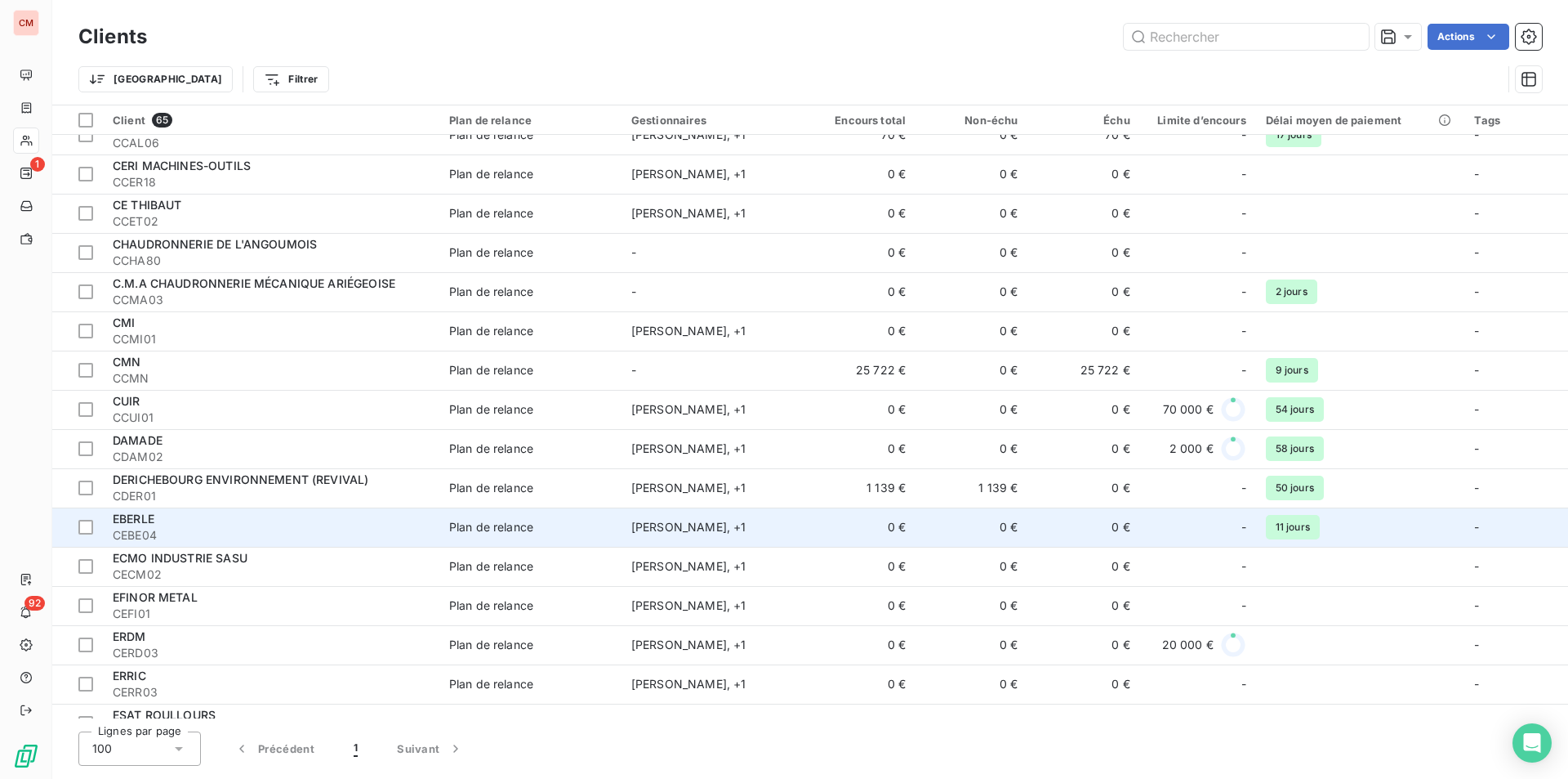
click at [411, 527] on span "CEBE04" at bounding box center [271, 535] width 317 height 17
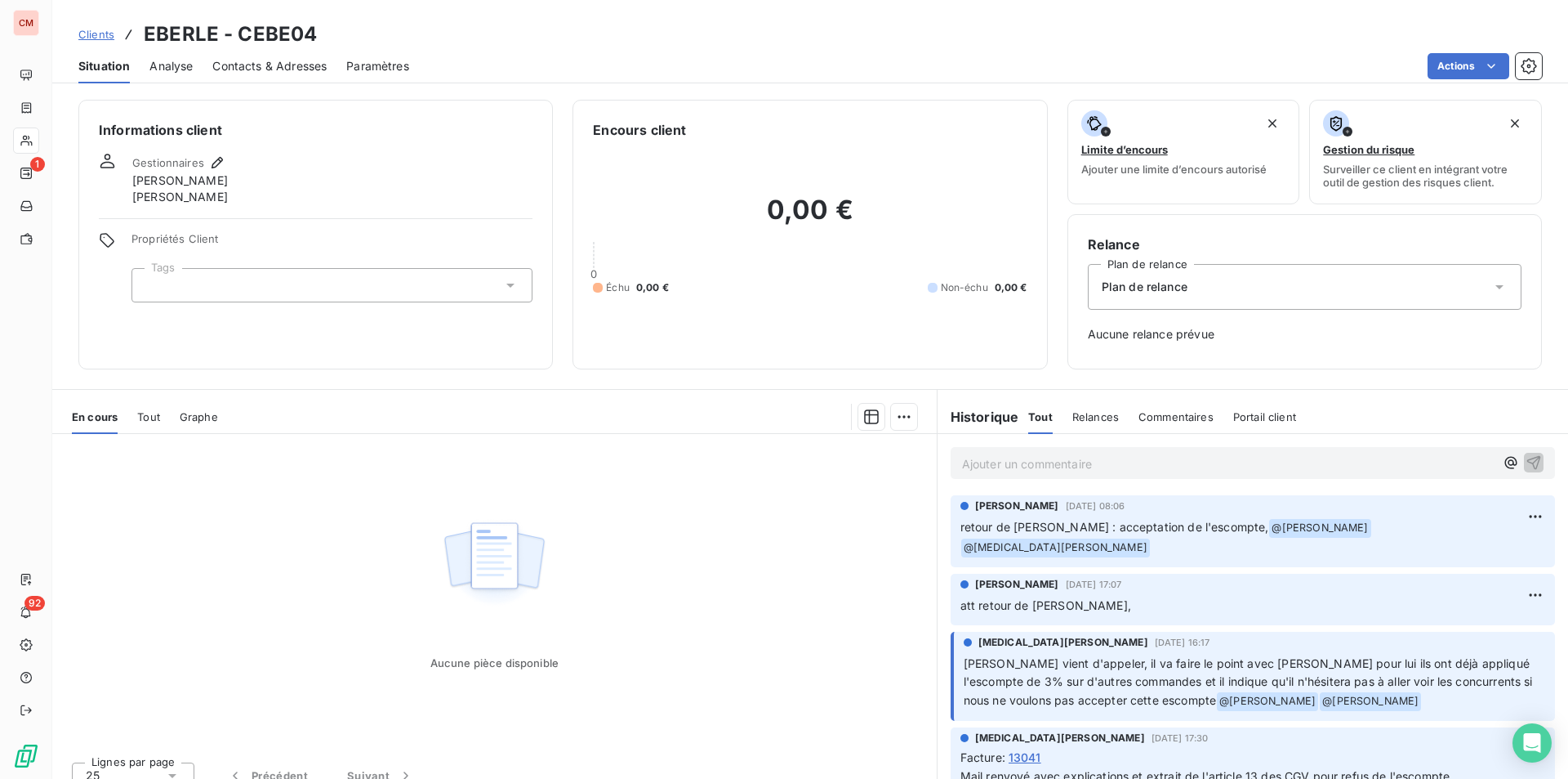
click at [283, 67] on span "Contacts & Adresses" at bounding box center [270, 67] width 115 height 17
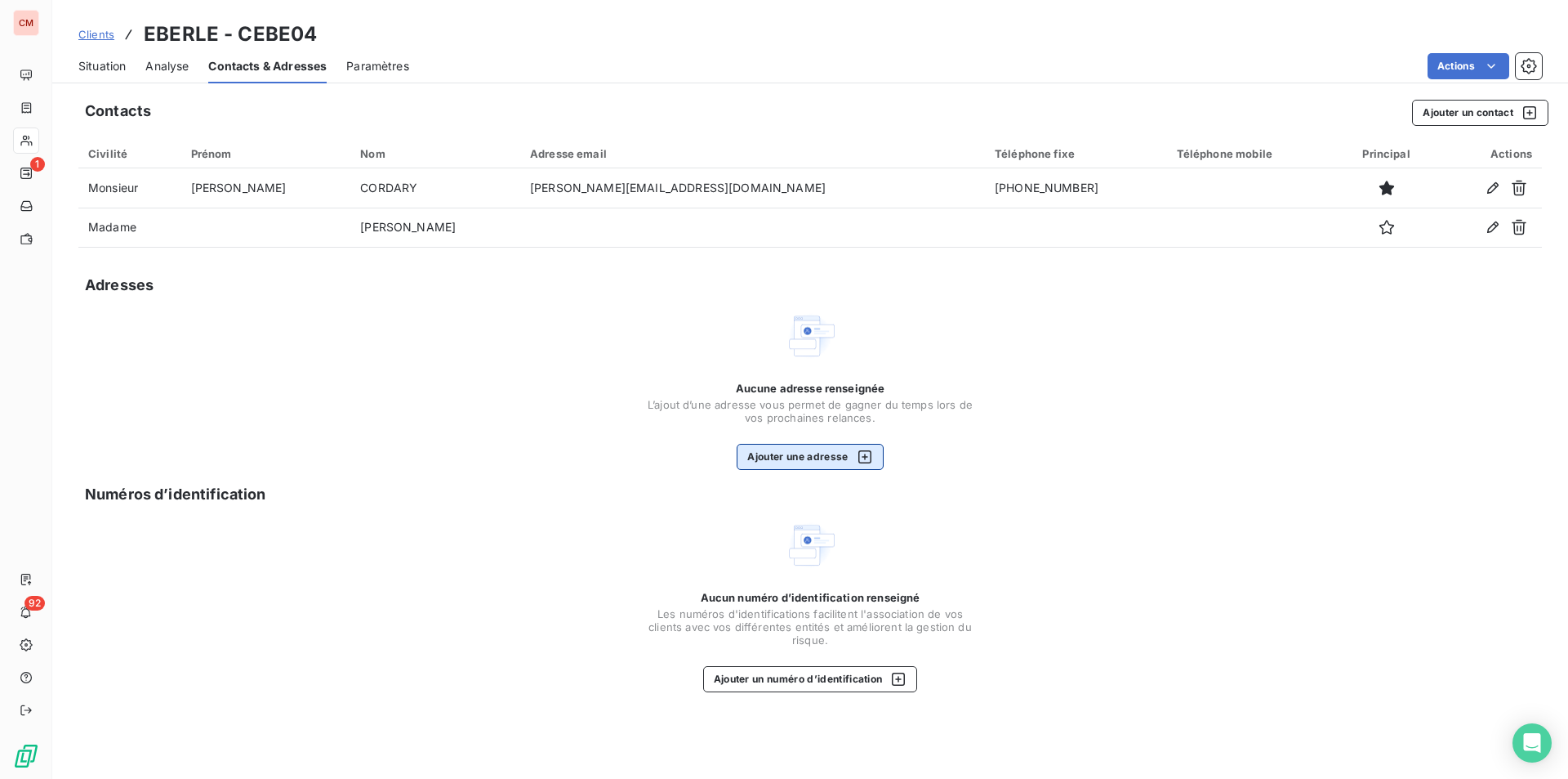
click at [826, 459] on button "Ajouter une adresse" at bounding box center [810, 456] width 146 height 26
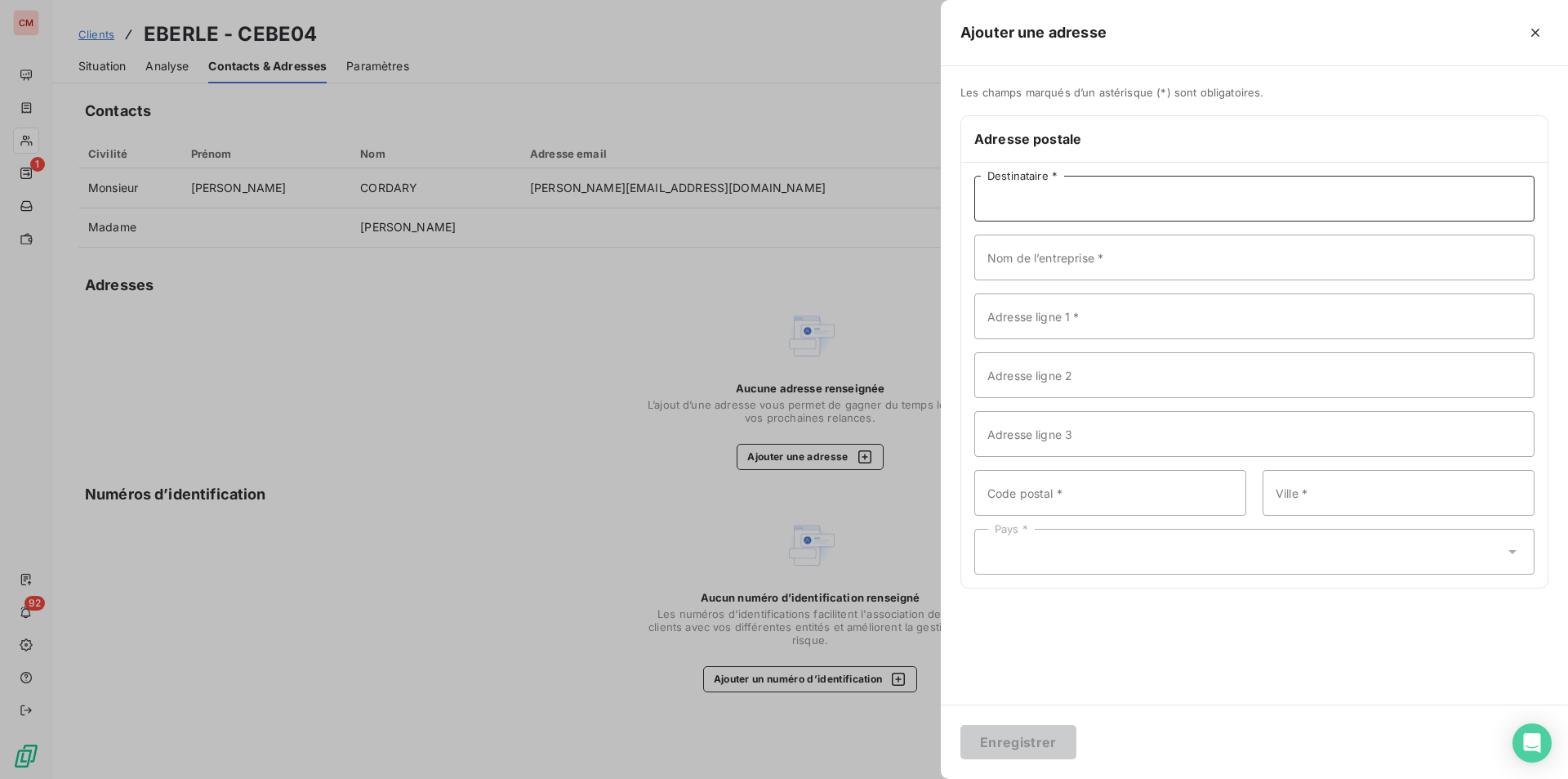
click at [1054, 190] on input "Destinataire *" at bounding box center [1255, 198] width 560 height 46
type input "EBERLE"
click at [1015, 318] on input "Adresse ligne 1 *" at bounding box center [1255, 316] width 560 height 46
type input "[STREET_ADDRESS]"
type input "67116"
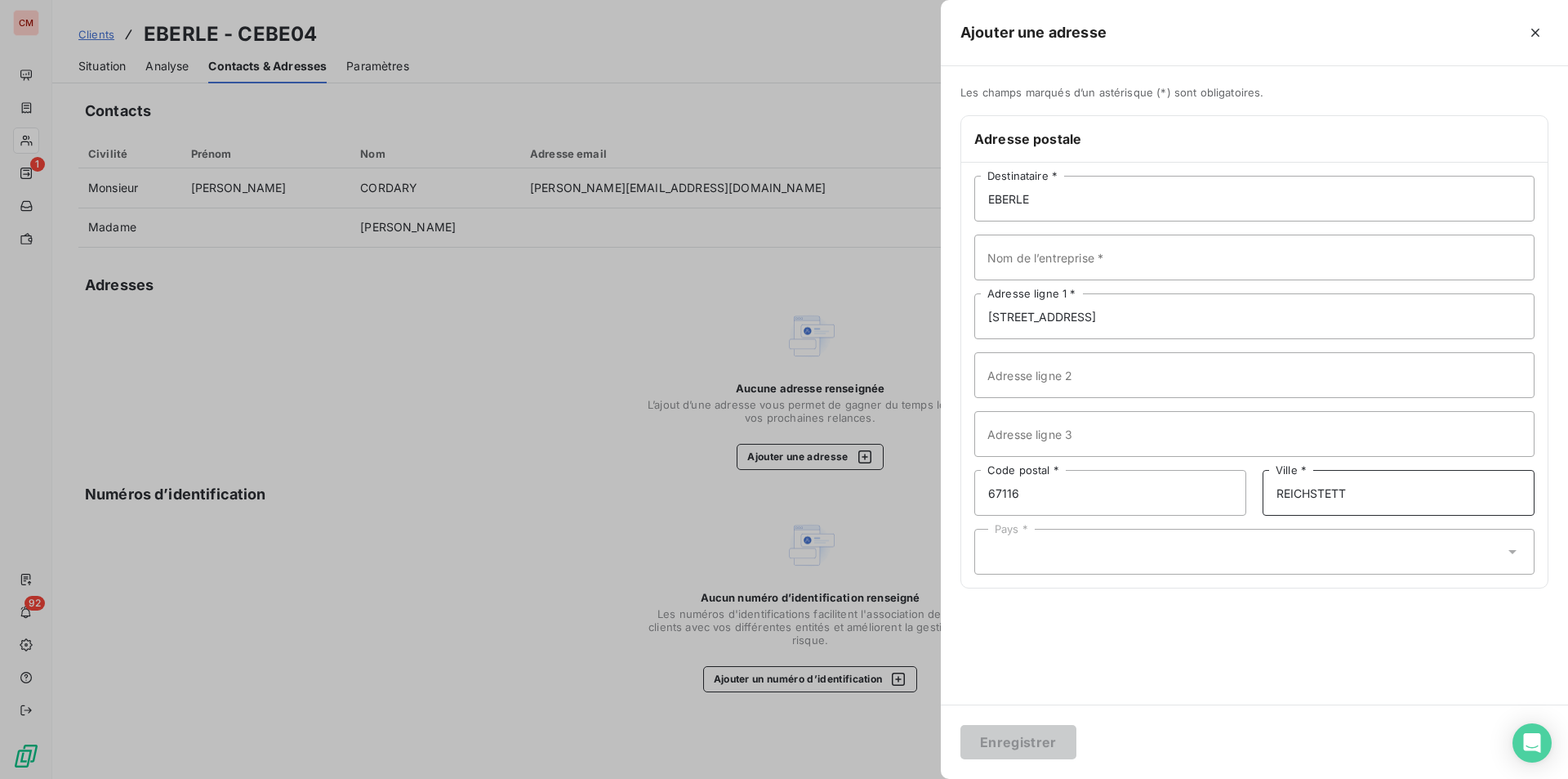
type input "REICHSTETT"
click at [1022, 537] on div "Pays *" at bounding box center [1255, 551] width 560 height 46
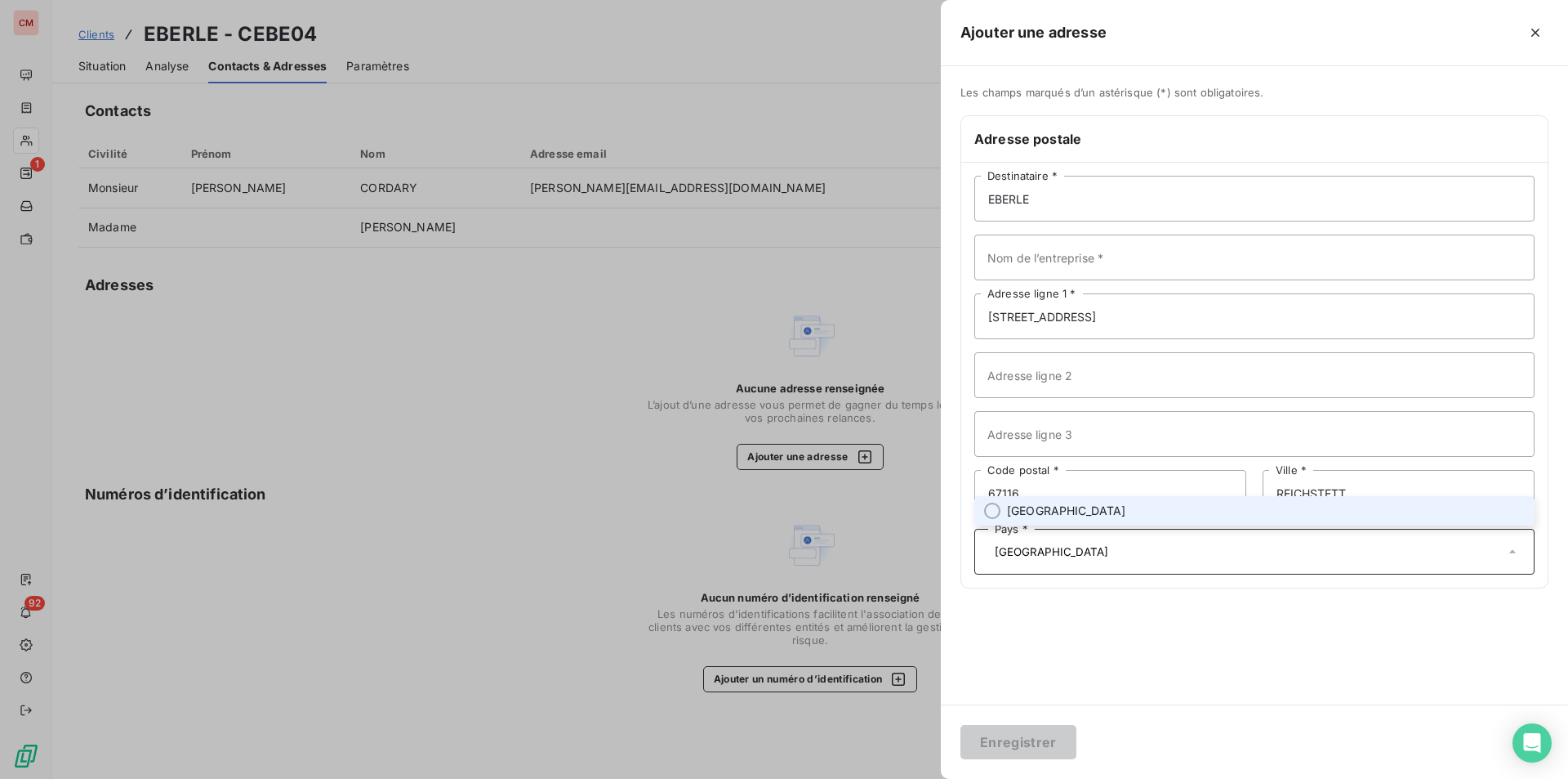
type input "[GEOGRAPHIC_DATA]"
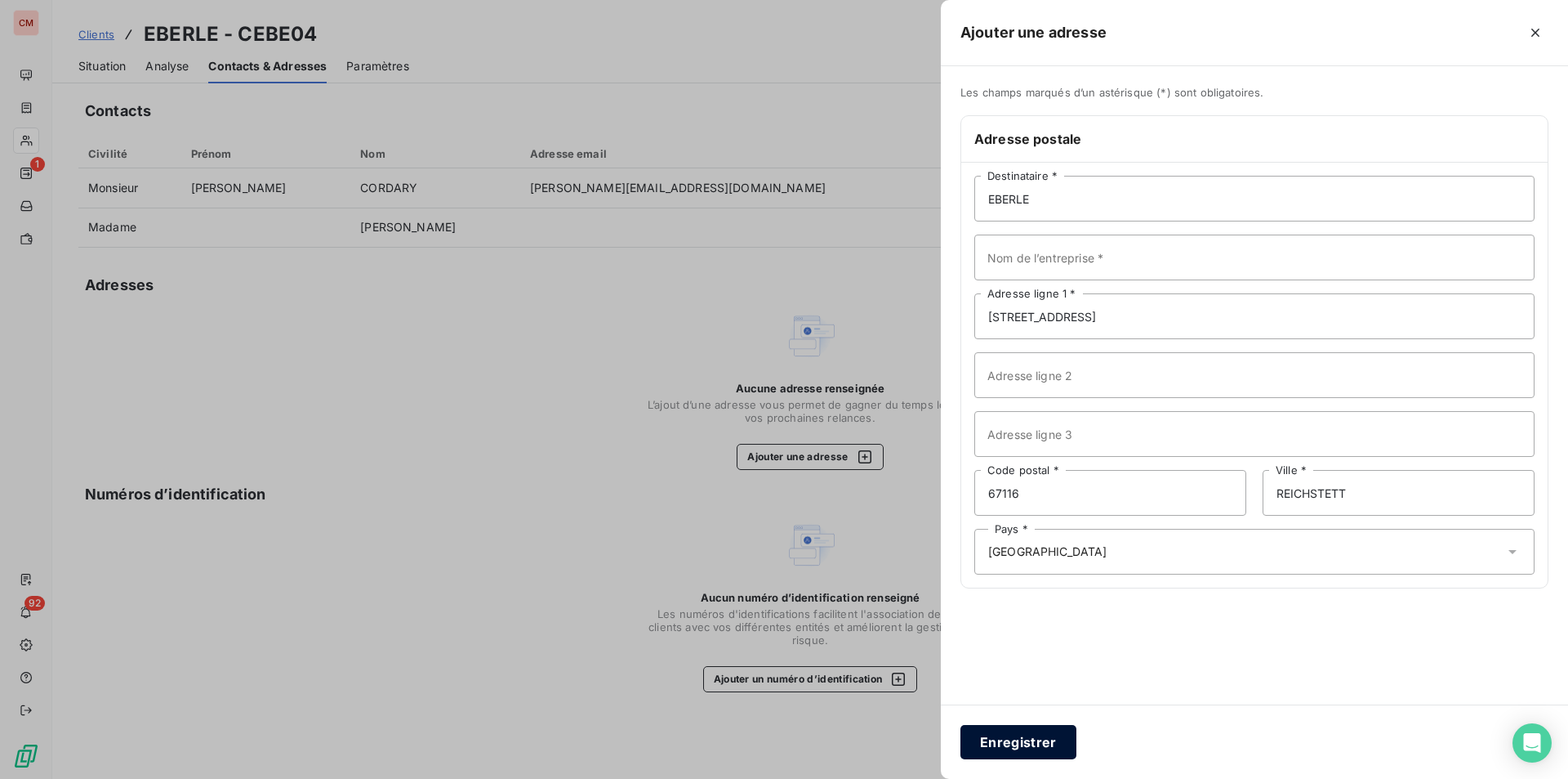
click at [1037, 747] on button "Enregistrer" at bounding box center [1019, 742] width 116 height 34
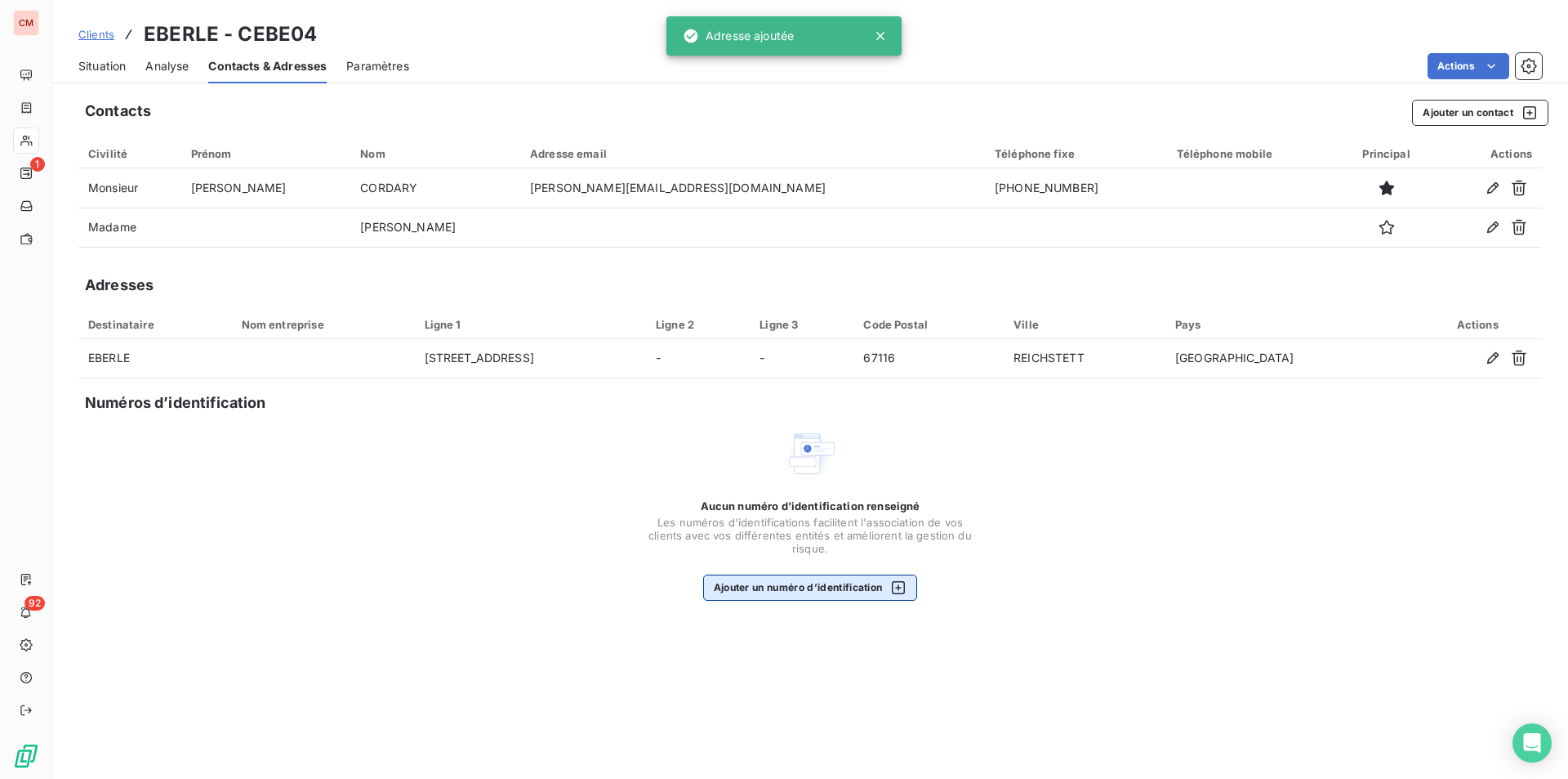
click at [832, 586] on button "Ajouter un numéro d’identification" at bounding box center [810, 587] width 215 height 26
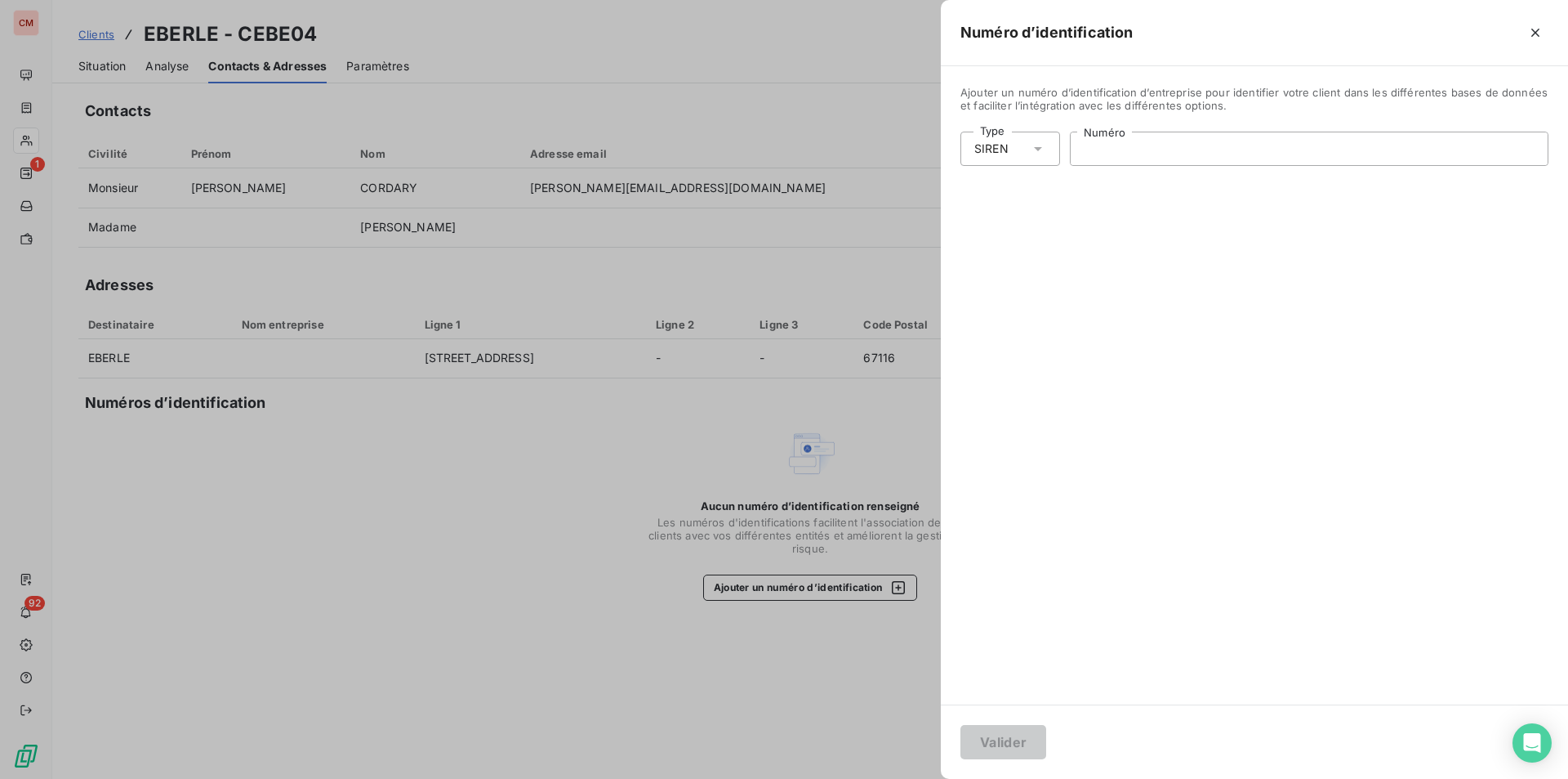
click at [1136, 153] on input "Numéro" at bounding box center [1310, 148] width 477 height 32
type input "328 083 357"
click at [1011, 750] on button "Valider" at bounding box center [1003, 742] width 86 height 34
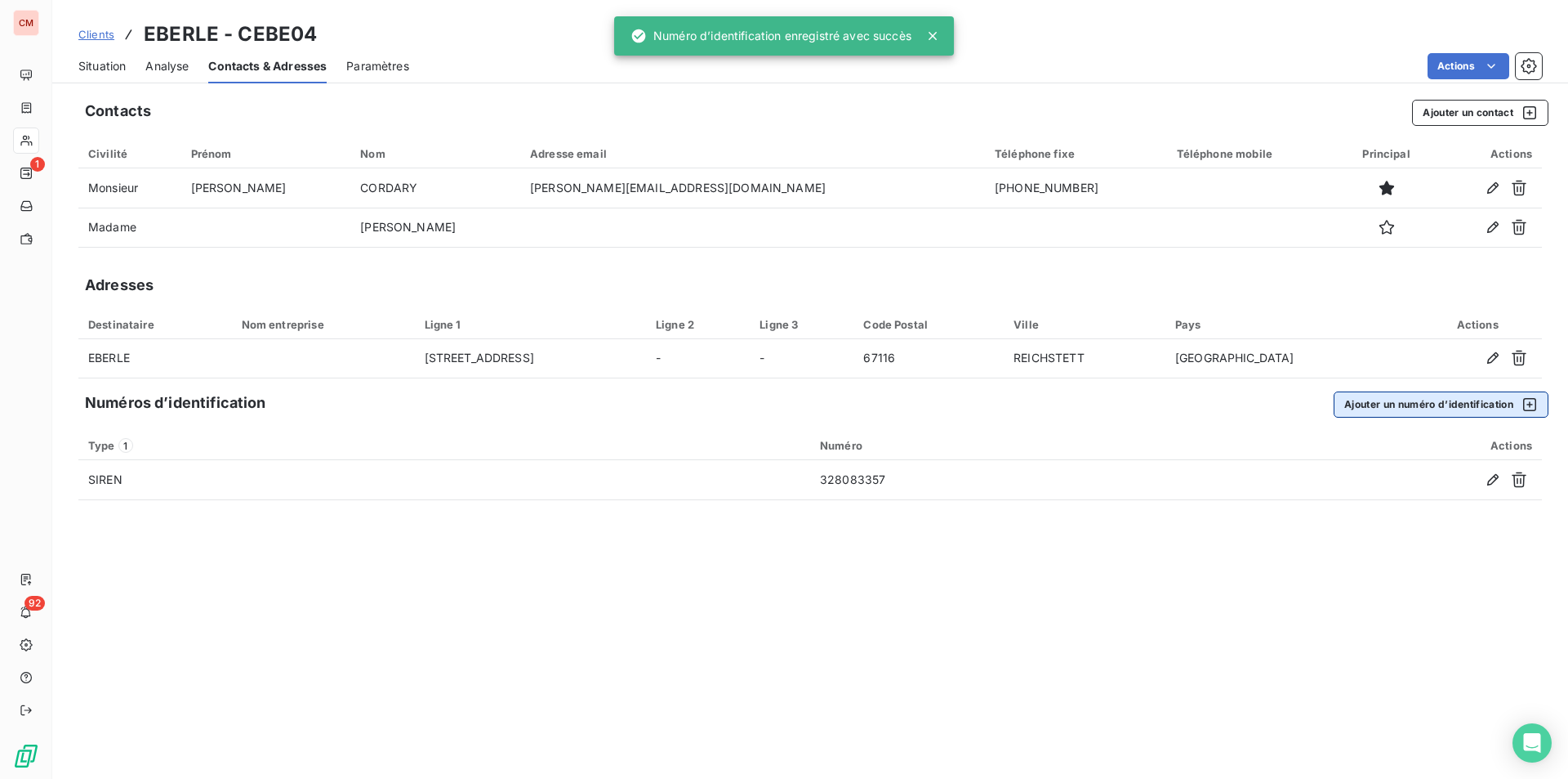
click at [1376, 407] on button "Ajouter un numéro d’identification" at bounding box center [1441, 404] width 215 height 26
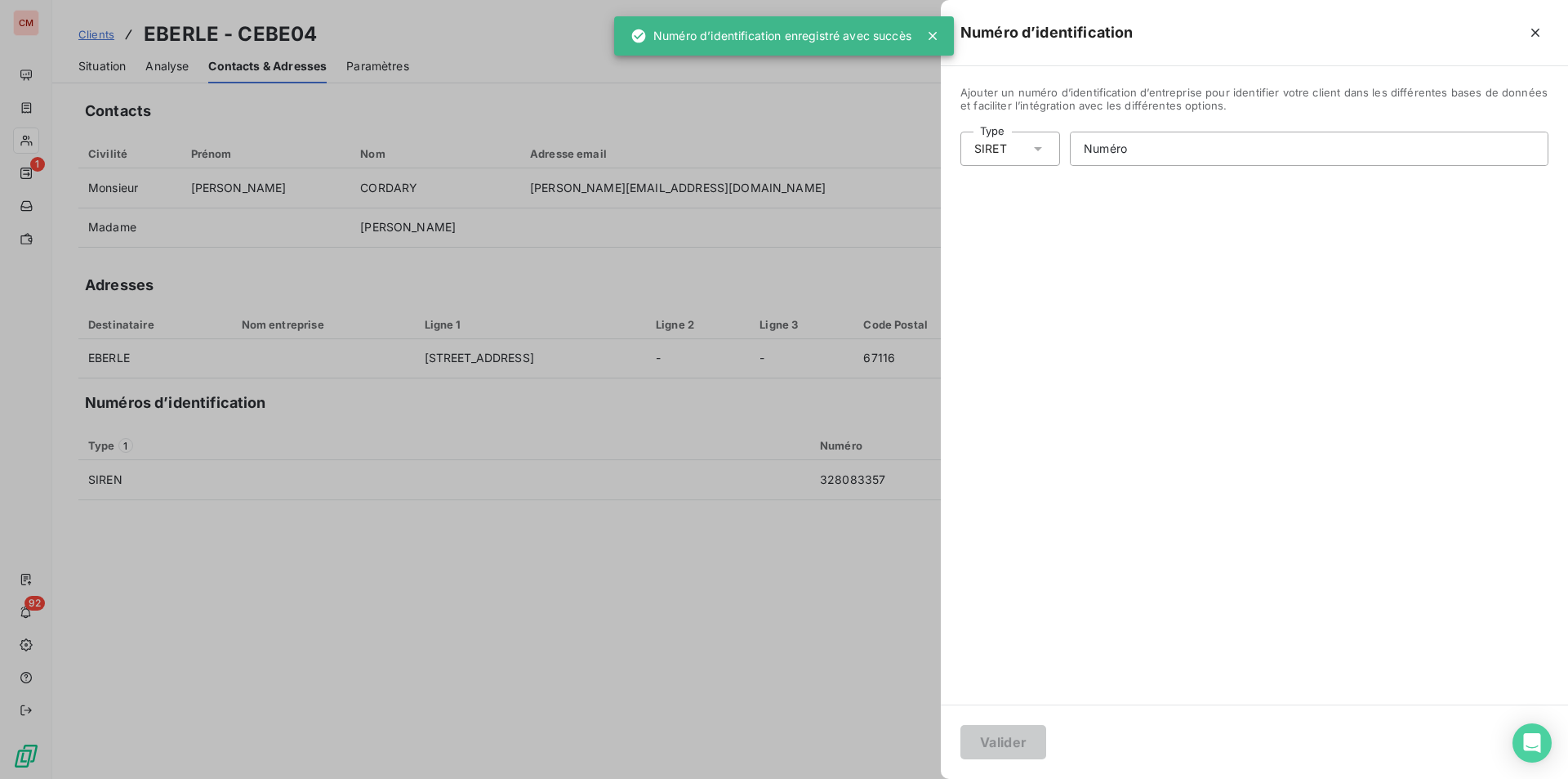
click at [1025, 160] on div "SIRET" at bounding box center [1010, 148] width 100 height 34
click at [1039, 245] on li "Numéro de TVA intracommunautaire" at bounding box center [1081, 242] width 242 height 29
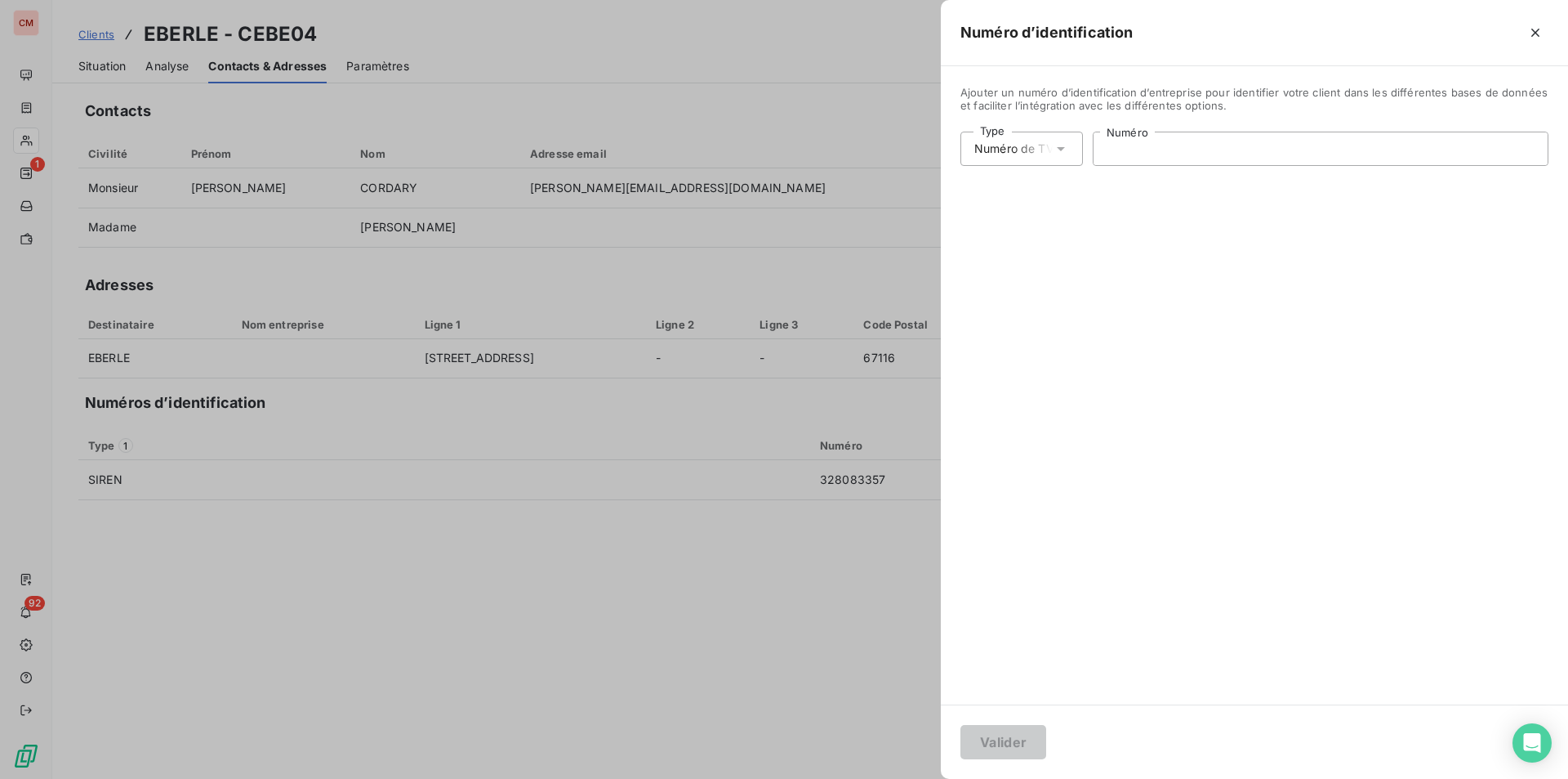
click at [1145, 146] on input "Numéro" at bounding box center [1320, 148] width 455 height 32
type input "FR07328083357"
click at [1028, 752] on button "Valider" at bounding box center [1003, 742] width 86 height 34
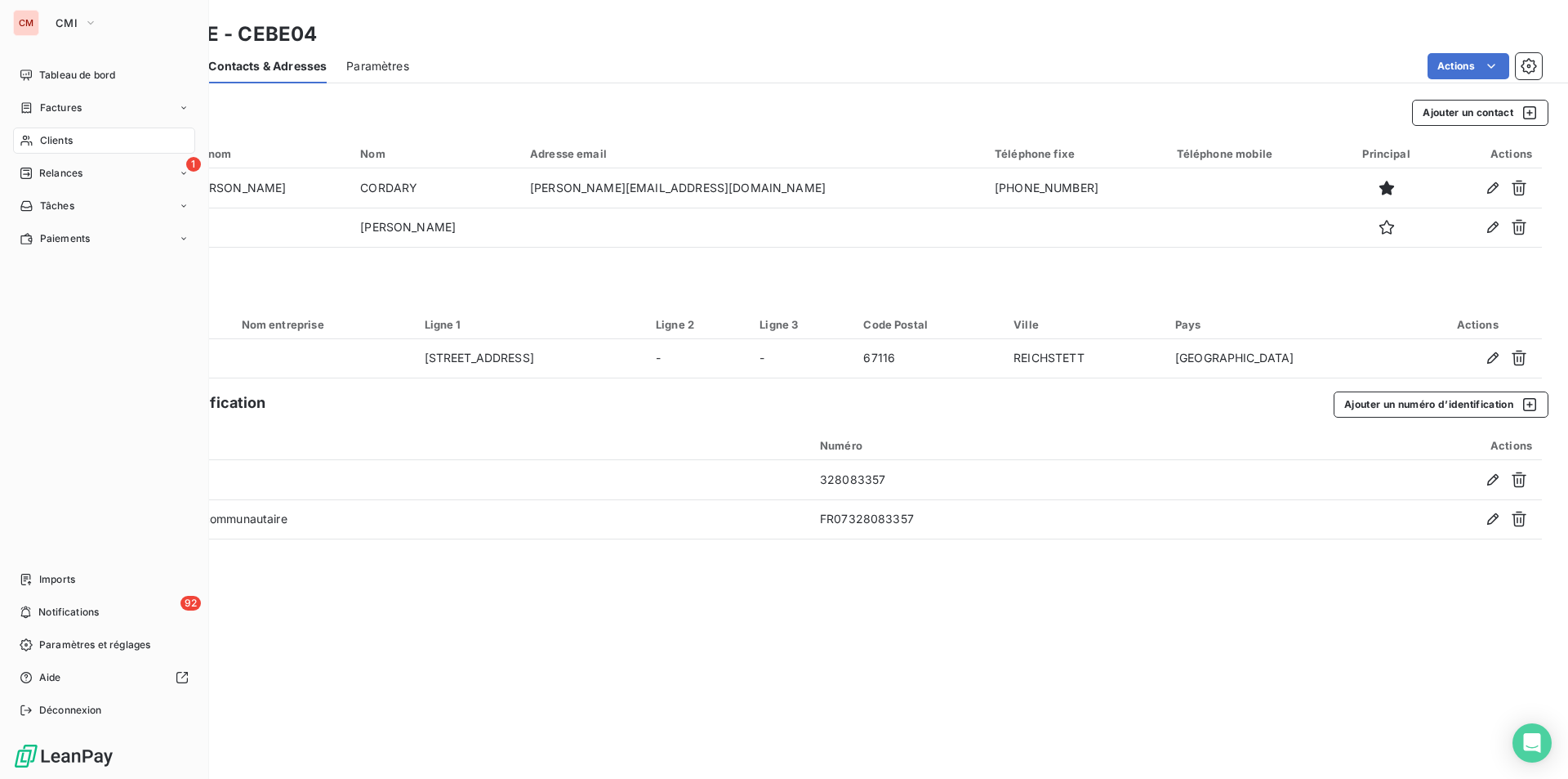
click at [52, 141] on span "Clients" at bounding box center [56, 141] width 32 height 15
